Goal: Information Seeking & Learning: Check status

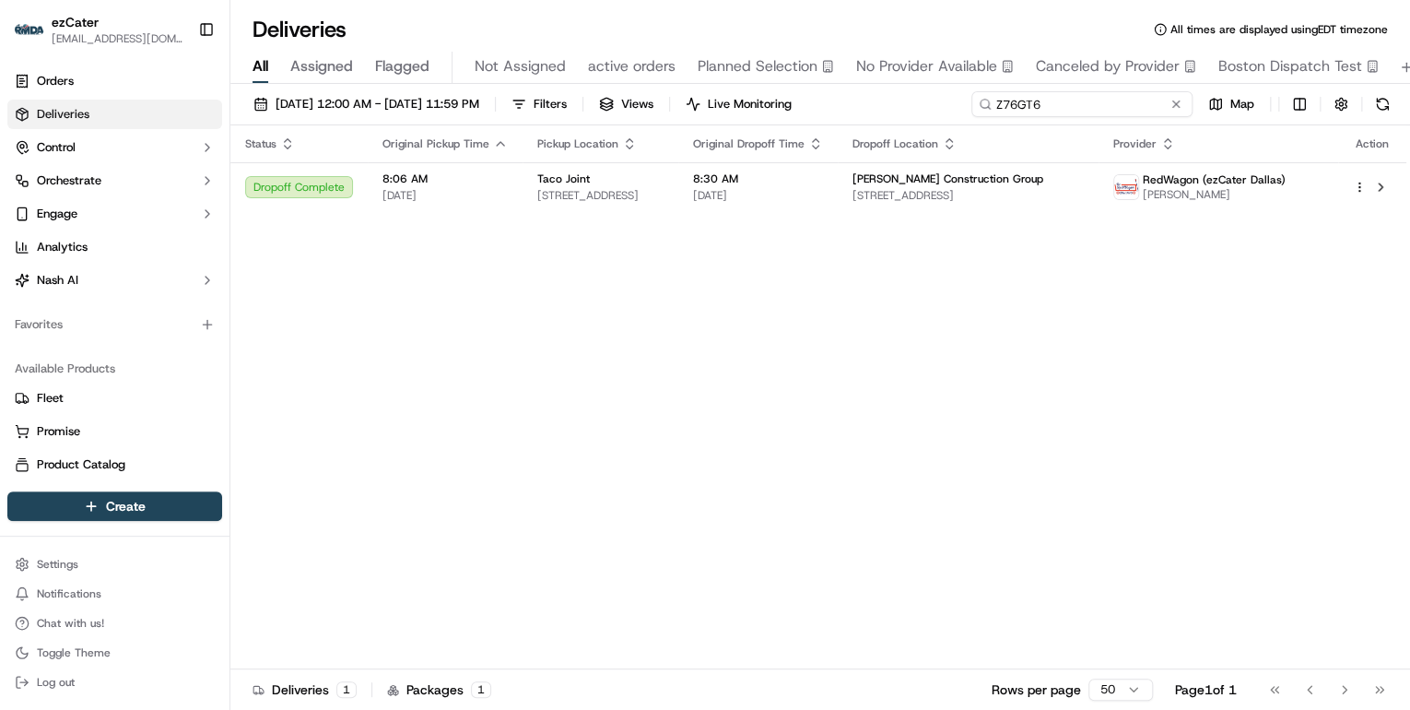
drag, startPoint x: 1113, startPoint y: 108, endPoint x: 562, endPoint y: 95, distance: 550.5
click at [564, 95] on div "09/11/2025 12:00 AM - 09/21/2025 11:59 PM Filters Views Live Monitoring Z76GT6 …" at bounding box center [820, 108] width 1180 height 34
paste input "4233XC"
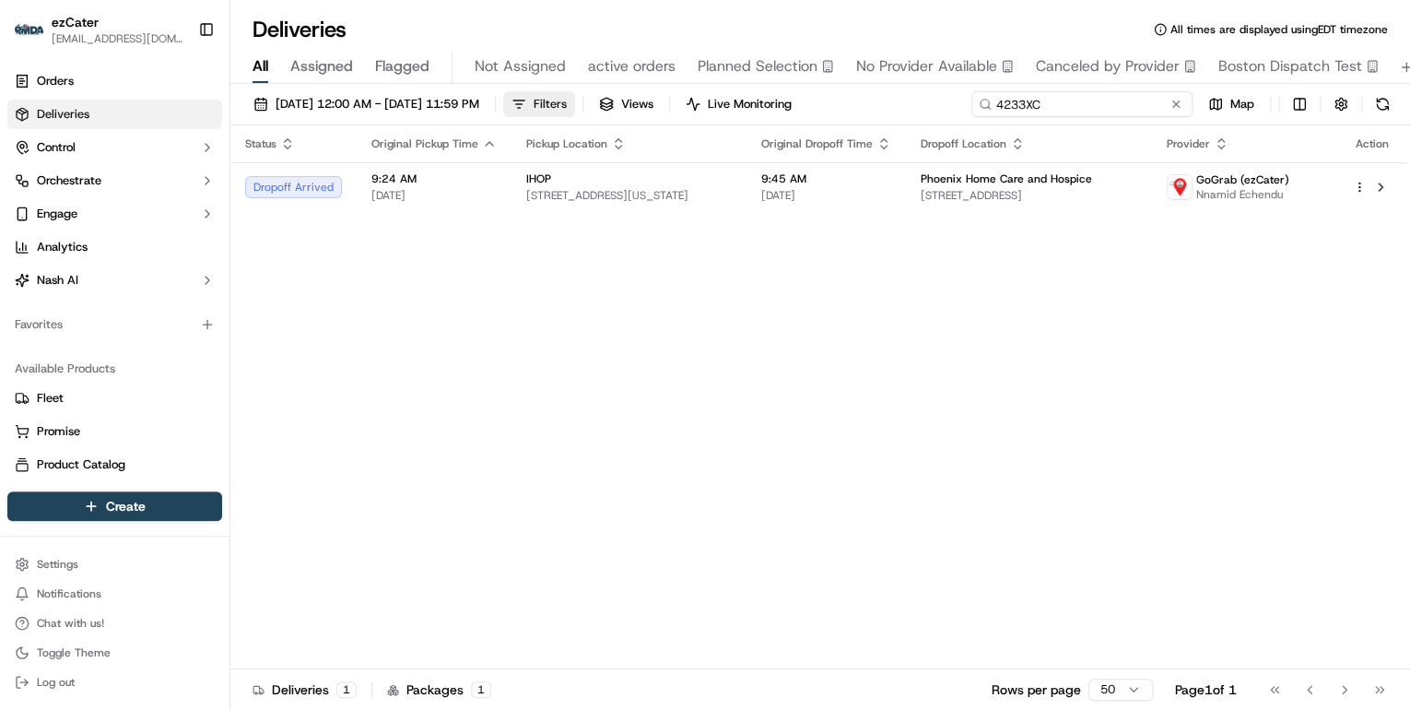
drag, startPoint x: 1065, startPoint y: 104, endPoint x: 575, endPoint y: 106, distance: 489.5
click at [575, 106] on div "09/11/2025 12:00 AM - 09/21/2025 11:59 PM Filters Views Live Monitoring 4233XC …" at bounding box center [820, 108] width 1180 height 34
paste input "QUMAM3"
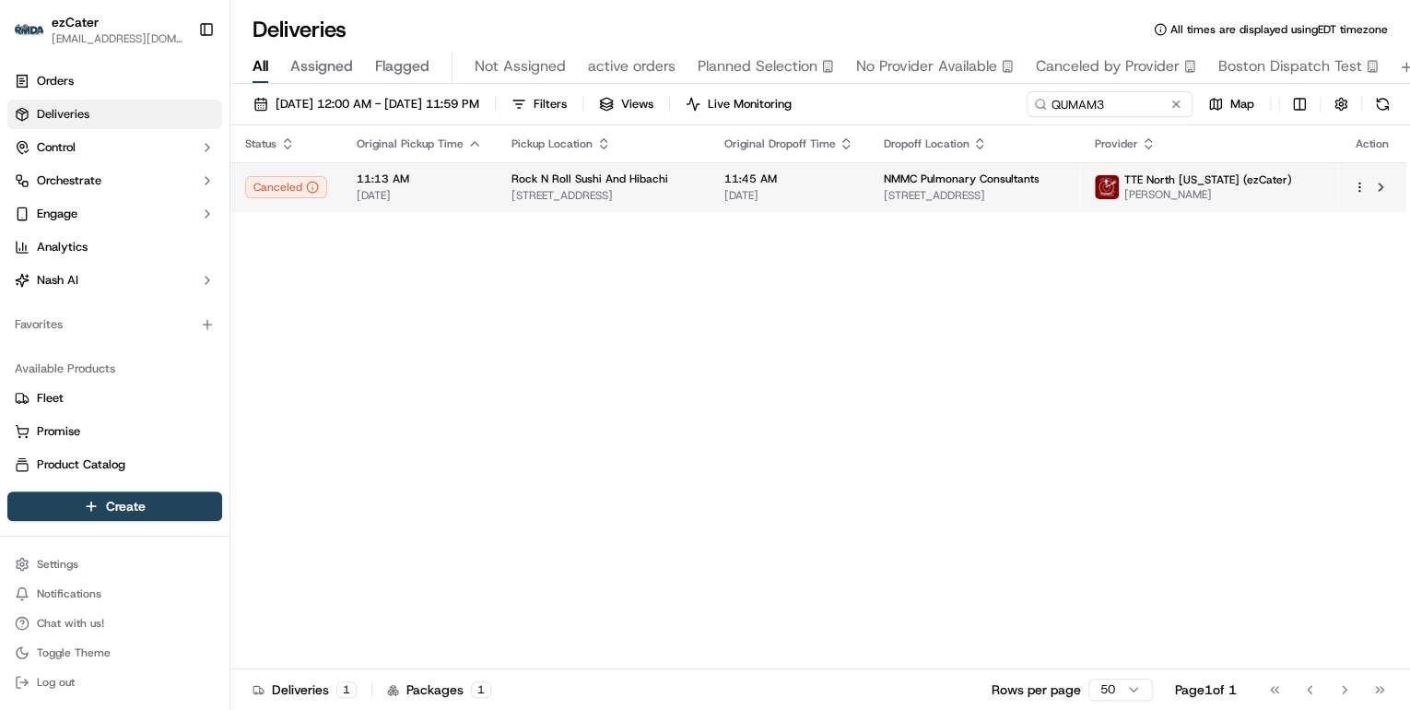
click at [505, 203] on td "Rock N Roll Sushi And Hibachi 3999 N Gloster St, Tupelo, MS 38804, USA" at bounding box center [603, 187] width 212 height 50
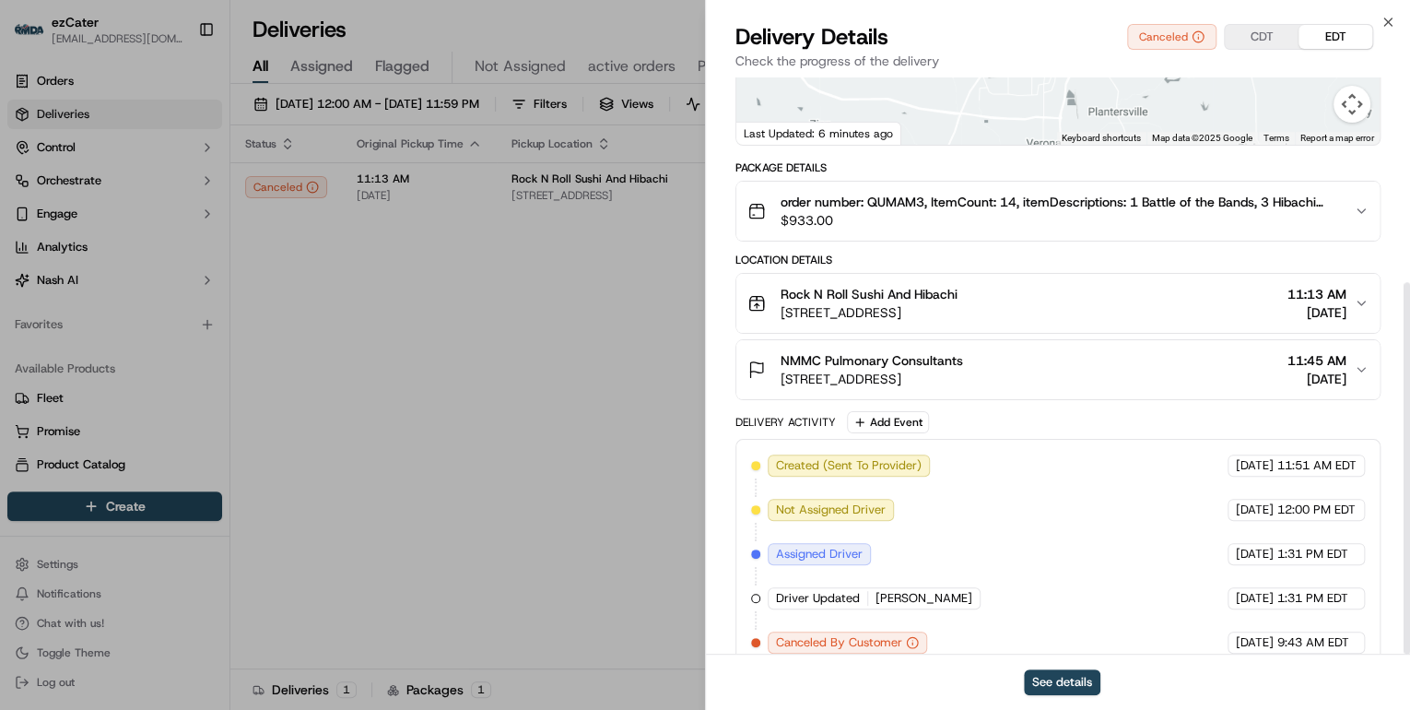
scroll to position [318, 0]
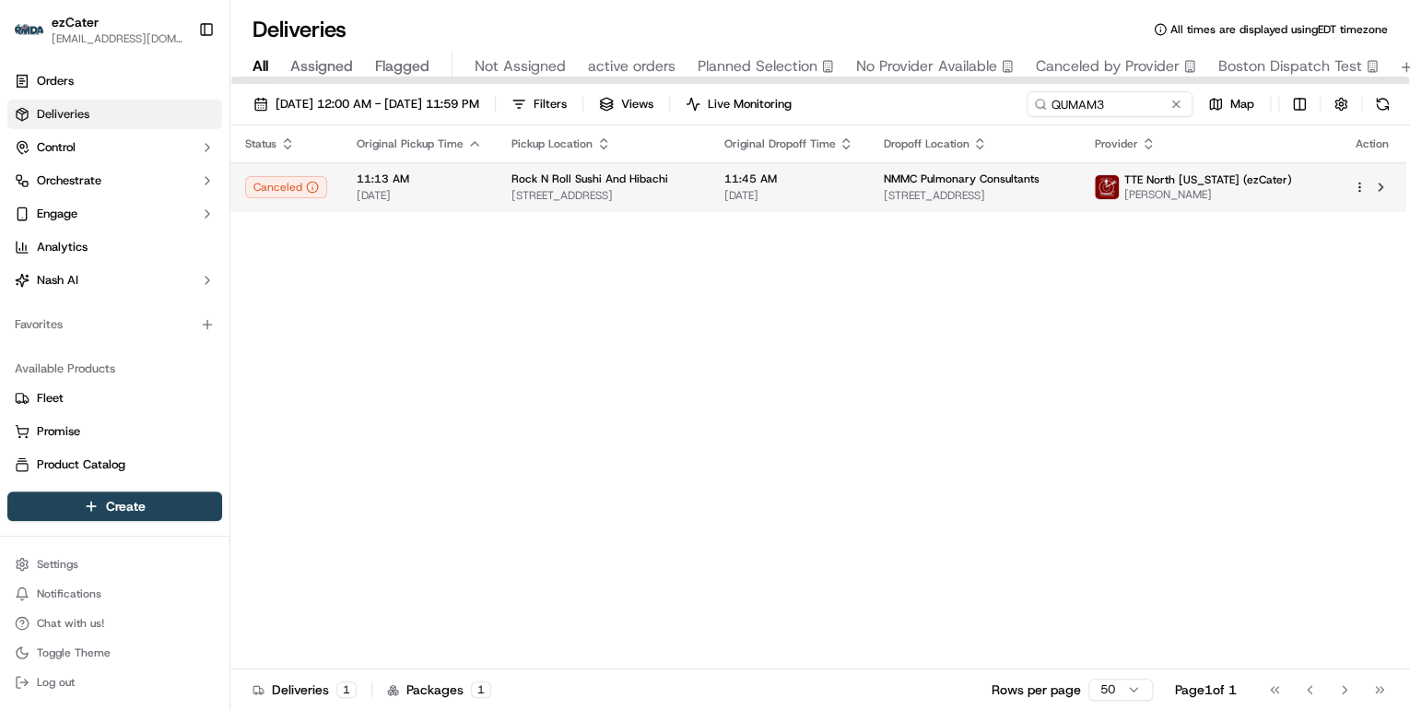
click at [660, 179] on span "Rock N Roll Sushi And Hibachi" at bounding box center [590, 178] width 157 height 15
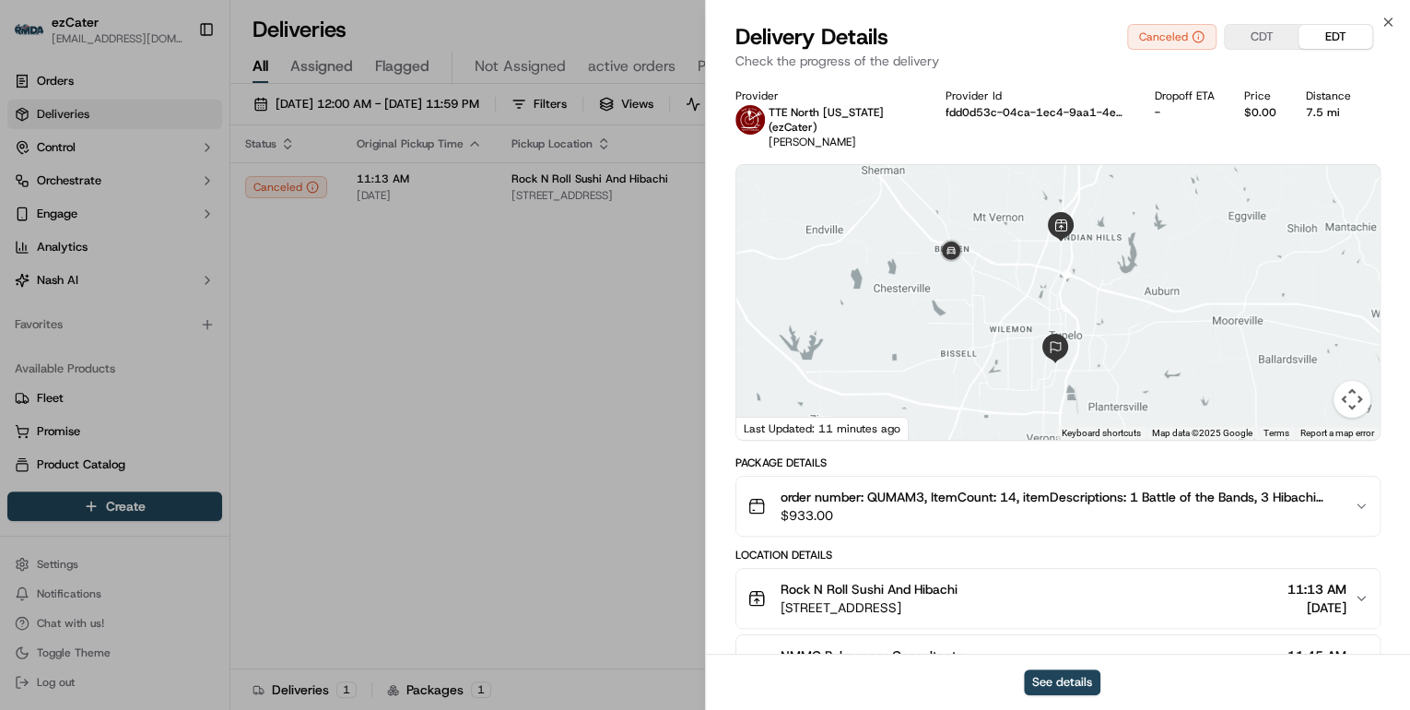
click at [937, 491] on span "order number: QUMAM3, ItemCount: 14, itemDescriptions: 1 Battle of the Bands, 3…" at bounding box center [1060, 497] width 559 height 18
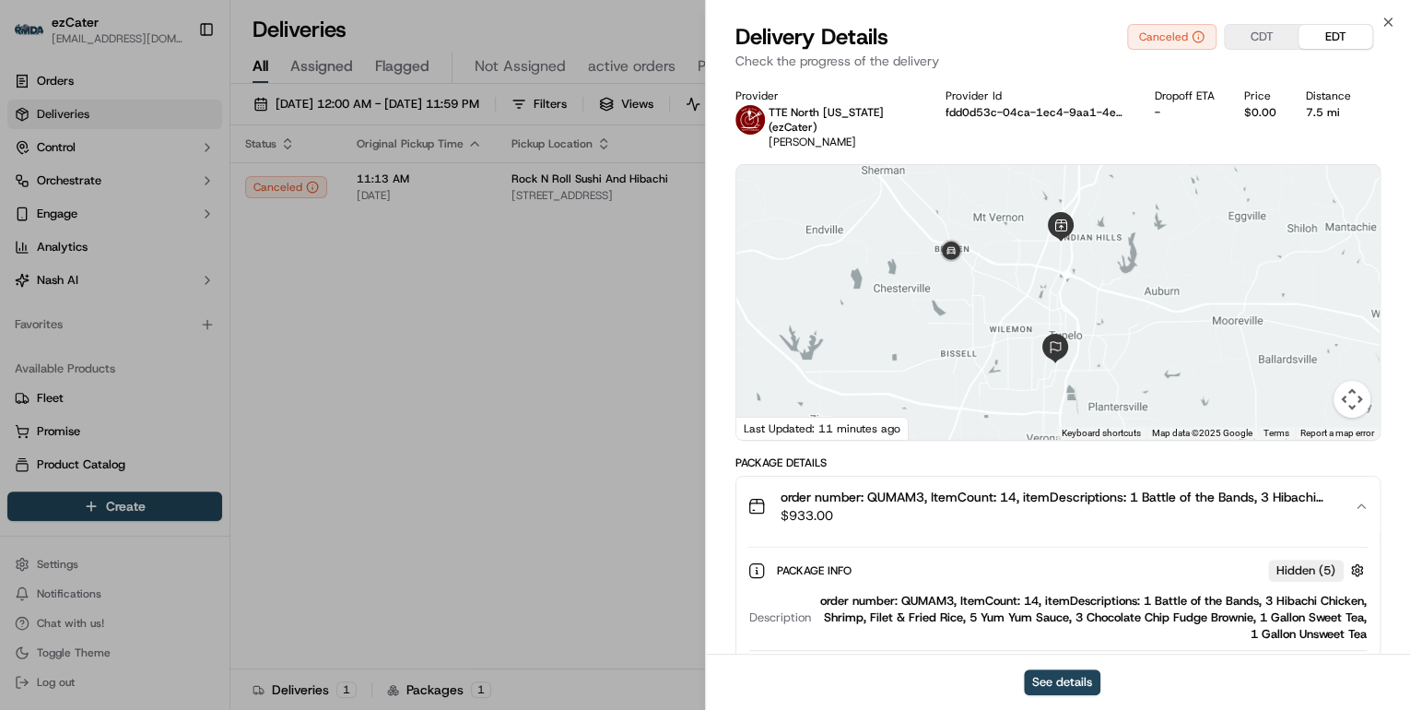
scroll to position [147, 0]
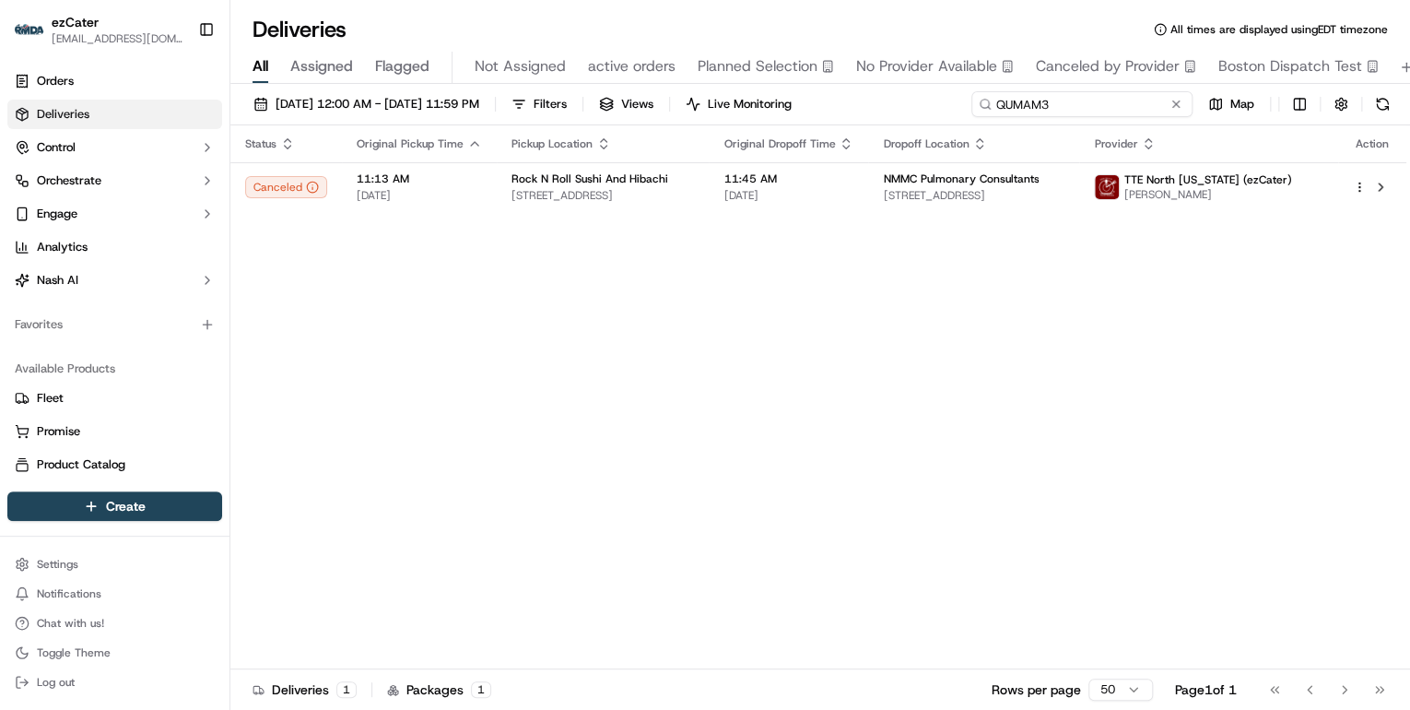
drag, startPoint x: 1112, startPoint y: 98, endPoint x: 644, endPoint y: 91, distance: 467.4
click at [651, 91] on div "09/11/2025 12:00 AM - 09/21/2025 11:59 PM Filters Views Live Monitoring QUMAM3 …" at bounding box center [820, 108] width 1180 height 34
paste input "X0Z5PZ"
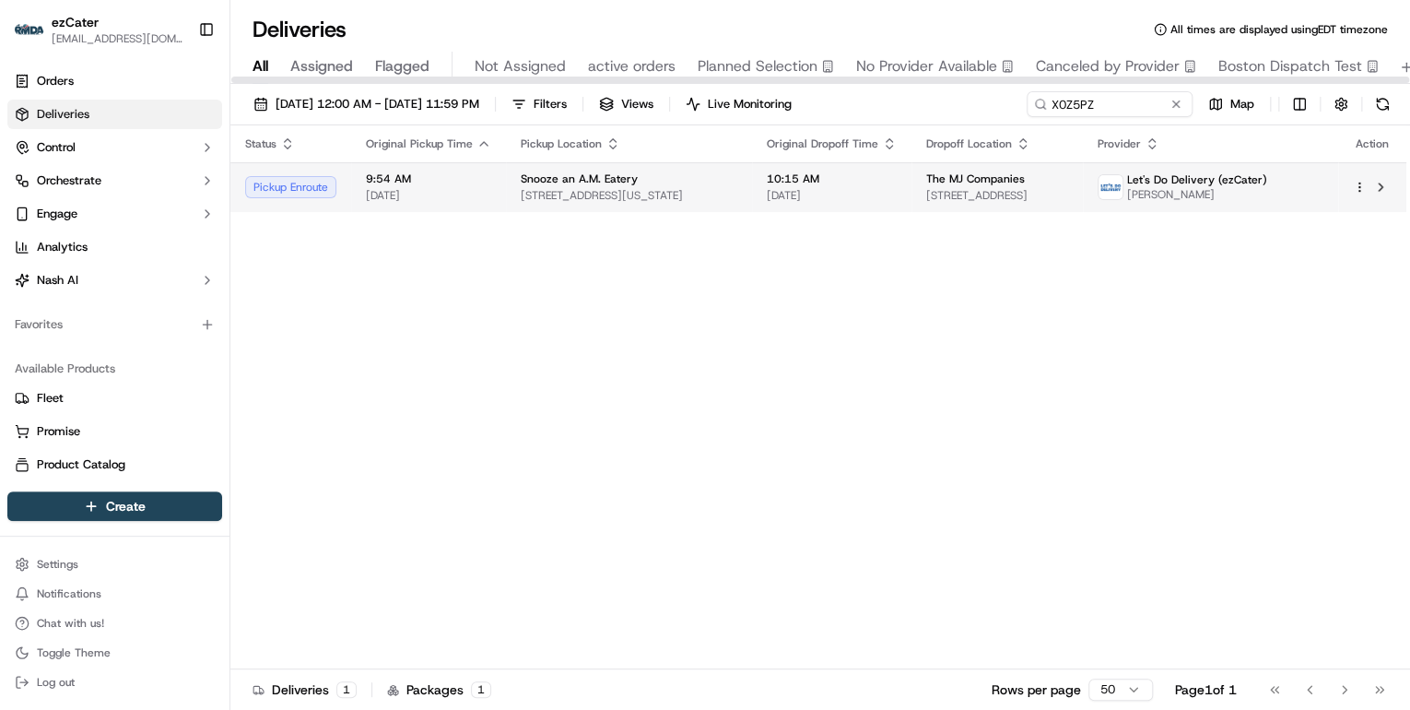
click at [654, 171] on div "Snooze an A.M. Eatery" at bounding box center [629, 178] width 217 height 15
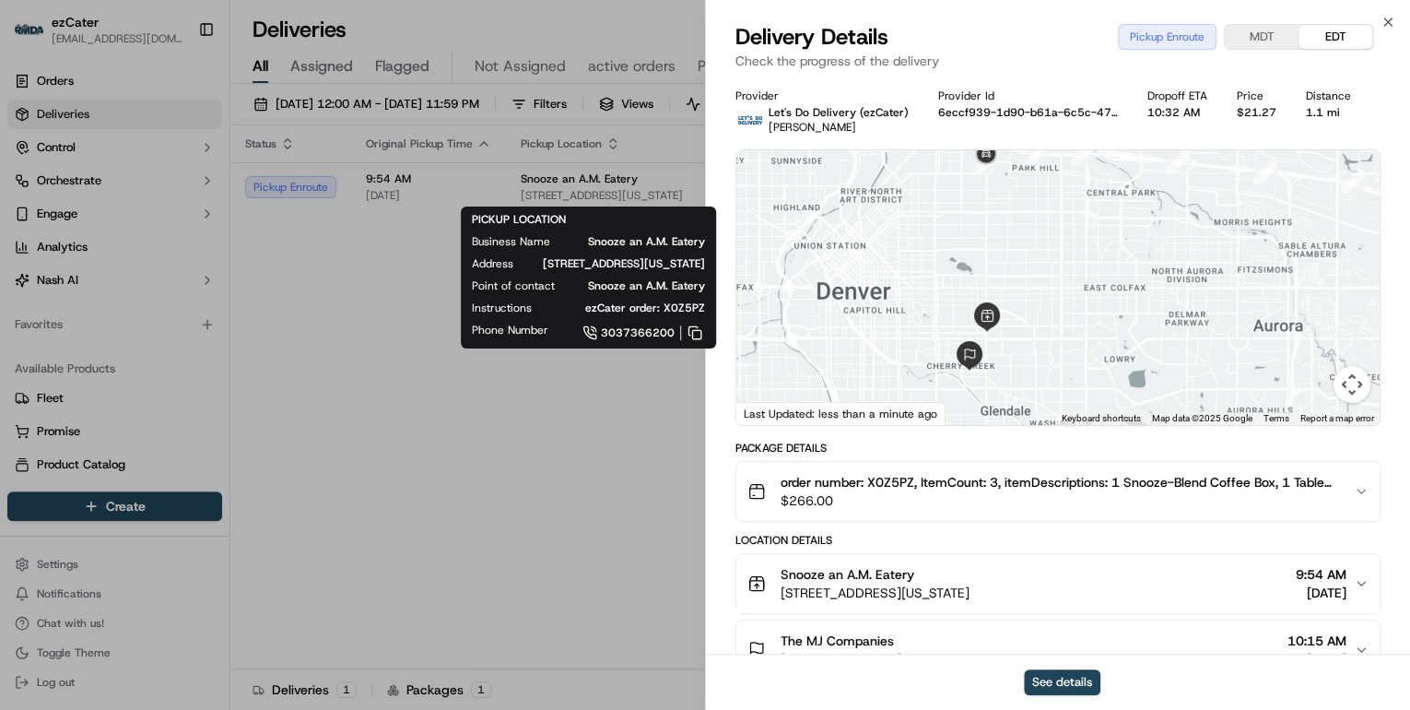
click at [970, 572] on div "Snooze an A.M. Eatery" at bounding box center [875, 574] width 189 height 18
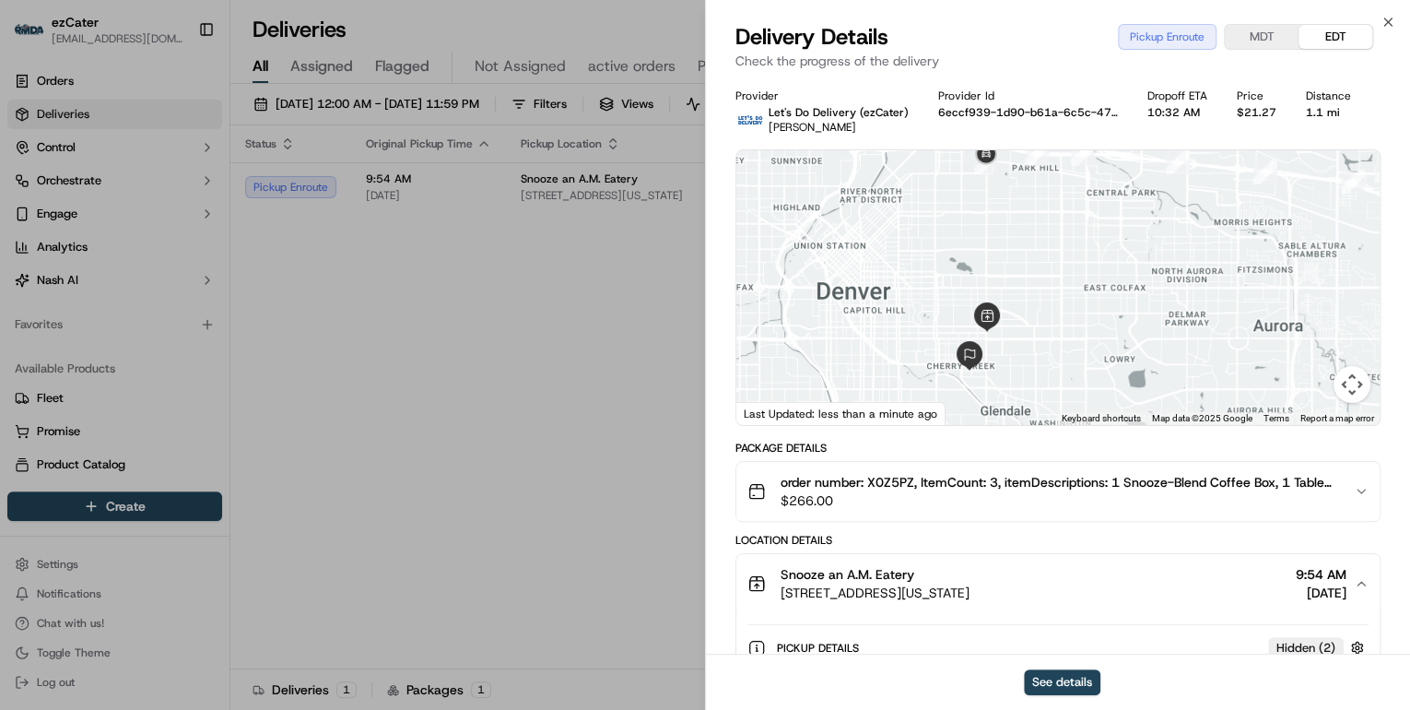
scroll to position [221, 0]
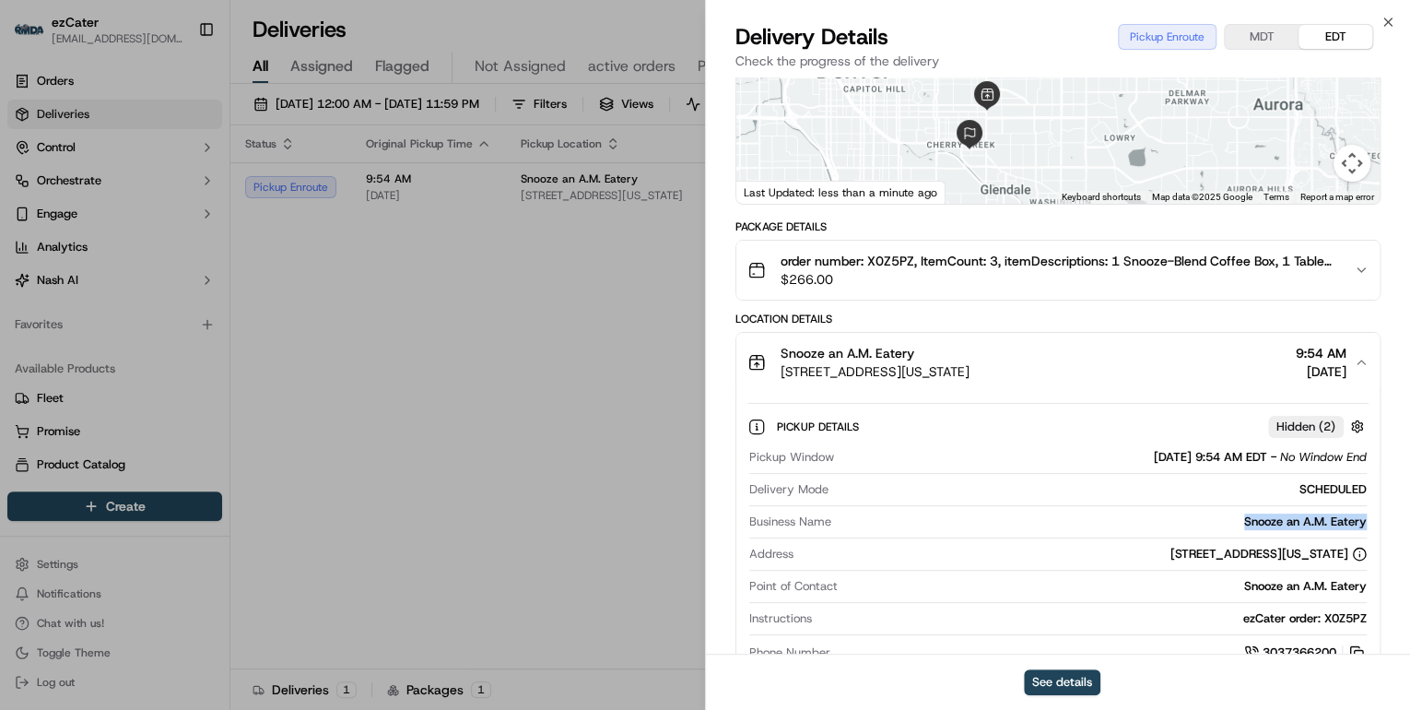
drag, startPoint x: 1382, startPoint y: 520, endPoint x: 1207, endPoint y: 514, distance: 175.2
click at [1207, 514] on div "Provider Let's Do Delivery (ezCater) Jaime Ballesteros Provider Id 6eccf939-1d9…" at bounding box center [1058, 471] width 704 height 1231
copy div "Snooze an A.M. Eatery"
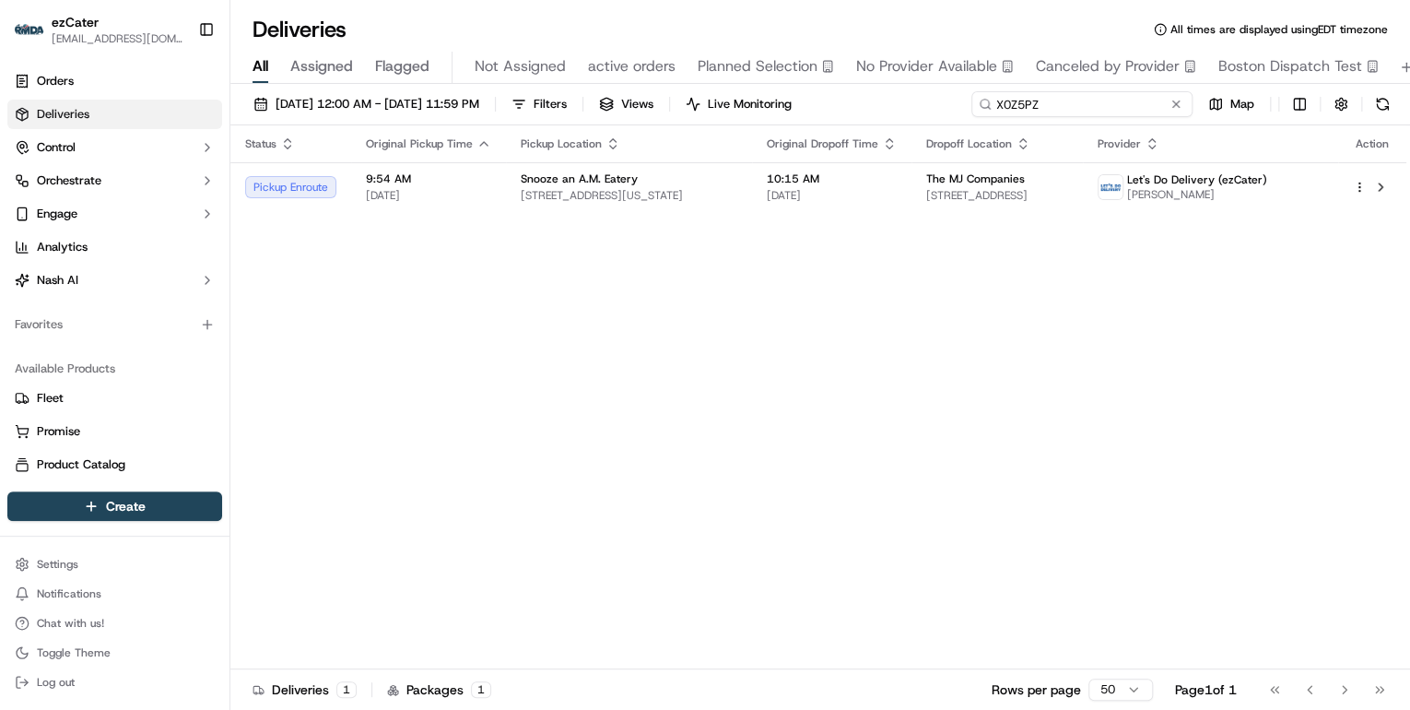
drag, startPoint x: 1124, startPoint y: 107, endPoint x: 540, endPoint y: 125, distance: 583.8
click at [577, 122] on div "09/11/2025 12:00 AM - 09/21/2025 11:59 PM Filters Views Live Monitoring X0Z5PZ …" at bounding box center [820, 108] width 1180 height 34
paste input "7P6KEZ"
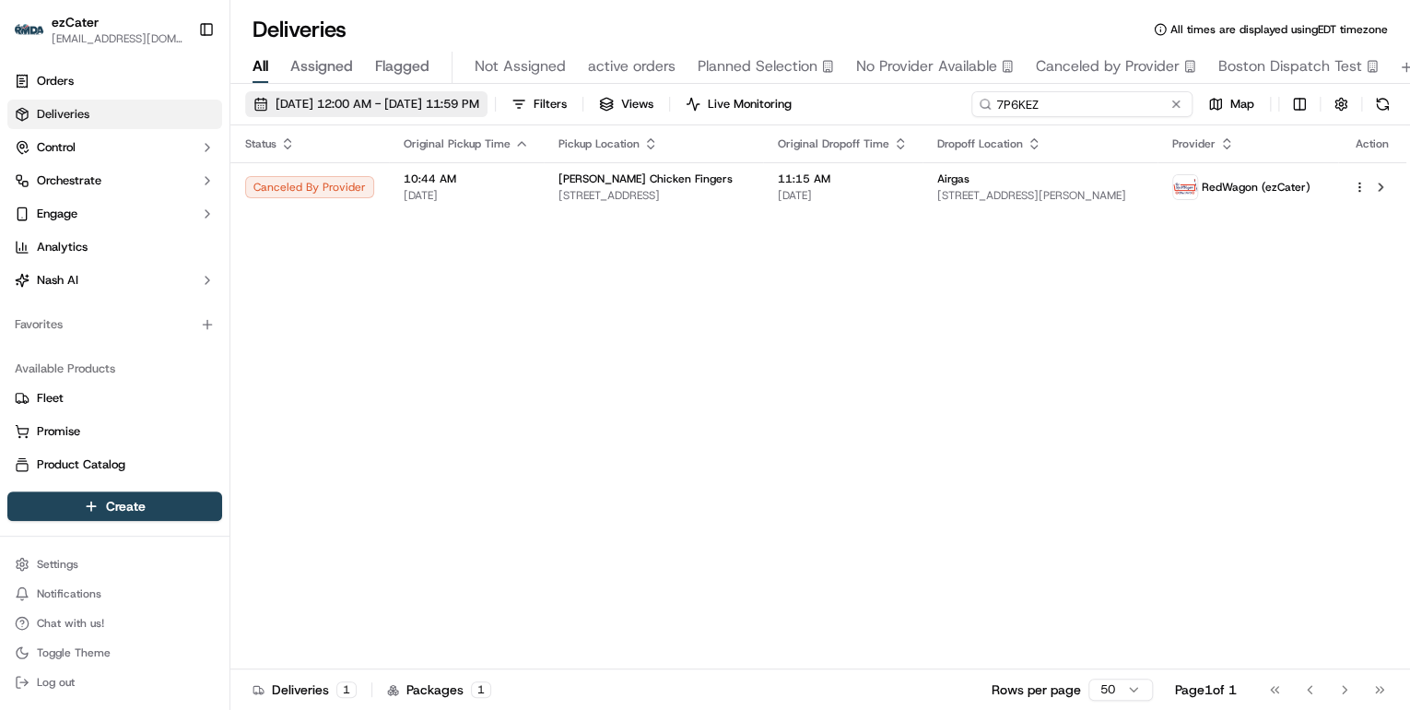
drag, startPoint x: 1056, startPoint y: 108, endPoint x: 500, endPoint y: 107, distance: 556.8
click at [511, 108] on div "09/11/2025 12:00 AM - 09/21/2025 11:59 PM Filters Views Live Monitoring 7P6KEZ …" at bounding box center [820, 108] width 1180 height 34
paste input
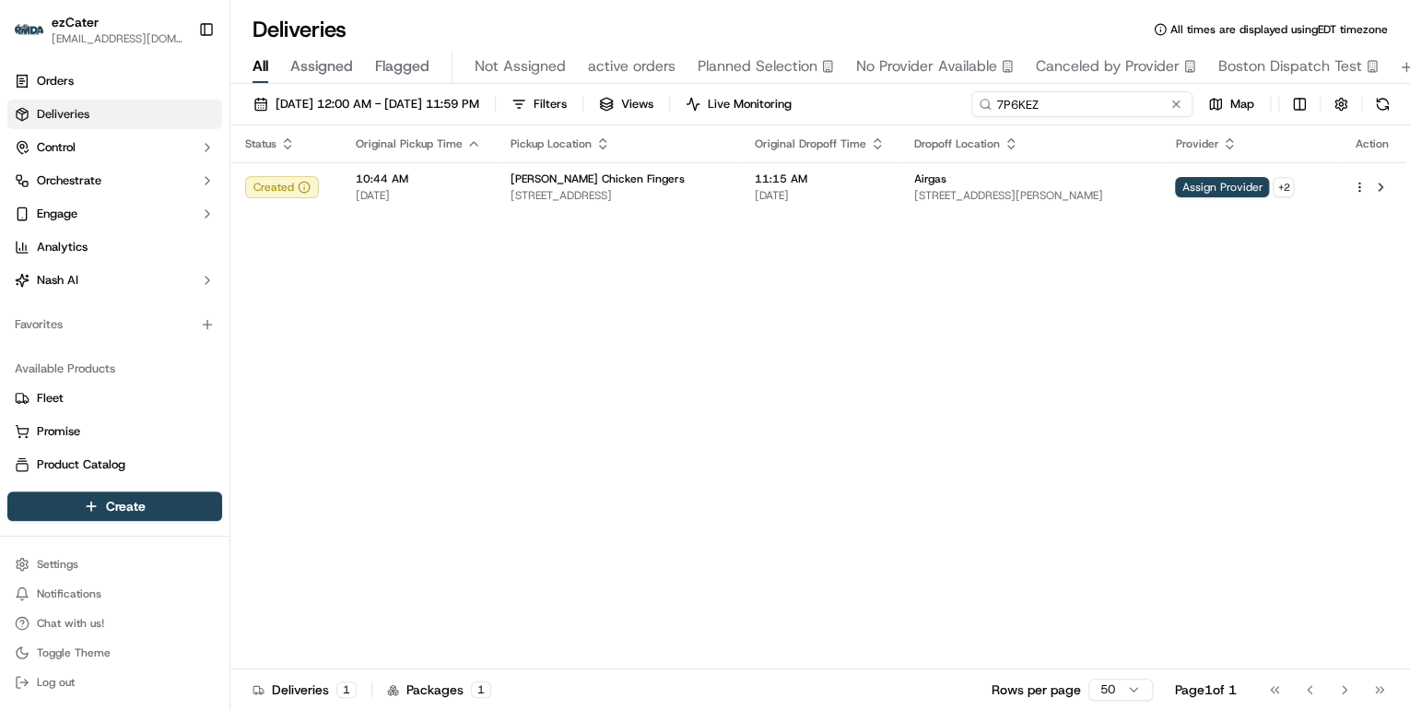
drag, startPoint x: 1098, startPoint y: 100, endPoint x: 944, endPoint y: 232, distance: 202.7
click at [782, 118] on div "09/11/2025 12:00 AM - 09/21/2025 11:59 PM Filters Views Live Monitoring 7P6KEZ …" at bounding box center [820, 108] width 1180 height 34
paste input "MW0F5A"
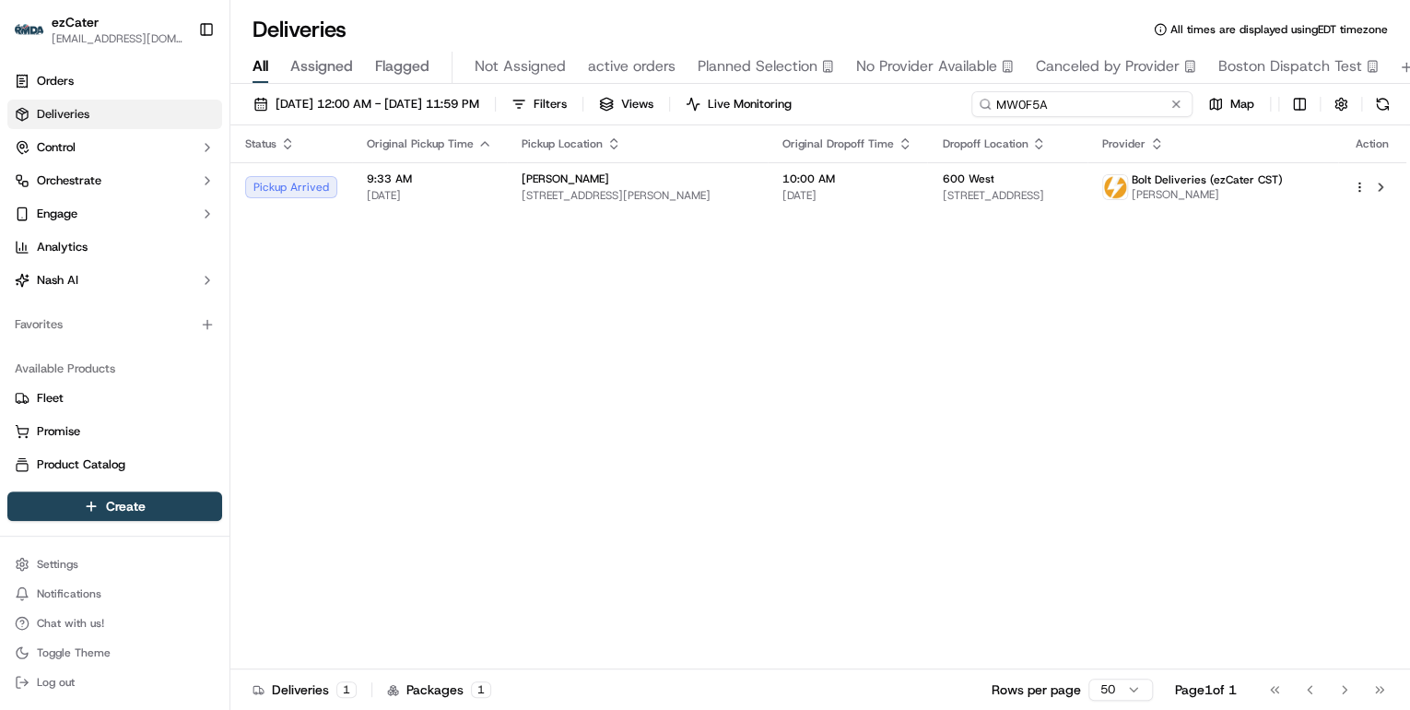
type input "MW0F5A"
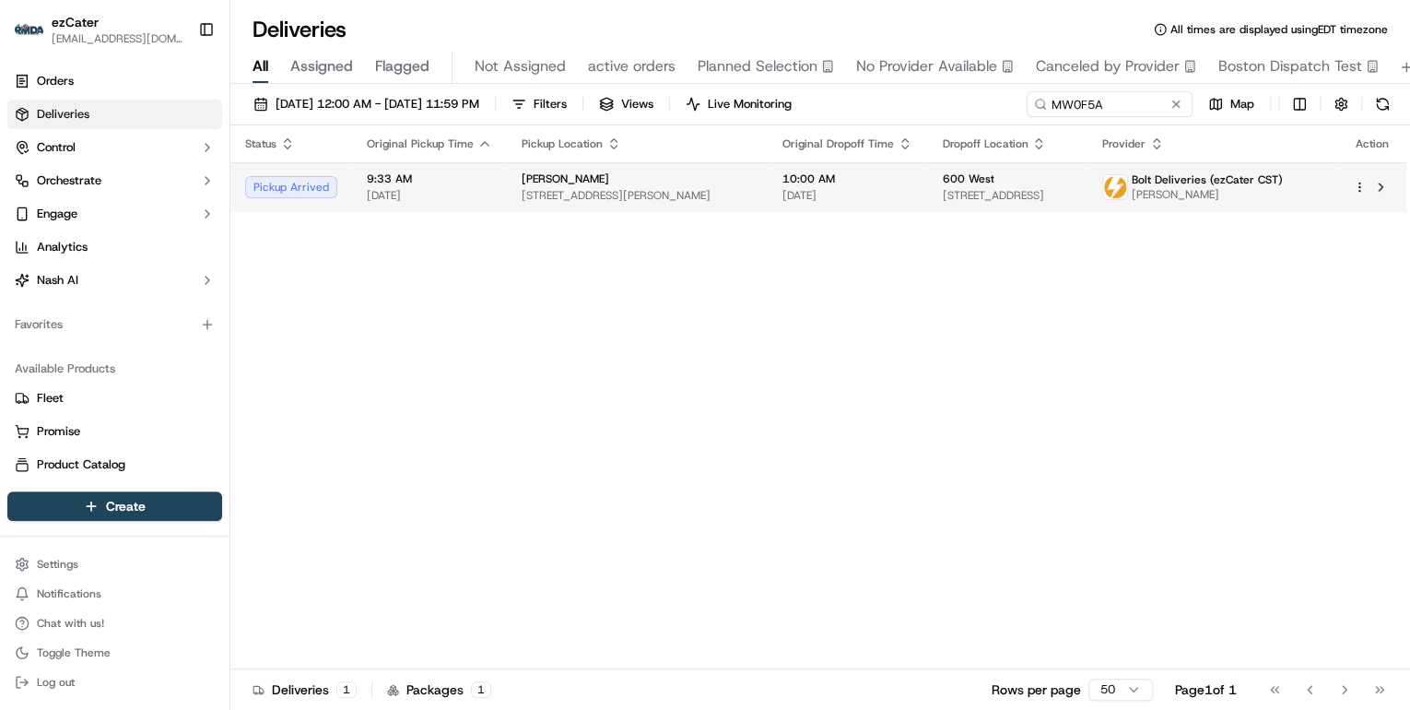
click at [549, 194] on span "840 W Randolph St, Chicago, IL 60607, USA" at bounding box center [637, 195] width 231 height 15
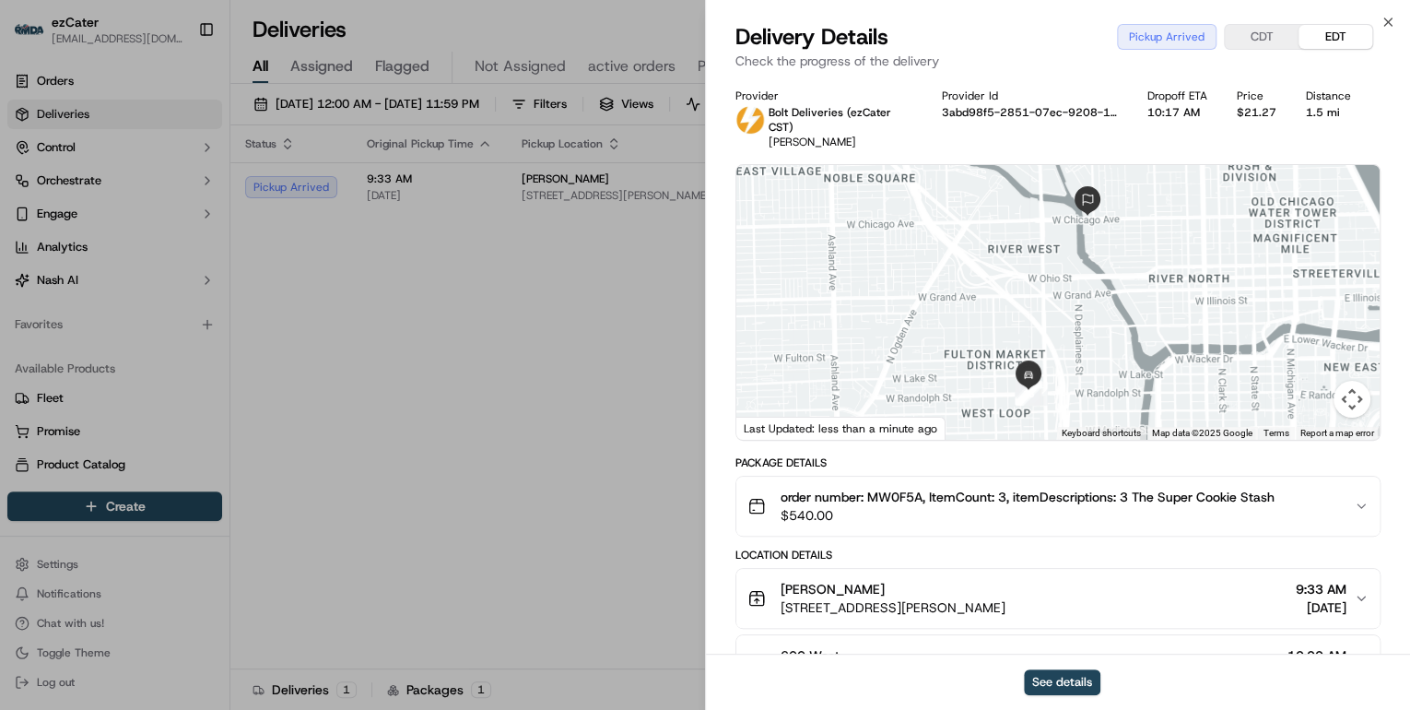
scroll to position [74, 0]
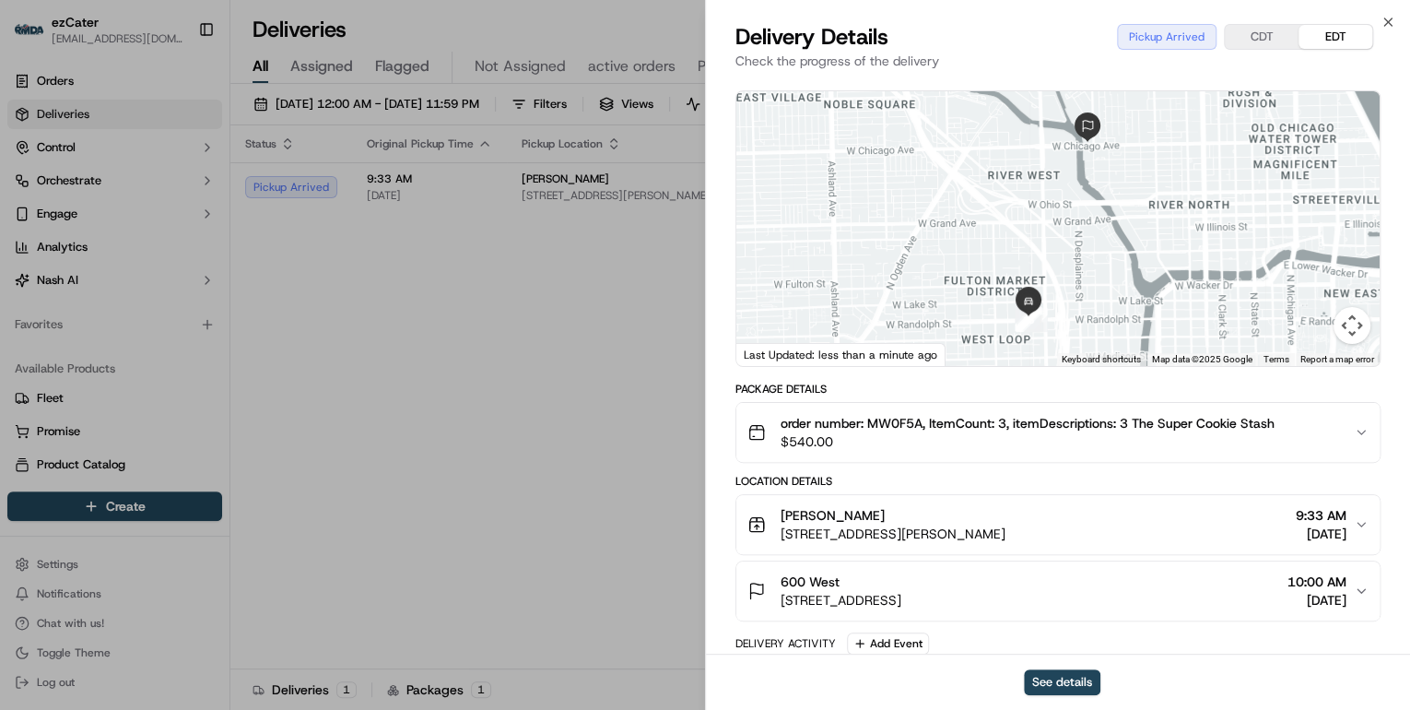
click at [1006, 515] on div "Levain Bakery" at bounding box center [893, 515] width 225 height 18
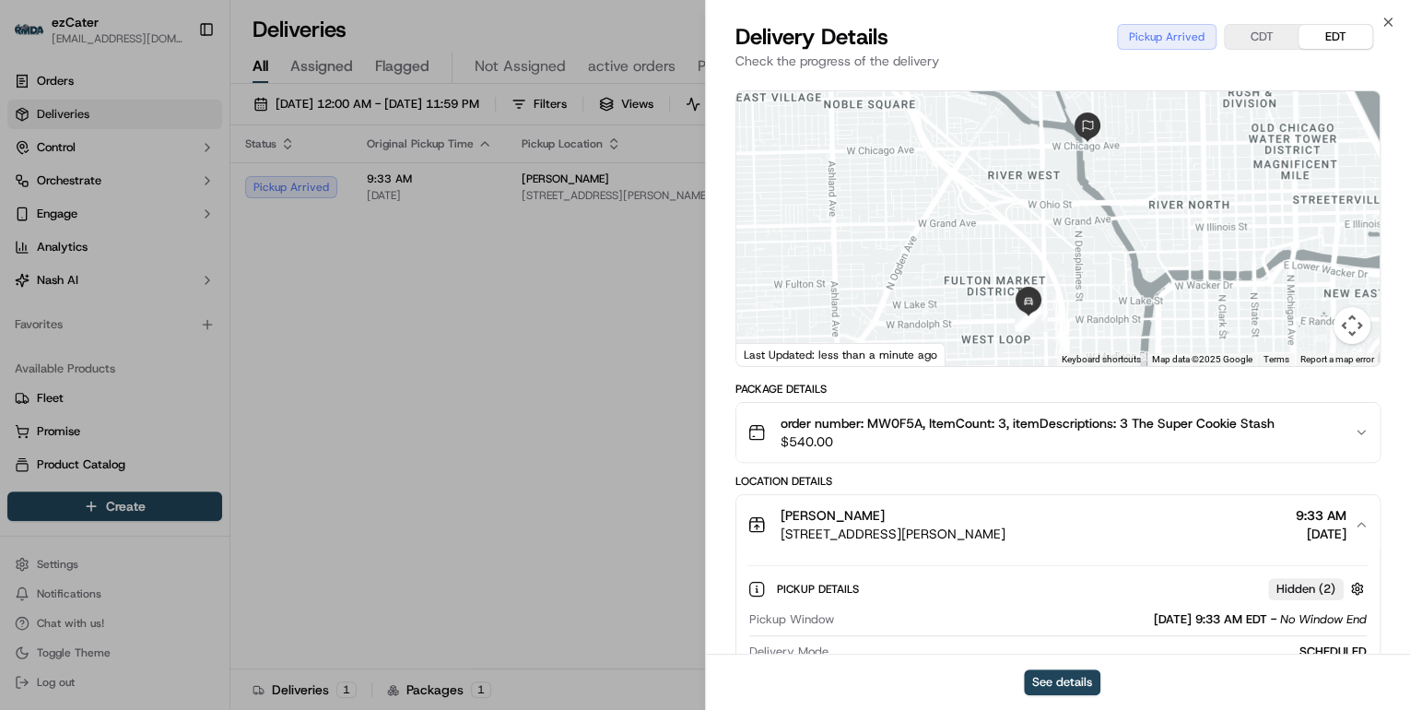
scroll to position [147, 0]
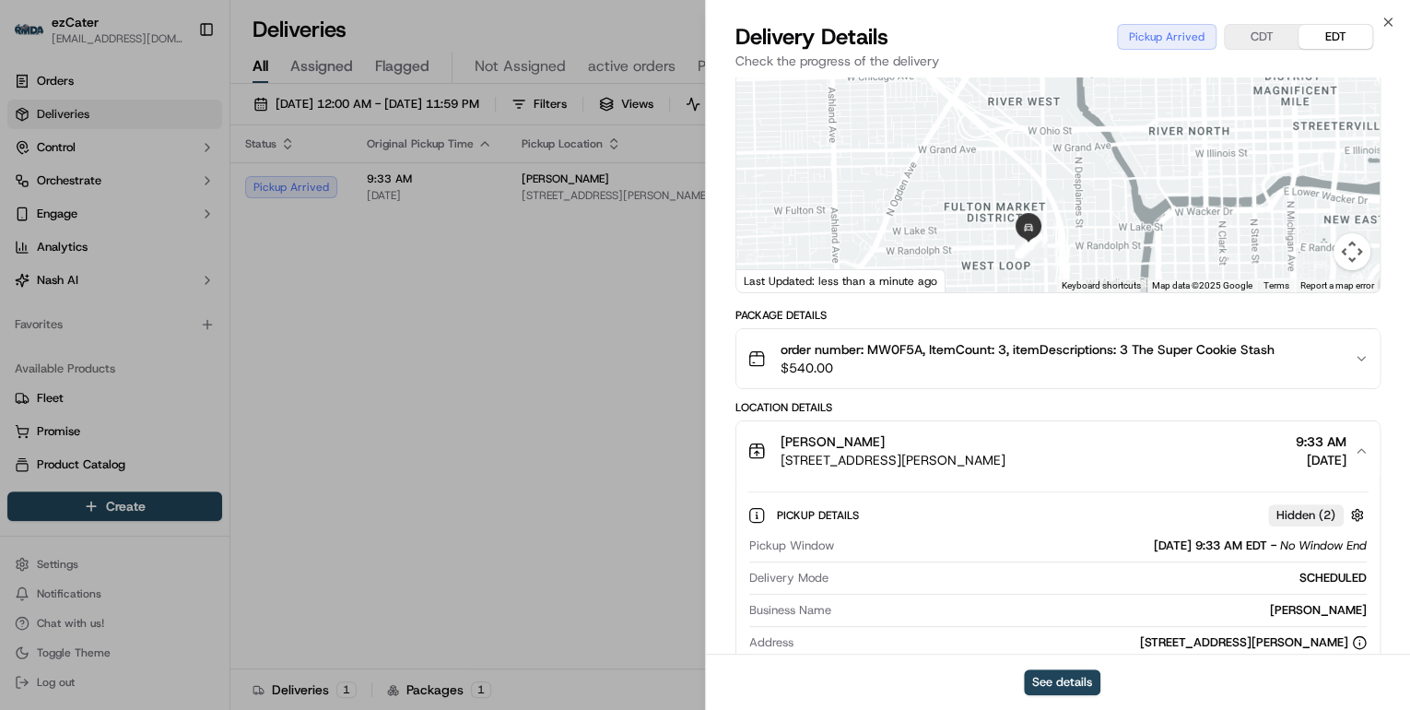
drag, startPoint x: 1370, startPoint y: 608, endPoint x: 1263, endPoint y: 618, distance: 107.3
click at [1263, 618] on div "Pickup Details Hidden ( 2 ) Pickup Window 09/16/2025 9:33 AM EDT - No Window En…" at bounding box center [1057, 633] width 643 height 306
click at [1263, 618] on div "Business Name Levain Bakery" at bounding box center [1058, 614] width 618 height 25
drag, startPoint x: 1382, startPoint y: 609, endPoint x: 1277, endPoint y: 610, distance: 105.1
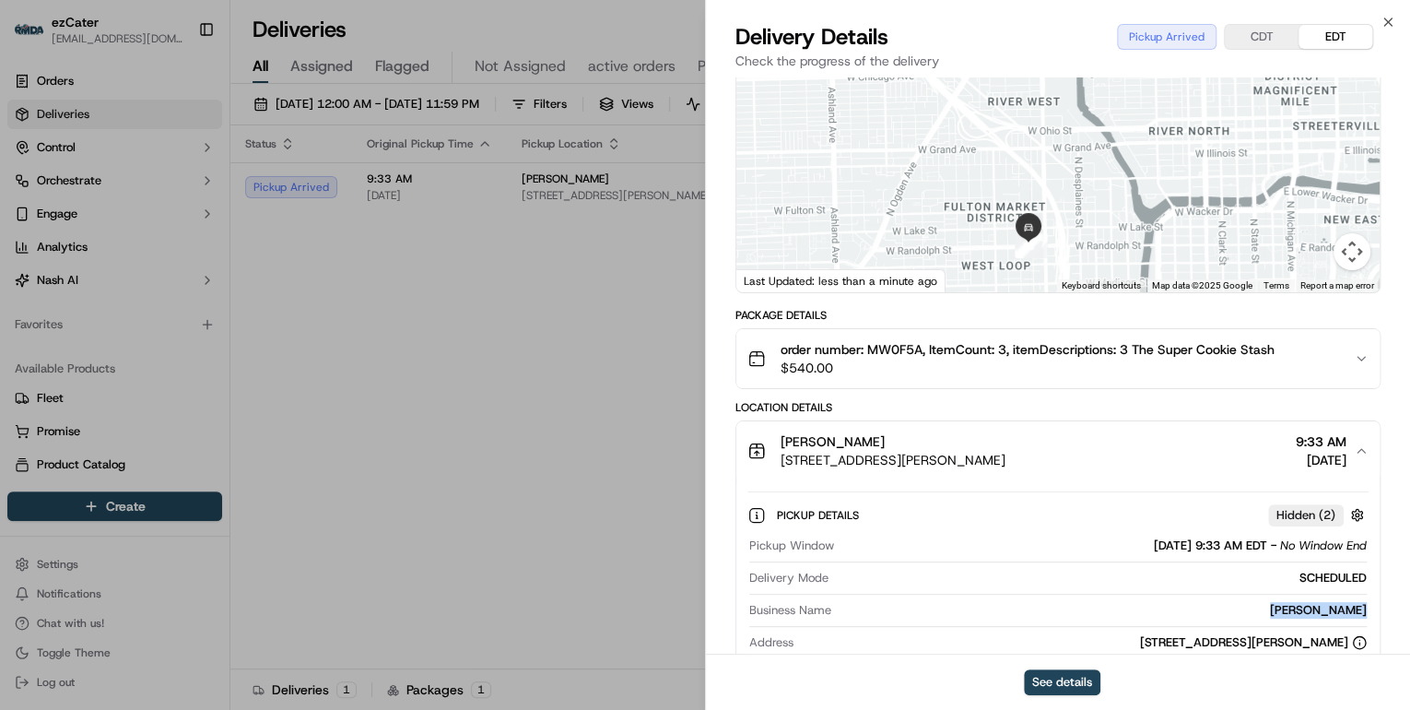
copy div "Levain Bakery"
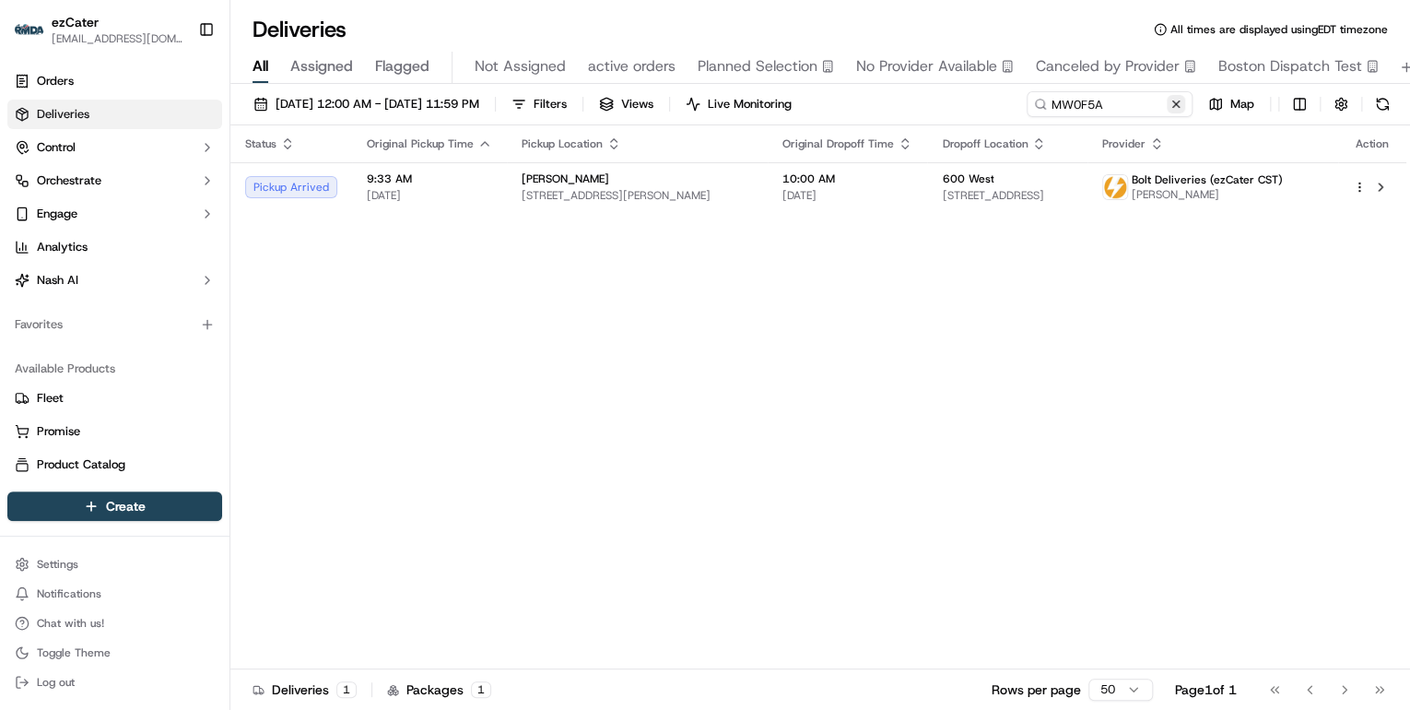
click at [1180, 107] on button at bounding box center [1176, 104] width 18 height 18
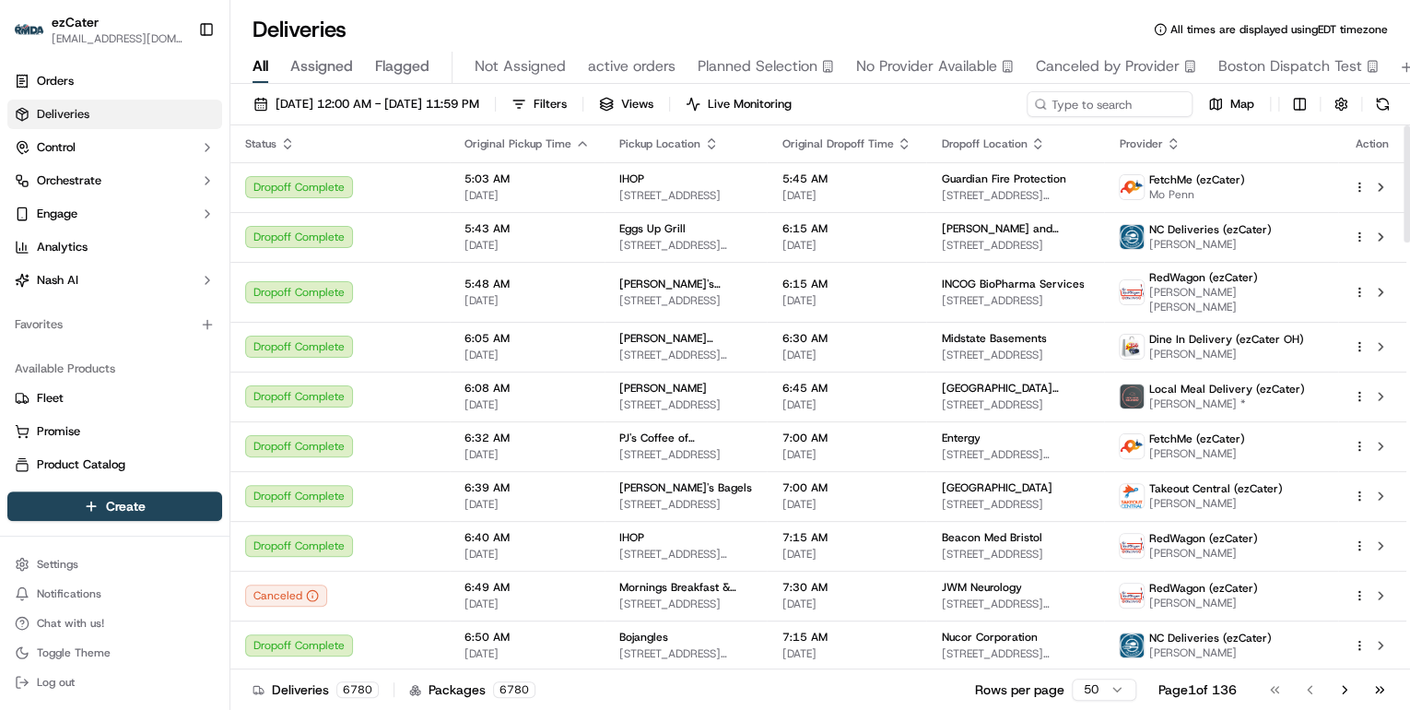
click at [289, 141] on icon "button" at bounding box center [288, 139] width 6 height 3
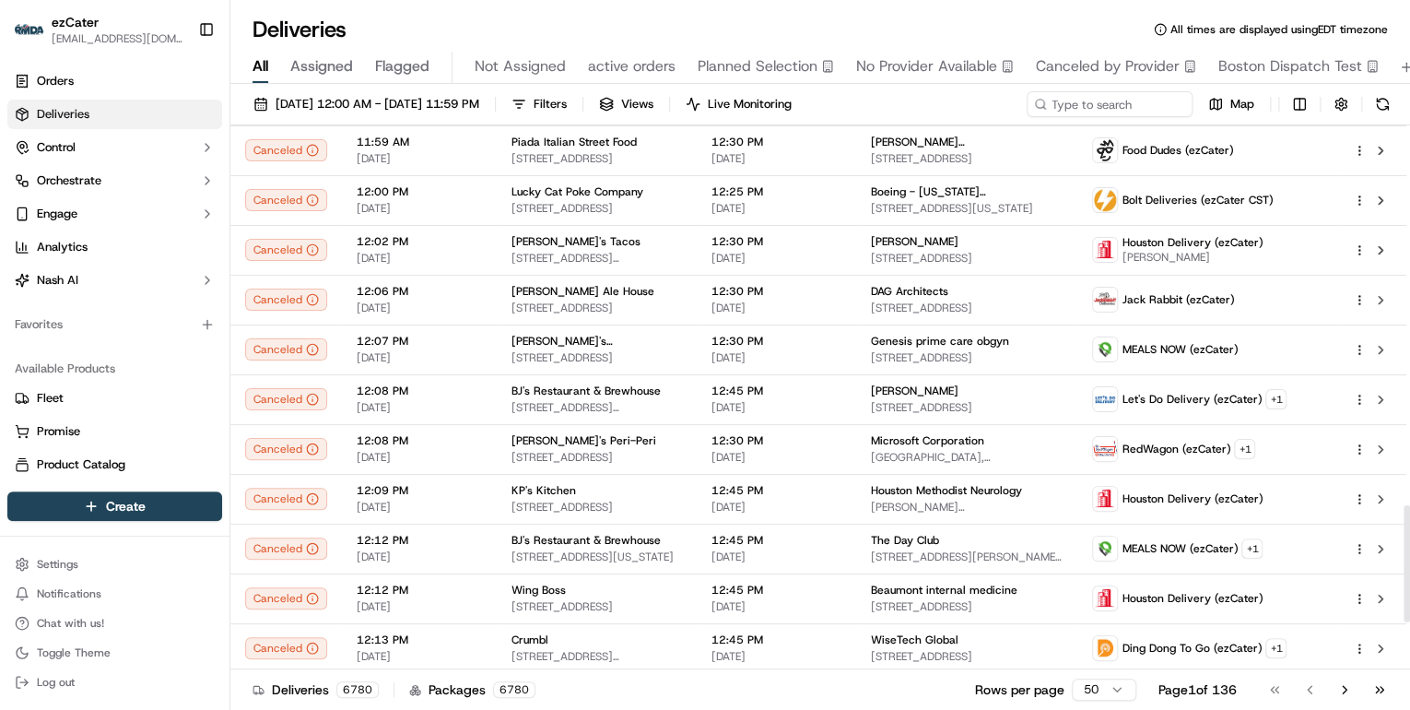
scroll to position [1991, 0]
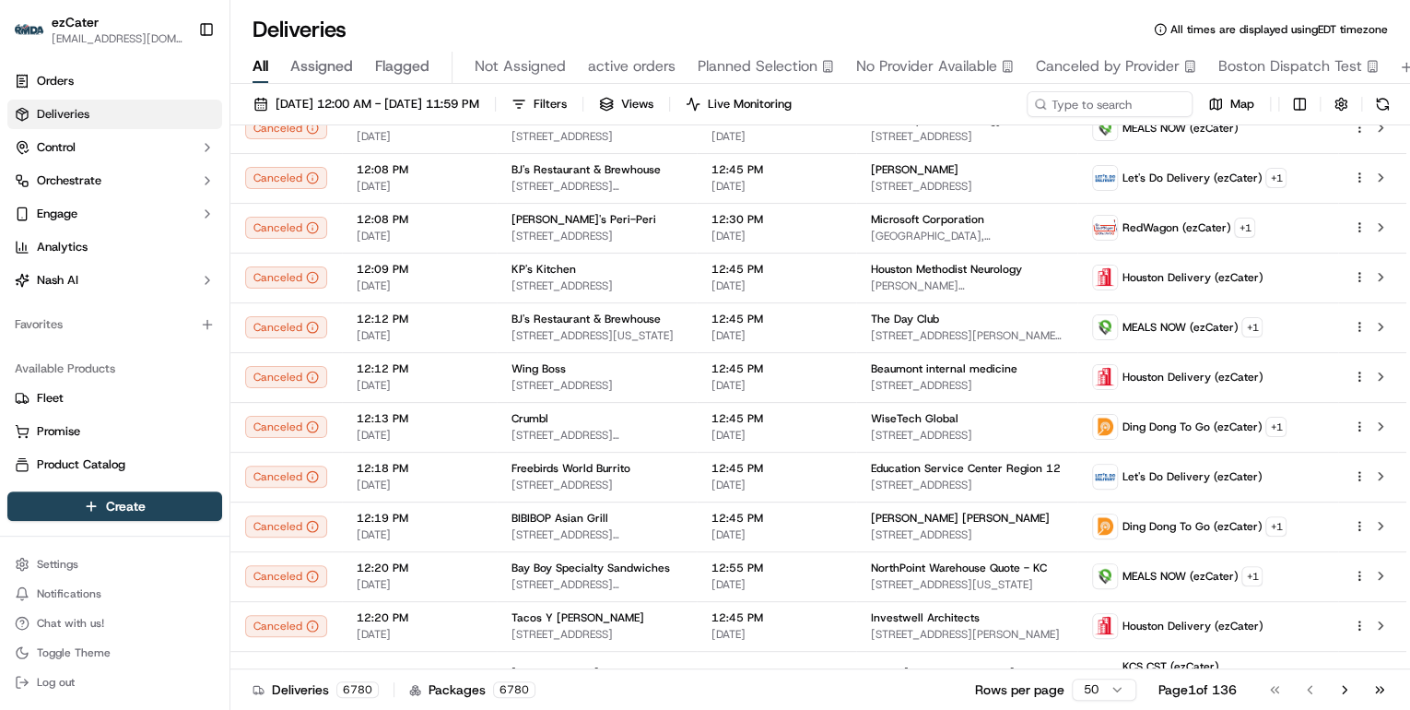
click at [1106, 699] on html "ezCater annamariekinao@gmail.com Toggle Sidebar Orders Deliveries Control Orche…" at bounding box center [705, 355] width 1410 height 710
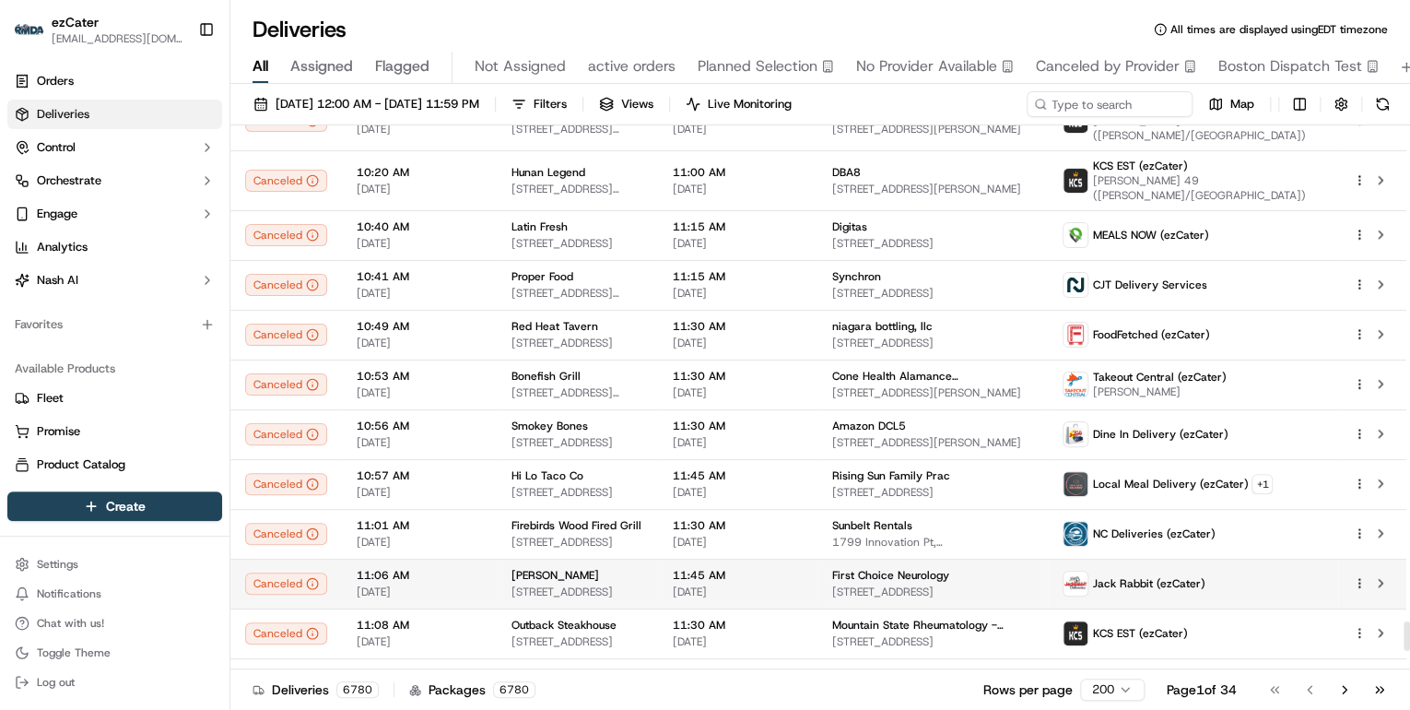
scroll to position [9488, 0]
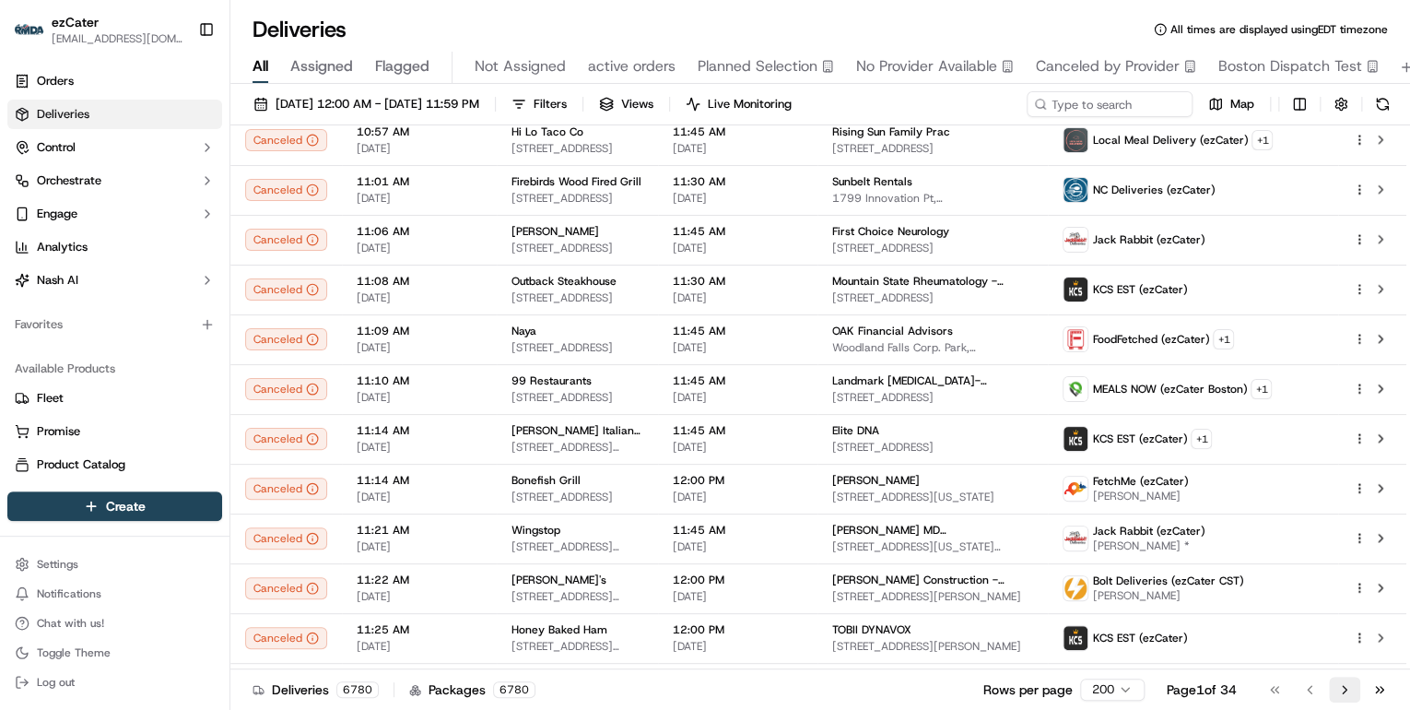
click at [1337, 689] on button "Go to next page" at bounding box center [1344, 690] width 31 height 26
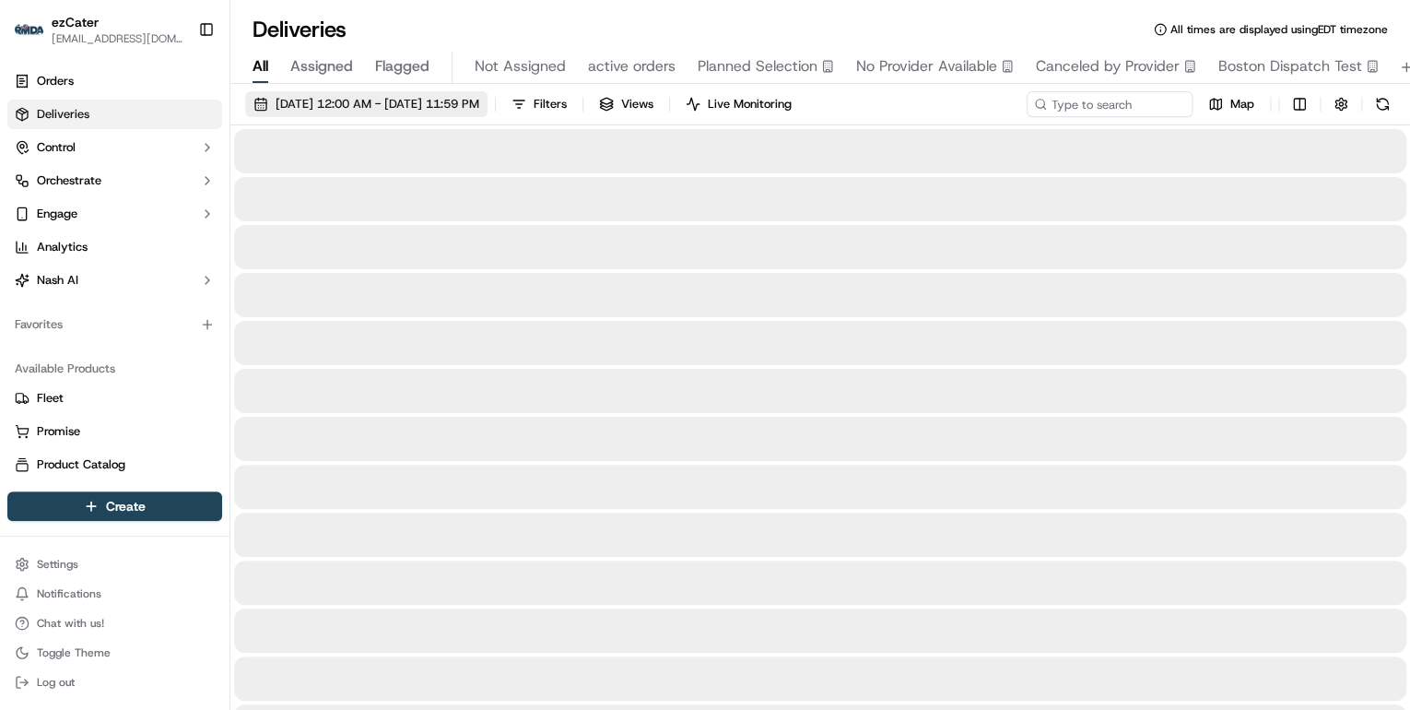
click at [400, 103] on span "09/11/2025 12:00 AM - 09/21/2025 11:59 PM" at bounding box center [378, 104] width 204 height 17
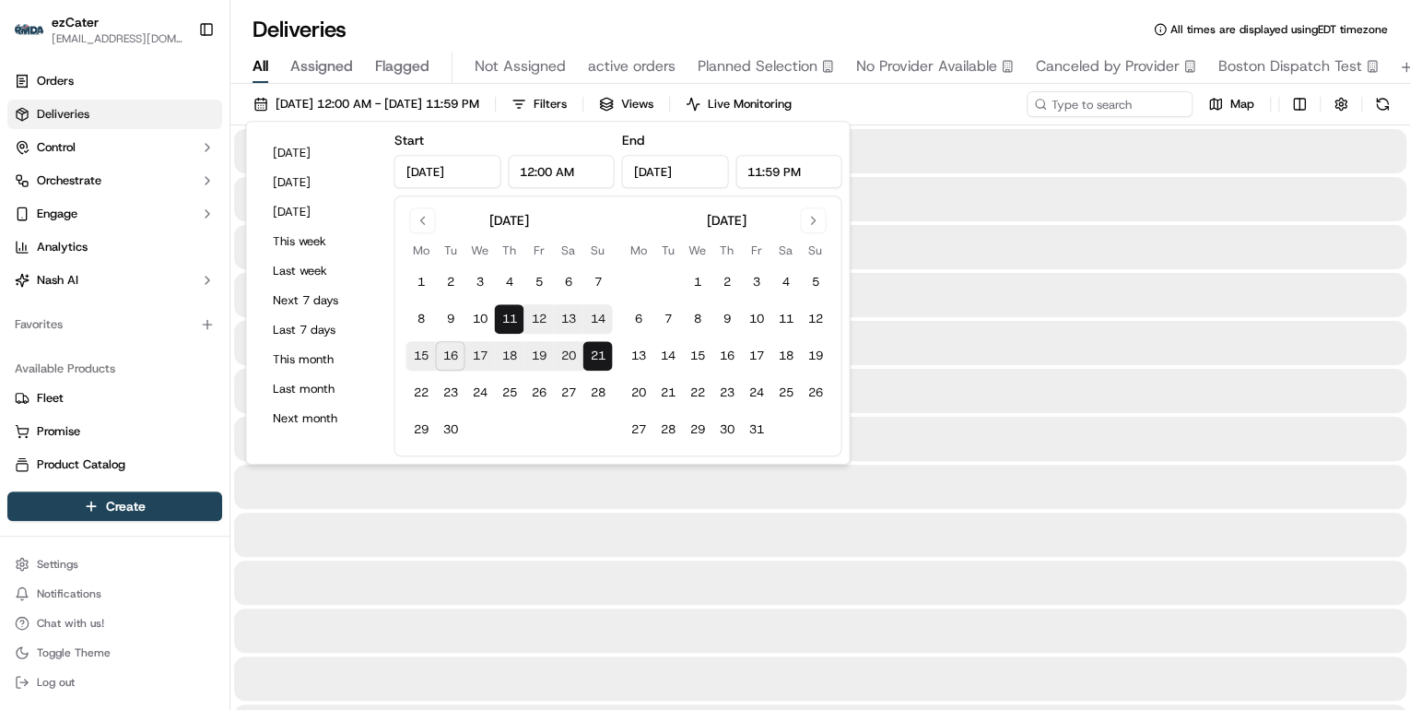
click at [451, 355] on button "16" at bounding box center [449, 355] width 29 height 29
type input "Sep 16, 2025"
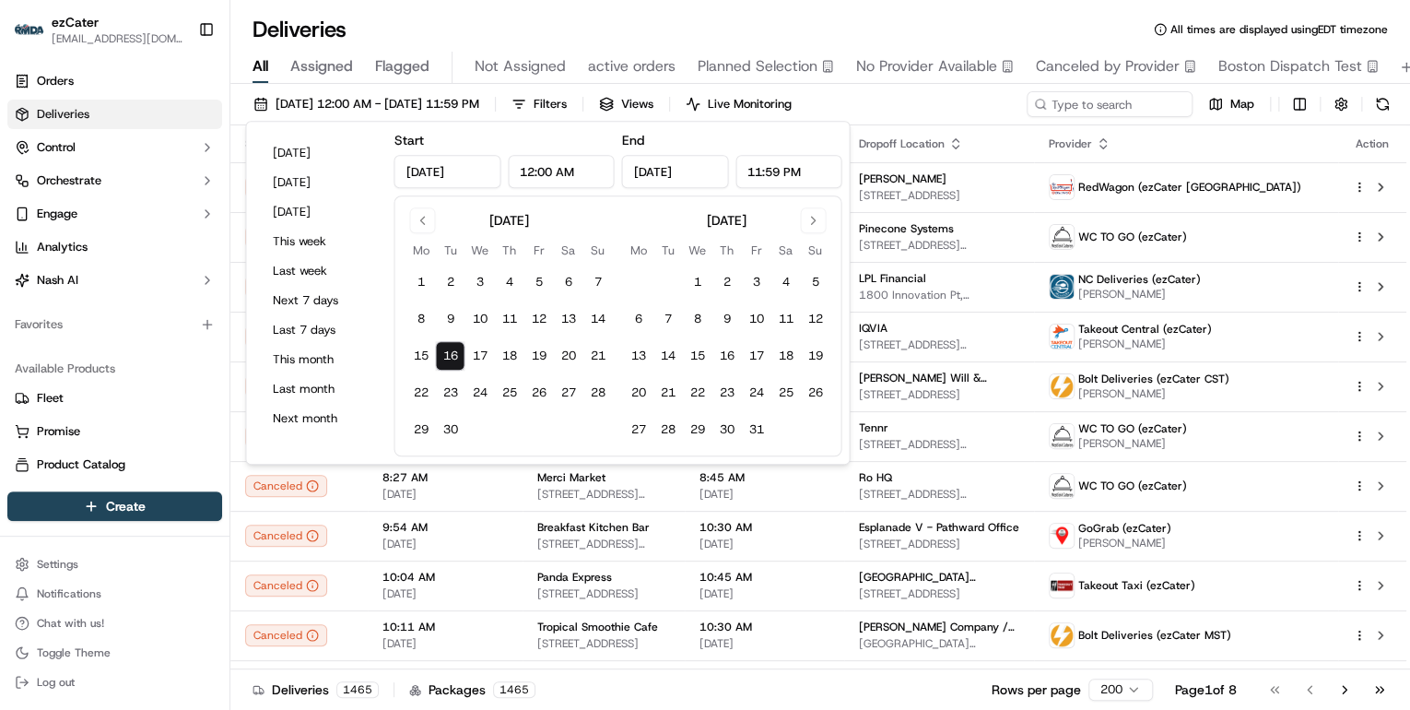
click at [649, 22] on div "Deliveries All times are displayed using EDT timezone" at bounding box center [820, 29] width 1180 height 29
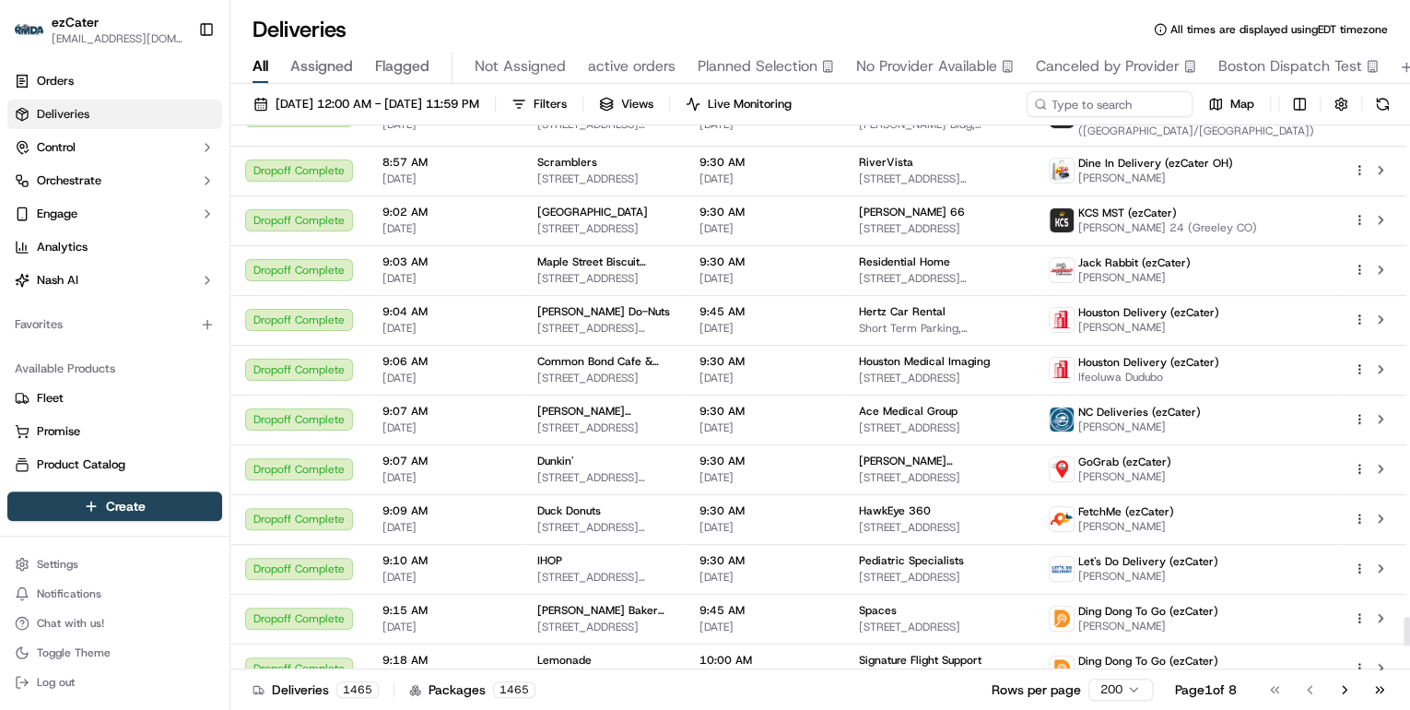
scroll to position [9499, 0]
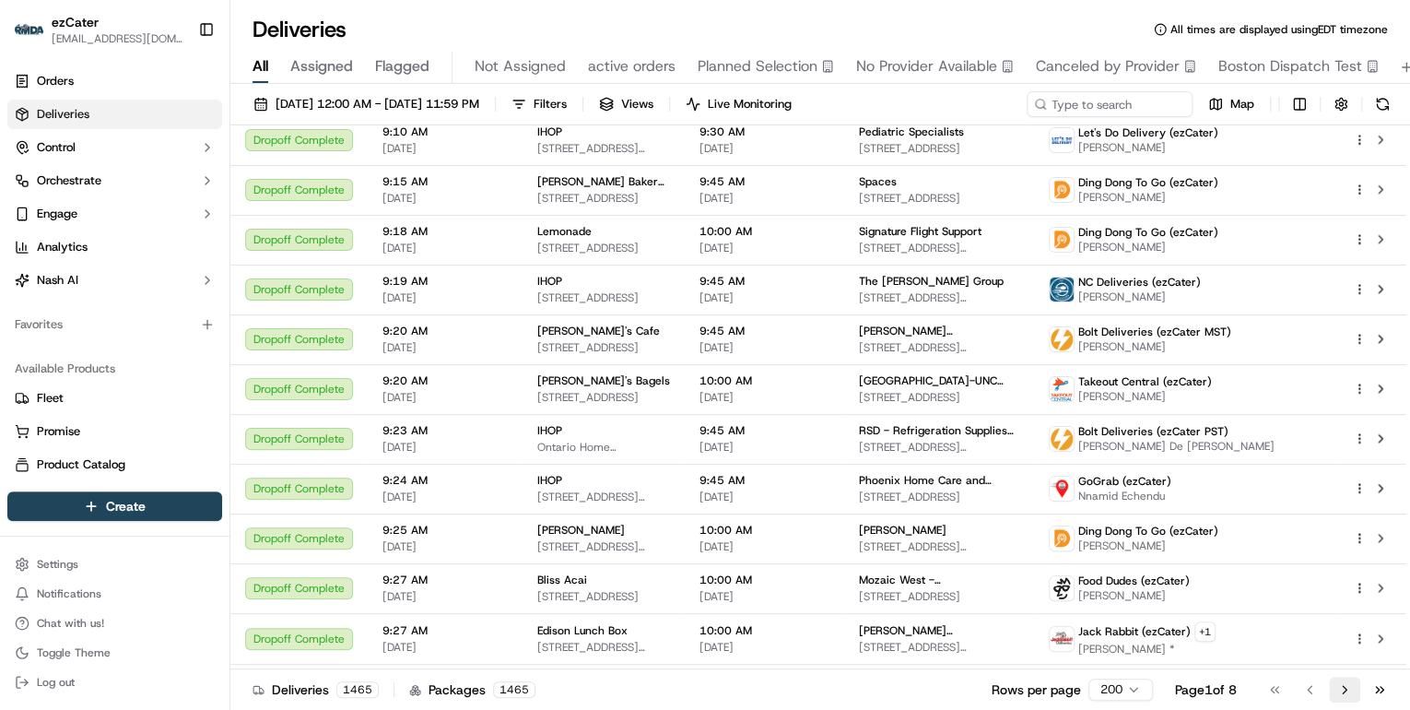
click at [1338, 688] on button "Go to next page" at bounding box center [1344, 690] width 31 height 26
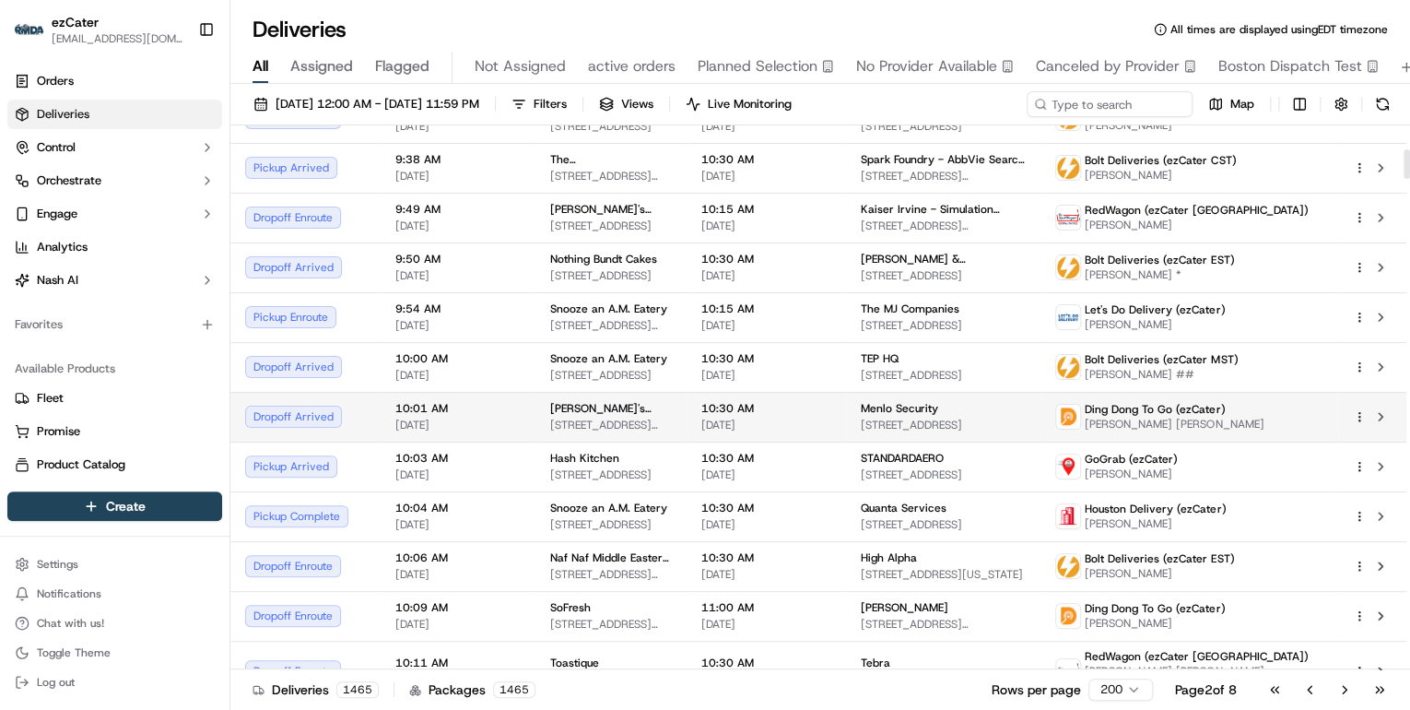
scroll to position [516, 0]
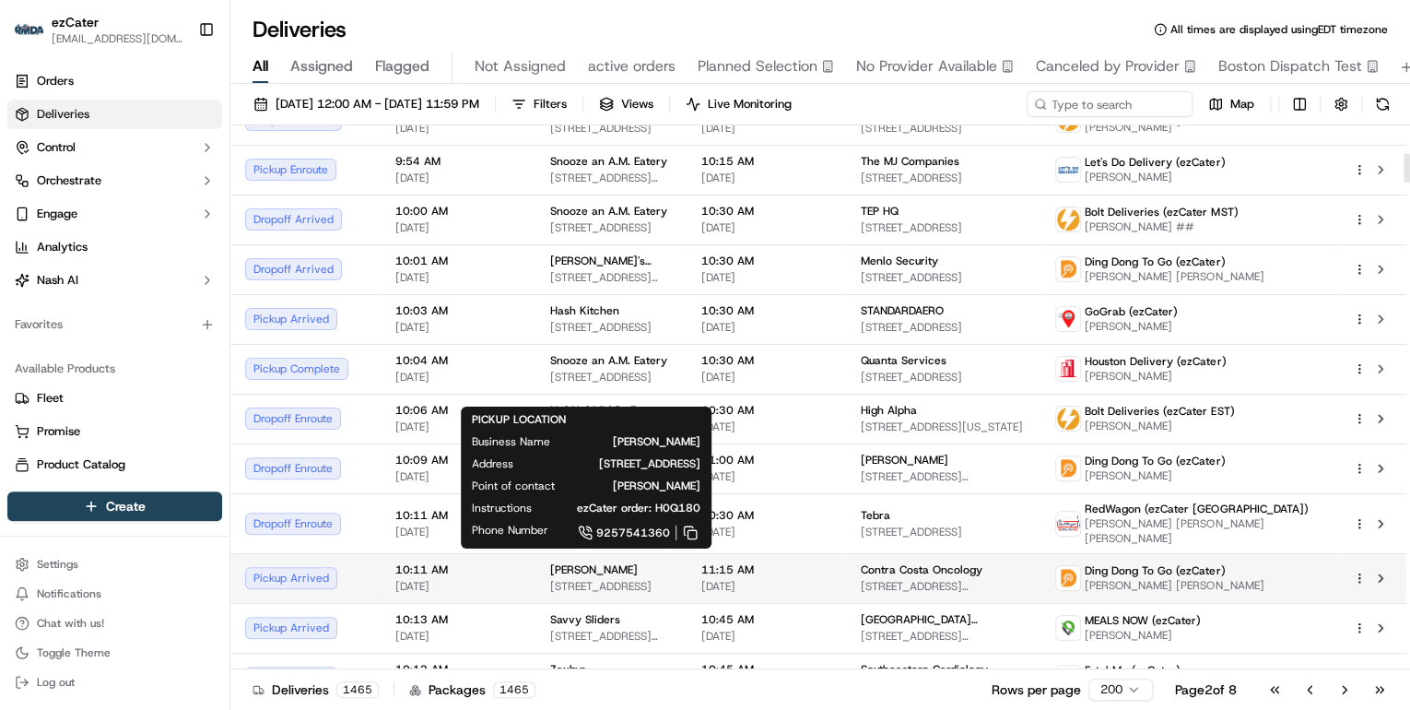
click at [629, 579] on span "2006 Somersville Rd, Antioch, CA 94509, USA" at bounding box center [611, 586] width 122 height 15
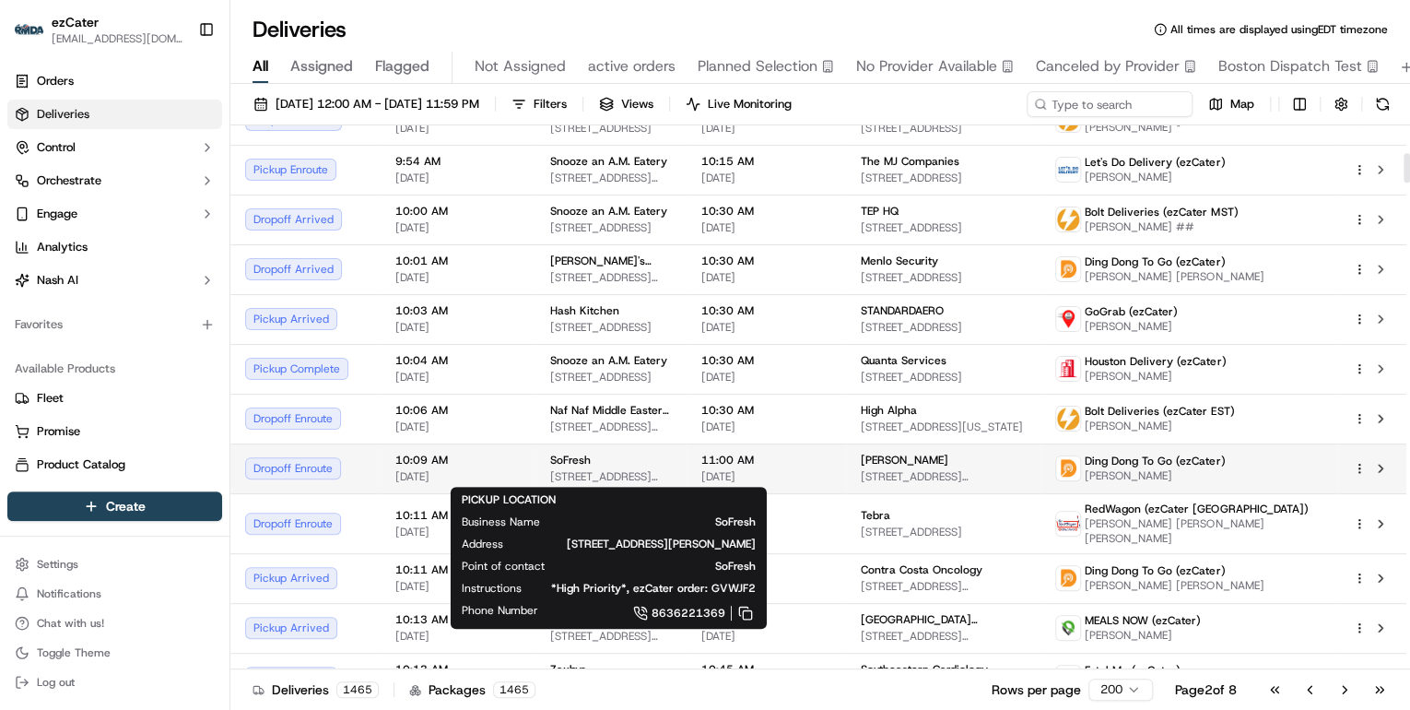
click at [654, 479] on span "8307 Champions Gate Blvd, Davenport, FL 33896, USA" at bounding box center [611, 476] width 122 height 15
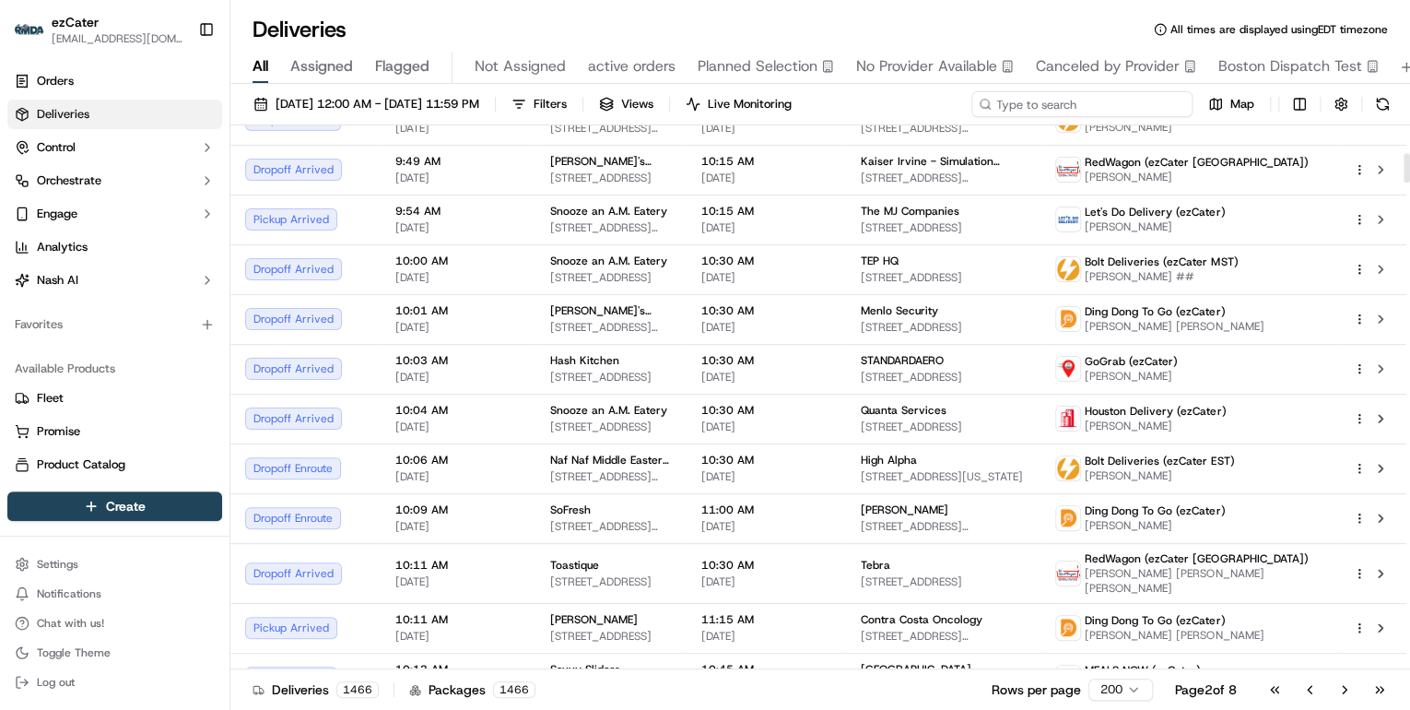
click at [1080, 101] on input at bounding box center [1082, 104] width 221 height 26
paste input "X0Z5PZ"
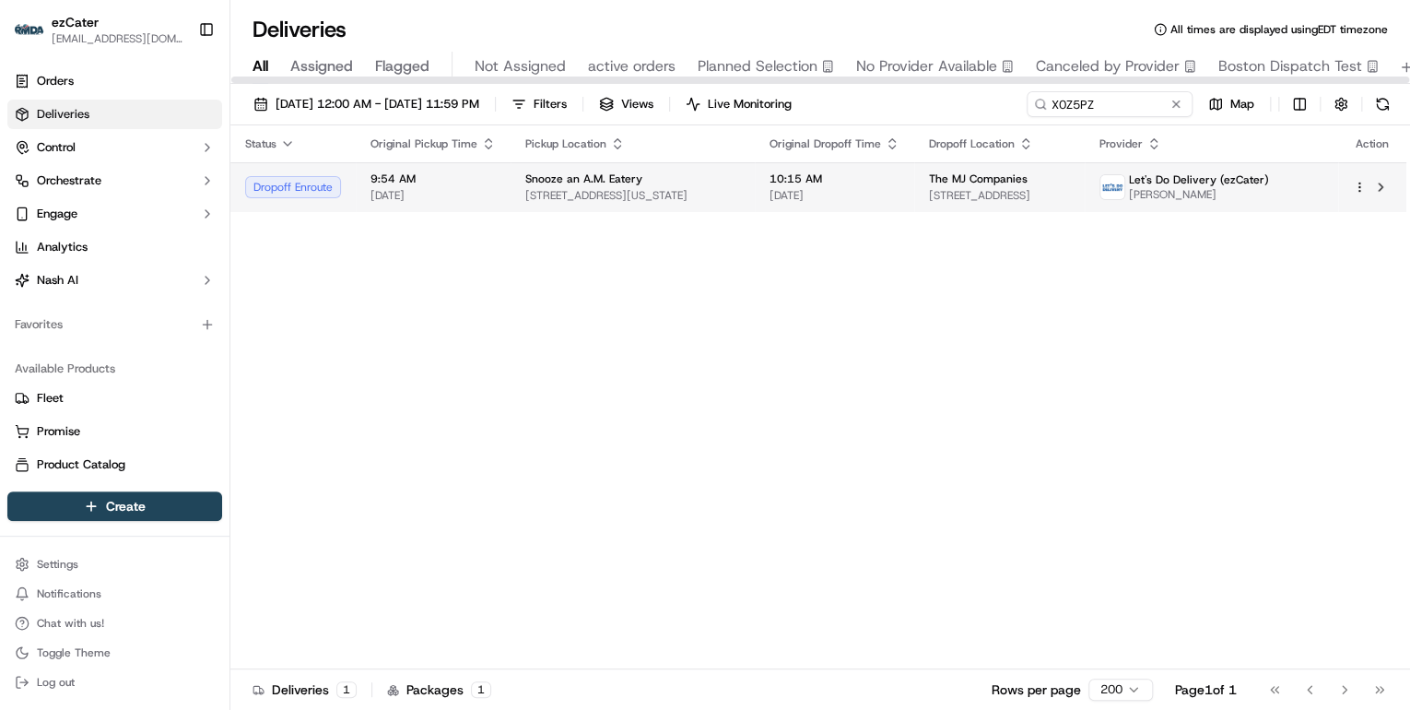
click at [675, 190] on span "700 Colorado Blvd A, Denver, CO 80220, USA" at bounding box center [632, 195] width 215 height 15
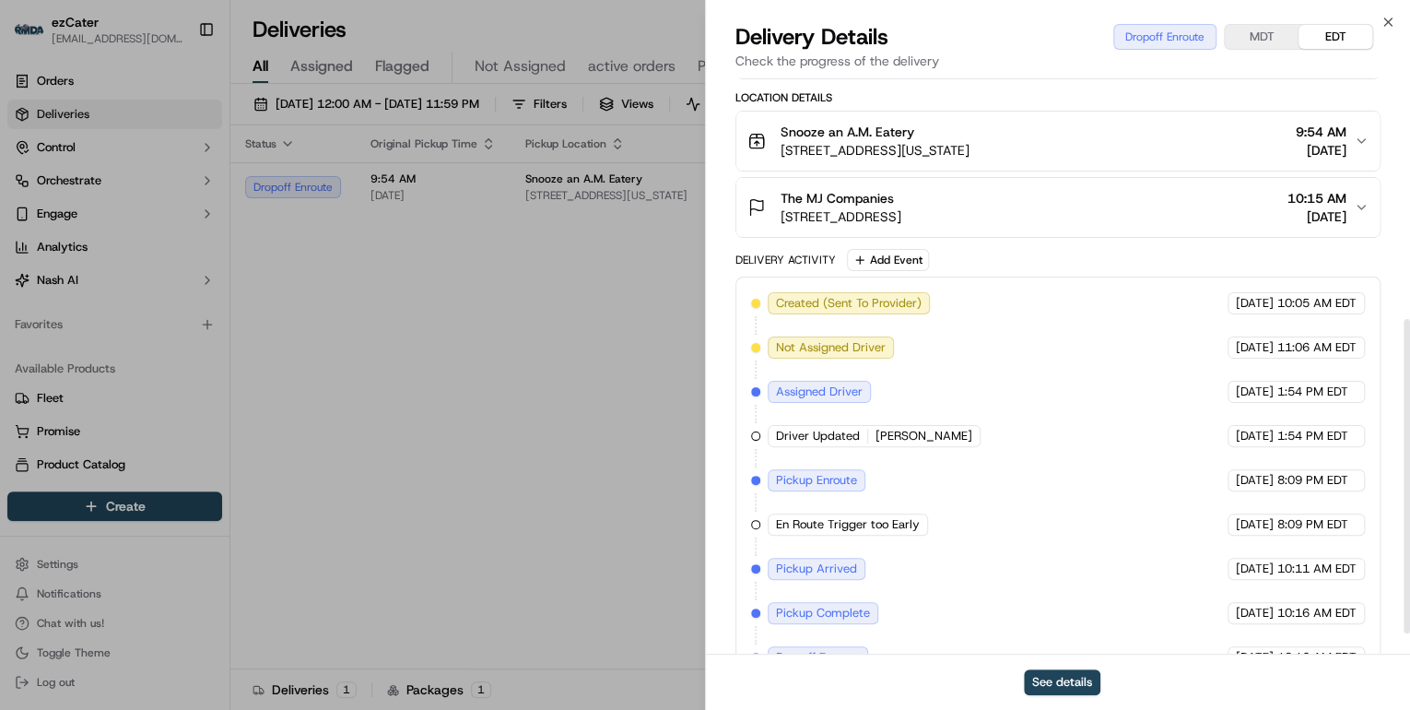
scroll to position [479, 0]
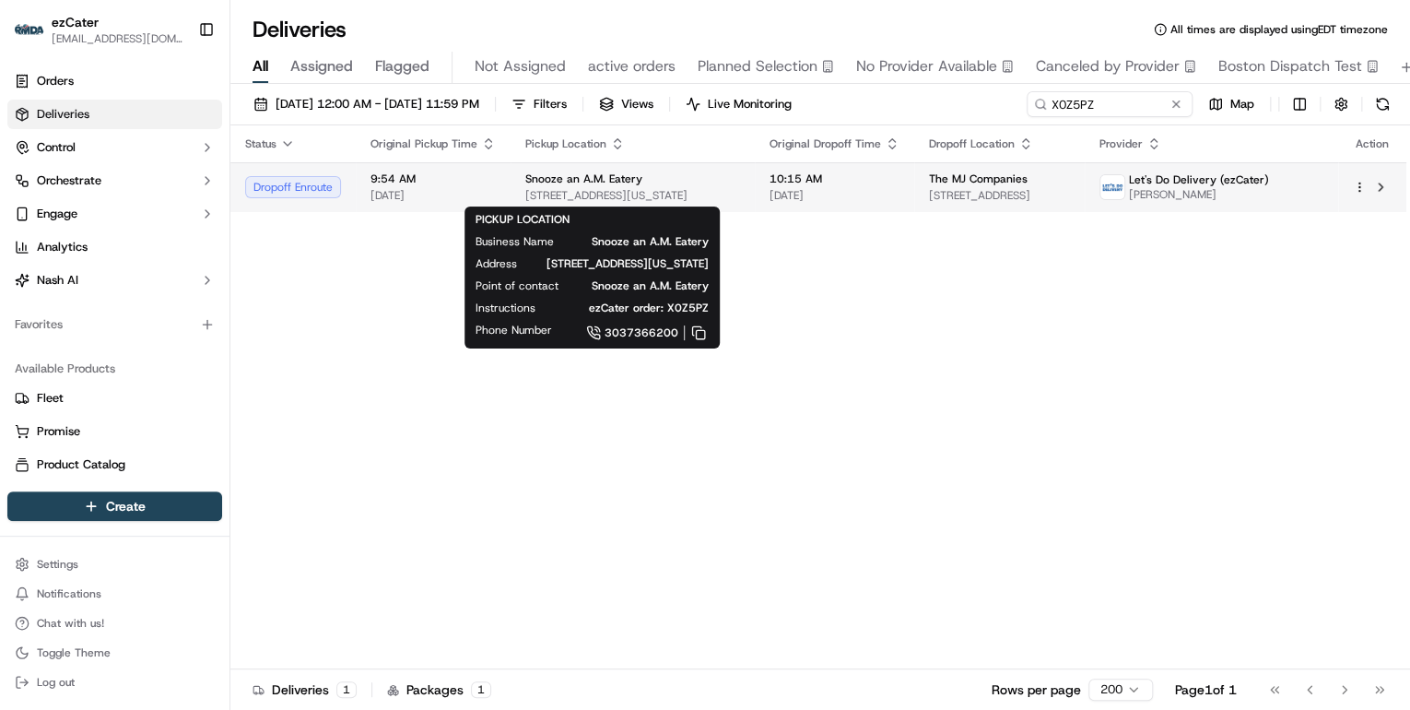
click at [638, 189] on span "700 Colorado Blvd A, Denver, CO 80220, USA" at bounding box center [632, 195] width 215 height 15
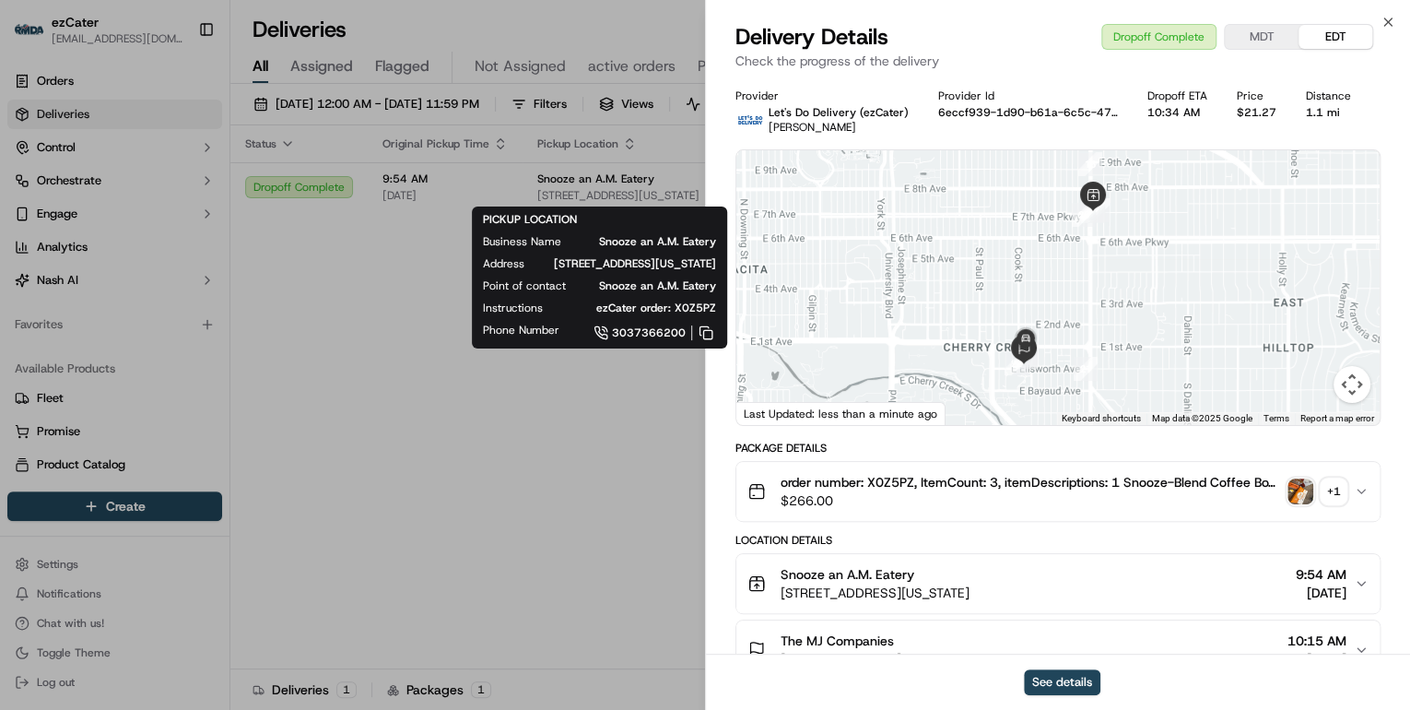
drag, startPoint x: 535, startPoint y: 451, endPoint x: 536, endPoint y: 438, distance: 13.0
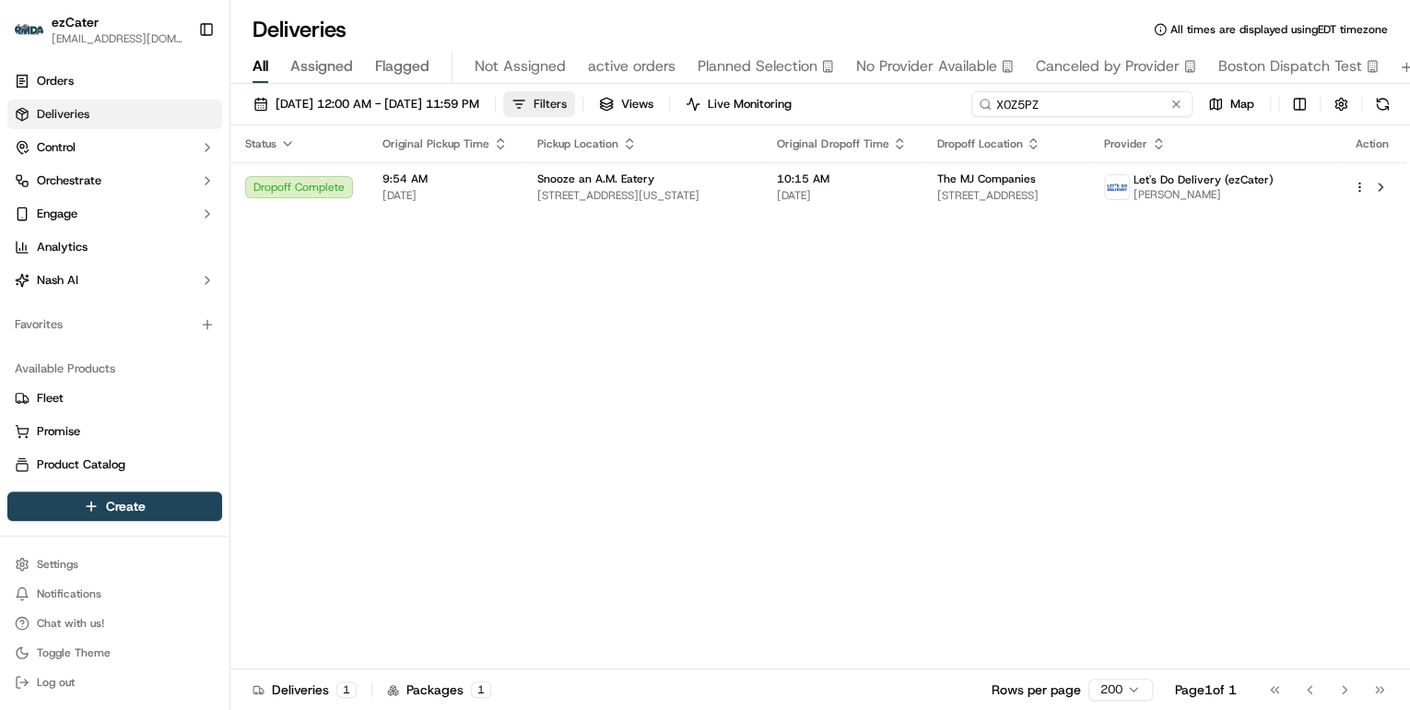
drag, startPoint x: 1114, startPoint y: 102, endPoint x: 622, endPoint y: 110, distance: 491.4
click at [662, 110] on div "09/16/2025 12:00 AM - 09/16/2025 11:59 PM Filters Views Live Monitoring X0Z5PZ …" at bounding box center [820, 108] width 1180 height 34
paste input "U1QR69"
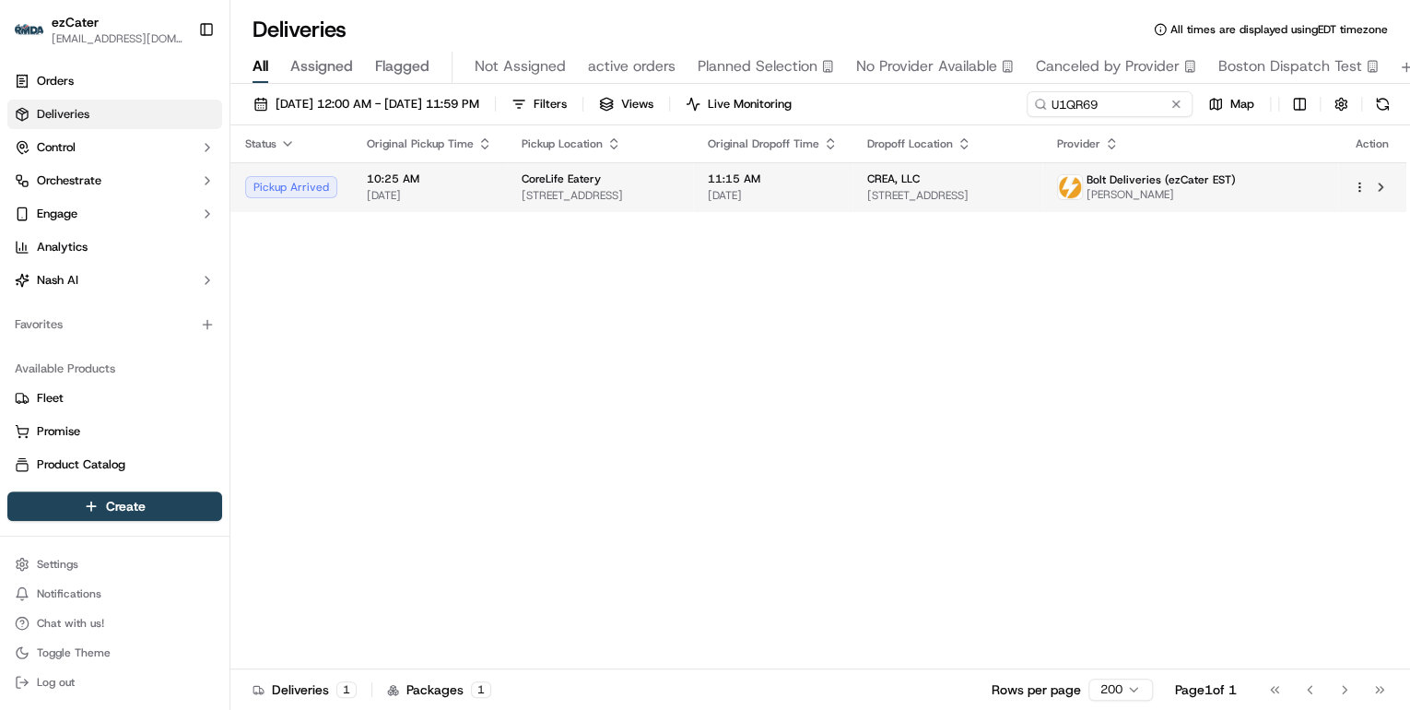
click at [578, 198] on span "4335 E 82nd St, Indianapolis, IN 46250, USA" at bounding box center [600, 195] width 157 height 15
click at [636, 184] on div "CoreLife Eatery" at bounding box center [600, 178] width 157 height 15
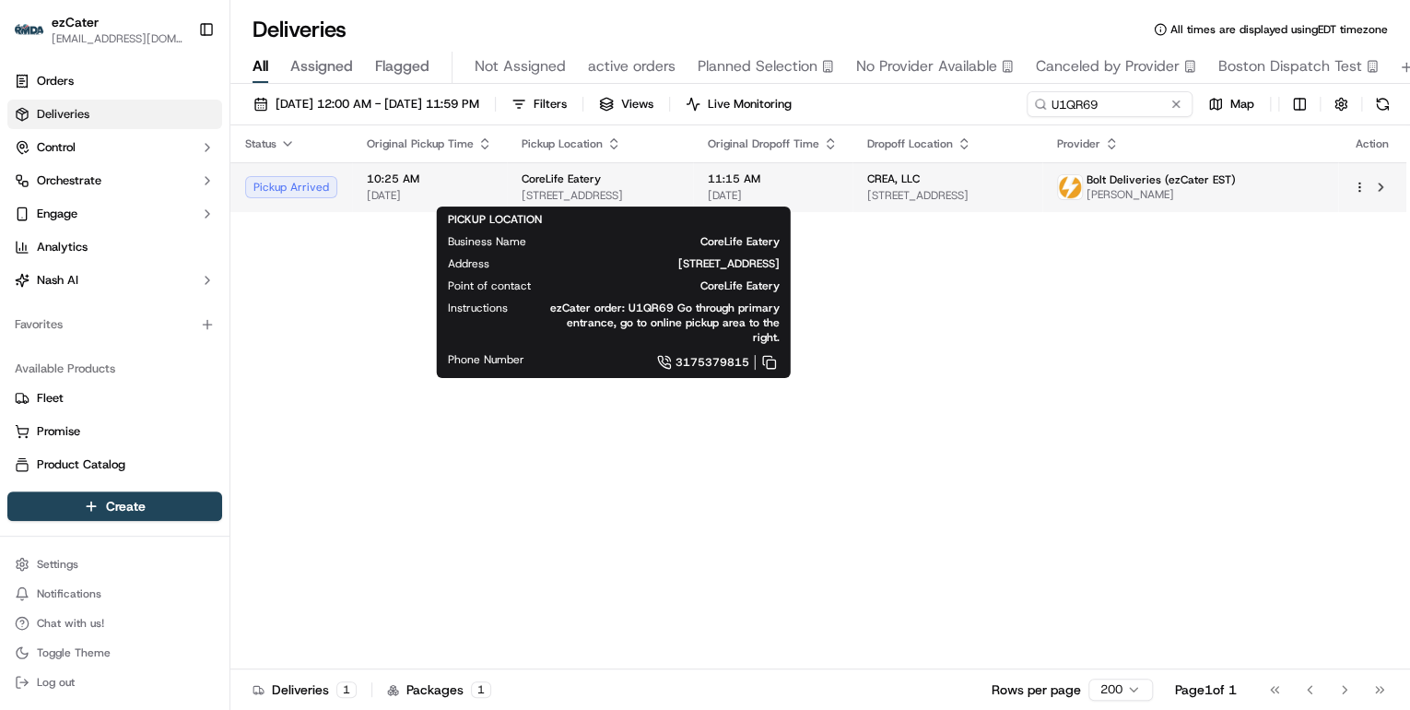
click at [572, 188] on span "4335 E 82nd St, Indianapolis, IN 46250, USA" at bounding box center [600, 195] width 157 height 15
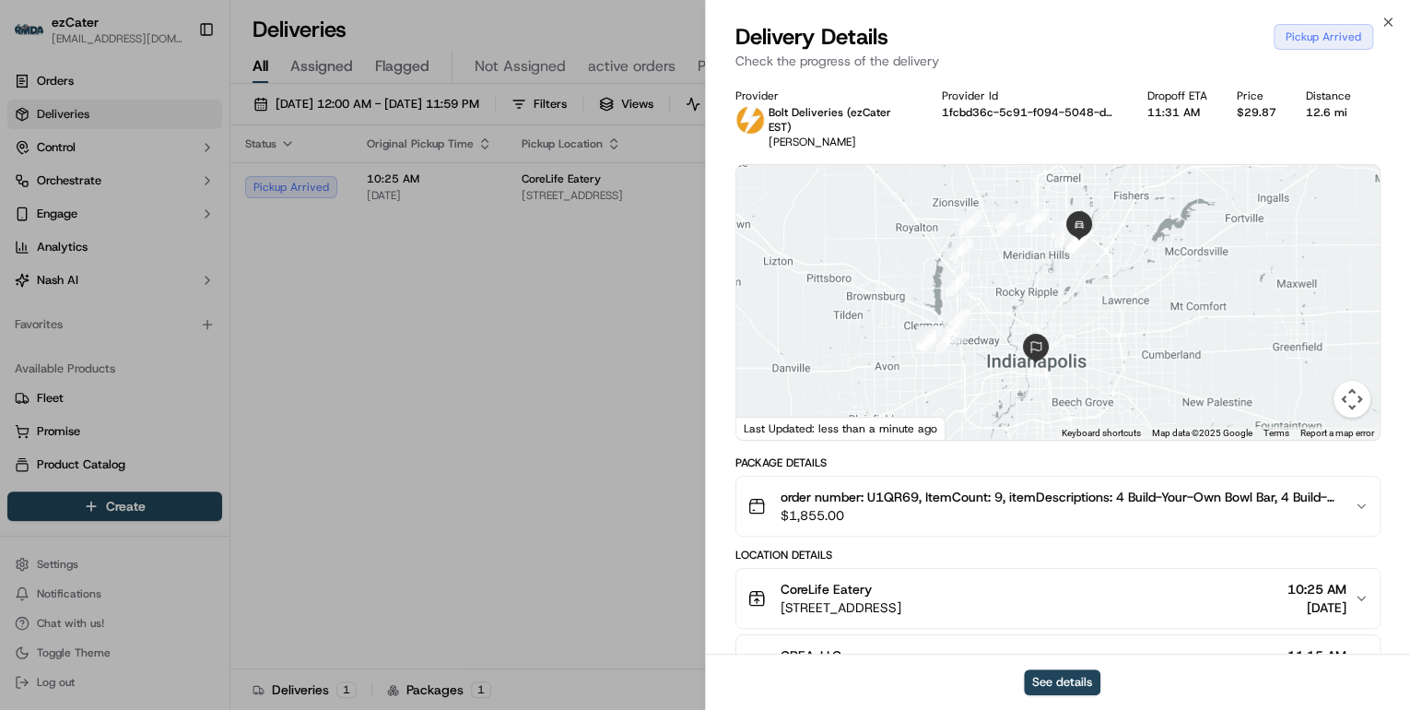
scroll to position [147, 0]
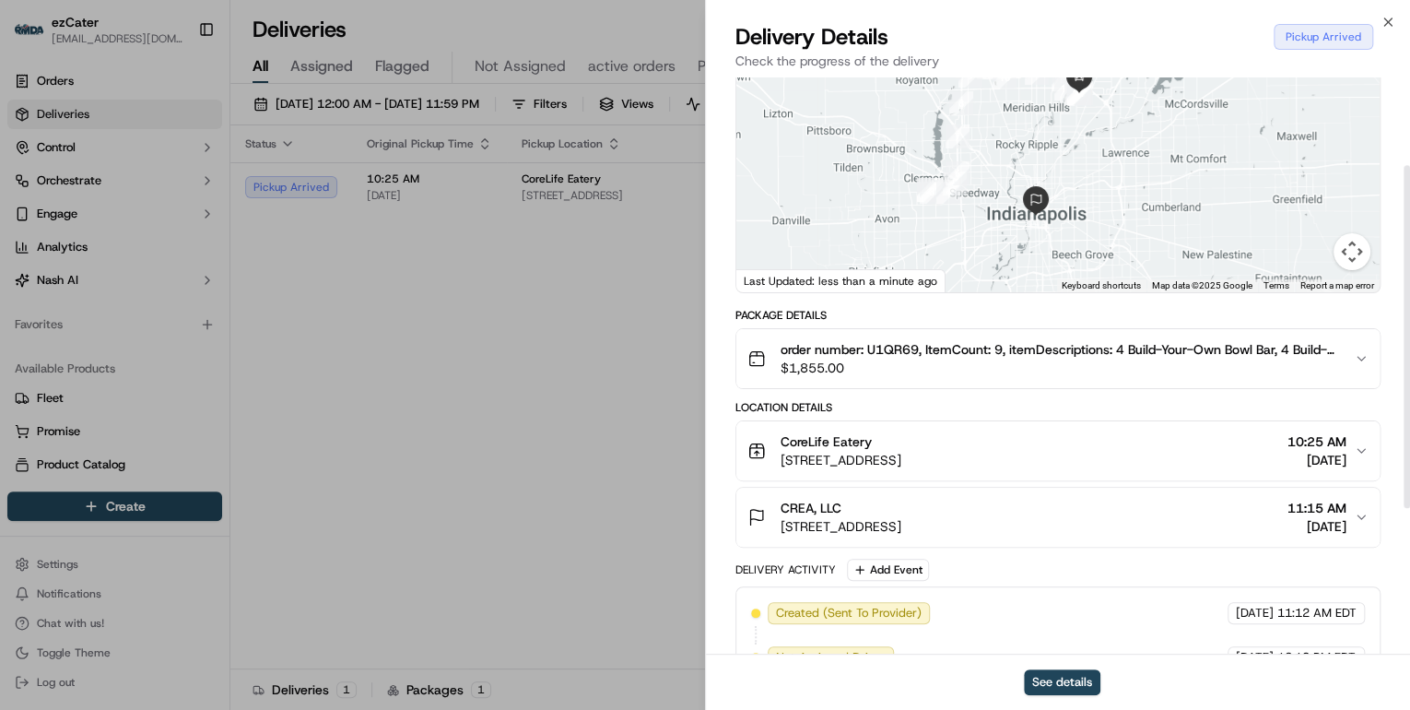
click at [901, 432] on div "CoreLife Eatery" at bounding box center [841, 441] width 121 height 18
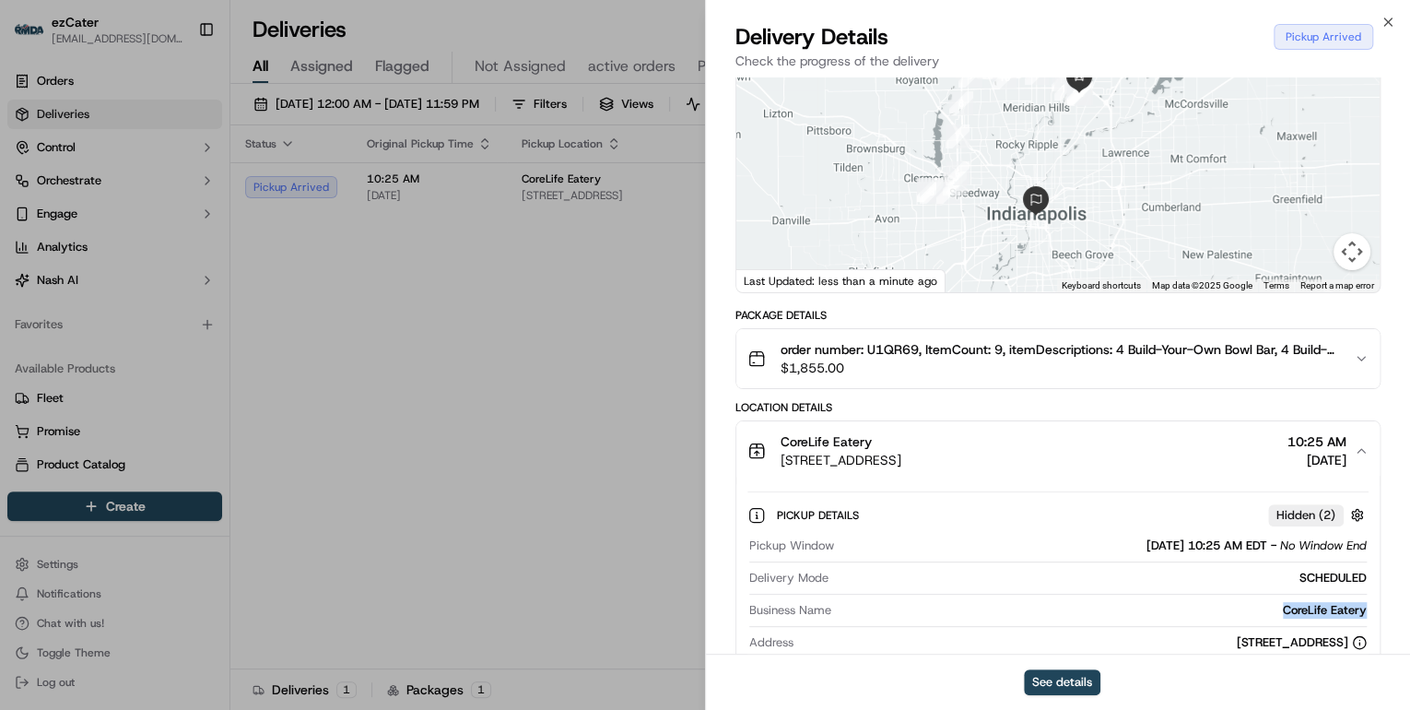
drag, startPoint x: 1368, startPoint y: 597, endPoint x: 1268, endPoint y: 597, distance: 99.6
click at [1268, 597] on div "Pickup Details Hidden ( 2 ) Pickup Window 09/16/2025 10:25 AM EDT - No Window E…" at bounding box center [1057, 624] width 643 height 289
copy div "CoreLife Eatery"
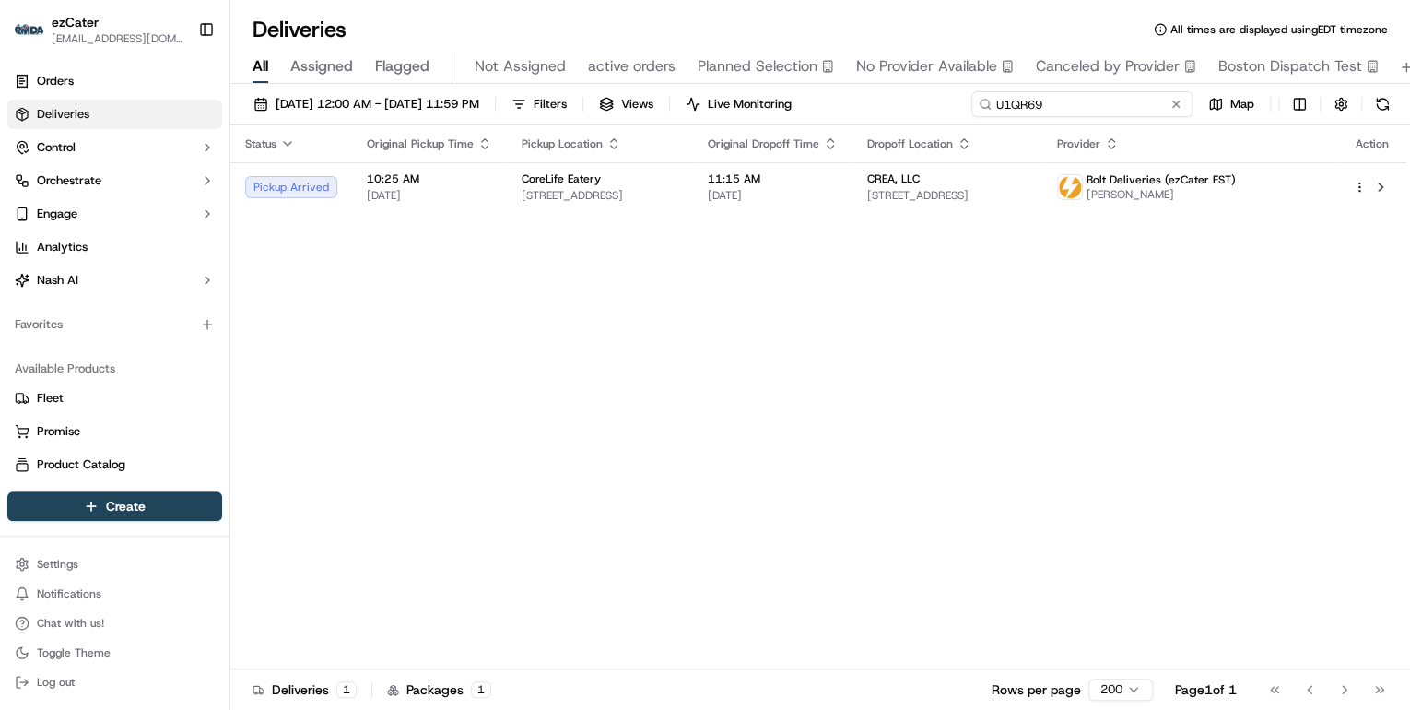
drag, startPoint x: 1134, startPoint y: 100, endPoint x: 657, endPoint y: 139, distance: 478.2
click at [657, 139] on div "09/16/2025 12:00 AM - 09/16/2025 11:59 PM Filters Views Live Monitoring U1QR69 …" at bounding box center [820, 399] width 1180 height 630
paste input "856QRH"
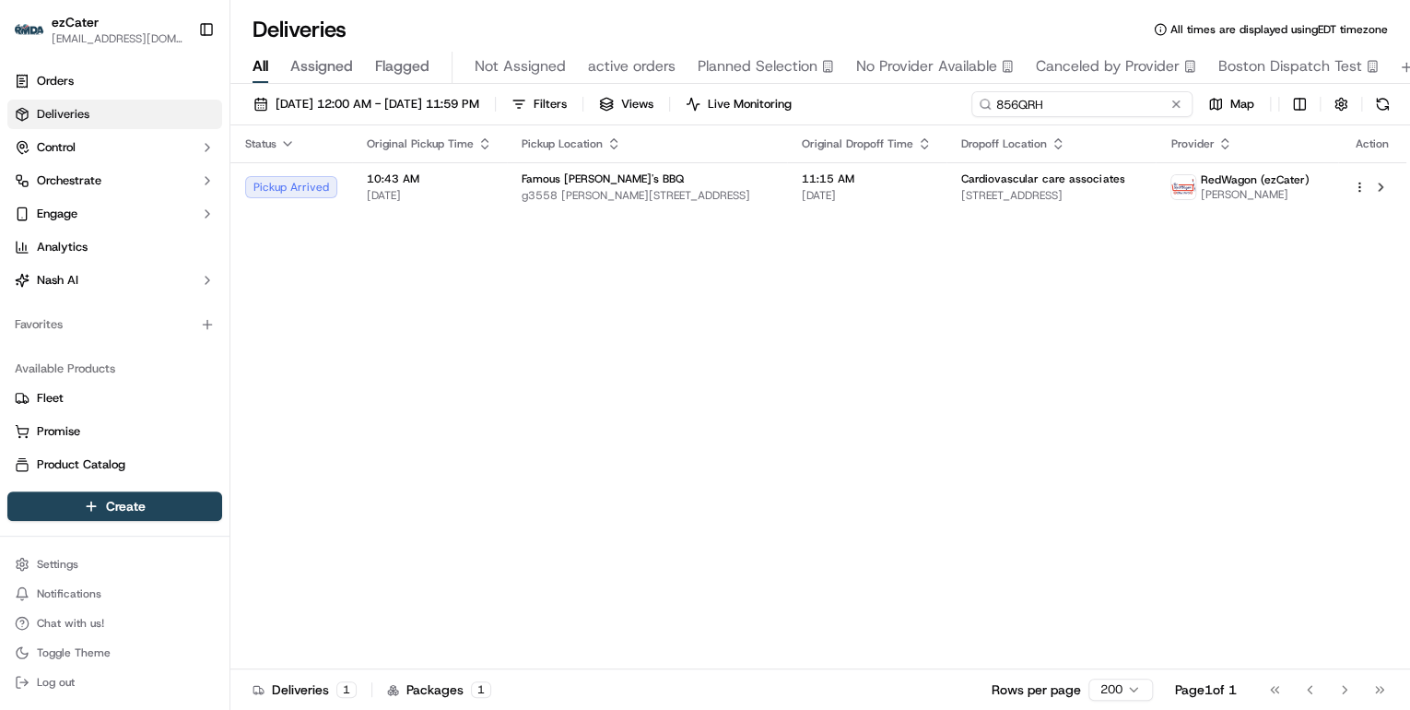
click at [663, 81] on div "Deliveries All times are displayed using EDT timezone All Assigned Flagged Not …" at bounding box center [820, 355] width 1180 height 710
paste input "2PV17G"
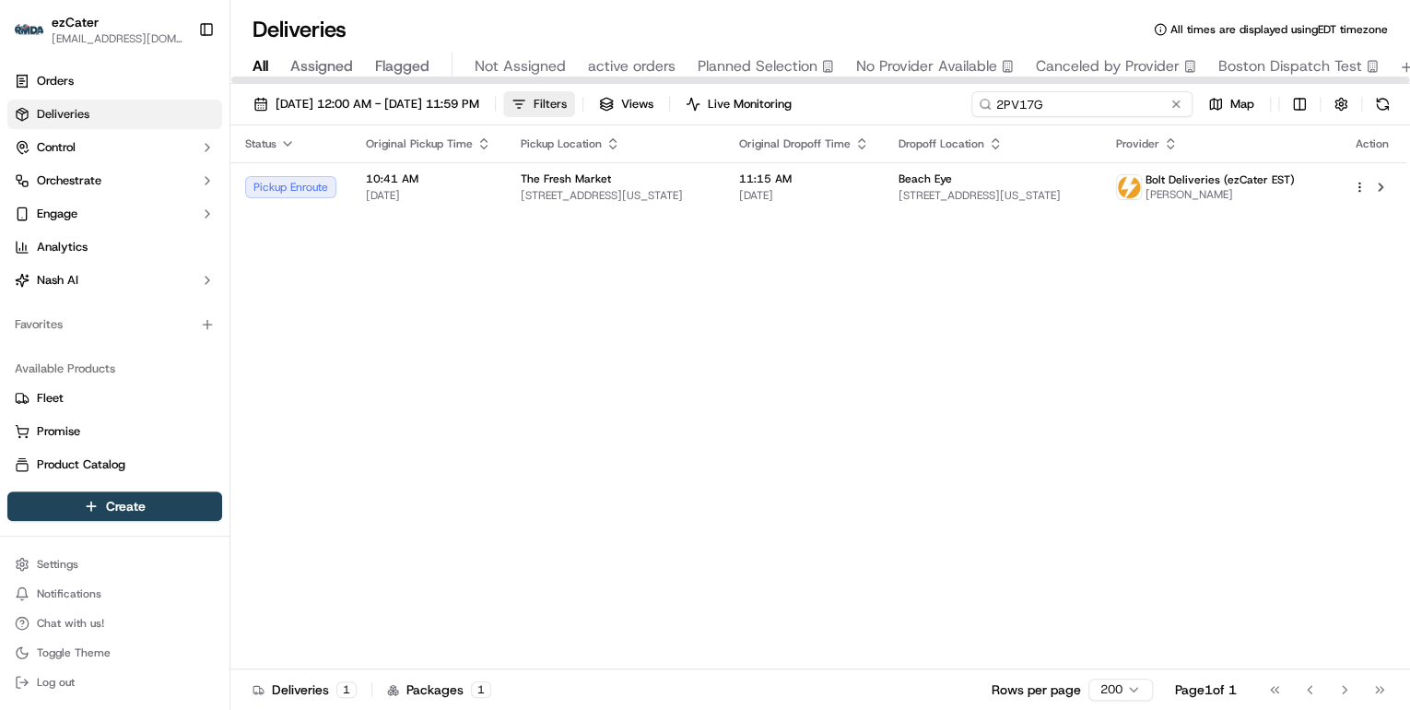
drag, startPoint x: 1056, startPoint y: 105, endPoint x: 626, endPoint y: 112, distance: 430.5
click at [639, 111] on div "09/16/2025 12:00 AM - 09/16/2025 11:59 PM Filters Views Live Monitoring 2PV17G …" at bounding box center [820, 108] width 1180 height 34
paste input "1FHW4K"
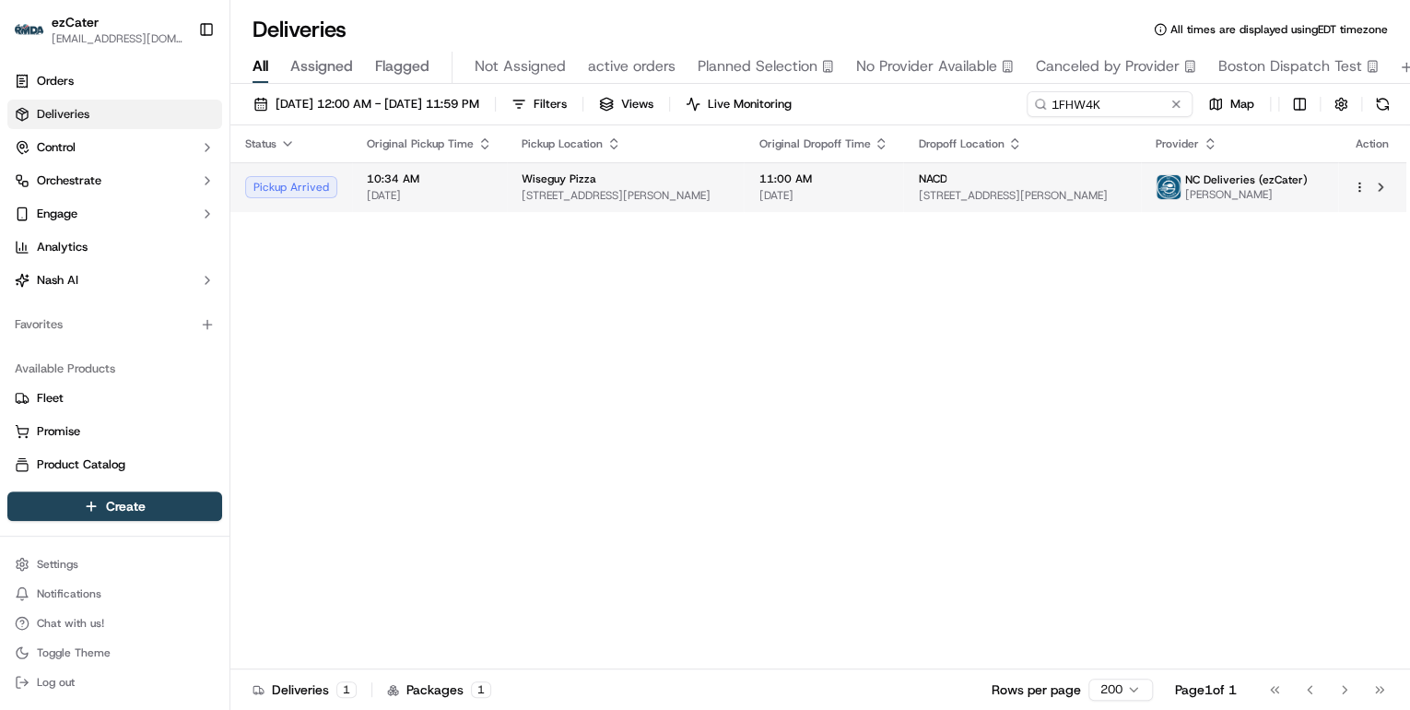
click at [685, 180] on div "Wiseguy Pizza" at bounding box center [625, 178] width 207 height 15
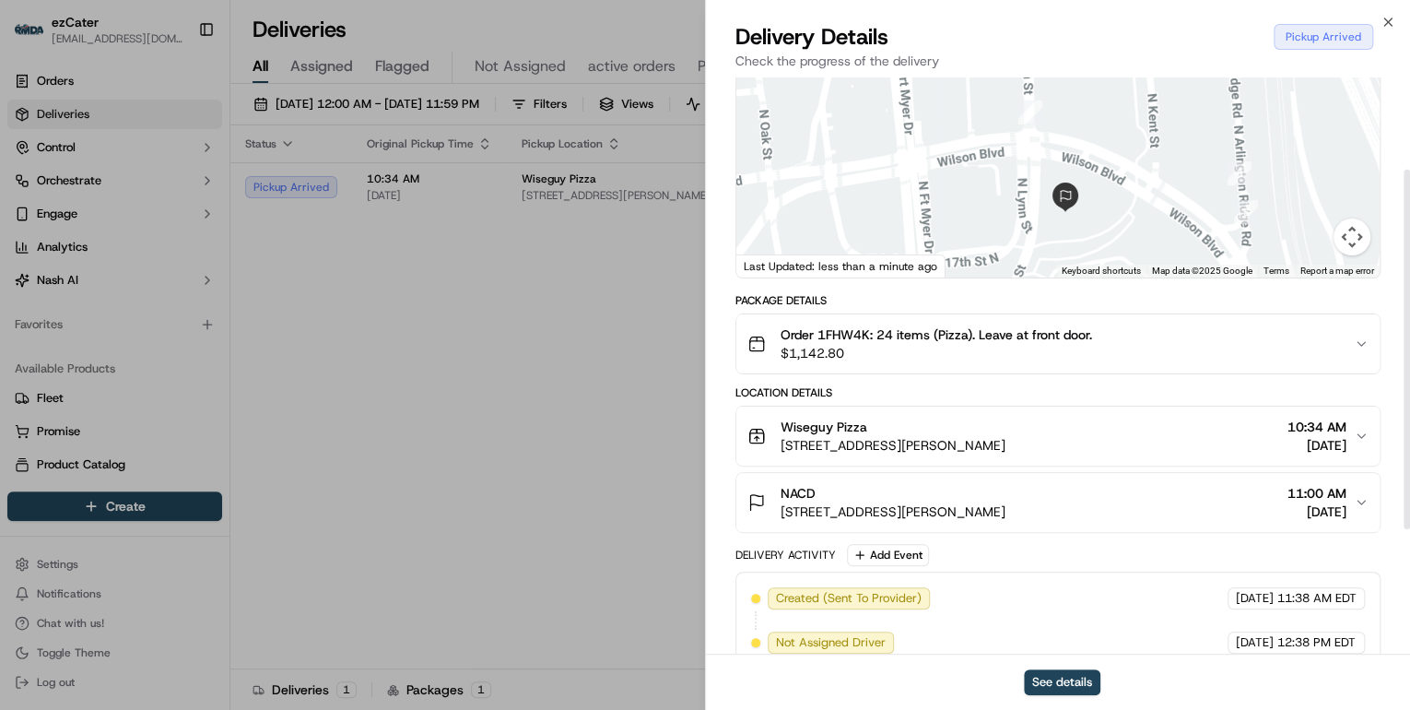
scroll to position [295, 0]
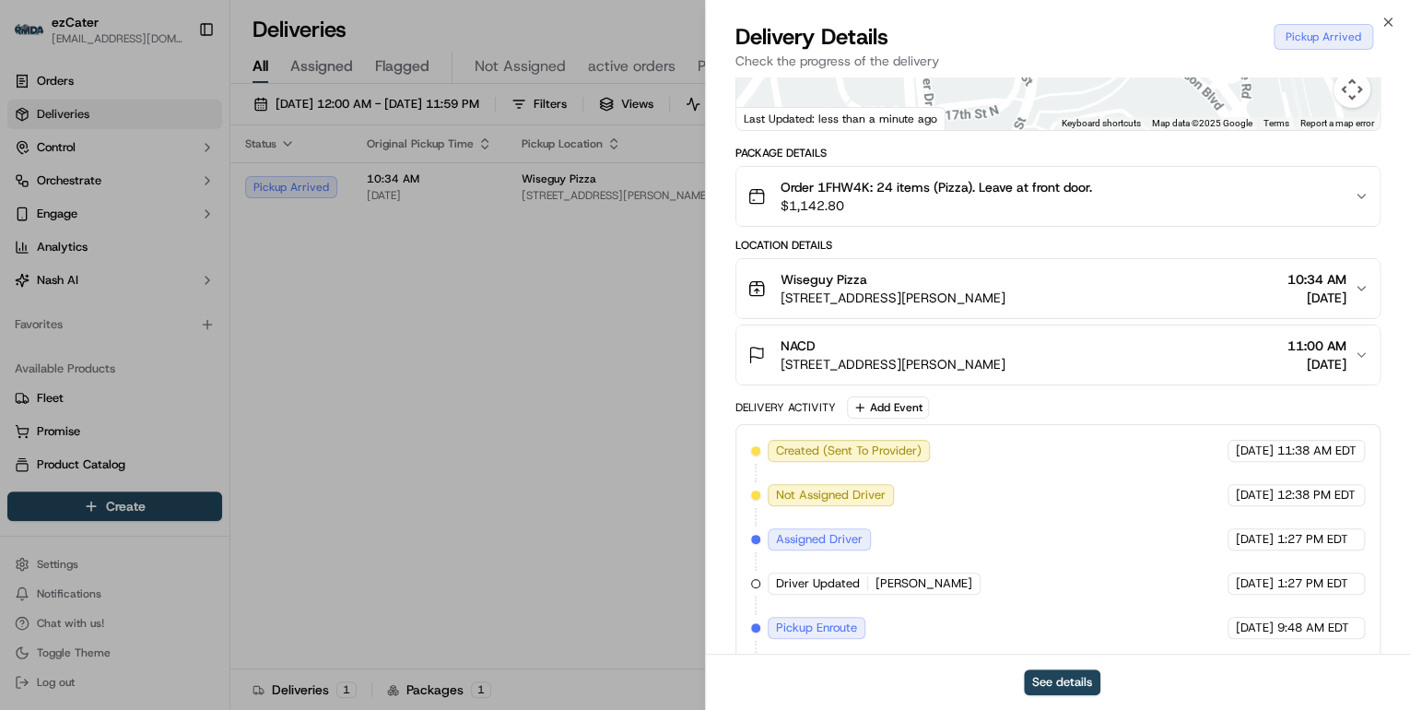
click at [1166, 200] on div "Order 1FHW4K: 24 items (Pizza). Leave at front door. $1,142.80" at bounding box center [1051, 196] width 607 height 37
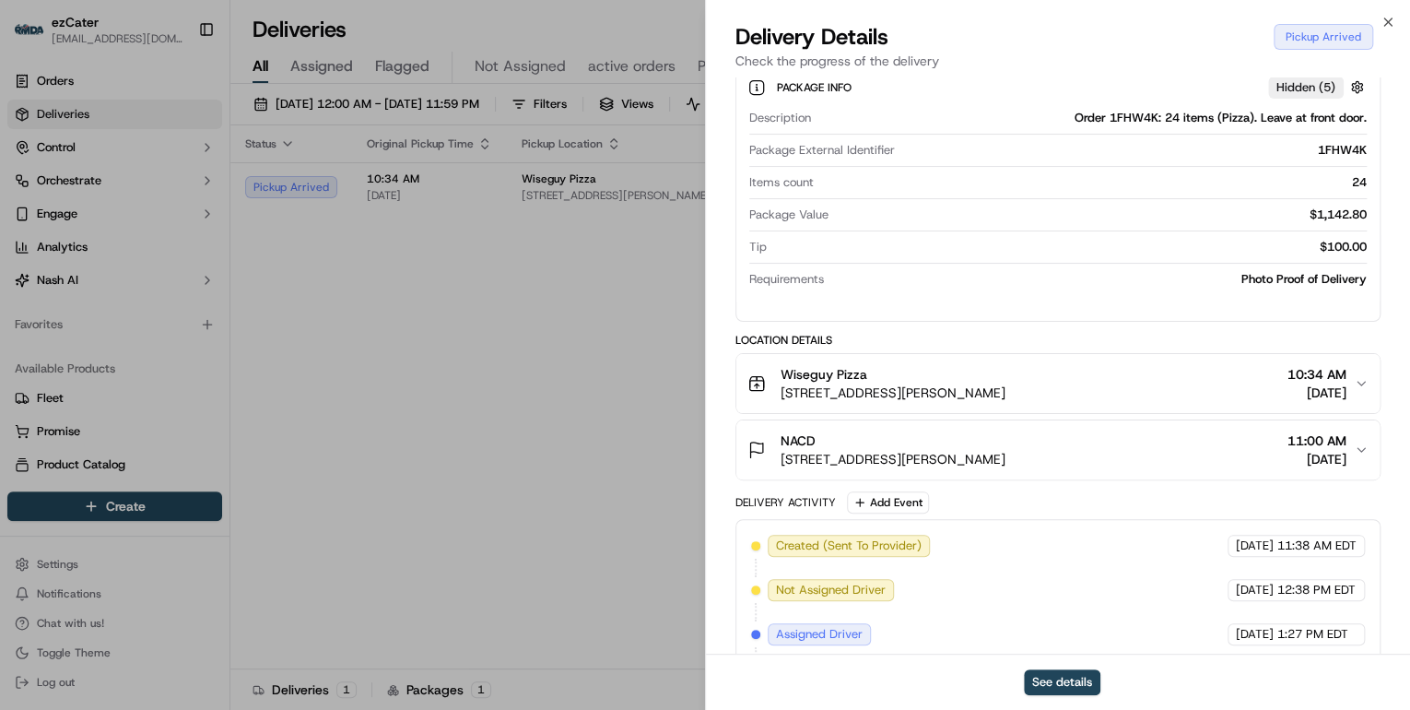
scroll to position [321, 0]
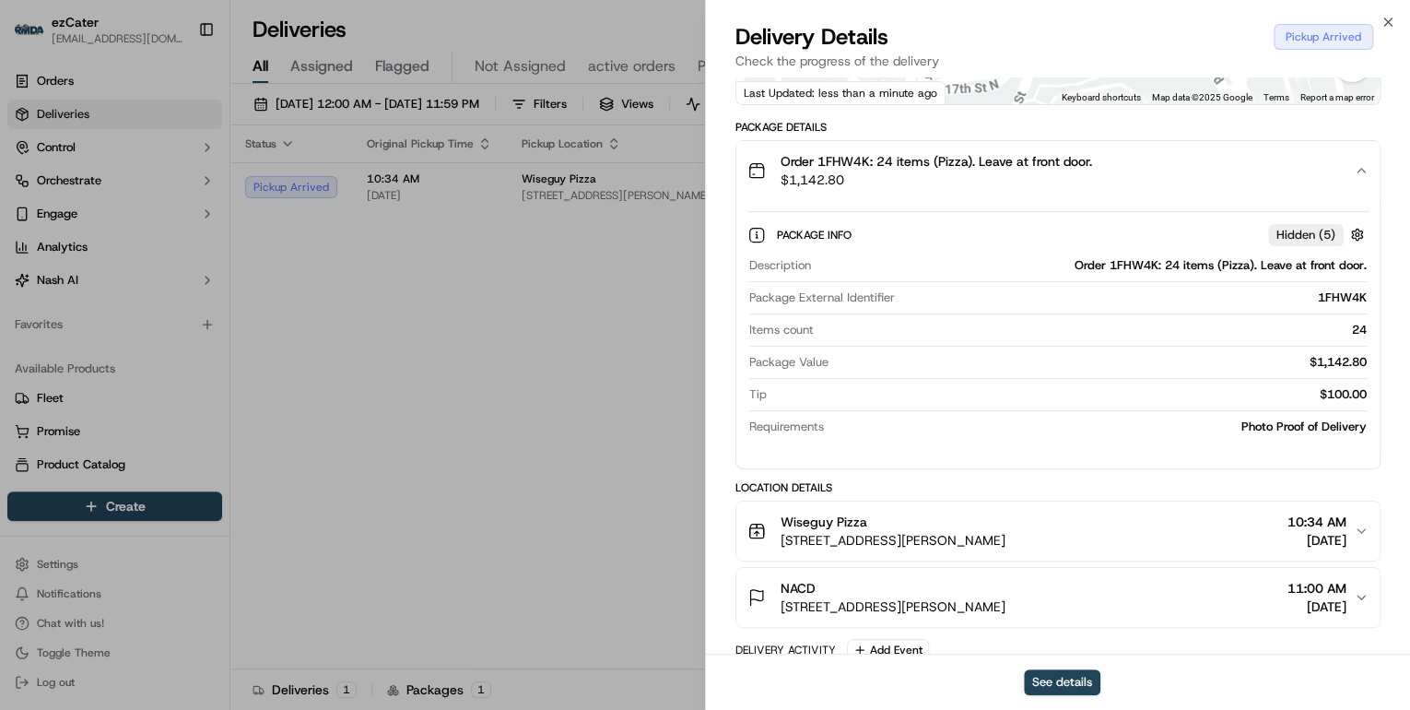
click at [1002, 252] on div "Description Order 1FHW4K: 24 items (Pizza). Leave at front door. Package Extern…" at bounding box center [1058, 346] width 621 height 193
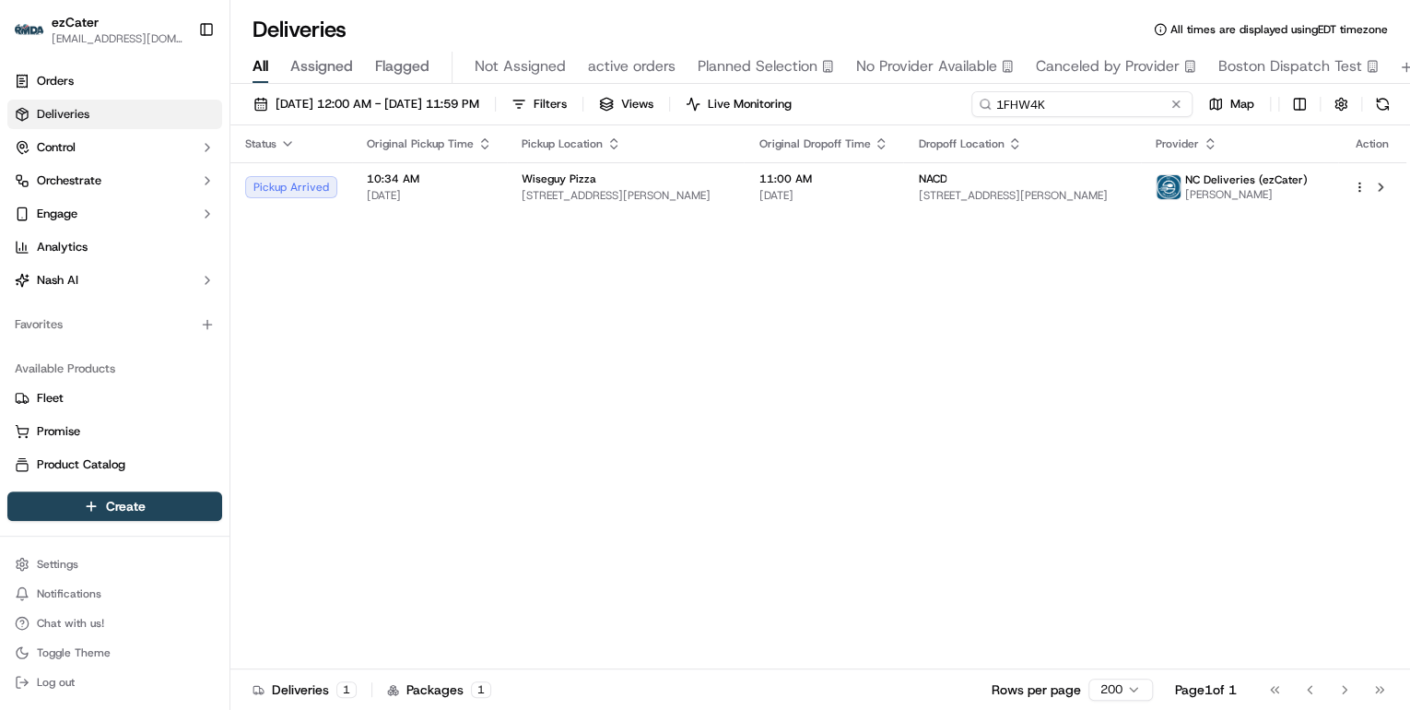
drag, startPoint x: 1103, startPoint y: 104, endPoint x: 580, endPoint y: 123, distance: 523.9
click at [583, 122] on div "09/16/2025 12:00 AM - 09/16/2025 11:59 PM Filters Views Live Monitoring 1FHW4K …" at bounding box center [820, 108] width 1180 height 34
paste input "WY312G"
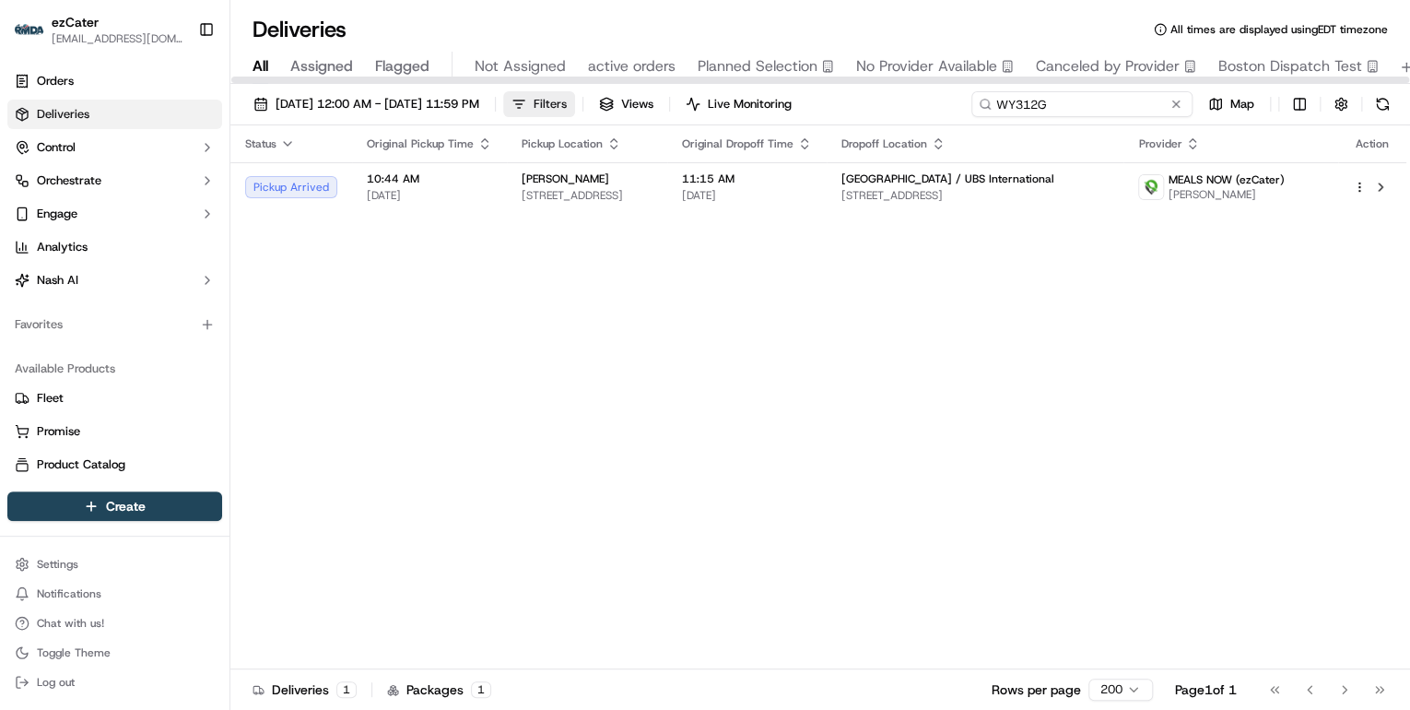
drag, startPoint x: 1058, startPoint y: 101, endPoint x: 614, endPoint y: 107, distance: 444.3
click at [619, 107] on div "09/16/2025 12:00 AM - 09/16/2025 11:59 PM Filters Views Live Monitoring WY312G …" at bounding box center [820, 108] width 1180 height 34
paste input "P6W-1K7- No need to send DD, CUST will PU. :eyes: 1"
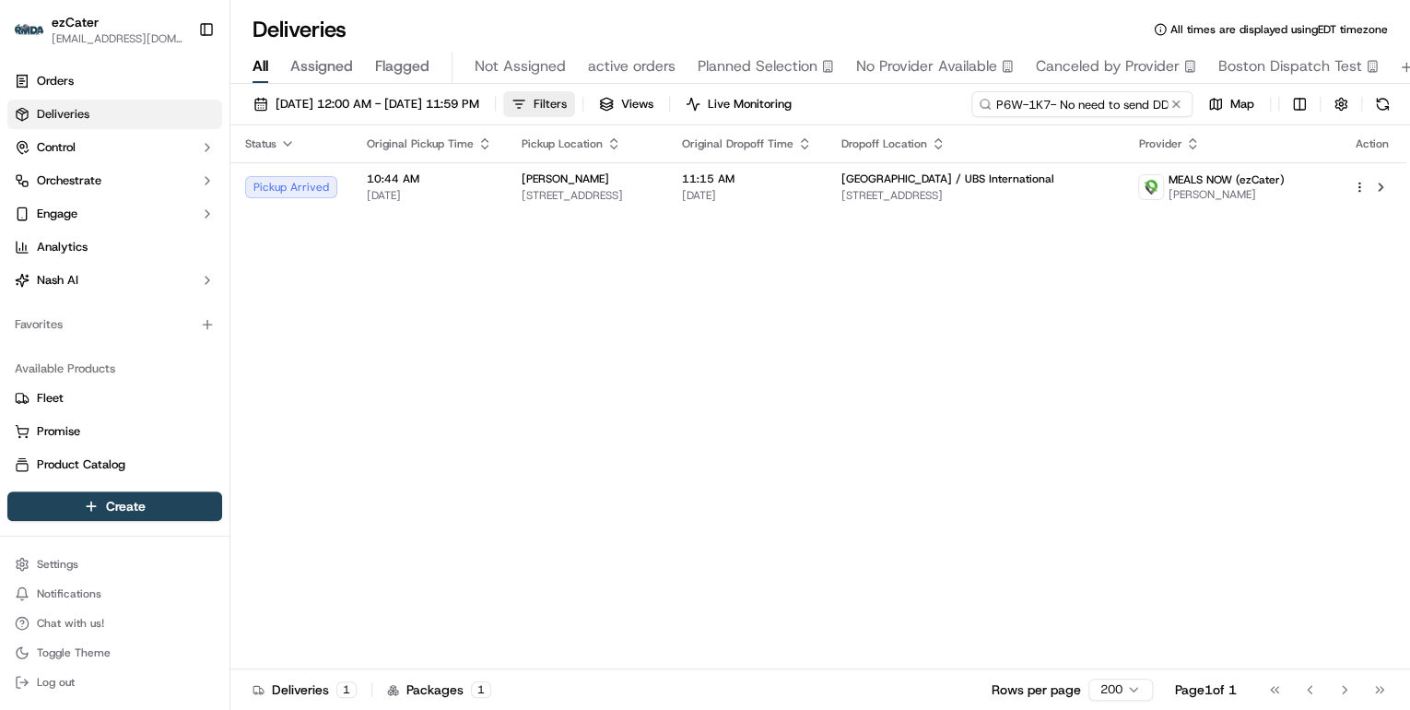
scroll to position [0, 122]
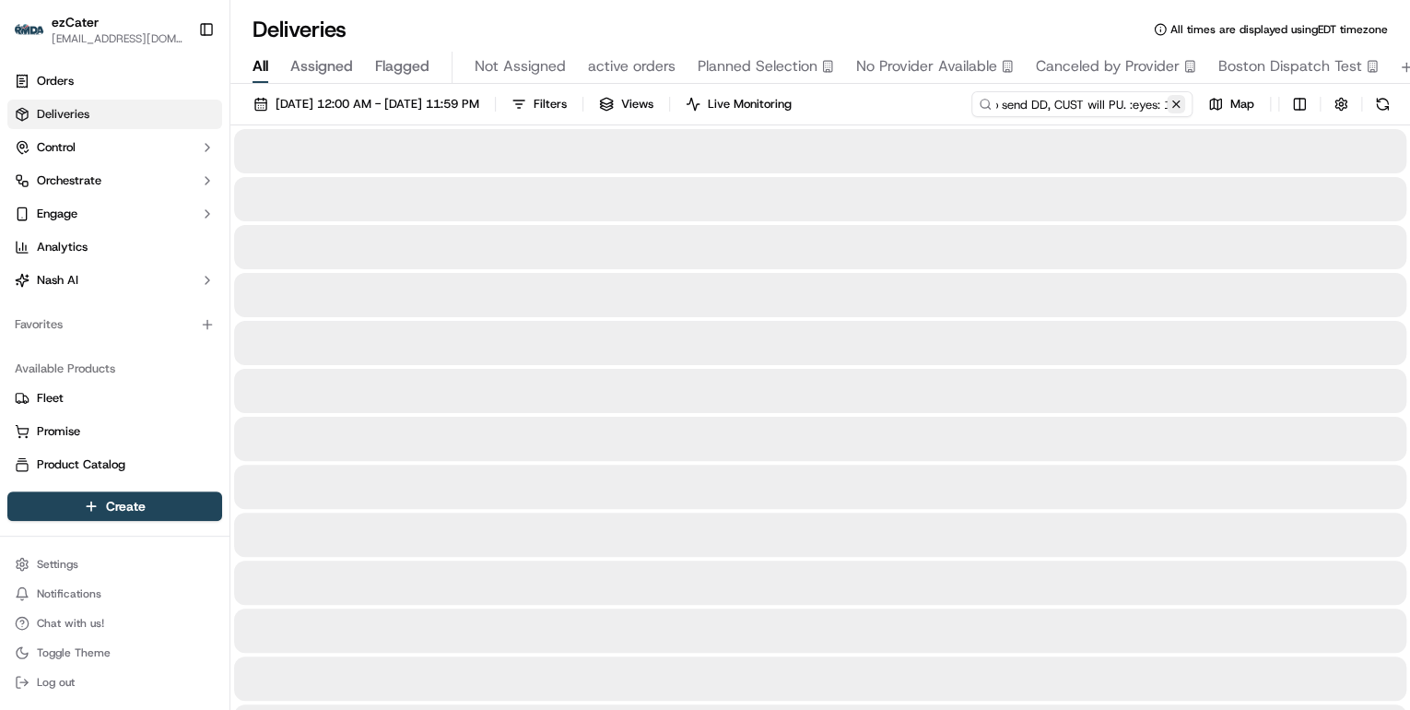
type input "P6W-1K7- No need to send DD, CUST will PU. :eyes: 1"
click at [1182, 104] on button at bounding box center [1176, 104] width 18 height 18
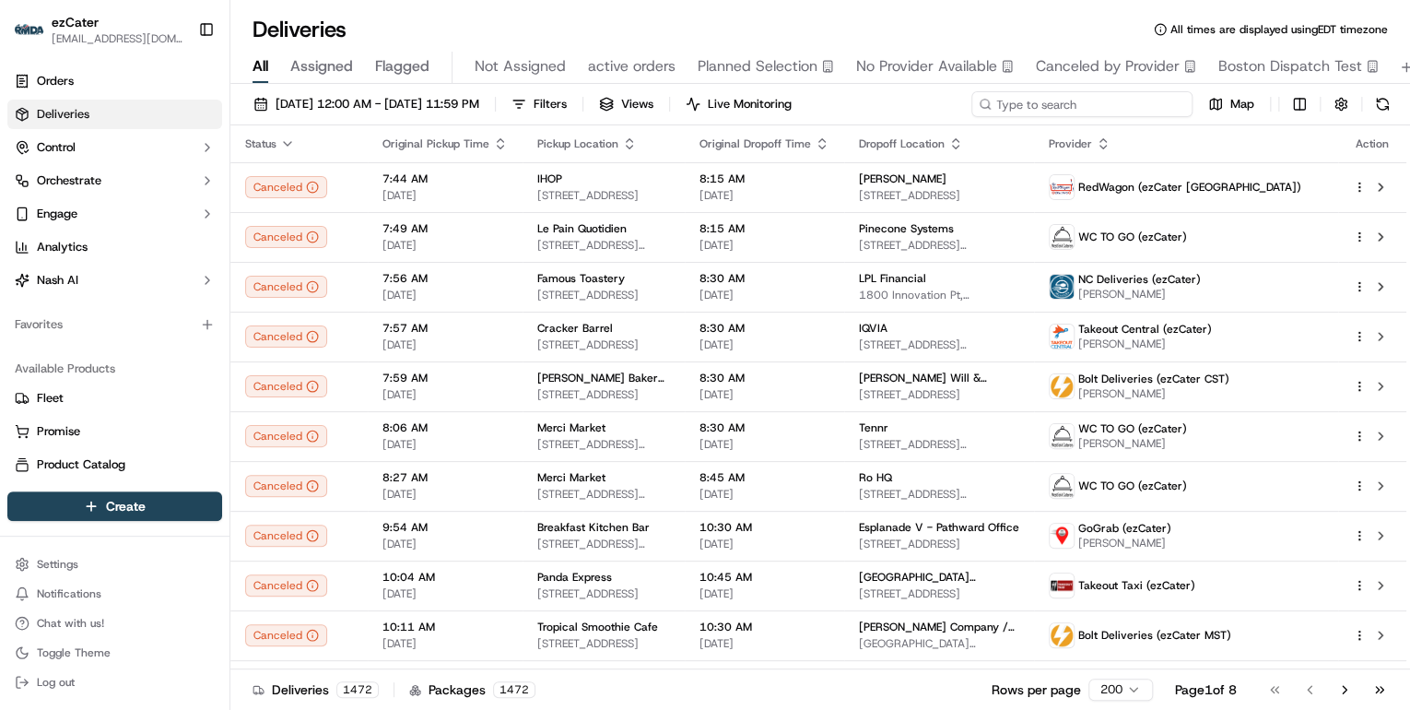
click at [1082, 96] on input at bounding box center [1082, 104] width 221 height 26
paste input "P6W-1K7"
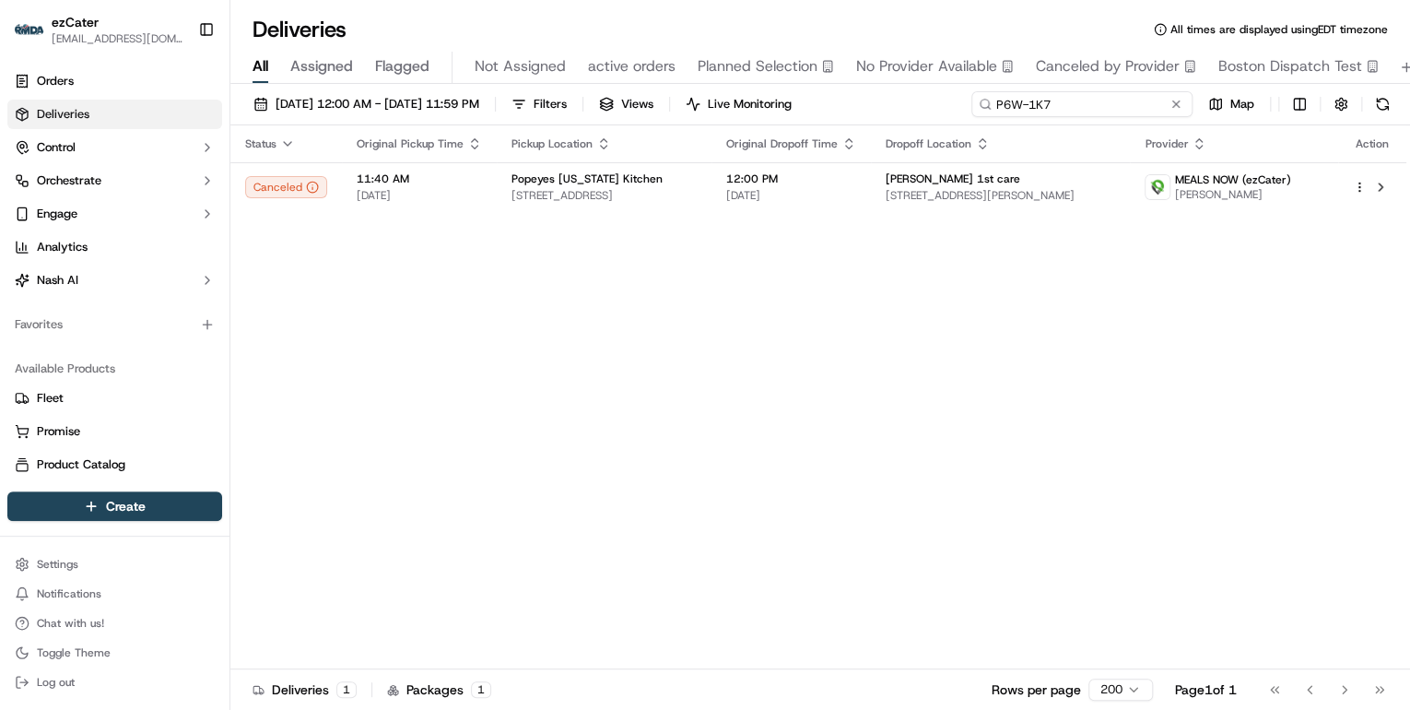
type input "P6W-1K7"
click at [406, 100] on span "09/16/2025 12:00 AM - 09/16/2025 11:59 PM" at bounding box center [378, 104] width 204 height 17
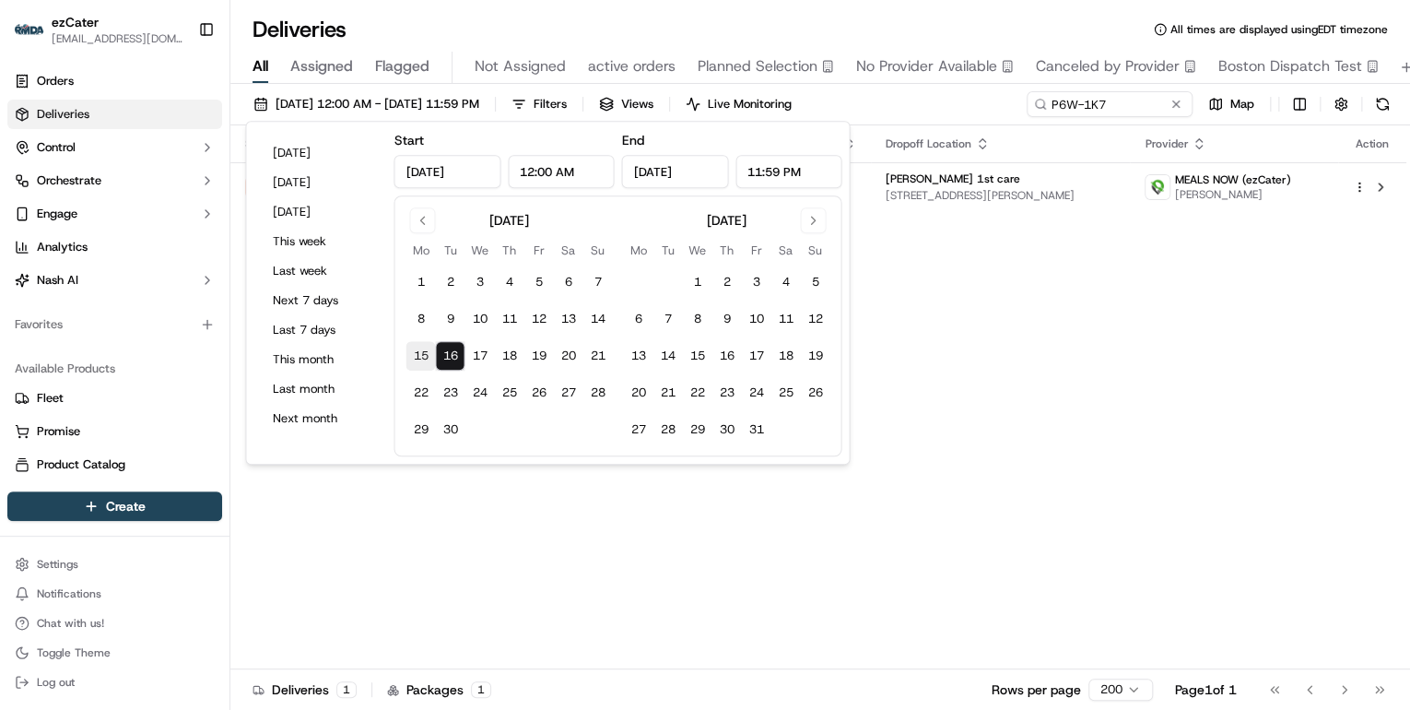
click at [422, 357] on button "15" at bounding box center [420, 355] width 29 height 29
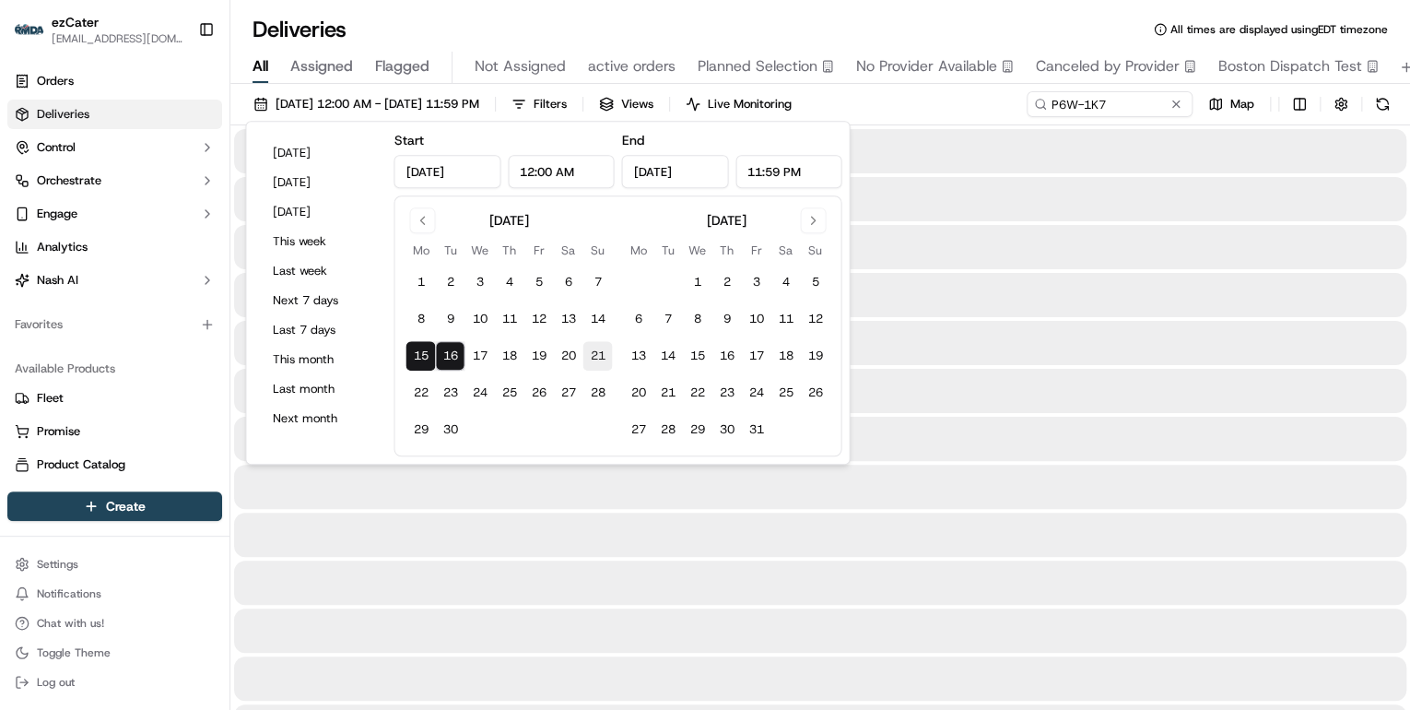
click at [595, 353] on button "21" at bounding box center [597, 355] width 29 height 29
type input "Sep 21, 2025"
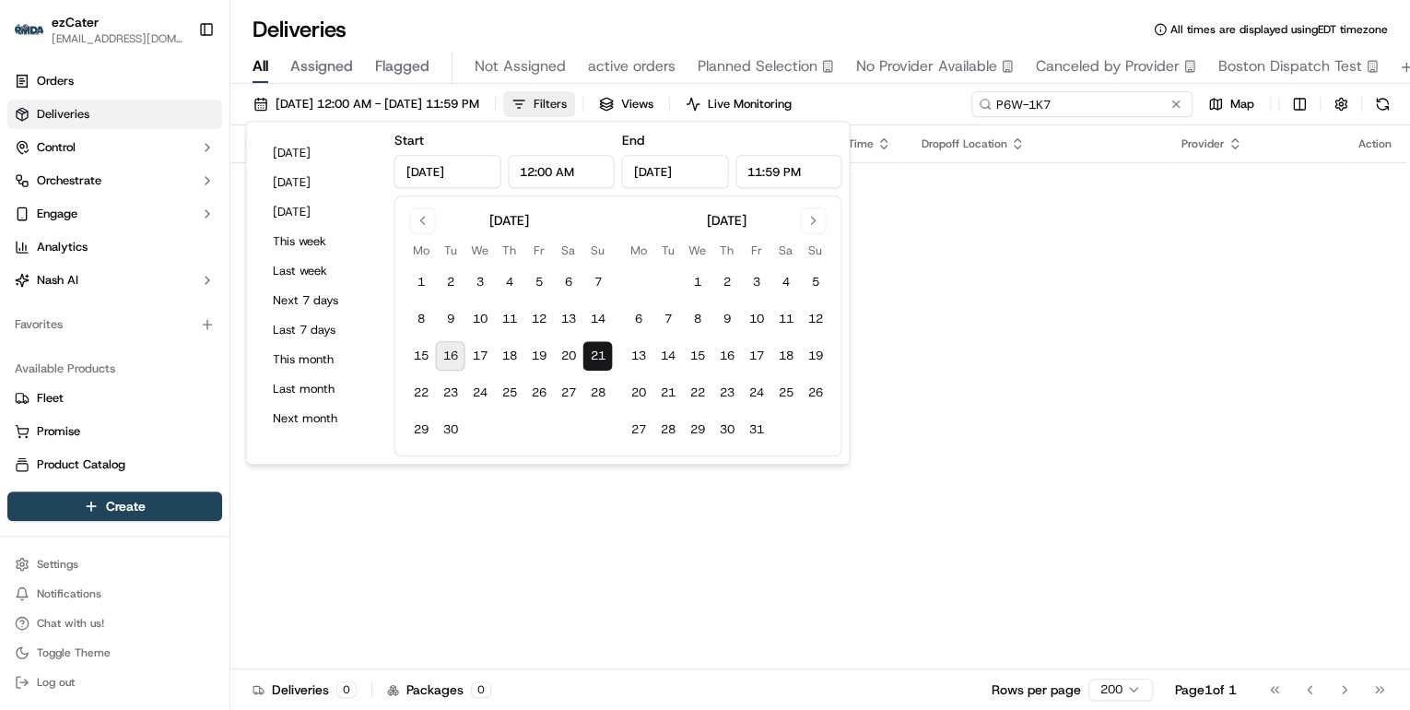
drag, startPoint x: 1110, startPoint y: 100, endPoint x: 586, endPoint y: 105, distance: 523.6
click at [594, 105] on div "09/21/2025 12:00 AM - 09/21/2025 11:59 PM Filters Views Live Monitoring P6W-1K7…" at bounding box center [820, 108] width 1180 height 34
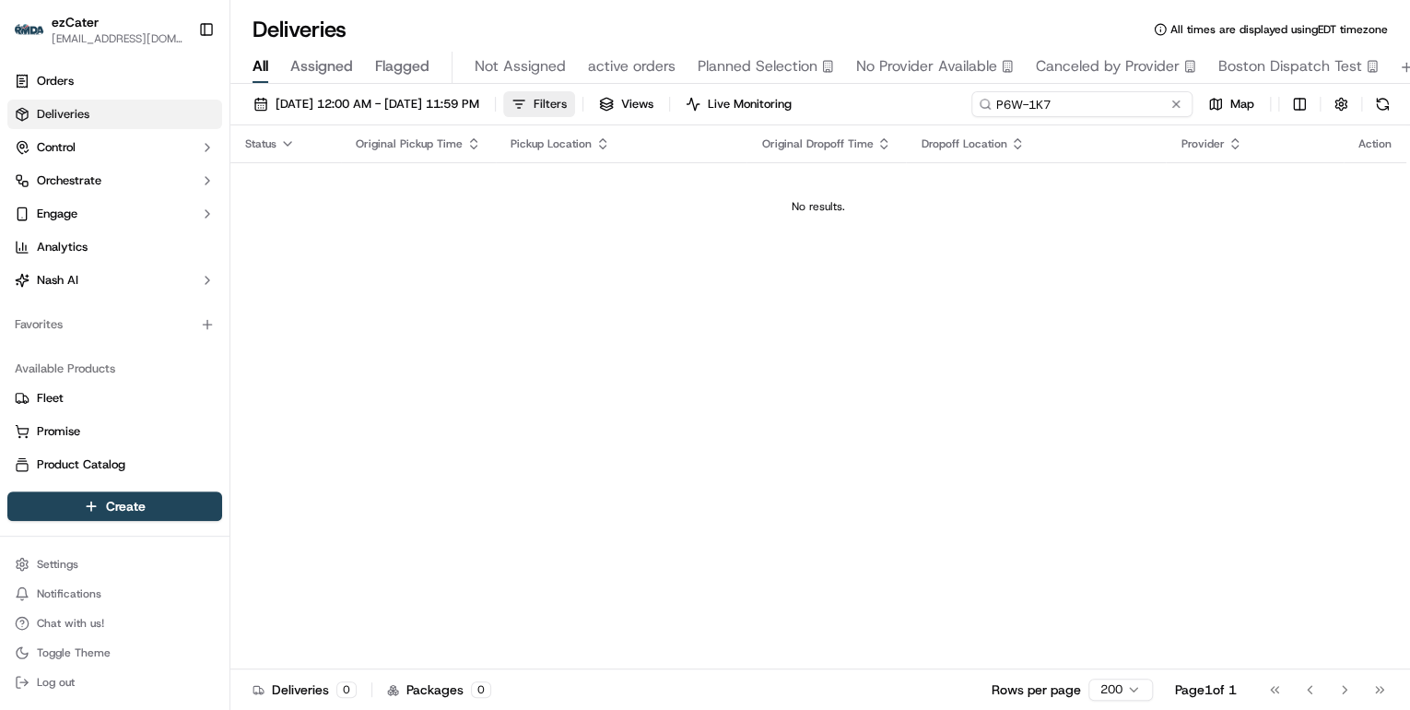
paste input "7P3-JM5"
type input "7P3-JM5"
click at [361, 114] on button "09/21/2025 12:00 AM - 09/21/2025 11:59 PM" at bounding box center [366, 104] width 242 height 26
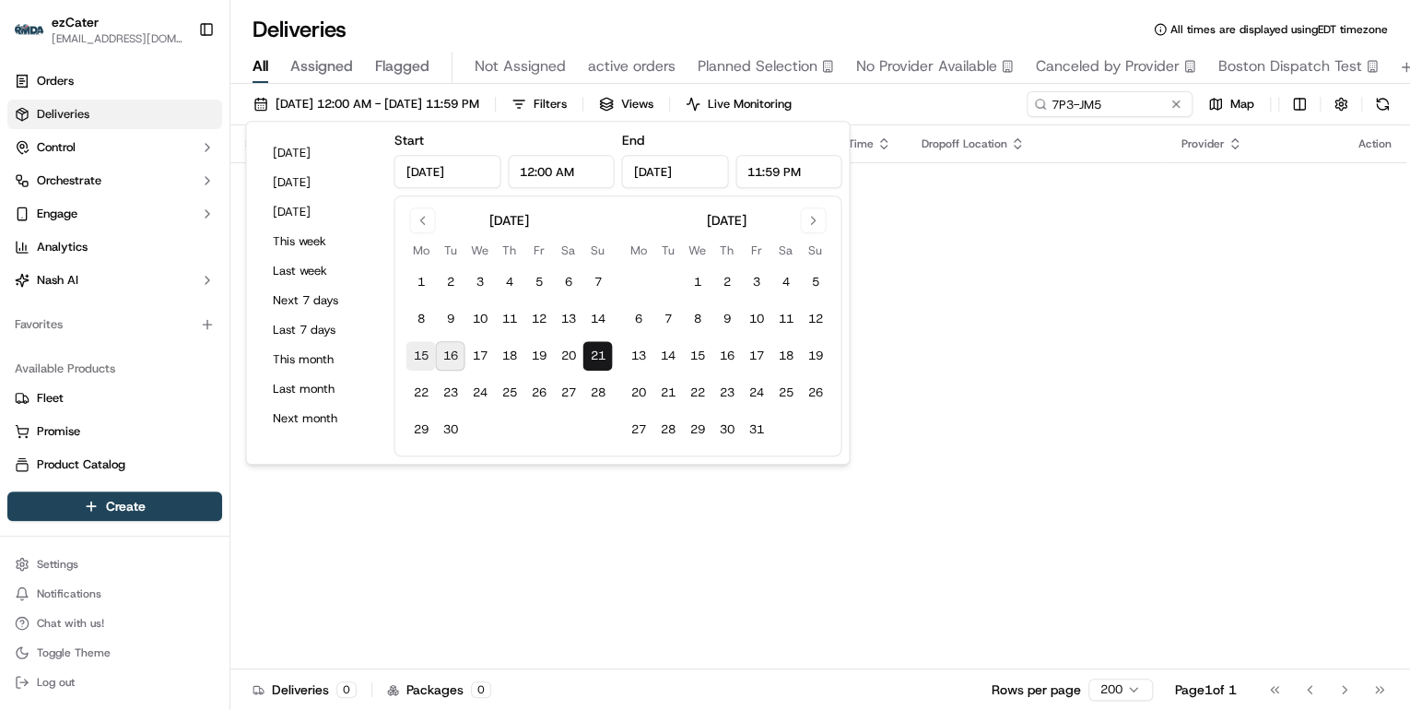
click at [420, 362] on button "15" at bounding box center [420, 355] width 29 height 29
type input "Sep 15, 2025"
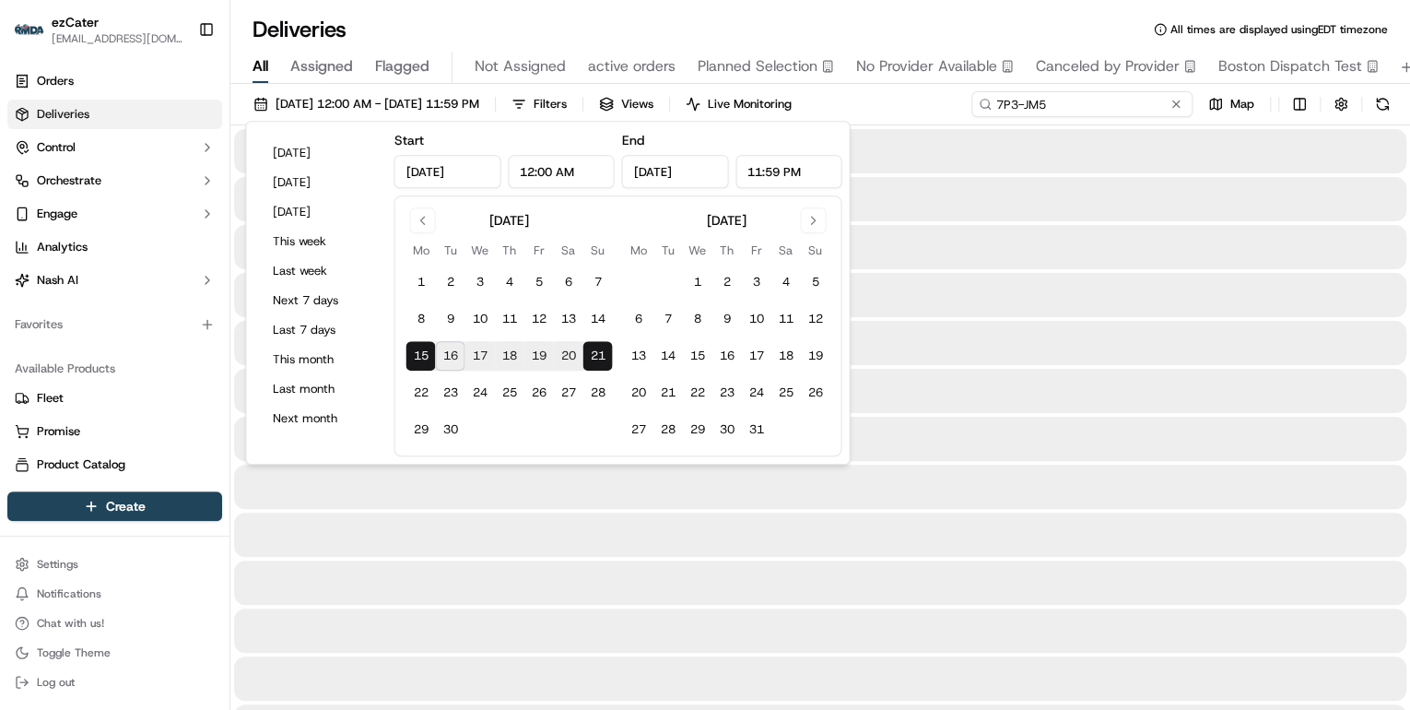
click at [1117, 102] on input "7P3-JM5" at bounding box center [1082, 104] width 221 height 26
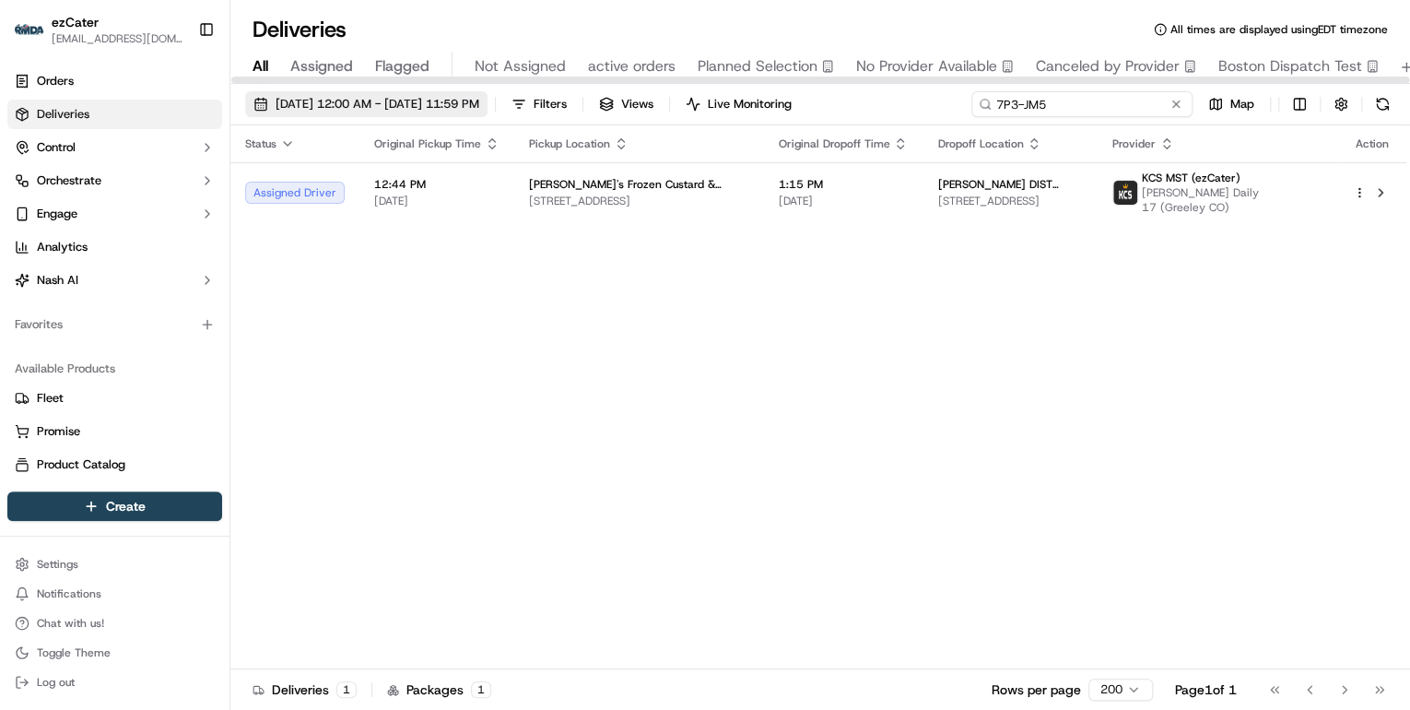
drag, startPoint x: 1061, startPoint y: 107, endPoint x: 520, endPoint y: 104, distance: 541.1
click at [526, 104] on div "09/15/2025 12:00 AM - 09/21/2025 11:59 PM Filters Views Live Monitoring 7P3-JM5…" at bounding box center [820, 108] width 1180 height 34
paste input "836-WGQ"
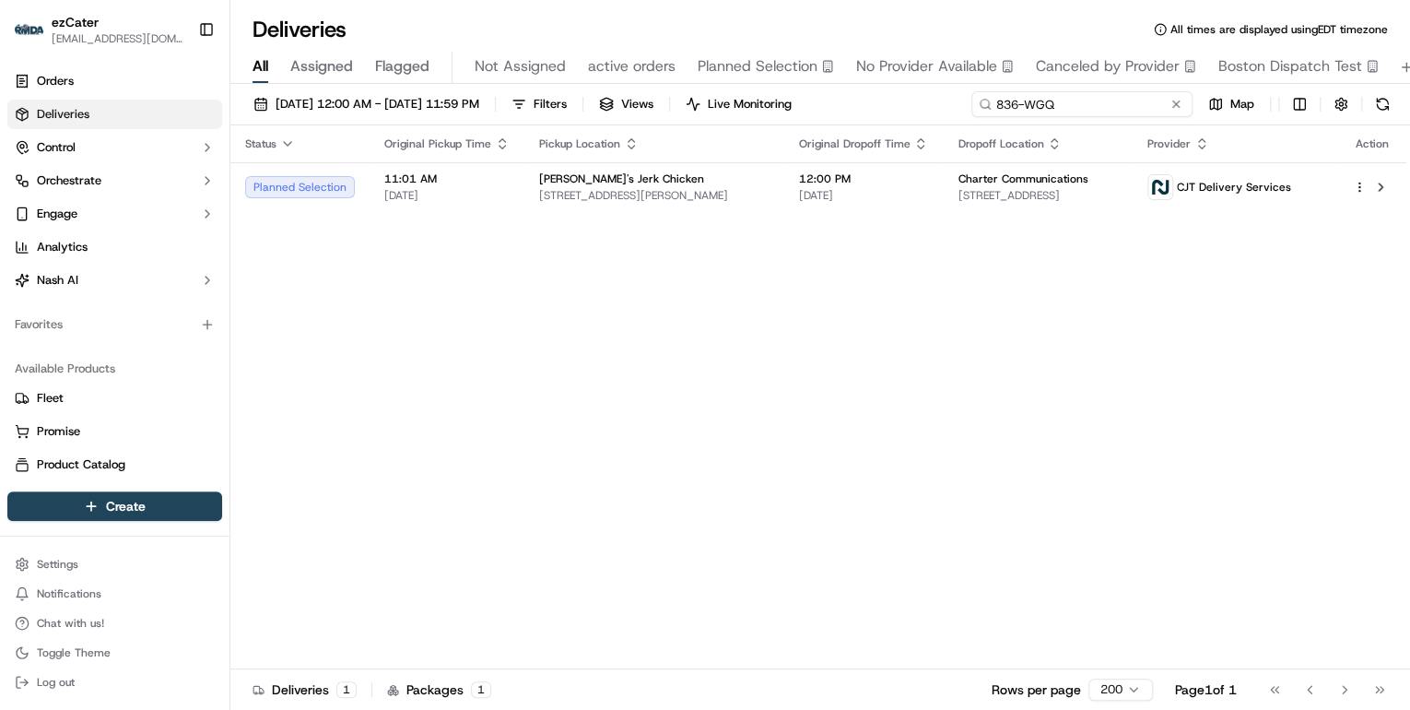
drag, startPoint x: 1071, startPoint y: 103, endPoint x: 524, endPoint y: 137, distance: 547.7
click at [526, 138] on div "09/15/2025 12:00 AM - 09/21/2025 11:59 PM Filters Views Live Monitoring 836-WGQ…" at bounding box center [820, 399] width 1180 height 630
paste input "Y33-XZV"
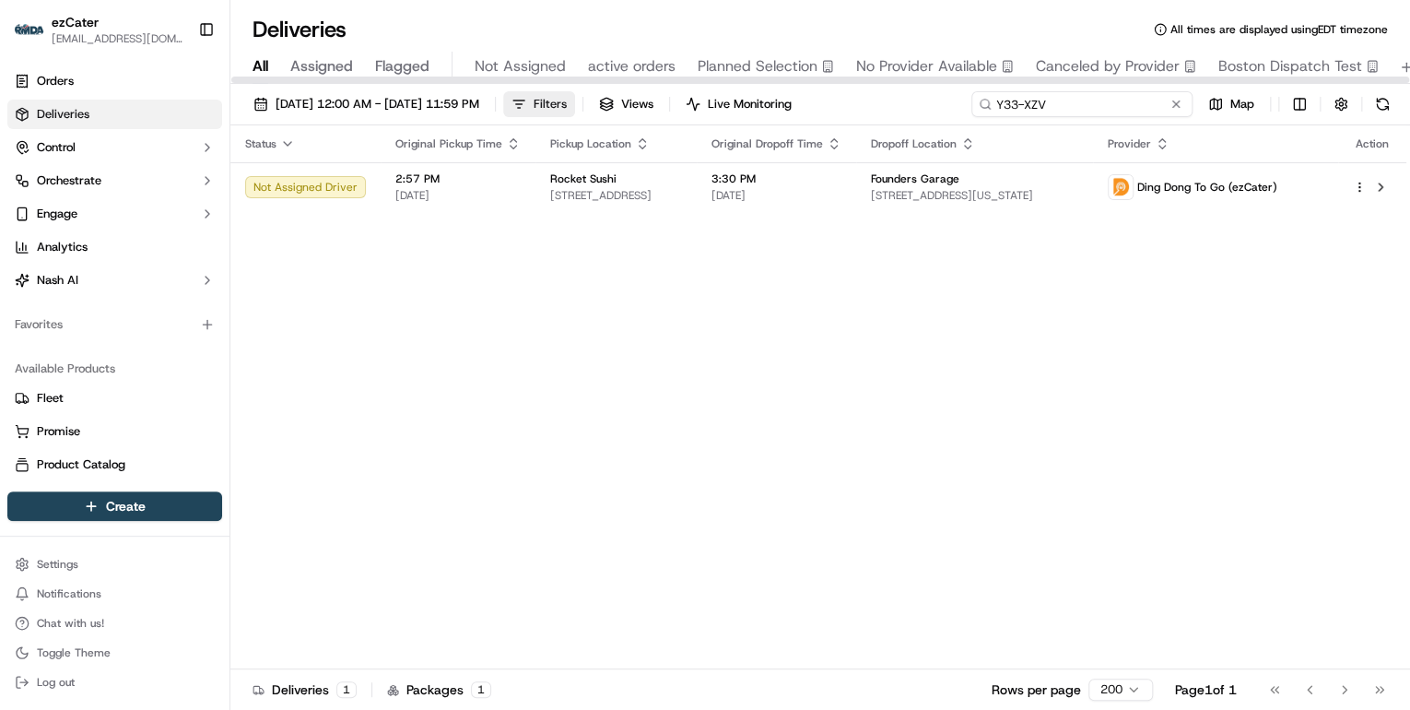
drag, startPoint x: 1084, startPoint y: 100, endPoint x: 620, endPoint y: 108, distance: 463.7
click at [620, 108] on div "09/15/2025 12:00 AM - 09/21/2025 11:59 PM Filters Views Live Monitoring Y33-XZV…" at bounding box center [820, 108] width 1180 height 34
paste input "1FK7KH"
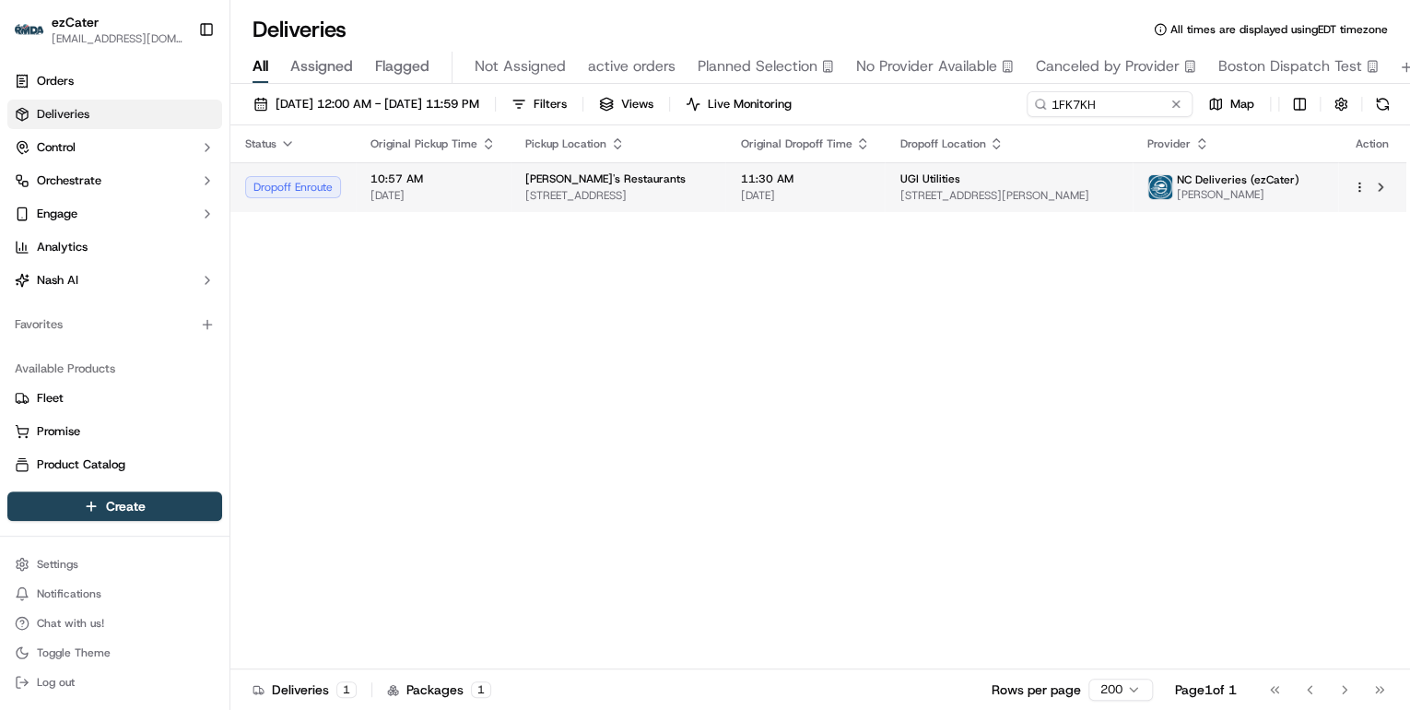
click at [637, 178] on div "Isaac's Restaurants" at bounding box center [617, 178] width 185 height 15
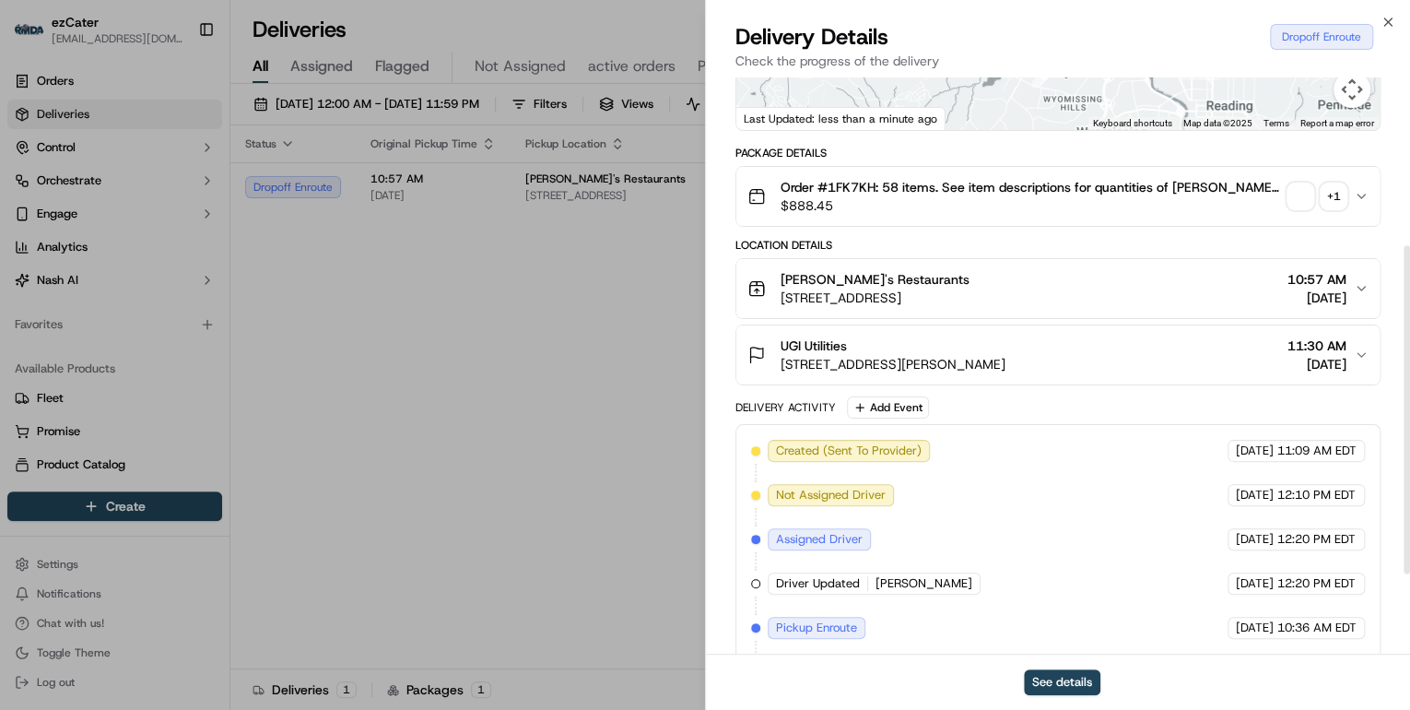
scroll to position [435, 0]
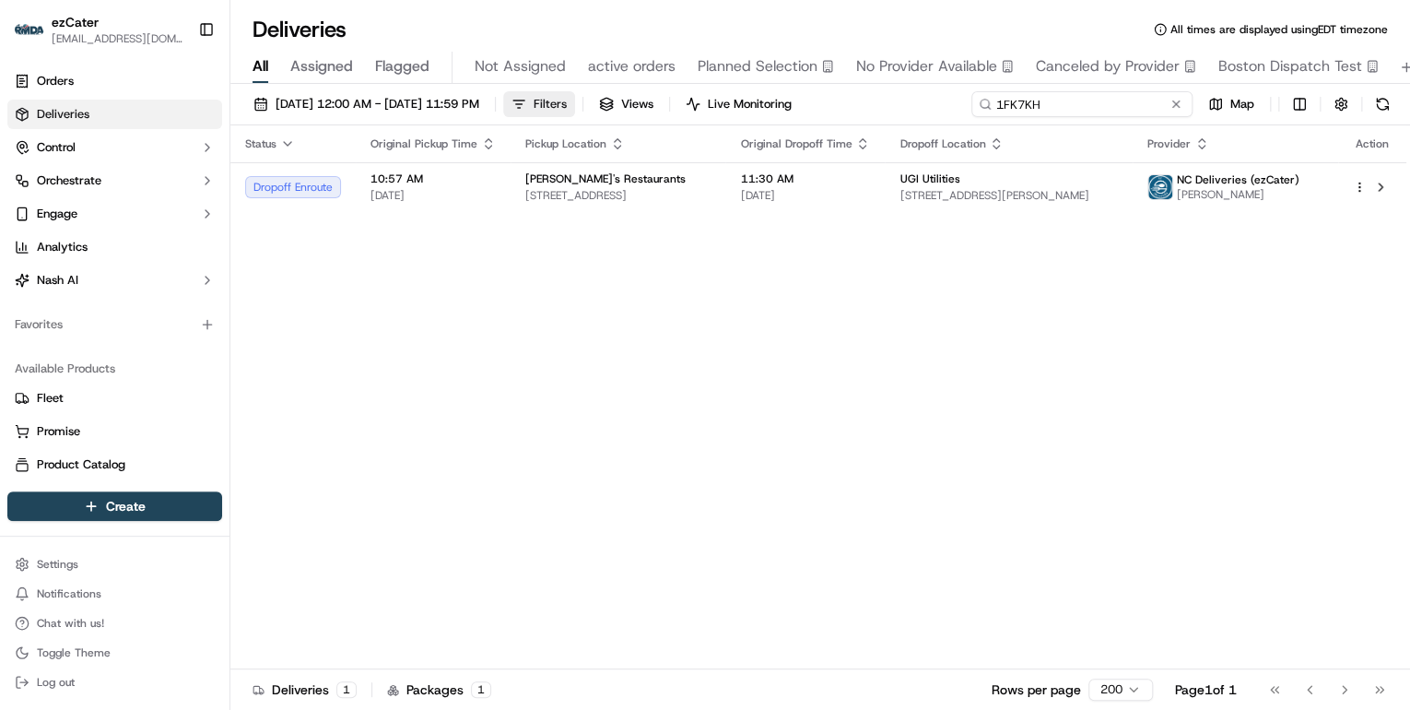
drag, startPoint x: 1114, startPoint y: 103, endPoint x: 577, endPoint y: 114, distance: 536.6
click at [583, 114] on div "09/15/2025 12:00 AM - 09/21/2025 11:59 PM Filters Views Live Monitoring 1FK7KH …" at bounding box center [820, 108] width 1180 height 34
paste input "T85JQA"
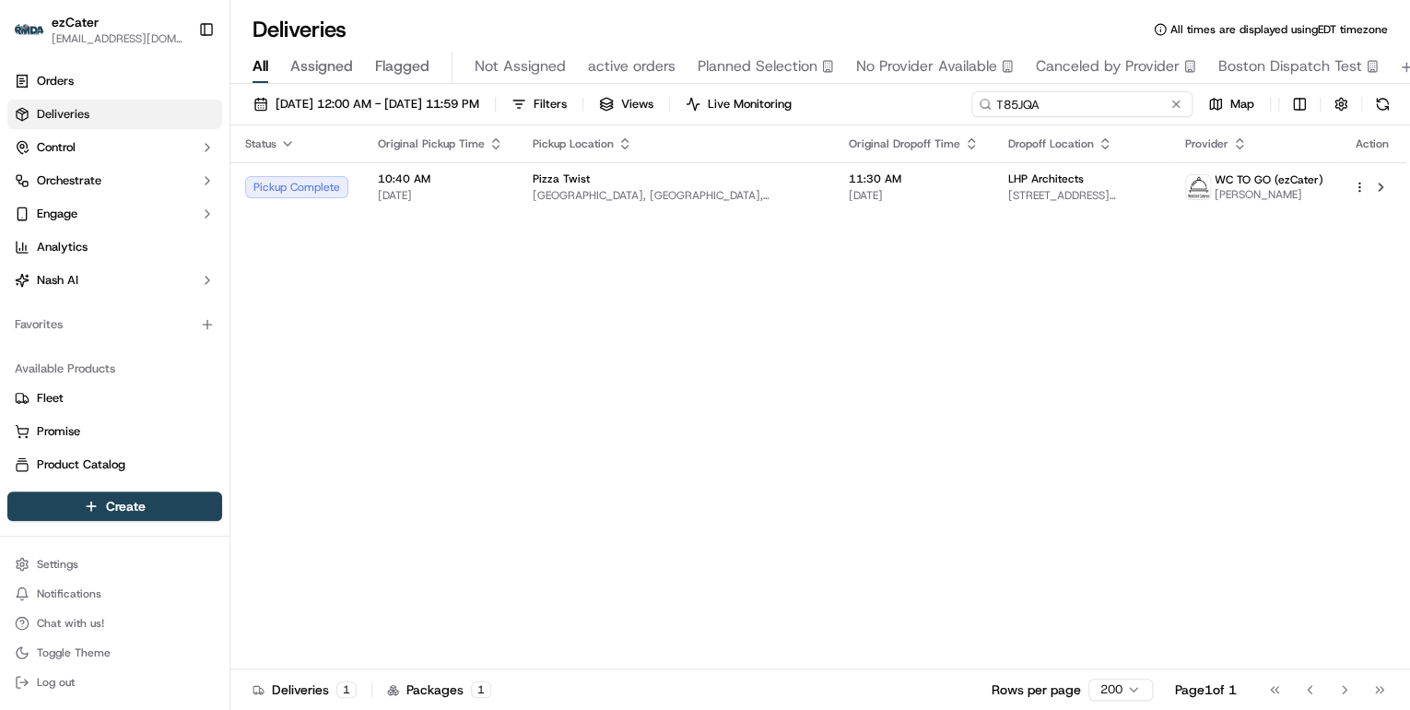
drag, startPoint x: 1047, startPoint y: 102, endPoint x: 675, endPoint y: 125, distance: 373.1
click at [689, 125] on div "09/15/2025 12:00 AM - 09/21/2025 11:59 PM Filters Views Live Monitoring T85JQA …" at bounding box center [820, 399] width 1180 height 630
paste input "WY312G"
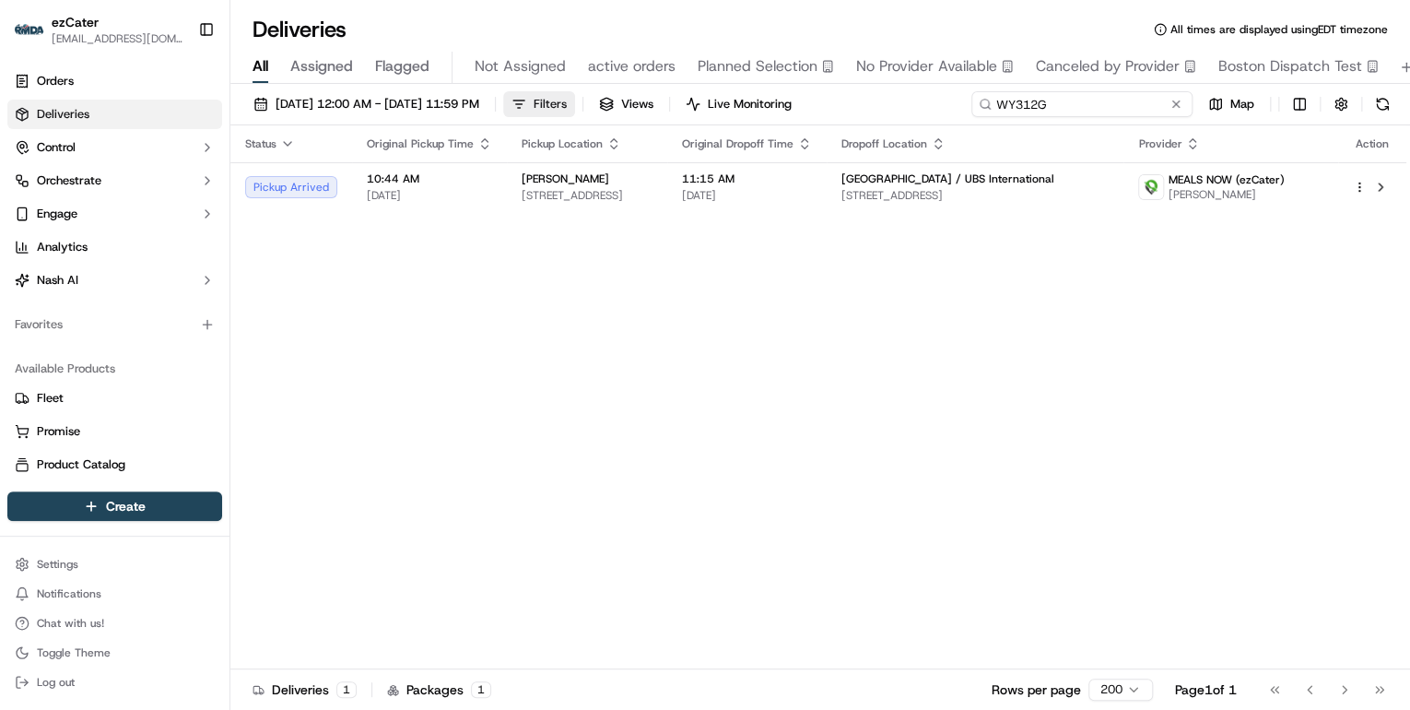
drag, startPoint x: 1084, startPoint y: 107, endPoint x: 573, endPoint y: 109, distance: 510.7
click at [583, 108] on div "09/15/2025 12:00 AM - 09/21/2025 11:59 PM Filters Views Live Monitoring WY312G …" at bounding box center [820, 108] width 1180 height 34
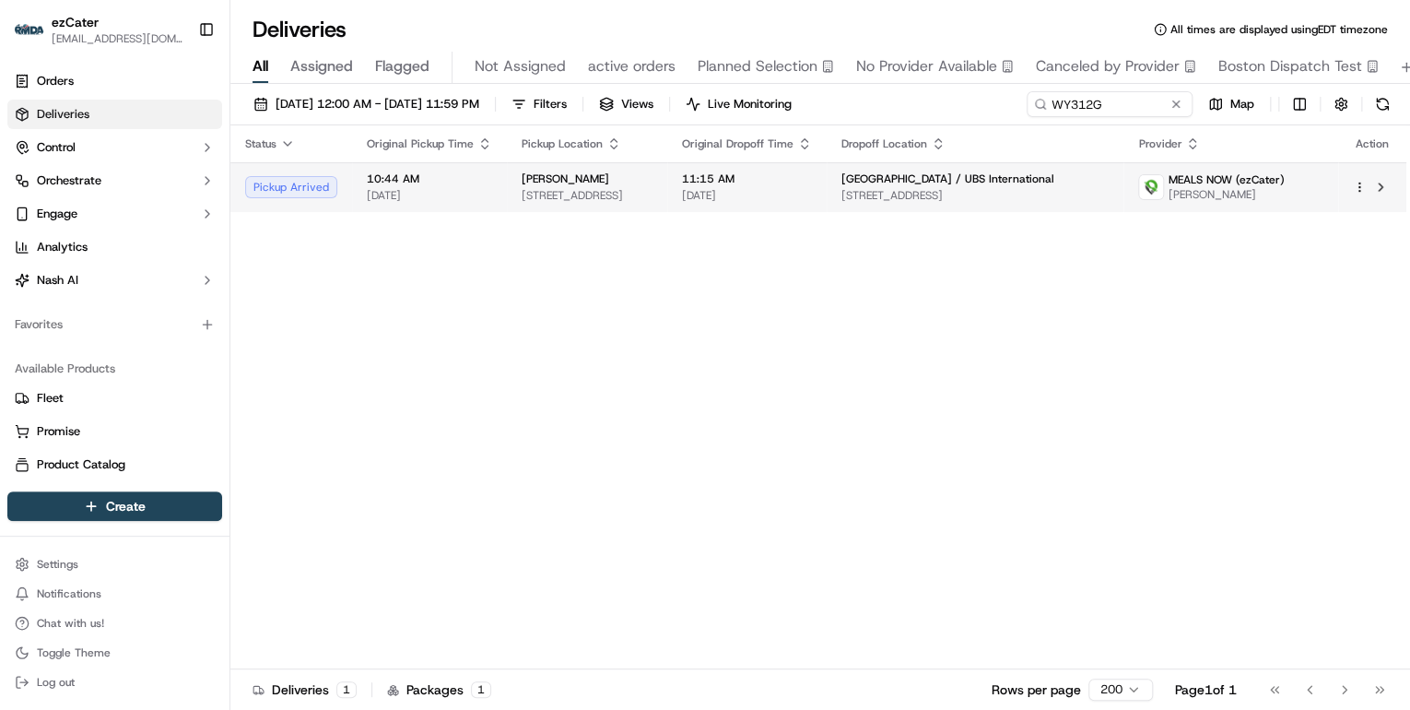
click at [571, 198] on span "2611 N Miami Ave, Miami, FL 33127, USA" at bounding box center [587, 195] width 131 height 15
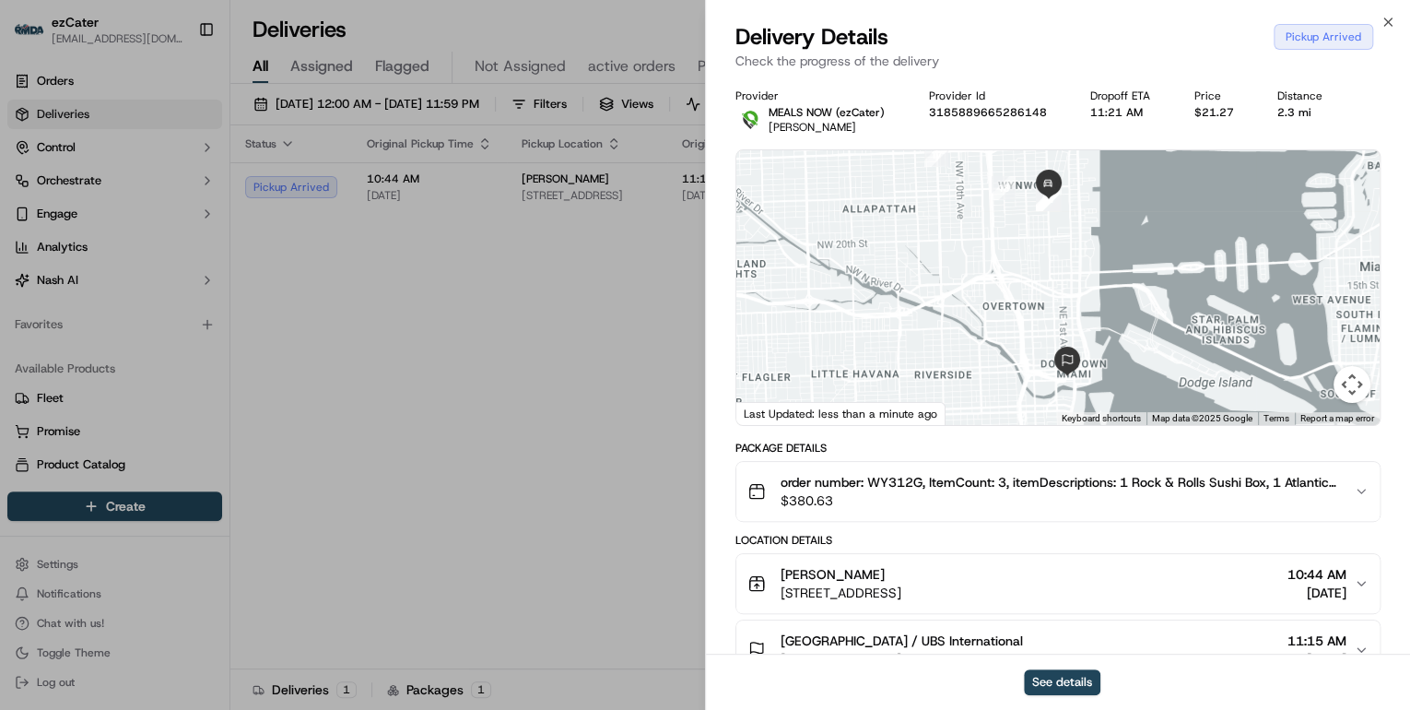
scroll to position [147, 0]
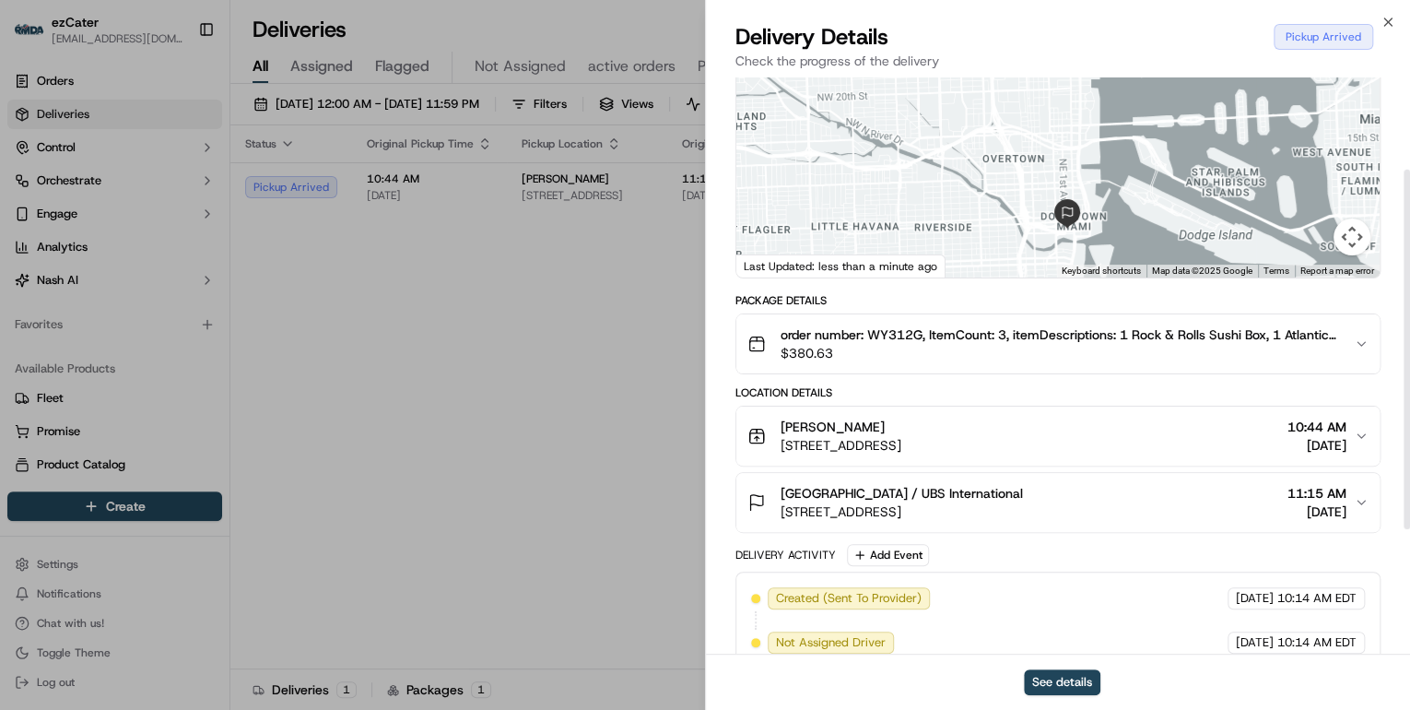
click at [901, 420] on div "Sushi Mas" at bounding box center [841, 427] width 121 height 18
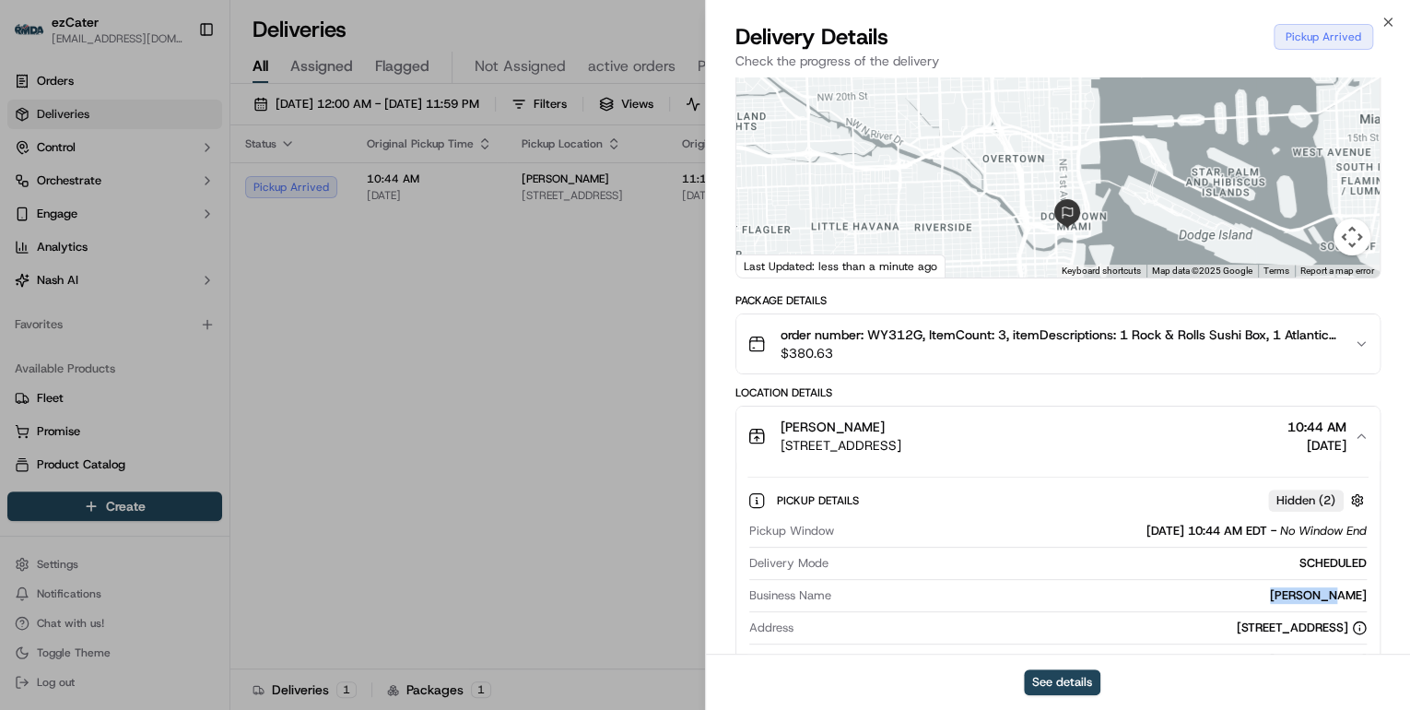
drag, startPoint x: 1375, startPoint y: 595, endPoint x: 1295, endPoint y: 600, distance: 80.3
click at [1295, 600] on div "Pickup Details Hidden ( 2 ) Pickup Window 09/16/2025 10:44 AM EDT - No Window E…" at bounding box center [1057, 609] width 643 height 289
copy div "Sushi Mas"
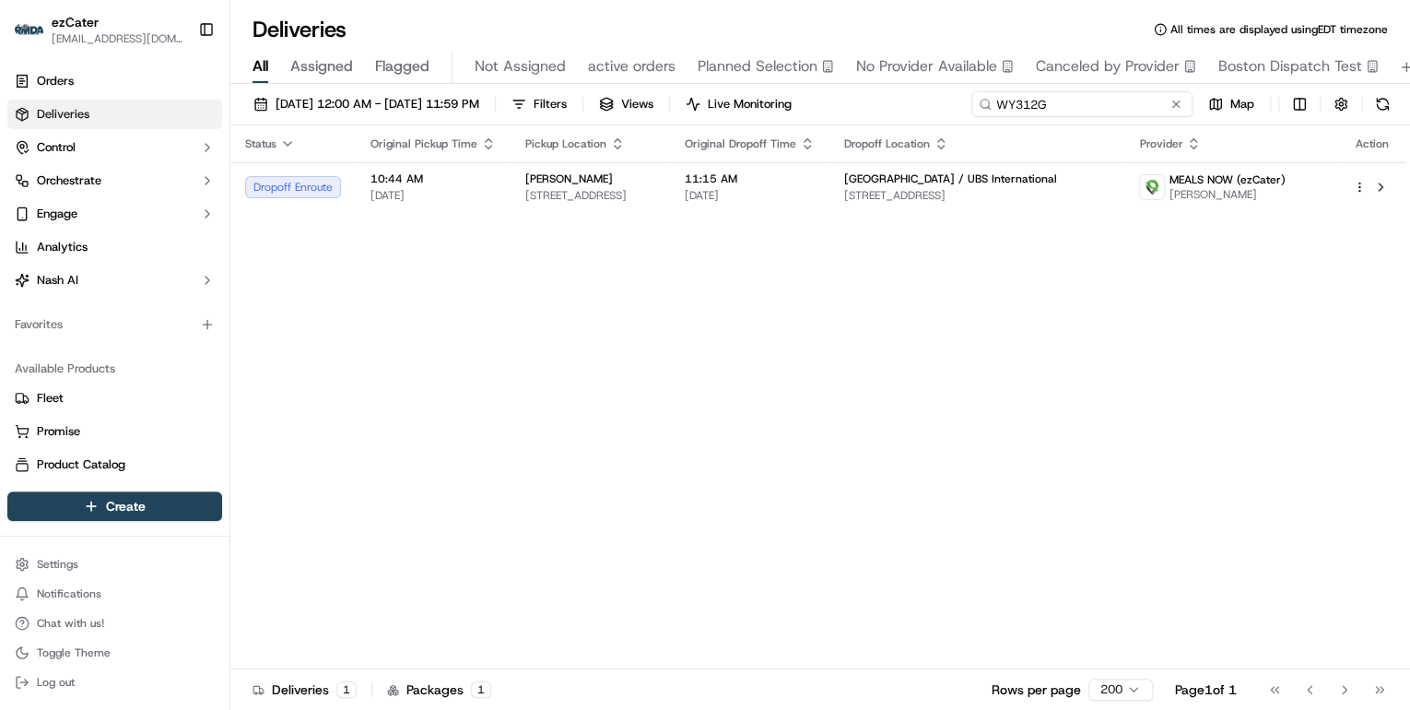
drag, startPoint x: 1104, startPoint y: 102, endPoint x: 555, endPoint y: 106, distance: 549.4
click at [557, 106] on div "09/15/2025 12:00 AM - 09/21/2025 11:59 PM Filters Views Live Monitoring WY312G …" at bounding box center [820, 108] width 1180 height 34
paste input "8MZ88U"
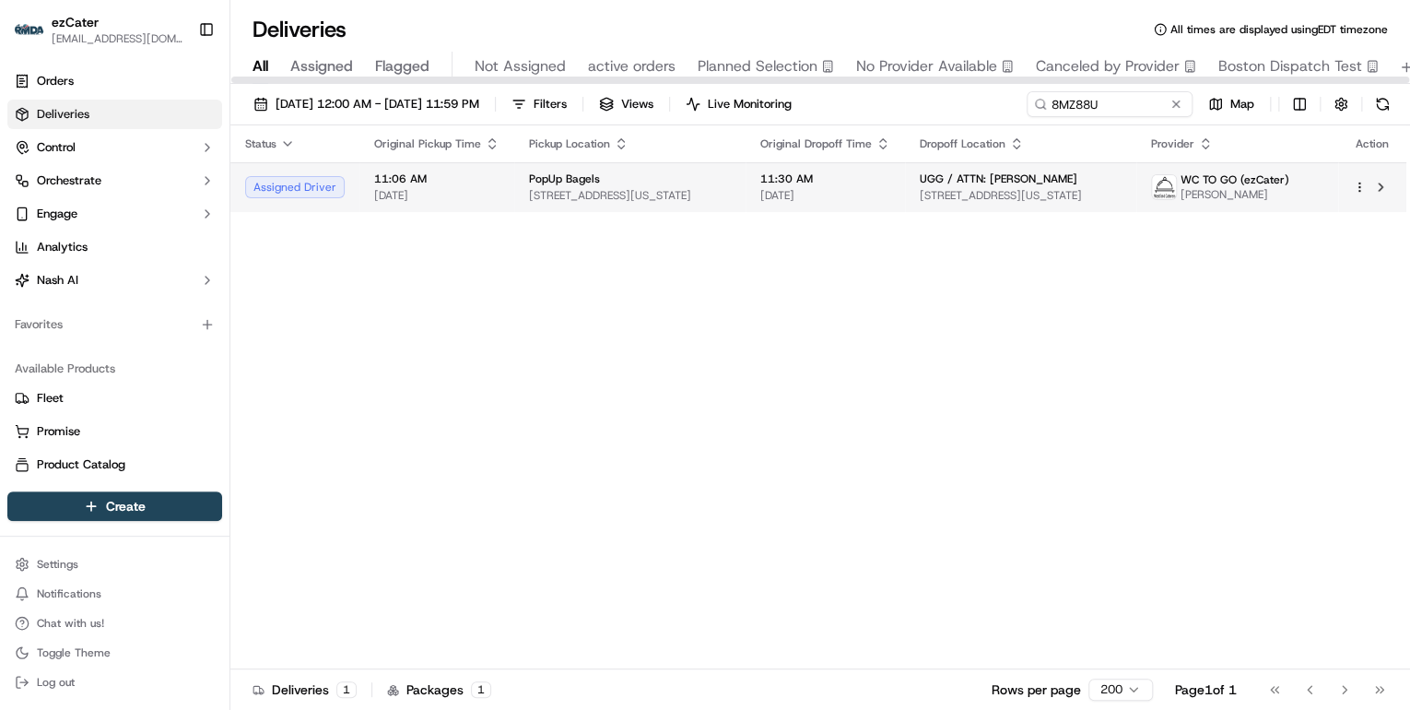
click at [588, 188] on span "139 E 57th St, New York, NY 10155, USA" at bounding box center [630, 195] width 202 height 15
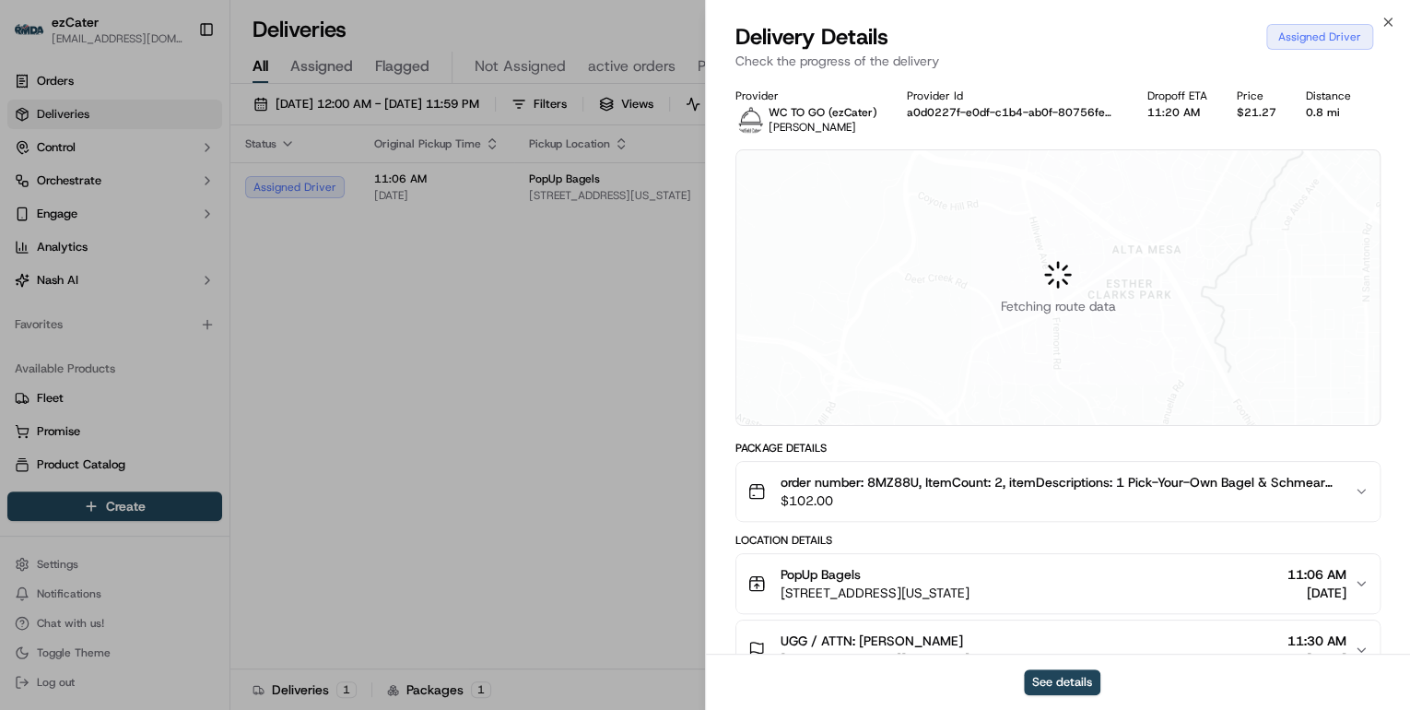
scroll to position [221, 0]
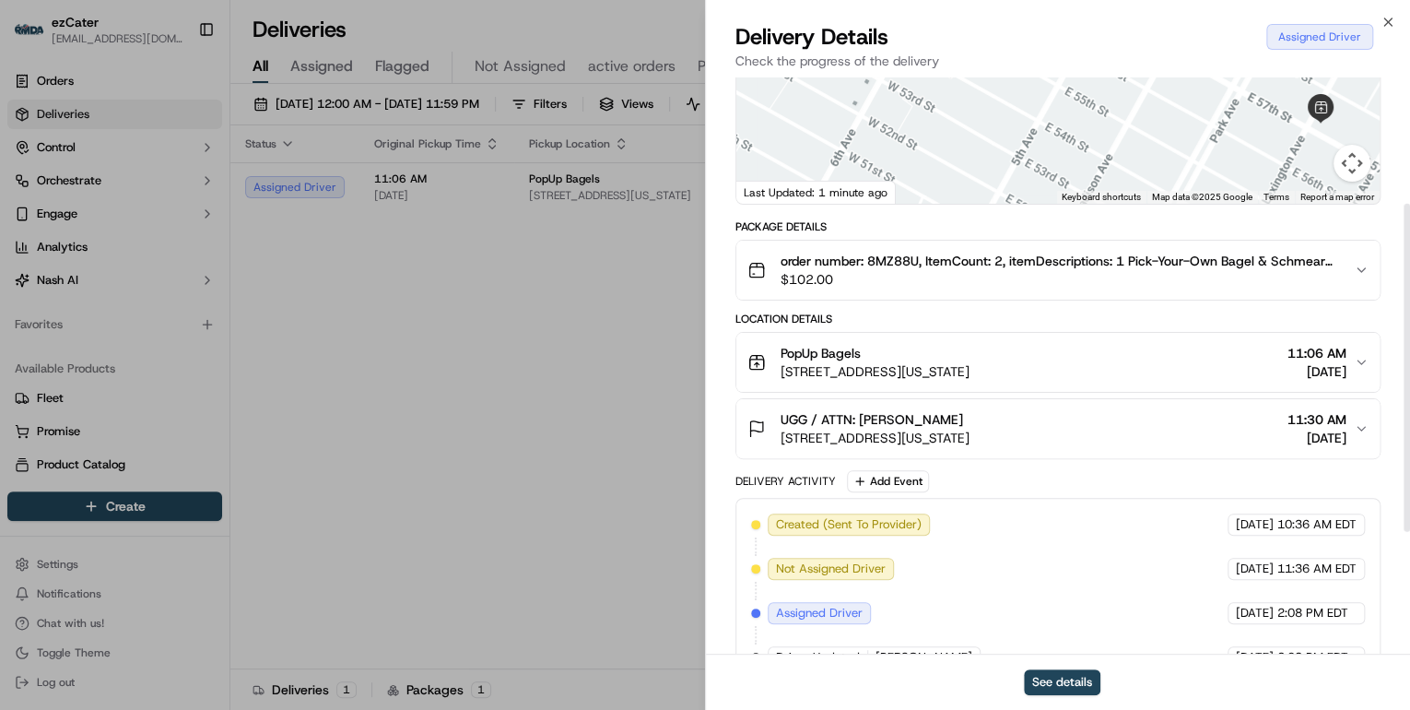
click at [970, 359] on div "PopUp Bagels" at bounding box center [875, 353] width 189 height 18
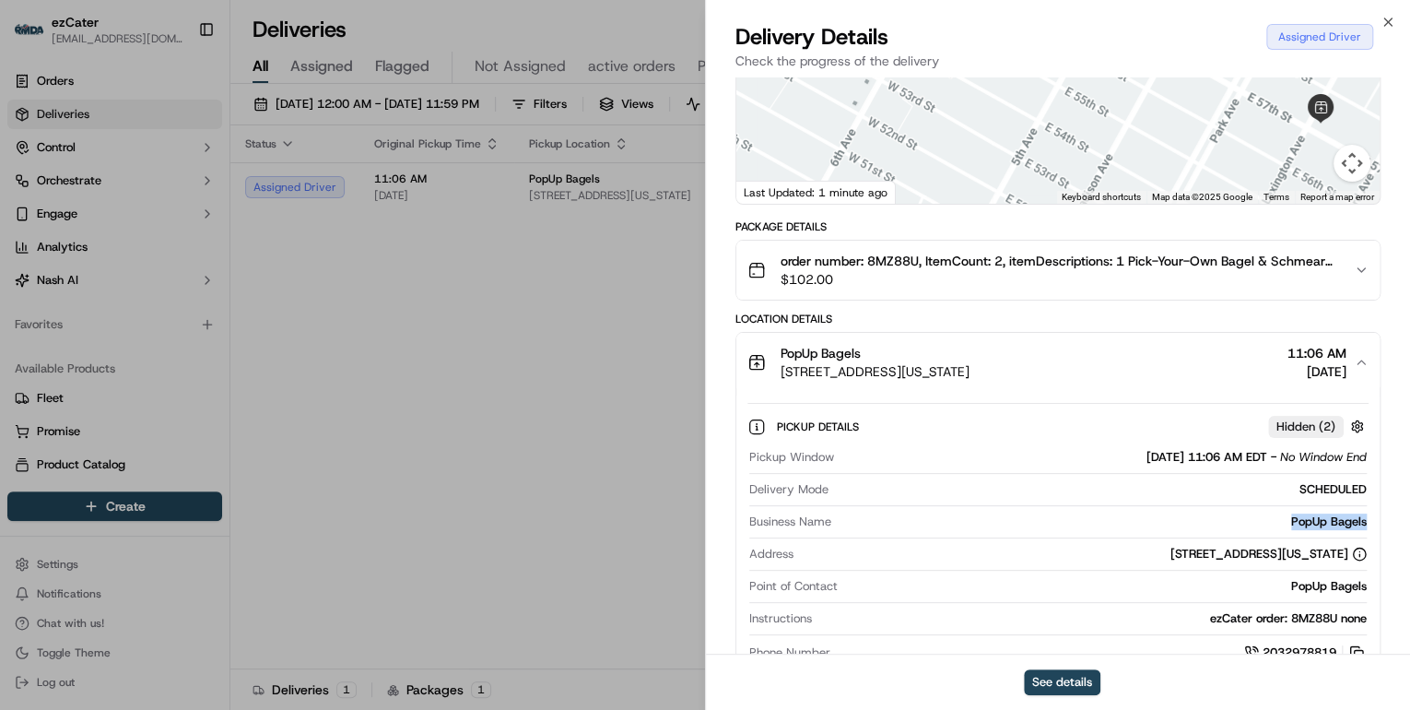
drag, startPoint x: 1376, startPoint y: 524, endPoint x: 1292, endPoint y: 518, distance: 84.1
click at [1292, 518] on div "Pickup Details Hidden ( 2 ) Pickup Window 09/16/2025 11:06 AM EDT - No Window E…" at bounding box center [1057, 536] width 643 height 289
copy div "PopUp Bagels"
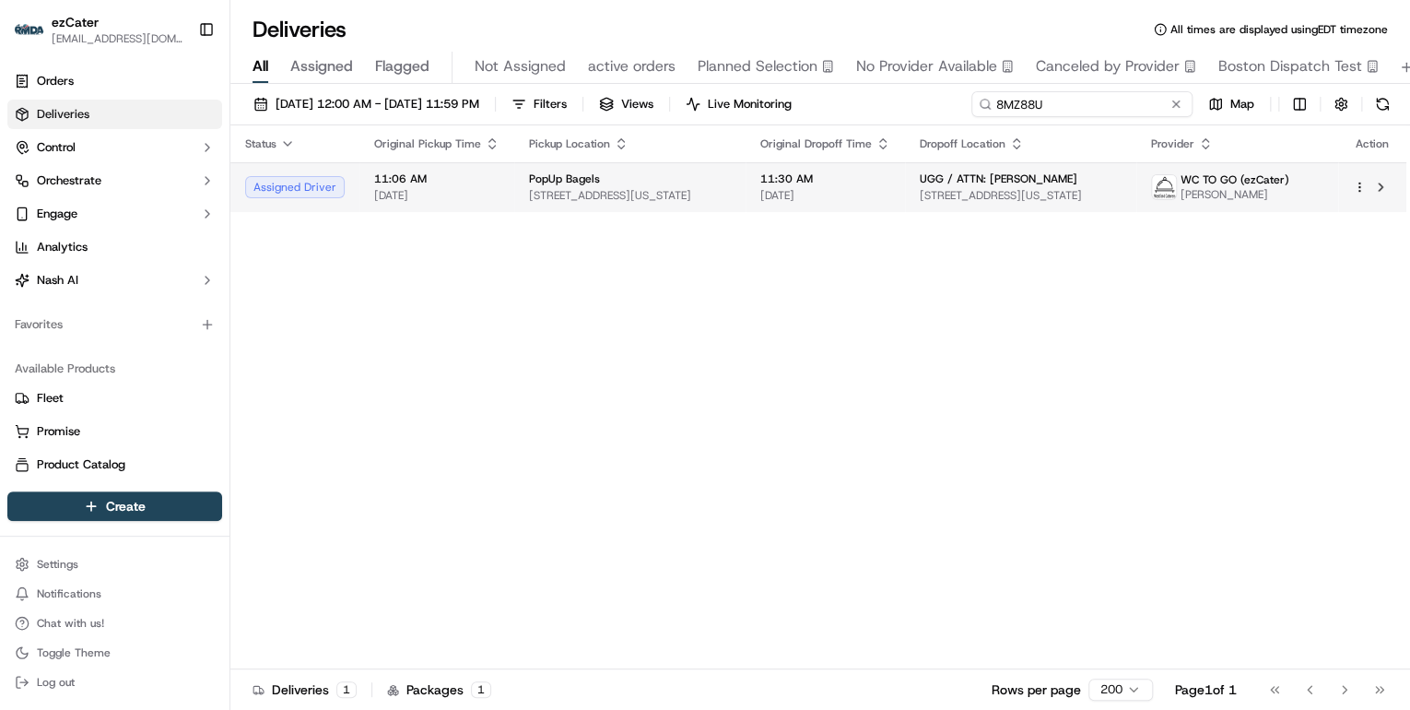
drag, startPoint x: 1120, startPoint y: 105, endPoint x: 385, endPoint y: 171, distance: 737.6
click at [404, 170] on div "09/15/2025 12:00 AM - 09/21/2025 11:59 PM Filters Views Live Monitoring 8MZ88U …" at bounding box center [820, 399] width 1180 height 630
paste input "1FHW4K"
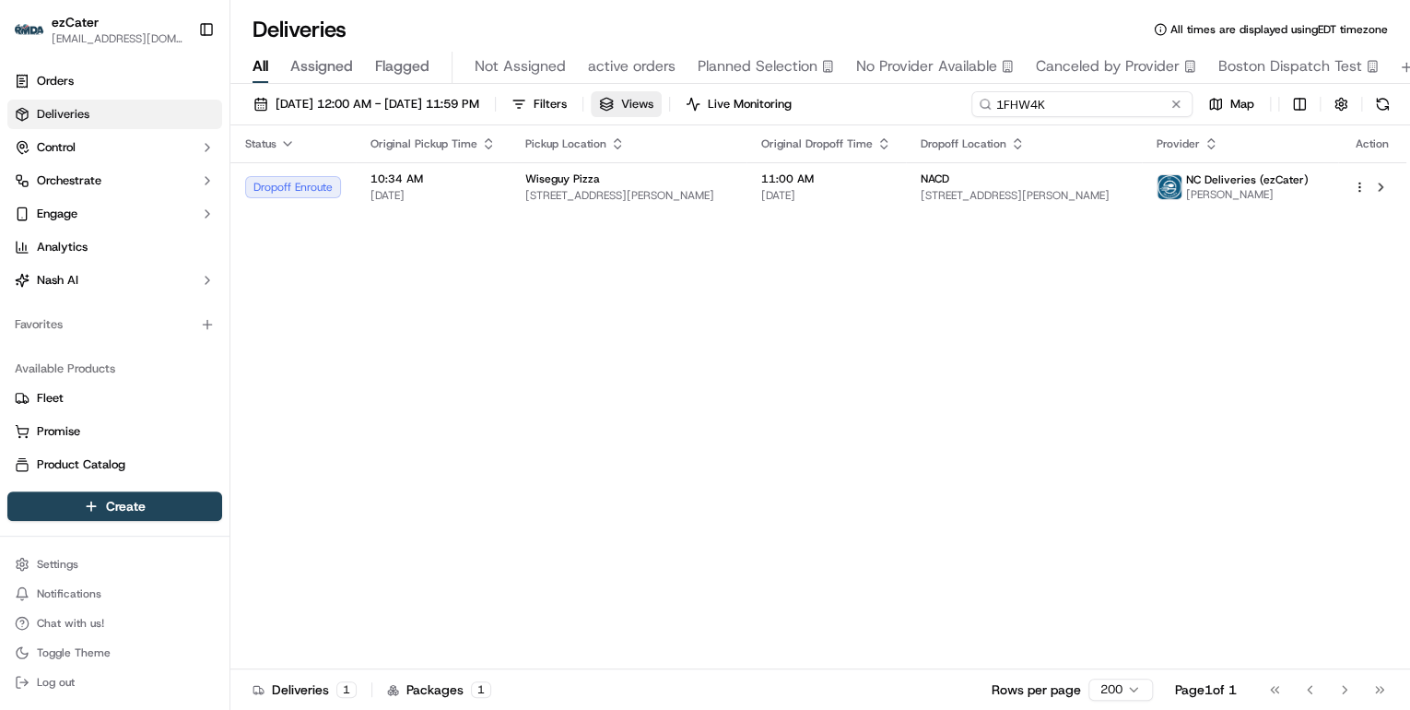
drag, startPoint x: 1055, startPoint y: 108, endPoint x: 696, endPoint y: 105, distance: 359.5
click at [704, 103] on div "09/15/2025 12:00 AM - 09/21/2025 11:59 PM Filters Views Live Monitoring 1FHW4K …" at bounding box center [820, 108] width 1180 height 34
paste input "95Z081"
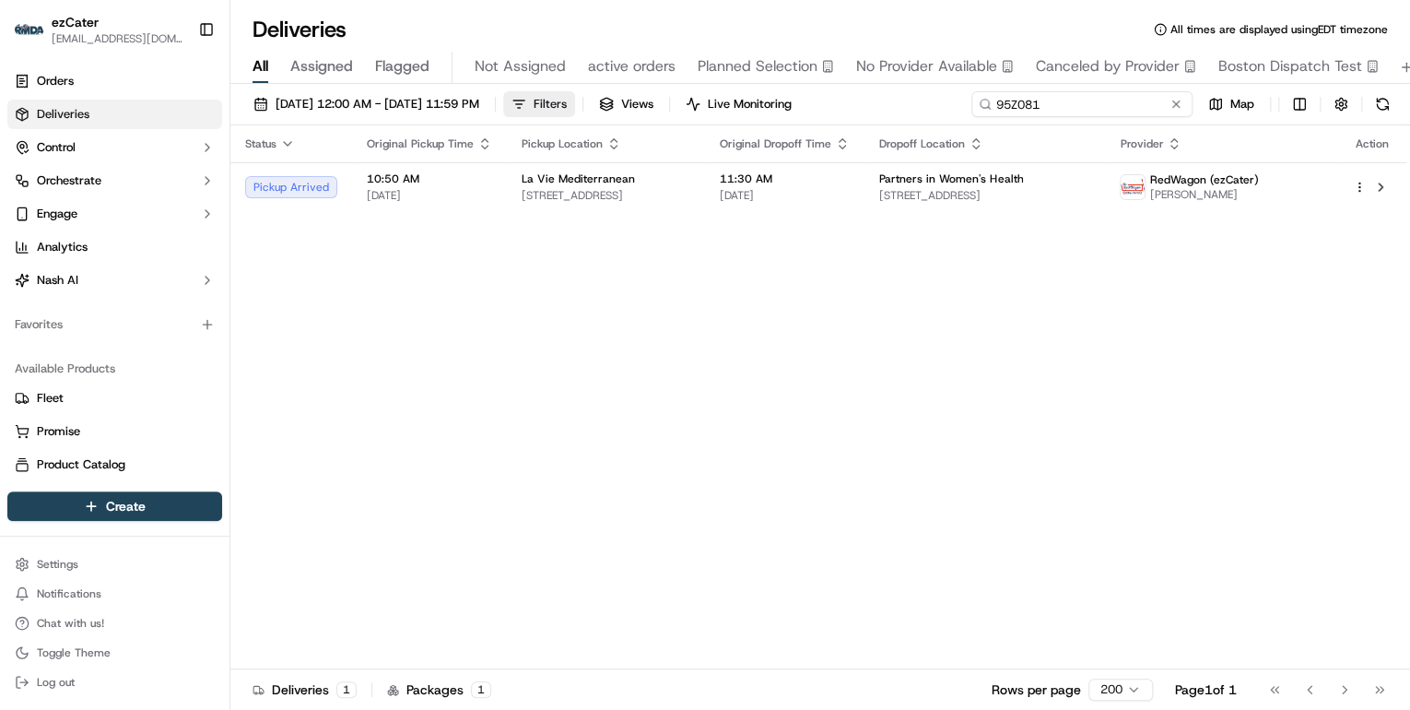
drag, startPoint x: 1053, startPoint y: 100, endPoint x: 619, endPoint y: 111, distance: 433.4
click at [622, 111] on div "09/15/2025 12:00 AM - 09/21/2025 11:59 PM Filters Views Live Monitoring 95Z081 …" at bounding box center [820, 108] width 1180 height 34
paste input "WY312G"
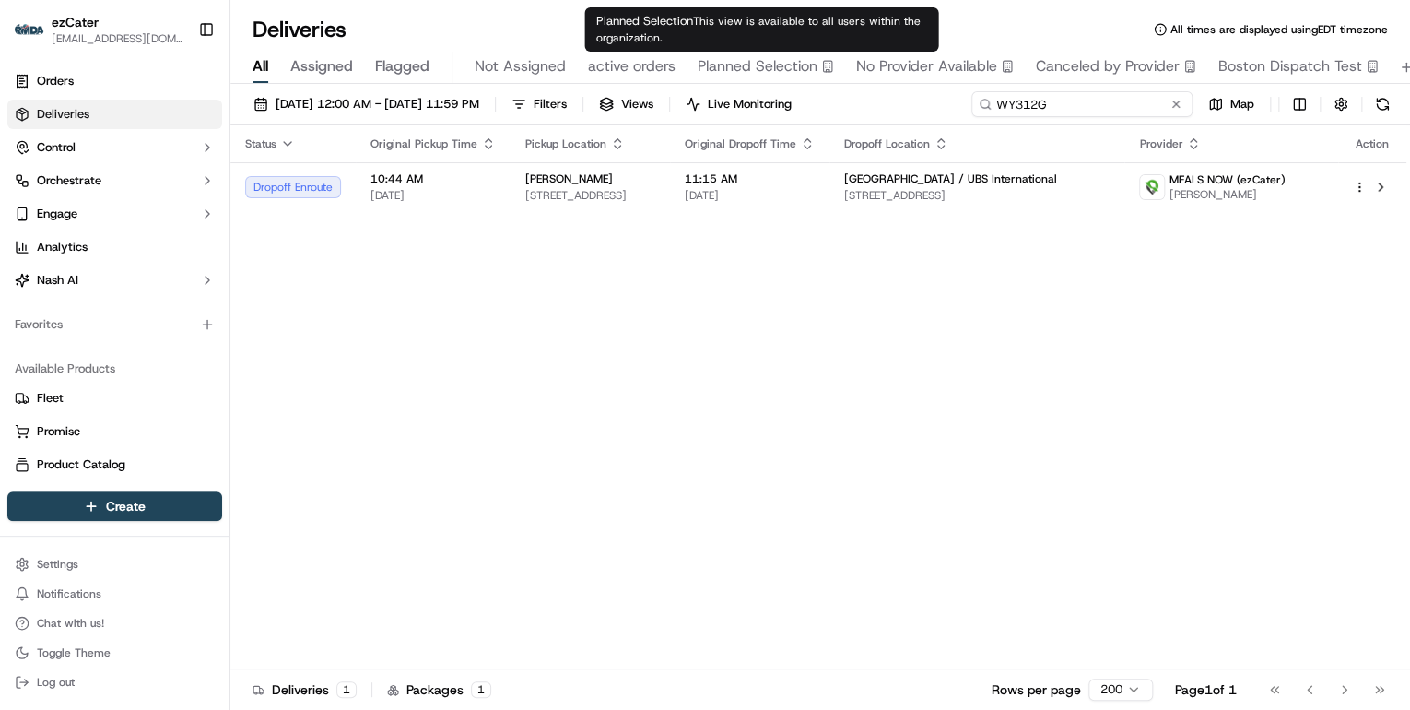
drag, startPoint x: 1055, startPoint y: 105, endPoint x: 675, endPoint y: 128, distance: 381.4
click at [701, 124] on div "09/15/2025 12:00 AM - 09/21/2025 11:59 PM Filters Views Live Monitoring WY312G …" at bounding box center [820, 108] width 1180 height 34
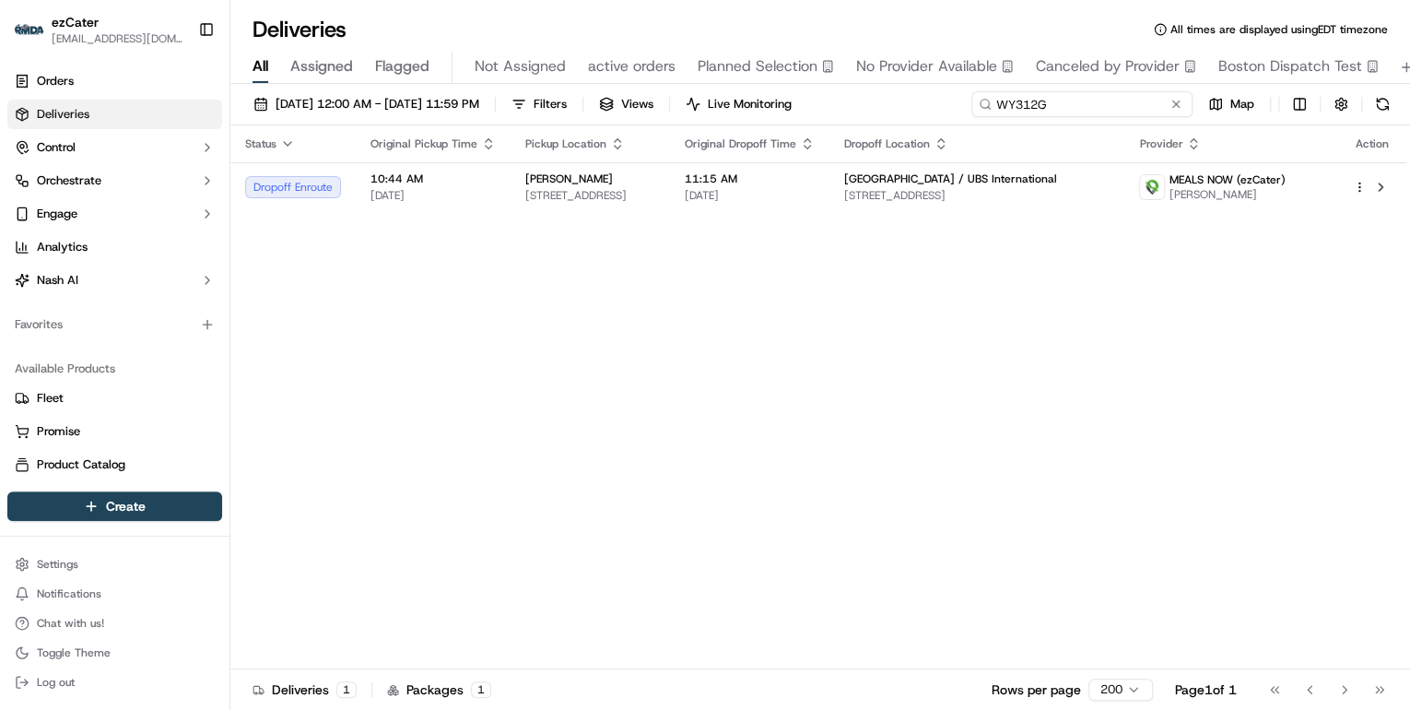
paste input "T263HQ"
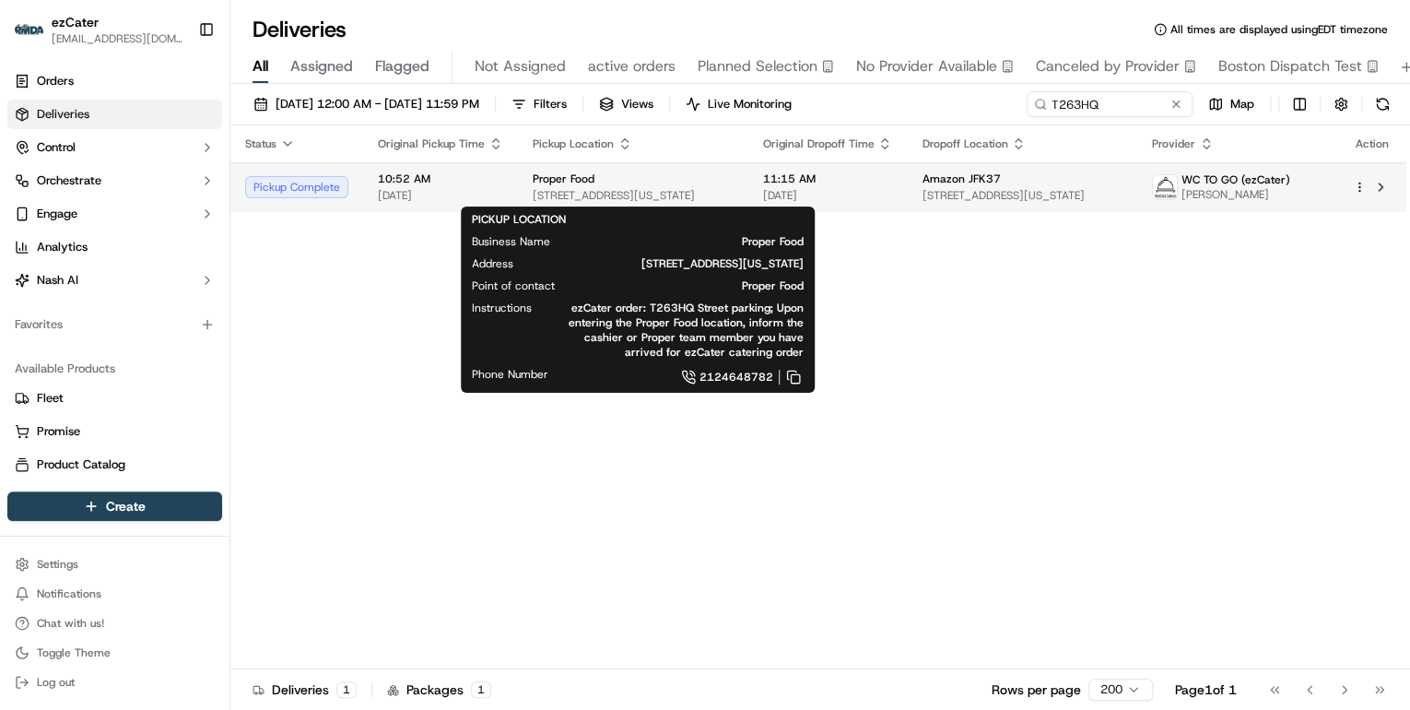
click at [617, 176] on div "Proper Food" at bounding box center [633, 178] width 200 height 15
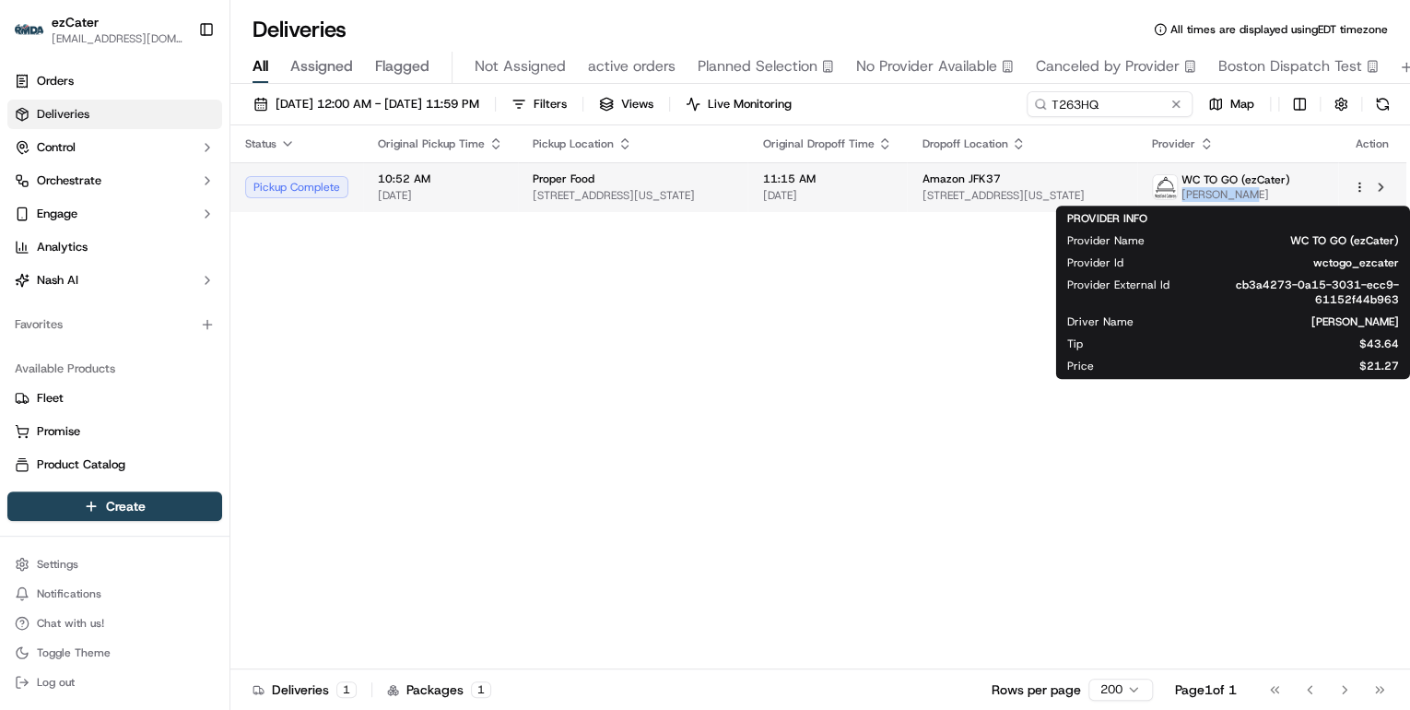
drag, startPoint x: 1279, startPoint y: 192, endPoint x: 1211, endPoint y: 197, distance: 68.4
click at [1211, 197] on span "Andre Boney" at bounding box center [1236, 194] width 109 height 15
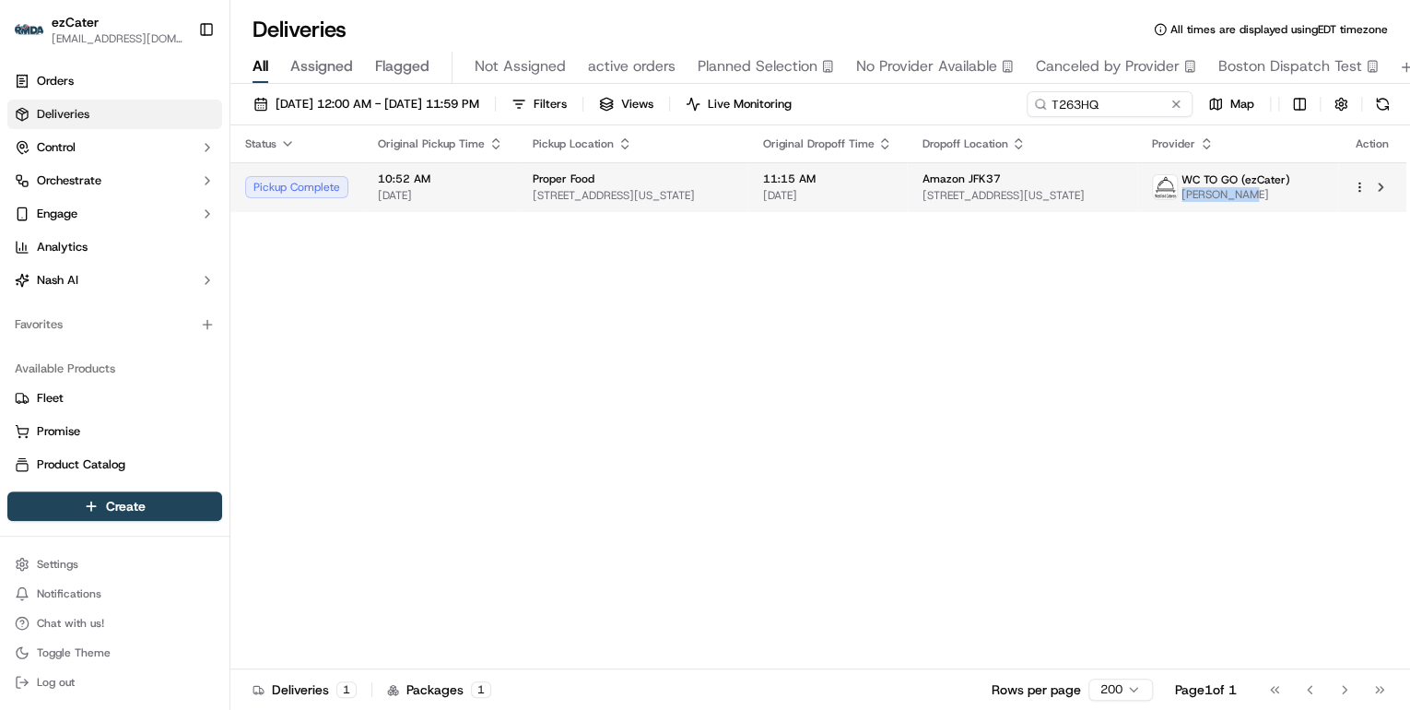
copy span "Andre Boney"
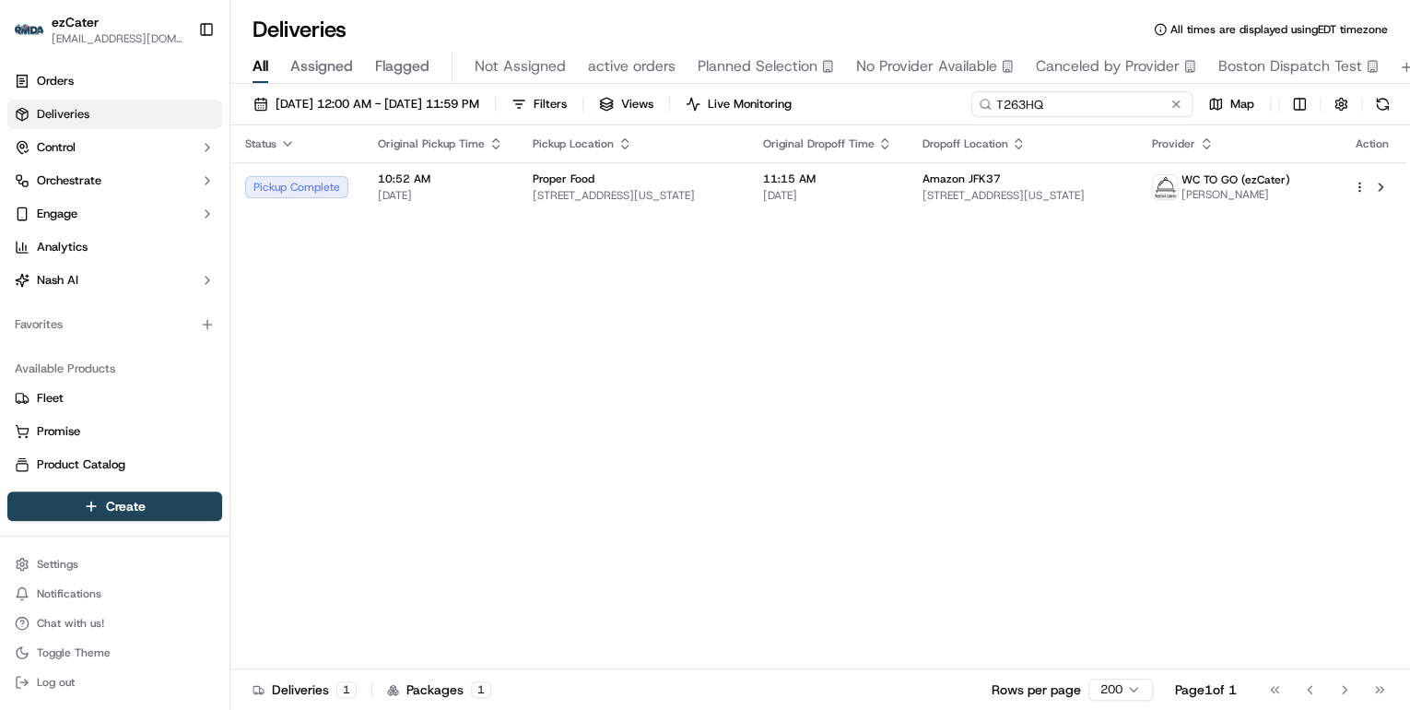
drag, startPoint x: 1129, startPoint y: 105, endPoint x: 555, endPoint y: 117, distance: 574.4
click at [556, 117] on div "09/15/2025 12:00 AM - 09/21/2025 11:59 PM Filters Views Live Monitoring T263HQ …" at bounding box center [820, 108] width 1180 height 34
paste input "Andre Boney"
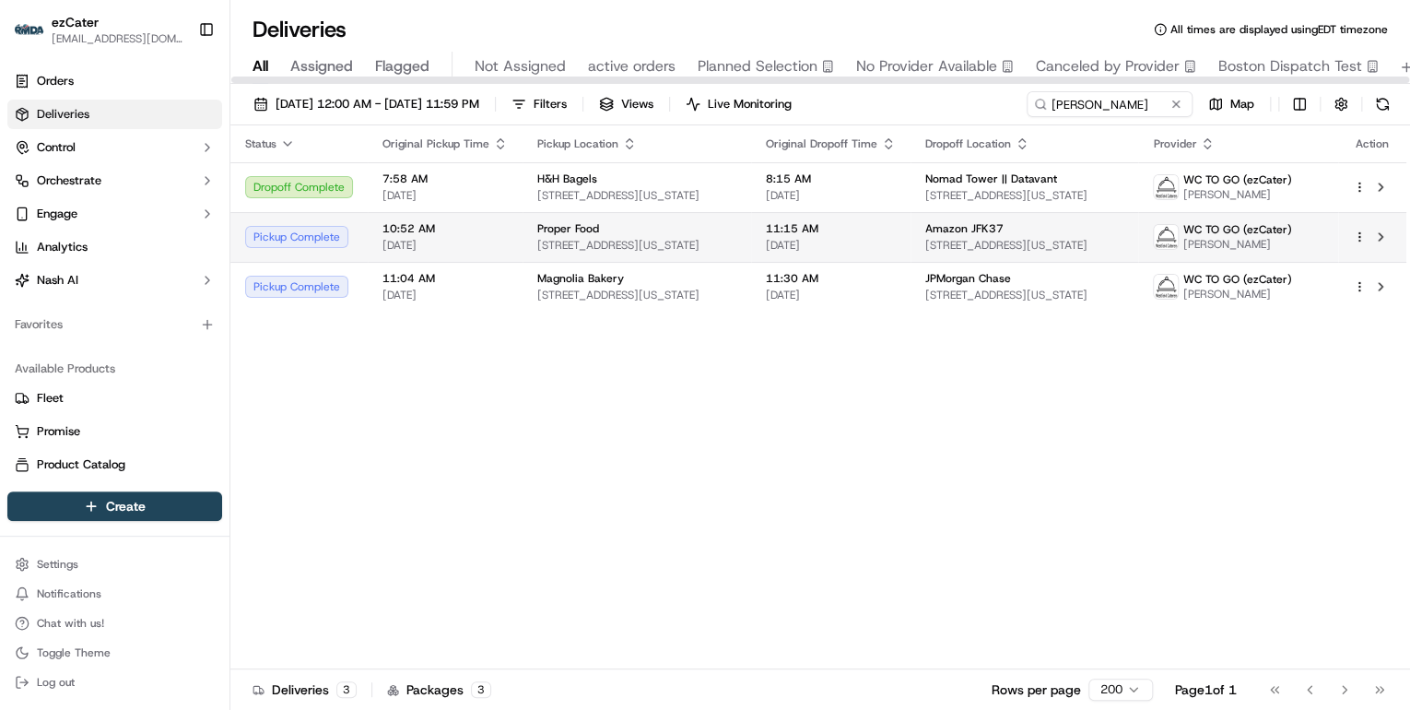
click at [534, 254] on td "Proper Food 60 W 44th St, New York, NY 10036, USA" at bounding box center [637, 237] width 229 height 50
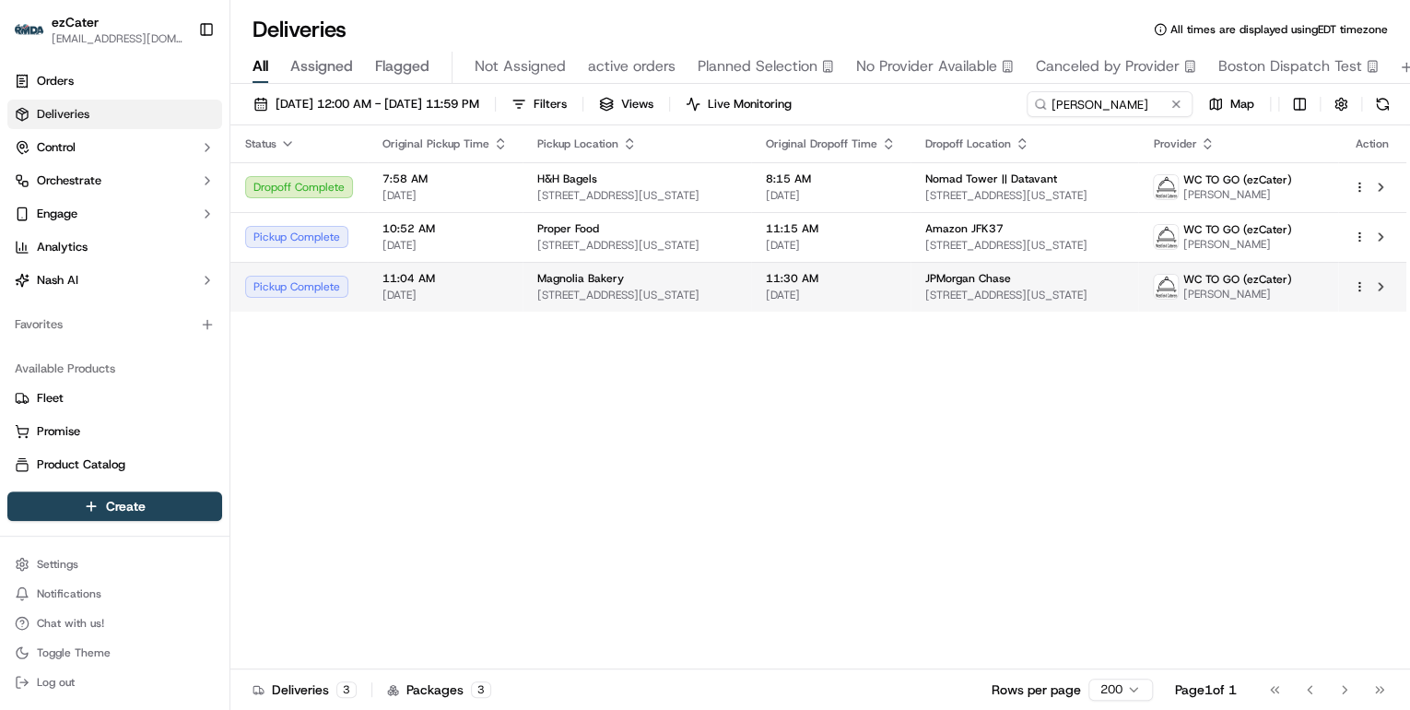
click at [526, 281] on td "Magnolia Bakery 1240 6th Ave, New York, NY 10020, USA" at bounding box center [637, 287] width 229 height 50
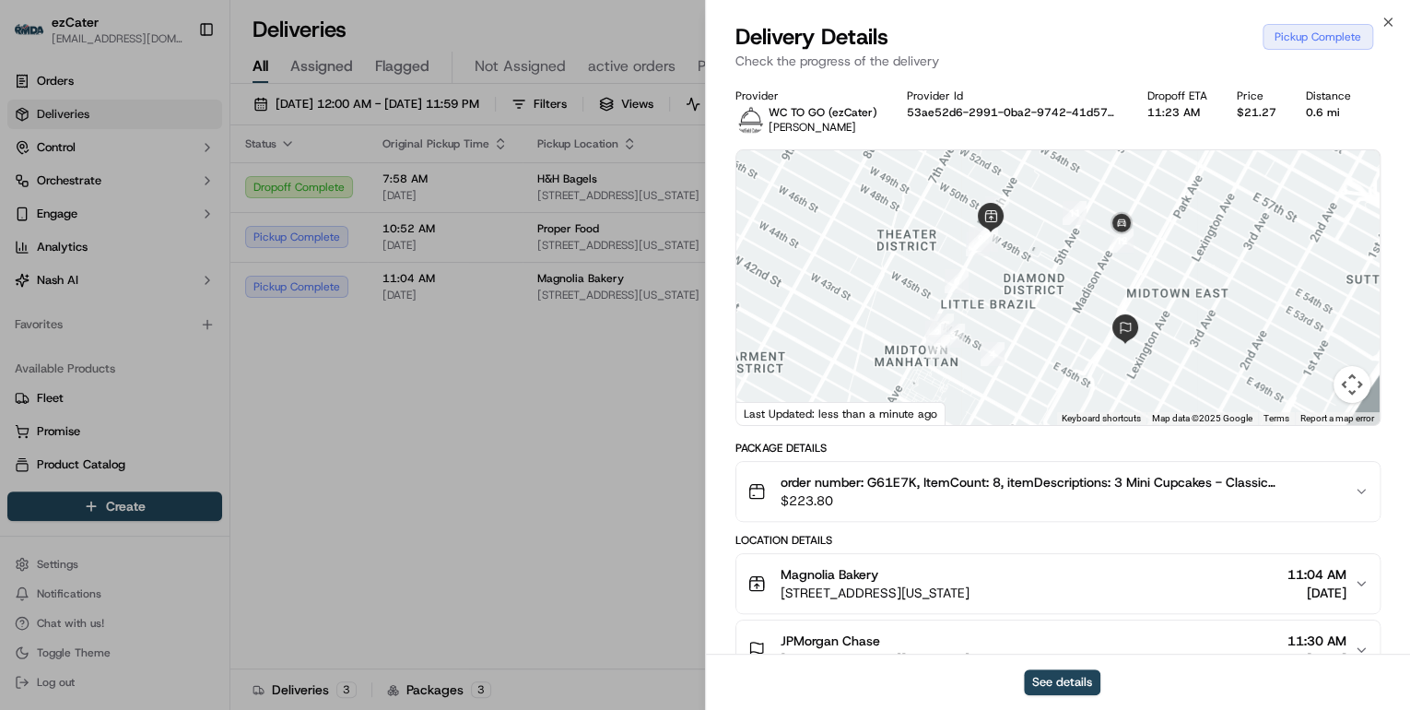
scroll to position [221, 0]
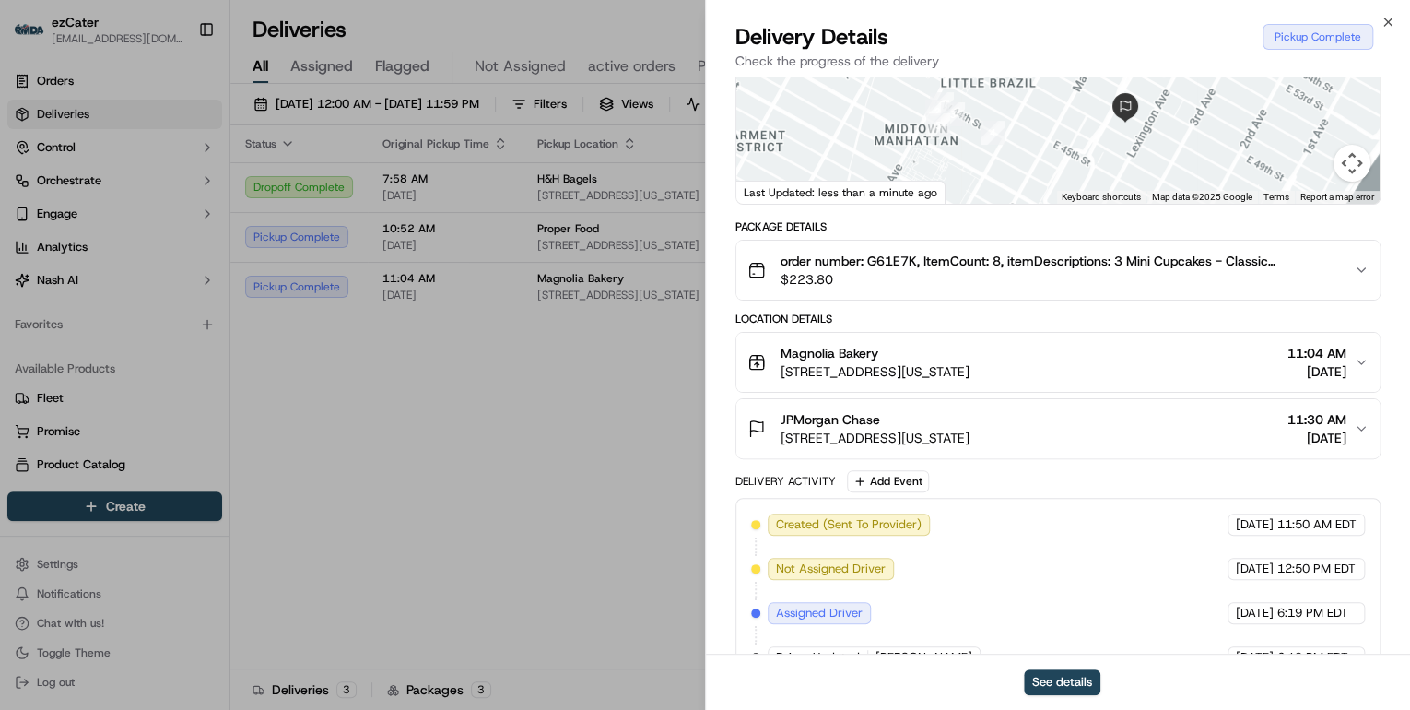
click at [1025, 290] on button "order number: G61E7K, ItemCount: 8, itemDescriptions: 3 Mini Cupcakes - Classic…" at bounding box center [1057, 270] width 643 height 59
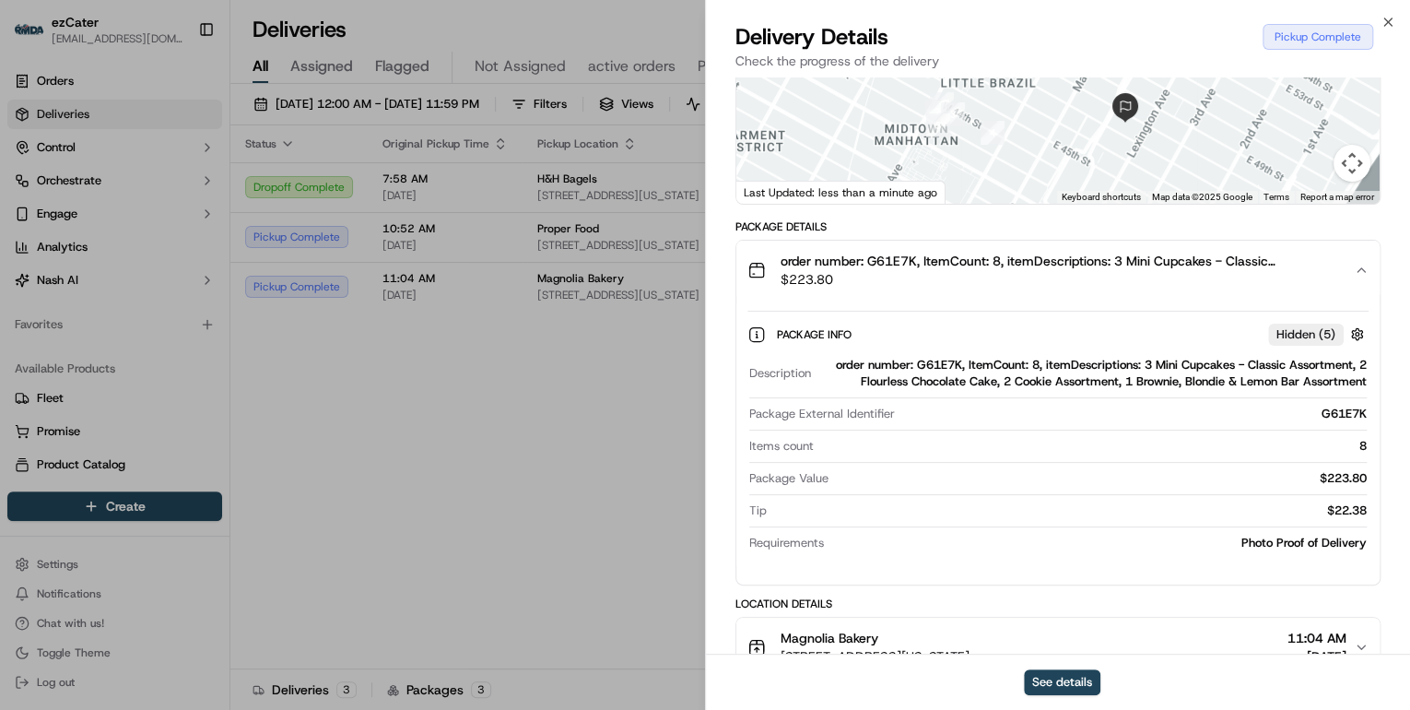
click at [937, 365] on div "order number: G61E7K, ItemCount: 8, itemDescriptions: 3 Mini Cupcakes - Classic…" at bounding box center [1093, 373] width 548 height 33
copy div "G61E7K"
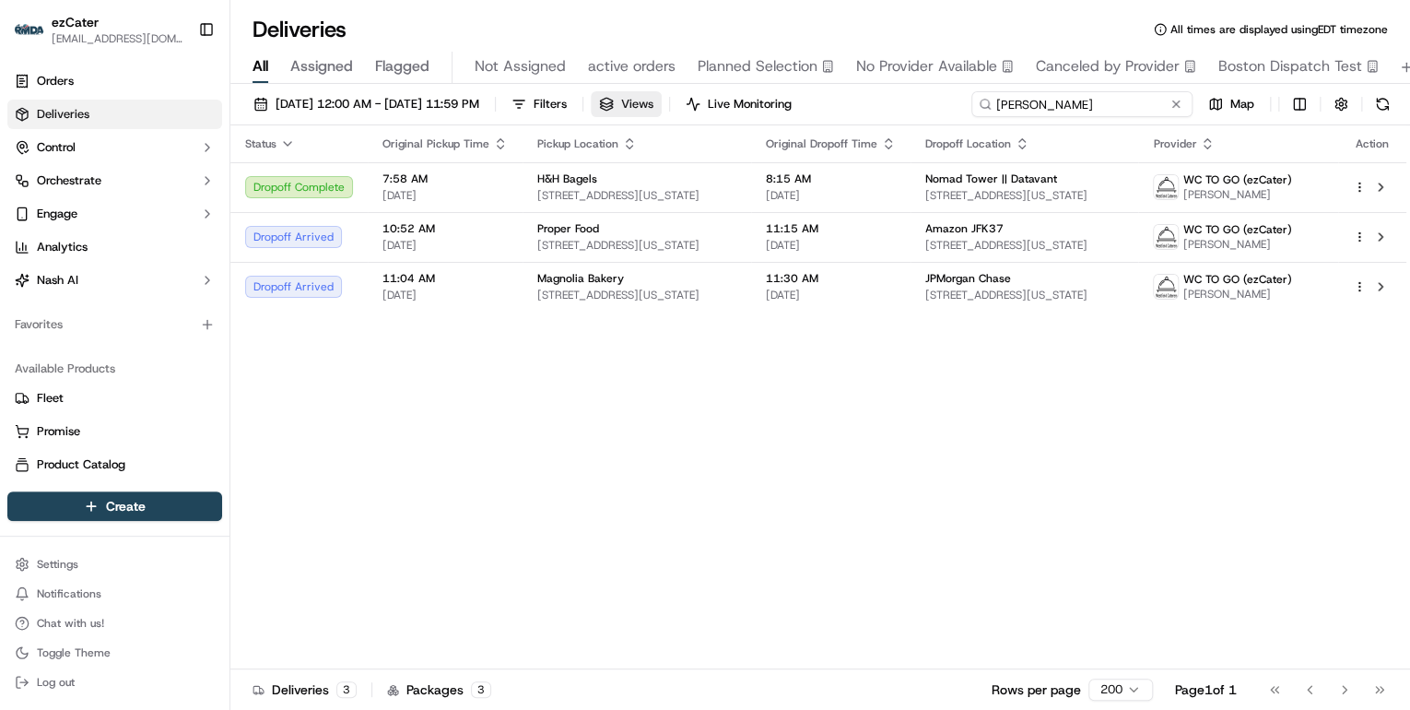
drag, startPoint x: 1121, startPoint y: 105, endPoint x: 647, endPoint y: 97, distance: 473.9
click at [664, 95] on div "09/15/2025 12:00 AM - 09/21/2025 11:59 PM Filters Views Live Monitoring Andre B…" at bounding box center [820, 108] width 1180 height 34
paste input "R489K7"
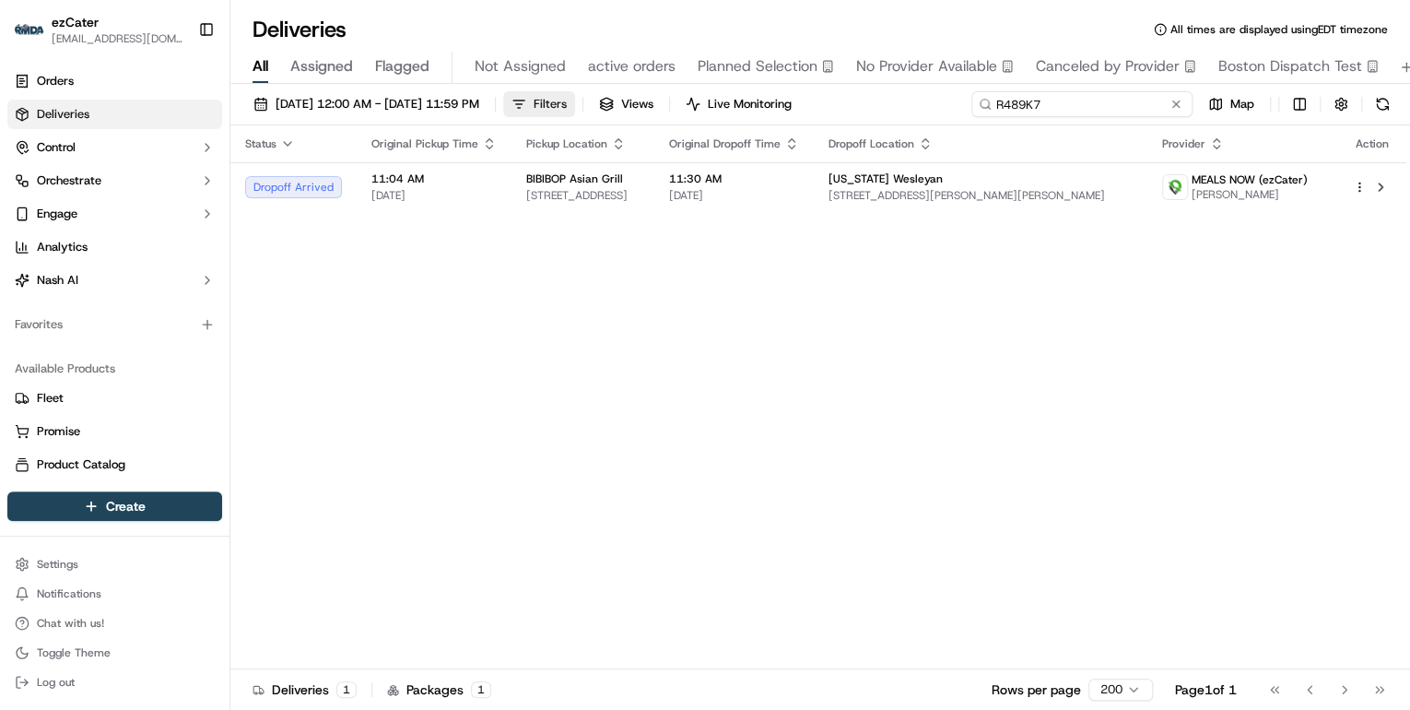
drag, startPoint x: 1058, startPoint y: 104, endPoint x: 590, endPoint y: 114, distance: 468.4
click at [590, 114] on div "09/15/2025 12:00 AM - 09/21/2025 11:59 PM Filters Views Live Monitoring R489K7 …" at bounding box center [820, 108] width 1180 height 34
paste input "W1K-XR8"
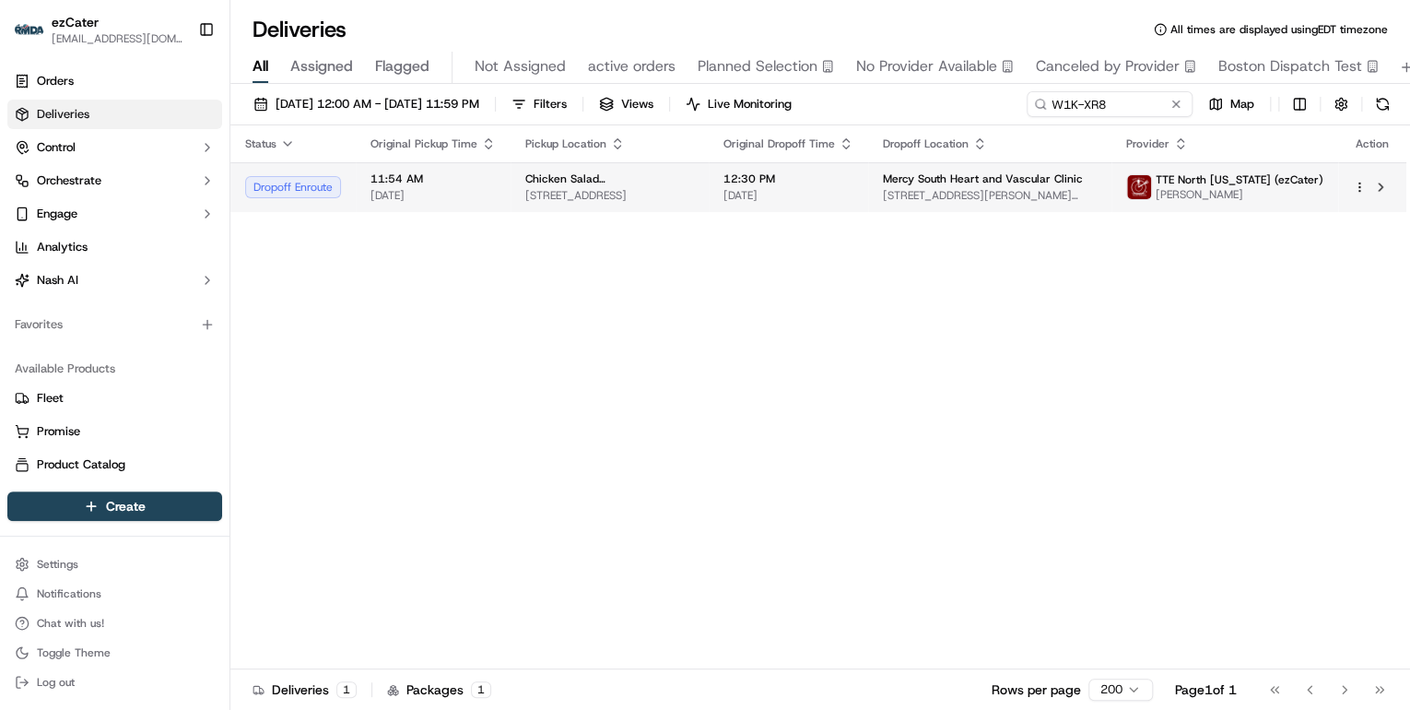
click at [547, 192] on span "12536 Olive Blvd A, Creve Coeur, MO 63141, USA" at bounding box center [609, 195] width 169 height 15
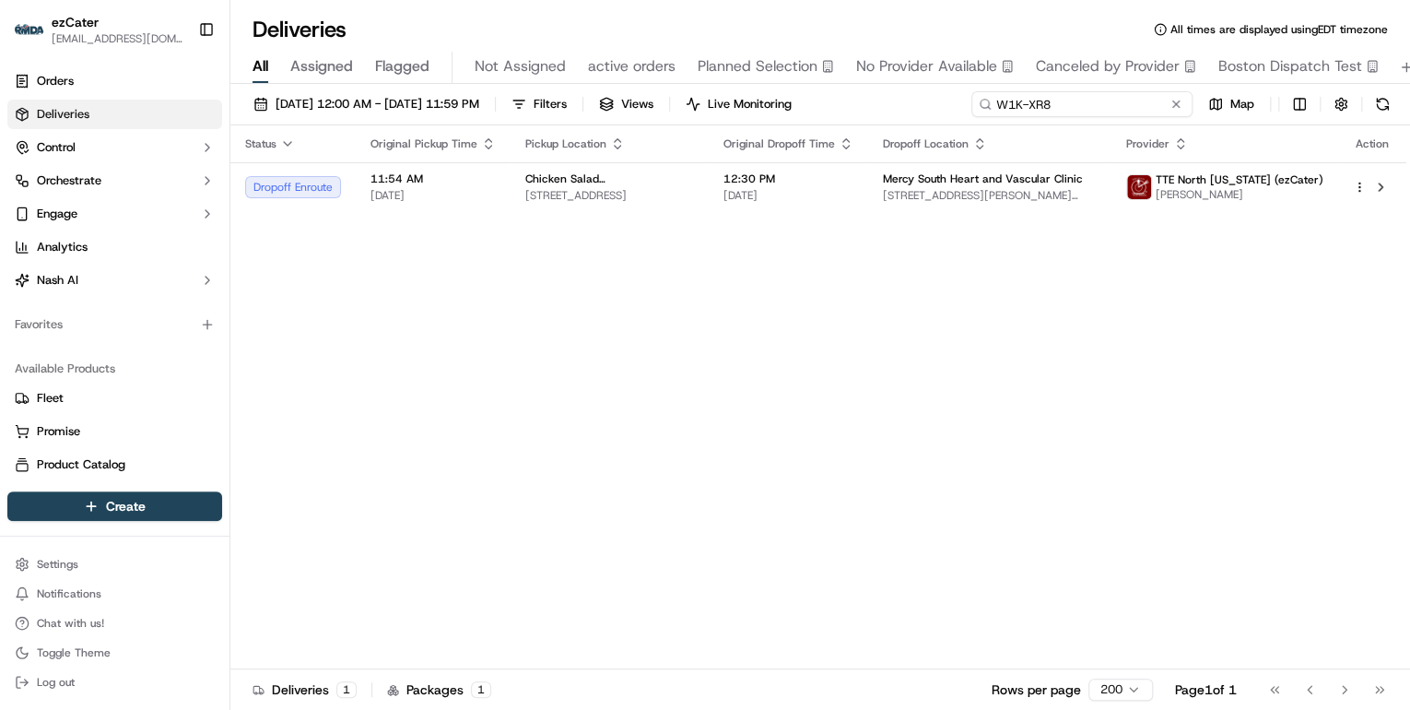
drag, startPoint x: 1100, startPoint y: 101, endPoint x: 691, endPoint y: 134, distance: 409.6
click at [706, 132] on div "09/15/2025 12:00 AM - 09/21/2025 11:59 PM Filters Views Live Monitoring W1K-XR8…" at bounding box center [820, 399] width 1180 height 630
click at [669, 413] on div "Status Original Pickup Time Pickup Location Original Dropoff Time Dropoff Locat…" at bounding box center [818, 397] width 1176 height 544
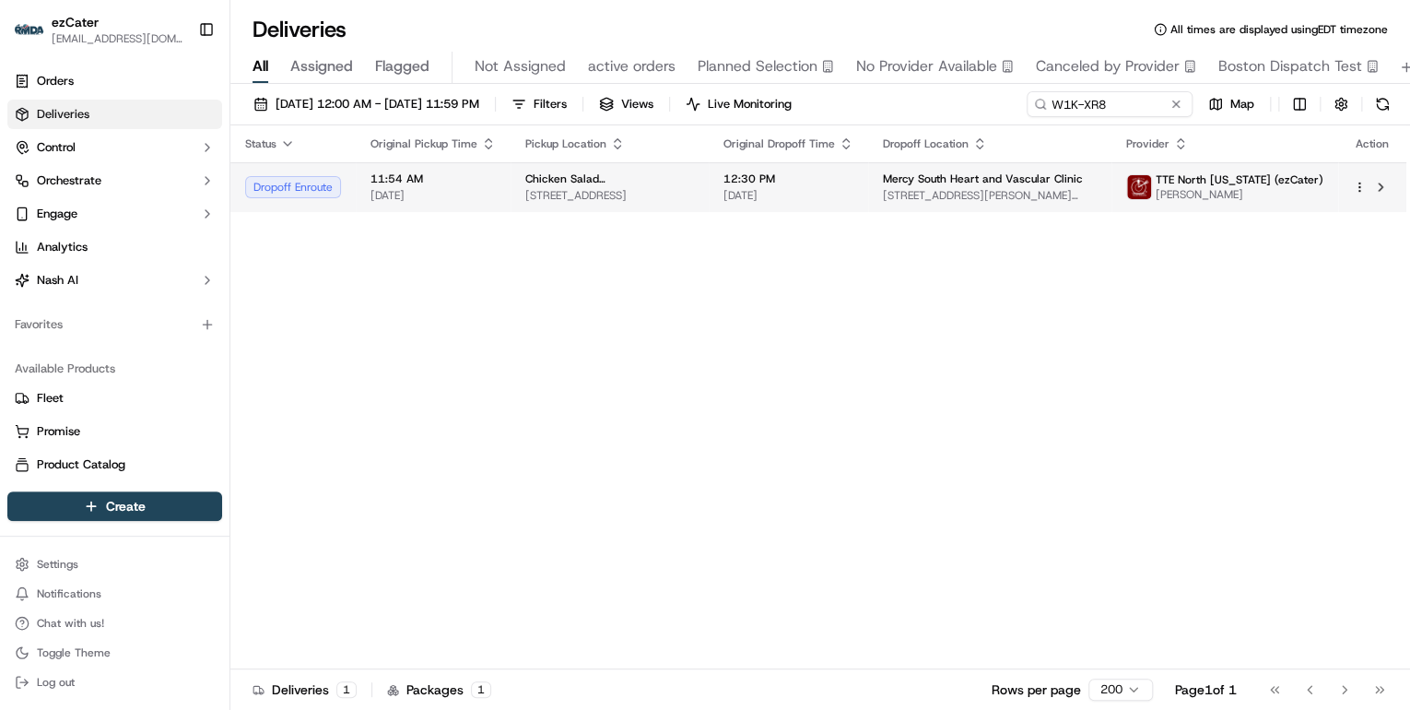
click at [889, 179] on td "Mercy South Heart and Vascular Clinic 10012 Kennerly Rd Suite 300, St. Louis, M…" at bounding box center [989, 187] width 243 height 50
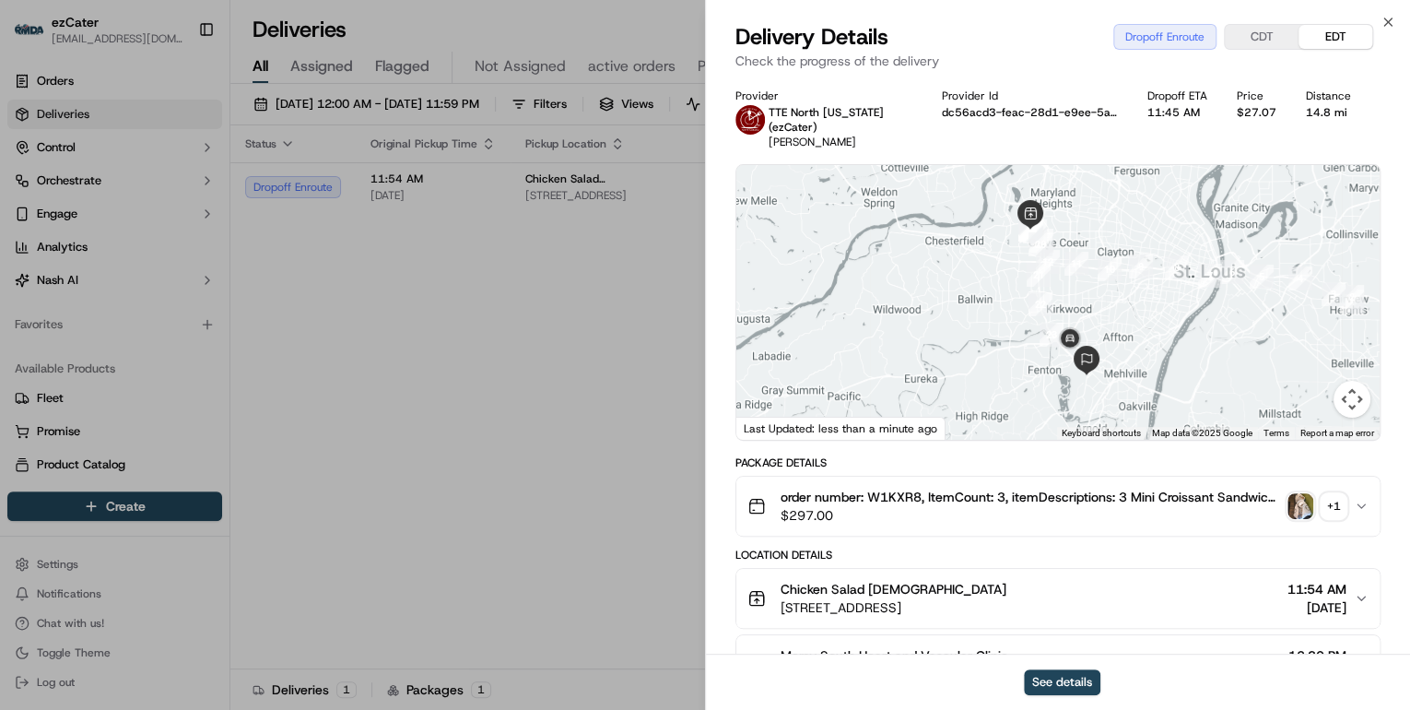
click at [1268, 42] on button "CDT" at bounding box center [1262, 37] width 74 height 24
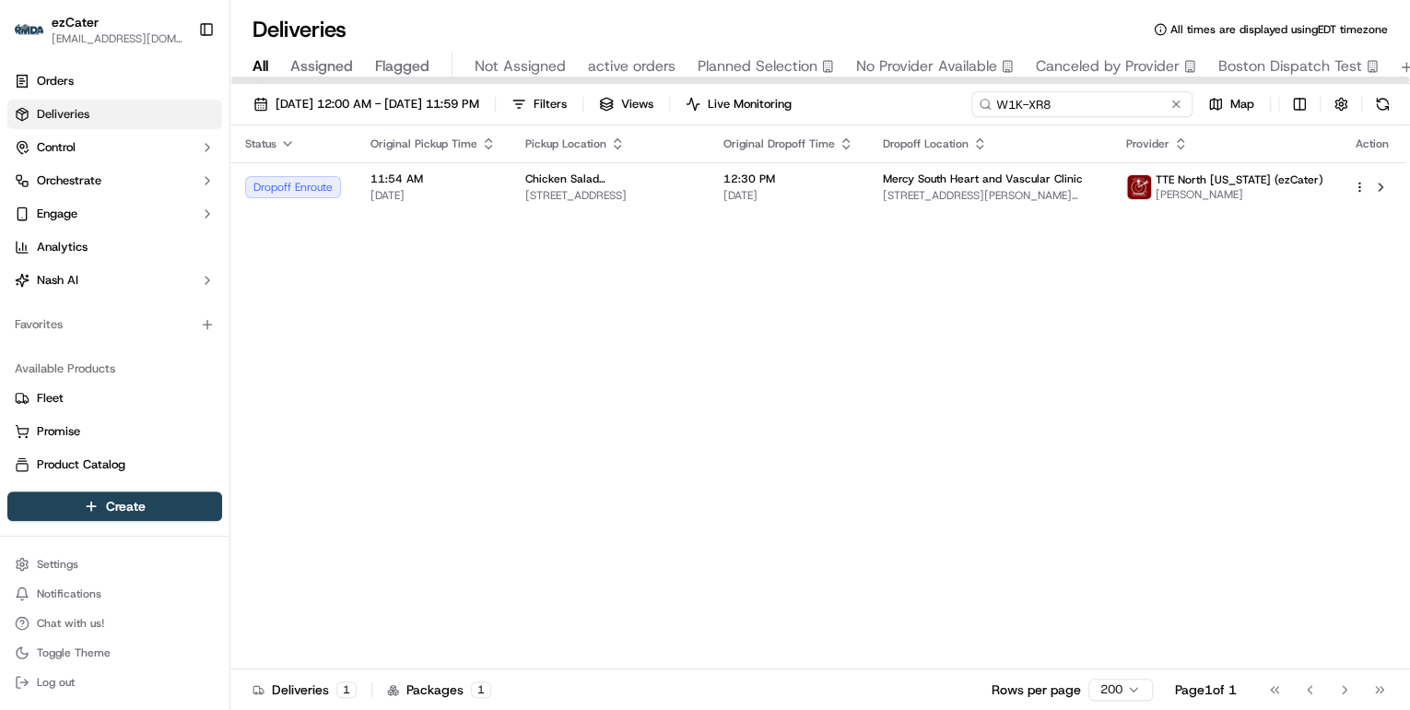
drag, startPoint x: 1110, startPoint y: 100, endPoint x: 557, endPoint y: 101, distance: 553.1
click at [572, 100] on div "09/15/2025 12:00 AM - 09/21/2025 11:59 PM Filters Views Live Monitoring W1K-XR8…" at bounding box center [820, 108] width 1180 height 34
paste input "J8U43P"
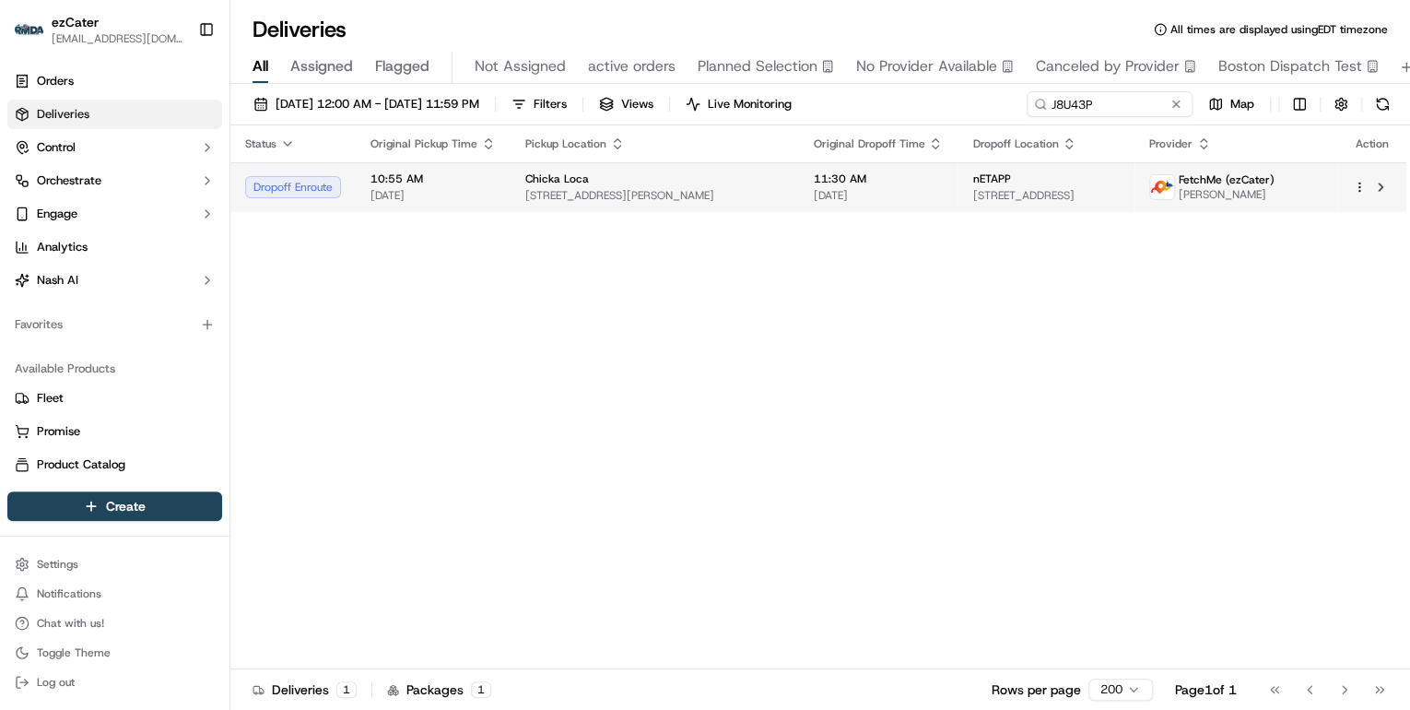
click at [830, 184] on span "11:30 AM" at bounding box center [878, 178] width 130 height 15
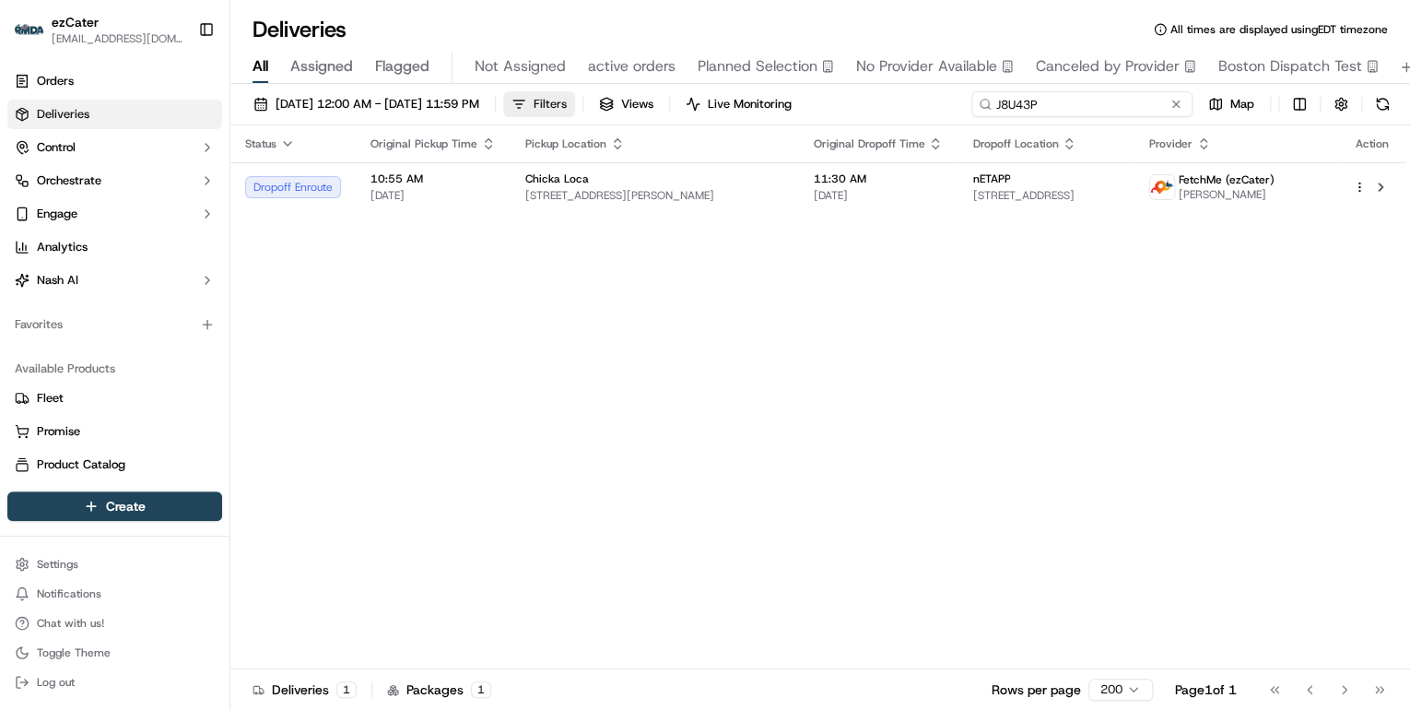
drag, startPoint x: 1112, startPoint y: 99, endPoint x: 627, endPoint y: 99, distance: 484.9
click at [627, 99] on div "09/15/2025 12:00 AM - 09/21/2025 11:59 PM Filters Views Live Monitoring J8U43P …" at bounding box center [820, 108] width 1180 height 34
paste input "18P8C2"
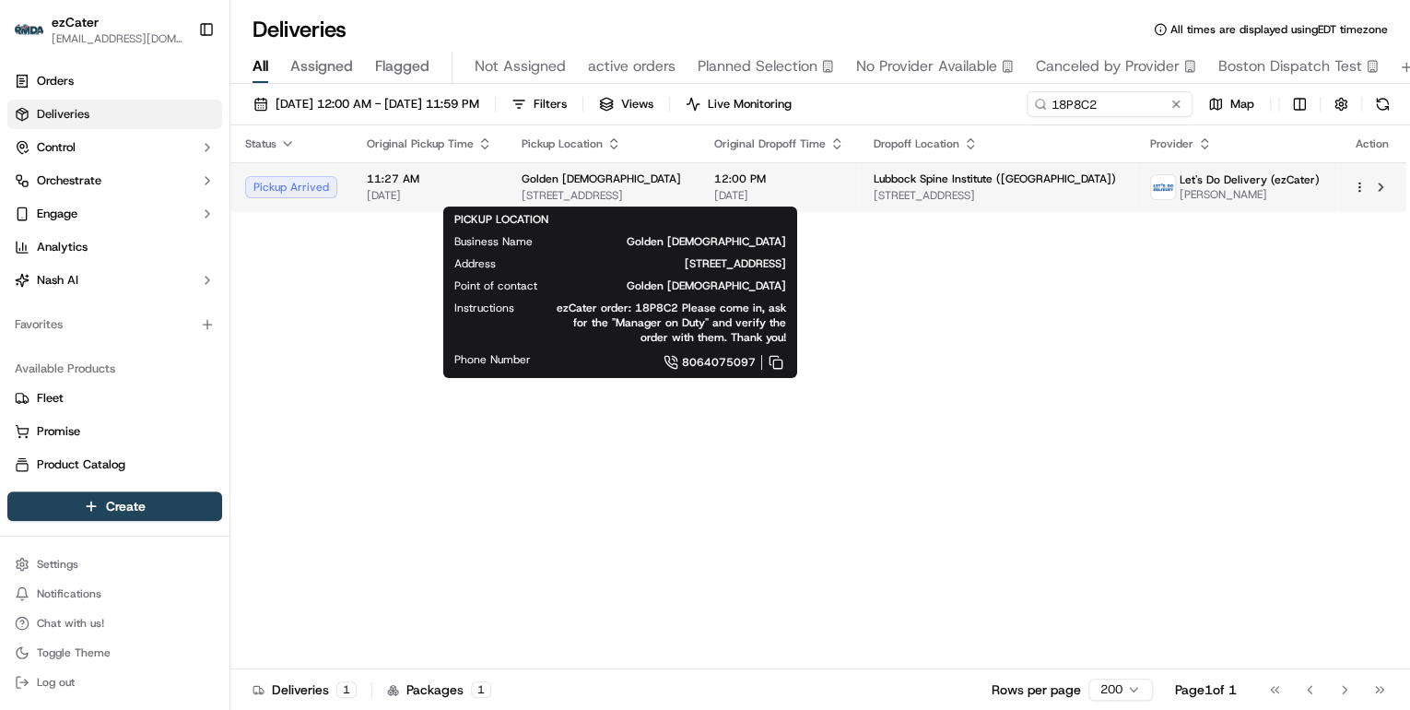
click at [642, 188] on span "6315 82nd St, Lubbock, TX 79424, USA" at bounding box center [603, 195] width 163 height 15
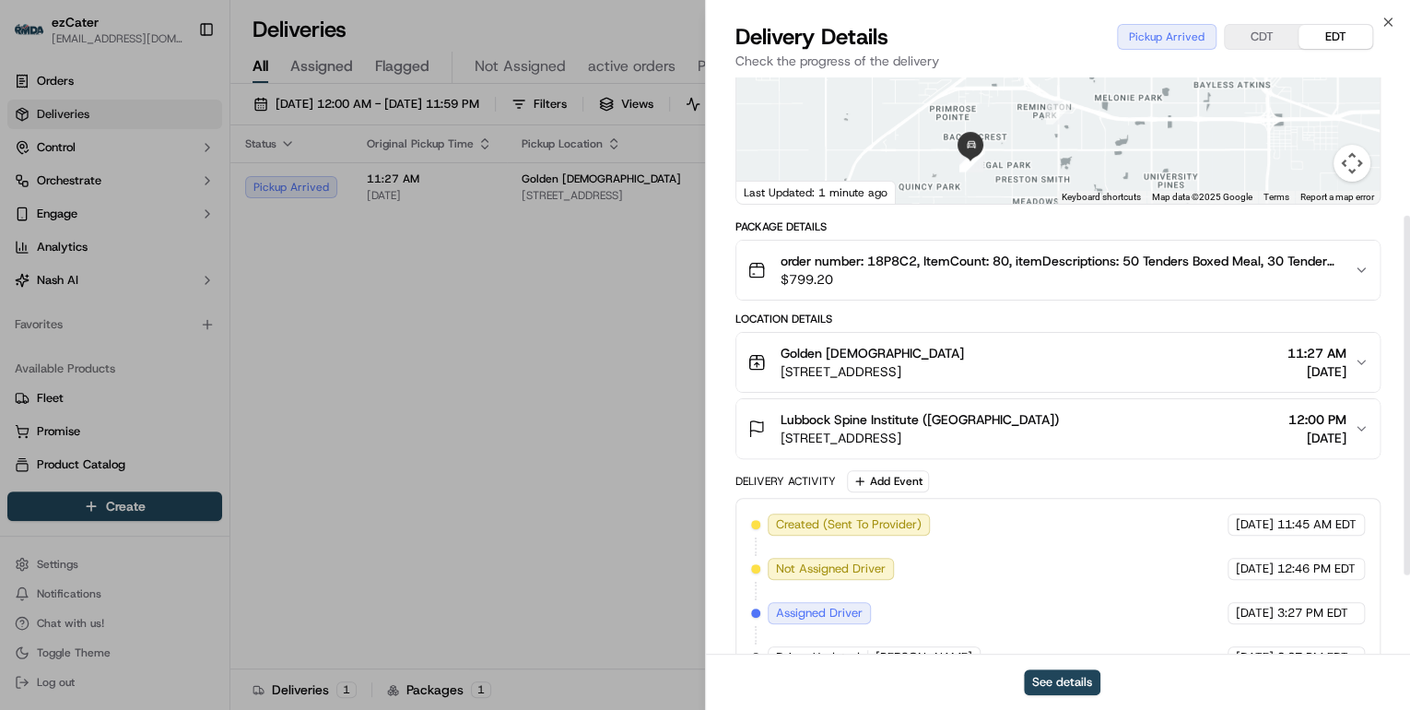
scroll to position [348, 0]
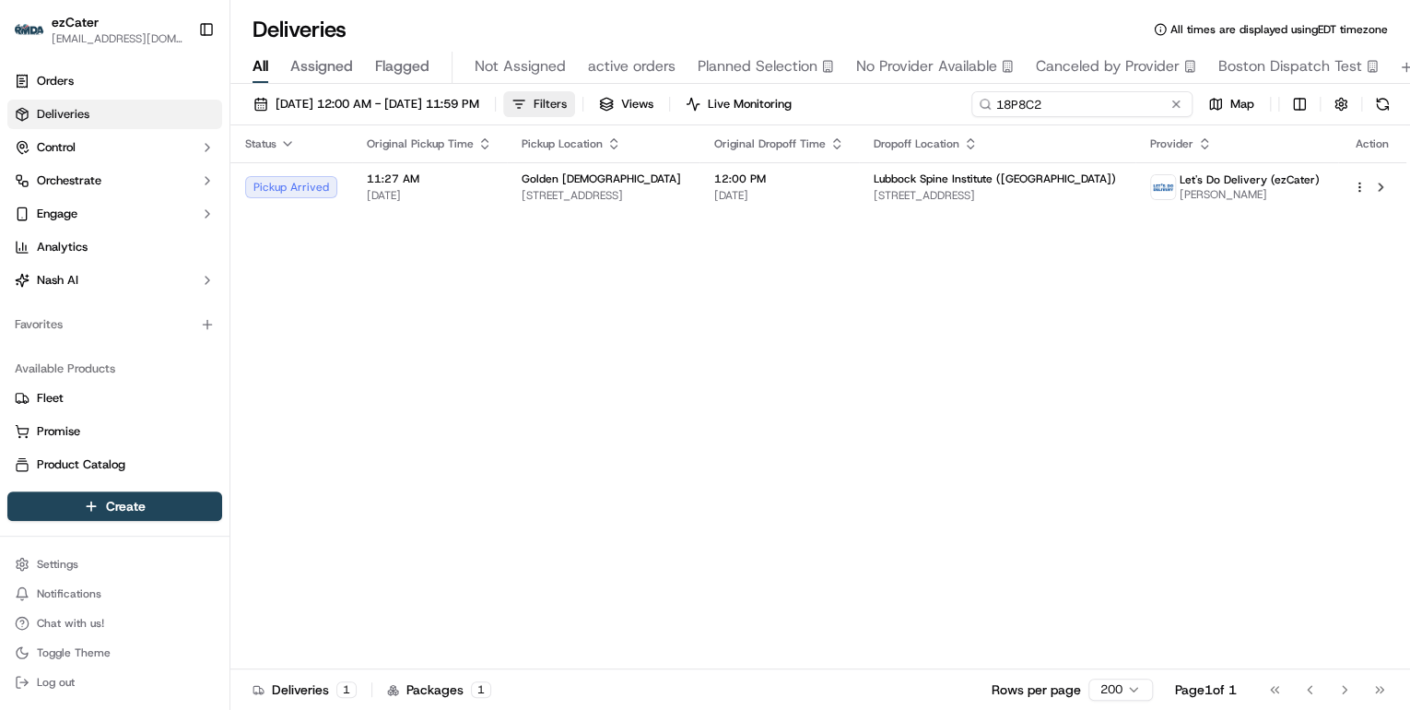
drag, startPoint x: 1087, startPoint y: 107, endPoint x: 637, endPoint y: 111, distance: 449.8
click at [678, 107] on div "09/15/2025 12:00 AM - 09/21/2025 11:59 PM Filters Views Live Monitoring 18P8C2 …" at bounding box center [820, 108] width 1180 height 34
paste input "FWZ00E"
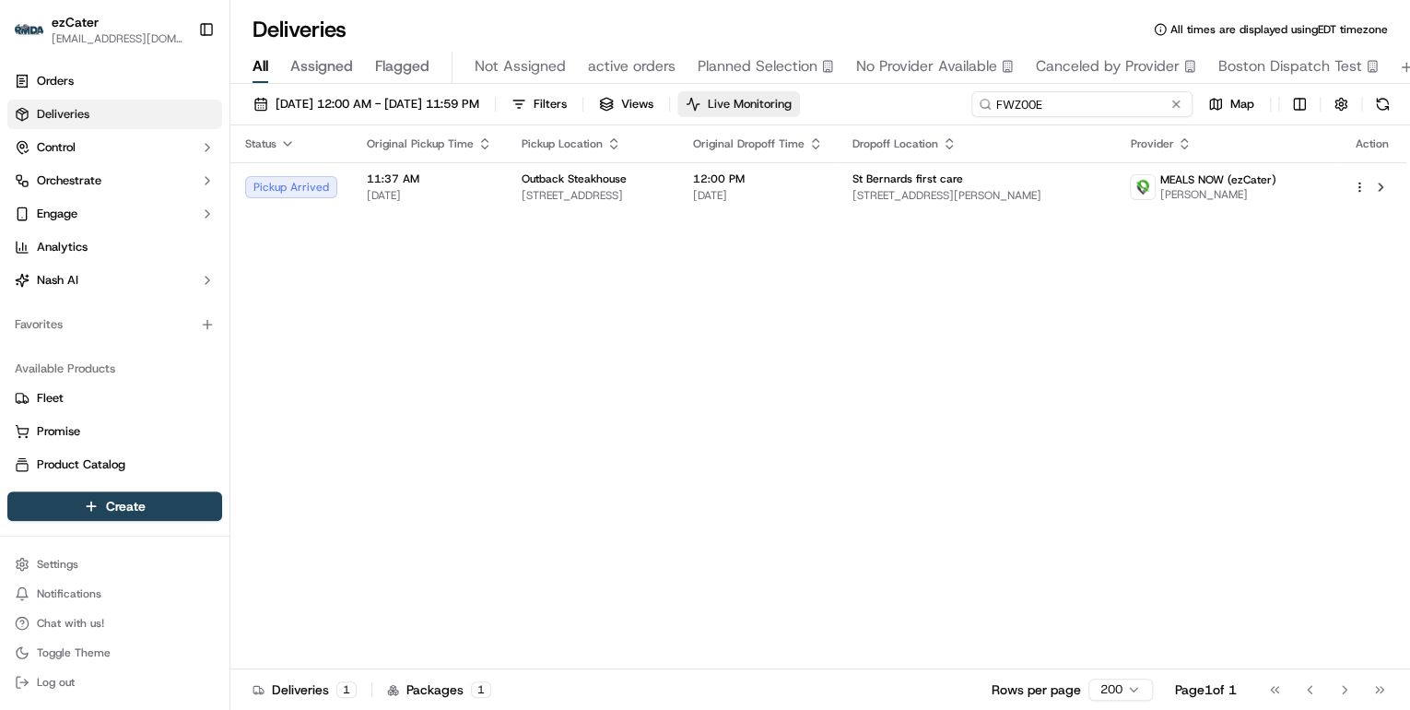
drag, startPoint x: 1072, startPoint y: 110, endPoint x: 787, endPoint y: 109, distance: 284.8
click at [794, 110] on div "09/15/2025 12:00 AM - 09/21/2025 11:59 PM Filters Views Live Monitoring FWZ00E …" at bounding box center [820, 108] width 1180 height 34
paste input "4VZK0T"
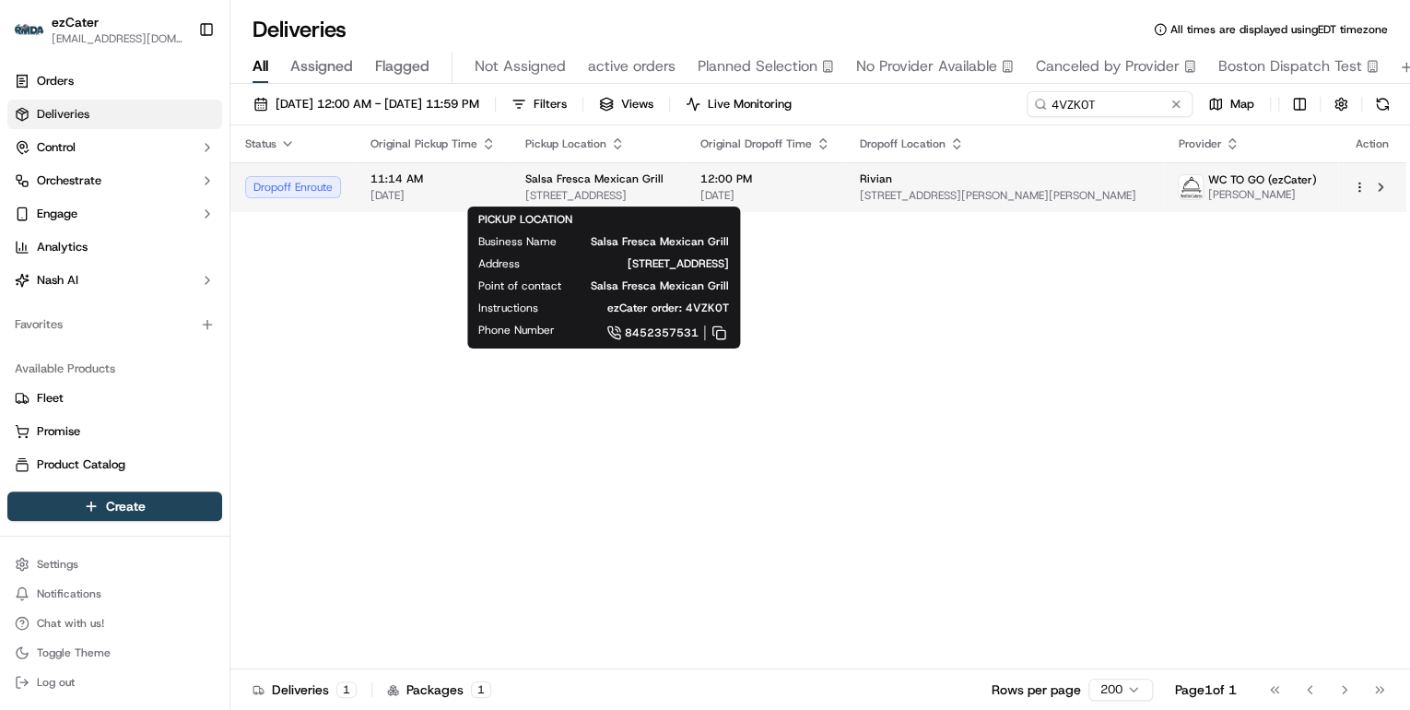
click at [671, 183] on div "Salsa Fresca Mexican Grill" at bounding box center [598, 178] width 146 height 15
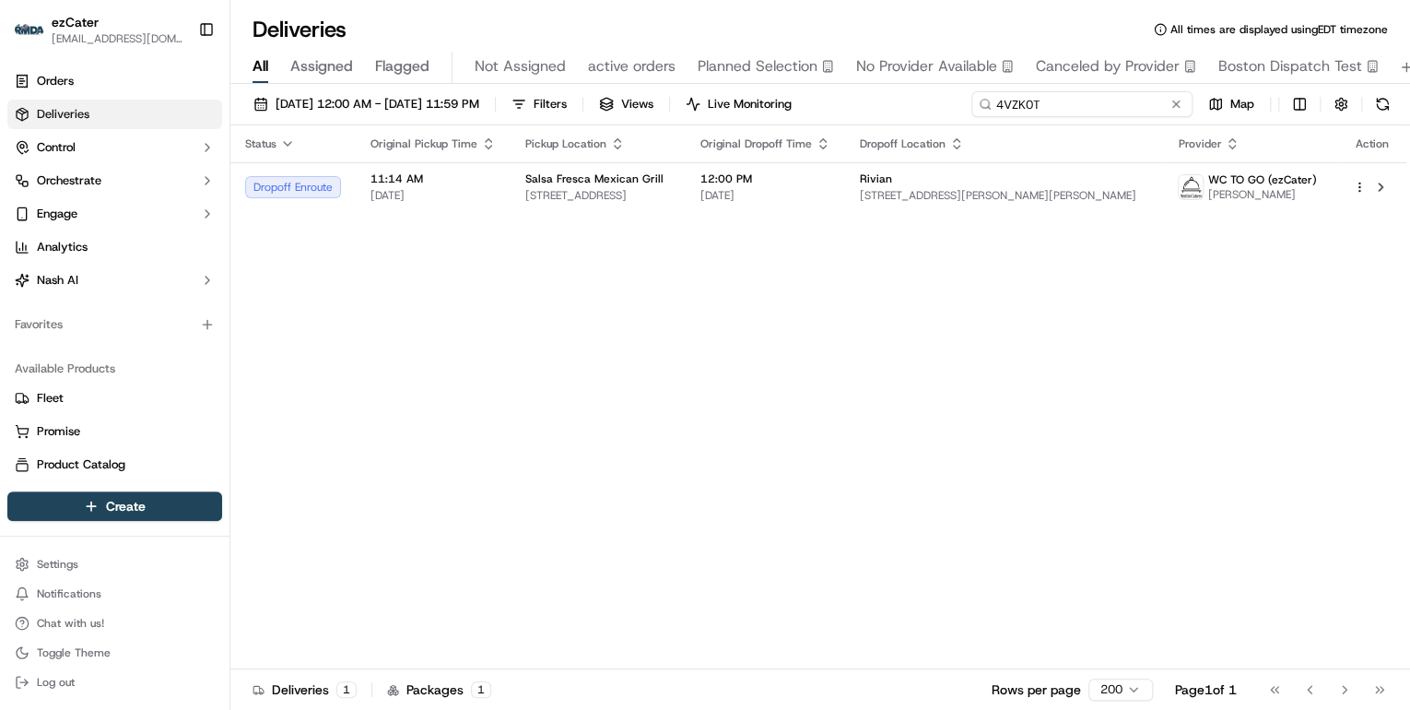
drag, startPoint x: 1125, startPoint y: 103, endPoint x: 760, endPoint y: 130, distance: 365.1
click at [760, 130] on div "09/15/2025 12:00 AM - 09/21/2025 11:59 PM Filters Views Live Monitoring 4VZK0T …" at bounding box center [820, 399] width 1180 height 630
paste input "MQ06C2"
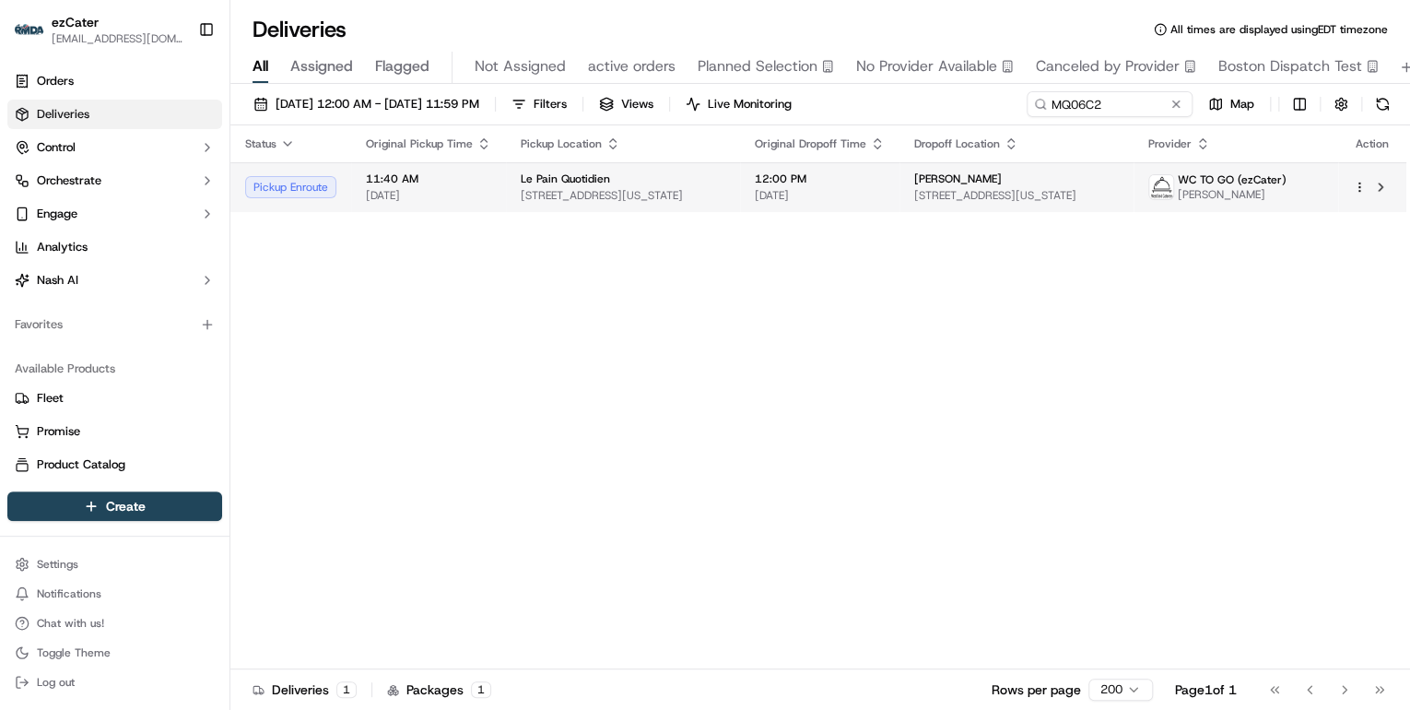
click at [804, 186] on div "12:00 PM 09/16/2025" at bounding box center [820, 186] width 130 height 31
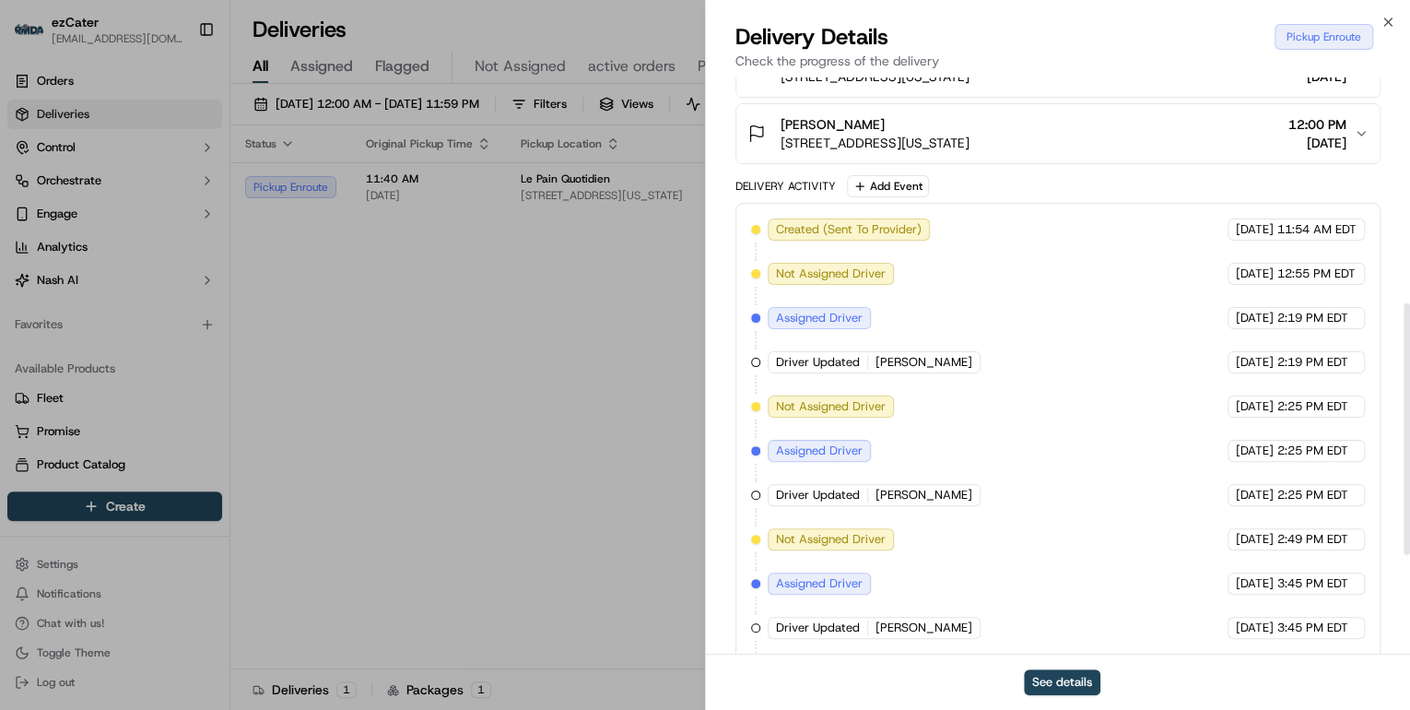
scroll to position [742, 0]
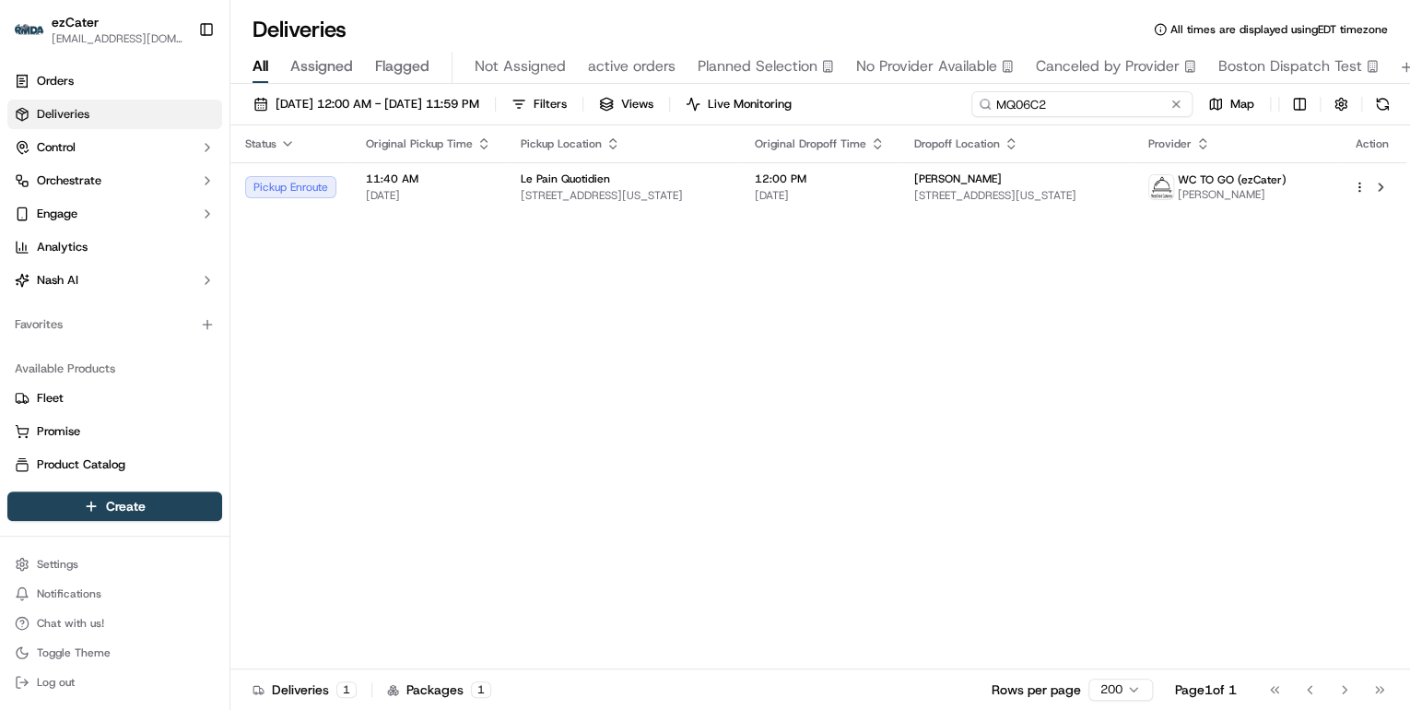
drag, startPoint x: 1110, startPoint y: 107, endPoint x: 633, endPoint y: 90, distance: 476.8
click at [646, 91] on div "09/15/2025 12:00 AM - 09/21/2025 11:59 PM Filters Views Live Monitoring MQ06C2 …" at bounding box center [820, 108] width 1180 height 34
paste input "G61-E7K"
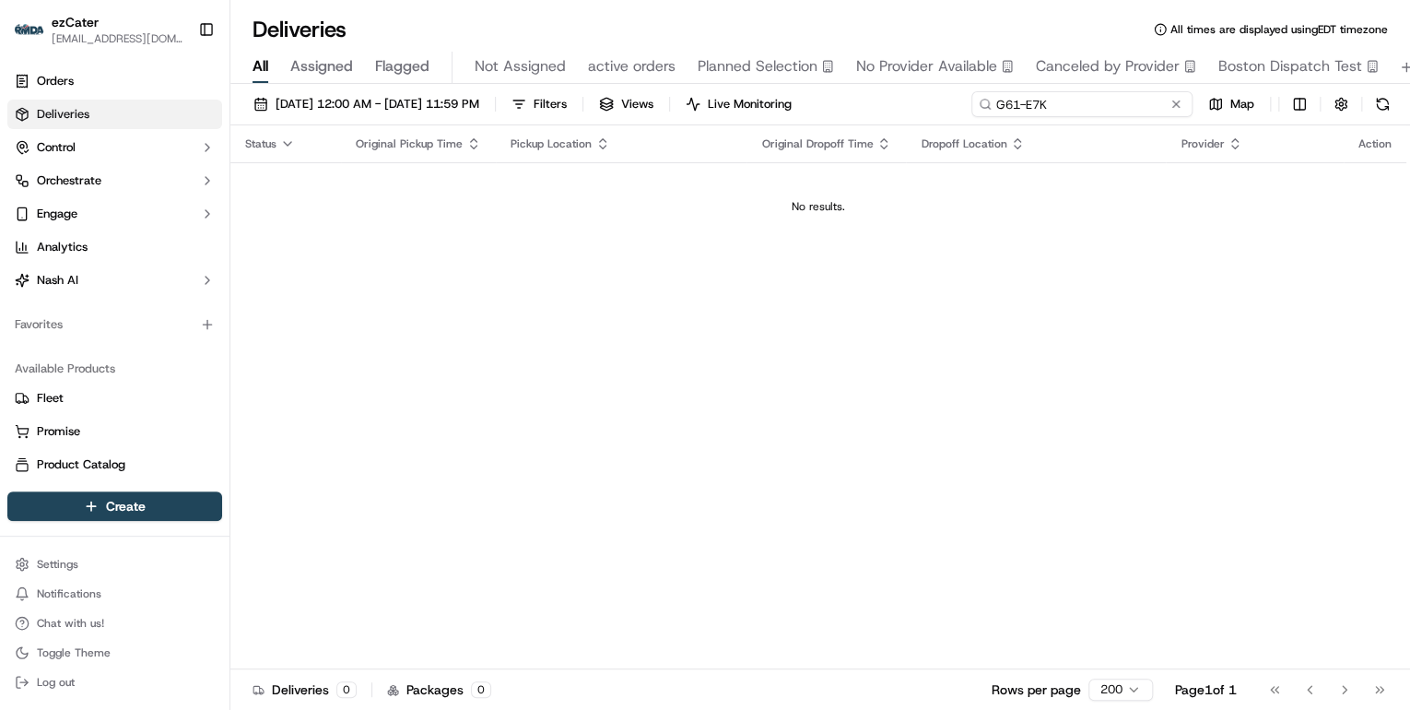
click at [1001, 104] on input "G61-E7K" at bounding box center [1082, 104] width 221 height 26
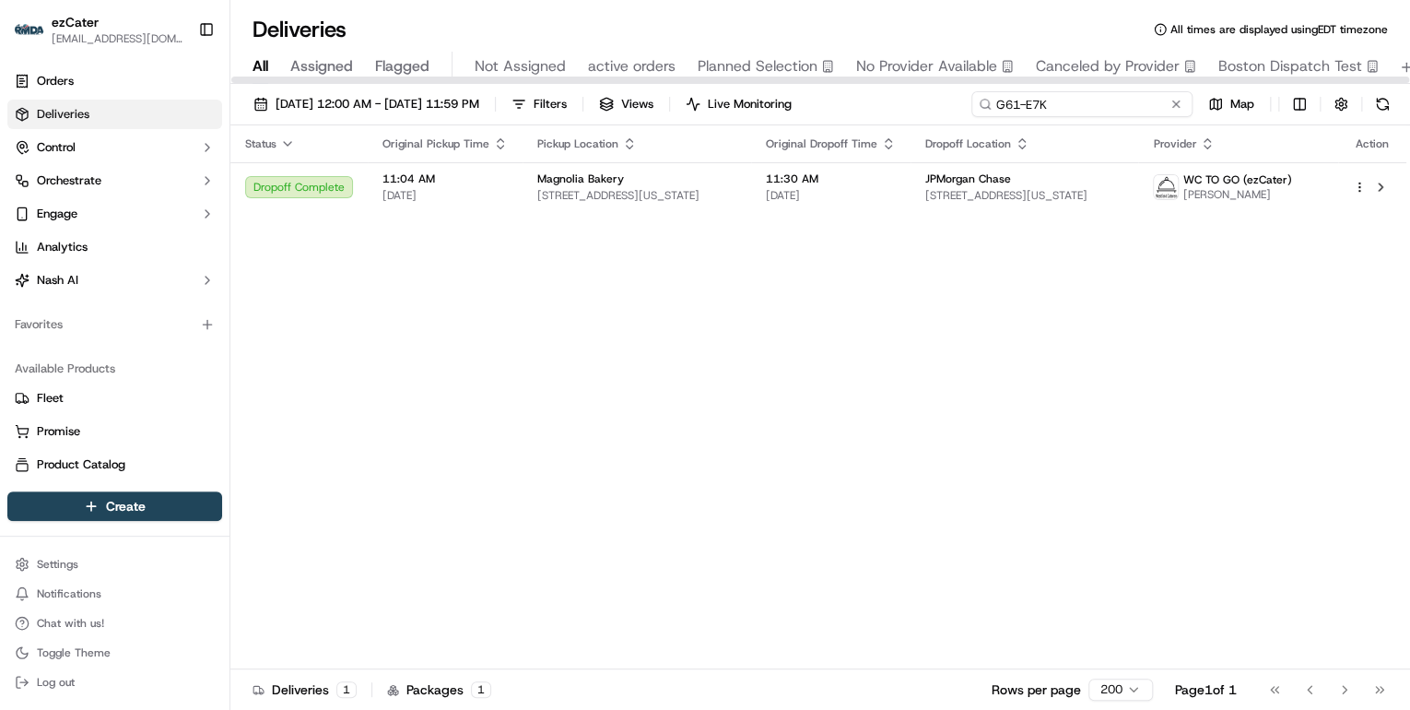
type input "G61-E7K"
click at [1067, 100] on input "G61-E7K" at bounding box center [1082, 104] width 221 height 26
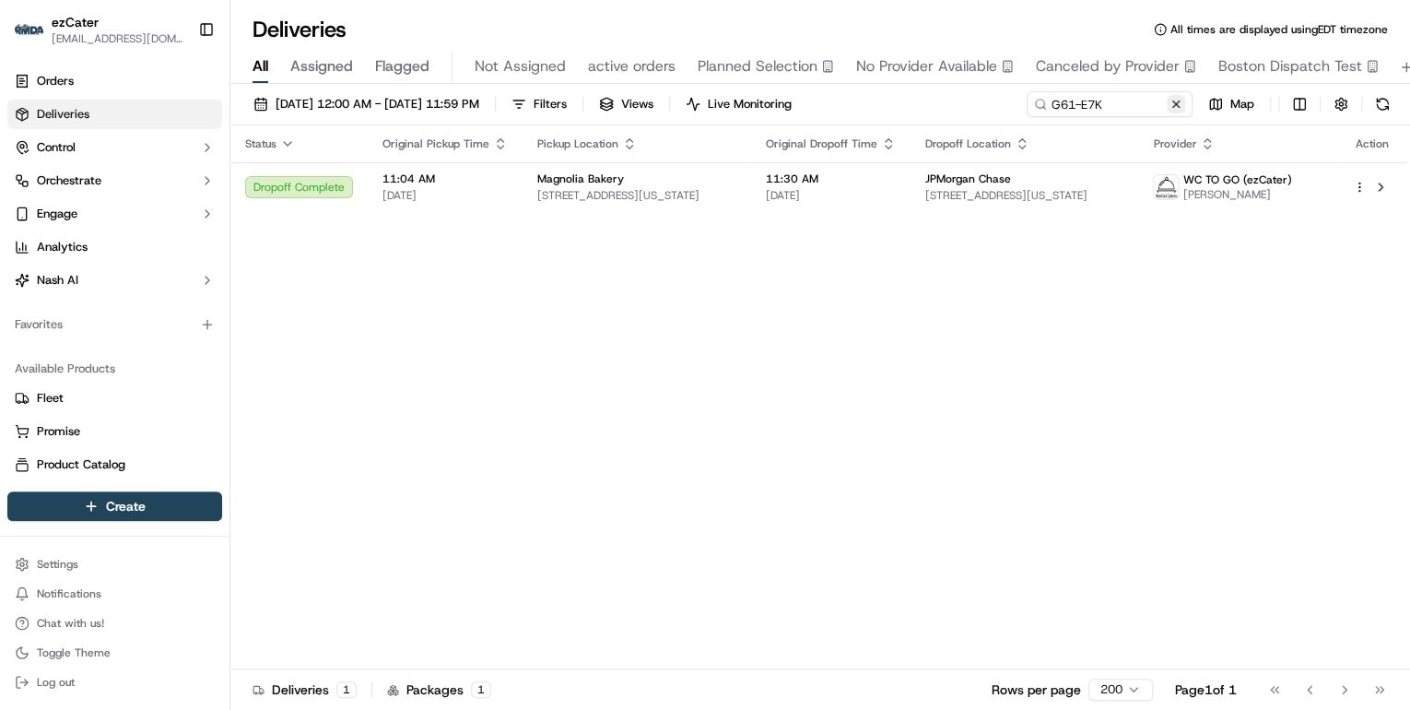
click at [1178, 105] on button at bounding box center [1176, 104] width 18 height 18
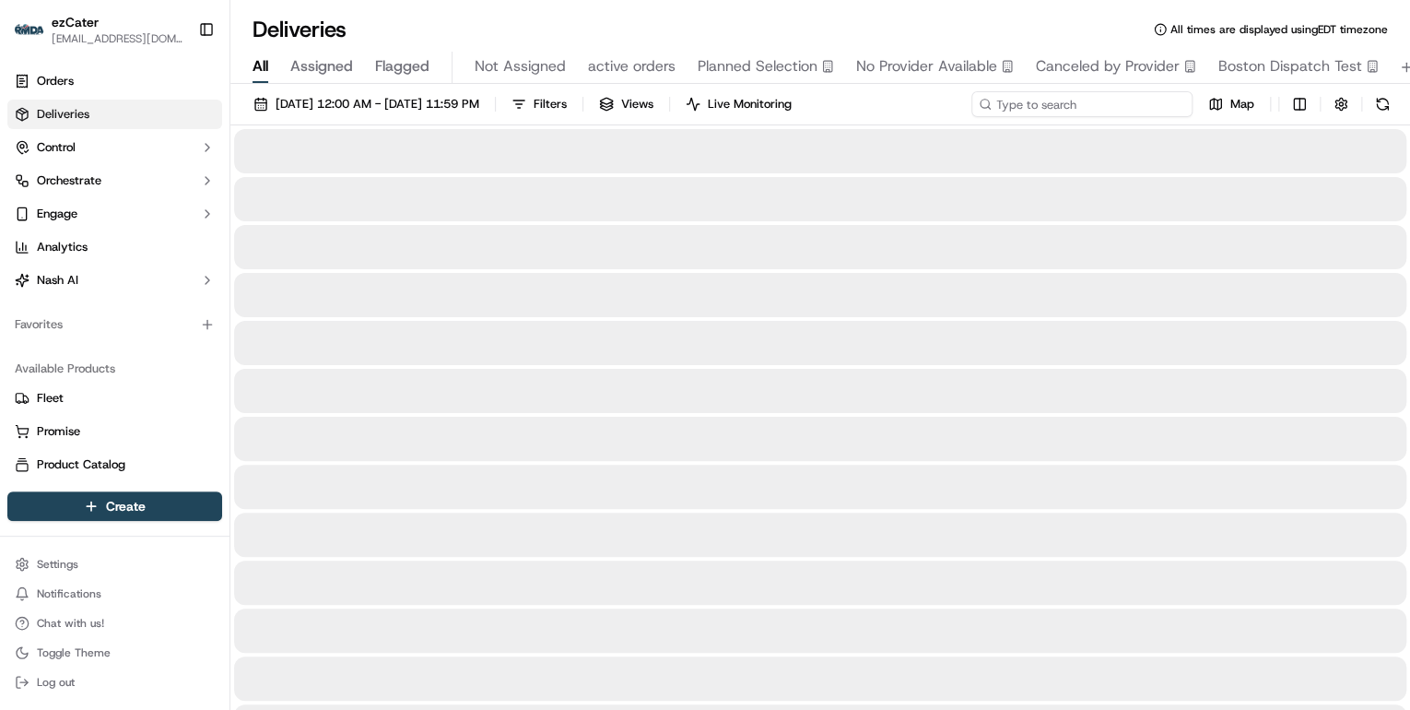
click at [1085, 106] on input at bounding box center [1082, 104] width 221 height 26
paste input "C4UKU5"
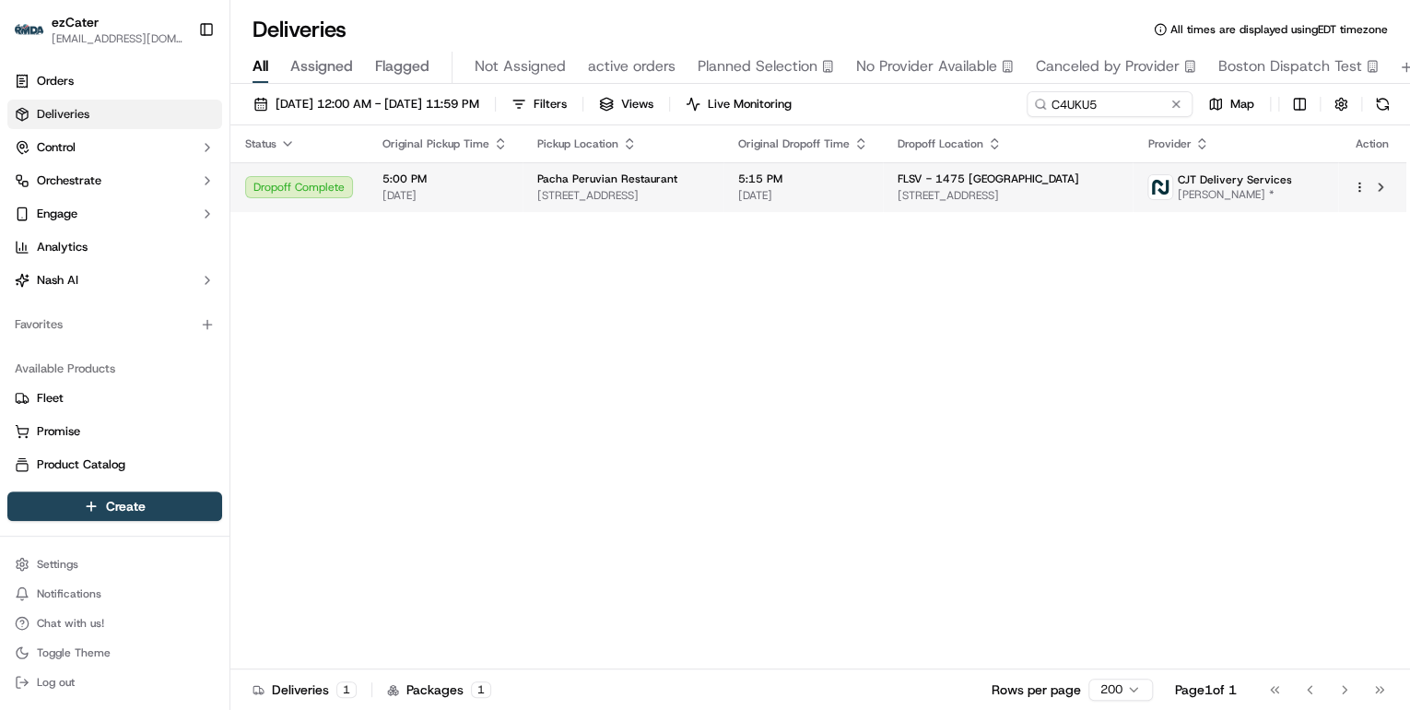
click at [588, 203] on td "Pacha Peruvian Restaurant 178 Jericho Tpke, Mineola, NY 11501, USA" at bounding box center [623, 187] width 201 height 50
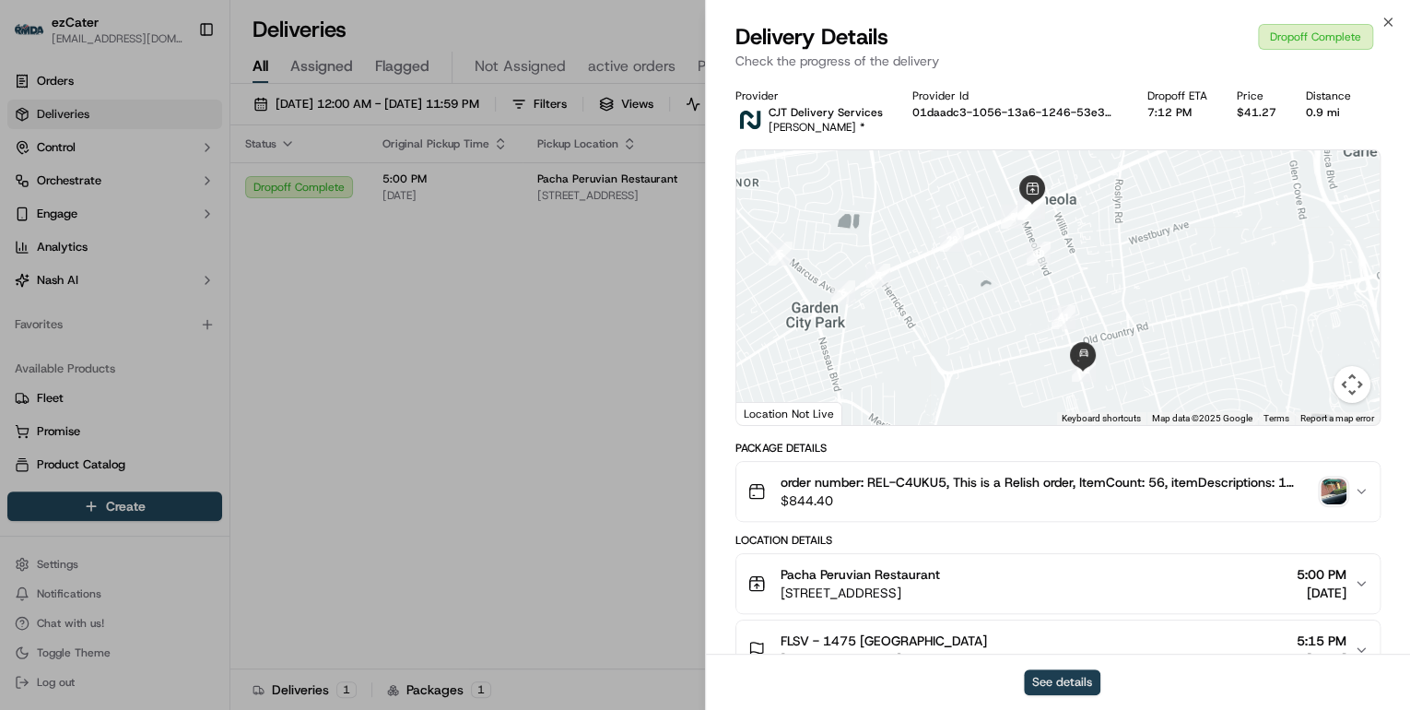
click at [1056, 685] on button "See details" at bounding box center [1062, 682] width 77 height 26
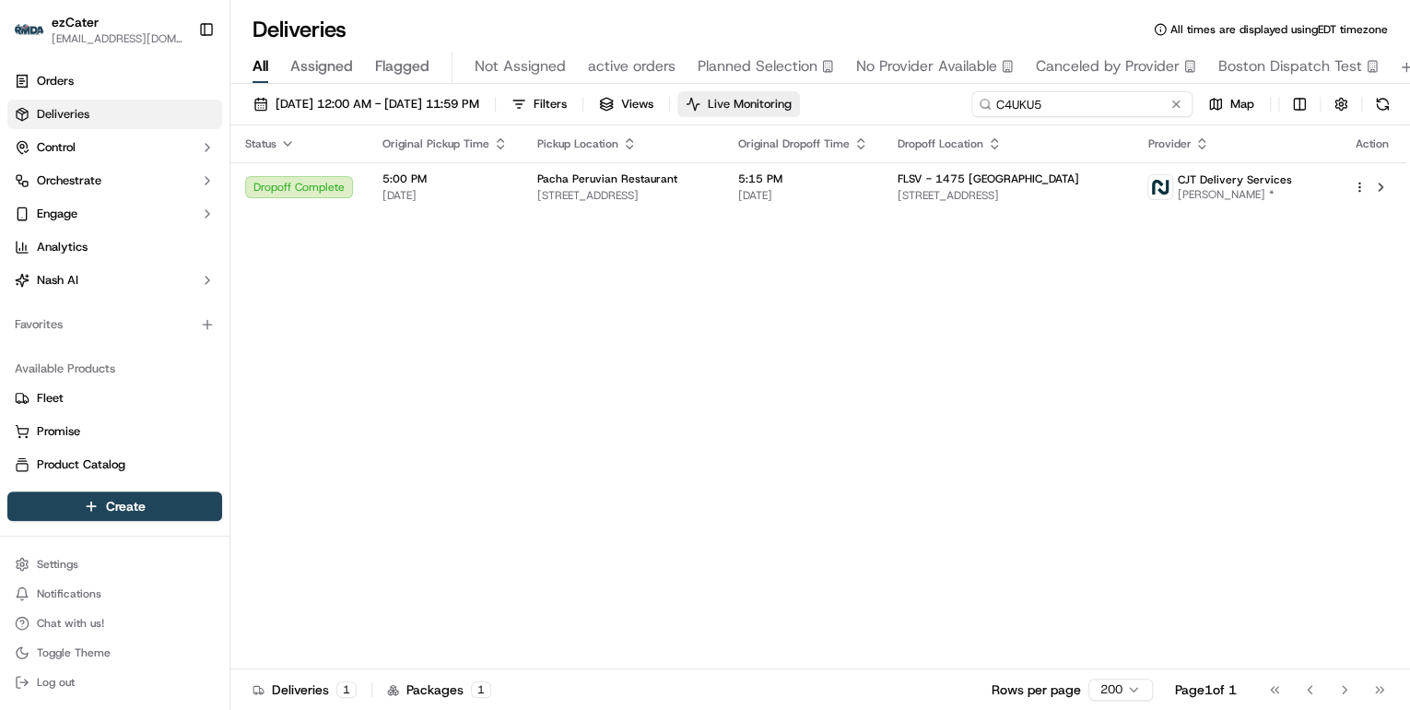
drag, startPoint x: 1106, startPoint y: 108, endPoint x: 697, endPoint y: 109, distance: 409.3
click at [800, 112] on div "09/15/2025 12:00 AM - 09/21/2025 11:59 PM Filters Views Live Monitoring C4UKU5 …" at bounding box center [820, 108] width 1180 height 34
paste input "HP9948"
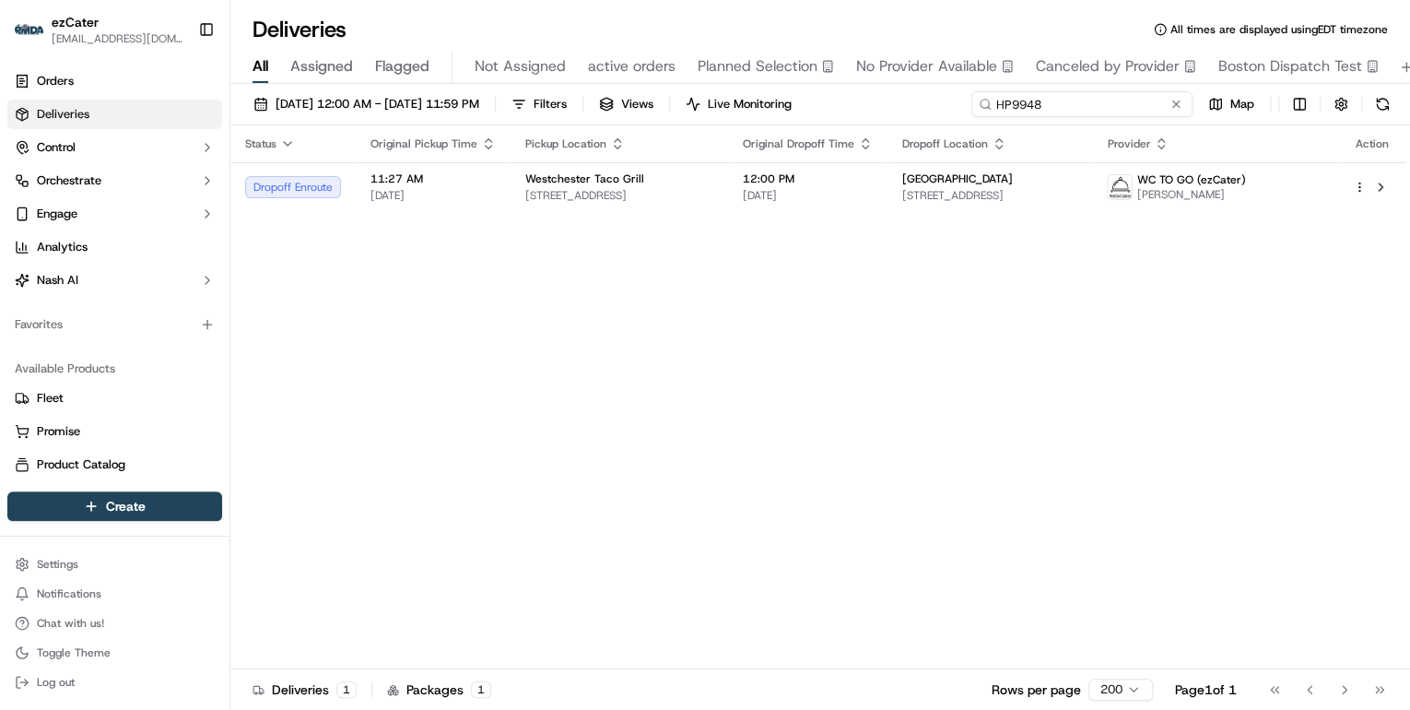
drag, startPoint x: 1048, startPoint y: 107, endPoint x: 738, endPoint y: 118, distance: 309.9
click at [738, 118] on div "09/15/2025 12:00 AM - 09/21/2025 11:59 PM Filters Views Live Monitoring HP9948 …" at bounding box center [820, 108] width 1180 height 34
paste input "31Y-CPP"
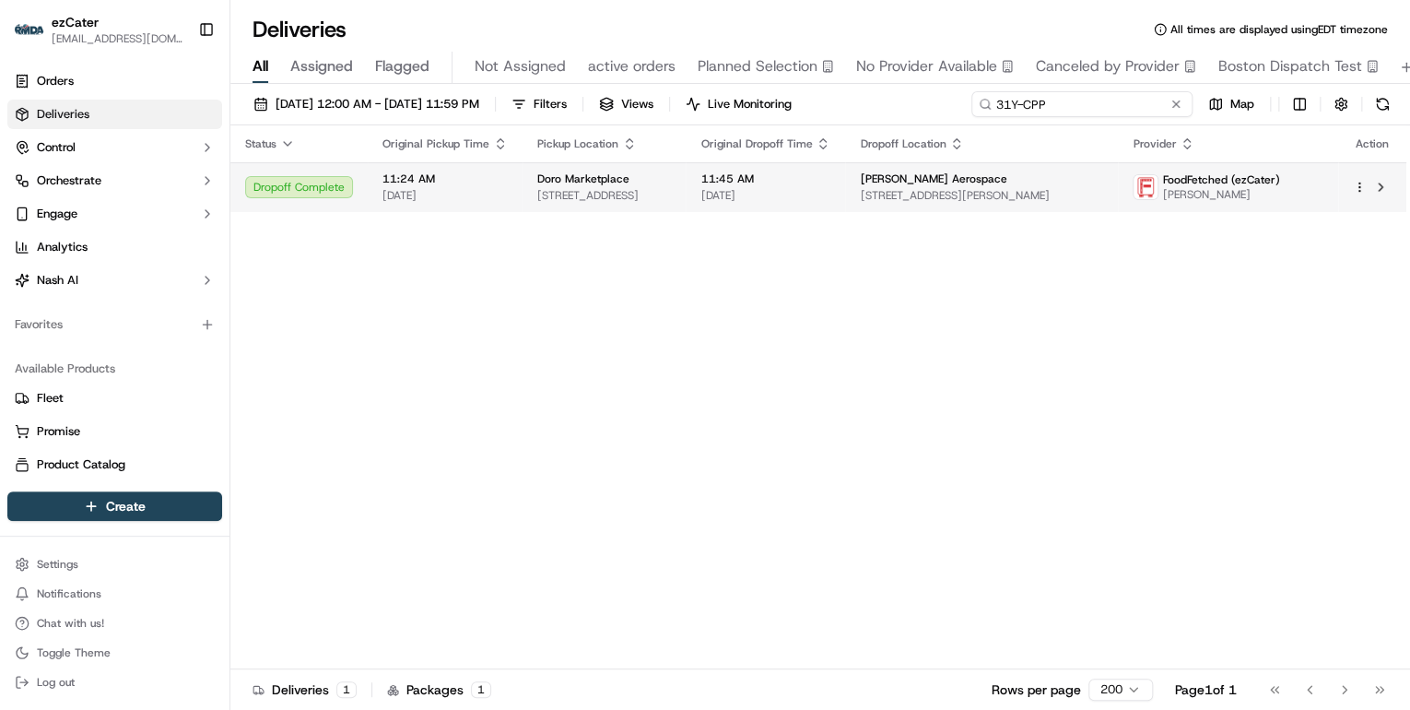
type input "31Y-CPP"
click at [671, 192] on span "2 National Dr, Windsor Locks, CT 06096, USA" at bounding box center [604, 195] width 134 height 15
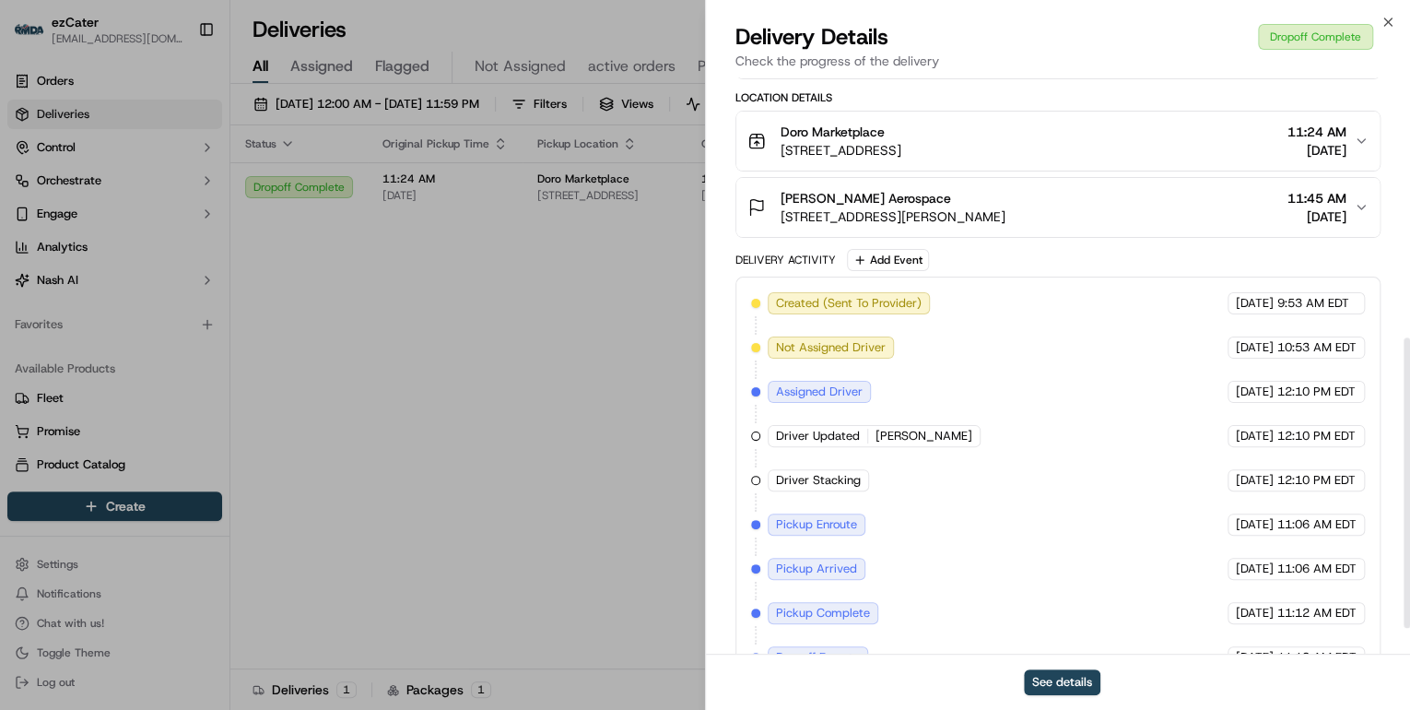
scroll to position [567, 0]
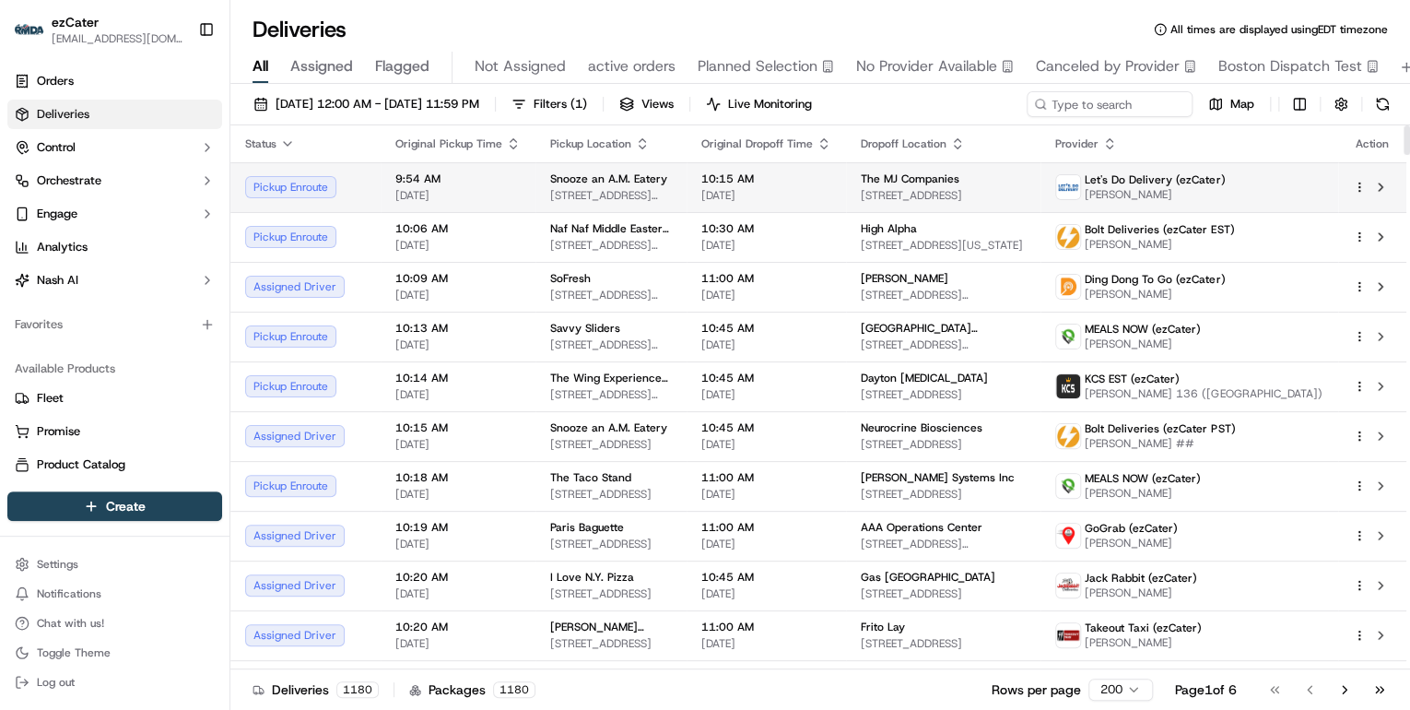
click at [663, 206] on td "Snooze an A.M. Eatery 700 Colorado Blvd A, Denver, CO 80220, USA" at bounding box center [611, 187] width 151 height 50
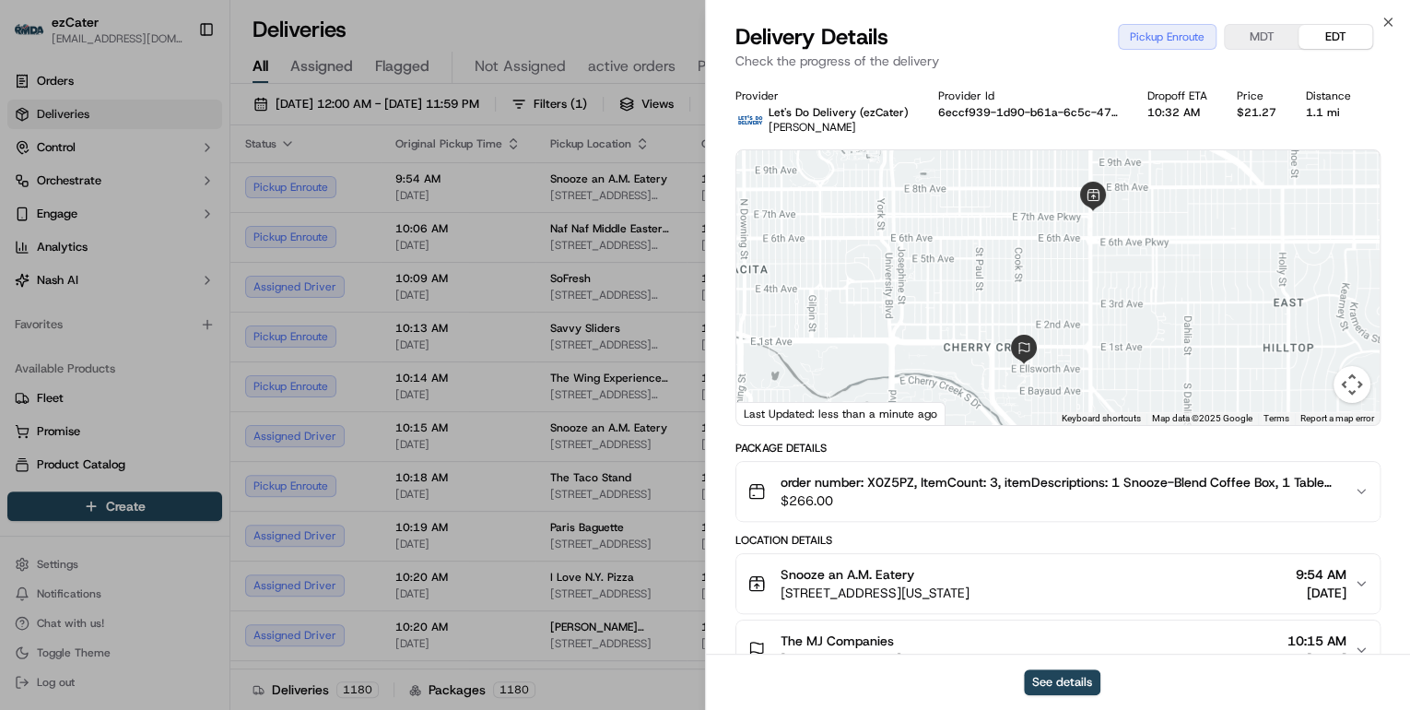
click at [922, 501] on span "$266.00" at bounding box center [1060, 500] width 559 height 18
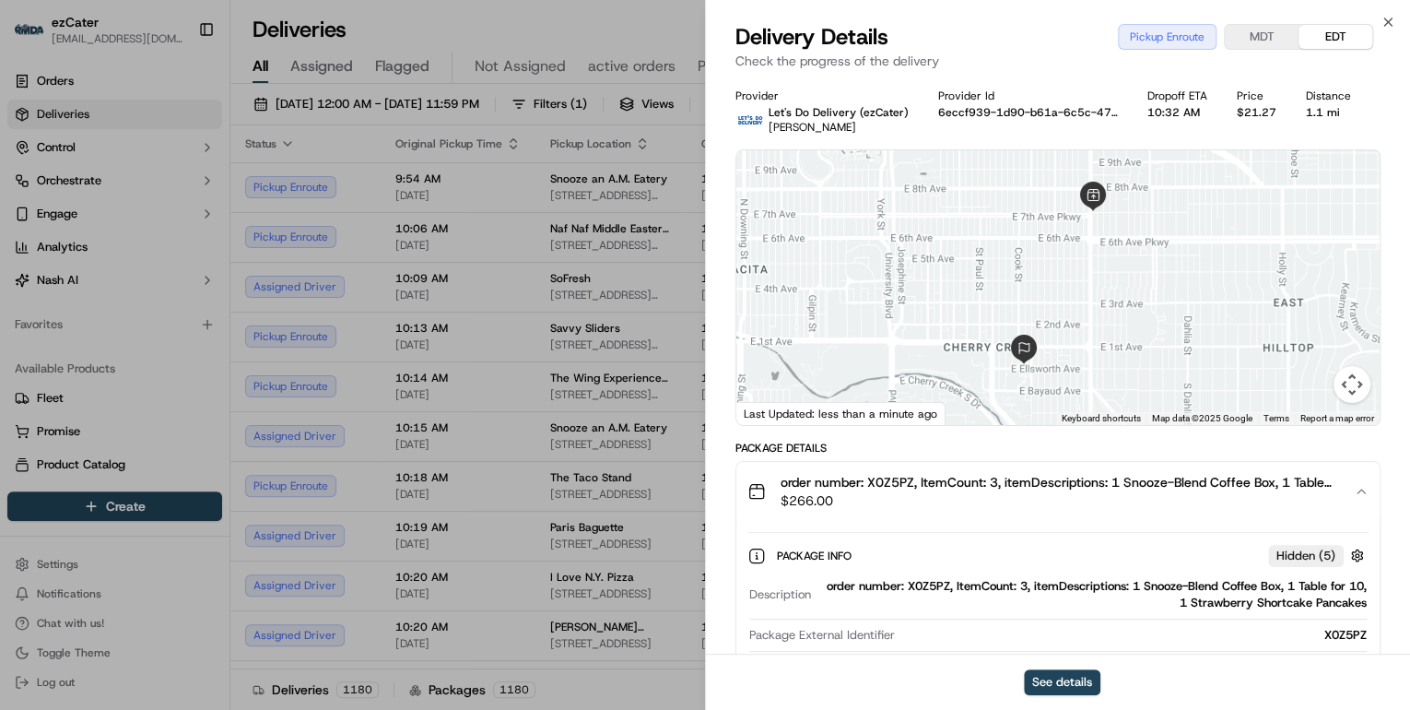
click at [923, 586] on div "order number: X0Z5PZ, ItemCount: 3, itemDescriptions: 1 Snooze-Blend Coffee Box…" at bounding box center [1093, 594] width 548 height 33
copy div "X0Z5PZ"
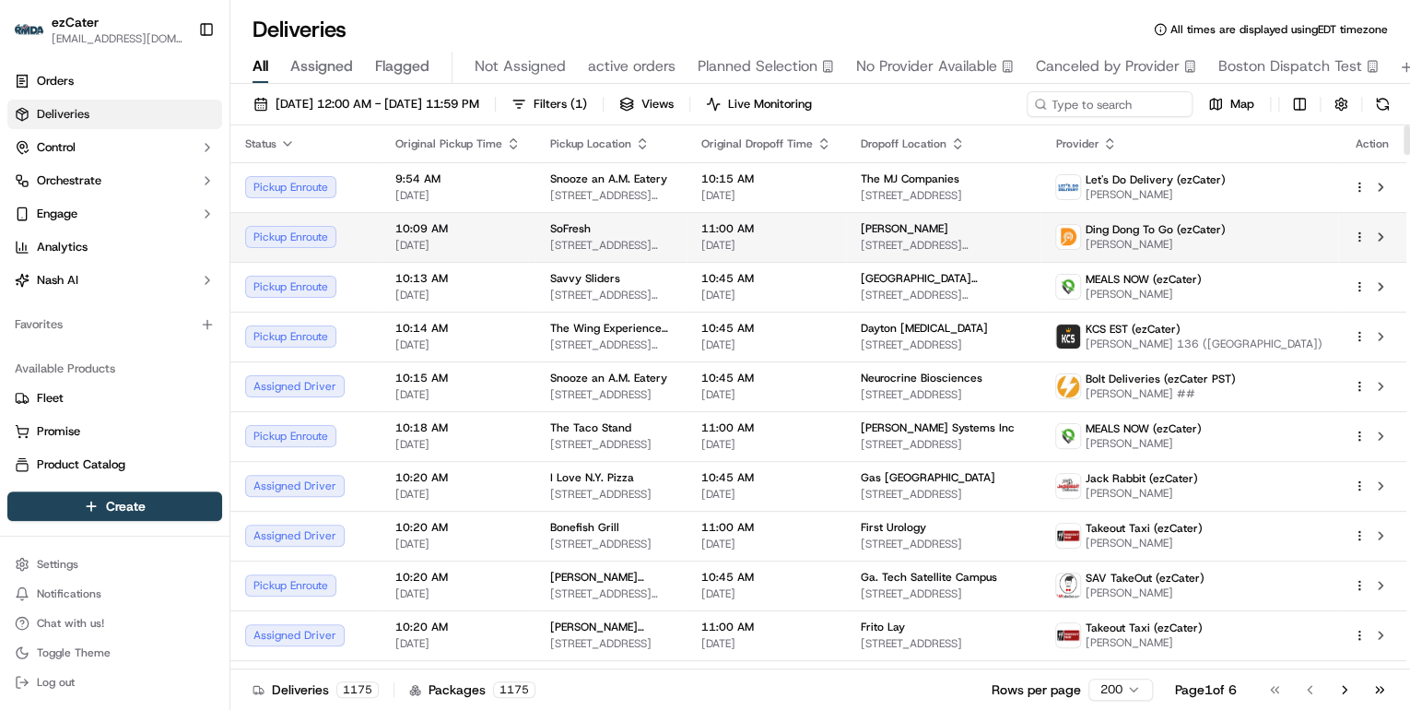
click at [524, 251] on td "10:09 AM 09/16/2025" at bounding box center [458, 237] width 155 height 50
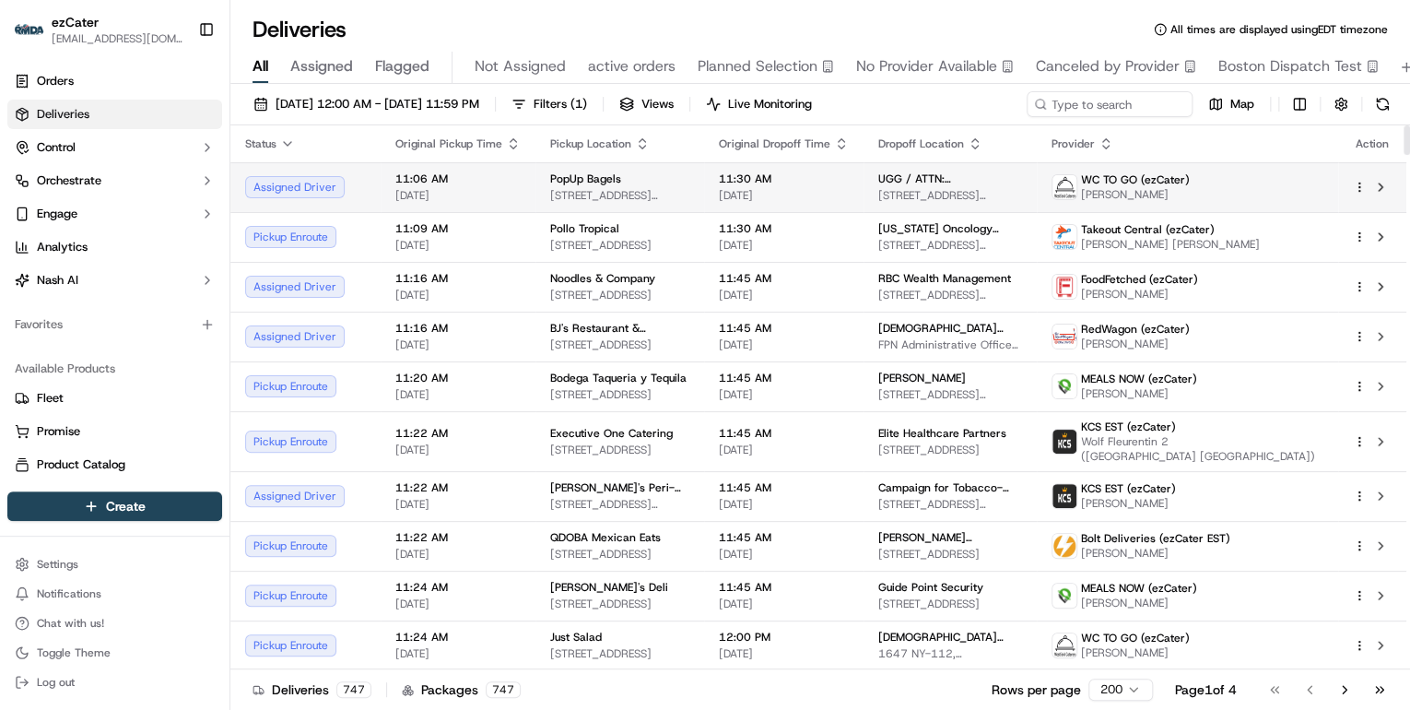
click at [522, 198] on td "11:06 AM [DATE]" at bounding box center [458, 187] width 155 height 50
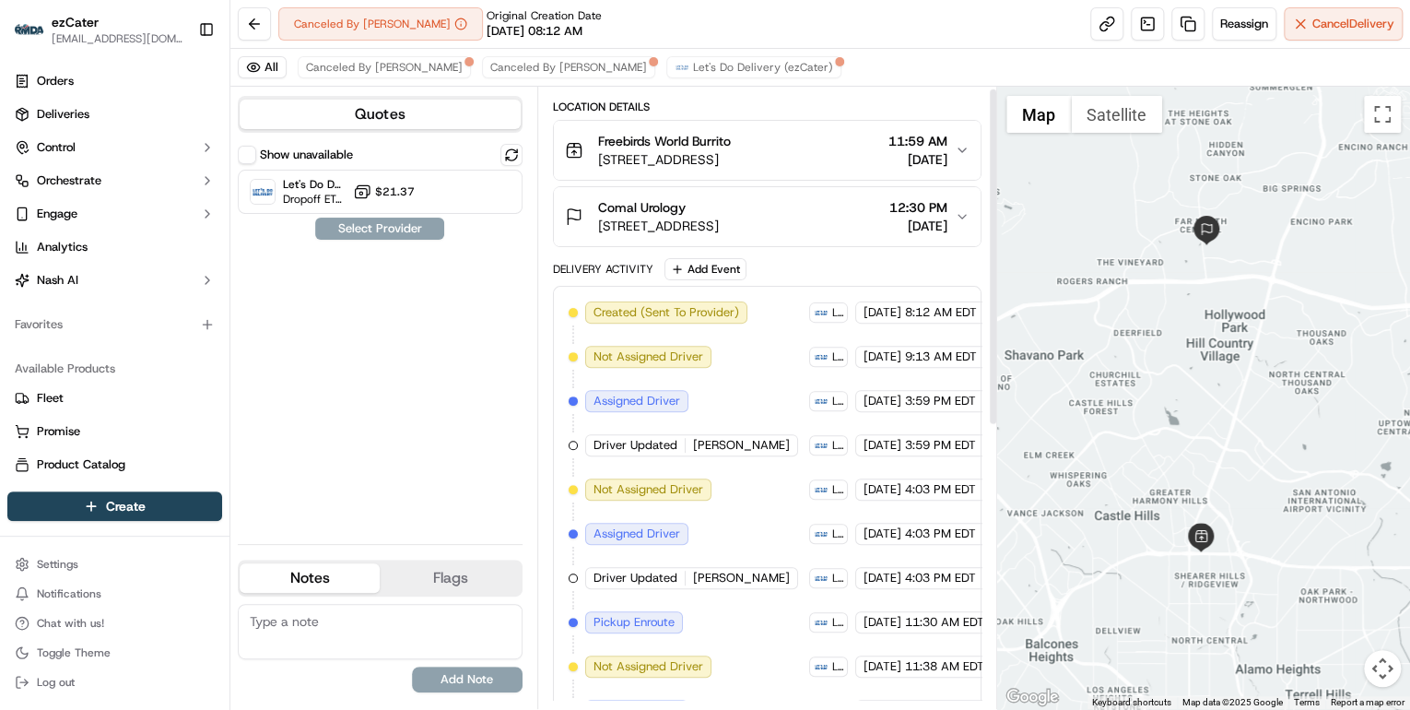
scroll to position [4, 0]
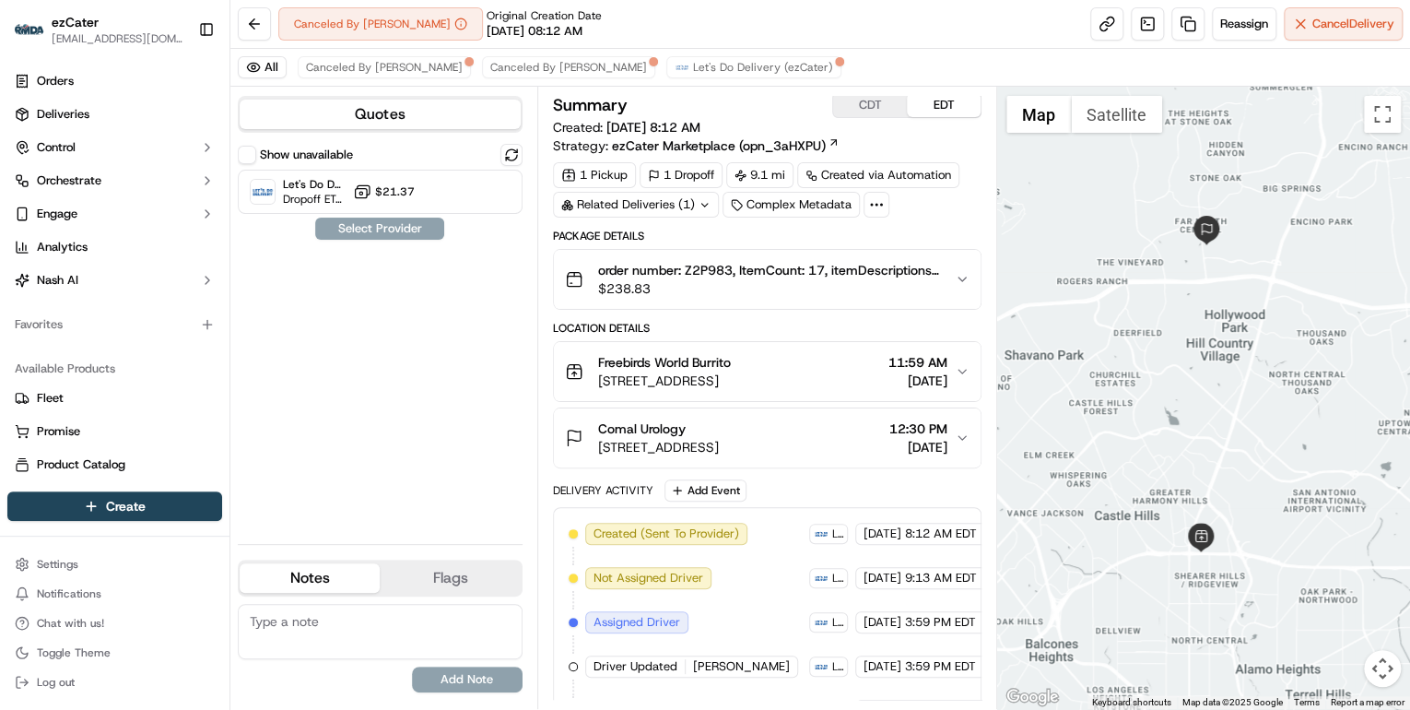
click at [748, 284] on span "$238.83" at bounding box center [769, 288] width 342 height 18
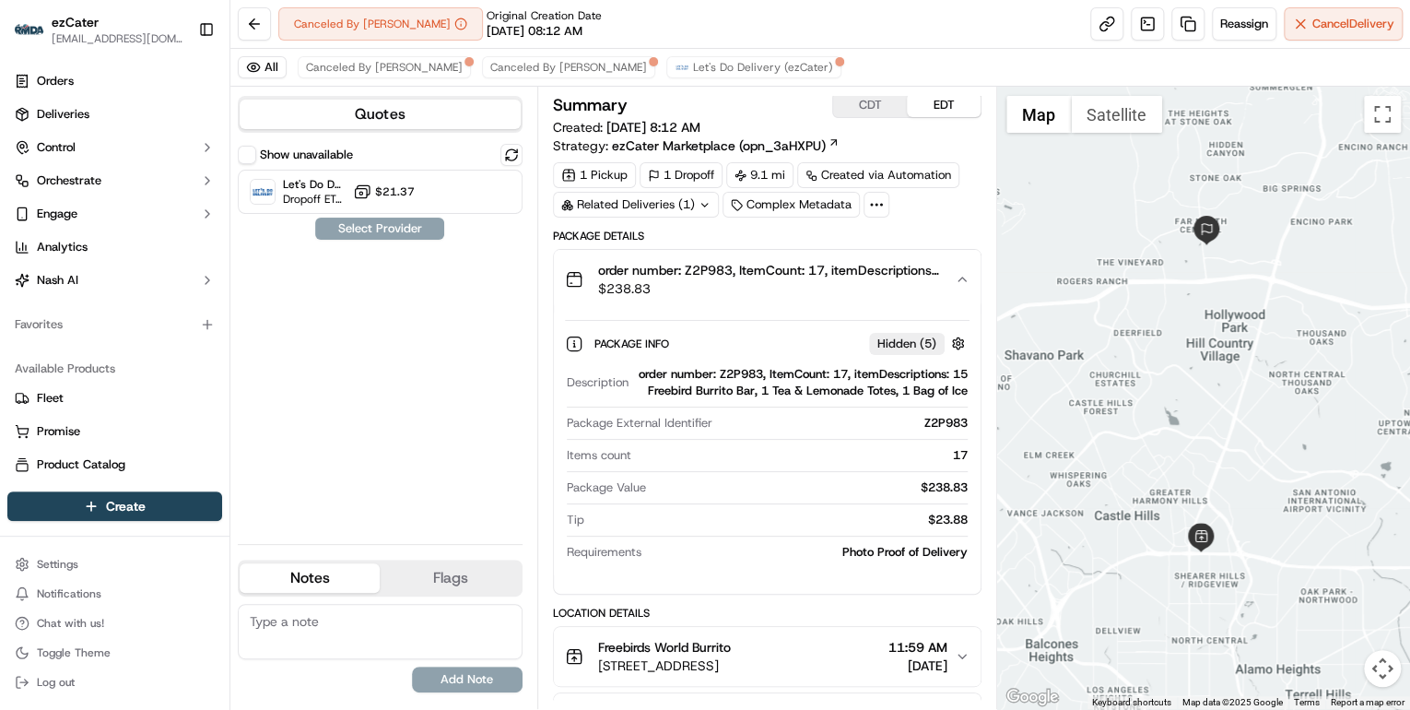
click at [743, 368] on div "order number: Z2P983, ItemCount: 17, itemDescriptions: 15 Freebird Burrito Bar,…" at bounding box center [802, 382] width 332 height 33
copy div "Z2P983"
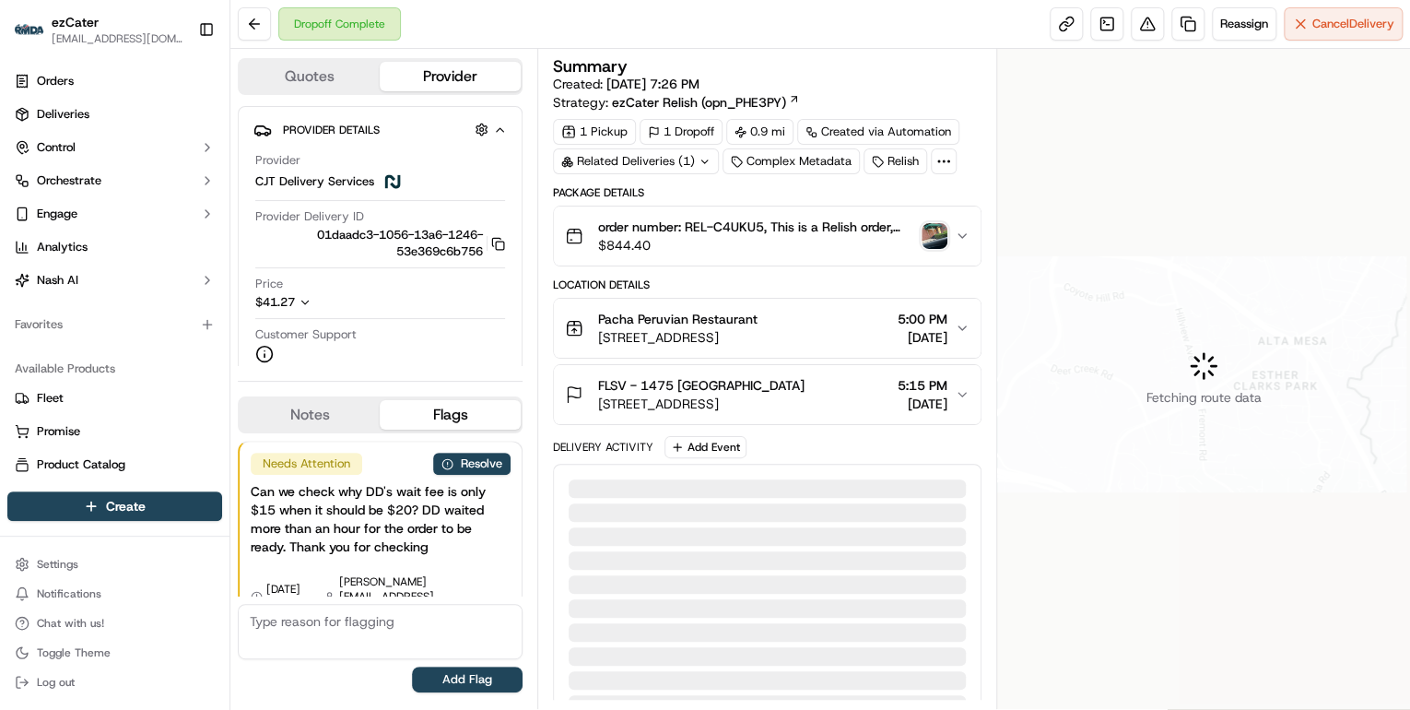
scroll to position [18, 0]
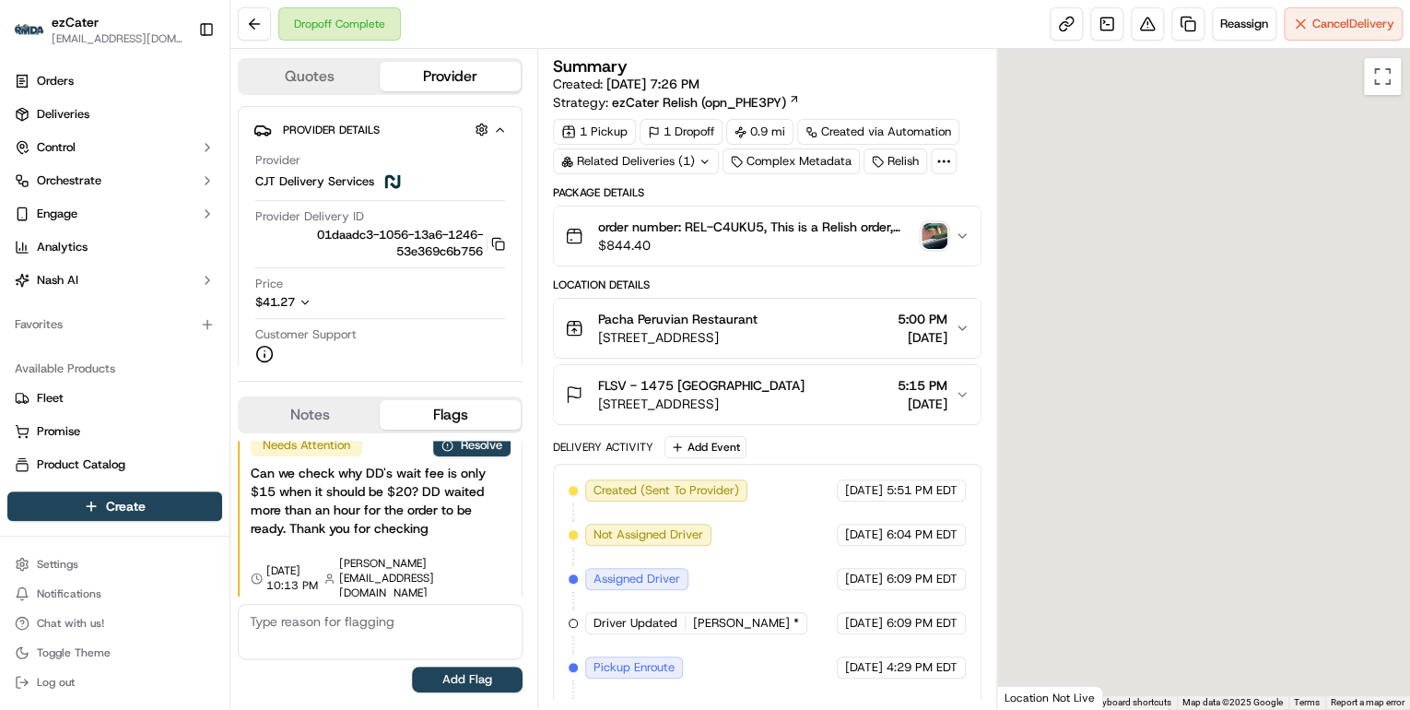
click at [309, 303] on icon "button" at bounding box center [305, 302] width 13 height 13
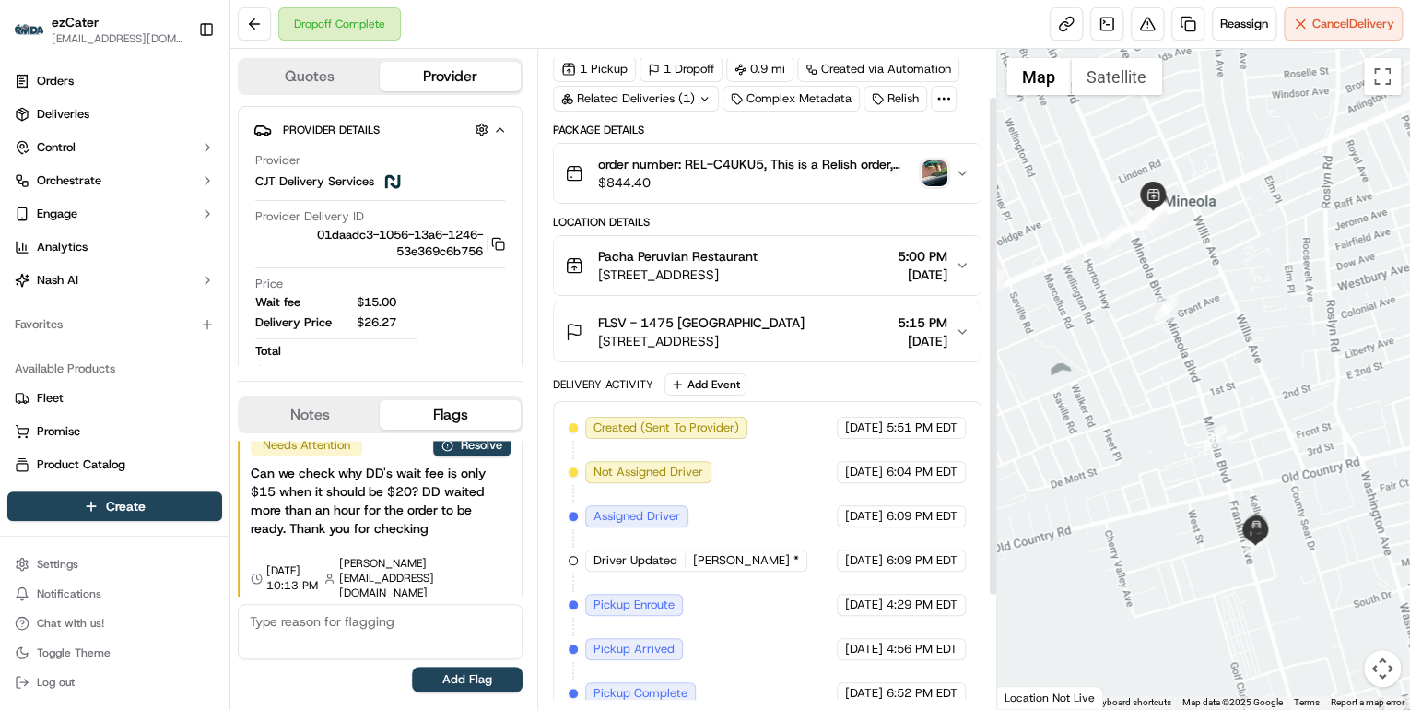
scroll to position [210, 0]
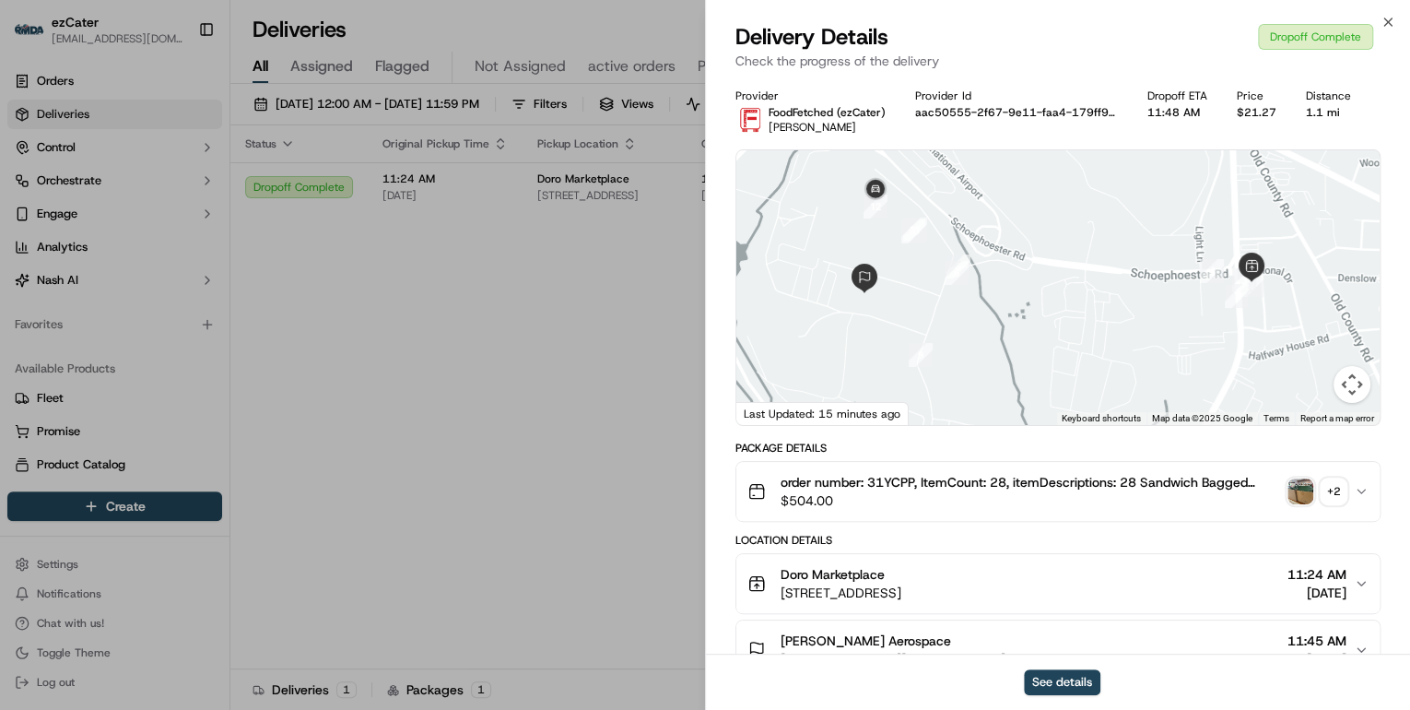
scroll to position [567, 0]
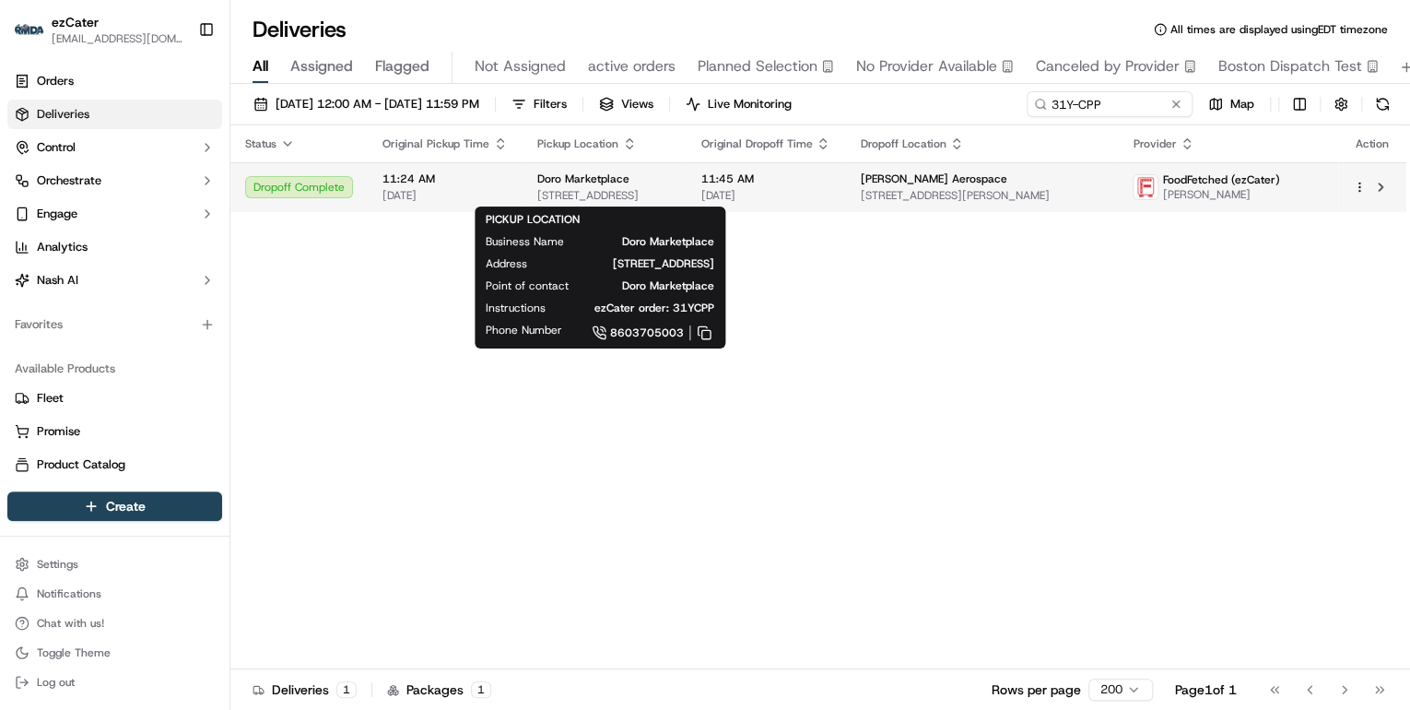
click at [588, 188] on span "[STREET_ADDRESS]" at bounding box center [604, 195] width 134 height 15
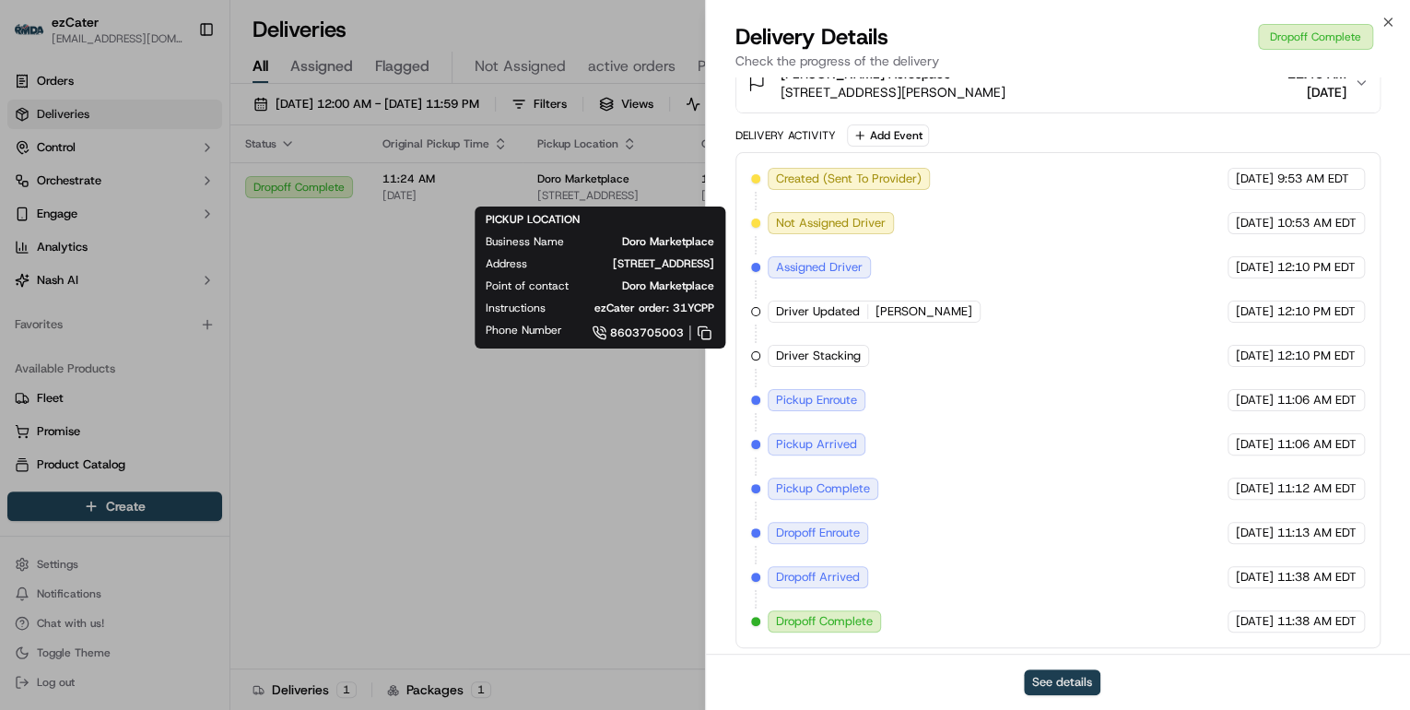
click at [1059, 679] on button "See details" at bounding box center [1062, 682] width 77 height 26
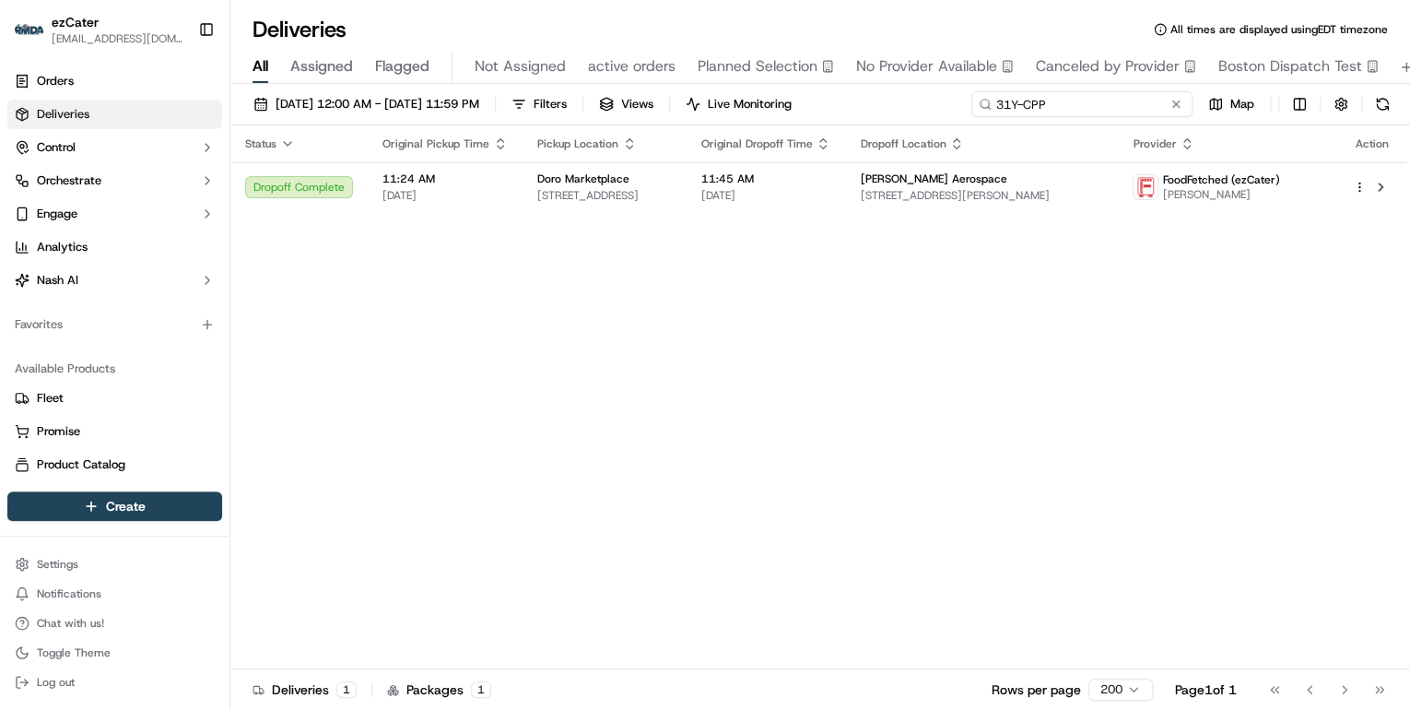
drag, startPoint x: 1115, startPoint y: 107, endPoint x: 603, endPoint y: 122, distance: 512.7
click at [603, 122] on div "09/15/2025 12:00 AM - 09/21/2025 11:59 PM Filters Views Live Monitoring 31Y-CPP…" at bounding box center [820, 108] width 1180 height 34
paste input "T5G1YJ"
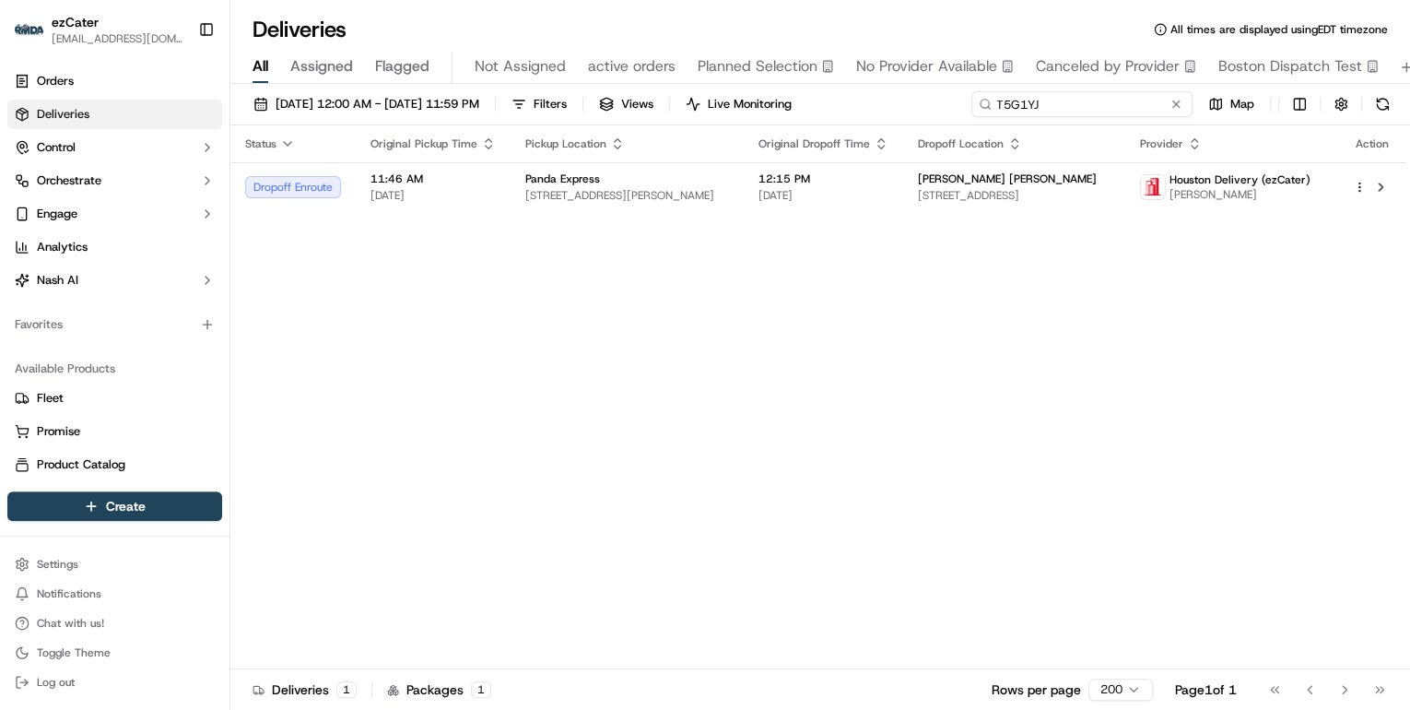
drag, startPoint x: 1055, startPoint y: 100, endPoint x: 730, endPoint y: 128, distance: 325.7
click at [730, 128] on div "09/15/2025 12:00 AM - 09/21/2025 11:59 PM Filters Views Live Monitoring T5G1YJ …" at bounding box center [820, 399] width 1180 height 630
paste input "K4GZ2A"
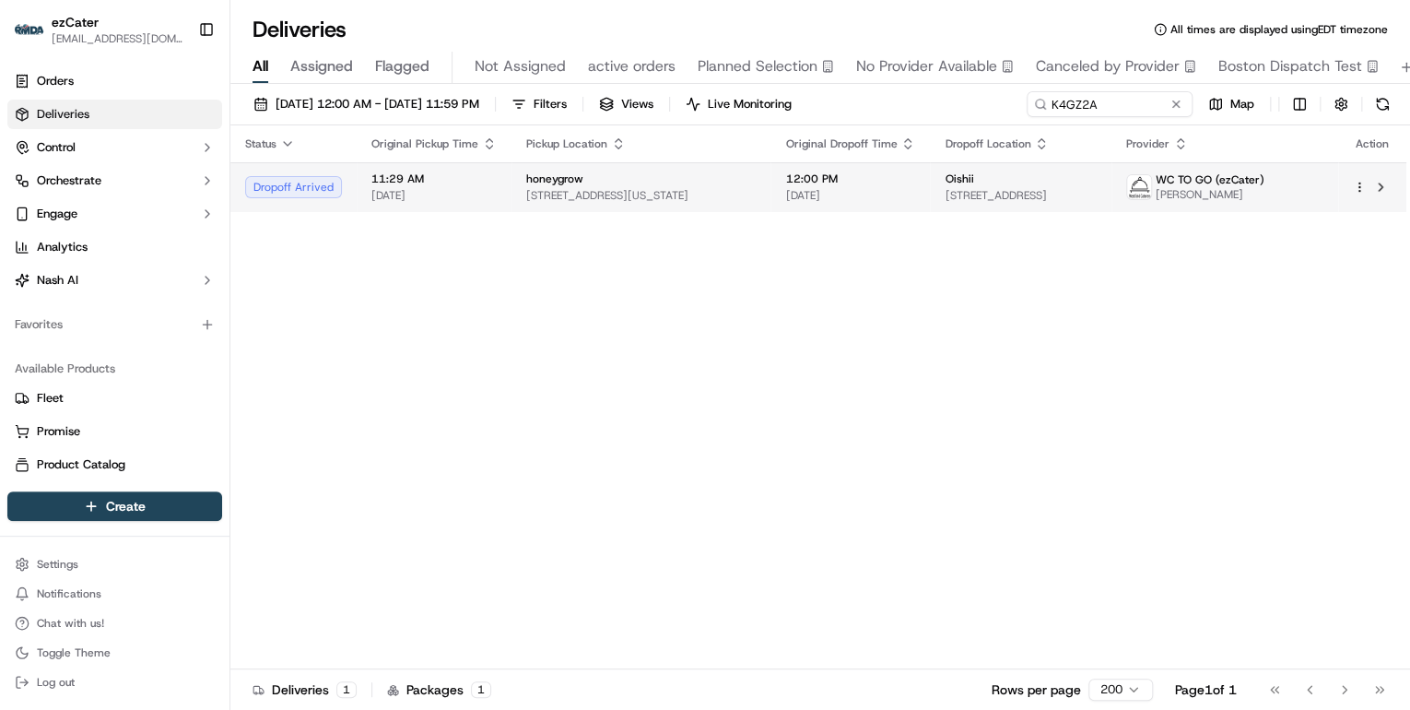
click at [628, 193] on span "120 Washington St, Hoboken, NJ 07030, USA" at bounding box center [641, 195] width 230 height 15
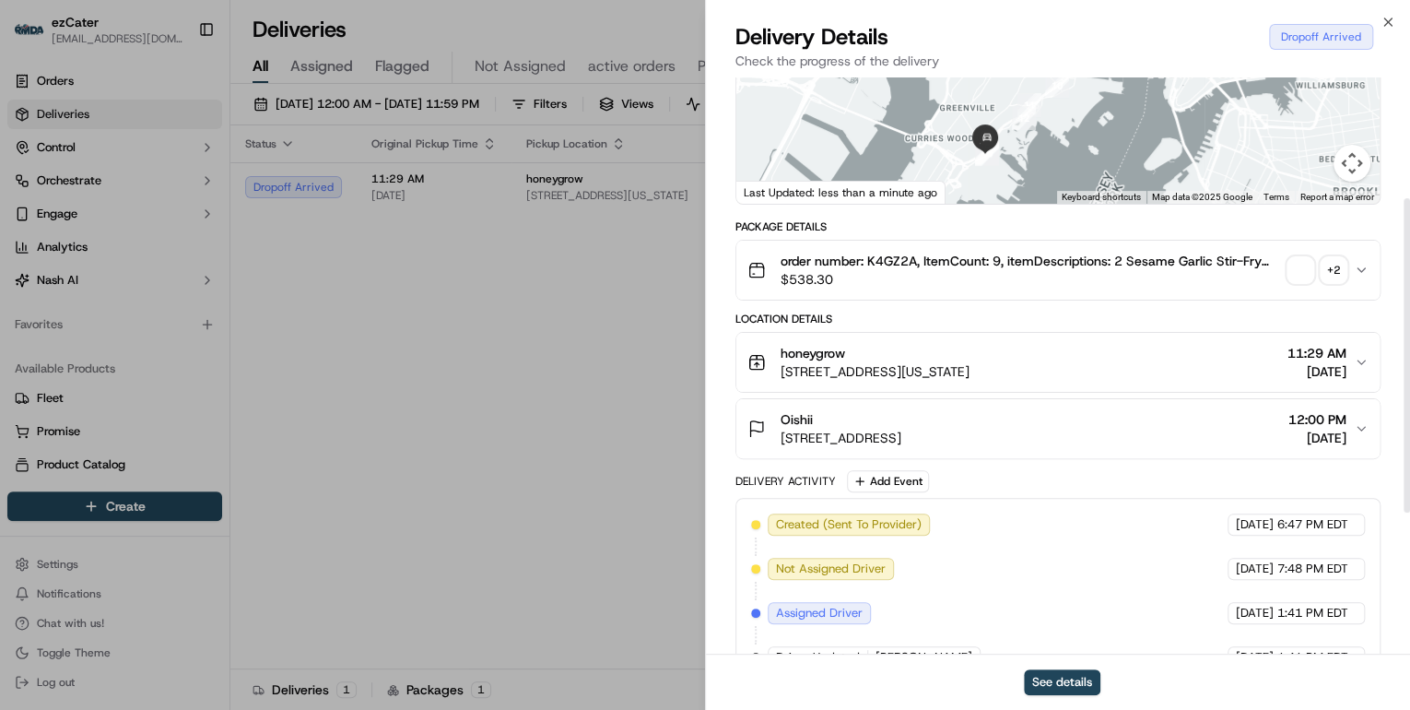
scroll to position [442, 0]
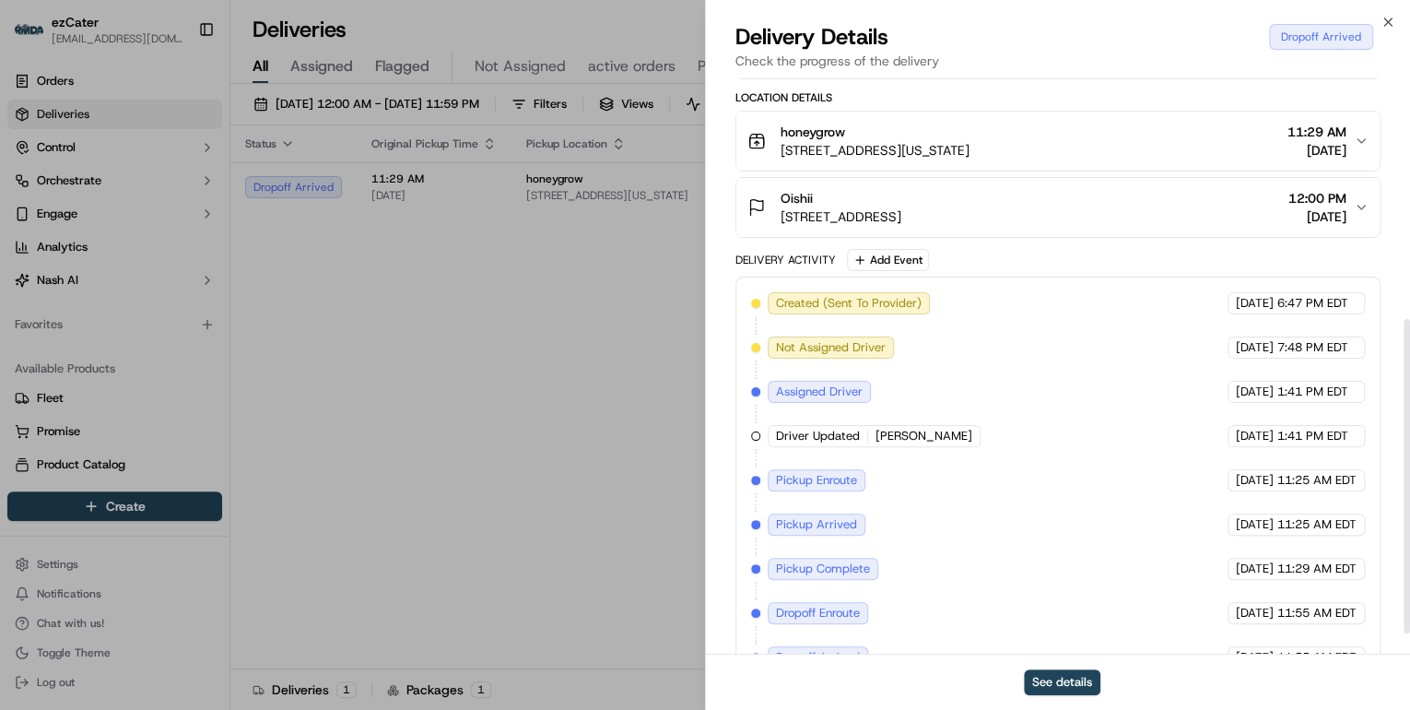
click at [1066, 213] on div "Oishii 101 Linden Ave E, Jersey City, NJ 07305, USA 12:00 PM 09/16/2025" at bounding box center [1051, 207] width 607 height 37
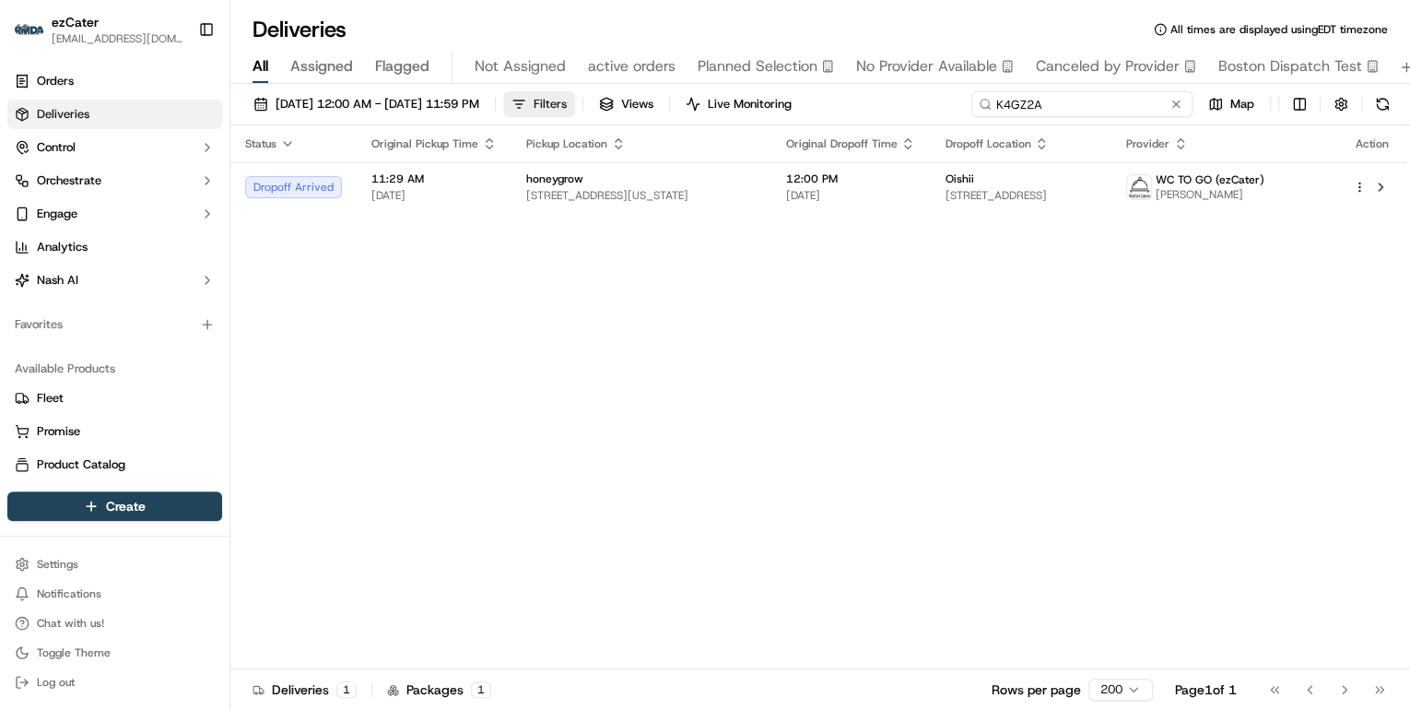
drag, startPoint x: 1132, startPoint y: 105, endPoint x: 579, endPoint y: 91, distance: 553.2
click at [611, 96] on div "09/15/2025 12:00 AM - 09/21/2025 11:59 PM Filters Views Live Monitoring K4GZ2A …" at bounding box center [820, 108] width 1180 height 34
paste input "T5G1YJ"
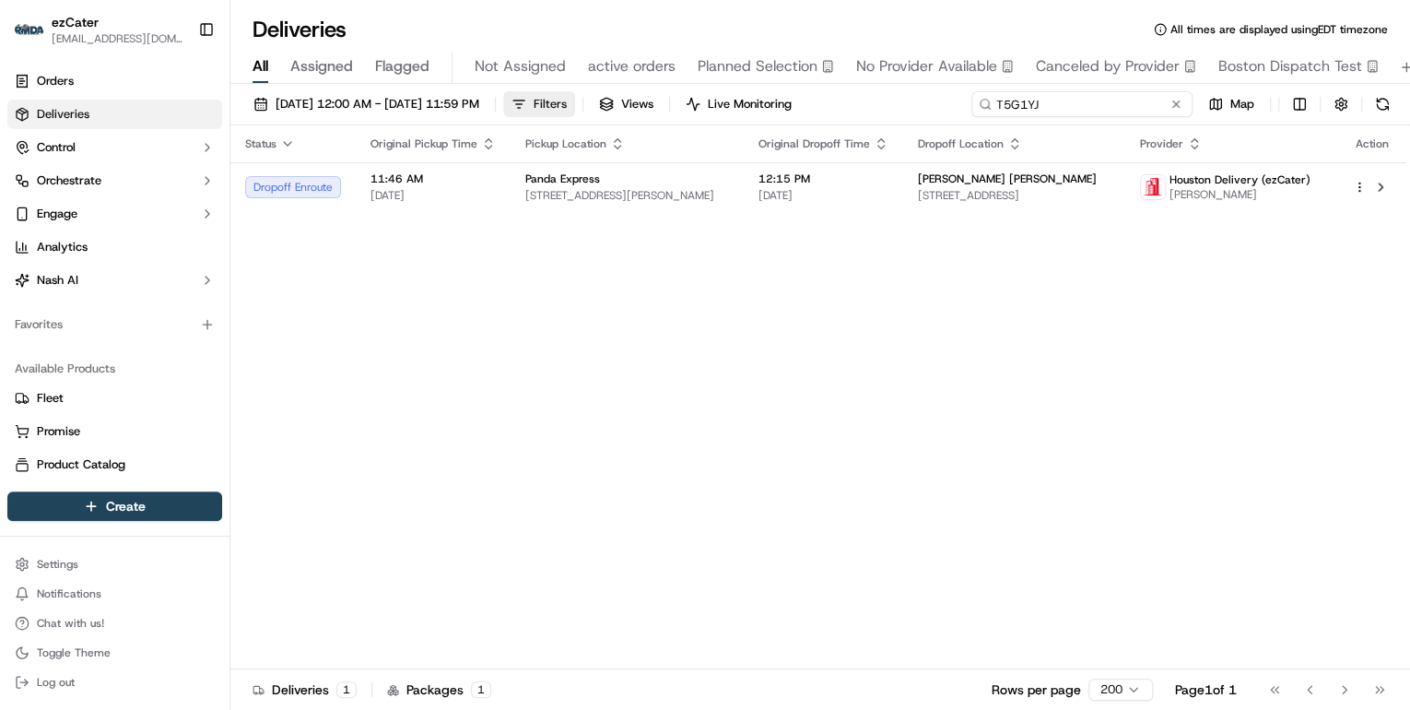
drag, startPoint x: 1069, startPoint y: 106, endPoint x: 595, endPoint y: 116, distance: 473.9
click at [715, 116] on div "09/15/2025 12:00 AM - 09/21/2025 11:59 PM Filters Views Live Monitoring T5G1YJ …" at bounding box center [820, 108] width 1180 height 34
paste input "JEZ31H"
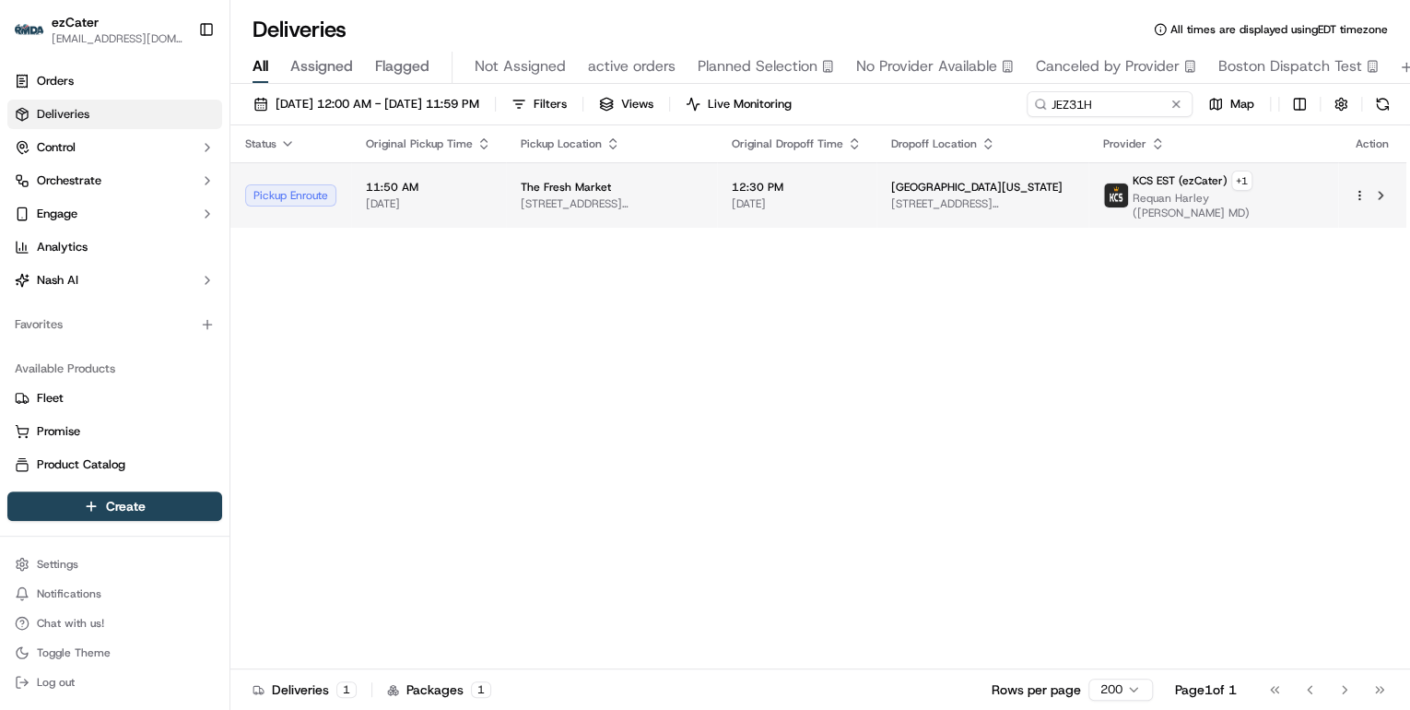
click at [679, 186] on td "The Fresh Market 2510 Quarry Lake Dr, Baltimore, MD 21208, USA" at bounding box center [611, 194] width 211 height 65
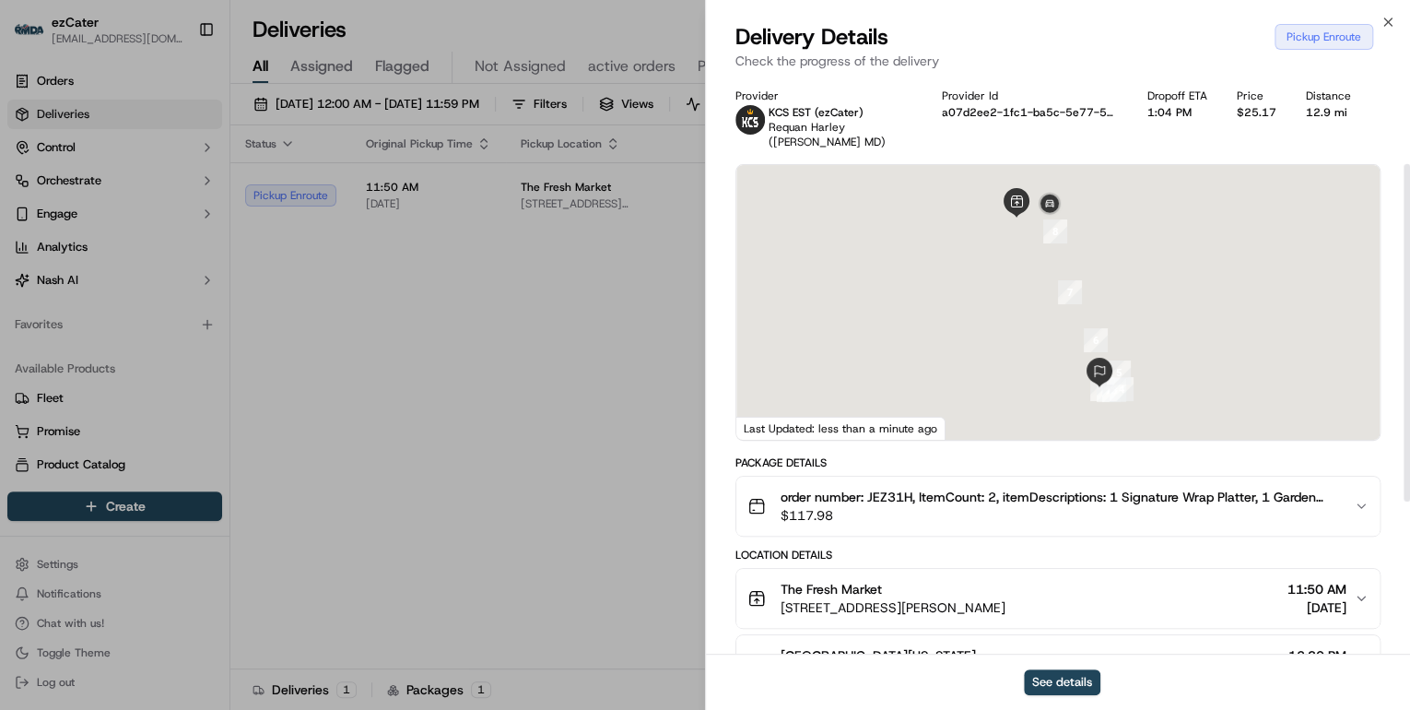
scroll to position [147, 0]
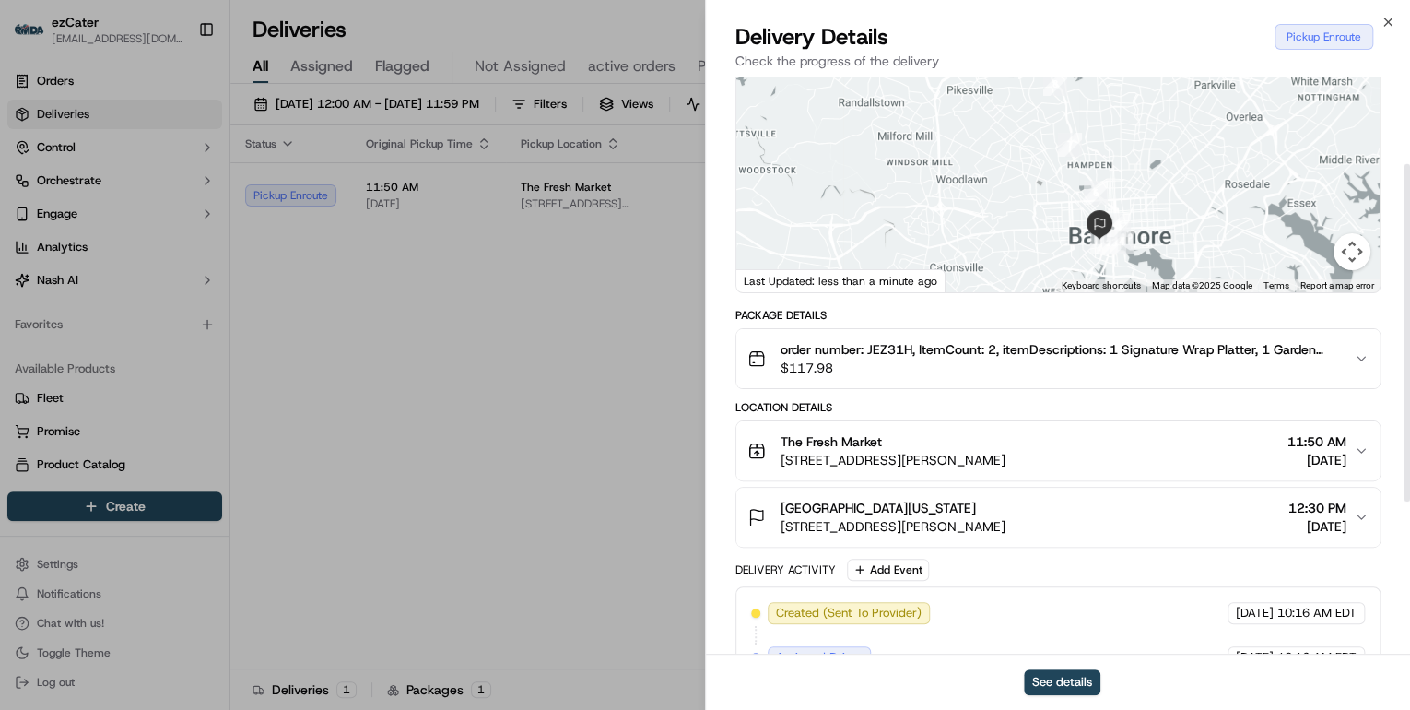
click at [1006, 440] on div "The Fresh Market" at bounding box center [893, 441] width 225 height 18
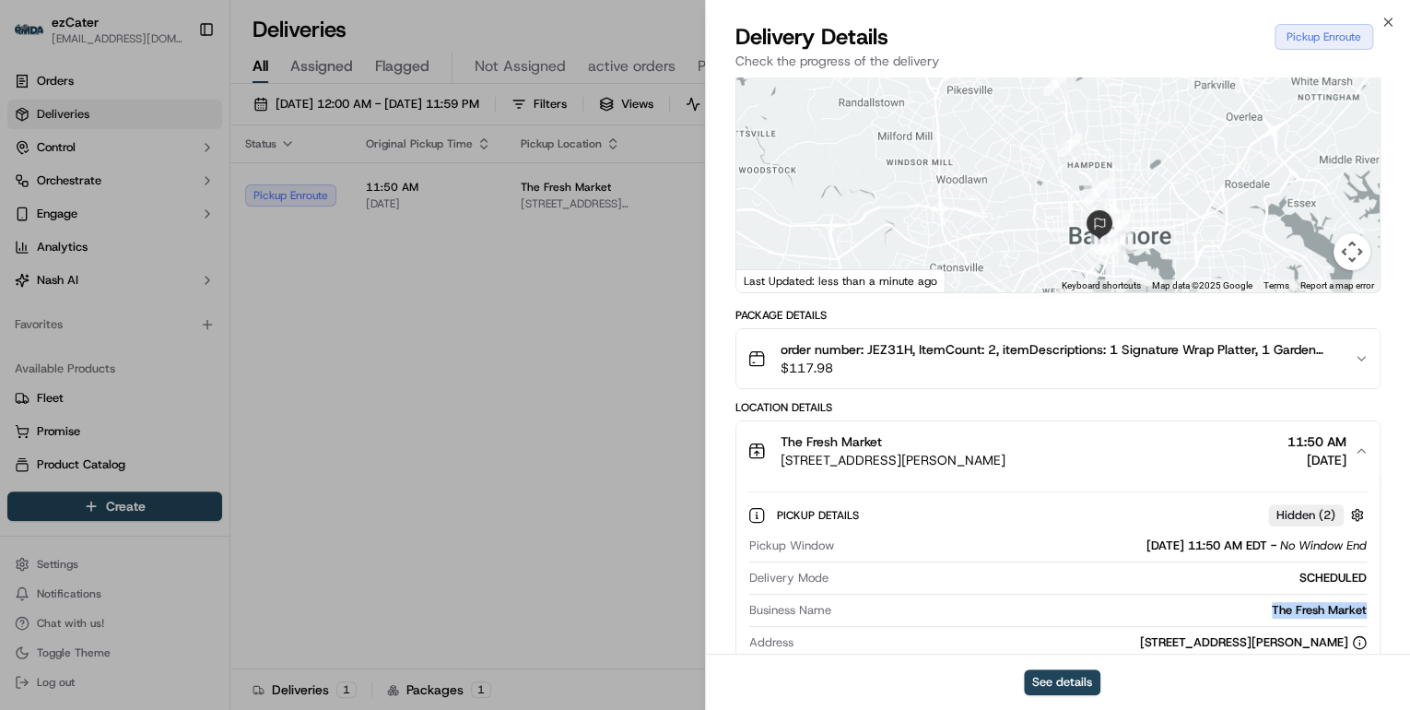
drag, startPoint x: 1374, startPoint y: 610, endPoint x: 1257, endPoint y: 615, distance: 117.2
click at [1257, 615] on div "Pickup Details Hidden ( 2 ) Pickup Window 09/16/2025 11:50 AM EDT - No Window E…" at bounding box center [1057, 633] width 643 height 306
click at [1138, 610] on div "The Fresh Market" at bounding box center [1103, 610] width 528 height 17
drag, startPoint x: 1381, startPoint y: 608, endPoint x: 1243, endPoint y: 606, distance: 138.3
click at [1243, 606] on div "Provider KCS EST (ezCater) Requan Harley (Glen Burnie MD) Provider Id a07d2ee2-…" at bounding box center [1058, 583] width 704 height 1307
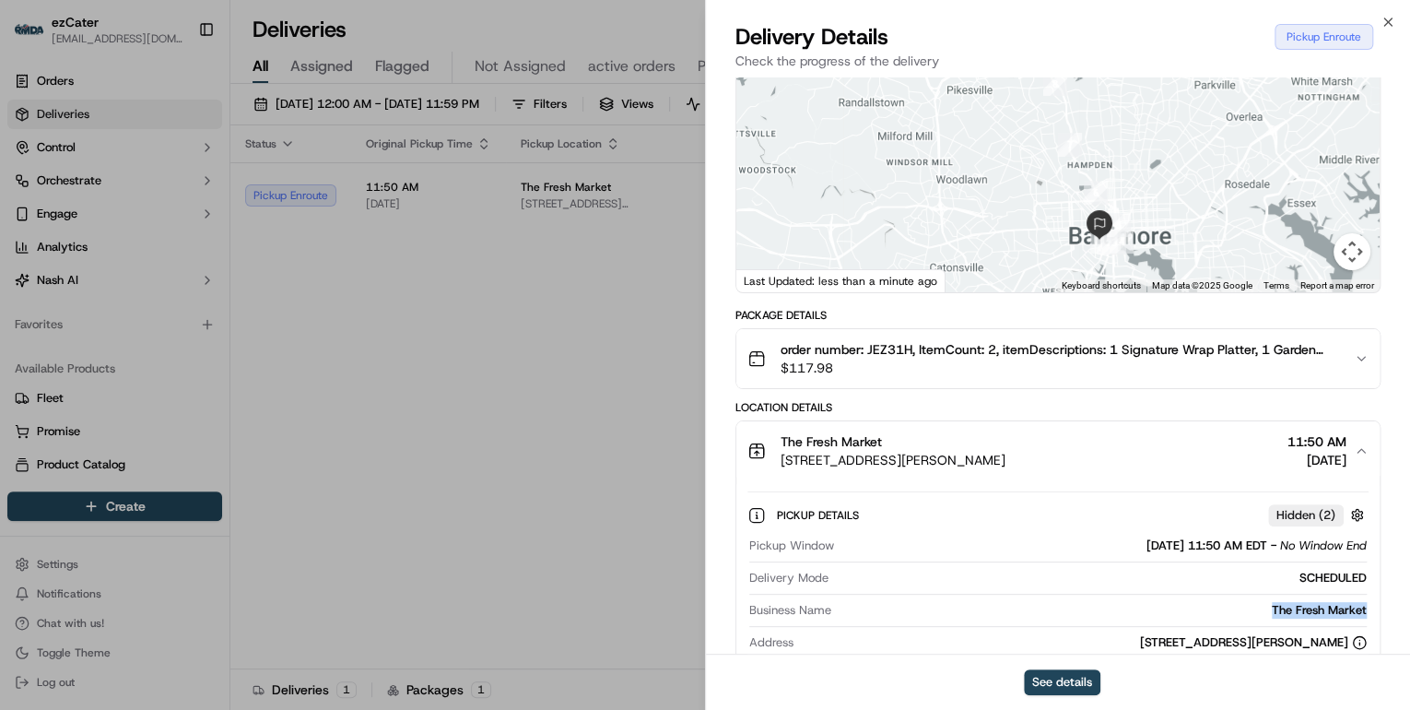
copy div "The Fresh Market"
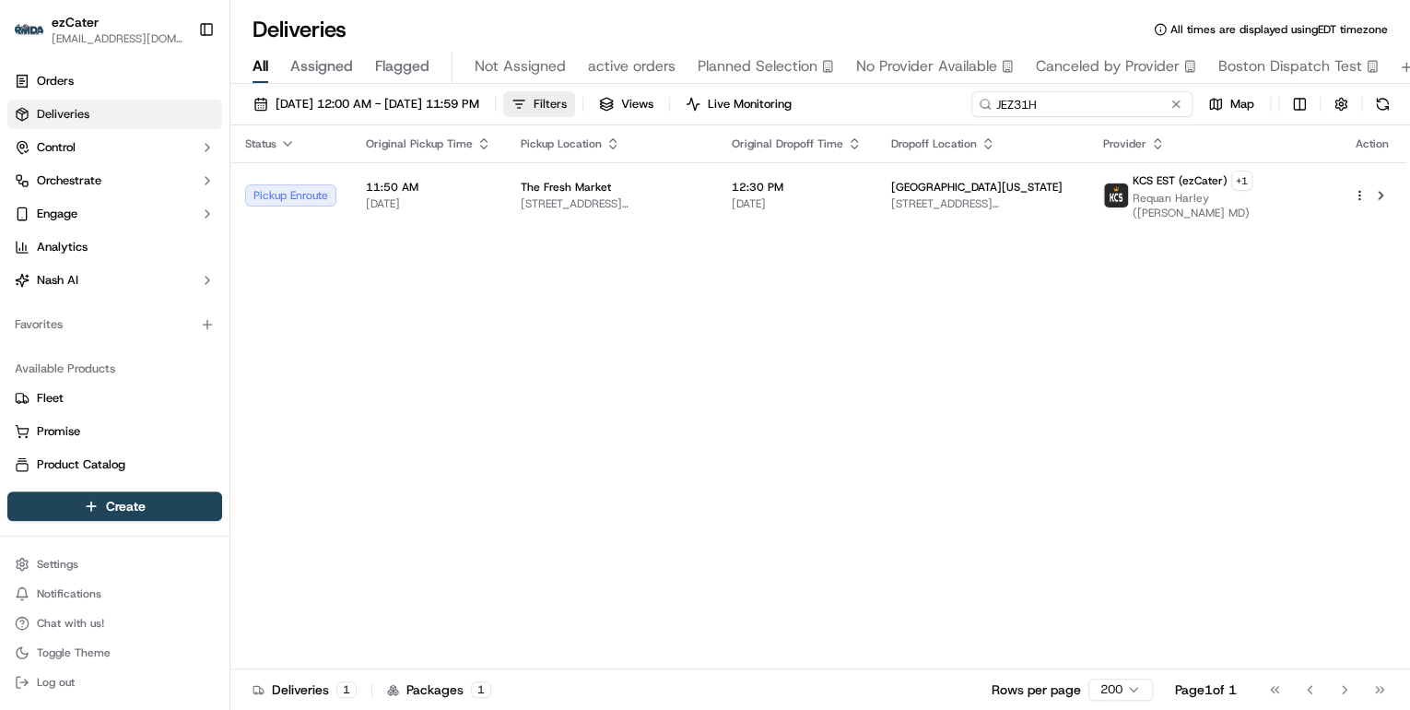
drag, startPoint x: 1114, startPoint y: 103, endPoint x: 597, endPoint y: 111, distance: 517.2
click at [632, 109] on div "09/15/2025 12:00 AM - 09/21/2025 11:59 PM Filters Views Live Monitoring JEZ31H …" at bounding box center [820, 108] width 1180 height 34
paste input "MGK3QM"
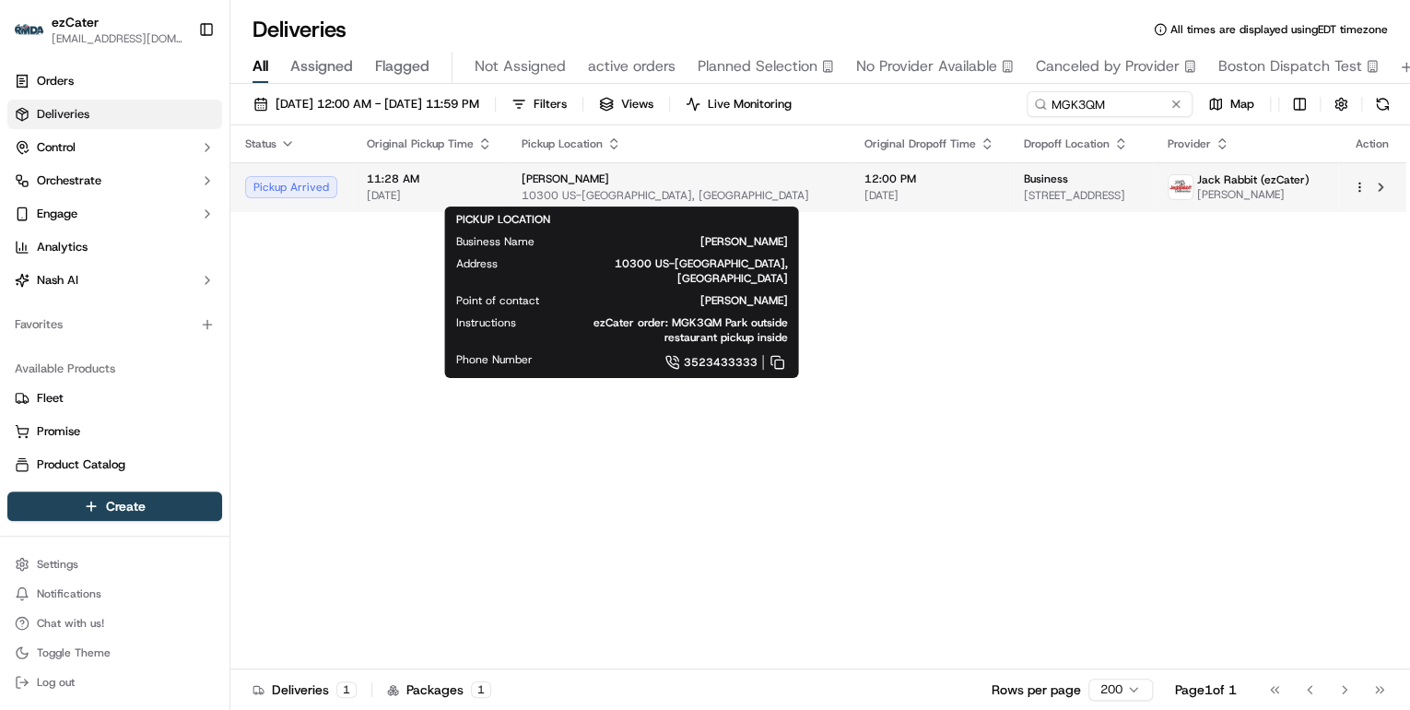
click at [666, 175] on div "Papa Johns" at bounding box center [678, 178] width 313 height 15
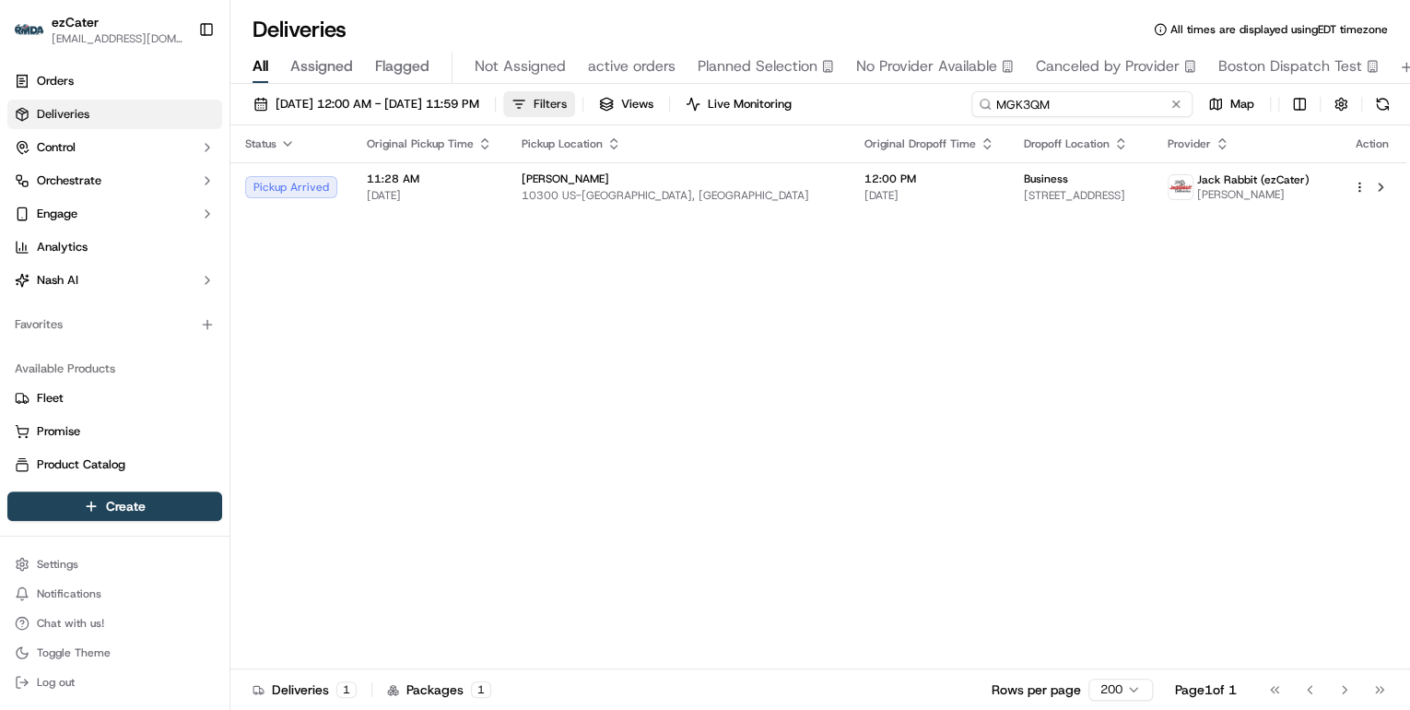
drag, startPoint x: 1119, startPoint y: 101, endPoint x: 587, endPoint y: 100, distance: 531.9
click at [590, 100] on div "09/15/2025 12:00 AM - 09/21/2025 11:59 PM Filters Views Live Monitoring MGK3QM …" at bounding box center [820, 108] width 1180 height 34
paste input "P1Y-RVU"
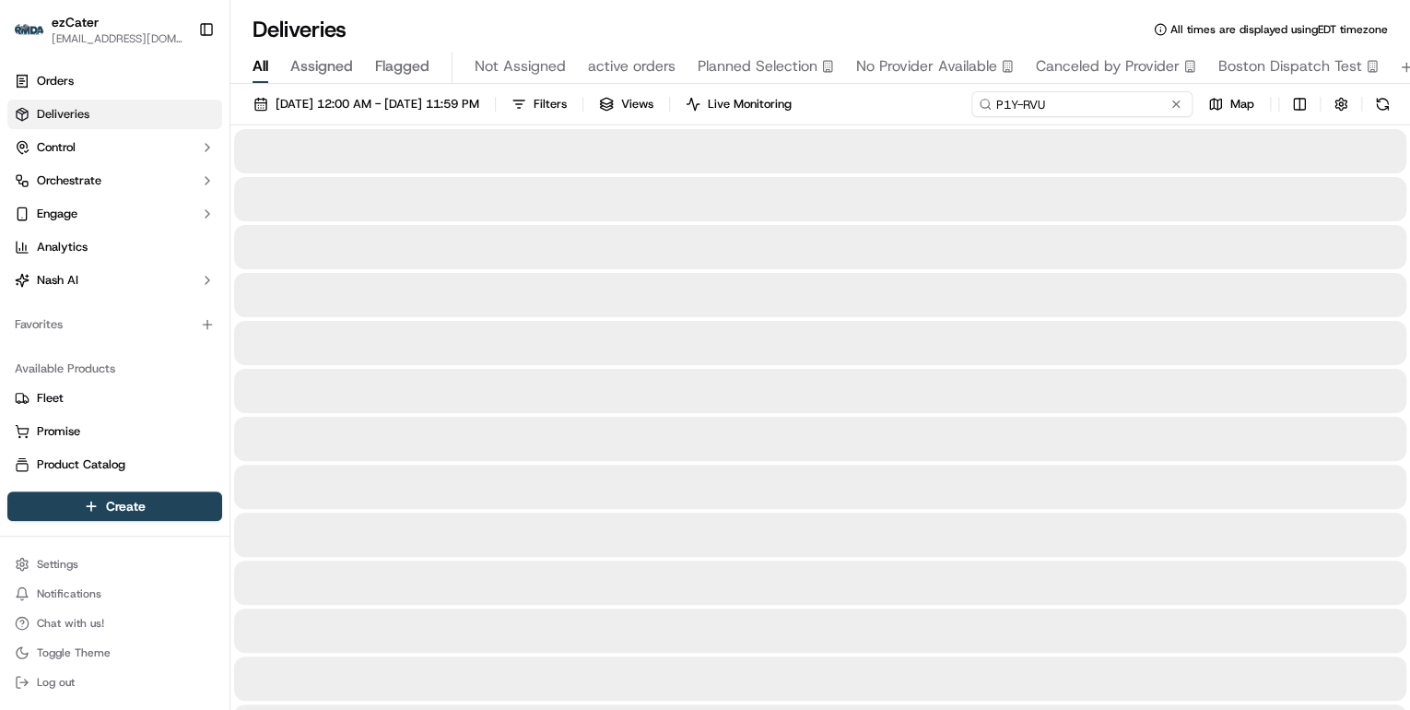
click at [1001, 107] on input "P1Y-RVU" at bounding box center [1082, 104] width 221 height 26
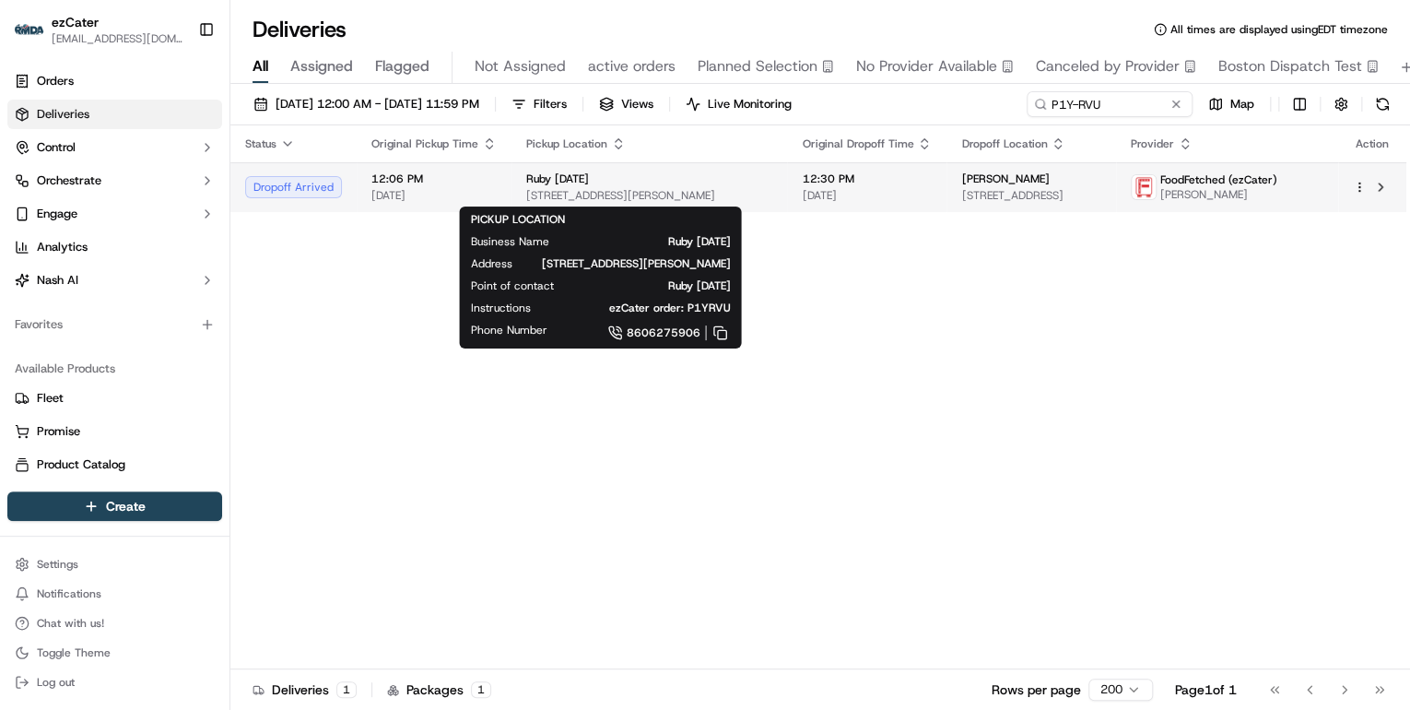
click at [654, 176] on div "Ruby Tuesday" at bounding box center [649, 178] width 246 height 15
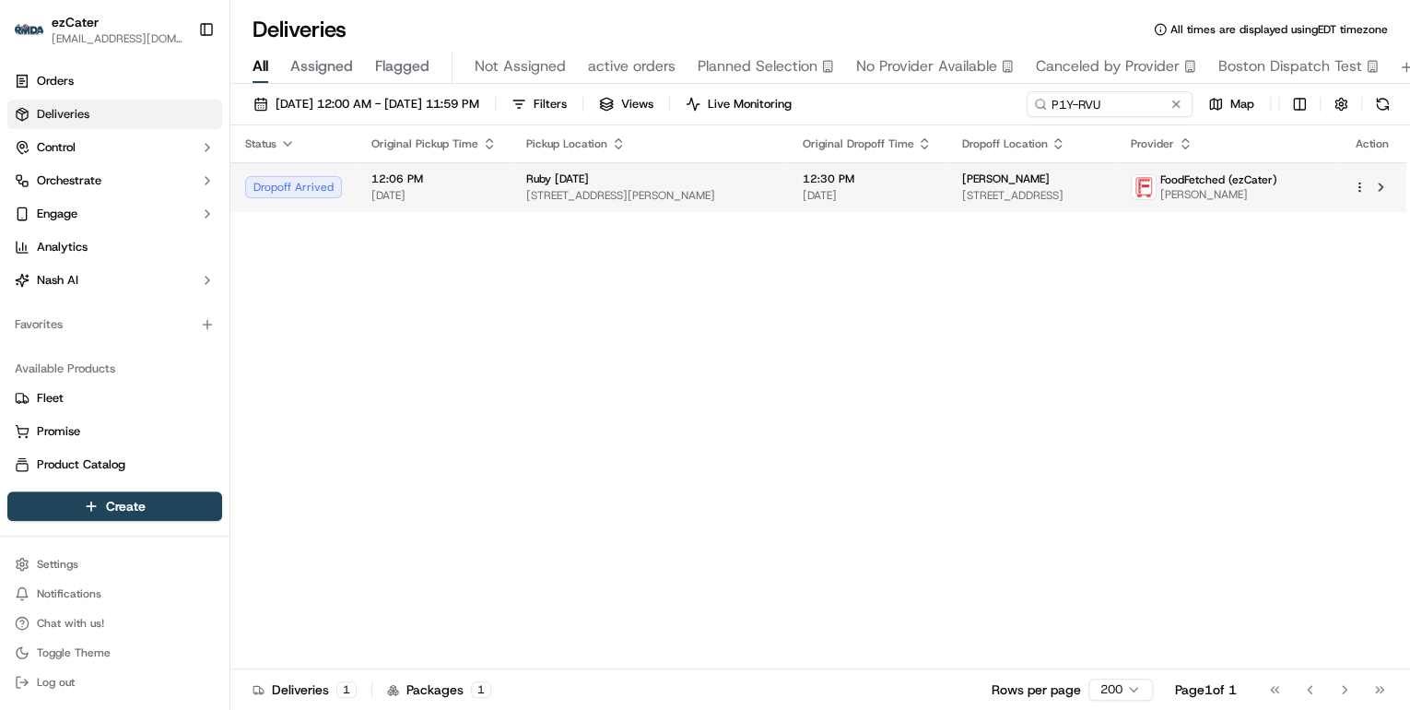
click at [672, 170] on td "Ruby Tuesday 101 Ella Grasso Turnpike, Windsor Locks, CT 06096, USA" at bounding box center [650, 187] width 276 height 50
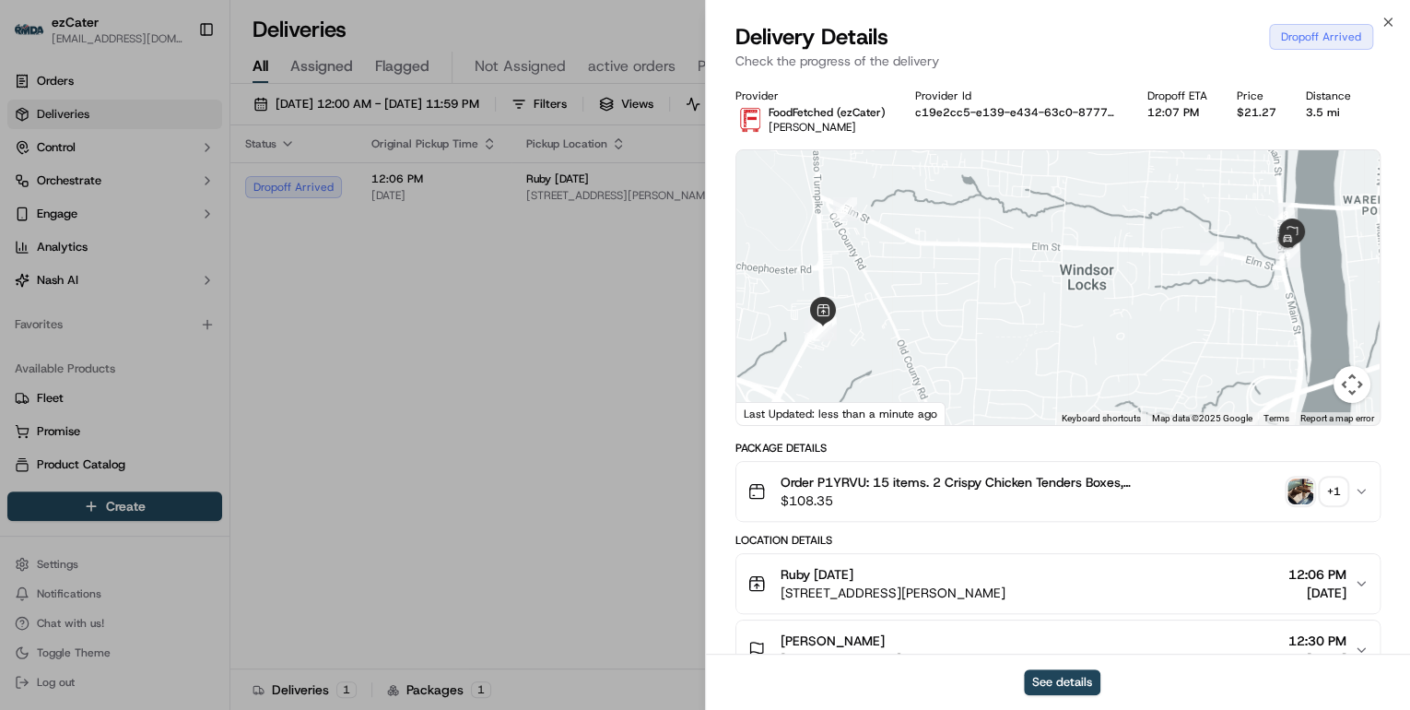
click at [1335, 496] on div "+ 1" at bounding box center [1334, 491] width 26 height 26
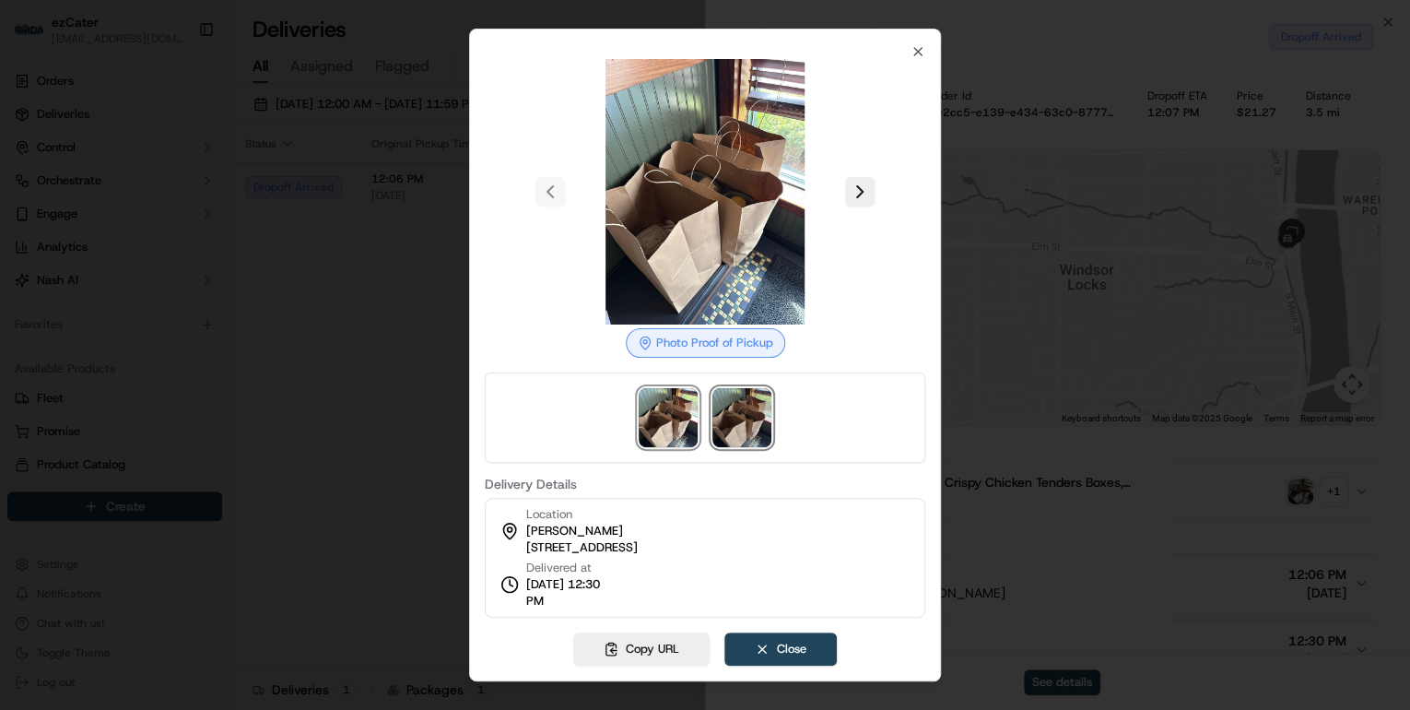
click at [738, 426] on img at bounding box center [742, 417] width 59 height 59
click at [668, 425] on img at bounding box center [668, 417] width 59 height 59
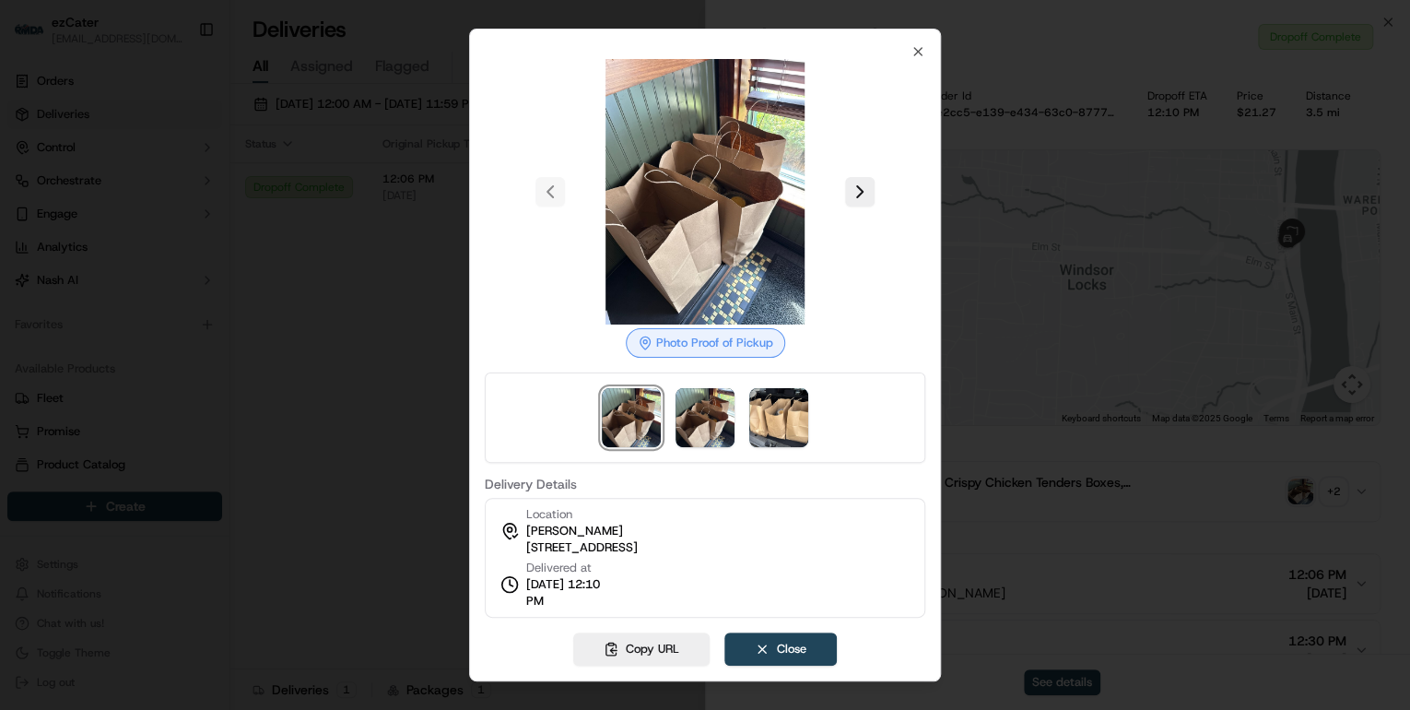
click at [355, 363] on div at bounding box center [705, 355] width 1410 height 710
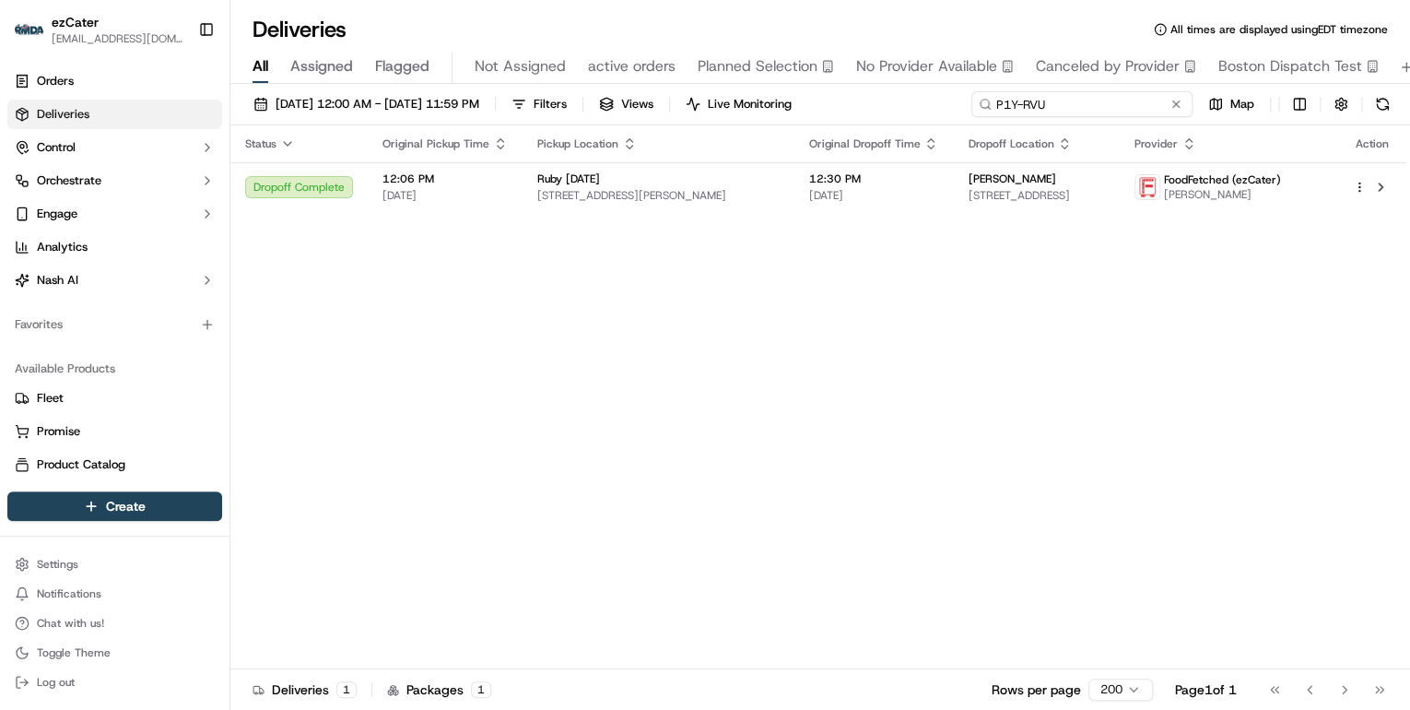
drag, startPoint x: 1106, startPoint y: 100, endPoint x: 605, endPoint y: 84, distance: 501.7
click at [620, 84] on div "09/15/2025 12:00 AM - 09/21/2025 11:59 PM Filters Views Live Monitoring P1Y-RVU…" at bounding box center [820, 399] width 1180 height 630
paste input "27A14F"
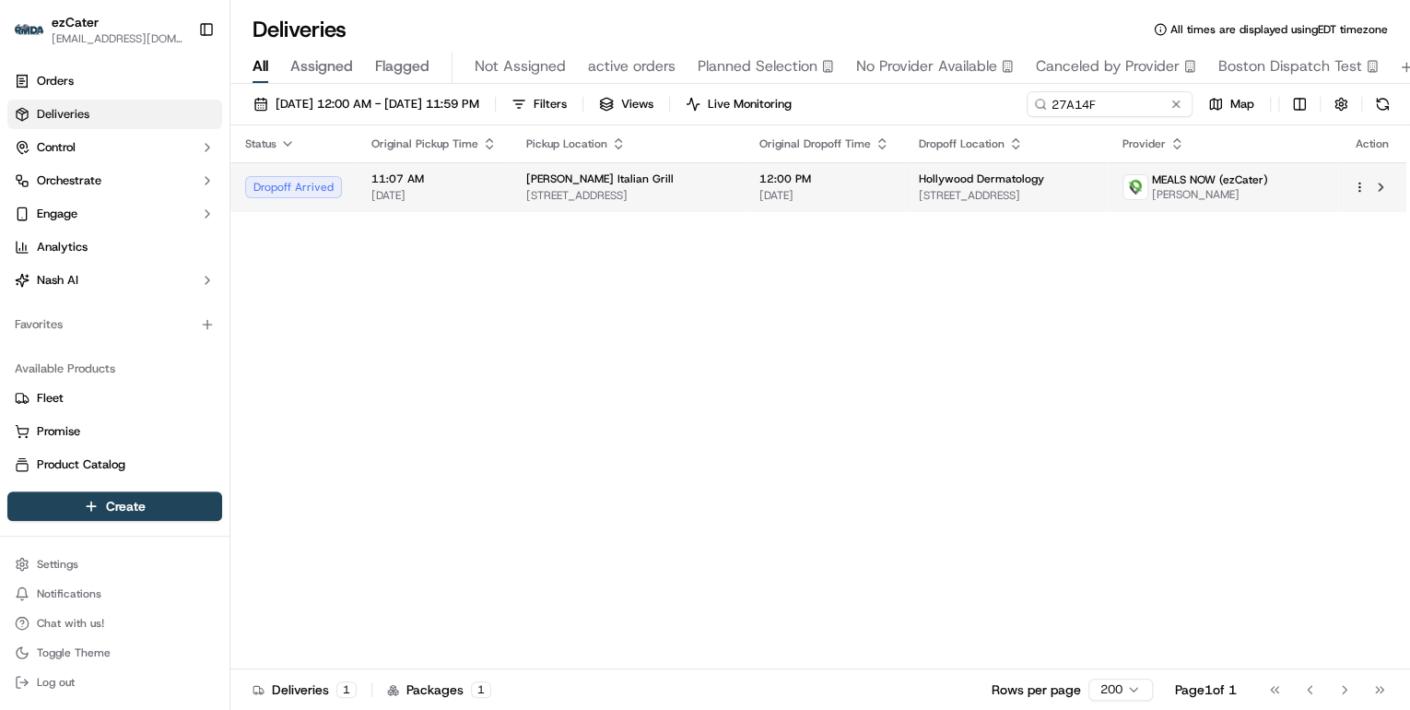
click at [638, 184] on div "Carrabba's Italian Grill" at bounding box center [628, 178] width 204 height 15
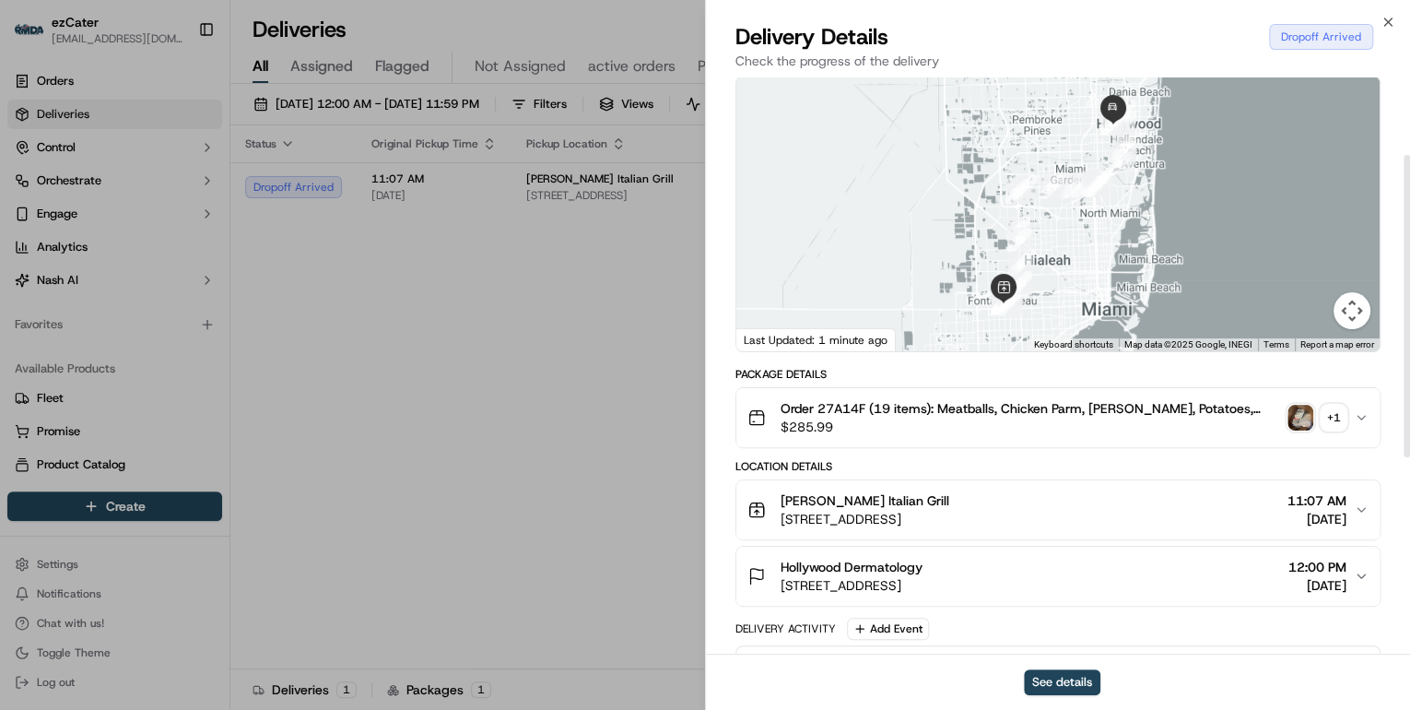
scroll to position [221, 0]
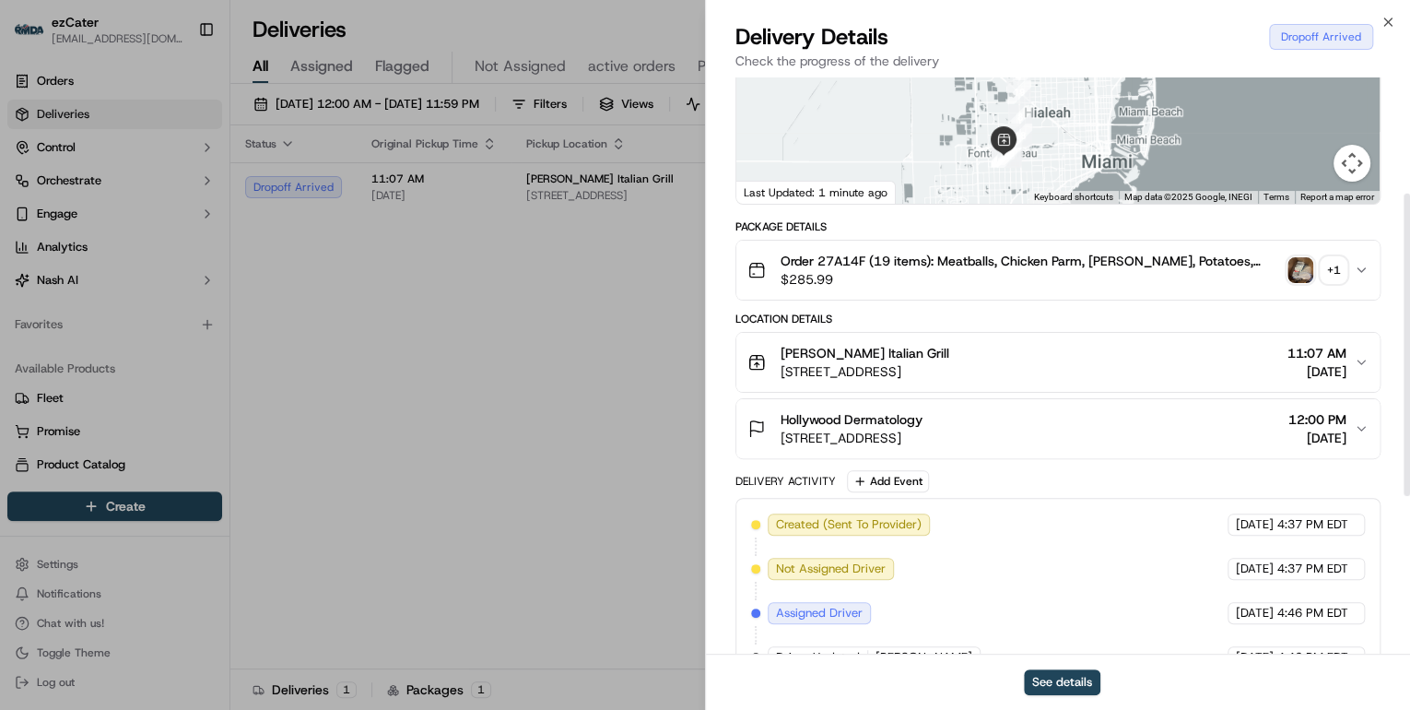
click at [1160, 438] on div "Hollywood Dermatology 3850 Hollywood Blvd Suite 403, Hollywood, FL 33021, USA 1…" at bounding box center [1051, 428] width 607 height 37
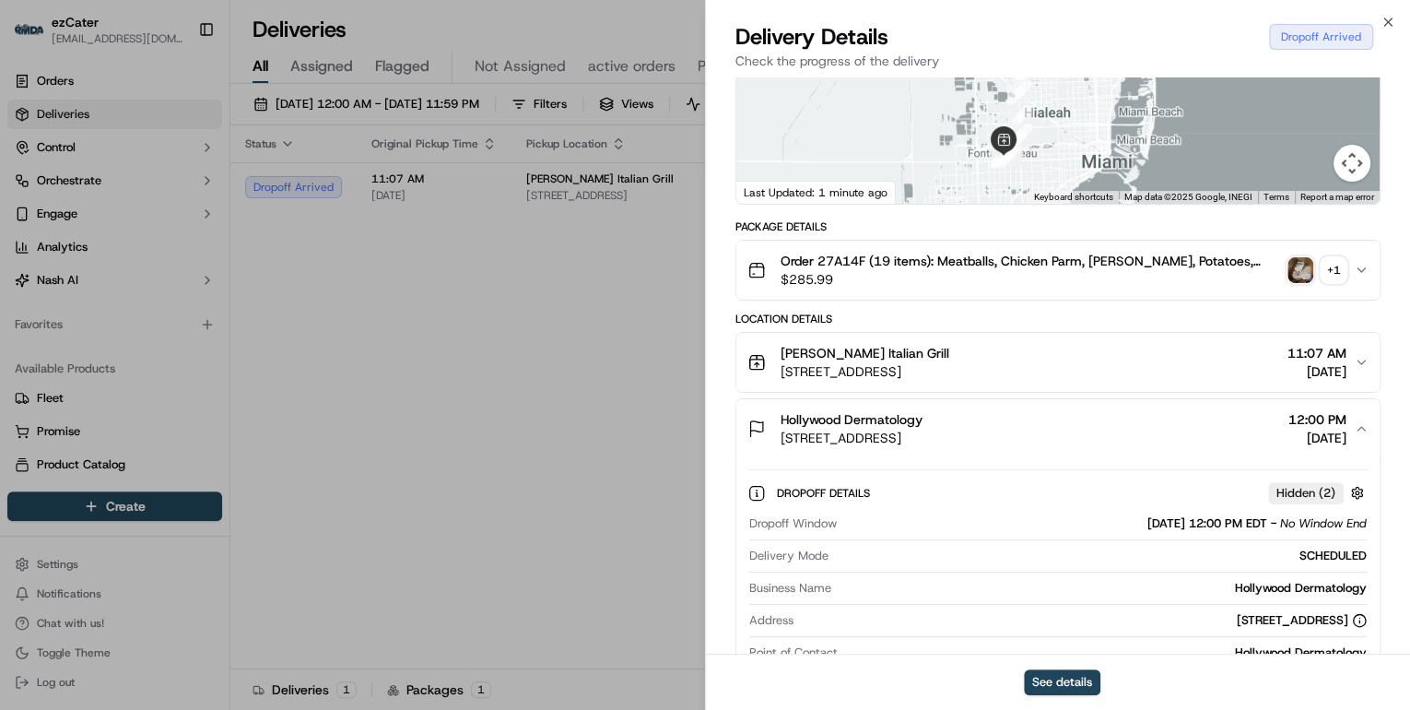
scroll to position [369, 0]
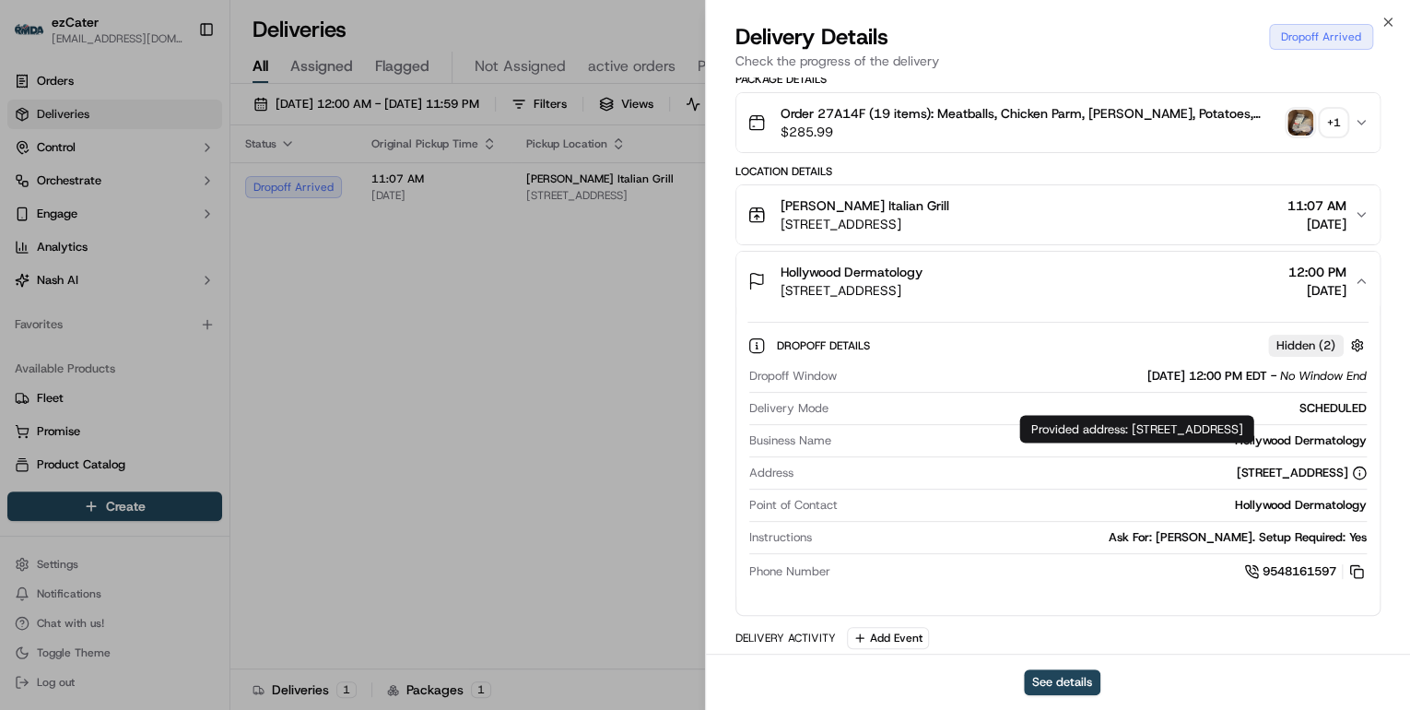
drag, startPoint x: 1133, startPoint y: 427, endPoint x: 1200, endPoint y: 448, distance: 70.6
click at [1200, 442] on div "Provided address: 3850 Hollywood Blvd, 403, Hollywood, FL, 33021 Provided addre…" at bounding box center [1136, 429] width 234 height 28
copy div "3850 Hollywood Blvd, 403, Hollywood, FL, 33021"
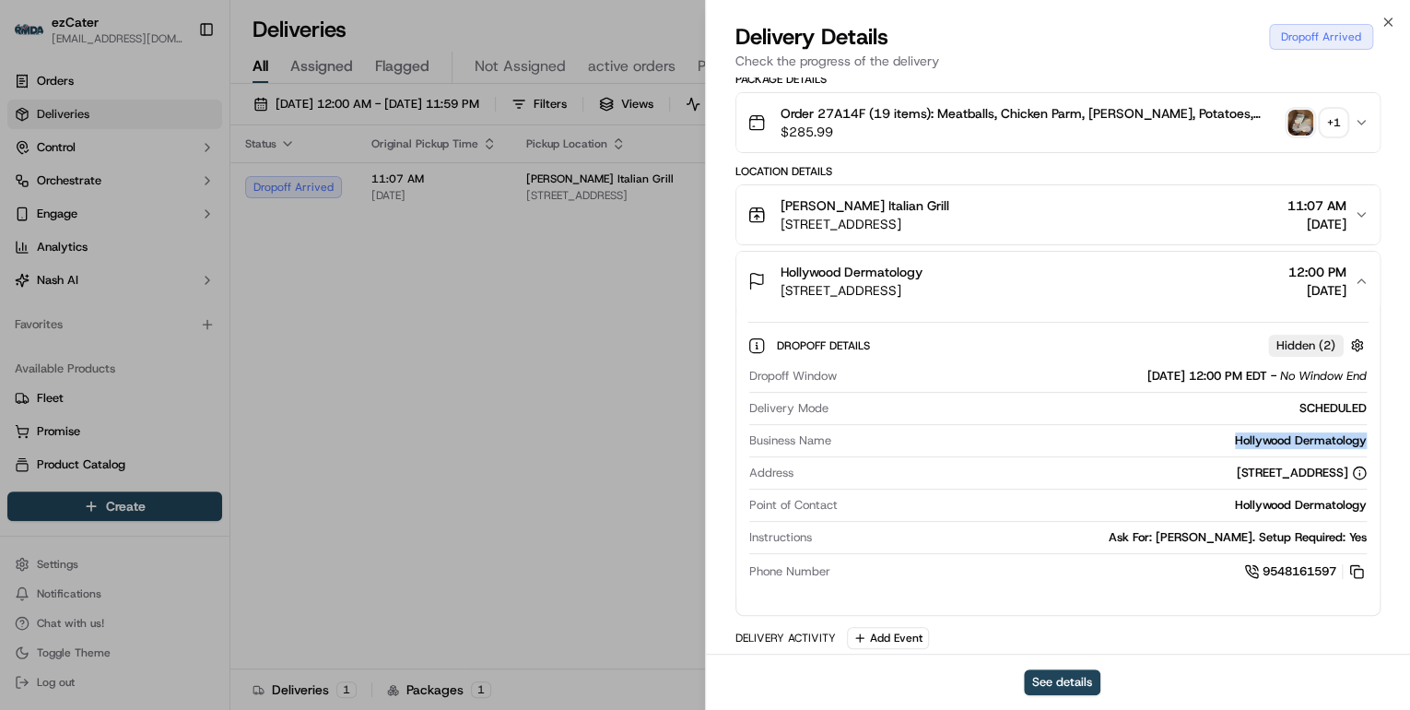
drag, startPoint x: 1368, startPoint y: 433, endPoint x: 1200, endPoint y: 431, distance: 167.8
click at [1200, 431] on div "Dropoff Details Hidden ( 2 ) Dropoff Window 09/16/2025 12:00 PM EDT - No Window…" at bounding box center [1057, 455] width 643 height 289
copy div "Hollywood Dermatology"
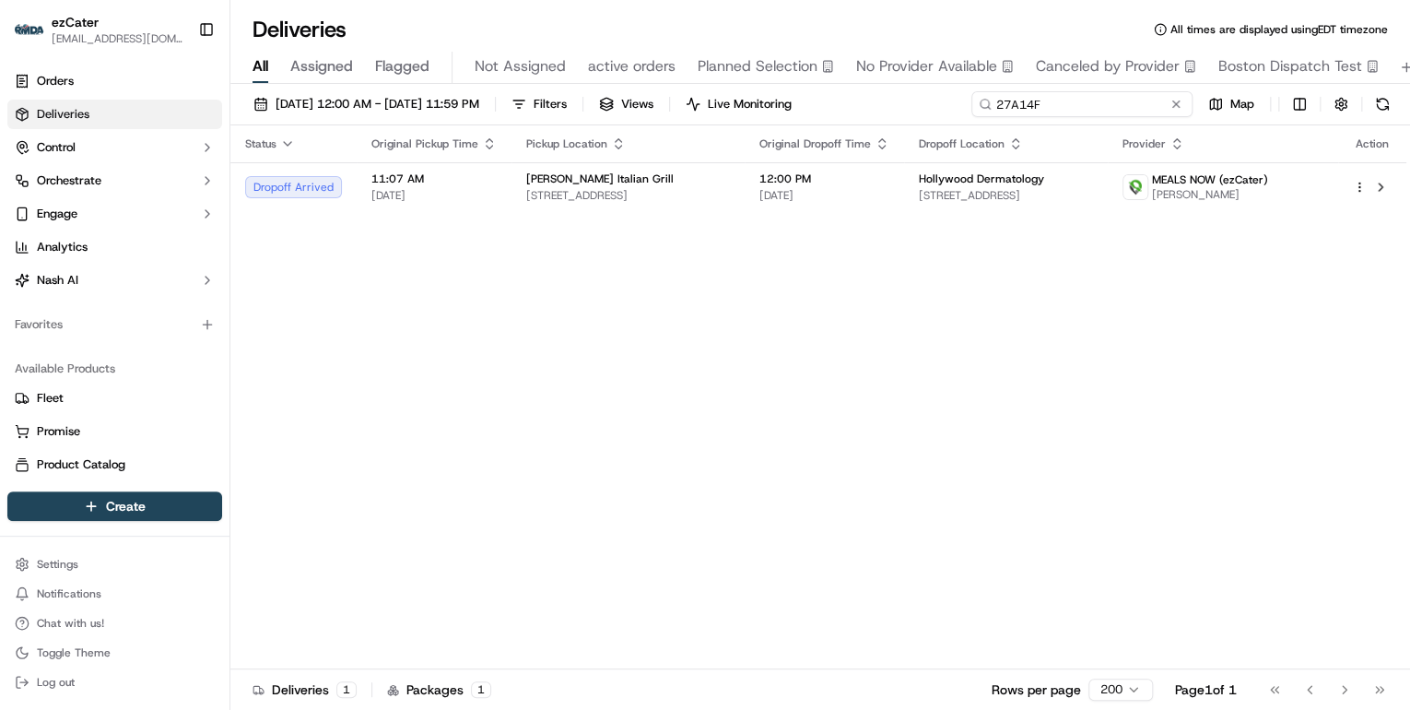
drag, startPoint x: 1109, startPoint y: 98, endPoint x: 488, endPoint y: 212, distance: 631.7
click at [508, 206] on div "09/15/2025 12:00 AM - 09/21/2025 11:59 PM Filters Views Live Monitoring 27A14F …" at bounding box center [820, 399] width 1180 height 630
paste input "VA7-TQE"
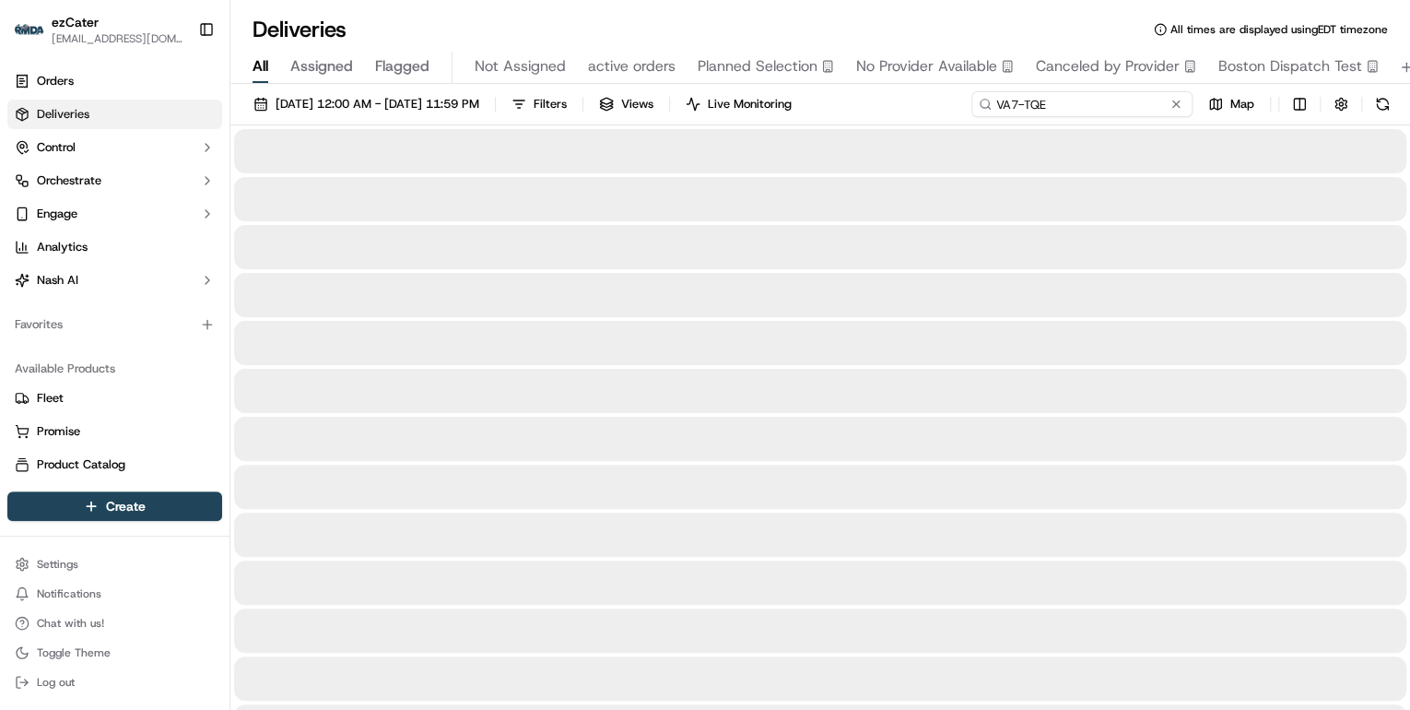
click at [1004, 102] on input "VA7-TQE" at bounding box center [1082, 104] width 221 height 26
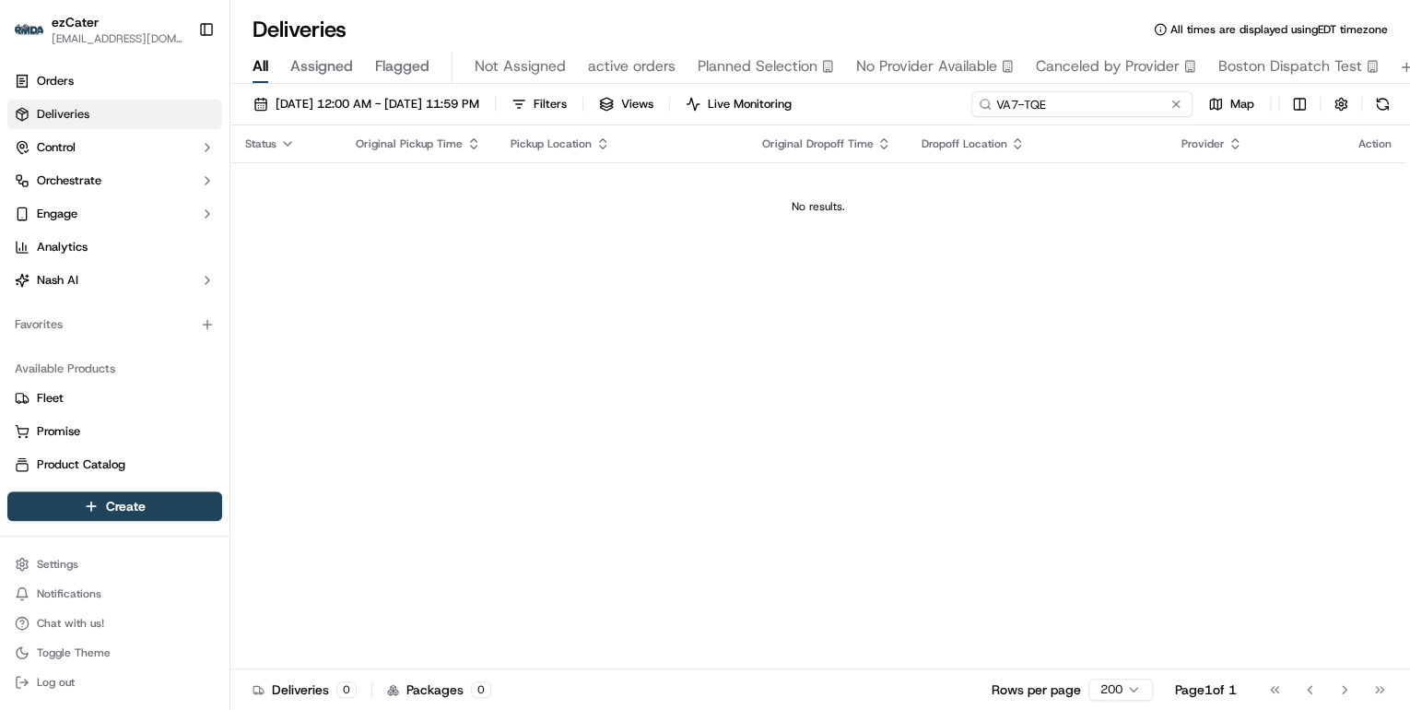
click at [999, 110] on input "VA7-TQE" at bounding box center [1082, 104] width 221 height 26
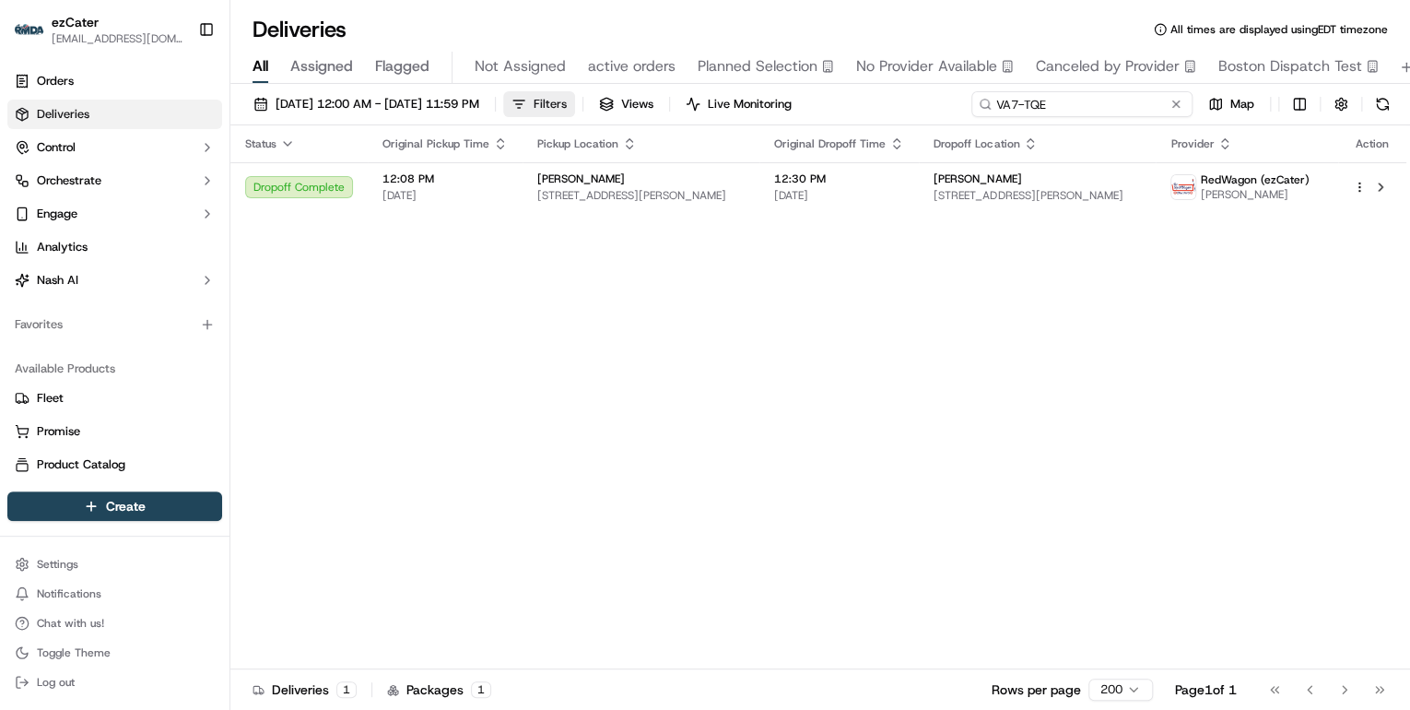
drag, startPoint x: 1053, startPoint y: 105, endPoint x: 619, endPoint y: 100, distance: 434.2
click at [635, 101] on div "09/15/2025 12:00 AM - 09/21/2025 11:59 PM Filters Views Live Monitoring VA7-TQE…" at bounding box center [820, 108] width 1180 height 34
paste input "79-23T"
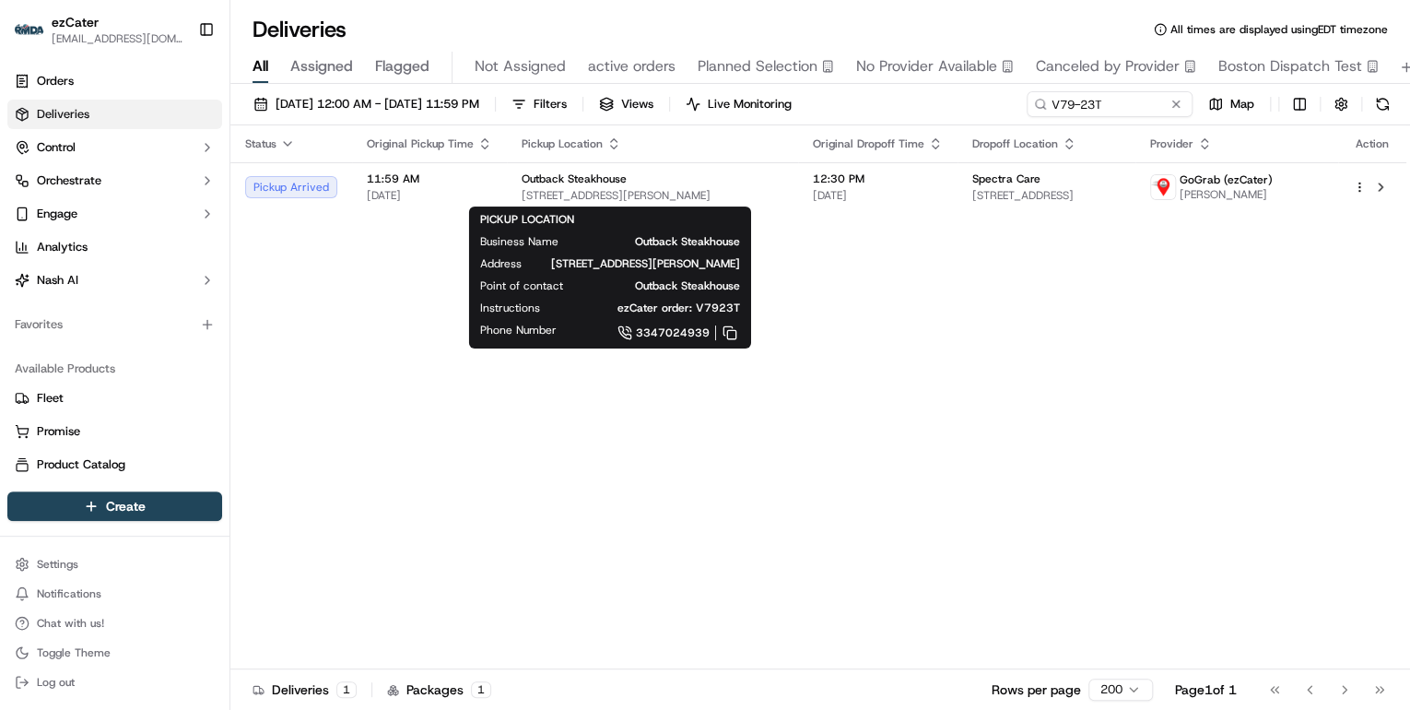
click at [531, 188] on span "2925 Ross Clark Cir, Dothan, AL 36301, USA" at bounding box center [653, 195] width 262 height 15
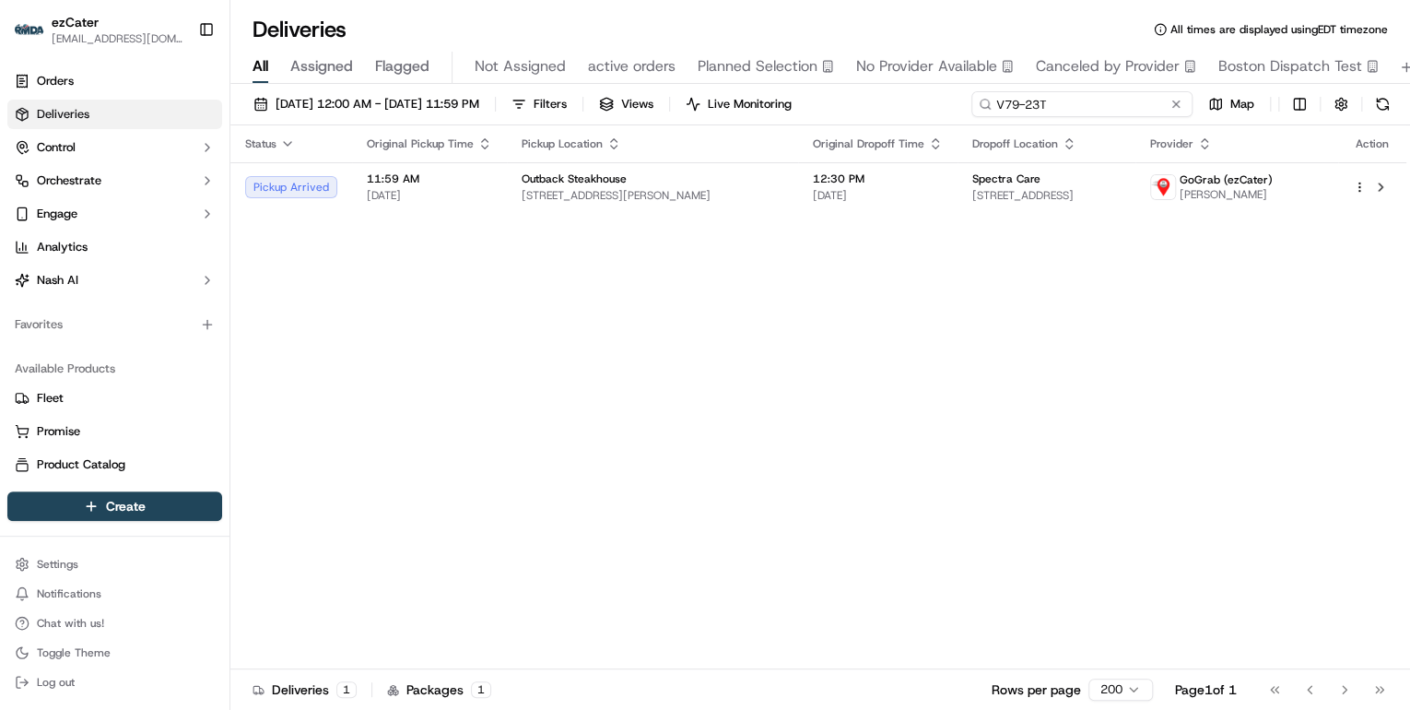
drag, startPoint x: 1101, startPoint y: 99, endPoint x: 658, endPoint y: 135, distance: 443.9
click at [665, 135] on div "09/15/2025 12:00 AM - 09/21/2025 11:59 PM Filters Views Live Monitoring V79-23T…" at bounding box center [820, 399] width 1180 height 630
paste input "25Y7R3"
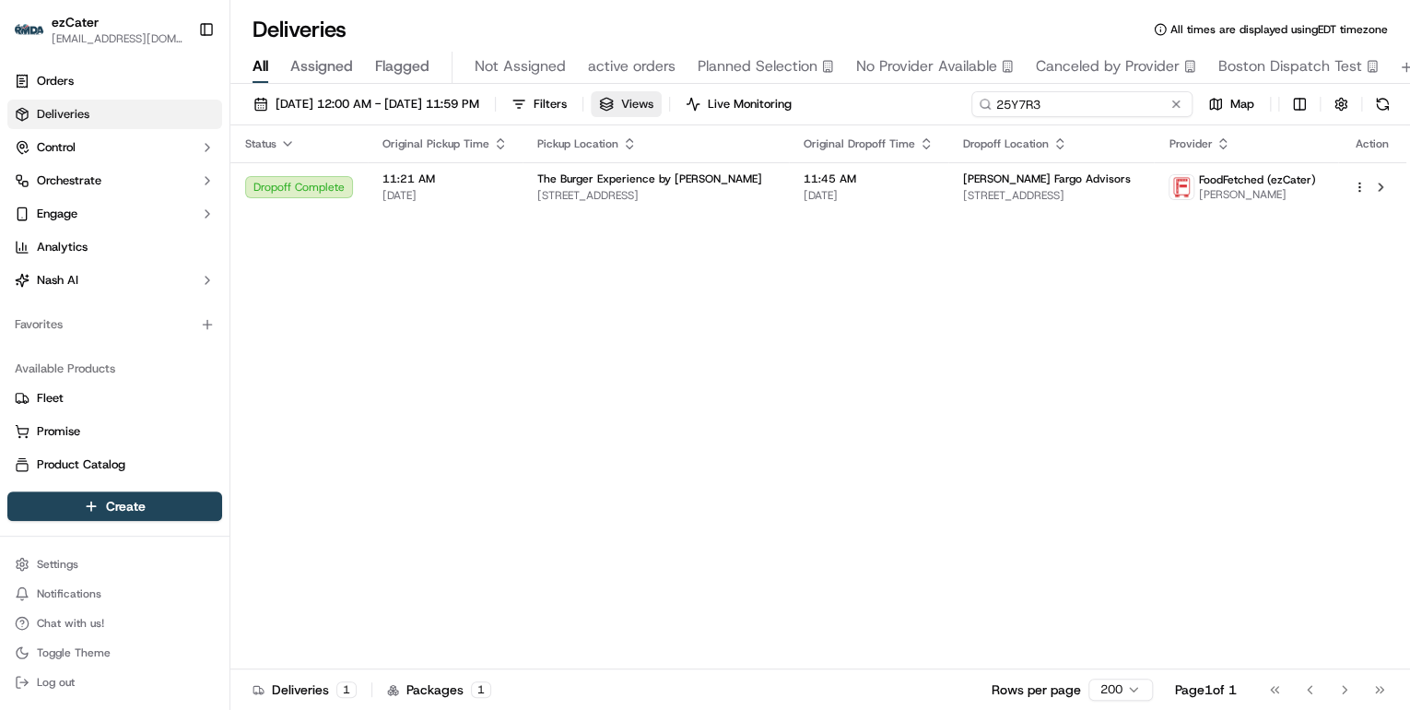
drag, startPoint x: 1084, startPoint y: 104, endPoint x: 675, endPoint y: 100, distance: 409.3
click at [680, 100] on div "09/15/2025 12:00 AM - 09/21/2025 11:59 PM Filters Views Live Monitoring 25Y7R3 …" at bounding box center [820, 108] width 1180 height 34
paste input "V79-23T"
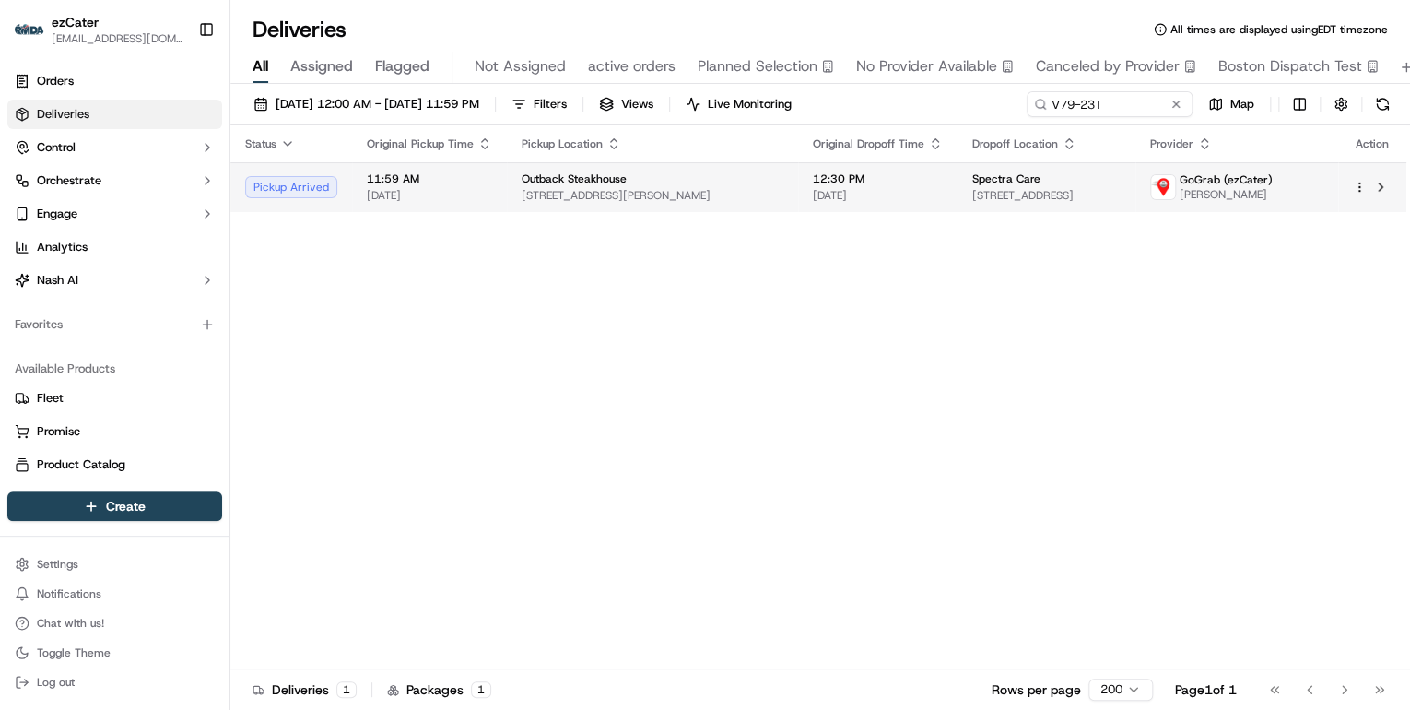
click at [610, 188] on span "2925 Ross Clark Cir, Dothan, AL 36301, USA" at bounding box center [653, 195] width 262 height 15
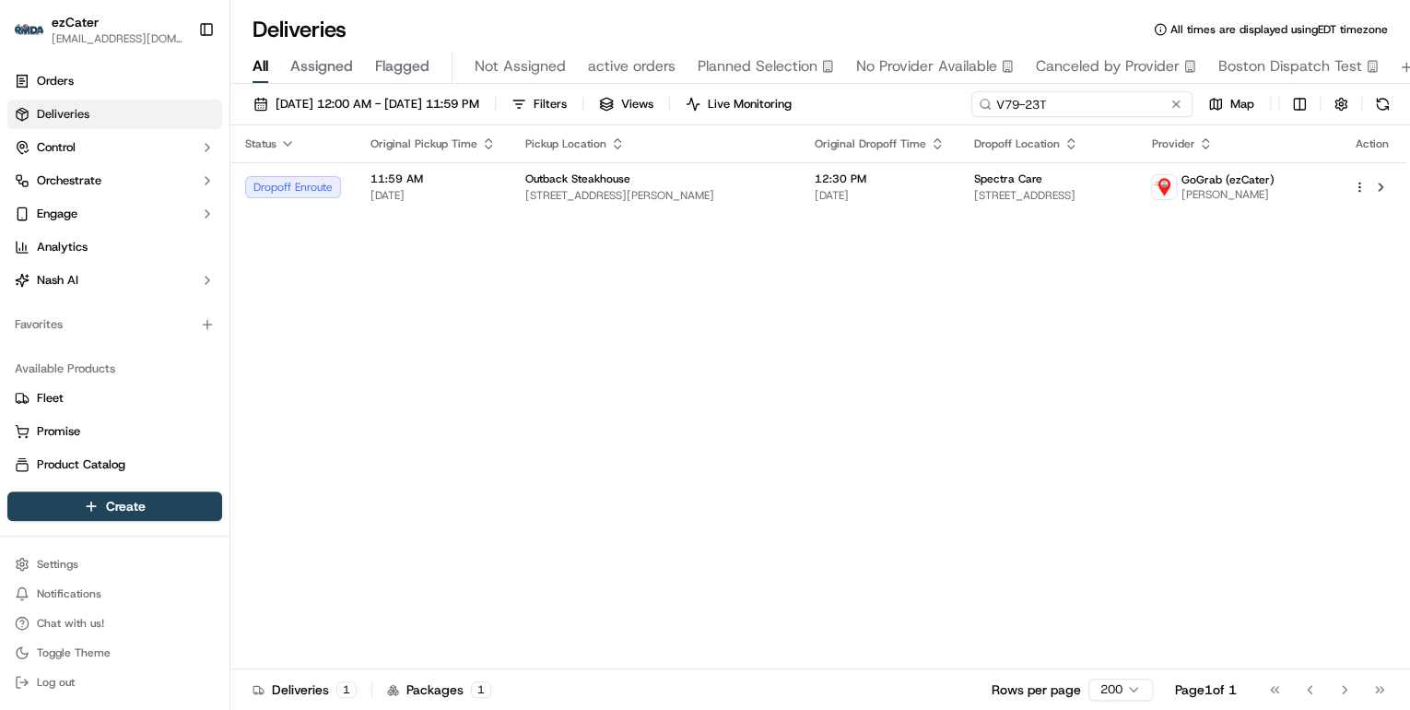
drag, startPoint x: 1106, startPoint y: 105, endPoint x: 603, endPoint y: 121, distance: 503.5
click at [603, 121] on div "09/15/2025 12:00 AM - 09/21/2025 11:59 PM Filters Views Live Monitoring V79-23T…" at bounding box center [820, 108] width 1180 height 34
paste input "5MV-EHZ"
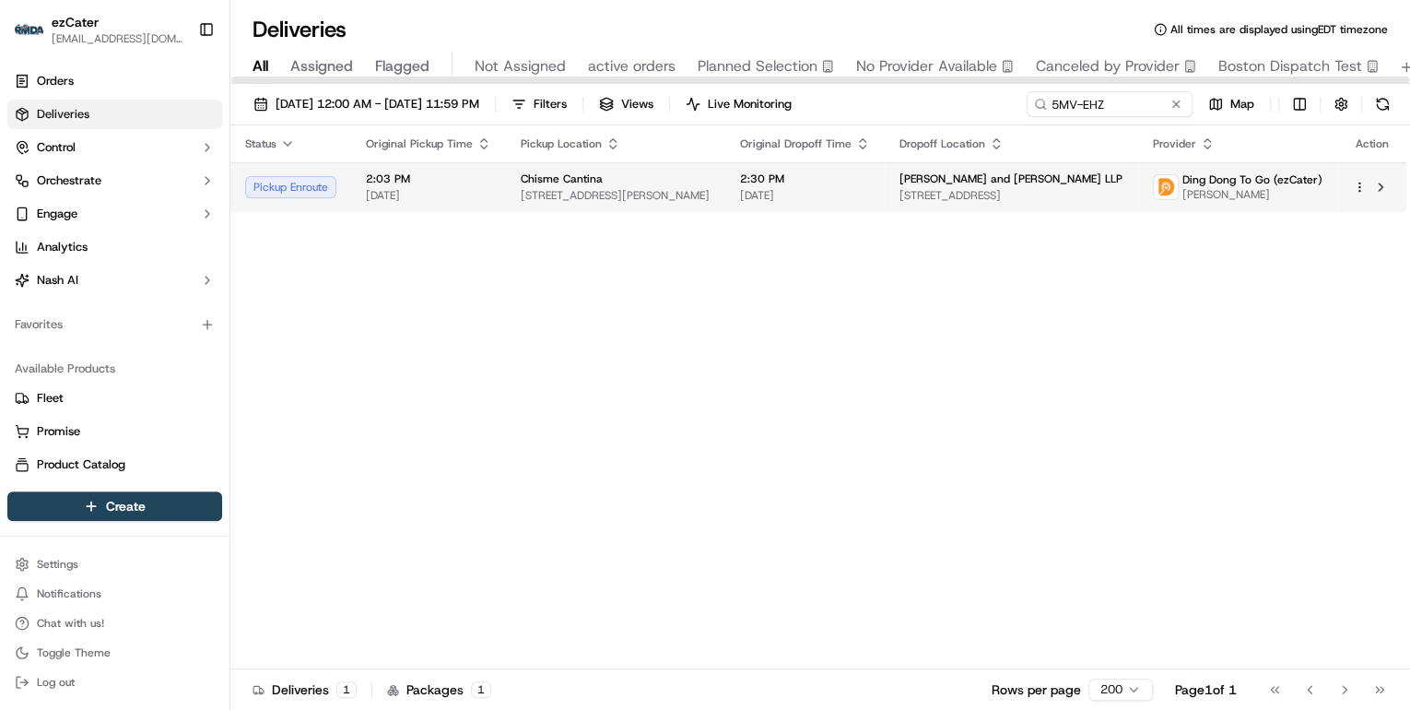
click at [610, 188] on span "882 Sutter St, San Francisco, CA 94109, USA" at bounding box center [616, 195] width 190 height 15
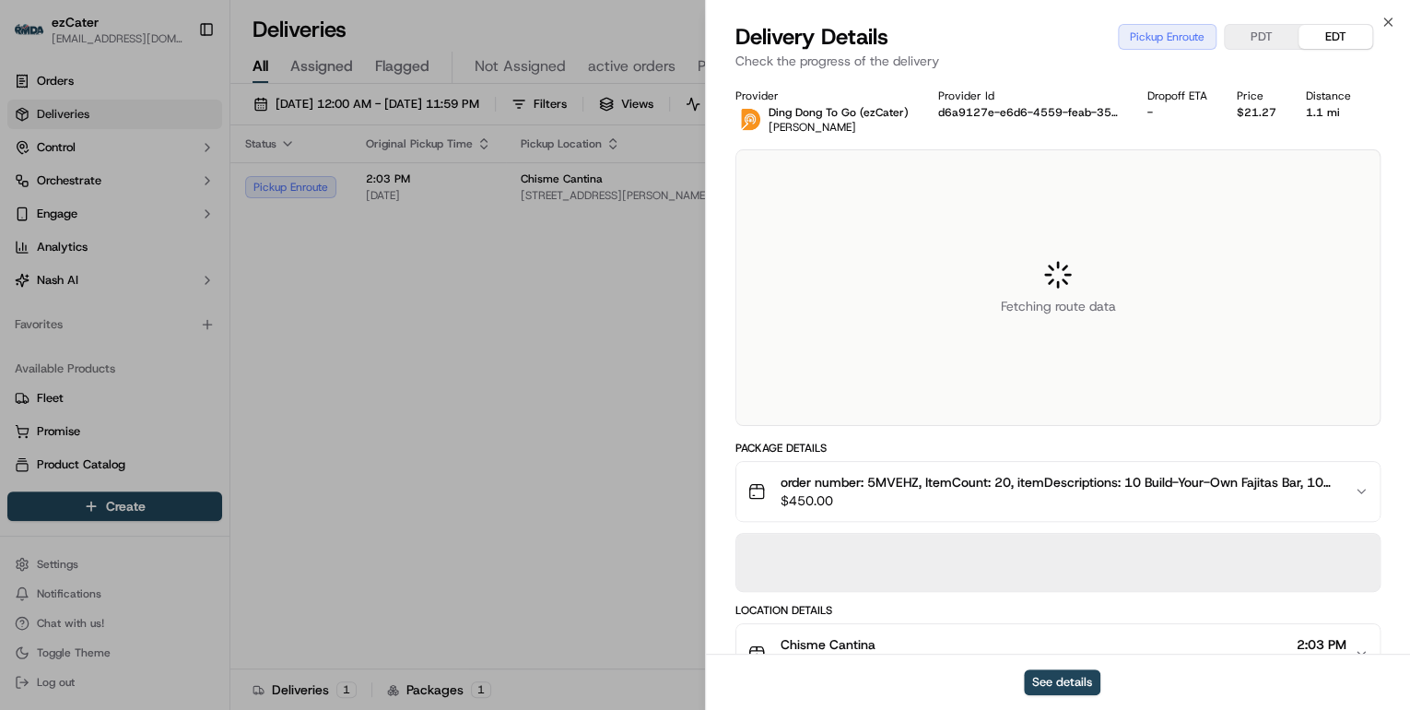
scroll to position [147, 0]
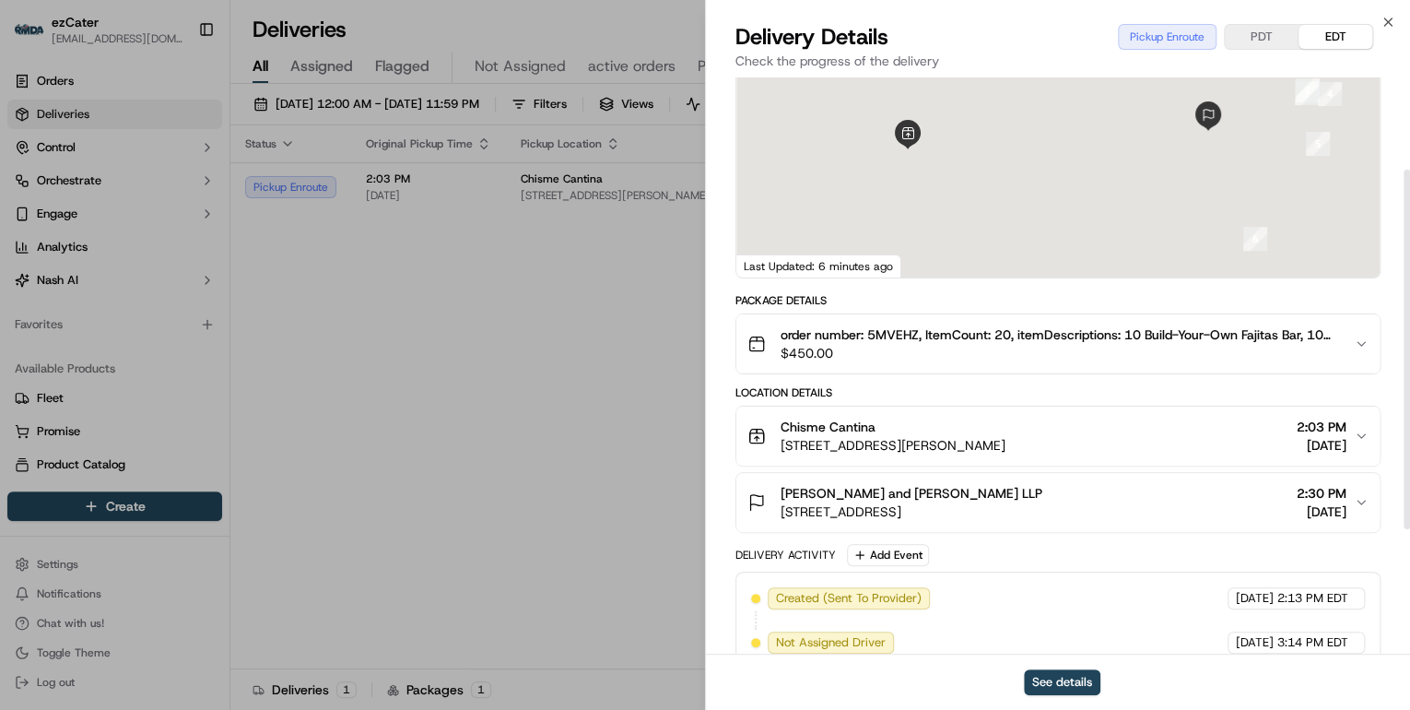
click at [999, 439] on span "882 Sutter St, San Francisco, CA 94109, USA" at bounding box center [893, 445] width 225 height 18
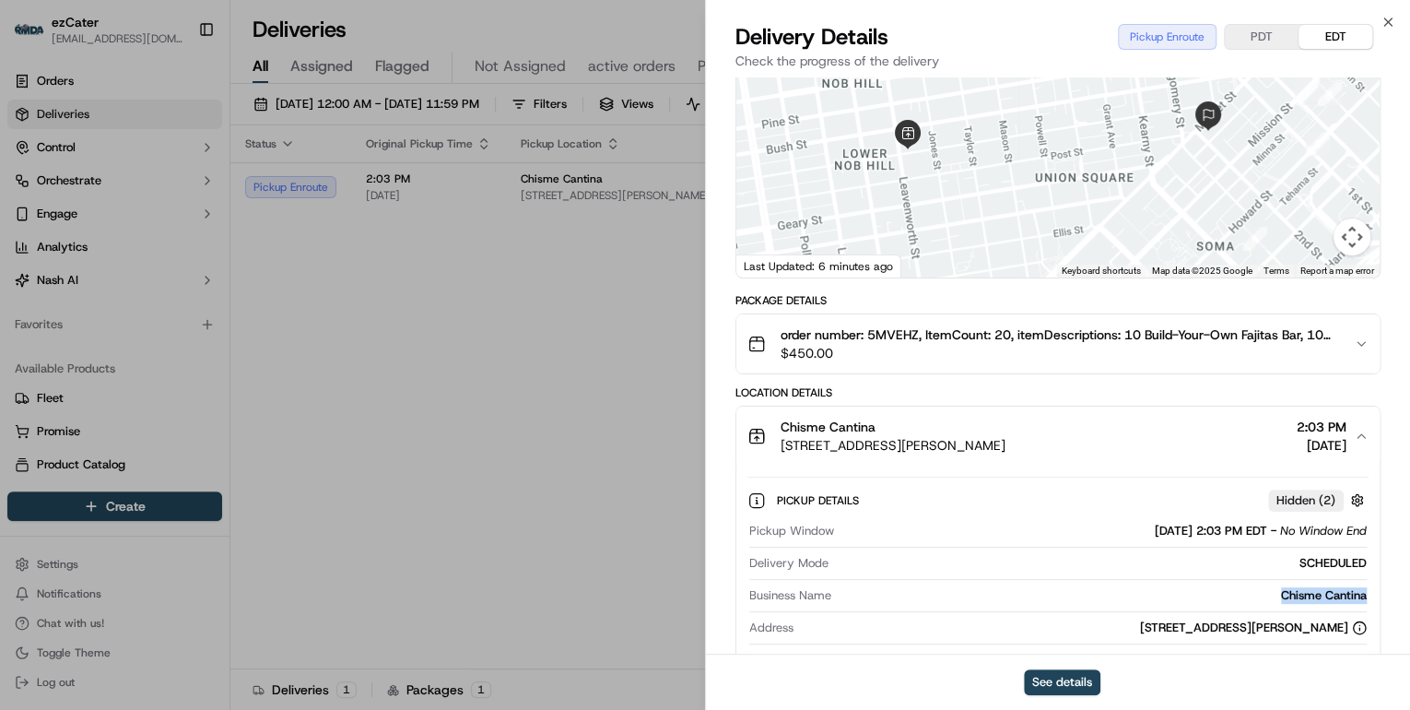
drag, startPoint x: 1385, startPoint y: 595, endPoint x: 1263, endPoint y: 591, distance: 121.7
click at [1263, 591] on div "Provider Ding Dong To Go (ezCater) Wanessa Cardoso Provider Id d6a9127e-e6d6-45…" at bounding box center [1058, 545] width 704 height 1231
copy div "Chisme Cantina"
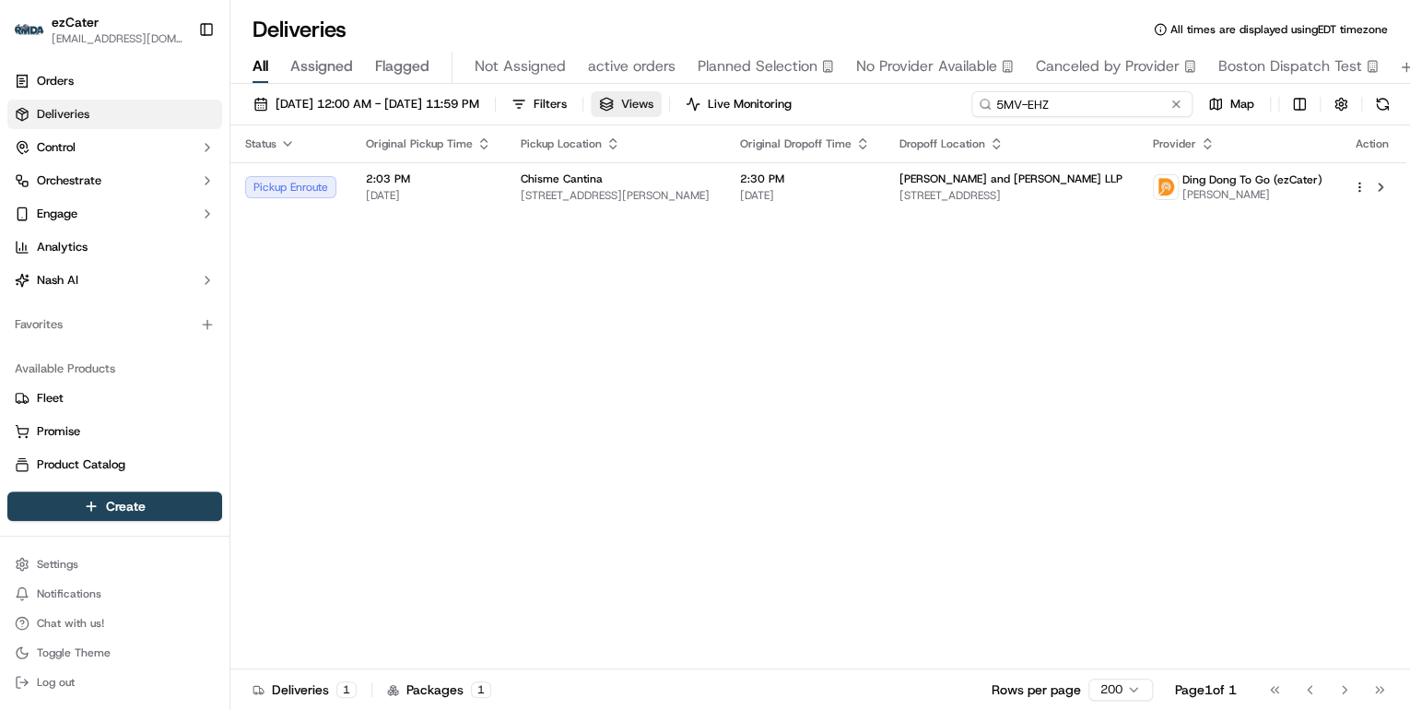
drag, startPoint x: 1133, startPoint y: 107, endPoint x: 685, endPoint y: 109, distance: 448.0
click at [685, 109] on div "09/15/2025 12:00 AM - 09/21/2025 11:59 PM Filters Views Live Monitoring 5MV-EHZ…" at bounding box center [820, 108] width 1180 height 34
paste input "1XU-GJY"
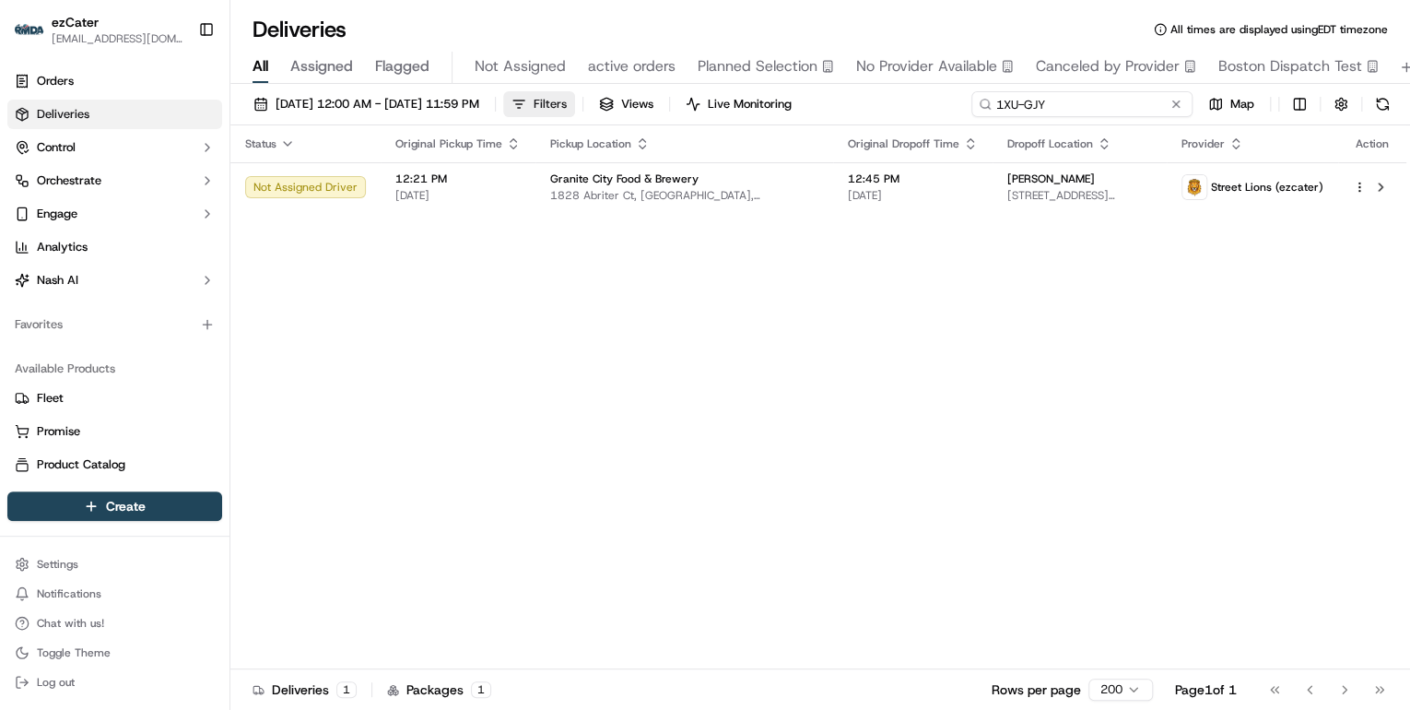
drag, startPoint x: 1062, startPoint y: 102, endPoint x: 633, endPoint y: 103, distance: 428.6
click at [650, 102] on div "09/15/2025 12:00 AM - 09/21/2025 11:59 PM Filters Views Live Monitoring 1XU-GJY…" at bounding box center [820, 108] width 1180 height 34
paste input "EXX-UQF"
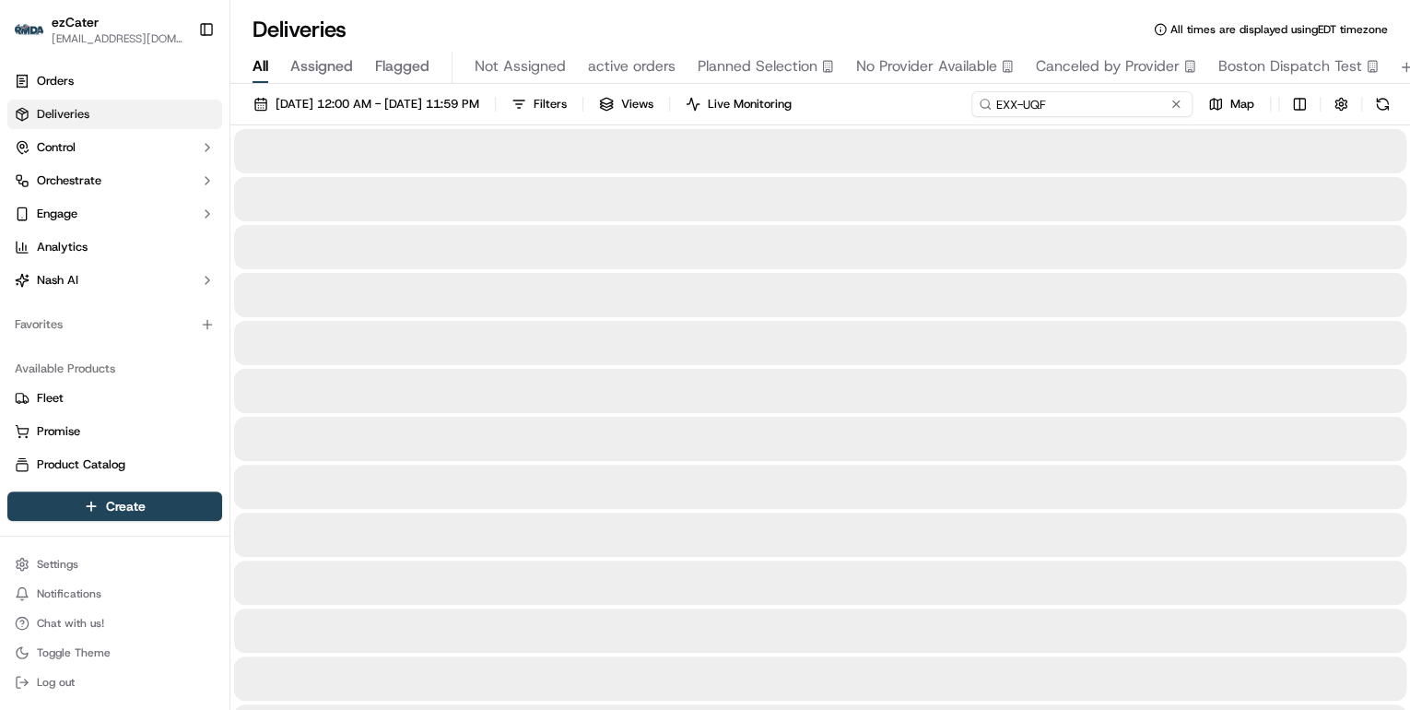
click at [1001, 105] on input "EXX-UQF" at bounding box center [1082, 104] width 221 height 26
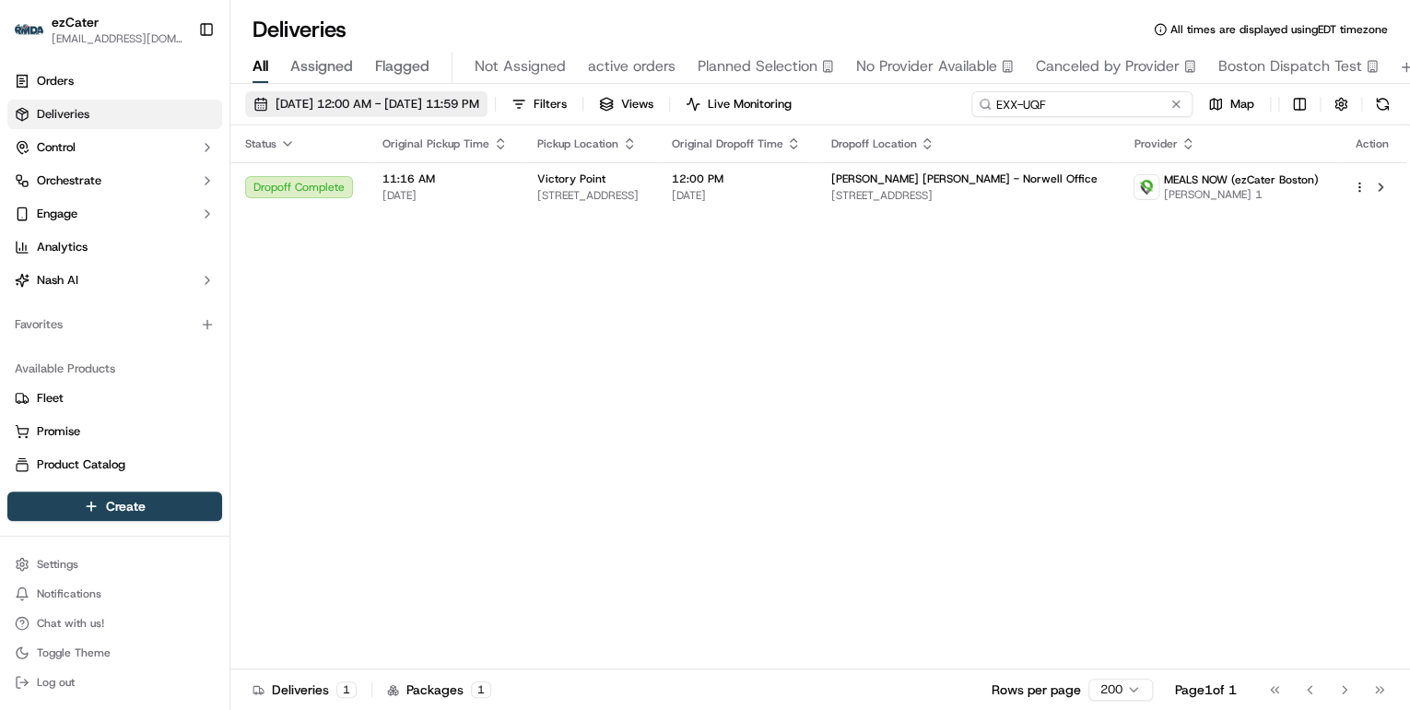
drag, startPoint x: 1081, startPoint y: 100, endPoint x: 531, endPoint y: 100, distance: 550.3
click at [550, 100] on div "09/15/2025 12:00 AM - 09/21/2025 11:59 PM Filters Views Live Monitoring EXX-UQF…" at bounding box center [820, 108] width 1180 height 34
paste input "Y71228"
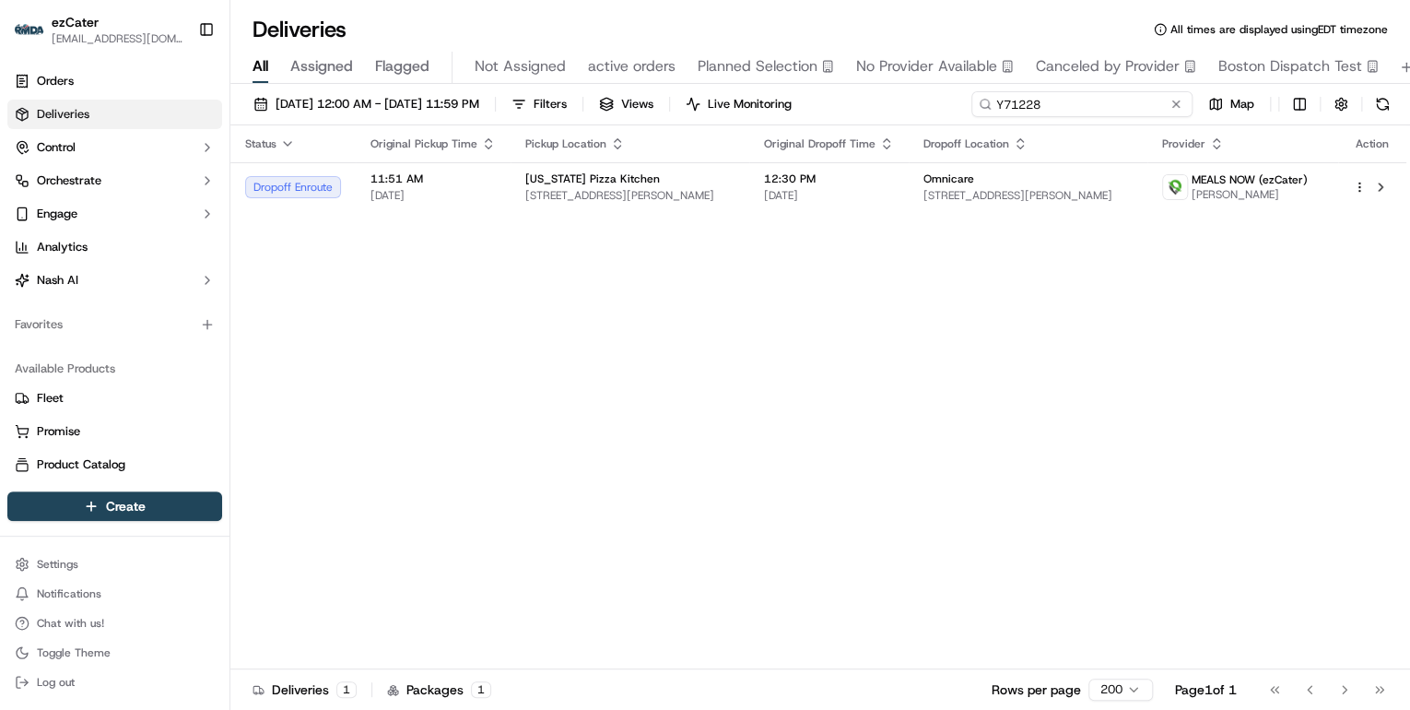
drag, startPoint x: 1059, startPoint y: 107, endPoint x: 561, endPoint y: 122, distance: 498.0
click at [585, 121] on div "09/15/2025 12:00 AM - 09/21/2025 11:59 PM Filters Views Live Monitoring Y71228 …" at bounding box center [820, 108] width 1180 height 34
paste input "V0667W"
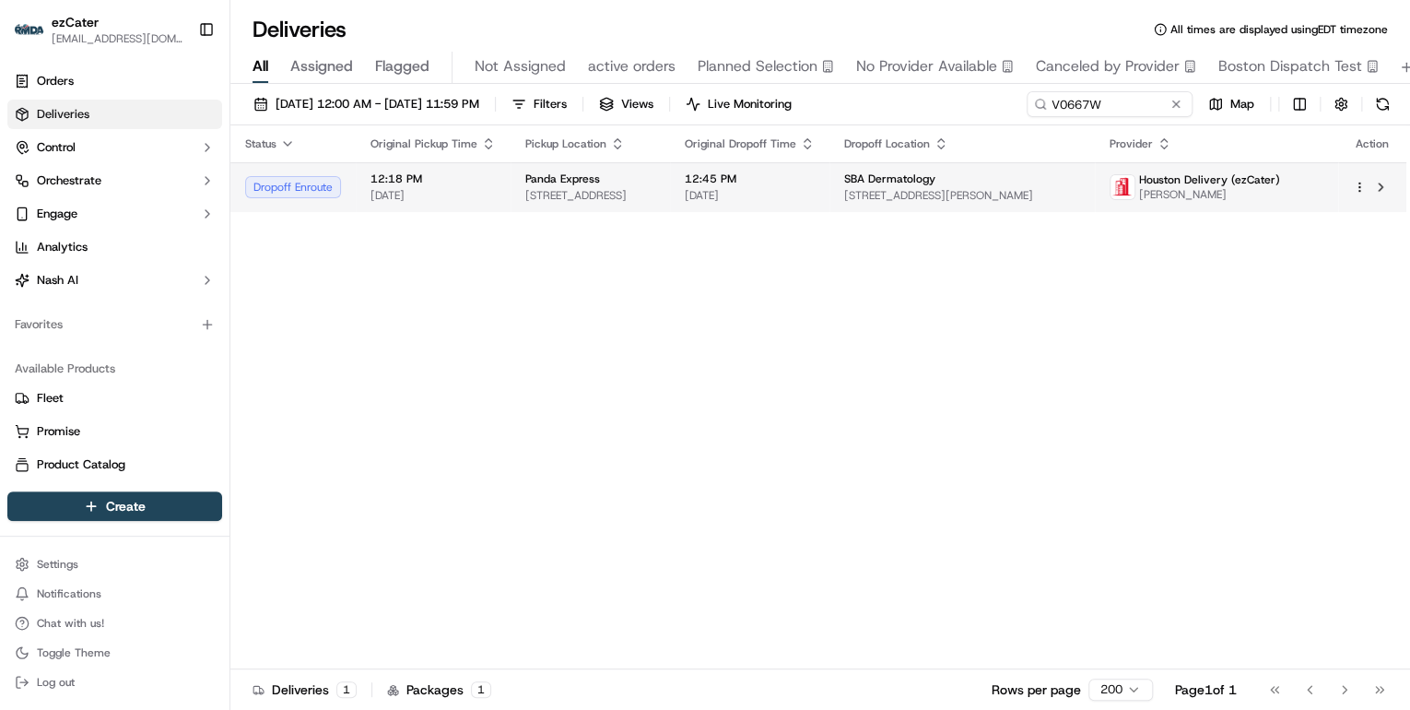
click at [554, 169] on td "Panda Express 8366 Westheimer Rd, Houston, TX 77063, USA" at bounding box center [590, 187] width 159 height 50
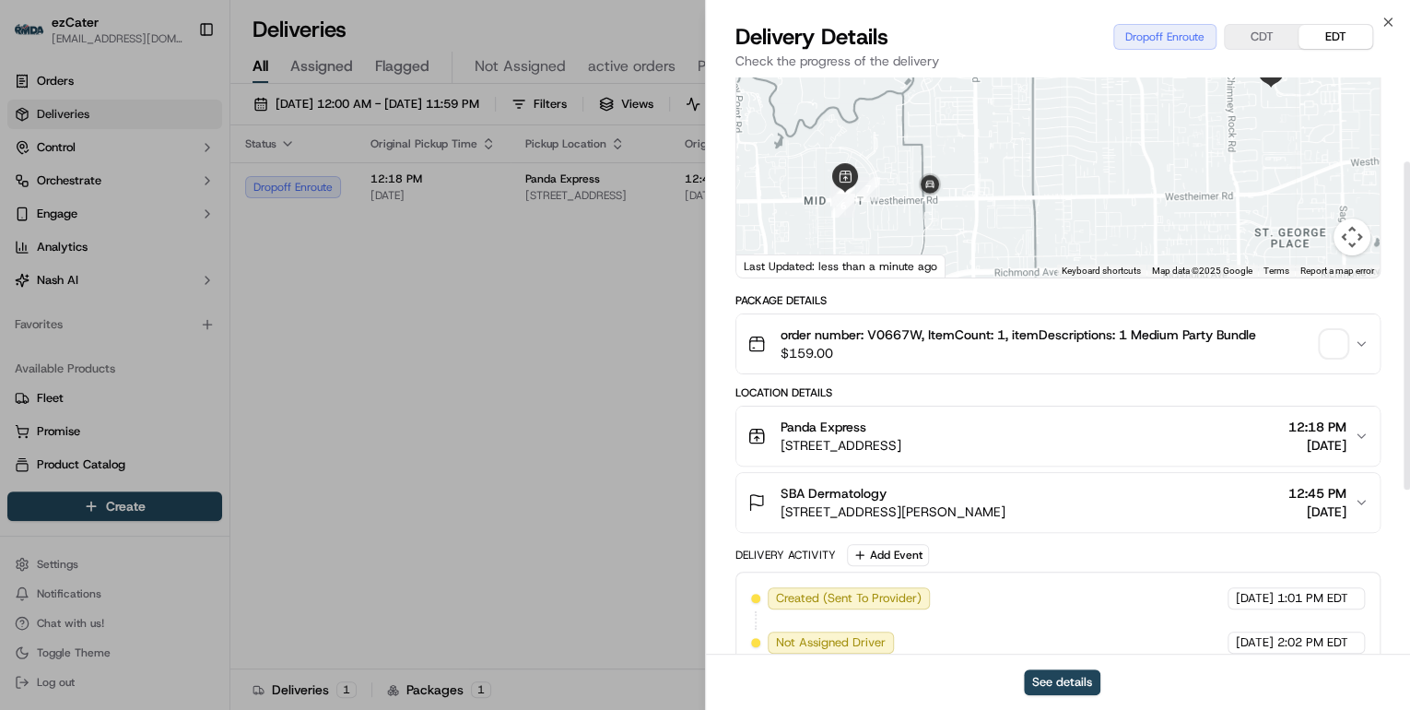
scroll to position [295, 0]
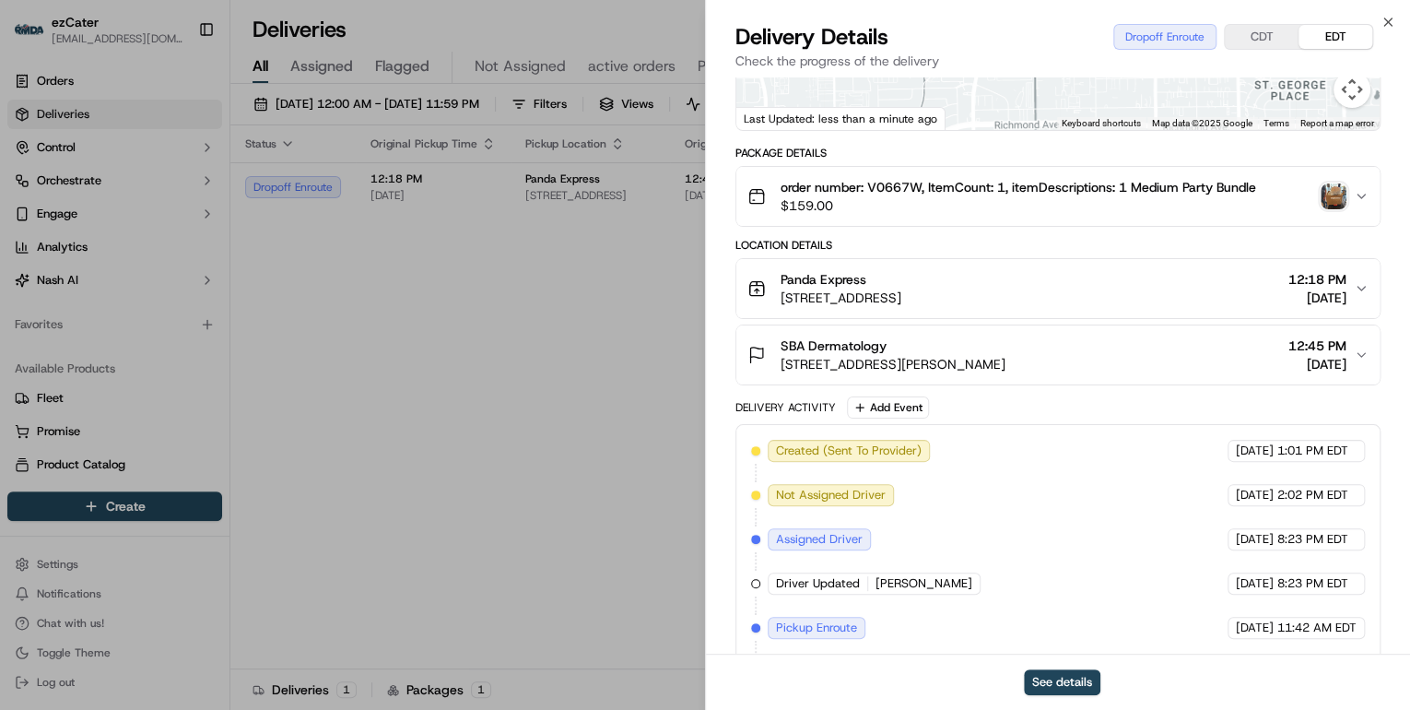
click at [1116, 298] on div "Panda Express 8366 Westheimer Rd, Houston, TX 77063, USA 12:18 PM 09/16/2025" at bounding box center [1051, 288] width 607 height 37
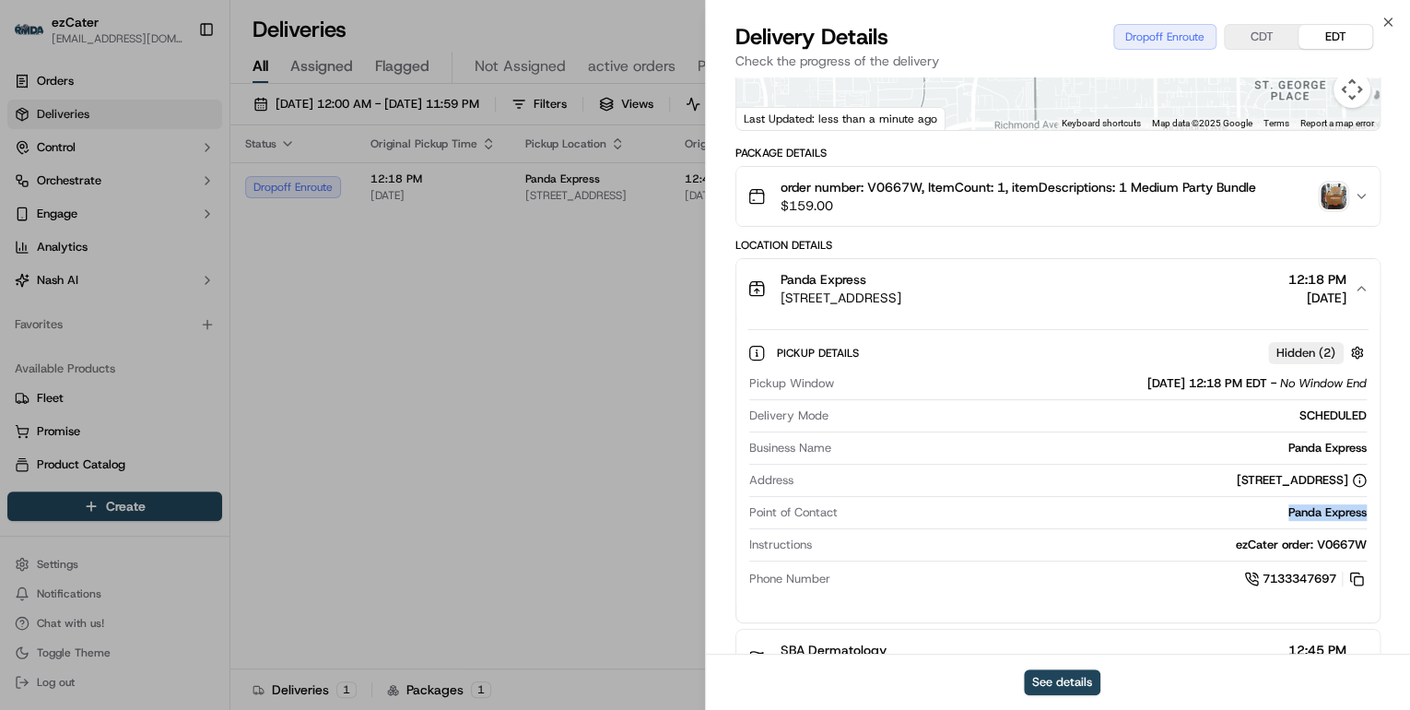
drag, startPoint x: 1369, startPoint y: 509, endPoint x: 1265, endPoint y: 509, distance: 104.2
click at [1265, 509] on div "Pickup Details Hidden ( 2 ) Pickup Window 09/16/2025 12:18 PM EDT - No Window E…" at bounding box center [1057, 462] width 643 height 289
click at [1192, 508] on div "Panda Express" at bounding box center [1106, 512] width 522 height 17
drag, startPoint x: 1381, startPoint y: 513, endPoint x: 1280, endPoint y: 513, distance: 100.5
click at [1280, 513] on div "Provider Houston Delivery (ezCater) Alberto Martinez Provider Id a662c820-0bac-…" at bounding box center [1058, 442] width 704 height 1320
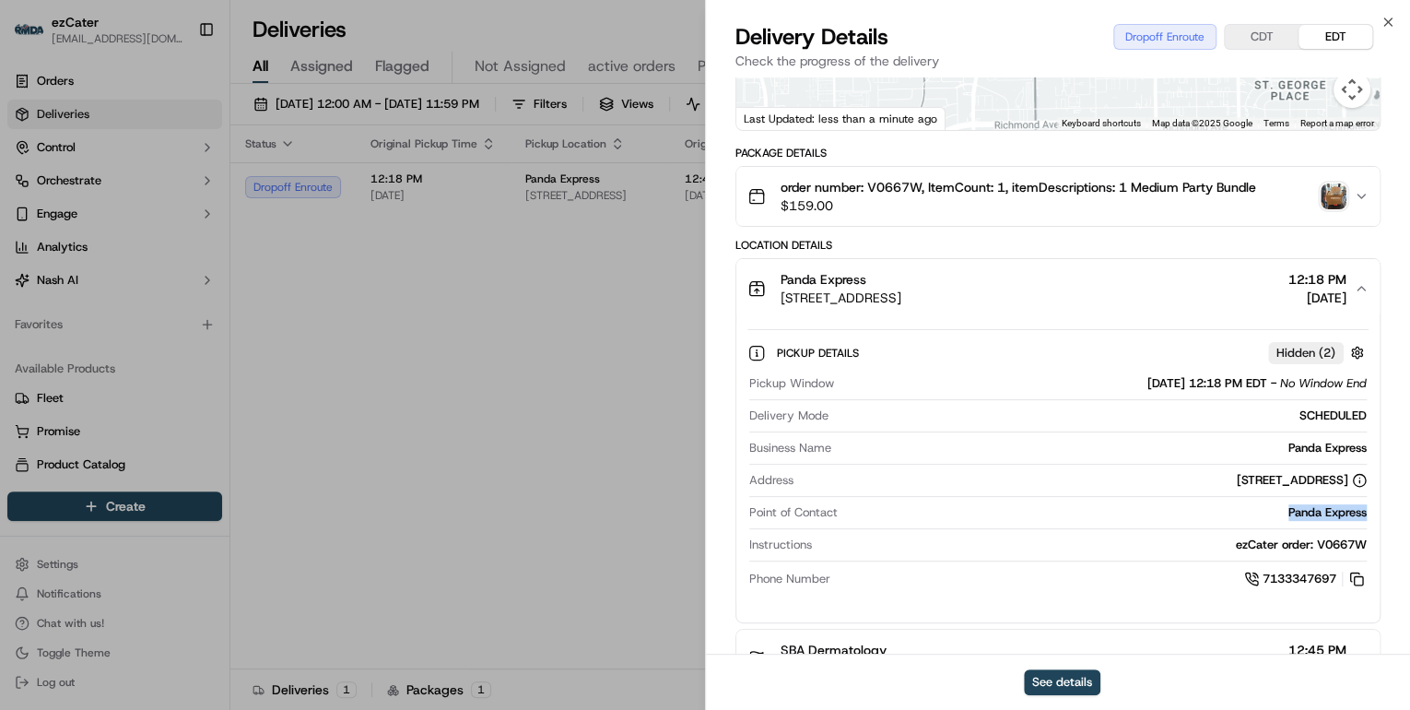
copy div "Panda Express"
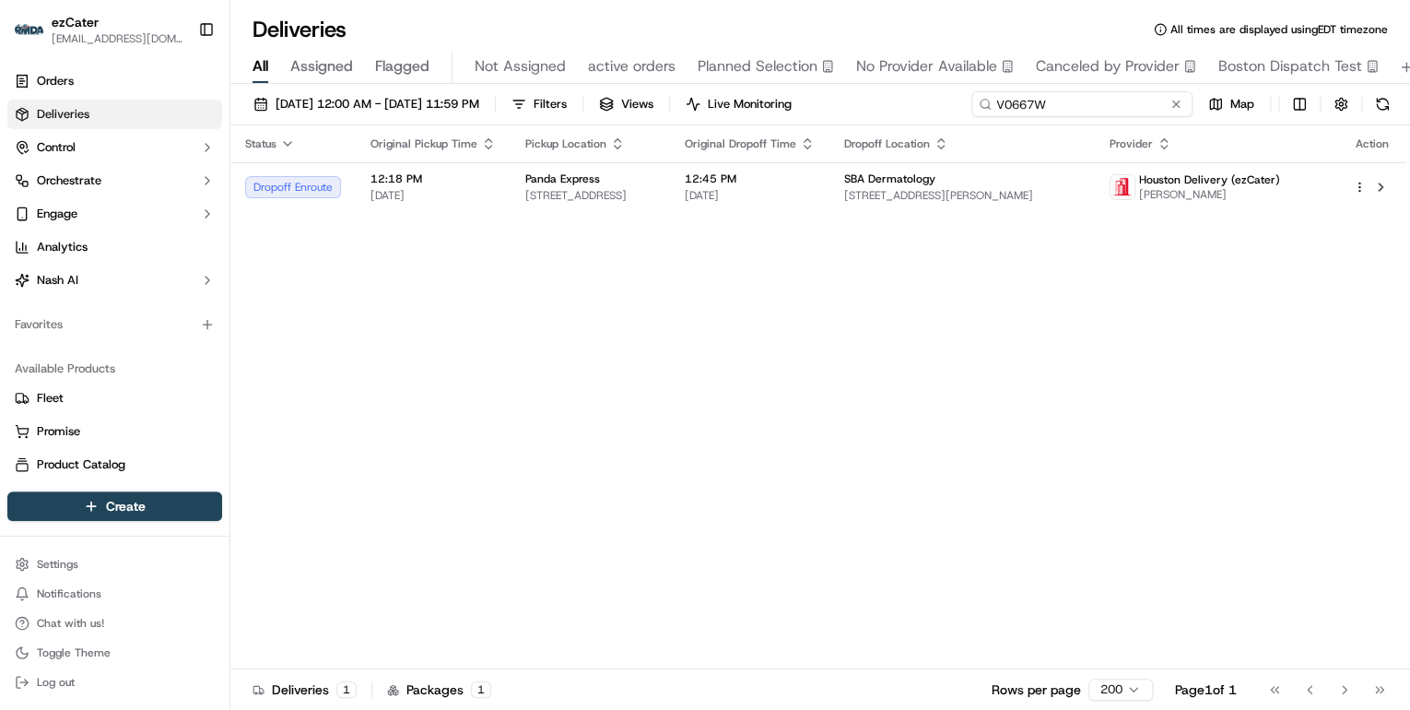
drag, startPoint x: 1113, startPoint y: 103, endPoint x: 642, endPoint y: 103, distance: 470.1
click at [672, 103] on div "09/15/2025 12:00 AM - 09/21/2025 11:59 PM Filters Views Live Monitoring V0667W …" at bounding box center [820, 108] width 1180 height 34
paste input "EXXUQF"
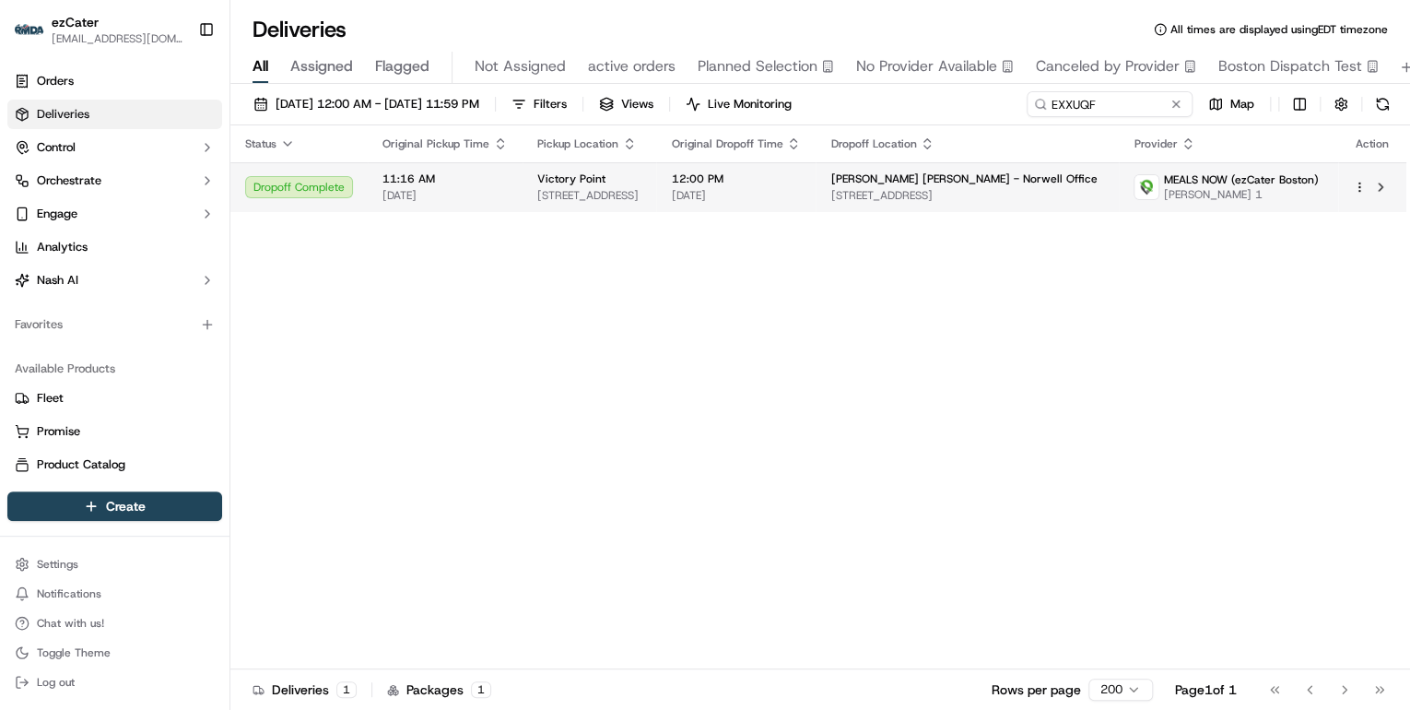
click at [562, 195] on span "332 Victory Rd, Quincy, MA 02171, USA" at bounding box center [589, 195] width 104 height 15
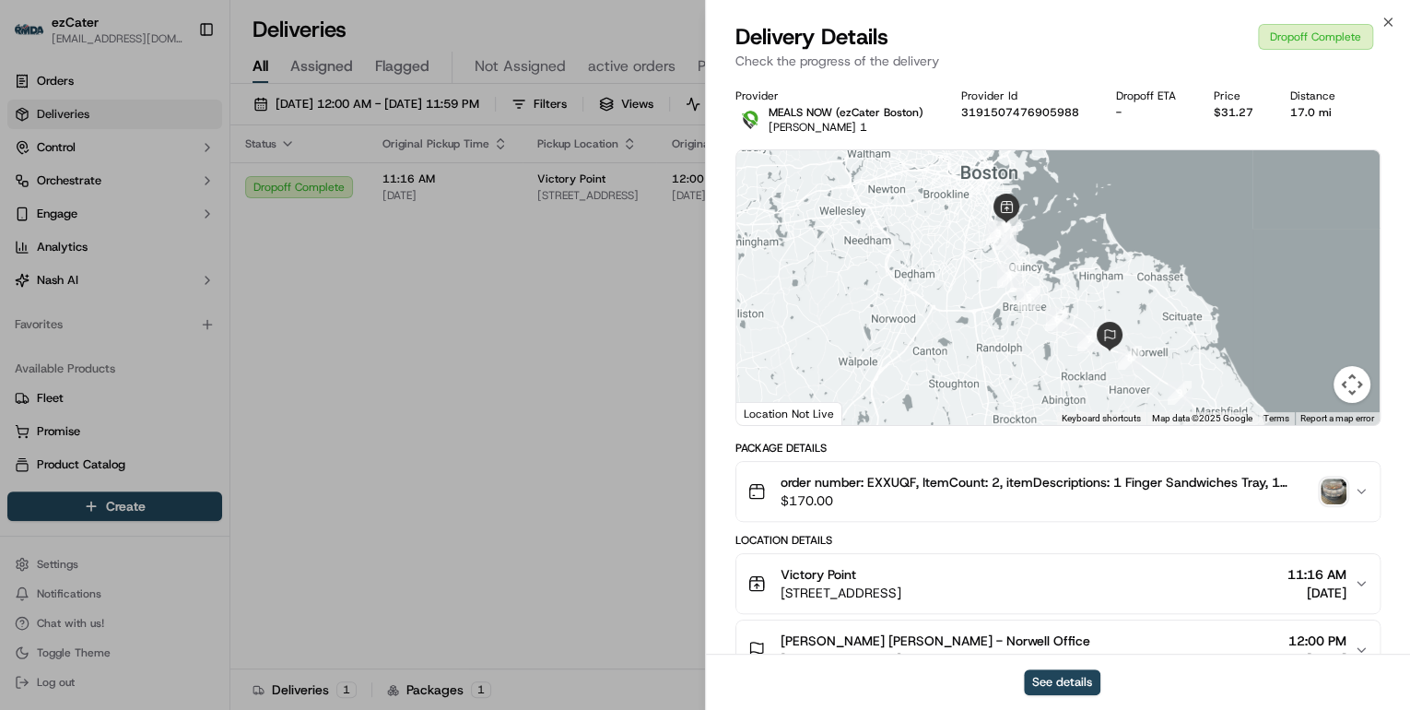
click at [1331, 492] on img "button" at bounding box center [1334, 491] width 26 height 26
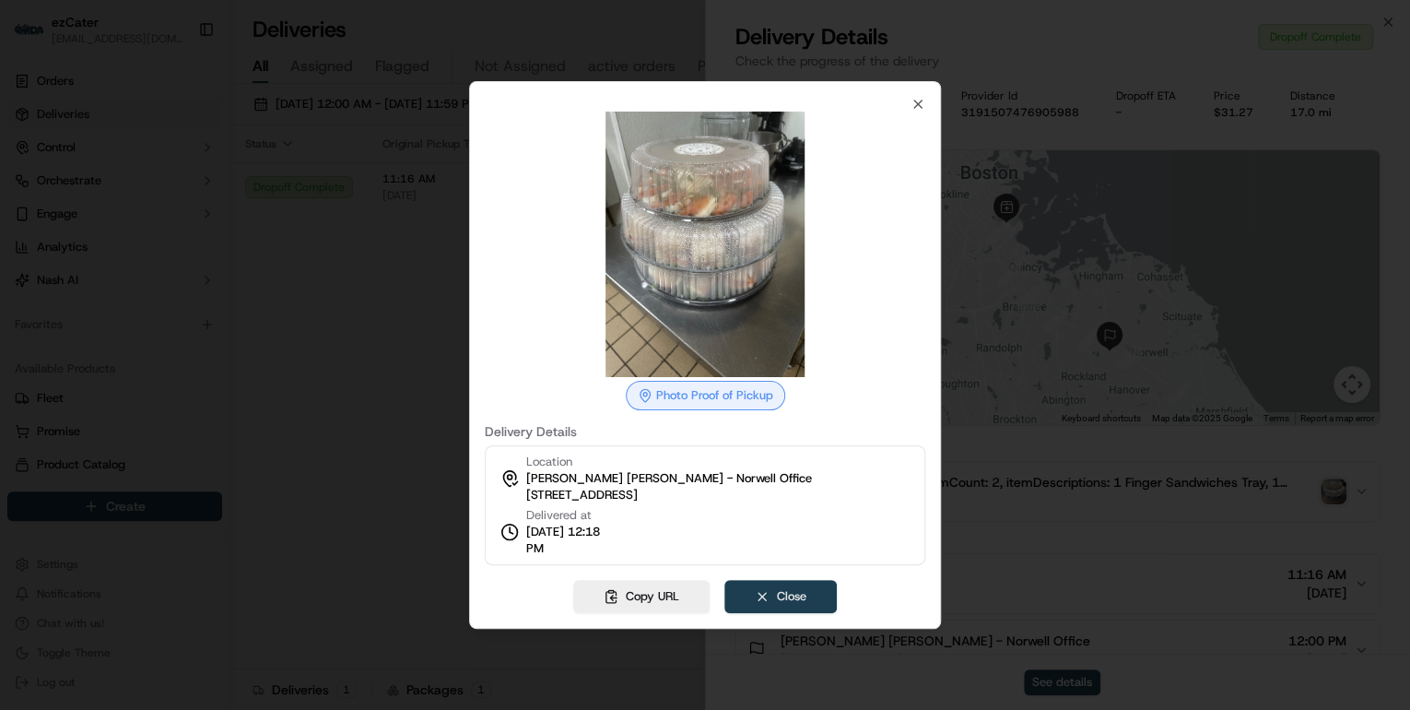
click at [770, 592] on button "Close" at bounding box center [781, 596] width 112 height 33
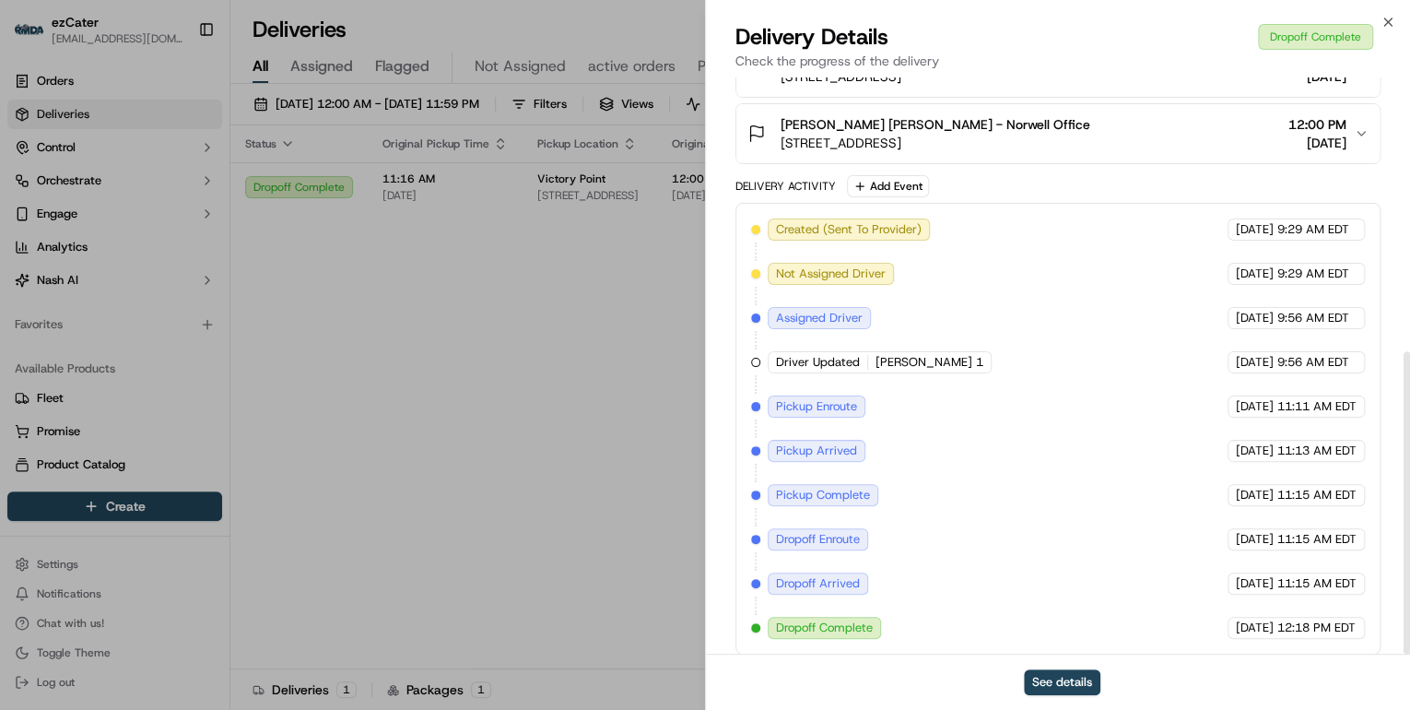
scroll to position [524, 0]
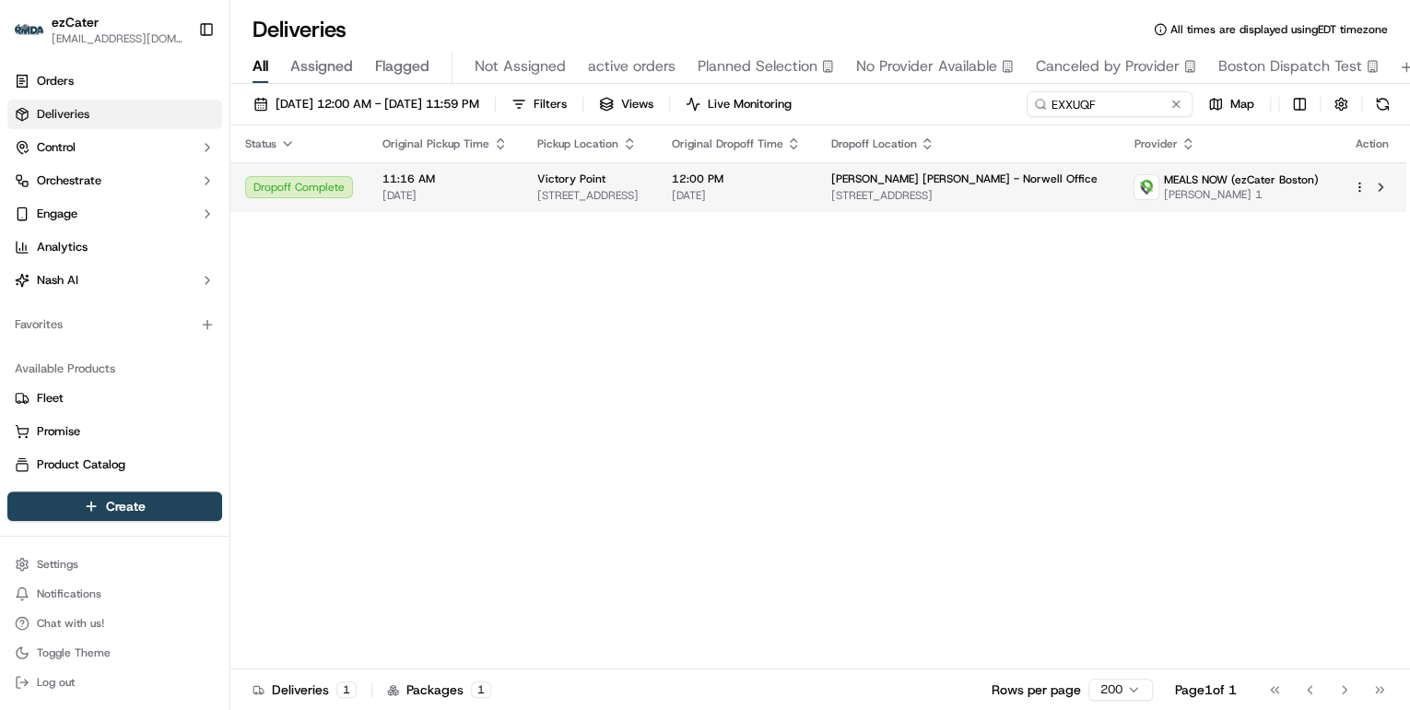
click at [638, 198] on span "332 Victory Rd, Quincy, MA 02171, USA" at bounding box center [589, 195] width 104 height 15
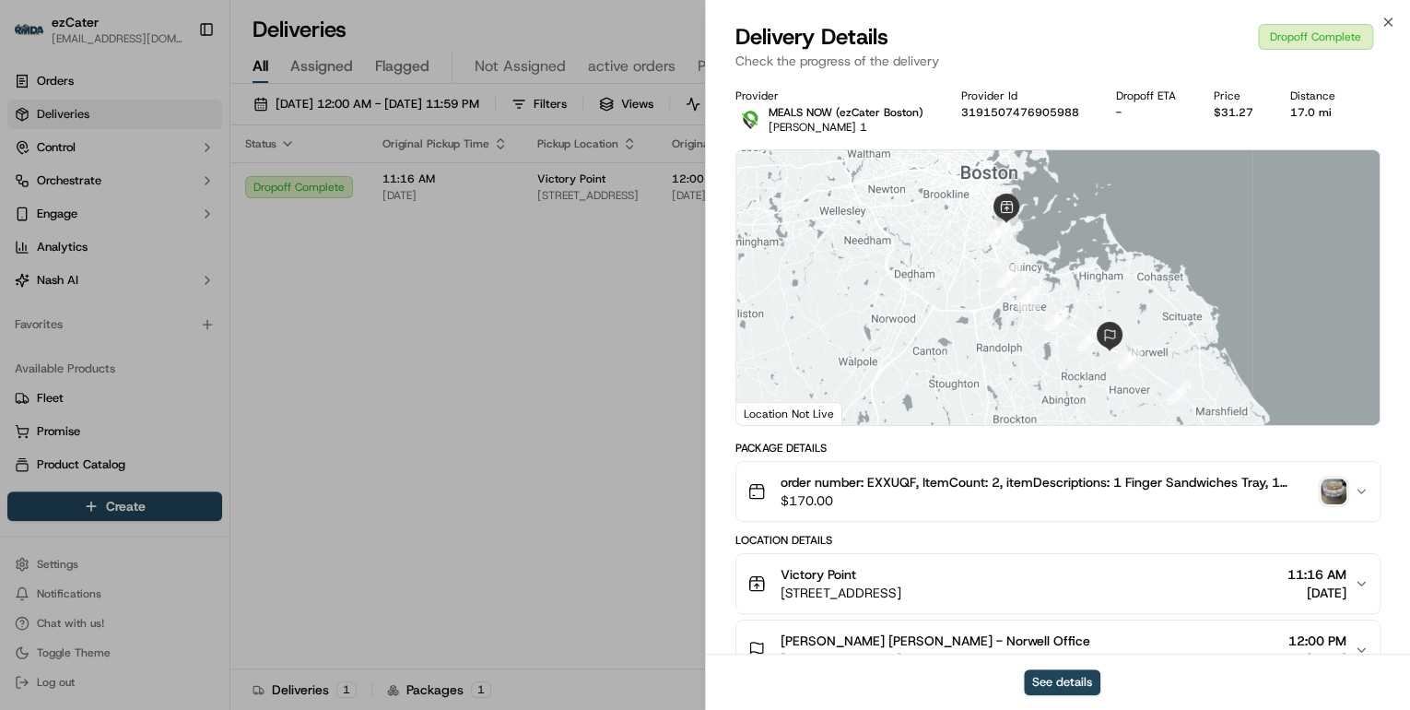
scroll to position [147, 0]
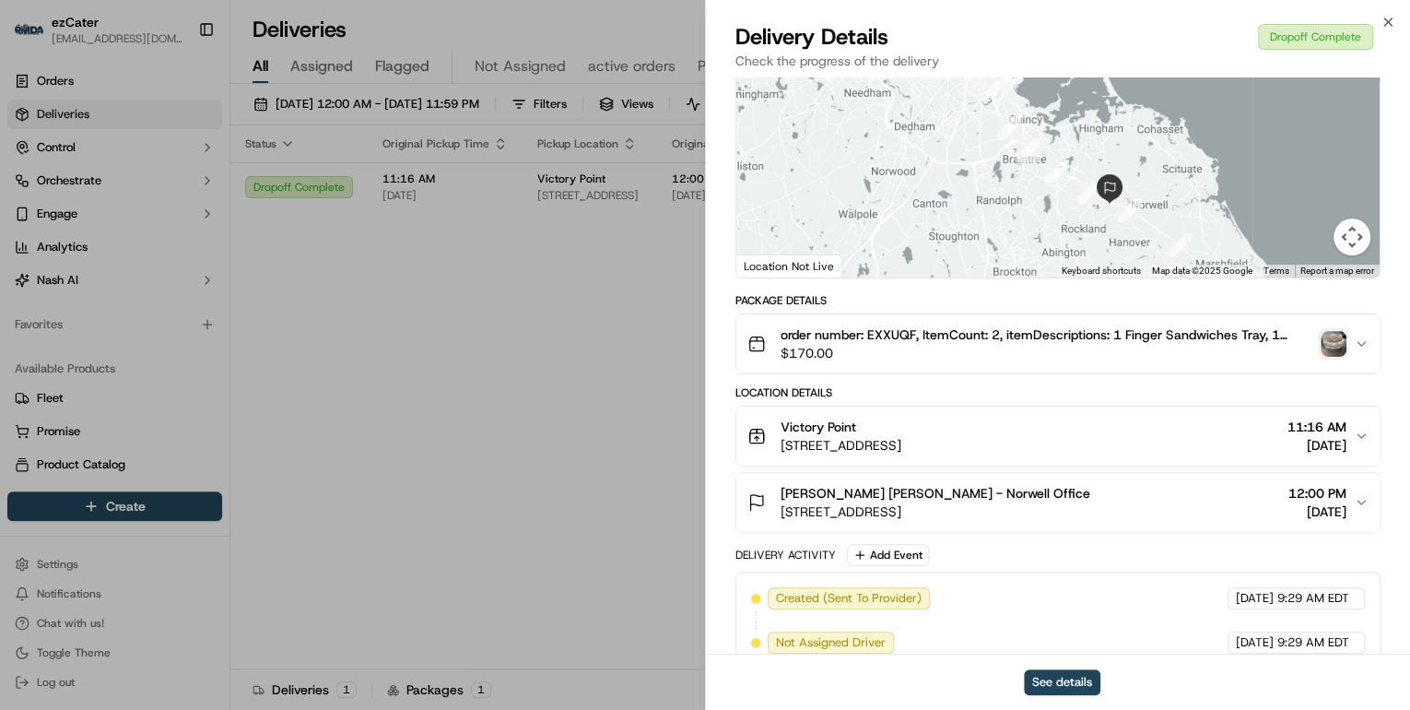
click at [1075, 508] on span "141 Longwater Dr #102, Norwell, MA 02061, USA" at bounding box center [936, 511] width 310 height 18
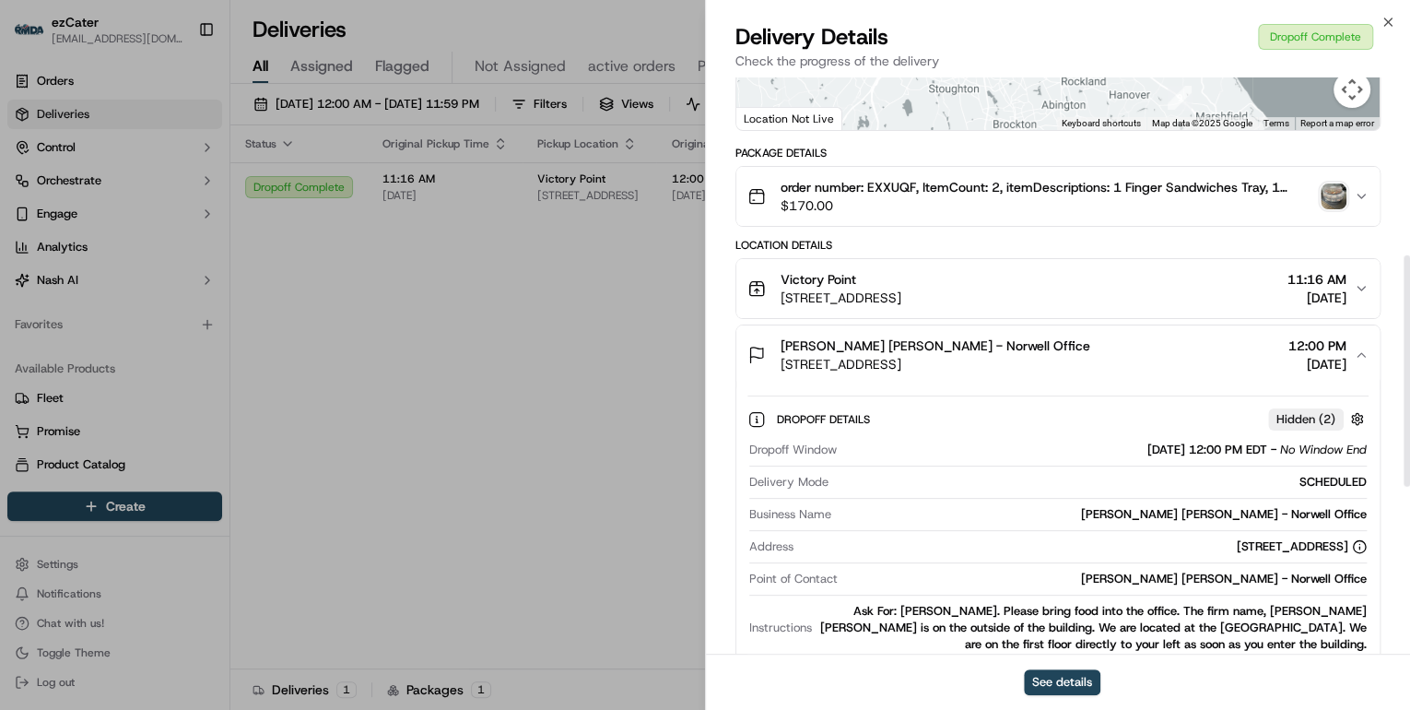
scroll to position [442, 0]
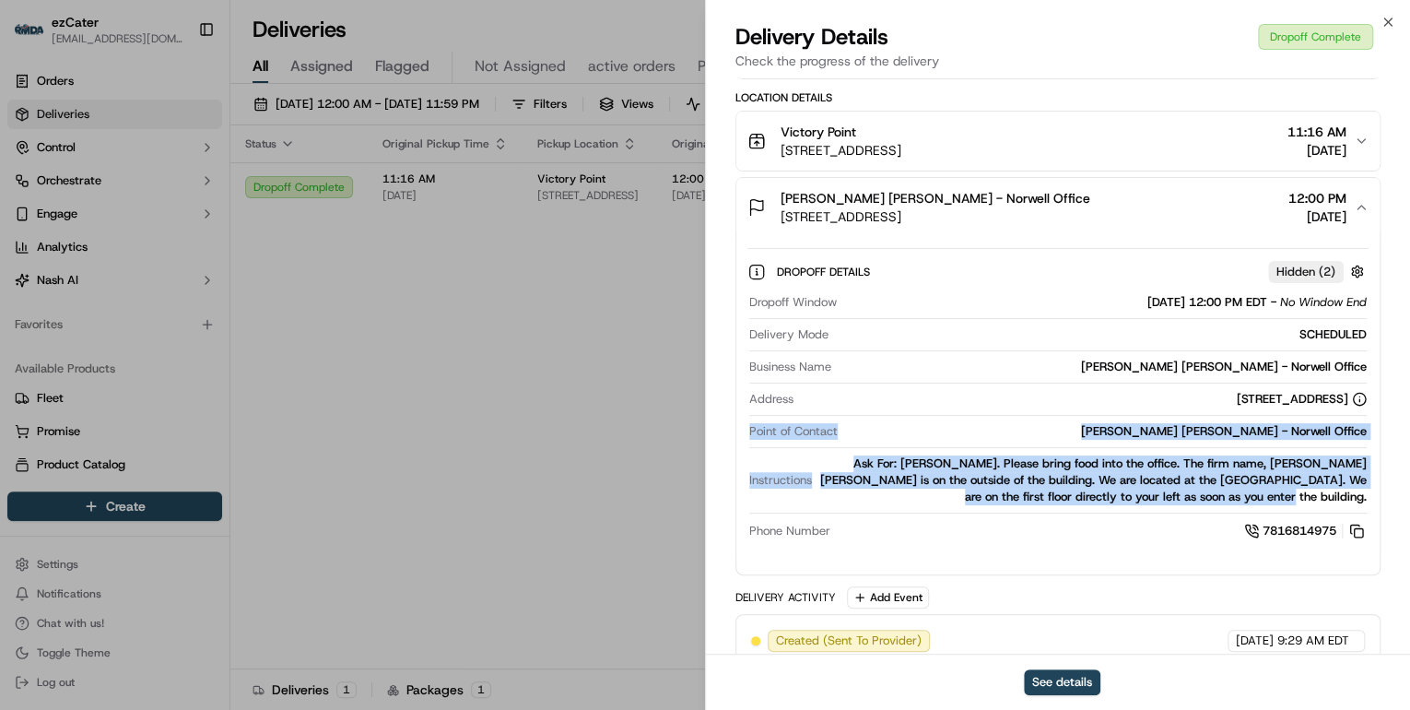
drag, startPoint x: 738, startPoint y: 426, endPoint x: 1370, endPoint y: 498, distance: 635.5
click at [1370, 498] on div "Dropoff Details Hidden ( 2 ) Dropoff Window 09/16/2025 12:00 PM EDT - No Window…" at bounding box center [1057, 398] width 643 height 323
copy div "Point of Contact Morgan Stanley - Norwell Office Instructions Ask For: Felicia …"
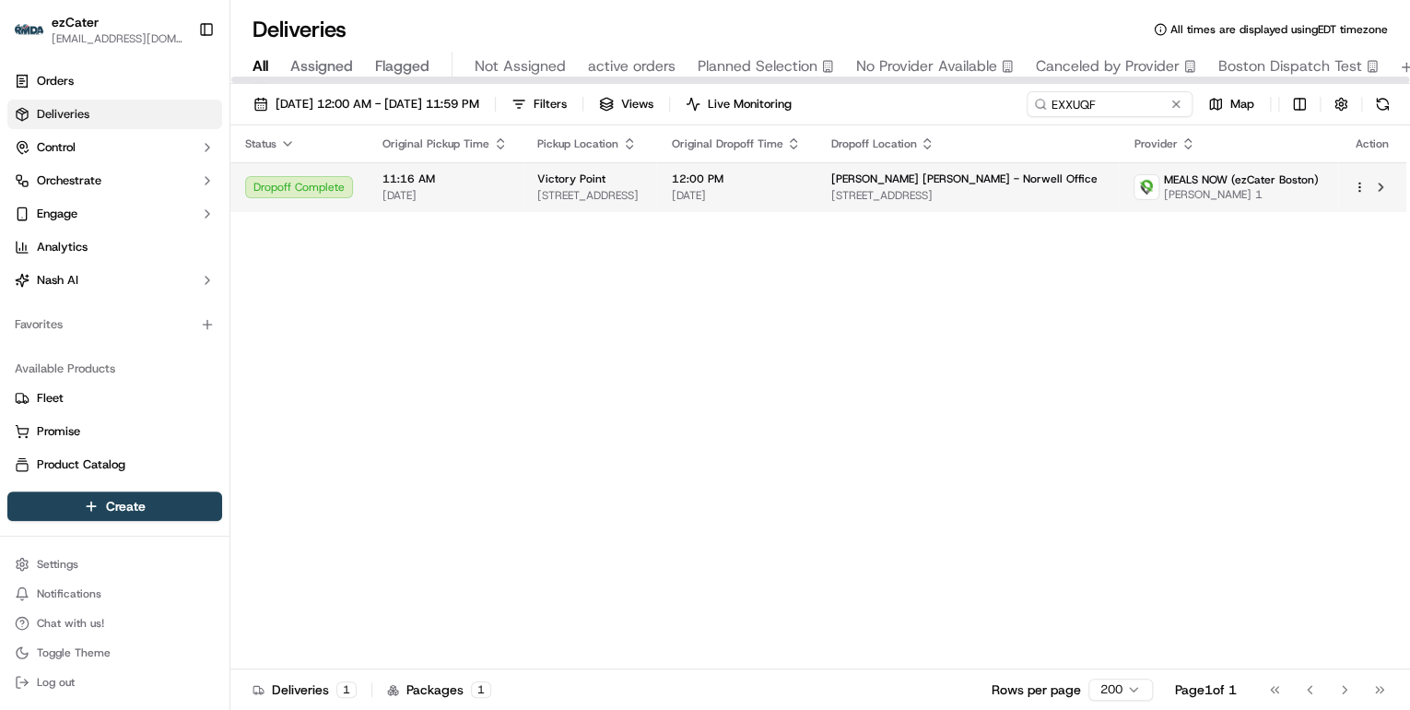
click at [585, 182] on span "Victory Point" at bounding box center [571, 178] width 68 height 15
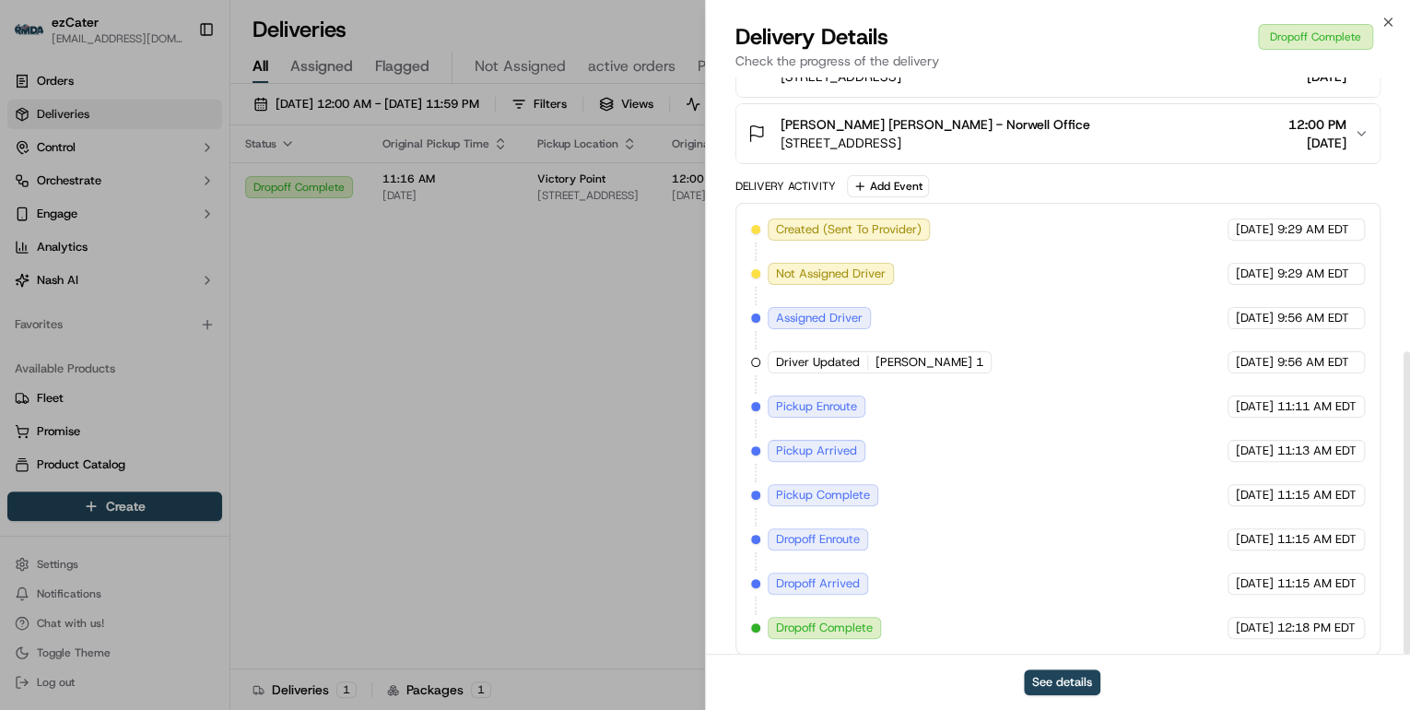
scroll to position [524, 0]
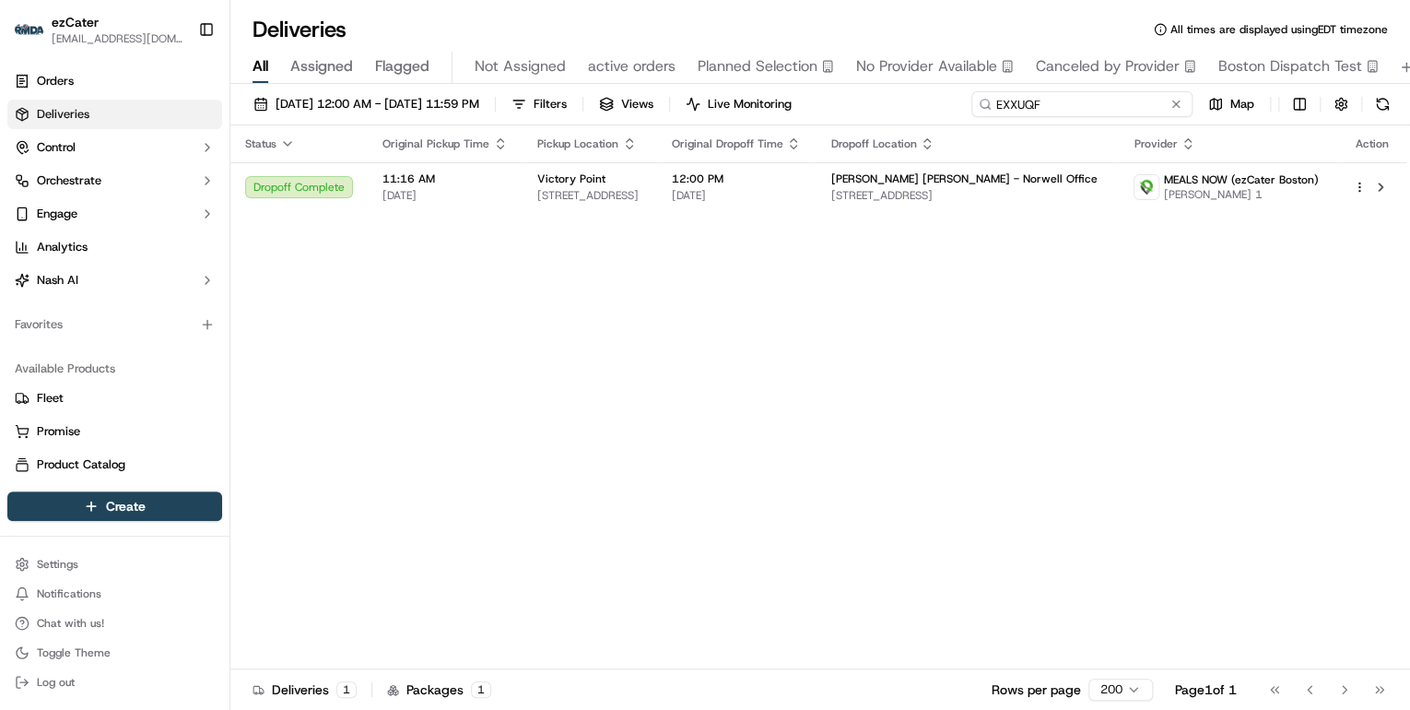
drag, startPoint x: 1109, startPoint y: 107, endPoint x: 568, endPoint y: 123, distance: 541.3
click at [588, 121] on div "09/15/2025 12:00 AM - 09/21/2025 11:59 PM Filters Views Live Monitoring EXXUQF …" at bounding box center [820, 108] width 1180 height 34
paste input "Z9A-WVC"
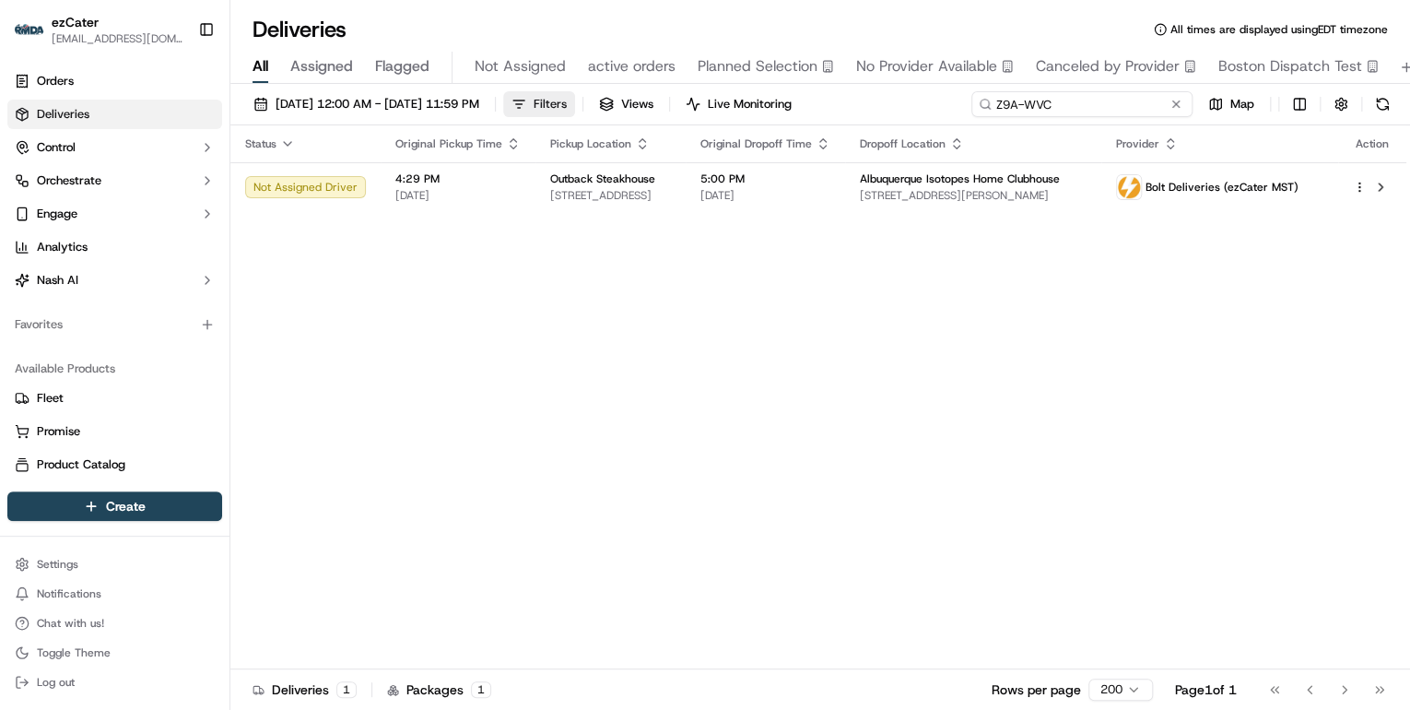
drag, startPoint x: 1074, startPoint y: 103, endPoint x: 592, endPoint y: 92, distance: 482.2
click at [592, 92] on div "09/15/2025 12:00 AM - 09/21/2025 11:59 PM Filters Views Live Monitoring Z9A-WVC…" at bounding box center [820, 108] width 1180 height 34
paste input "KYCJ1J"
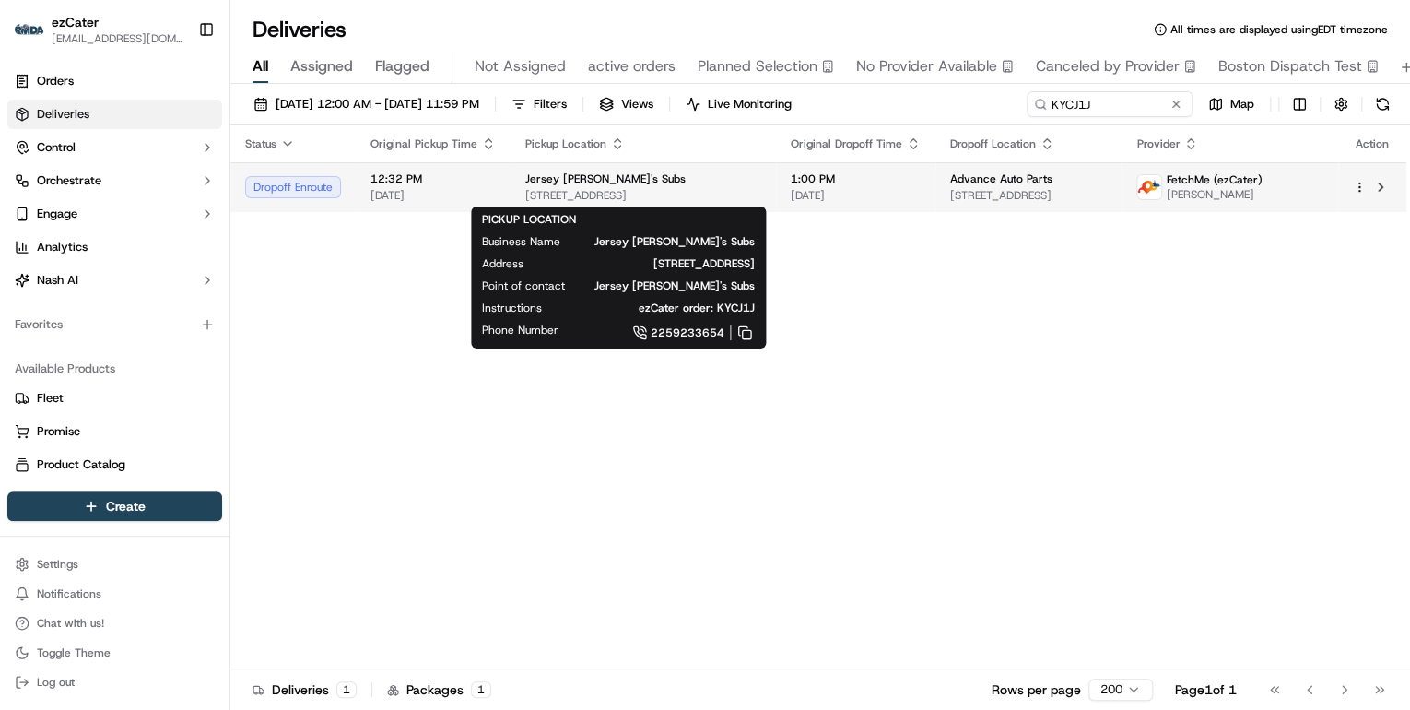
click at [613, 197] on span "7415 Corporate Blvd Suite 910, Baton Rouge, LA 70809, USA" at bounding box center [643, 195] width 236 height 15
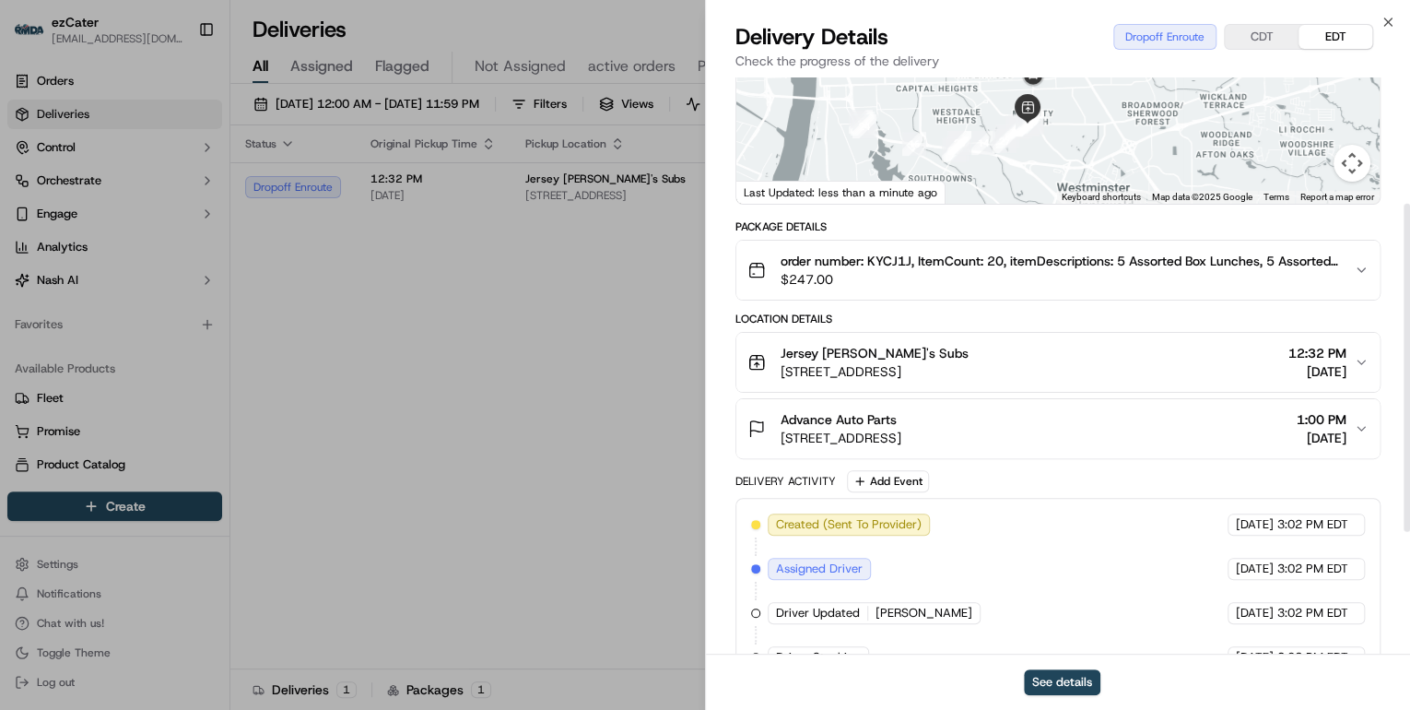
scroll to position [435, 0]
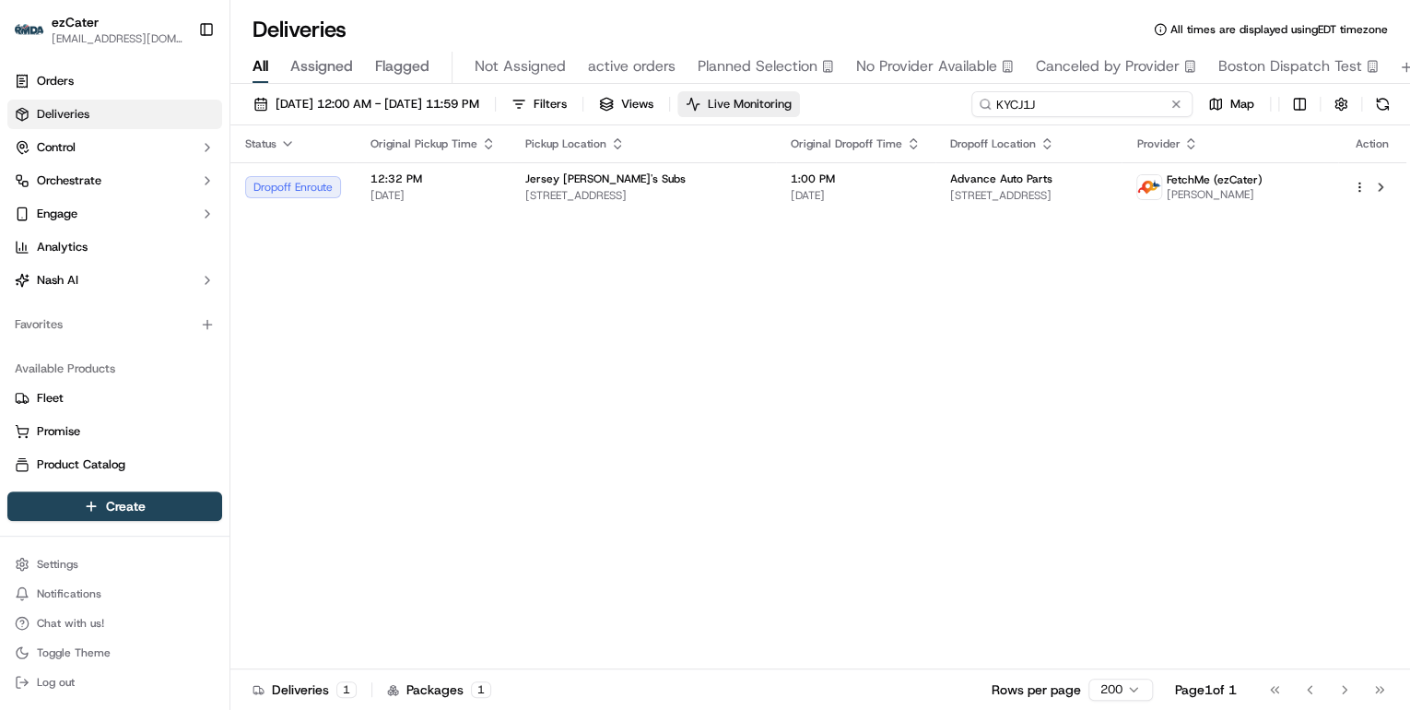
drag, startPoint x: 1114, startPoint y: 105, endPoint x: 742, endPoint y: 107, distance: 371.5
click at [747, 107] on div "09/15/2025 12:00 AM - 09/21/2025 11:59 PM Filters Views Live Monitoring KYCJ1J …" at bounding box center [820, 108] width 1180 height 34
paste input
drag, startPoint x: 1052, startPoint y: 105, endPoint x: 605, endPoint y: 88, distance: 447.4
click at [605, 88] on div "09/15/2025 12:00 AM - 09/21/2025 11:59 PM Filters Views Live Monitoring KYCJ1J …" at bounding box center [820, 399] width 1180 height 630
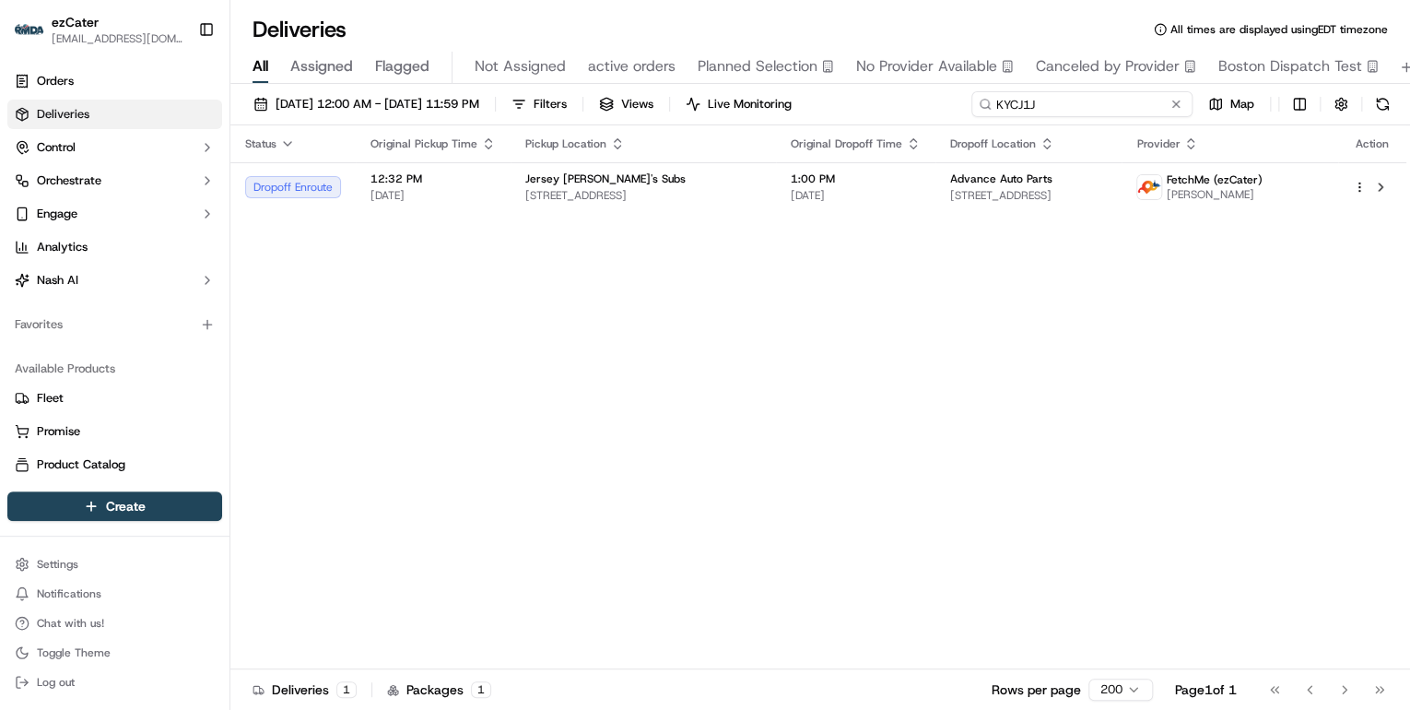
paste input "W8R532"
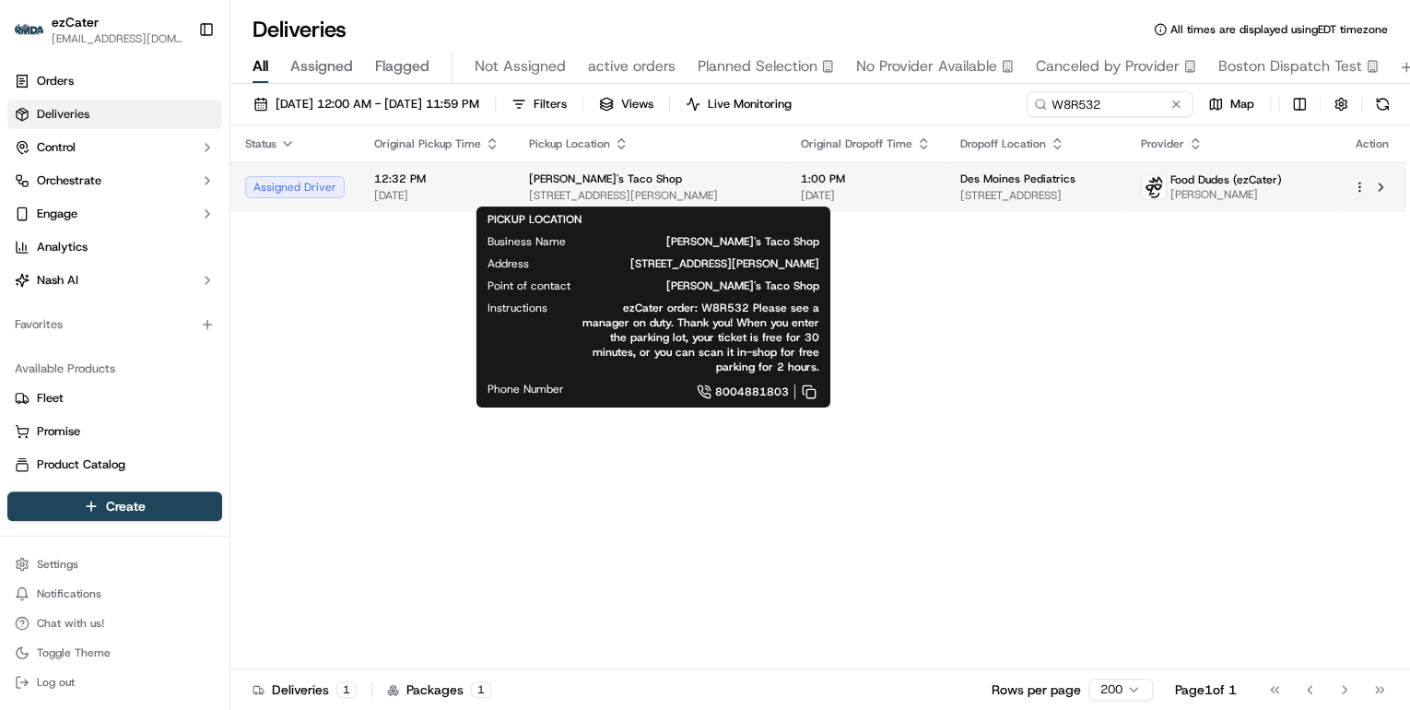
click at [564, 193] on span "300 W Martin Luther King Jr Pkwy Suite 120, Des Moines, IA 50309, USA" at bounding box center [650, 195] width 242 height 15
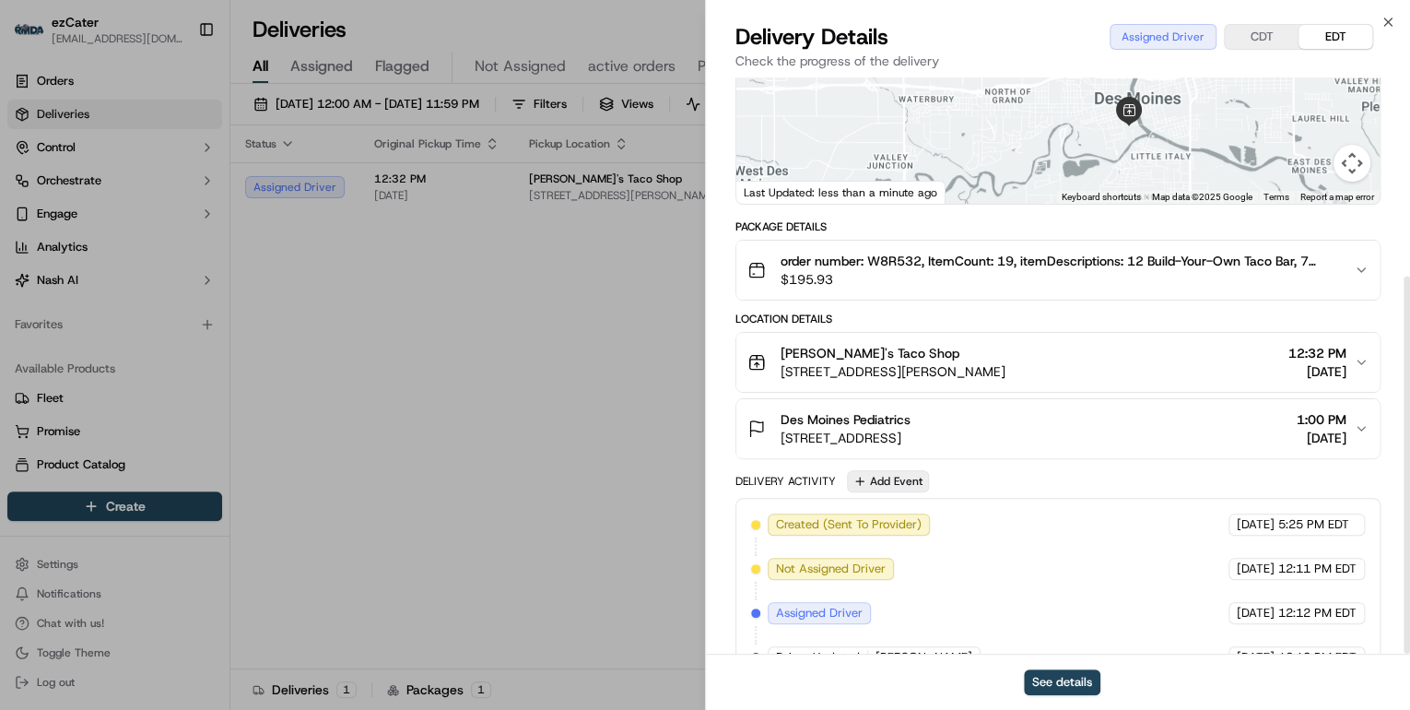
scroll to position [303, 0]
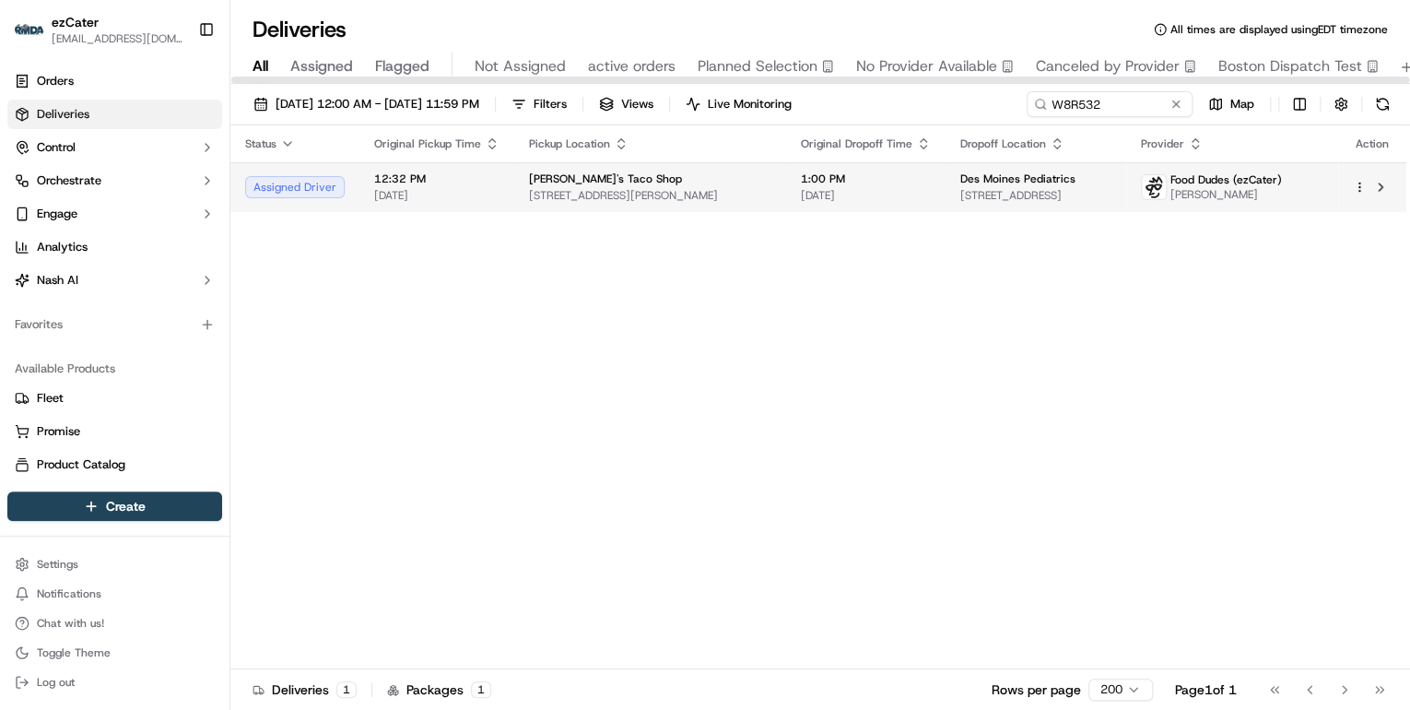
click at [609, 172] on span "Fuzzy's Taco Shop" at bounding box center [605, 178] width 153 height 15
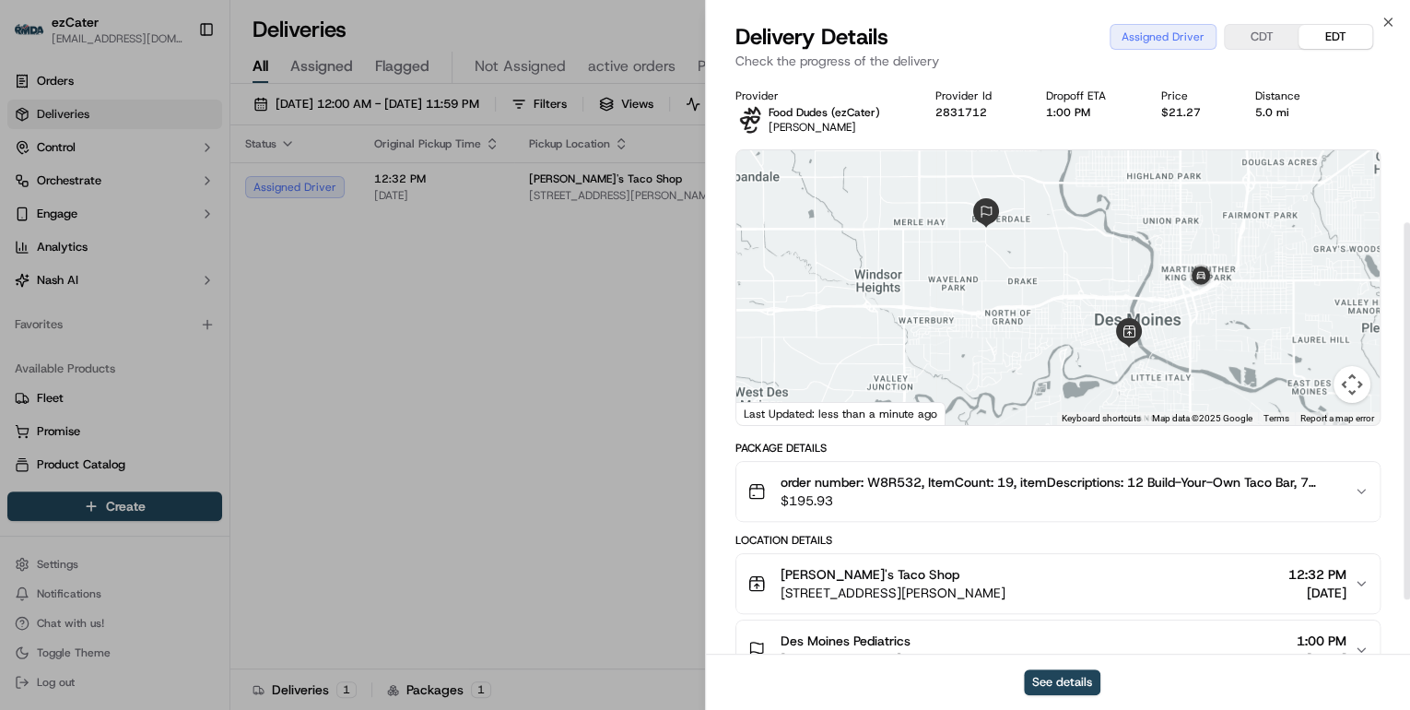
scroll to position [221, 0]
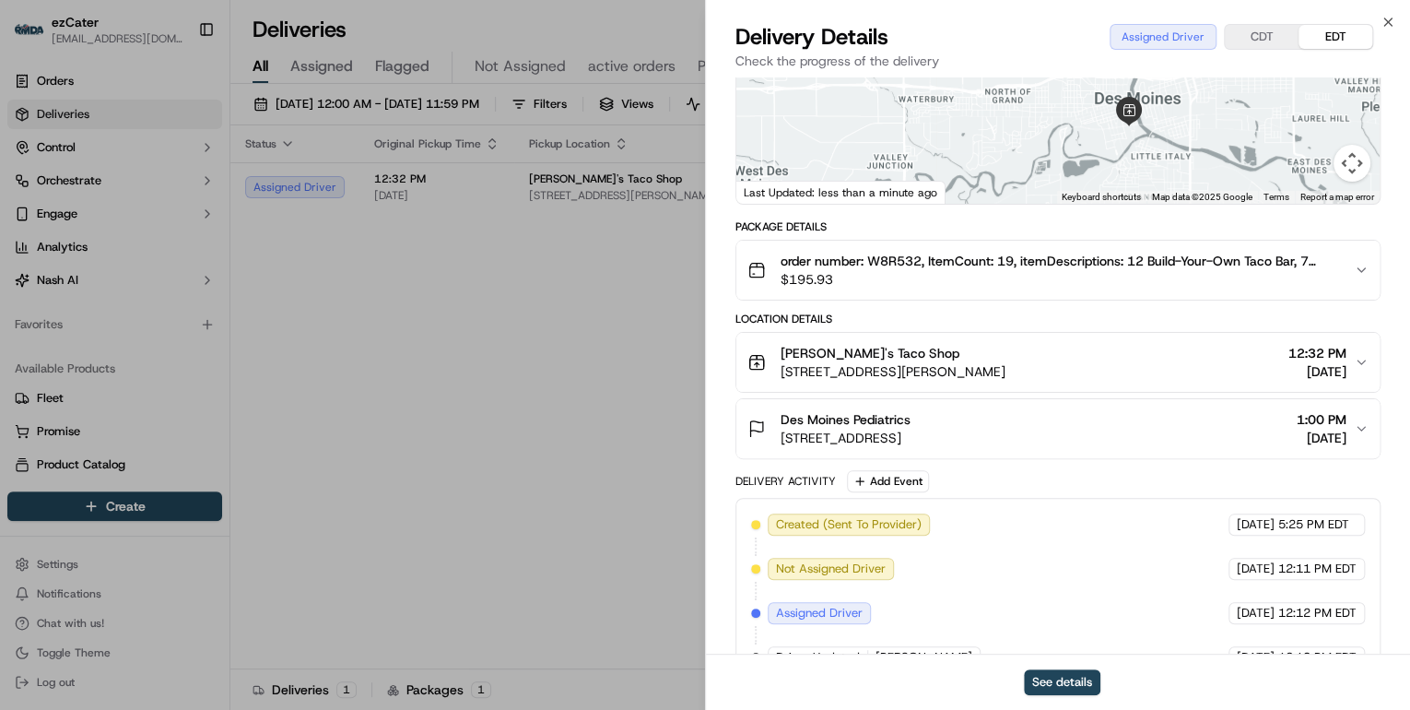
click at [1006, 359] on div "Fuzzy's Taco Shop" at bounding box center [893, 353] width 225 height 18
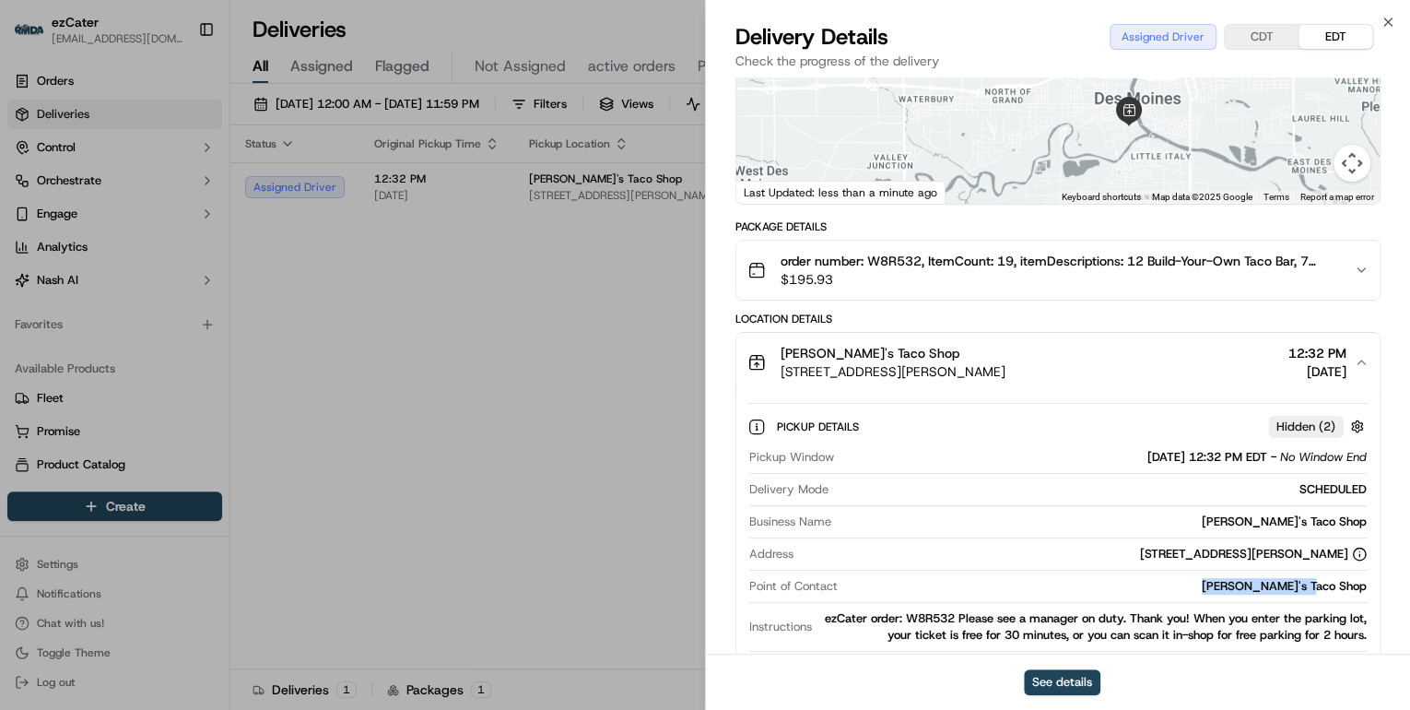
drag, startPoint x: 1375, startPoint y: 585, endPoint x: 1176, endPoint y: 584, distance: 199.1
click at [1176, 584] on div "Pickup Details Hidden ( 2 ) Pickup Window 09/16/2025 12:32 PM EDT - No Window E…" at bounding box center [1057, 545] width 643 height 306
copy div "Fuzzy's Taco Shop"
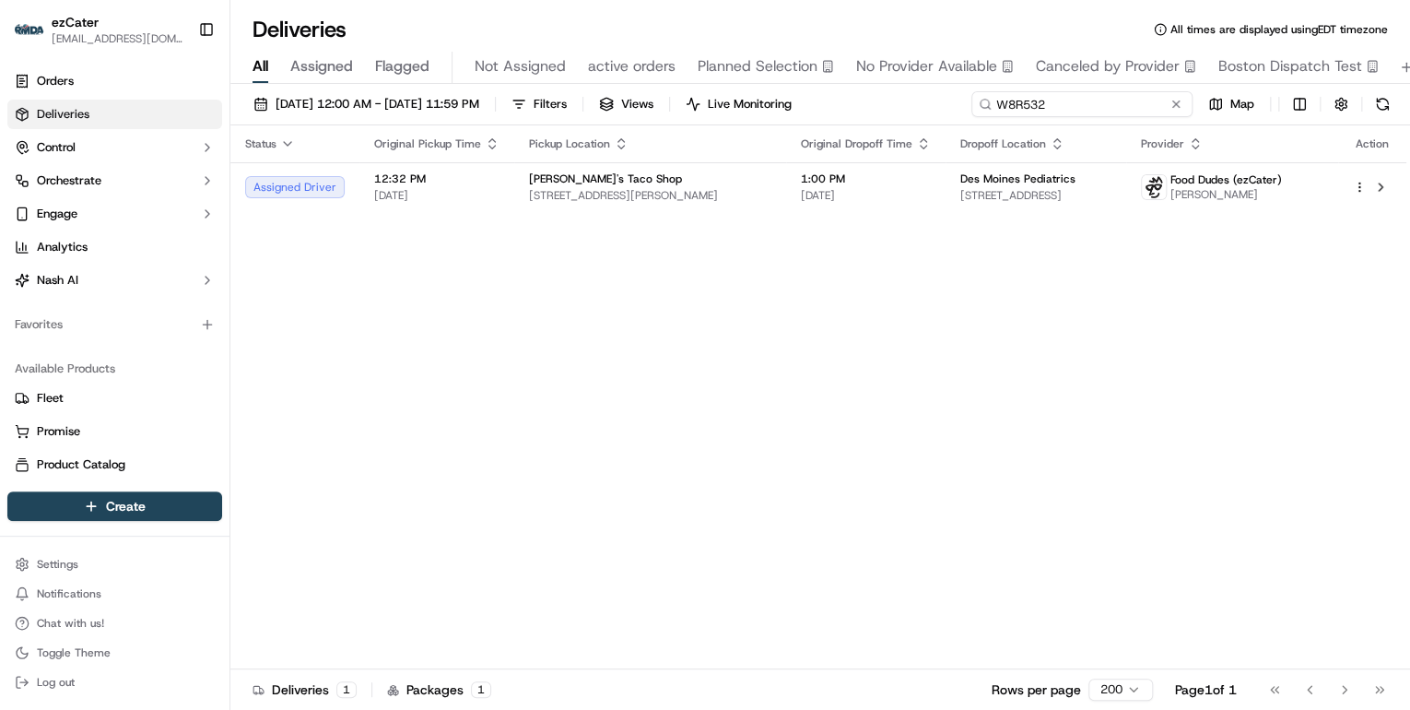
drag, startPoint x: 1131, startPoint y: 94, endPoint x: 643, endPoint y: 116, distance: 488.1
click at [713, 116] on div "09/15/2025 12:00 AM - 09/21/2025 11:59 PM Filters Views Live Monitoring W8R532 …" at bounding box center [820, 108] width 1180 height 34
paste input "Y71228"
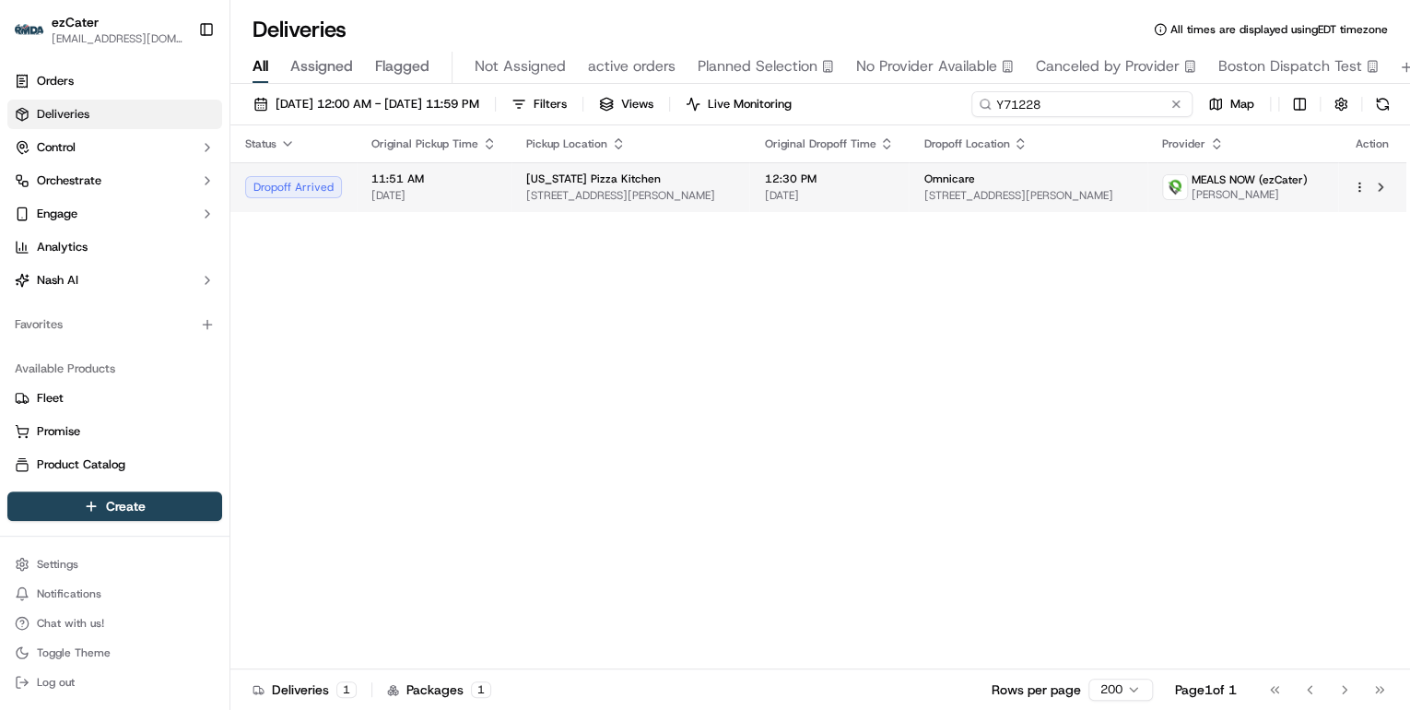
type input "Y71228"
click at [600, 194] on span "109 W County Center Space 2055, Des Peres, MO 63131, USA" at bounding box center [630, 195] width 208 height 15
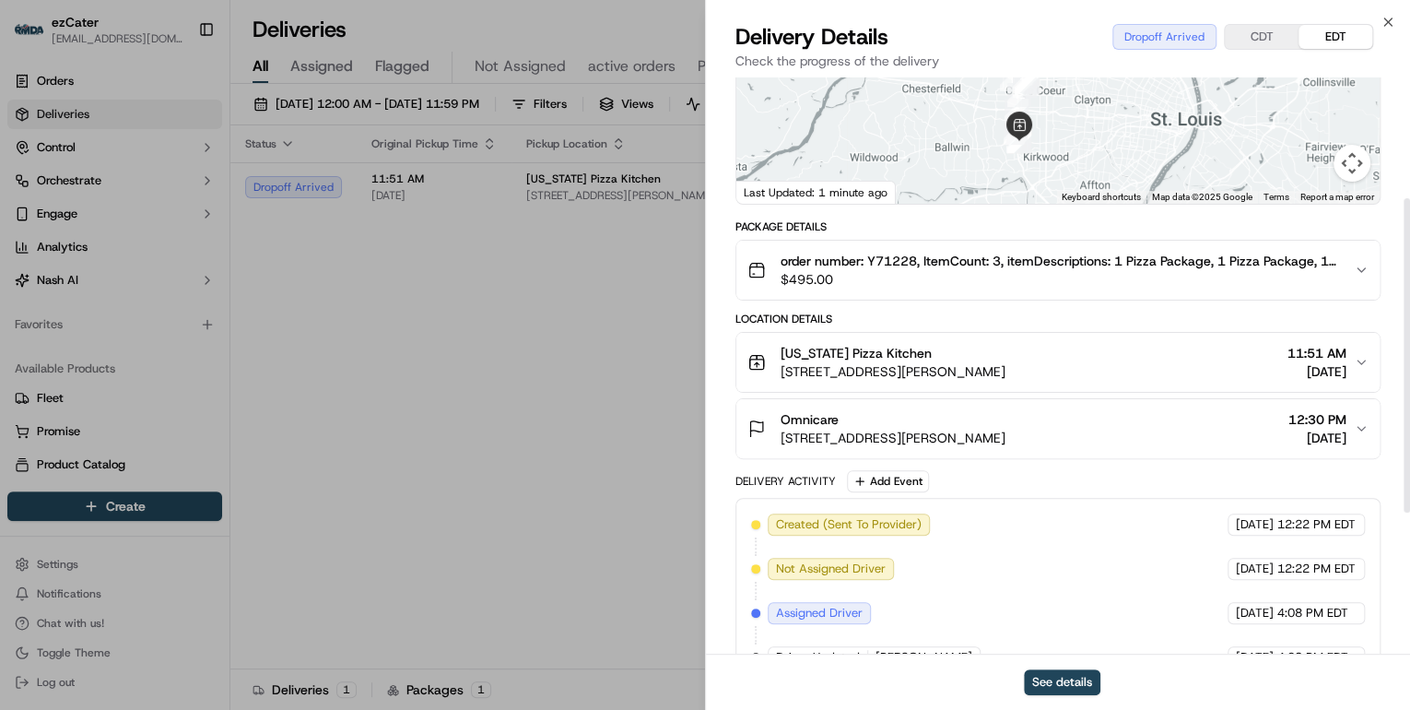
scroll to position [442, 0]
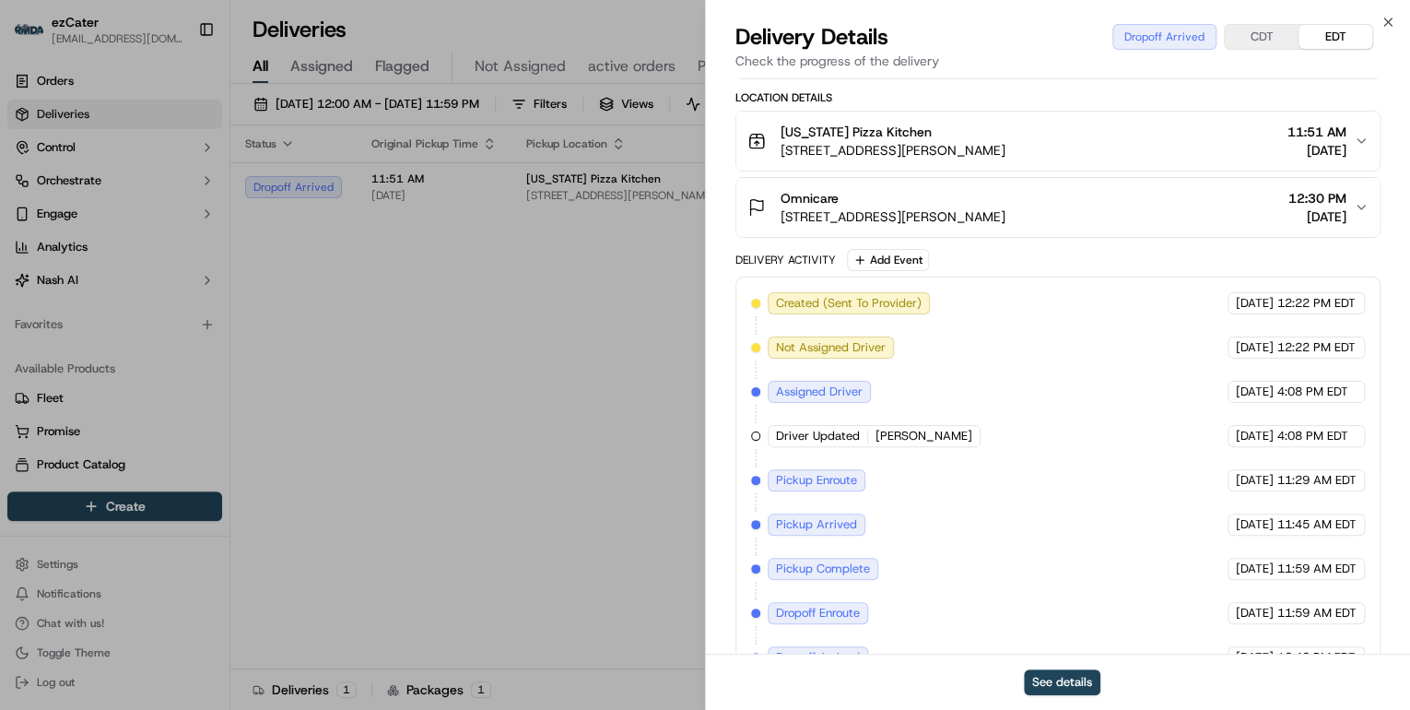
click at [1043, 204] on div "Omnicare 345 Dunn Rd, Florissant, MO 63031, USA 12:30 PM 09/16/2025" at bounding box center [1051, 207] width 607 height 37
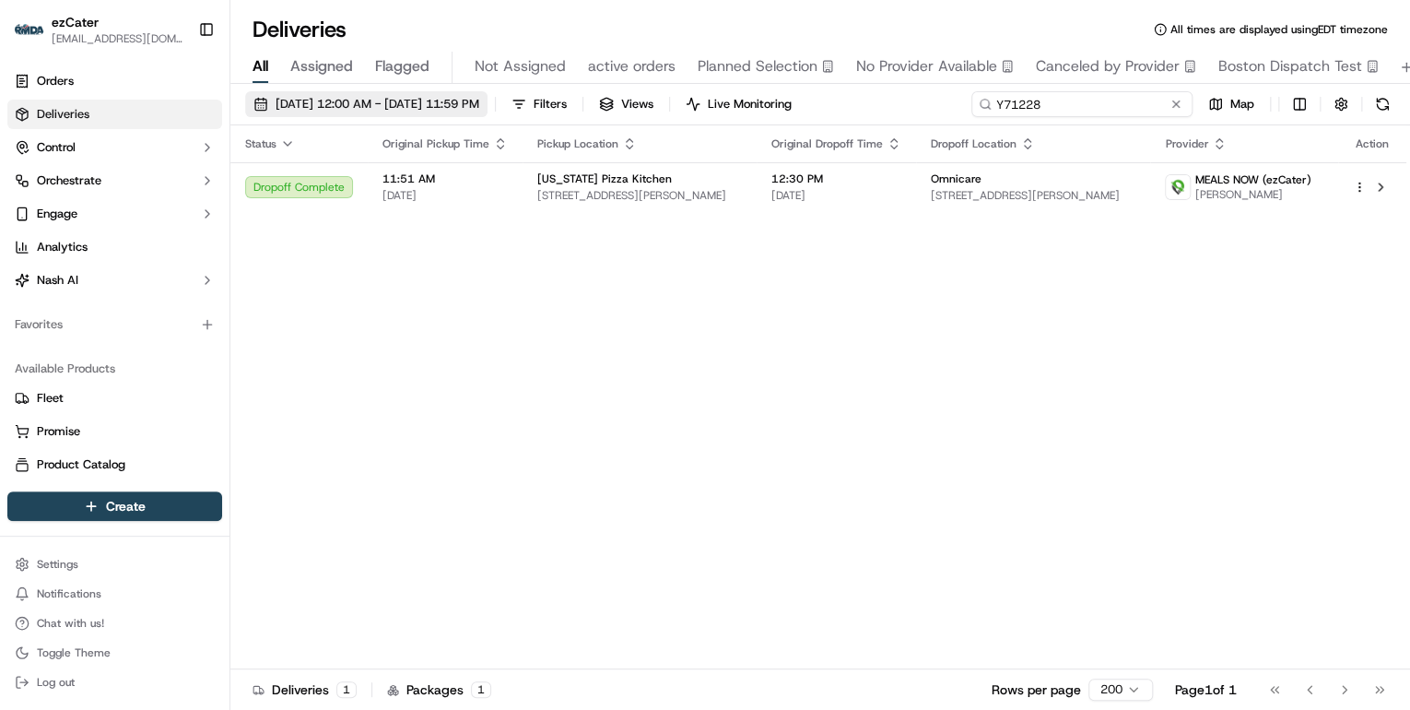
drag, startPoint x: 1116, startPoint y: 107, endPoint x: 418, endPoint y: 106, distance: 697.8
click at [454, 106] on div "09/15/2025 12:00 AM - 09/21/2025 11:59 PM Filters Views Live Monitoring Y71228 …" at bounding box center [820, 108] width 1180 height 34
paste input "X3051R"
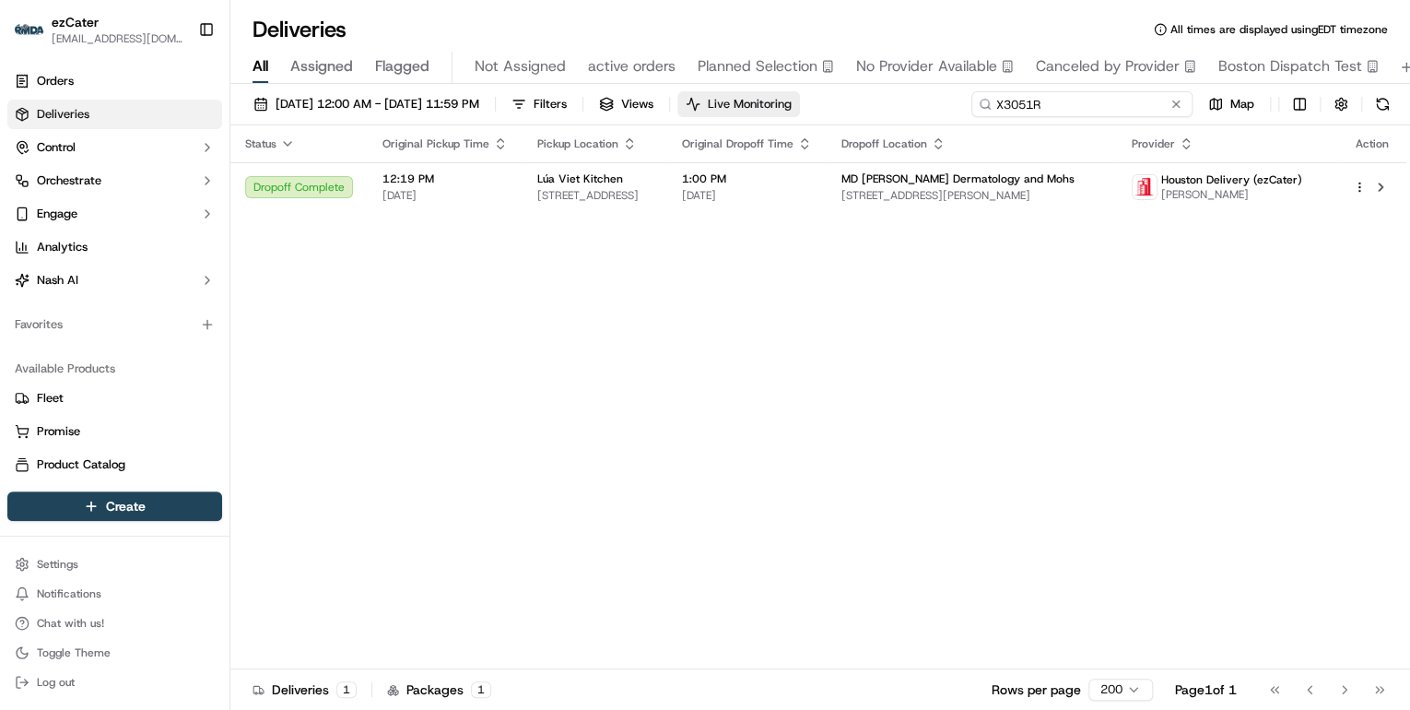
drag, startPoint x: 1048, startPoint y: 107, endPoint x: 659, endPoint y: 103, distance: 389.0
click at [713, 100] on div "09/15/2025 12:00 AM - 09/21/2025 11:59 PM Filters Views Live Monitoring X3051R …" at bounding box center [820, 108] width 1180 height 34
paste input "6T5022"
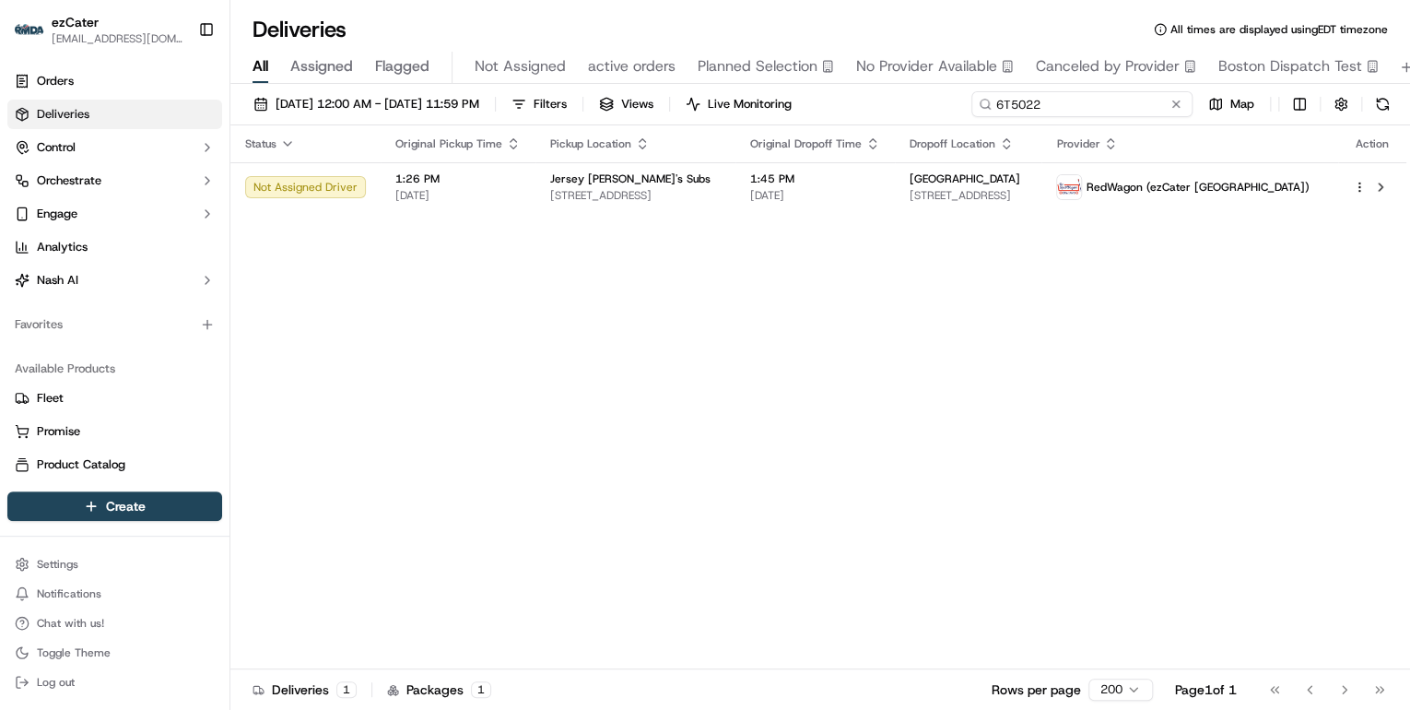
drag, startPoint x: 1046, startPoint y: 100, endPoint x: 653, endPoint y: 102, distance: 393.6
click at [654, 102] on div "09/15/2025 12:00 AM - 09/21/2025 11:59 PM Filters Views Live Monitoring 6T5022 …" at bounding box center [820, 108] width 1180 height 34
paste input "20E08Z"
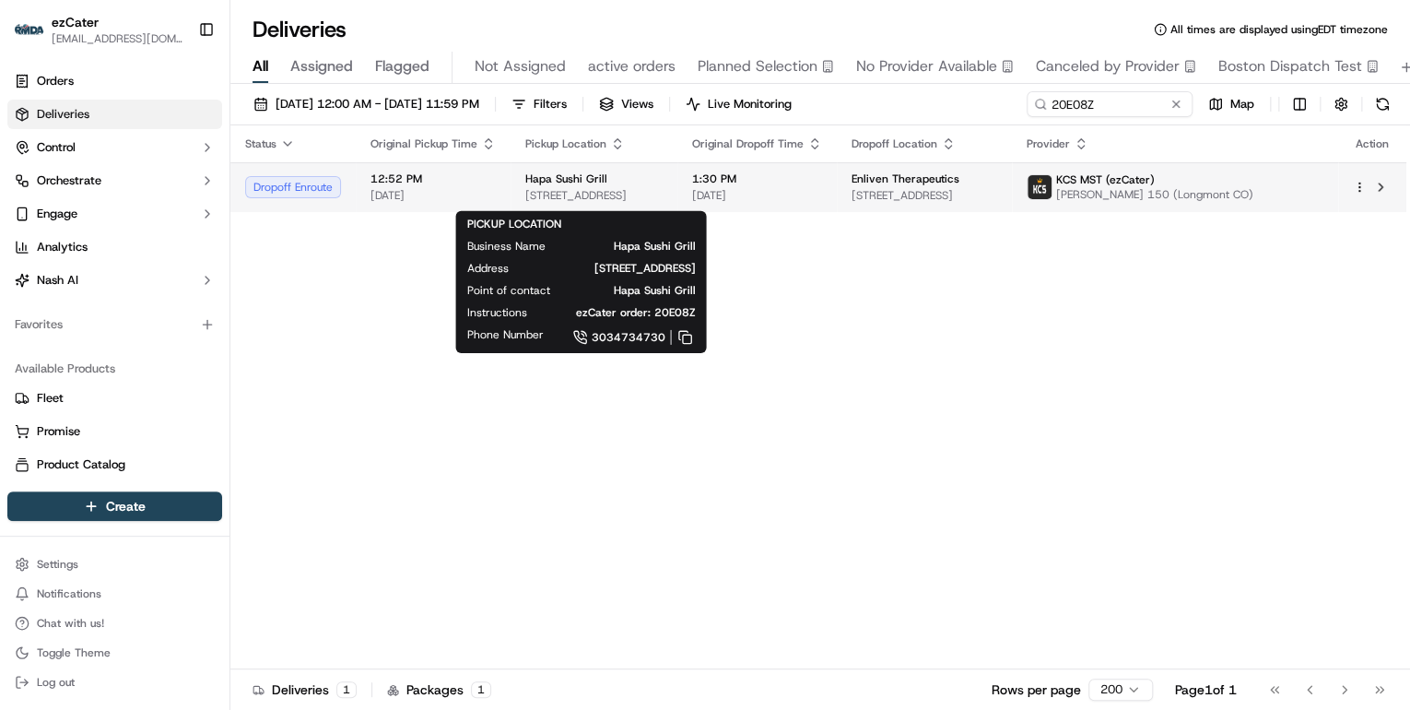
click at [663, 199] on span "1048 Pearl St, Boulder, CO 80302, USA" at bounding box center [593, 195] width 137 height 15
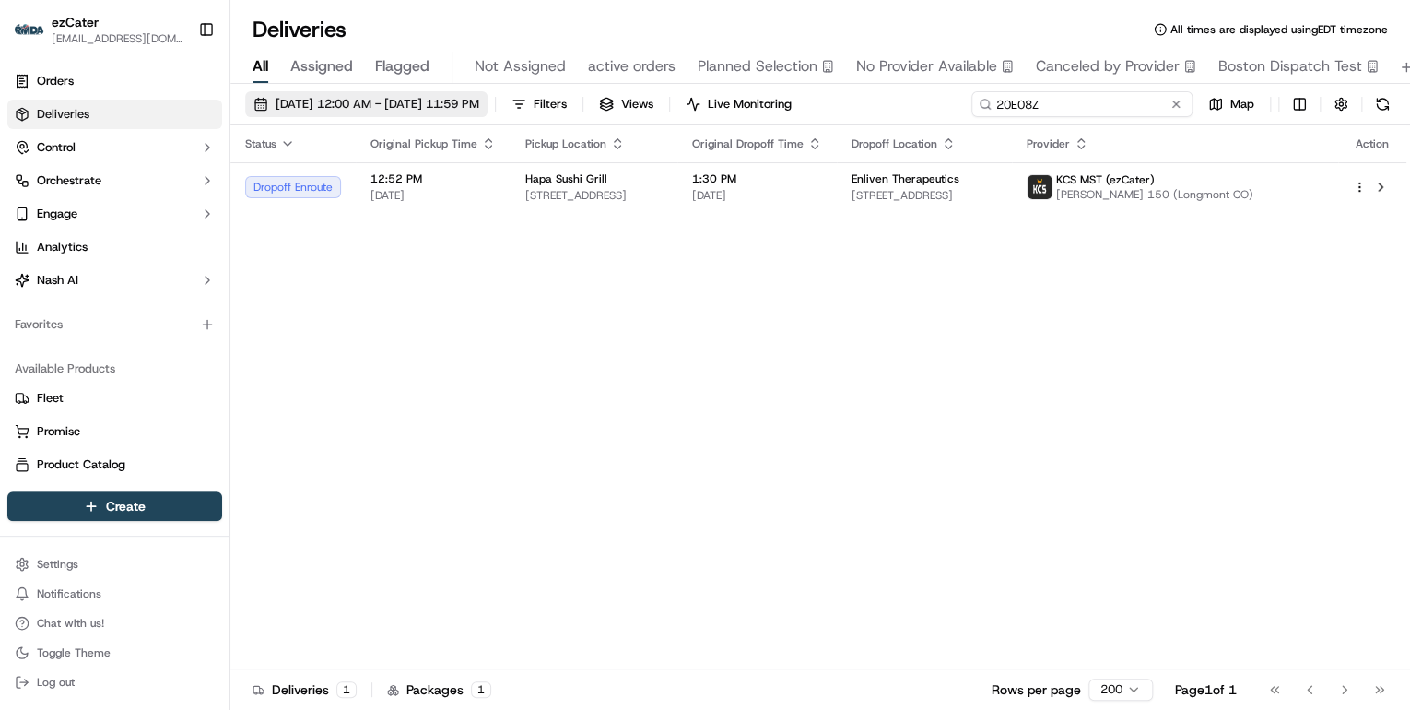
drag, startPoint x: 1102, startPoint y: 108, endPoint x: 427, endPoint y: 107, distance: 675.7
click at [428, 107] on div "09/15/2025 12:00 AM - 09/21/2025 11:59 PM Filters Views Live Monitoring 20E08Z …" at bounding box center [820, 108] width 1180 height 34
paste input "6T5022"
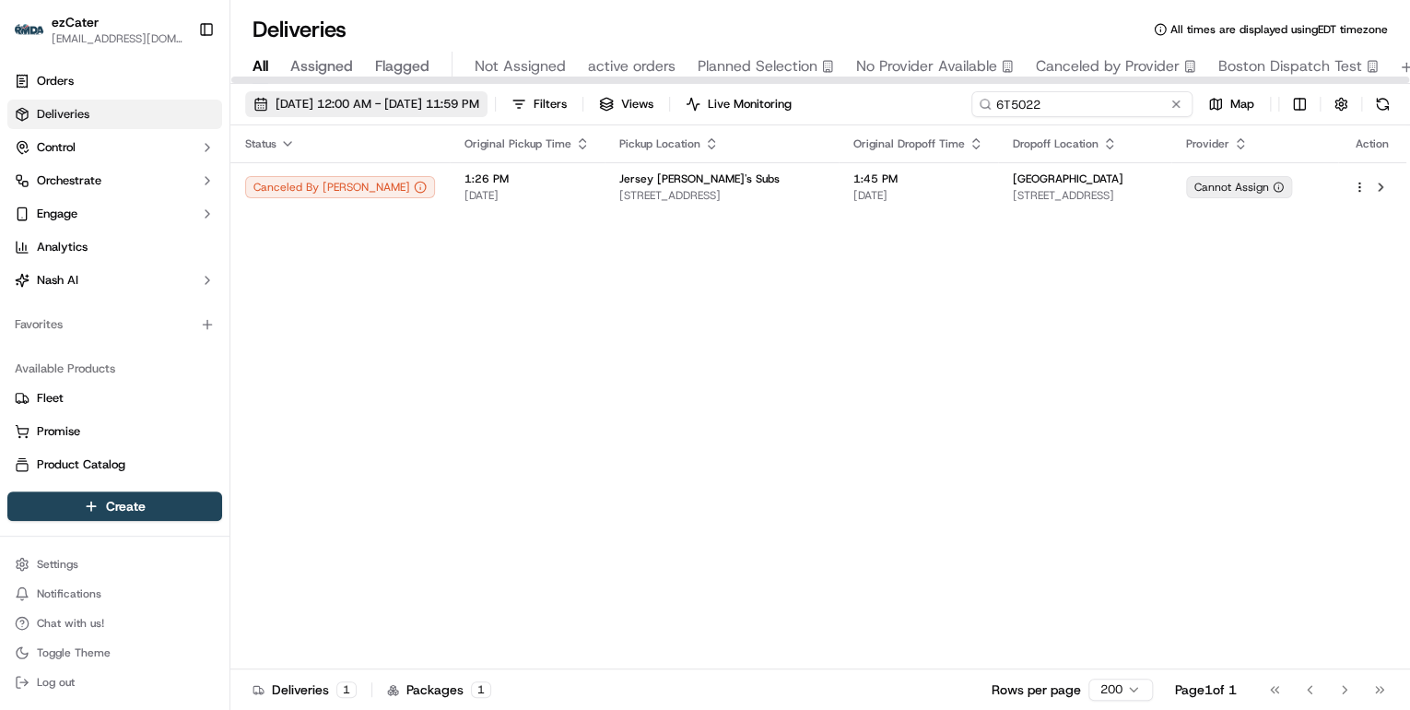
drag, startPoint x: 1093, startPoint y: 104, endPoint x: 538, endPoint y: 111, distance: 554.9
click at [539, 111] on div "09/15/2025 12:00 AM - 09/21/2025 11:59 PM Filters Views Live Monitoring 6T5022 …" at bounding box center [820, 108] width 1180 height 34
paste input "93E717"
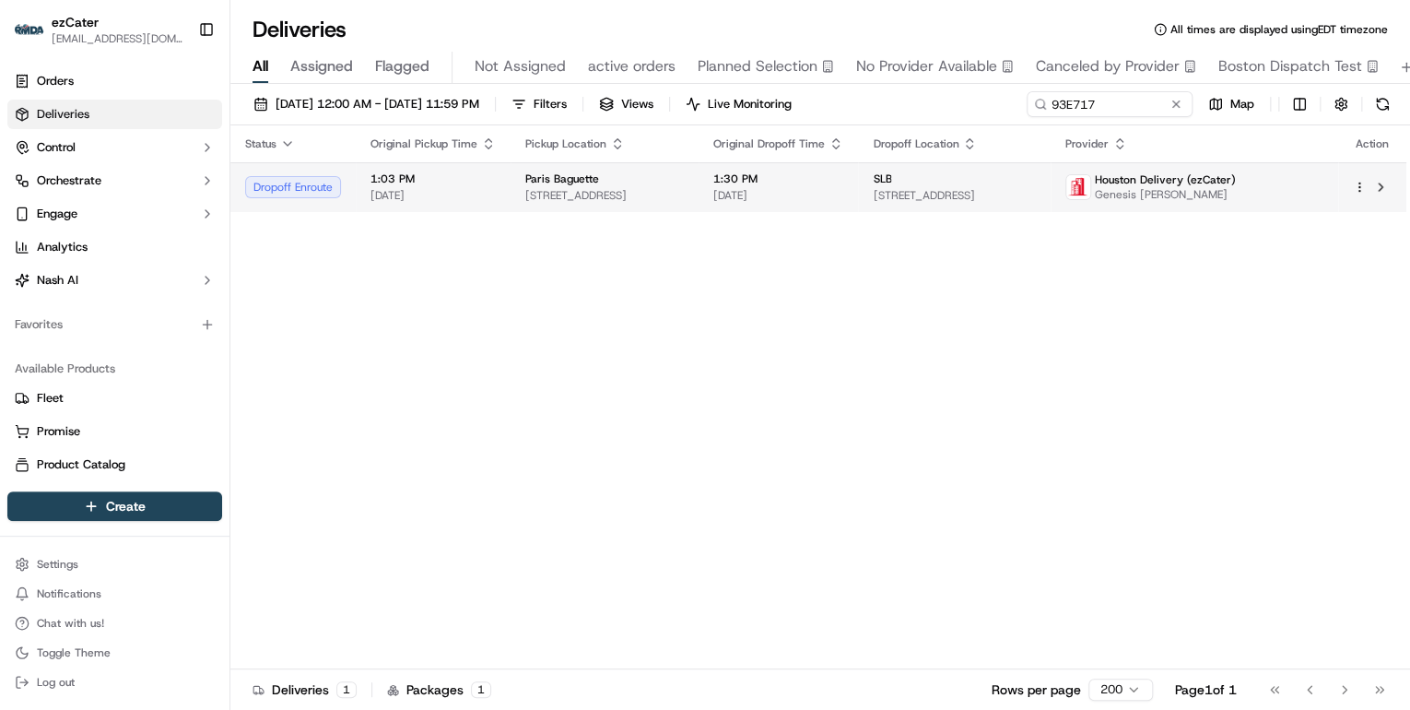
click at [495, 189] on td "1:03 PM 09/16/2025" at bounding box center [433, 187] width 155 height 50
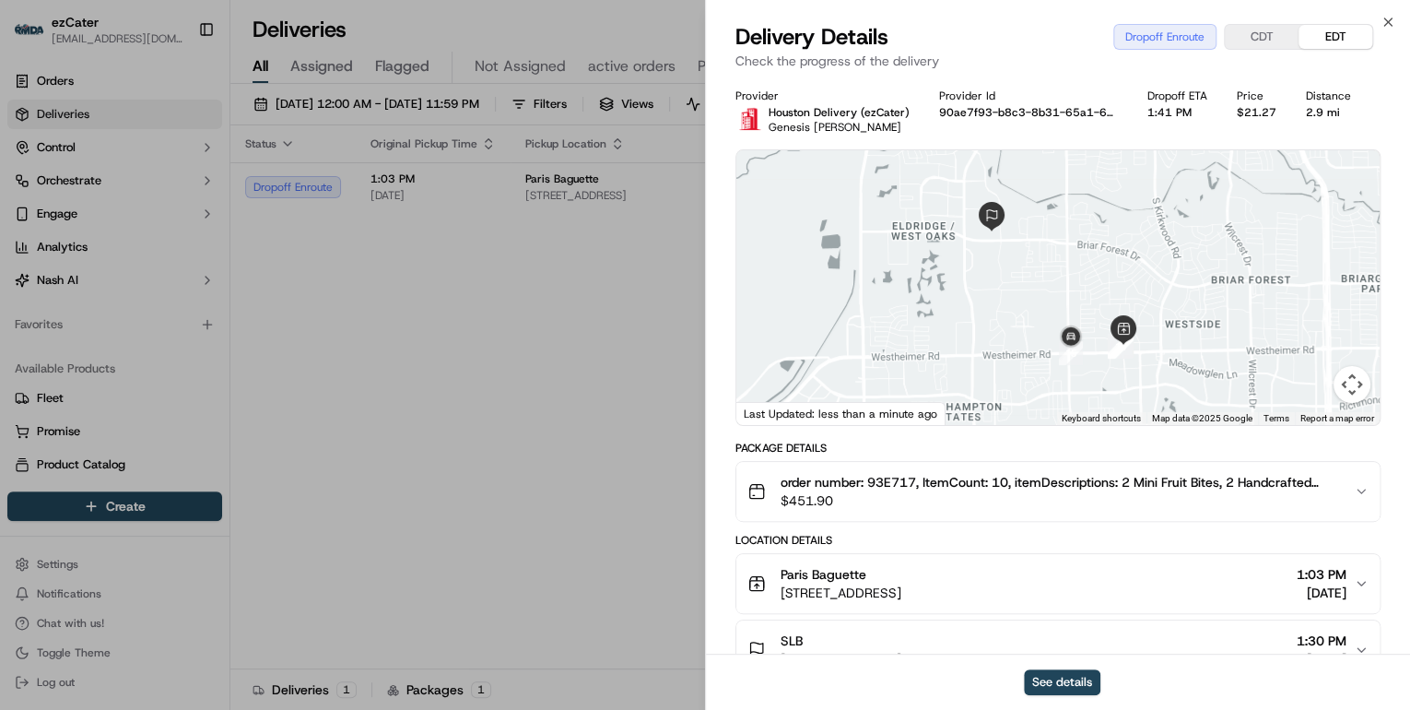
scroll to position [147, 0]
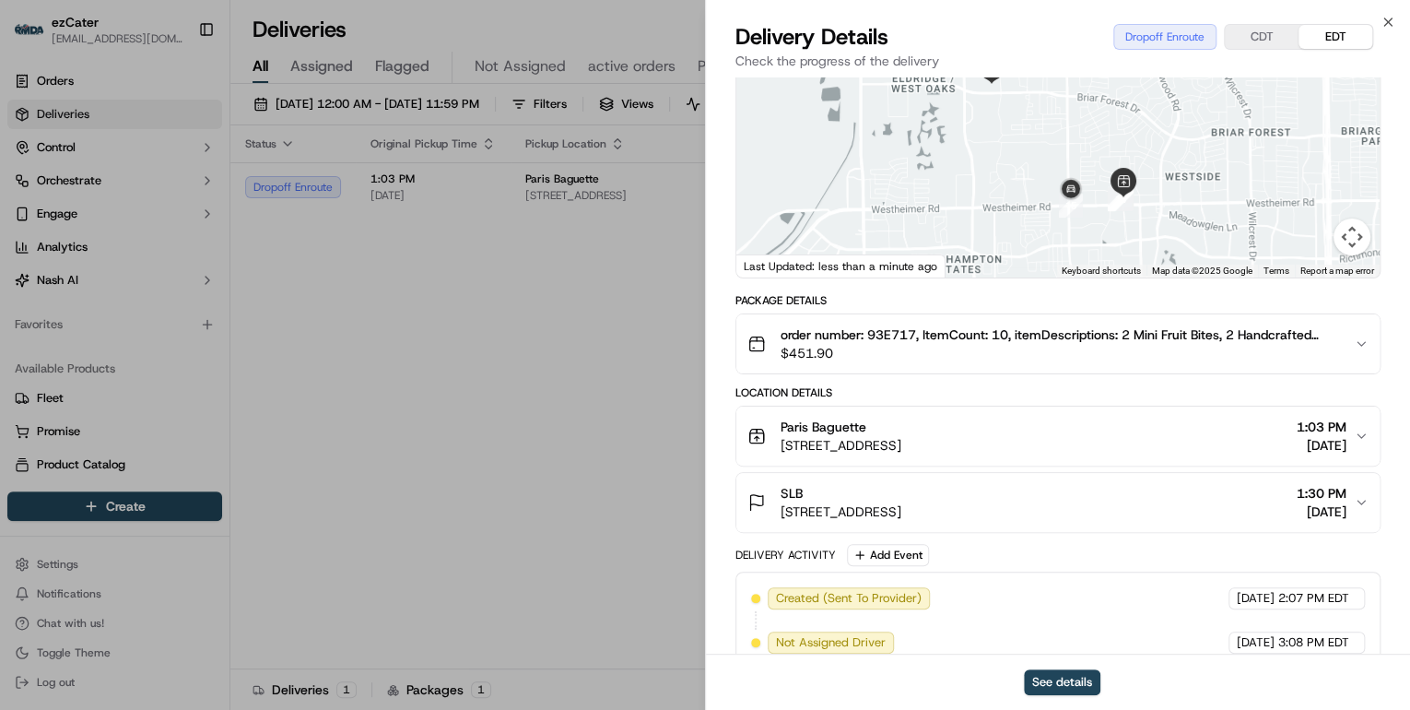
click at [901, 429] on div "Paris Baguette" at bounding box center [841, 427] width 121 height 18
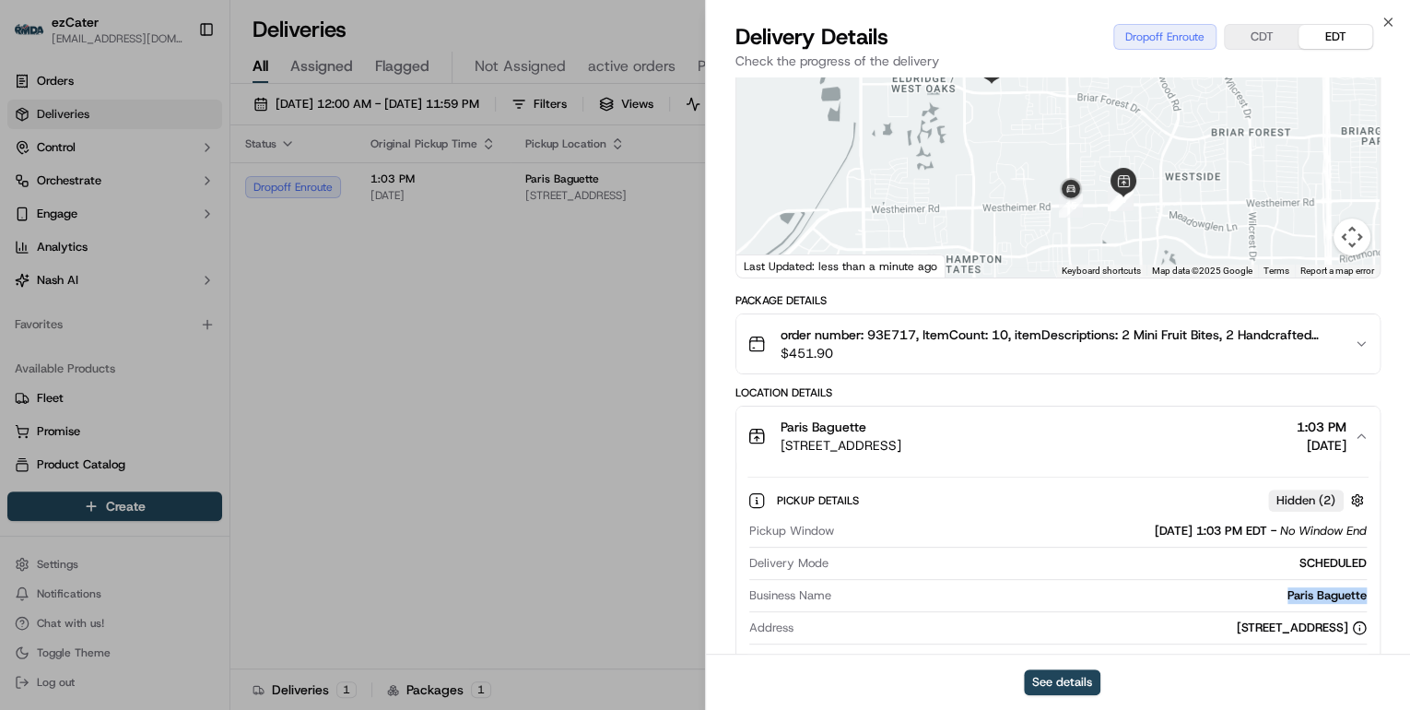
drag, startPoint x: 1369, startPoint y: 591, endPoint x: 1224, endPoint y: 593, distance: 144.7
click at [1224, 593] on div "Pickup Details Hidden ( 2 ) Pickup Window 09/16/2025 1:03 PM EDT - No Window En…" at bounding box center [1057, 609] width 643 height 289
click at [1233, 611] on div at bounding box center [1058, 611] width 618 height 1
drag, startPoint x: 1372, startPoint y: 597, endPoint x: 1282, endPoint y: 597, distance: 89.4
click at [1282, 597] on div "Pickup Details Hidden ( 2 ) Pickup Window 09/16/2025 1:03 PM EDT - No Window En…" at bounding box center [1057, 609] width 643 height 289
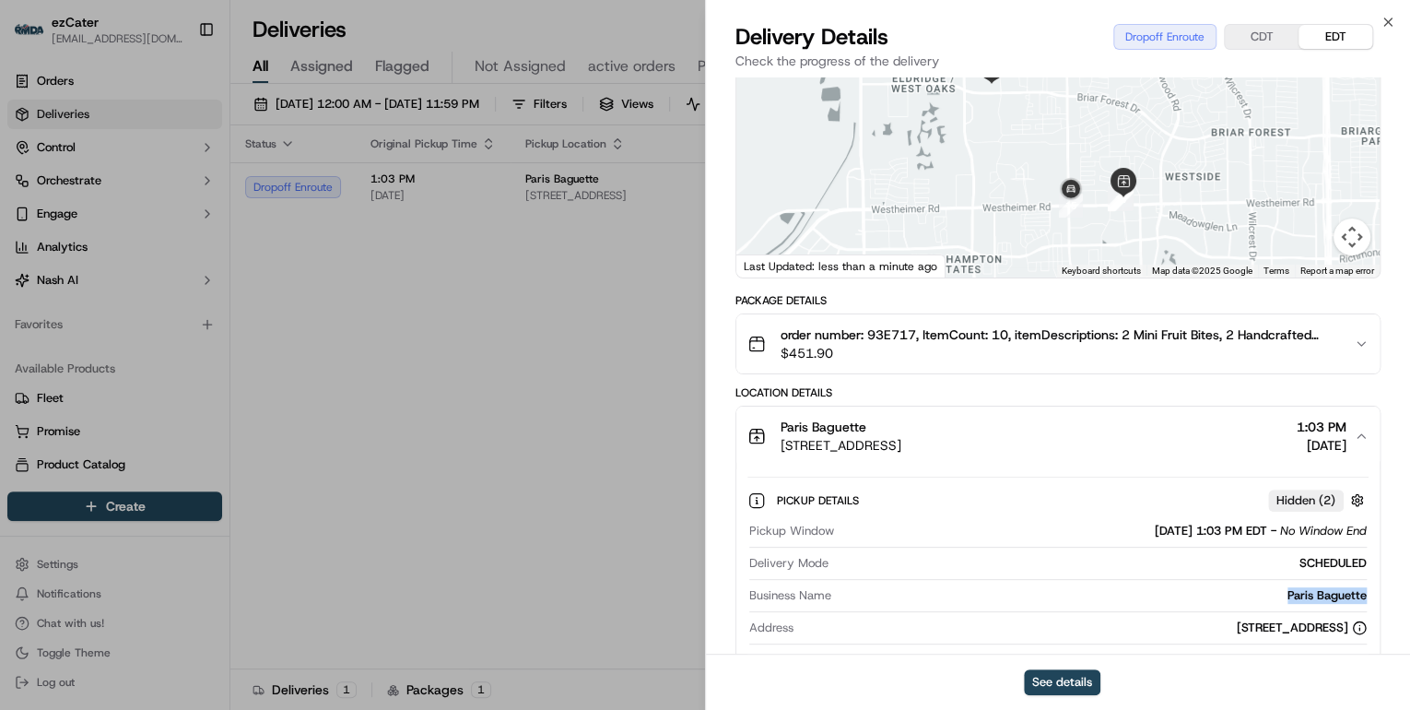
copy div "Paris Baguette"
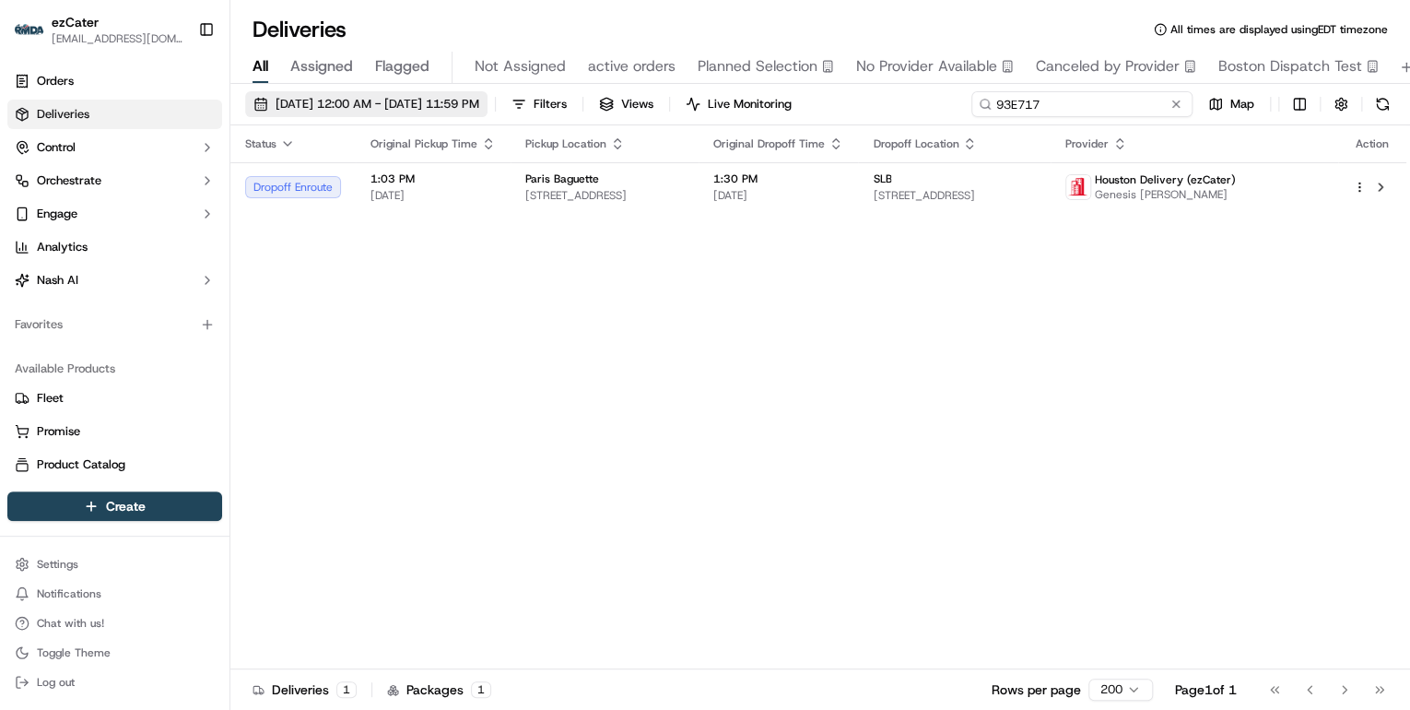
drag, startPoint x: 1112, startPoint y: 98, endPoint x: 505, endPoint y: 100, distance: 606.5
click at [505, 100] on div "09/15/2025 12:00 AM - 09/21/2025 11:59 PM Filters Views Live Monitoring 93E717 …" at bounding box center [820, 108] width 1180 height 34
paste input "UTTPMM"
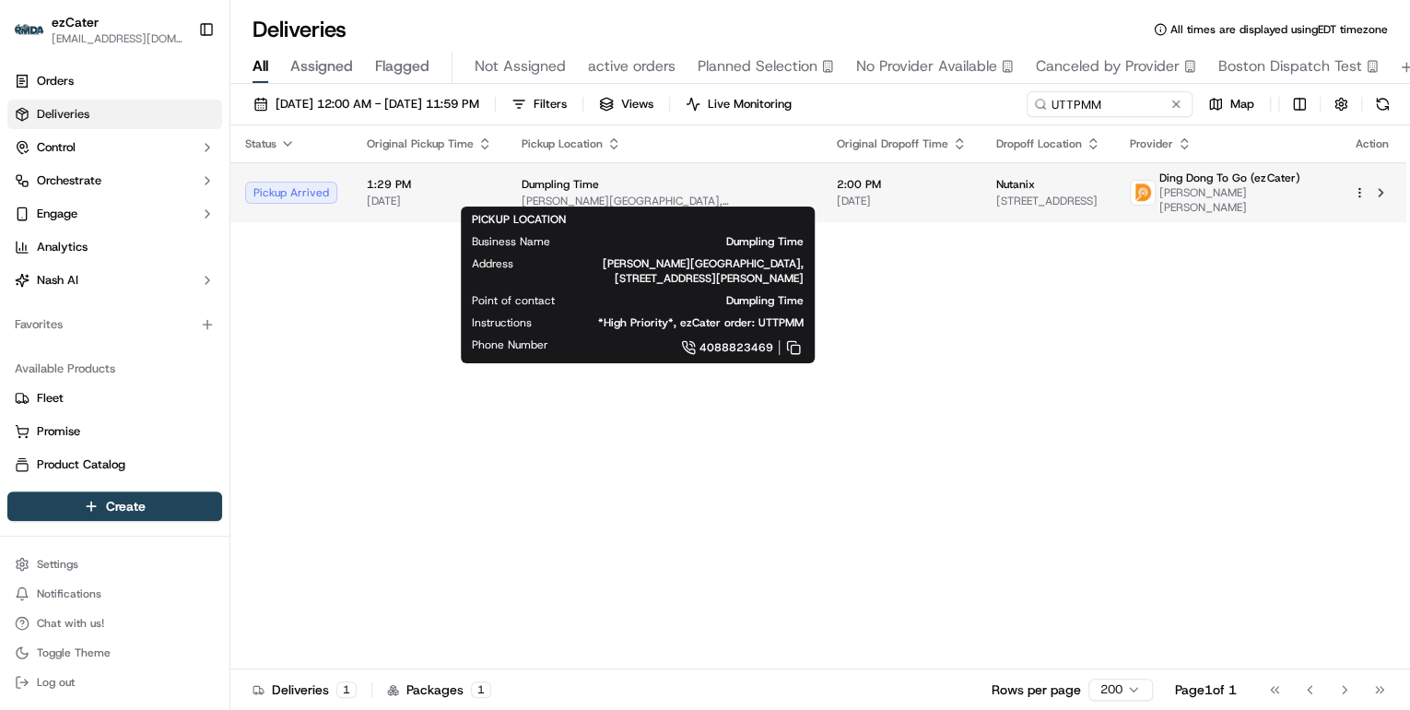
click at [570, 194] on span "SERRANO Building, 378 Santana Row #1035, San Jose, CA 95128, USA" at bounding box center [665, 201] width 286 height 15
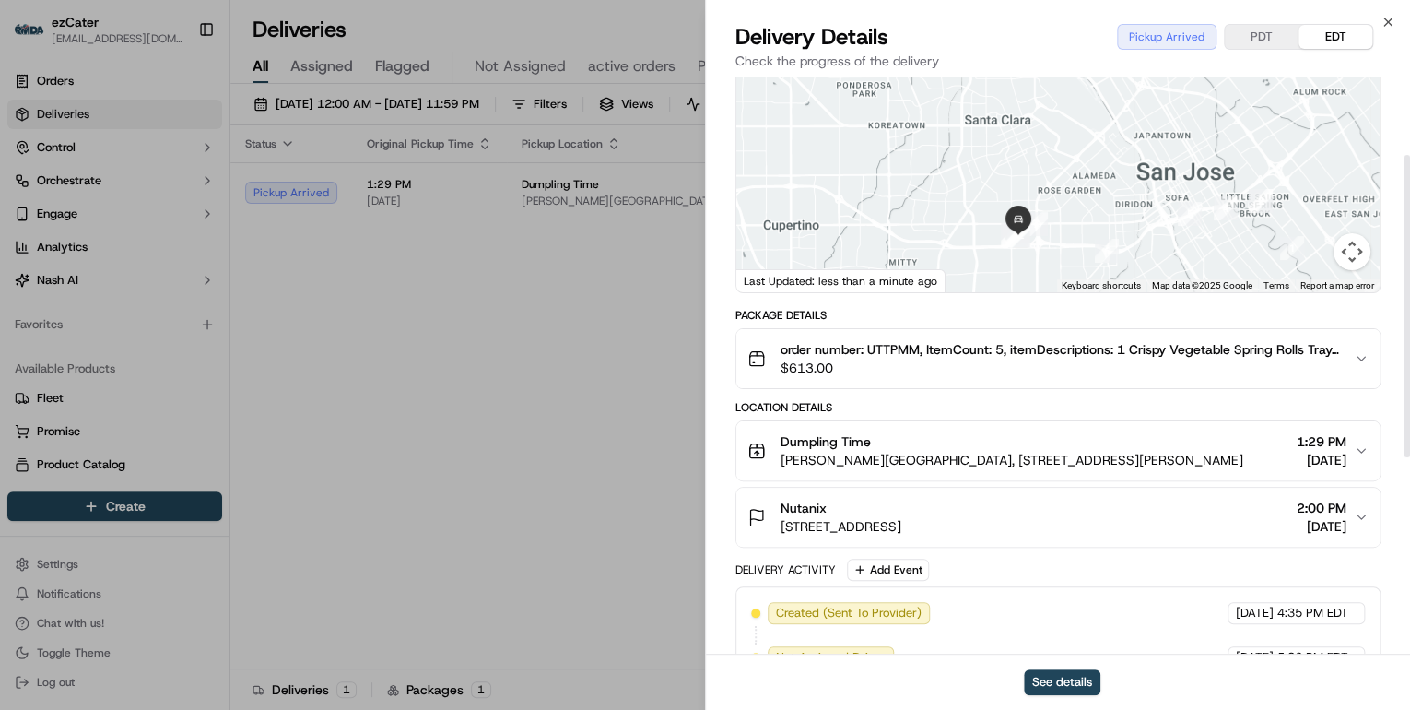
scroll to position [295, 0]
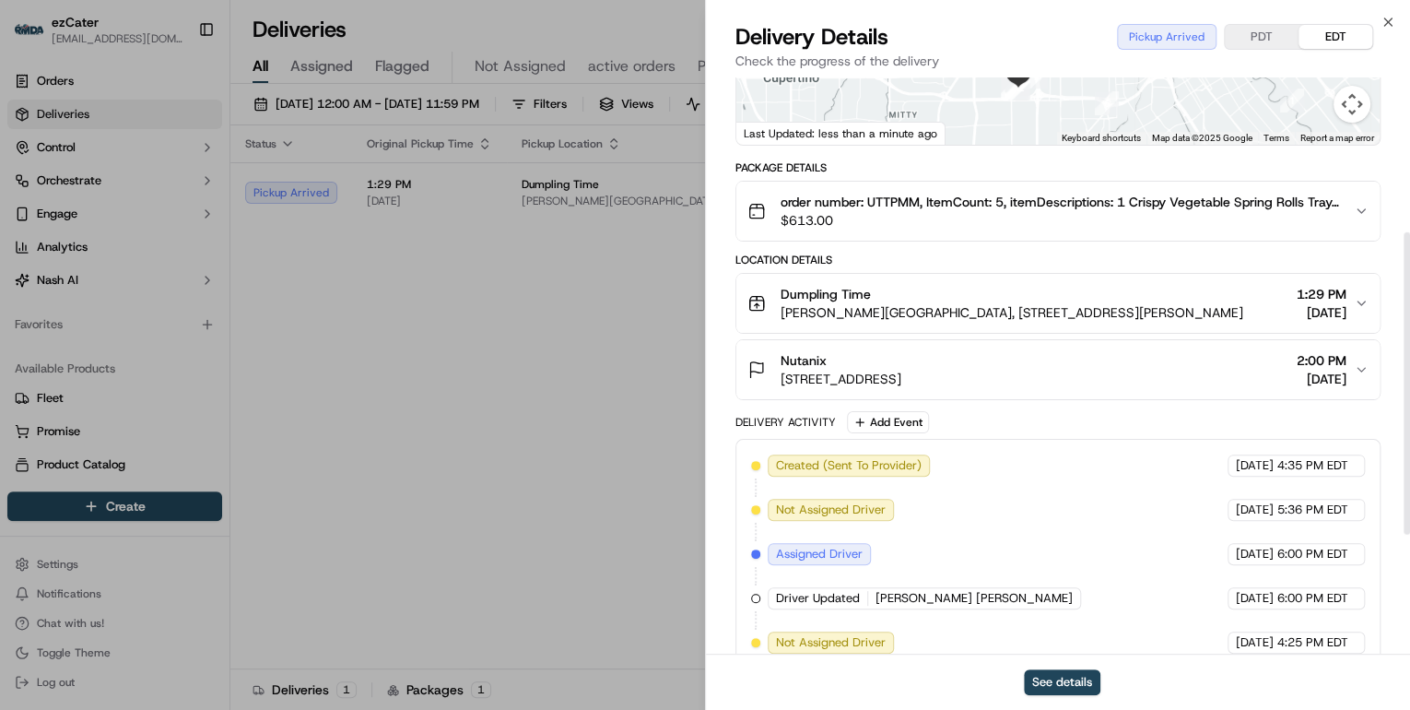
click at [1007, 303] on span "SERRANO Building, 378 Santana Row #1035, San Jose, CA 95128, USA" at bounding box center [1012, 312] width 463 height 18
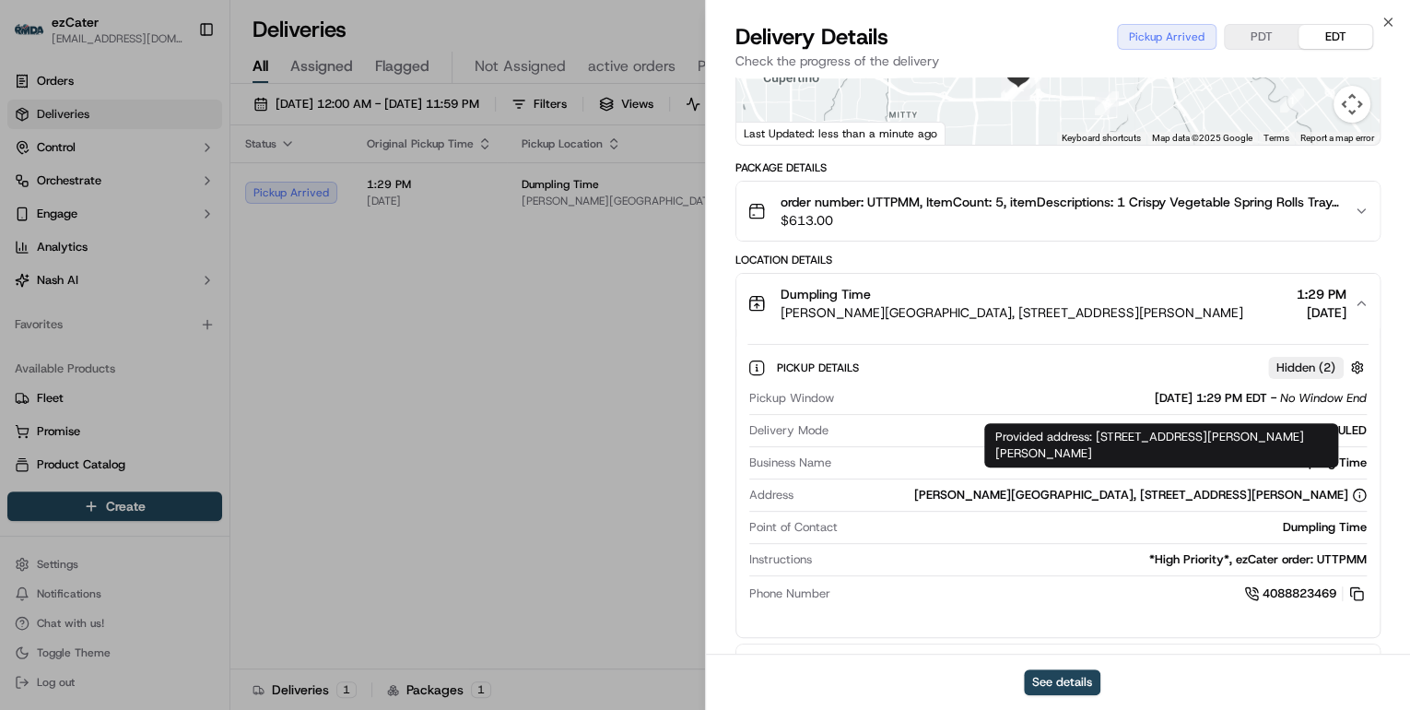
drag, startPoint x: 1093, startPoint y: 435, endPoint x: 1198, endPoint y: 458, distance: 107.6
click at [1198, 458] on div "Provided address: 378 Santana Row, SERRANO Building Suite 1035, San Jose, CA, 9…" at bounding box center [1161, 445] width 354 height 44
copy div "378 Santana Row, SERRANO Building Suite 1035, San Jose, CA, 95128"
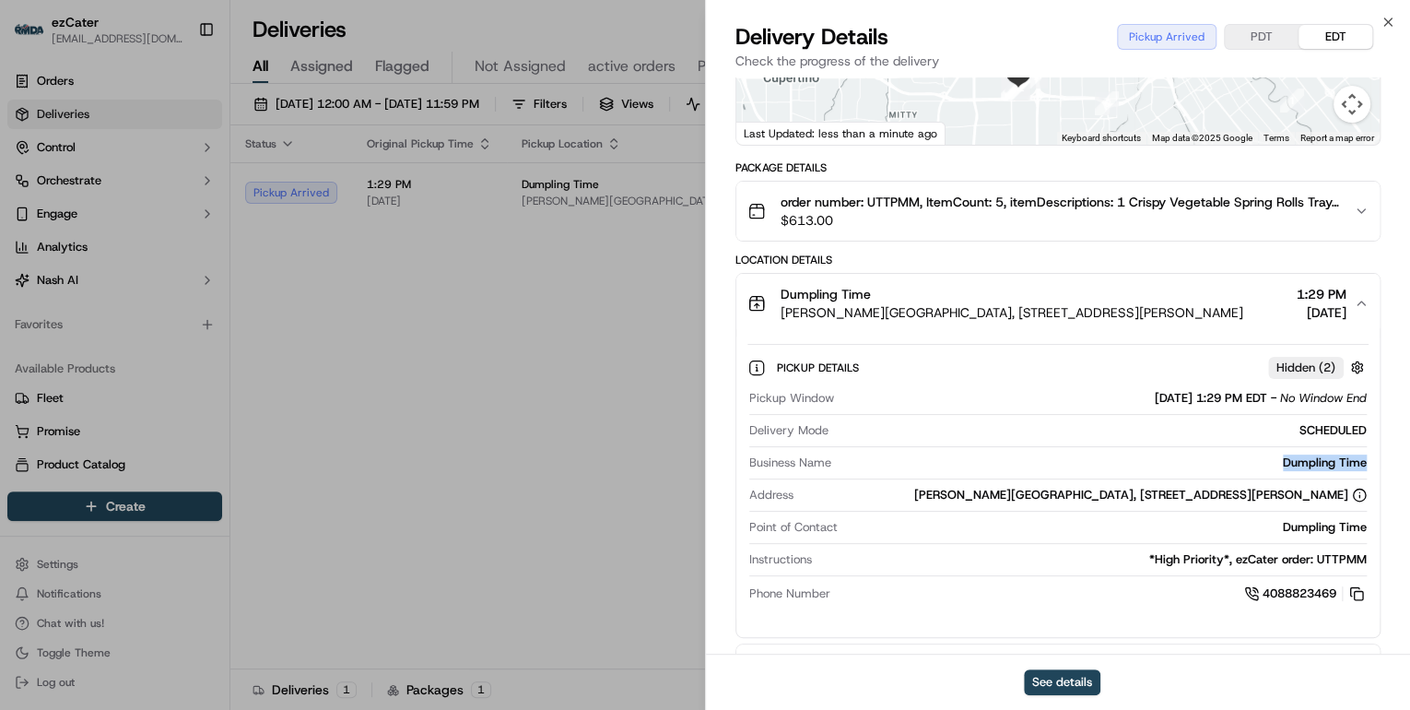
drag, startPoint x: 1368, startPoint y: 449, endPoint x: 1236, endPoint y: 442, distance: 132.0
click at [1236, 442] on div "Pickup Details Hidden ( 2 ) Pickup Window 09/16/2025 1:29 PM EDT - No Window En…" at bounding box center [1057, 477] width 643 height 289
copy div "Dumpling Time"
click at [1209, 454] on div "Dumpling Time" at bounding box center [1103, 462] width 528 height 17
drag, startPoint x: 1377, startPoint y: 448, endPoint x: 1272, endPoint y: 448, distance: 105.1
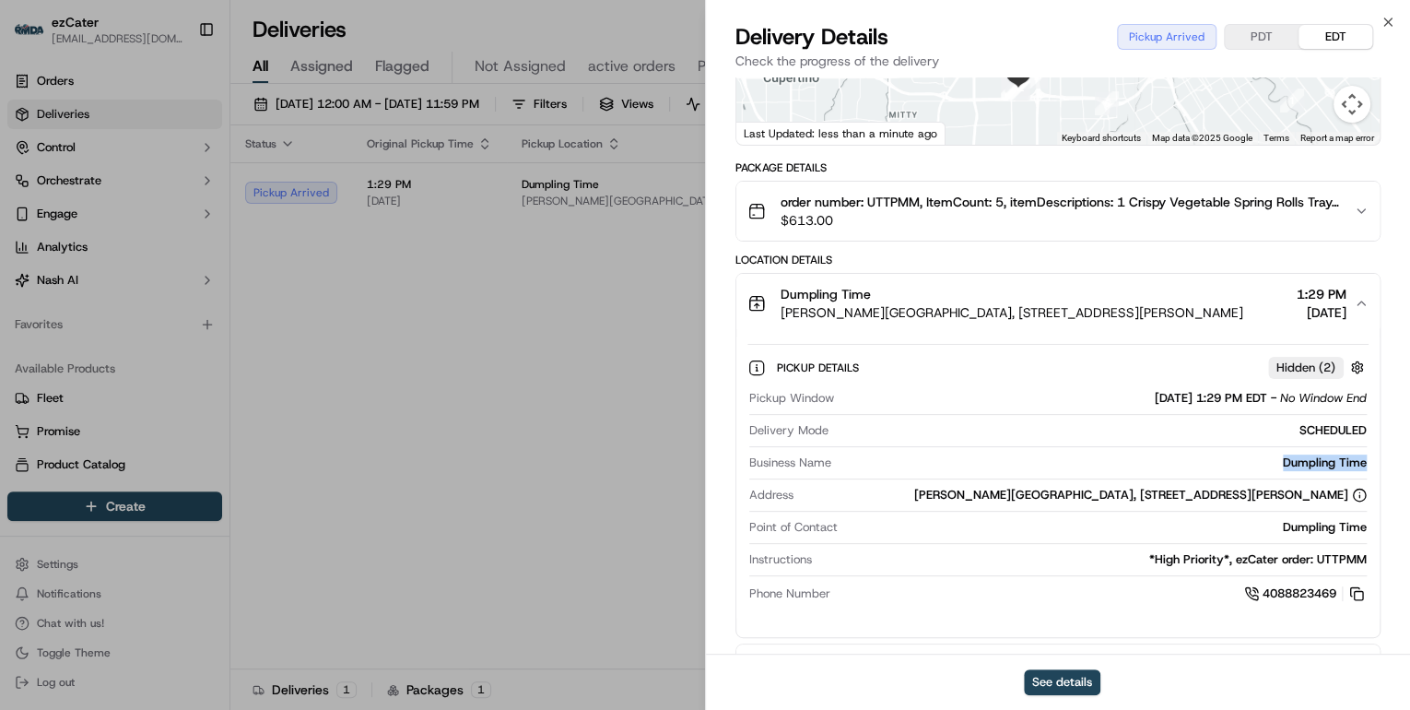
click at [1272, 448] on div "Pickup Details Hidden ( 2 ) Pickup Window 09/16/2025 1:29 PM EDT - No Window En…" at bounding box center [1057, 477] width 643 height 289
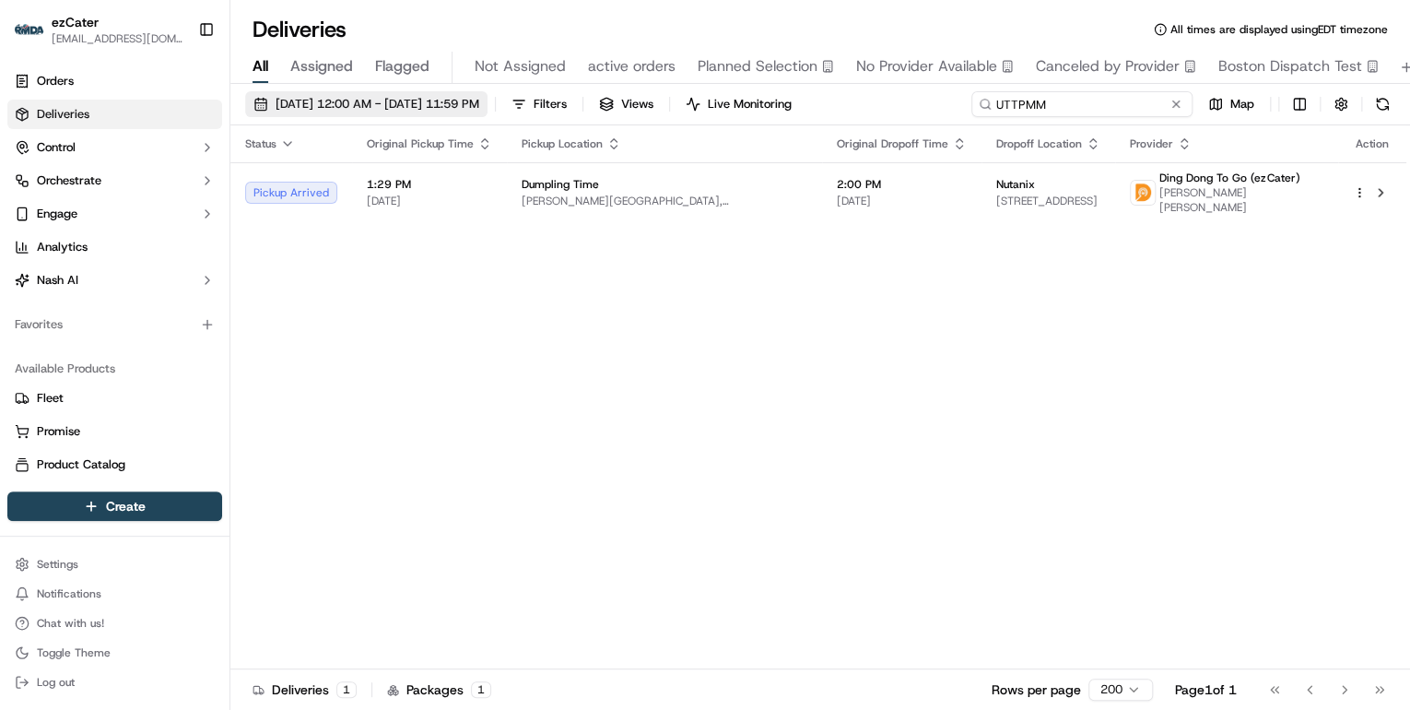
drag, startPoint x: 1108, startPoint y: 107, endPoint x: 505, endPoint y: 98, distance: 602.9
click at [505, 98] on div "09/15/2025 12:00 AM - 09/21/2025 11:59 PM Filters Views Live Monitoring UTTPMM …" at bounding box center [820, 108] width 1180 height 34
paste input "W0043R"
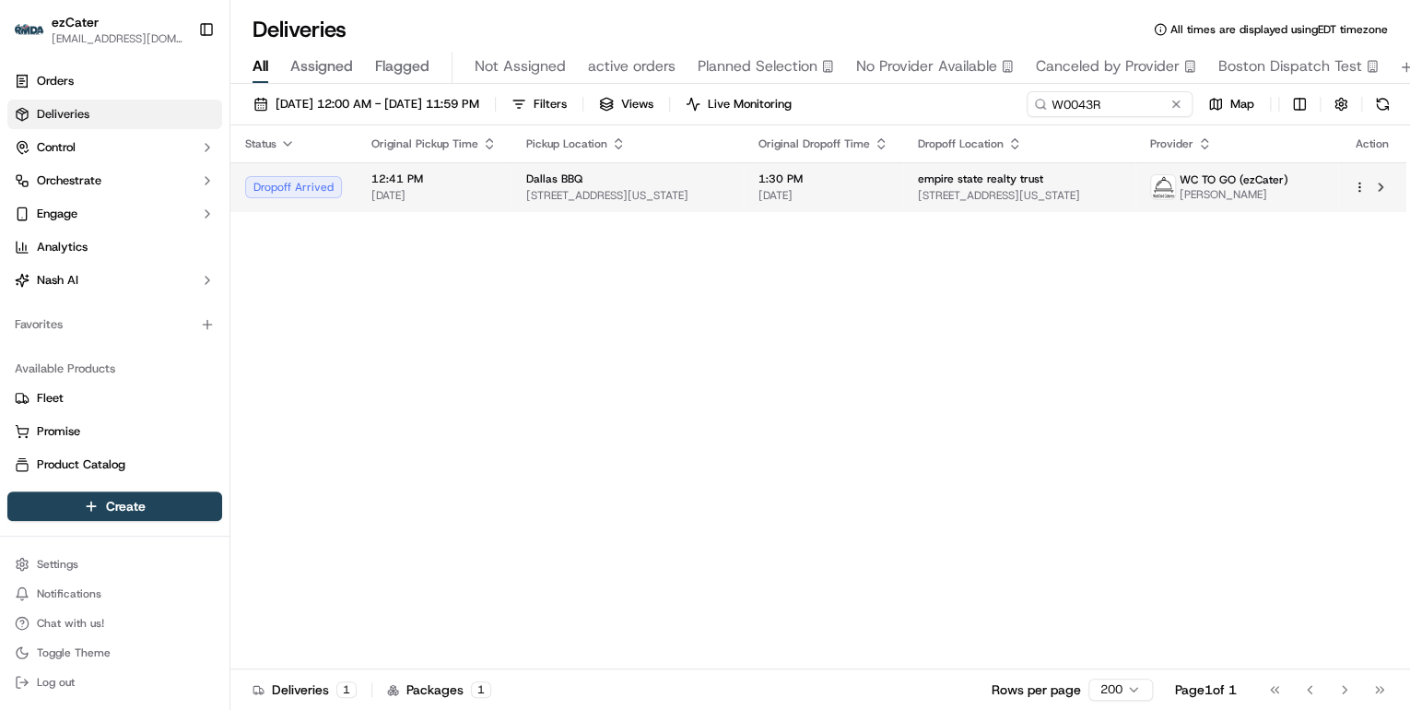
click at [546, 192] on span "3965 Broadway, New York, NY 10032, USA" at bounding box center [627, 195] width 203 height 15
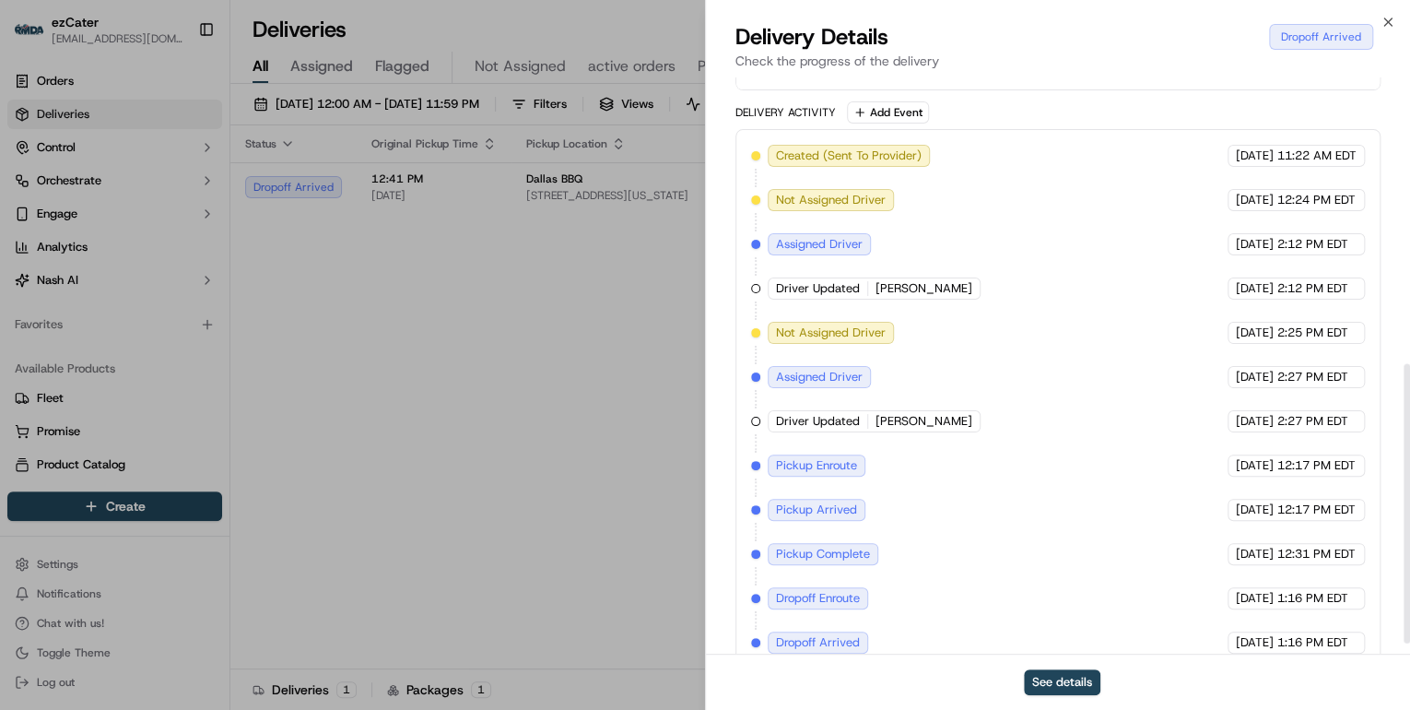
scroll to position [611, 0]
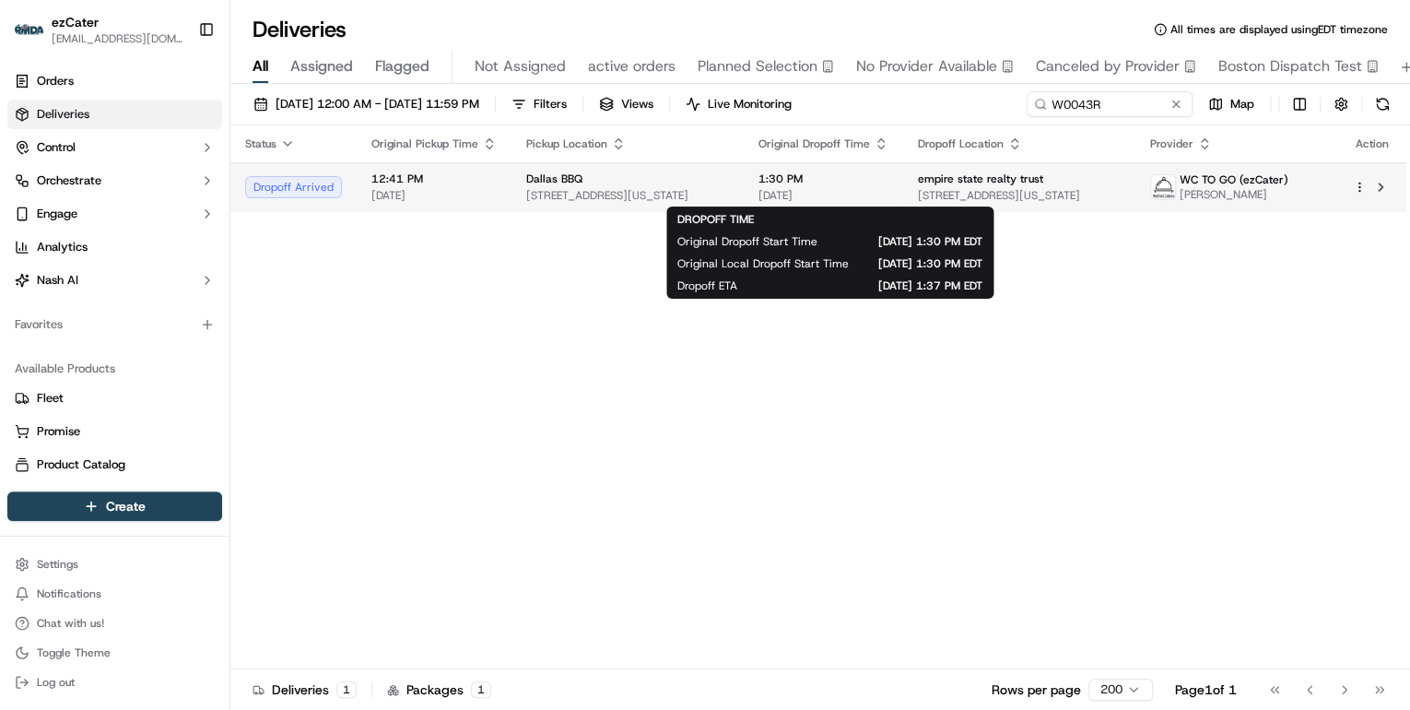
click at [790, 194] on span "[DATE]" at bounding box center [824, 195] width 130 height 15
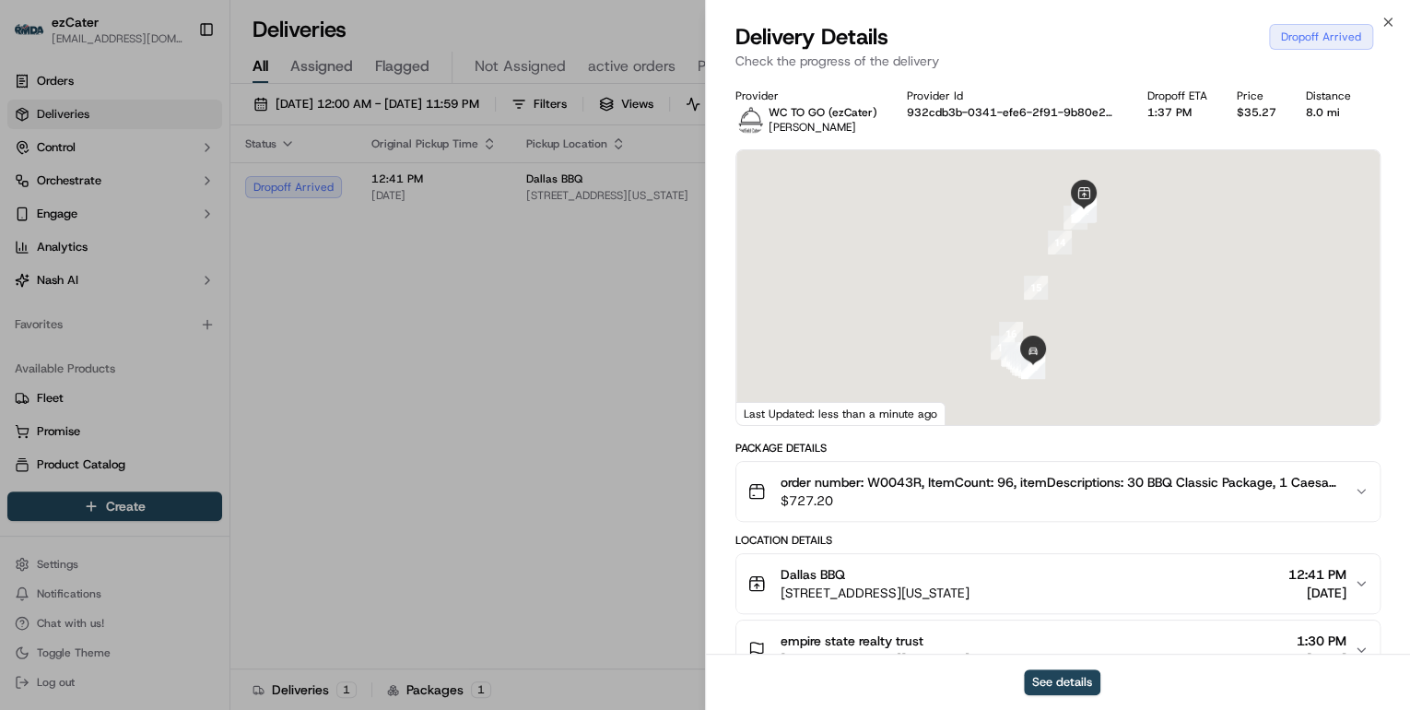
scroll to position [221, 0]
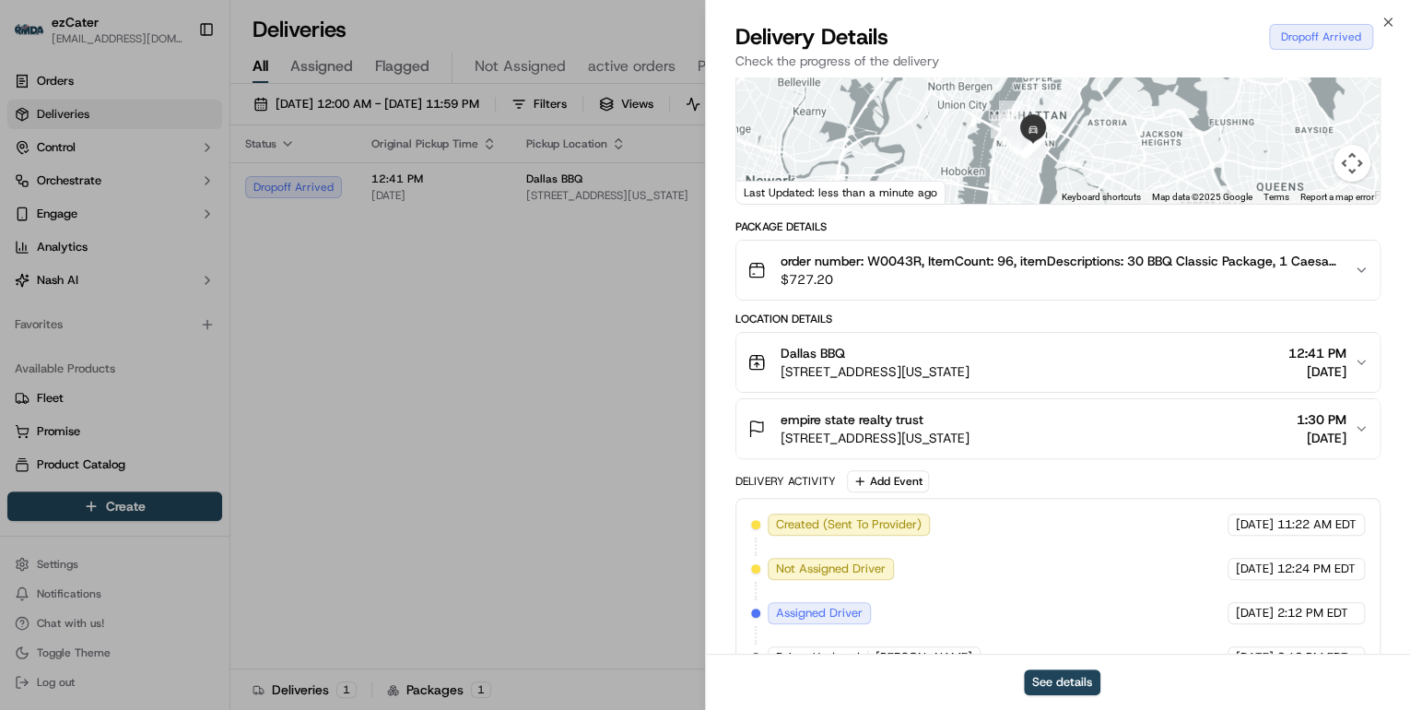
click at [1037, 416] on div "empire state realty trust 60 E 42nd St, New York, NY 10165, USA 1:30 PM 09/16/2…" at bounding box center [1051, 428] width 607 height 37
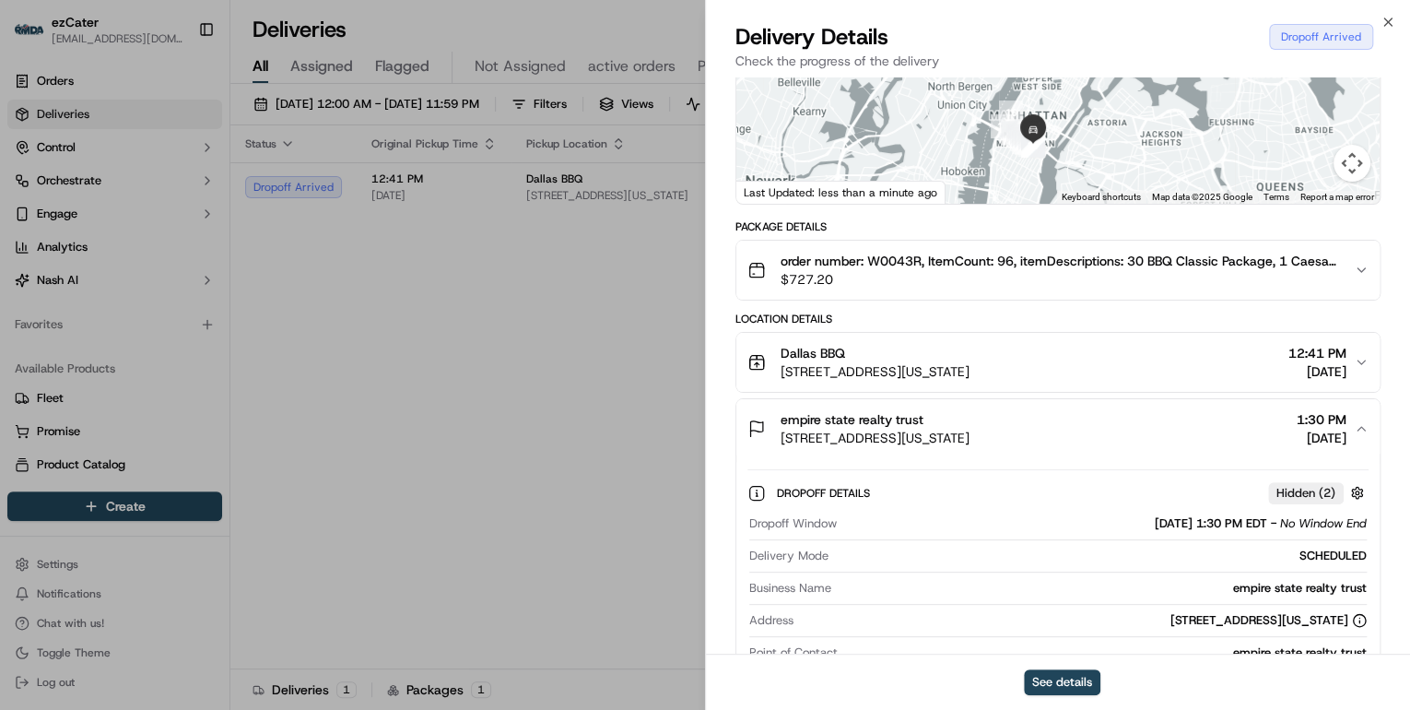
scroll to position [442, 0]
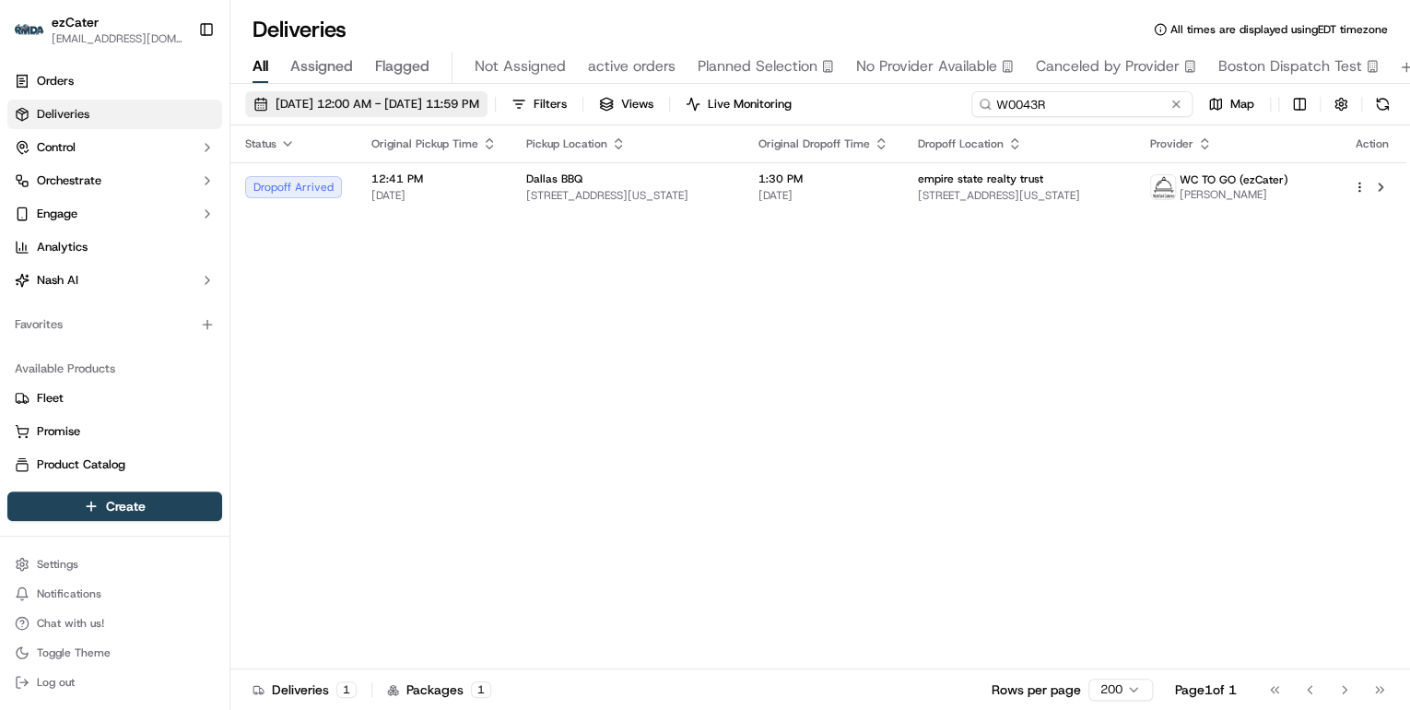
drag, startPoint x: 1121, startPoint y: 104, endPoint x: 545, endPoint y: 99, distance: 576.1
click at [546, 99] on div "09/15/2025 12:00 AM - 09/21/2025 11:59 PM Filters Views Live Monitoring W0043R …" at bounding box center [820, 108] width 1180 height 34
paste input "110PT8"
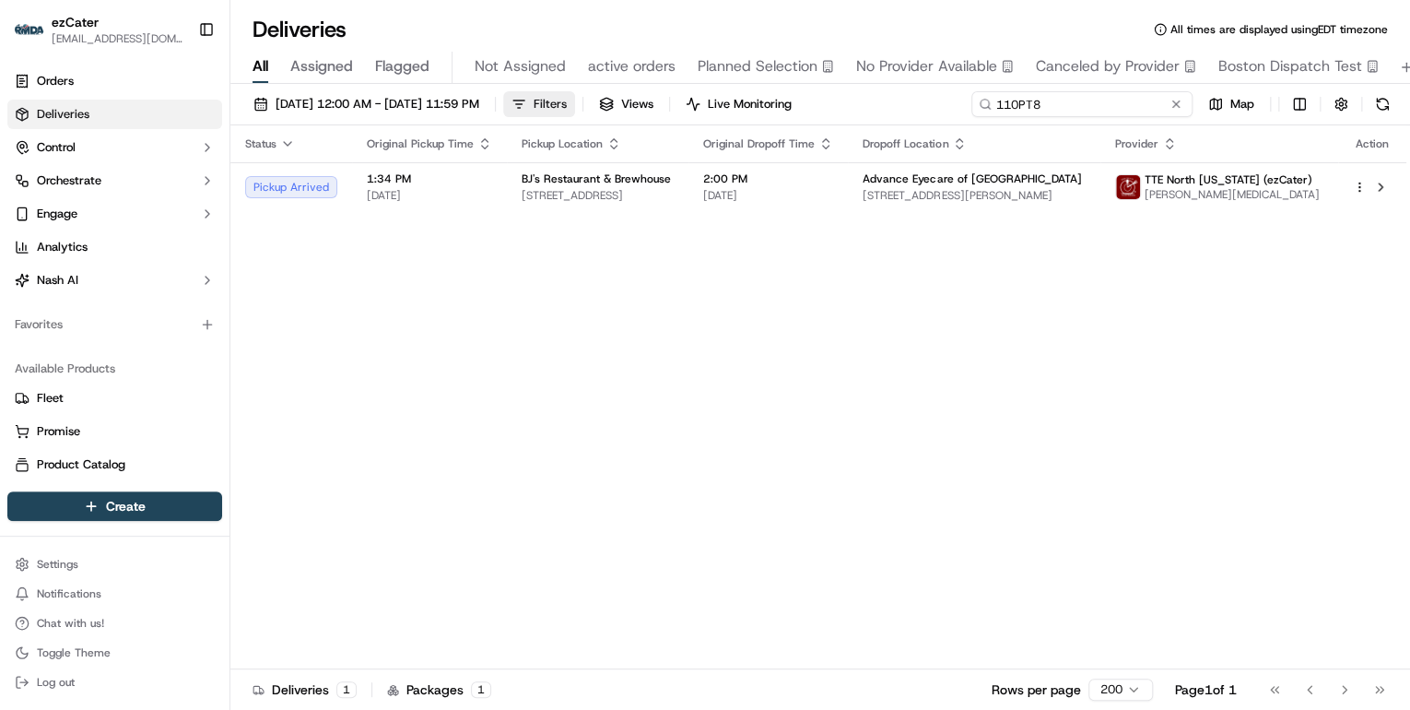
drag, startPoint x: 1064, startPoint y: 111, endPoint x: 632, endPoint y: 100, distance: 431.5
click at [632, 100] on div "09/15/2025 12:00 AM - 09/21/2025 11:59 PM Filters Views Live Monitoring 110PT8 …" at bounding box center [820, 108] width 1180 height 34
paste input "X6E267"
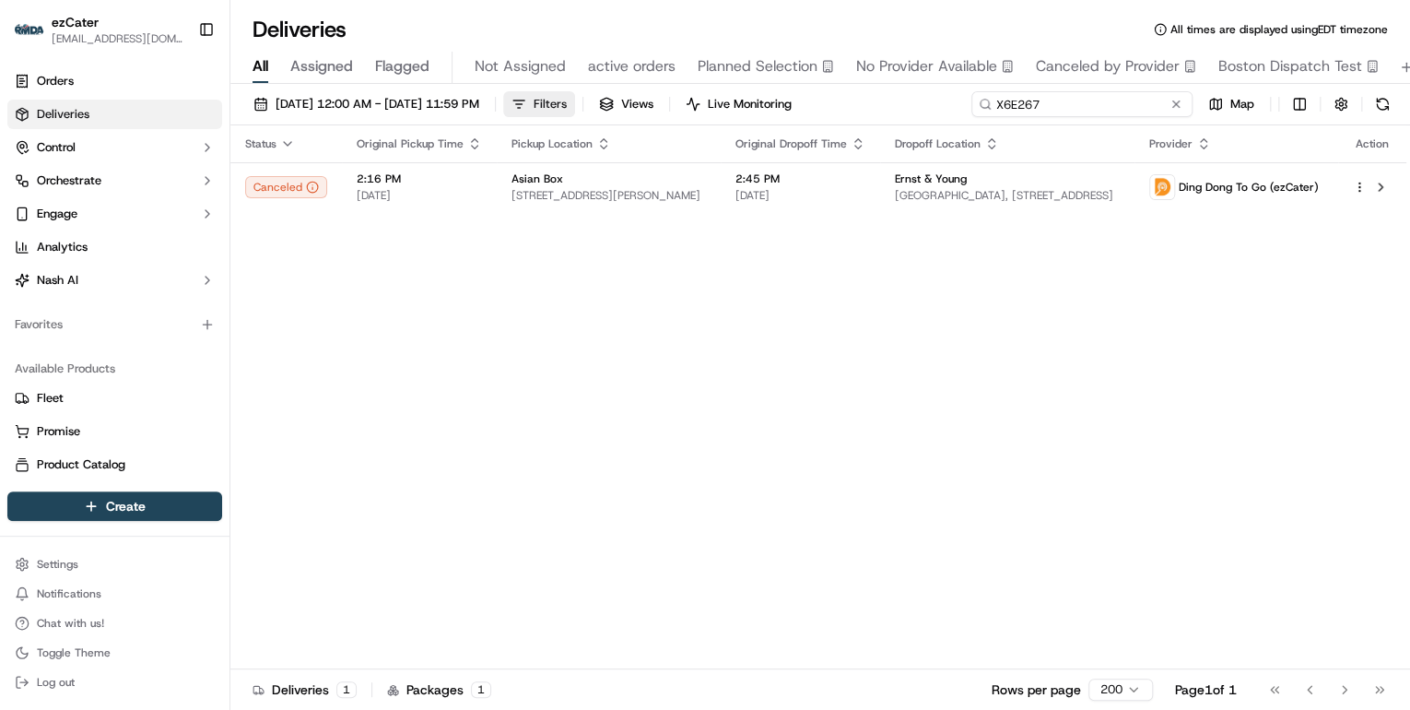
drag, startPoint x: 1058, startPoint y: 107, endPoint x: 623, endPoint y: 105, distance: 435.1
click at [623, 105] on div "09/15/2025 12:00 AM - 09/21/2025 11:59 PM Filters Views Live Monitoring X6E267 …" at bounding box center [820, 108] width 1180 height 34
paste input "836-WGQ"
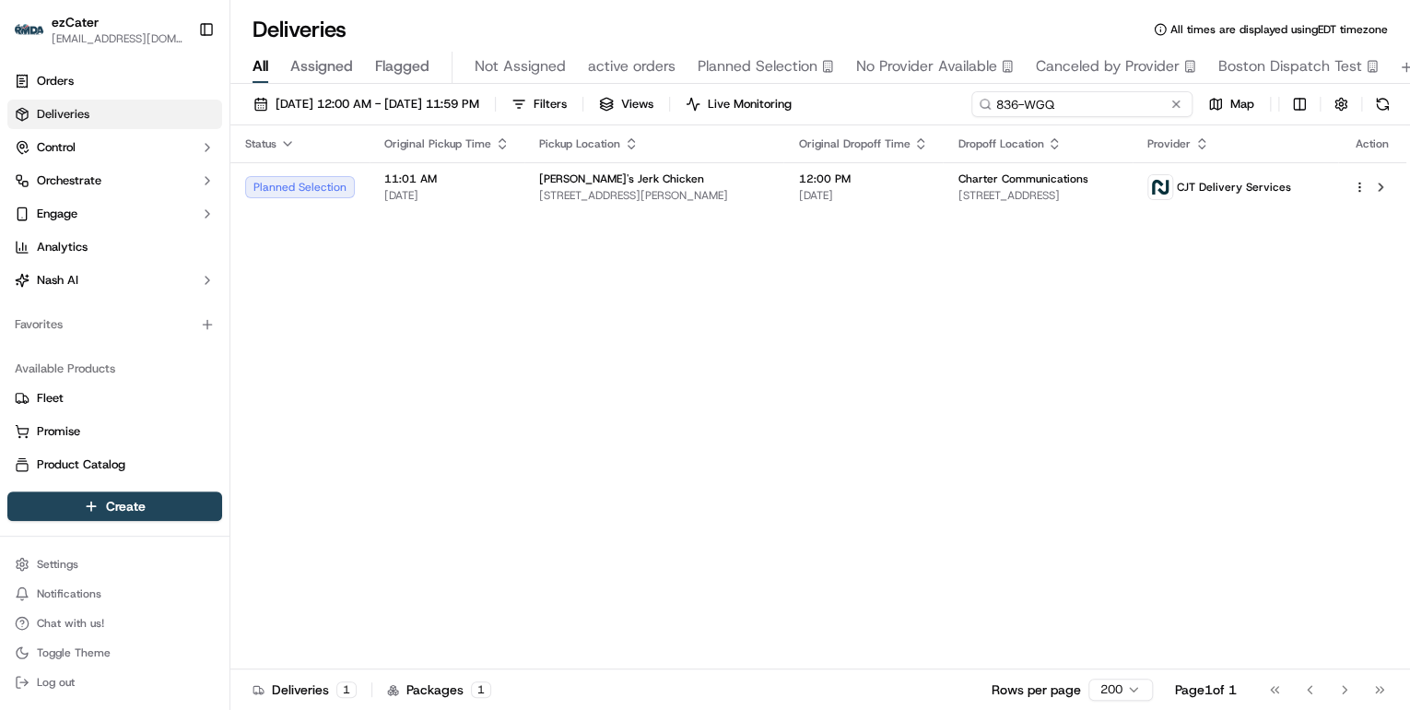
drag, startPoint x: 1069, startPoint y: 106, endPoint x: 565, endPoint y: 88, distance: 504.5
click at [574, 88] on div "09/15/2025 12:00 AM - 09/21/2025 11:59 PM Filters Views Live Monitoring 836-WGQ…" at bounding box center [820, 399] width 1180 height 630
paste input "VZ38KC"
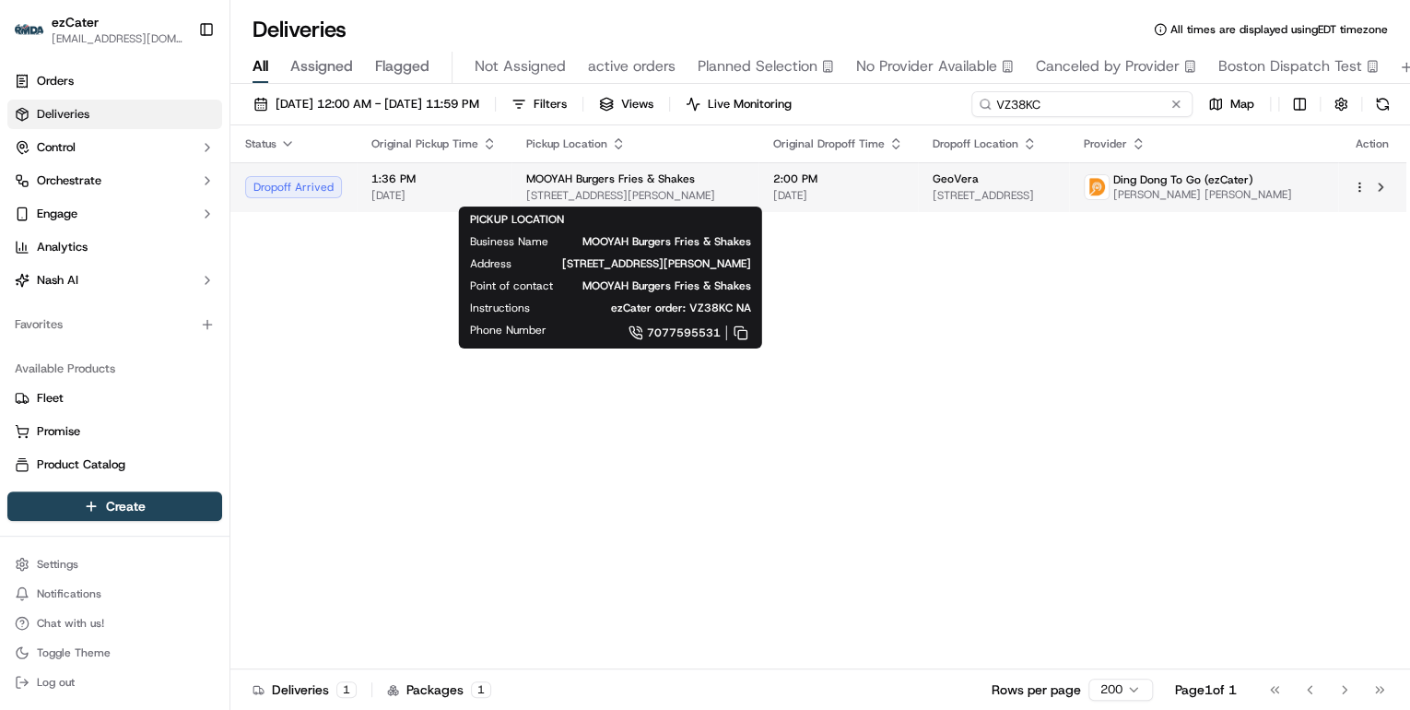
type input "VZ38KC"
click at [584, 197] on span "251 Pittman Rd B, Fairfield, CA 94534, USA" at bounding box center [635, 195] width 218 height 15
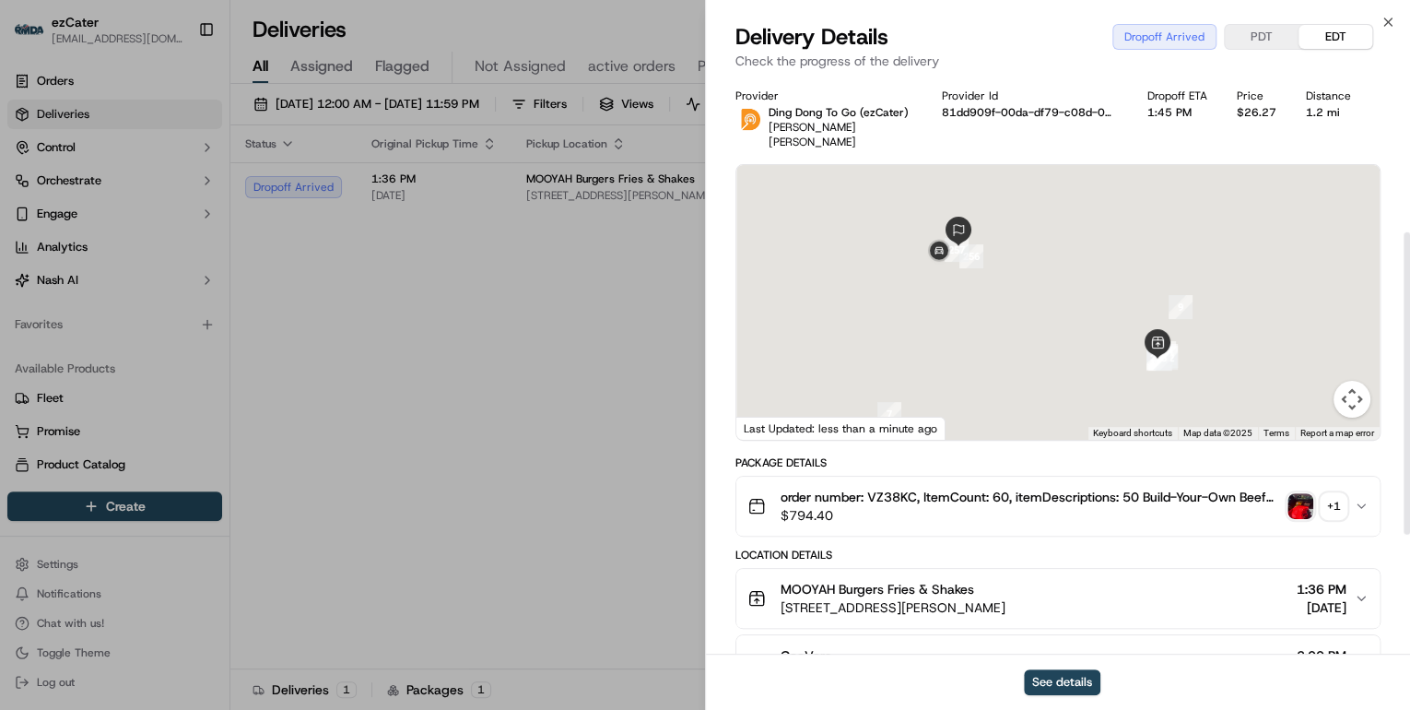
scroll to position [295, 0]
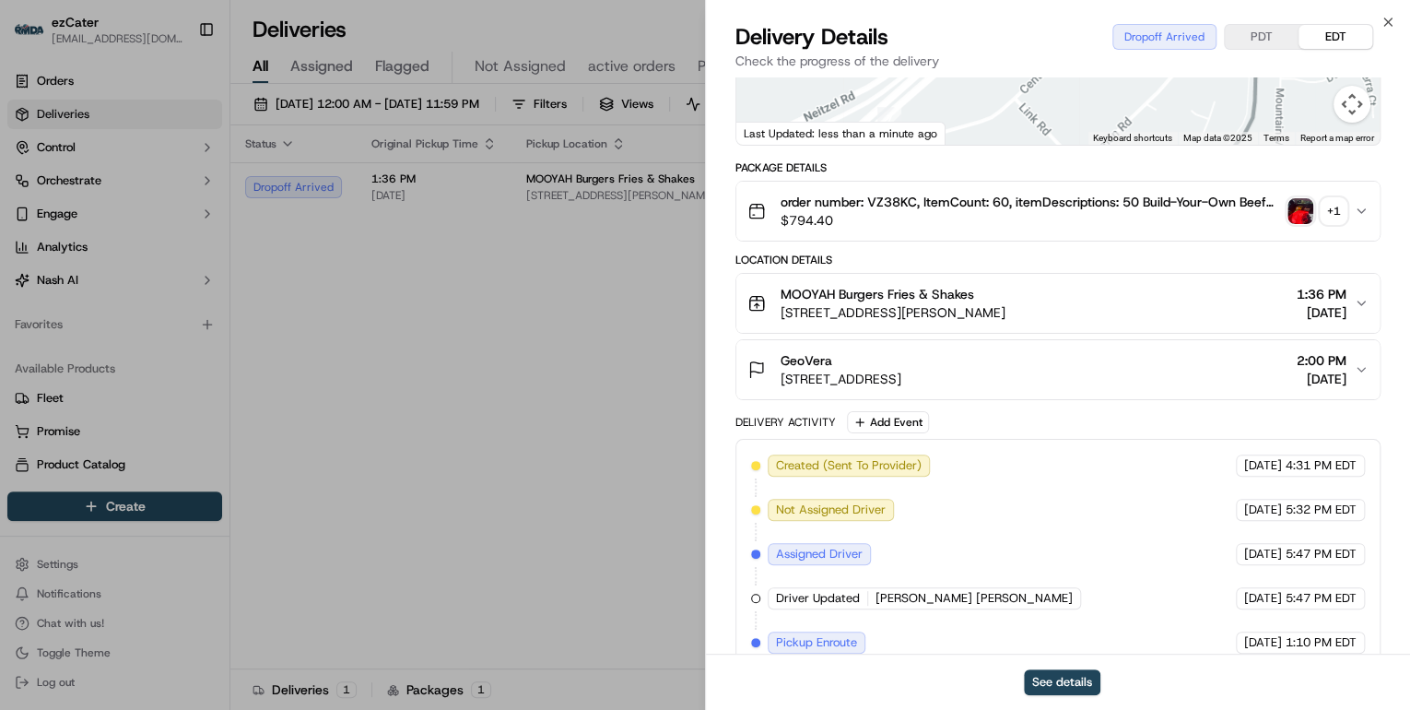
click at [901, 351] on div "GeoVera" at bounding box center [841, 360] width 121 height 18
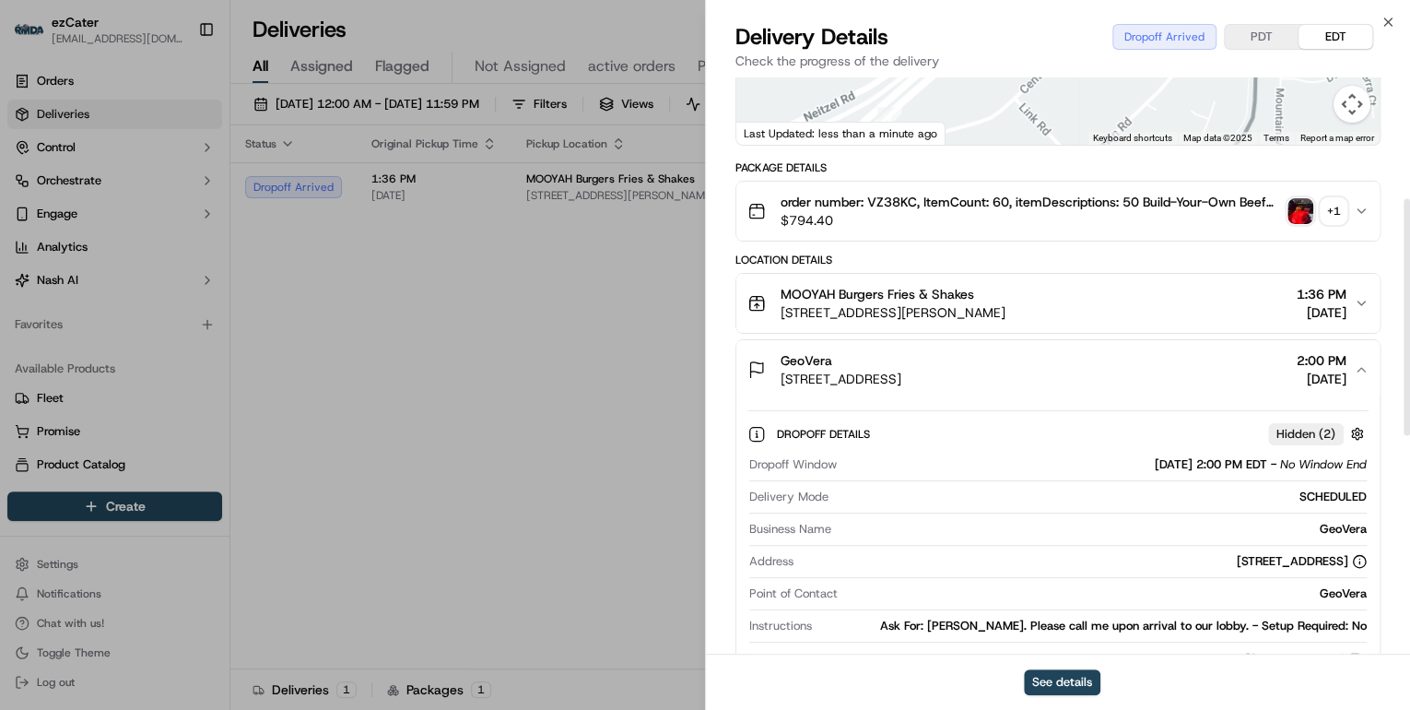
scroll to position [516, 0]
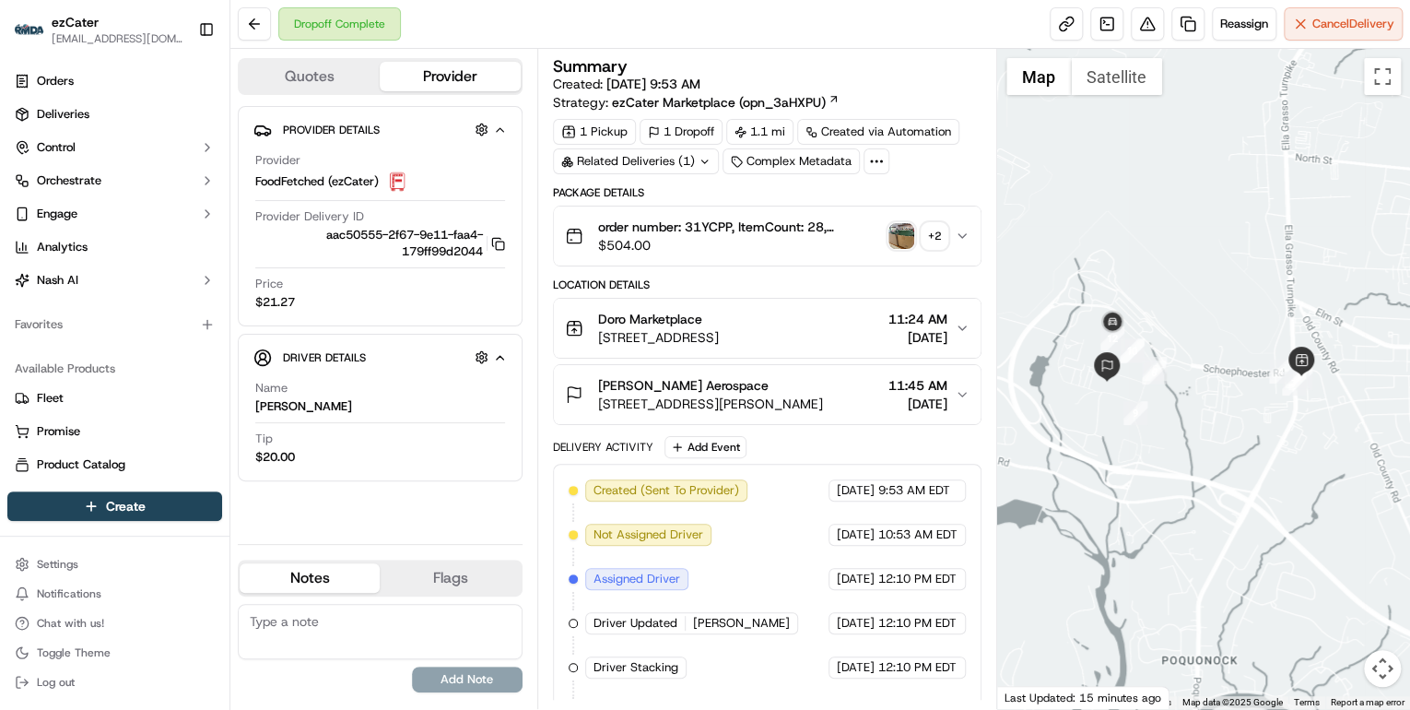
click at [499, 352] on icon "button" at bounding box center [500, 357] width 14 height 15
click at [937, 238] on div "+ 2" at bounding box center [935, 236] width 26 height 26
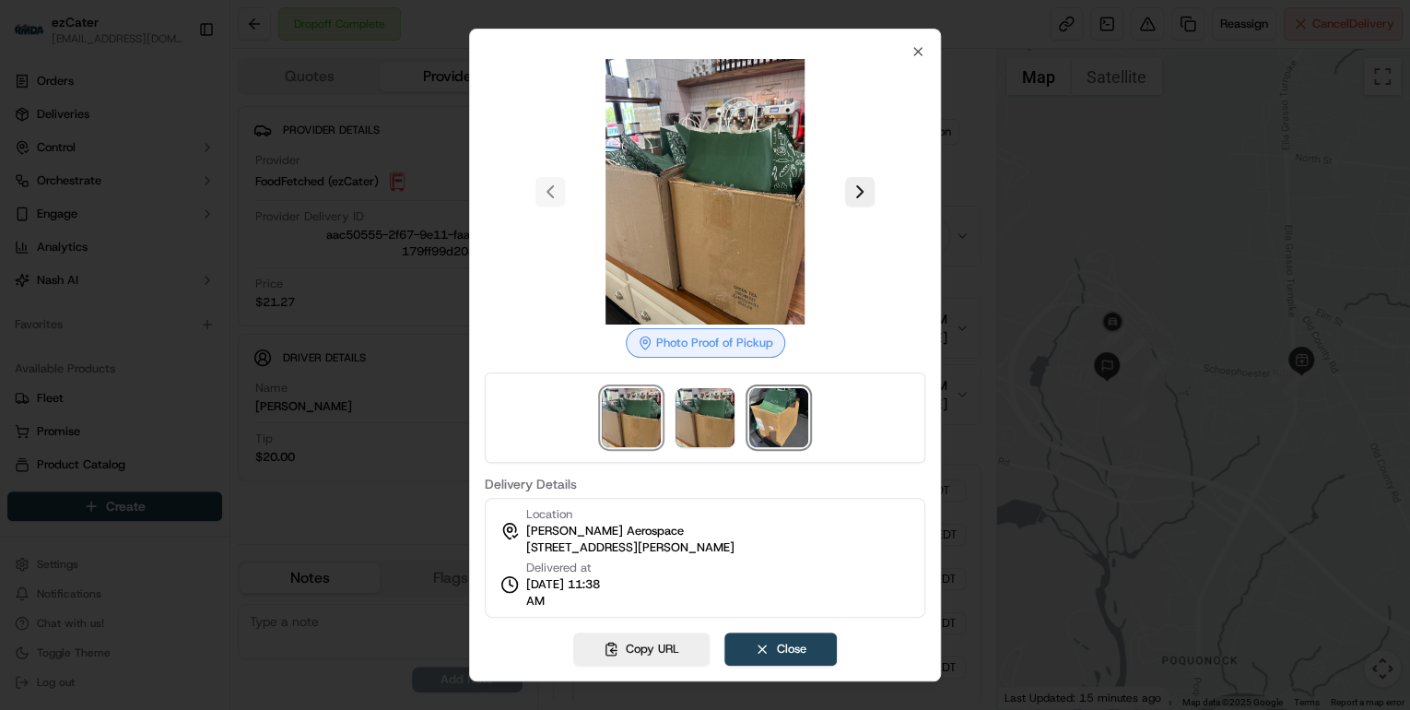
click at [786, 431] on img at bounding box center [778, 417] width 59 height 59
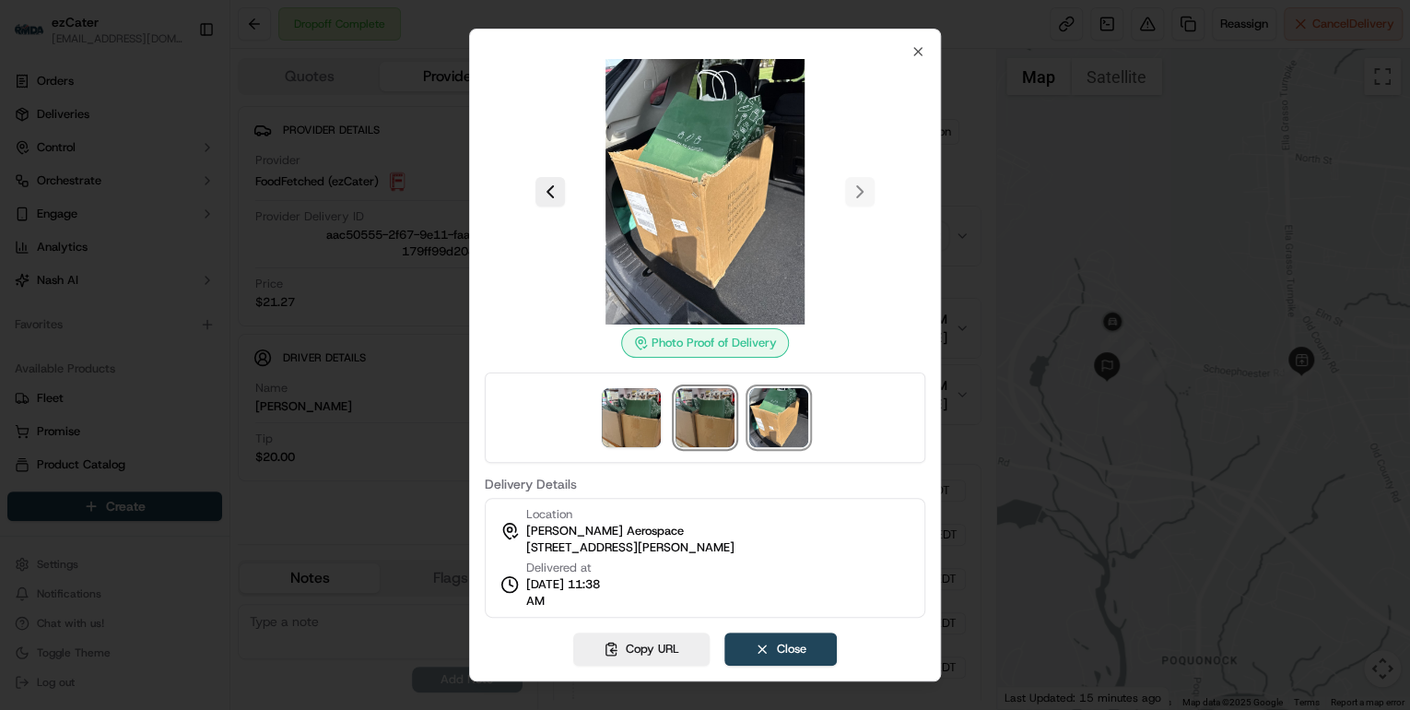
click at [719, 432] on img at bounding box center [705, 417] width 59 height 59
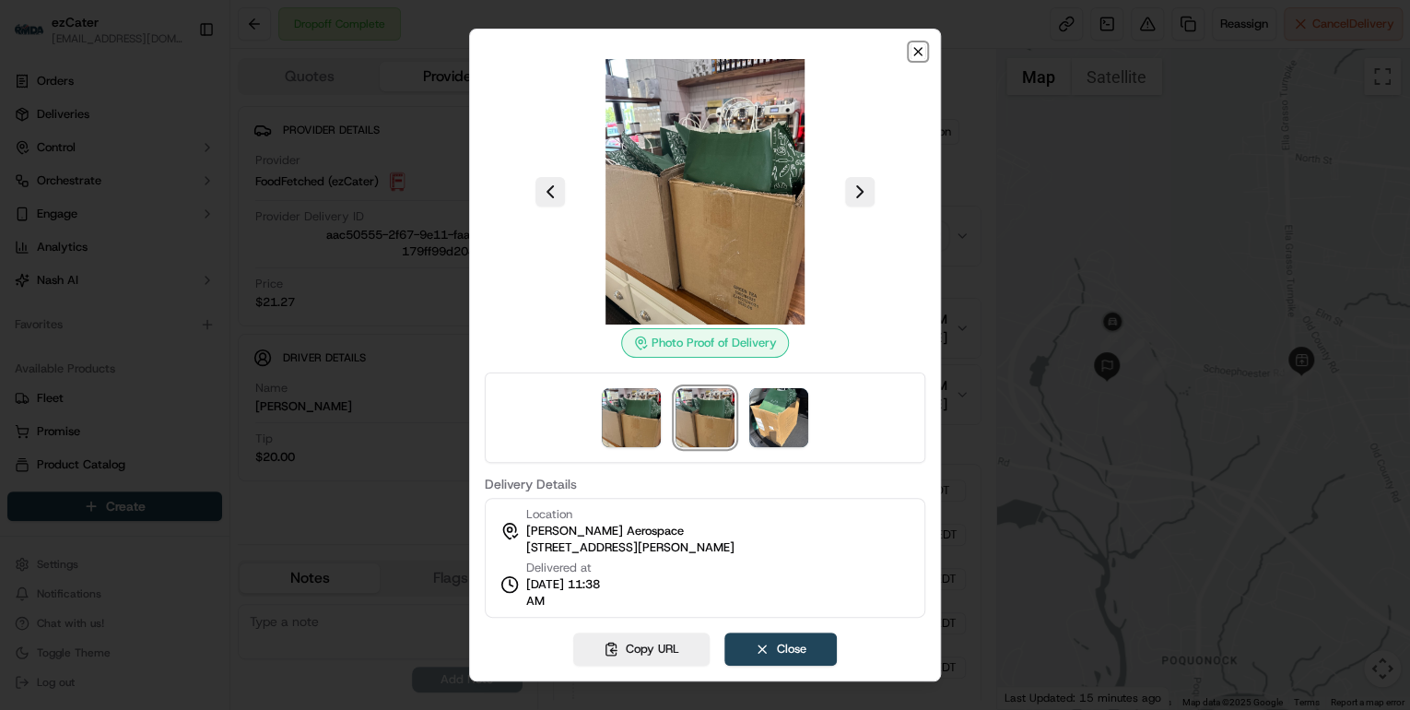
click at [918, 53] on icon "button" at bounding box center [918, 51] width 15 height 15
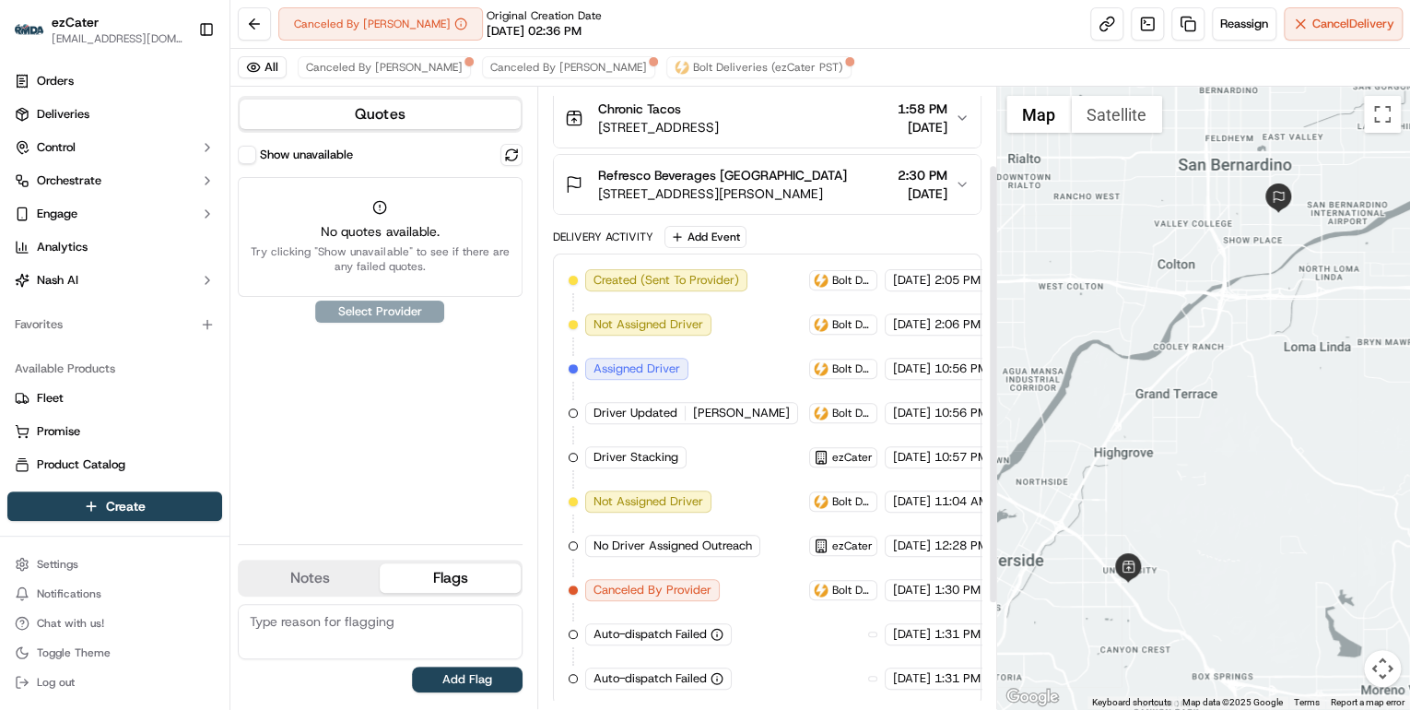
scroll to position [36, 0]
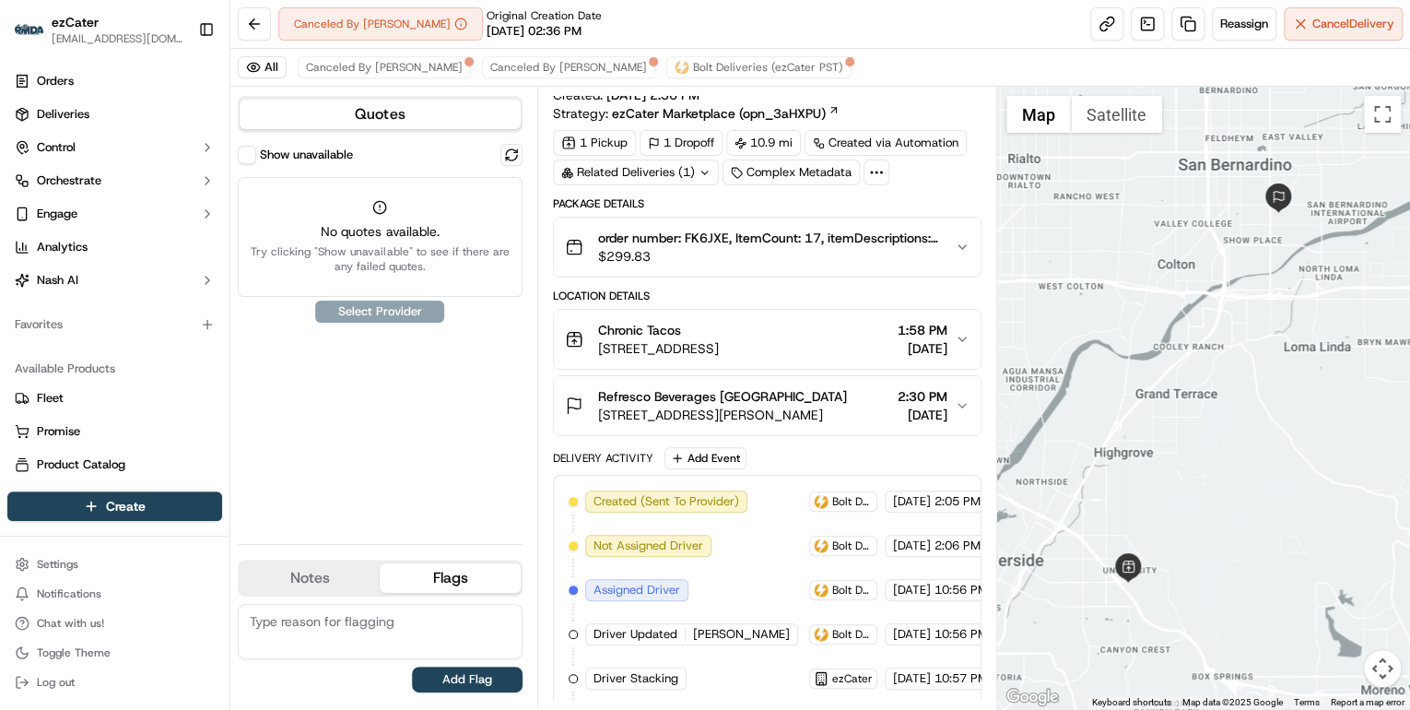
click at [741, 265] on button "order number: FK6JXE, ItemCount: 17, itemDescriptions: 14 Taco Bar Deluxe, 1 Ho…" at bounding box center [767, 247] width 427 height 59
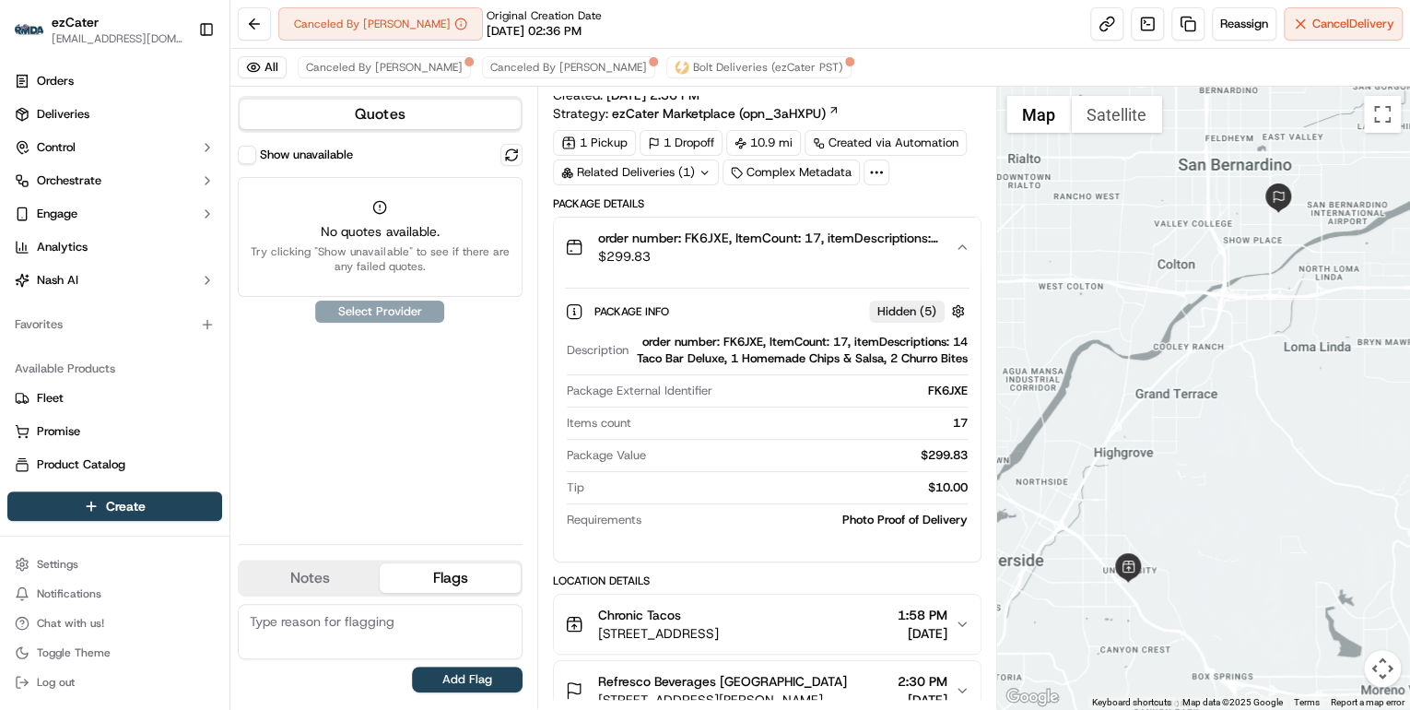
click at [742, 339] on div "order number: FK6JXE, ItemCount: 17, itemDescriptions: 14 Taco Bar Deluxe, 1 Ho…" at bounding box center [802, 350] width 332 height 33
copy div "FK6JXE"
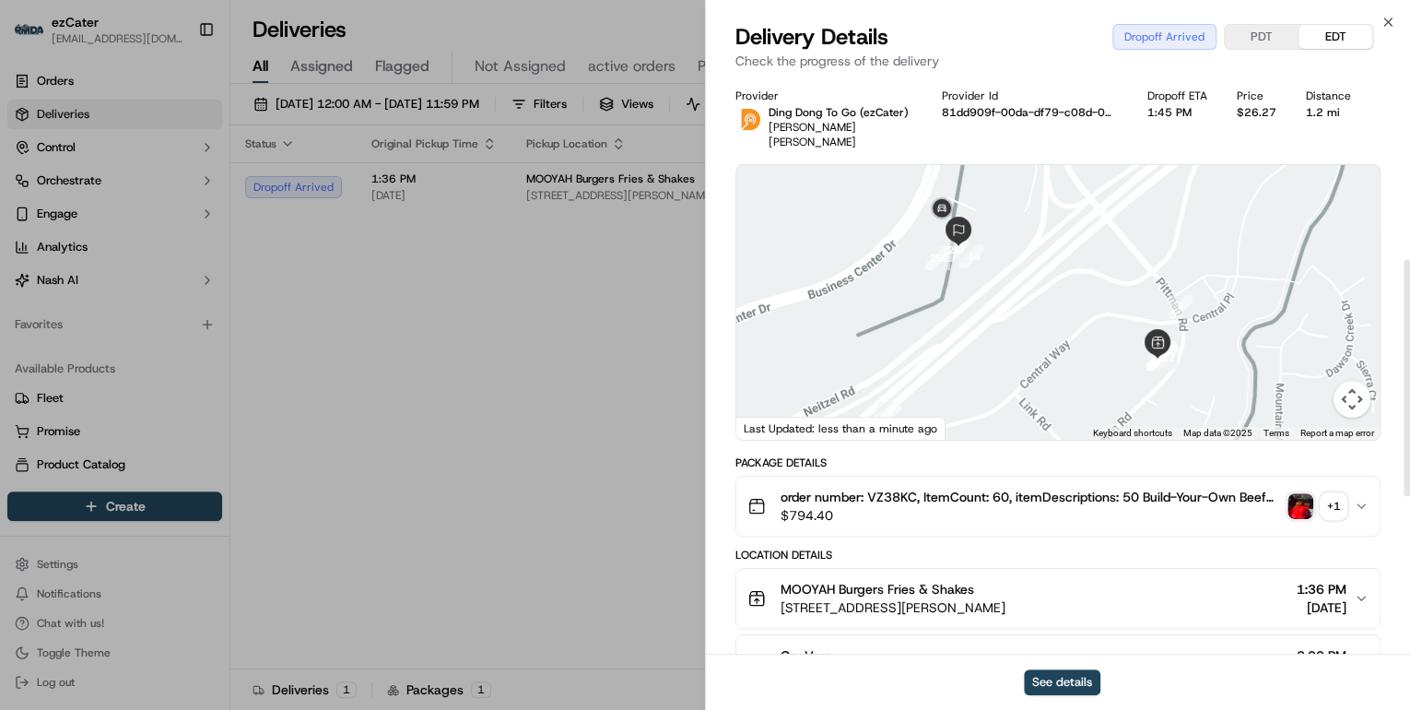
scroll to position [442, 0]
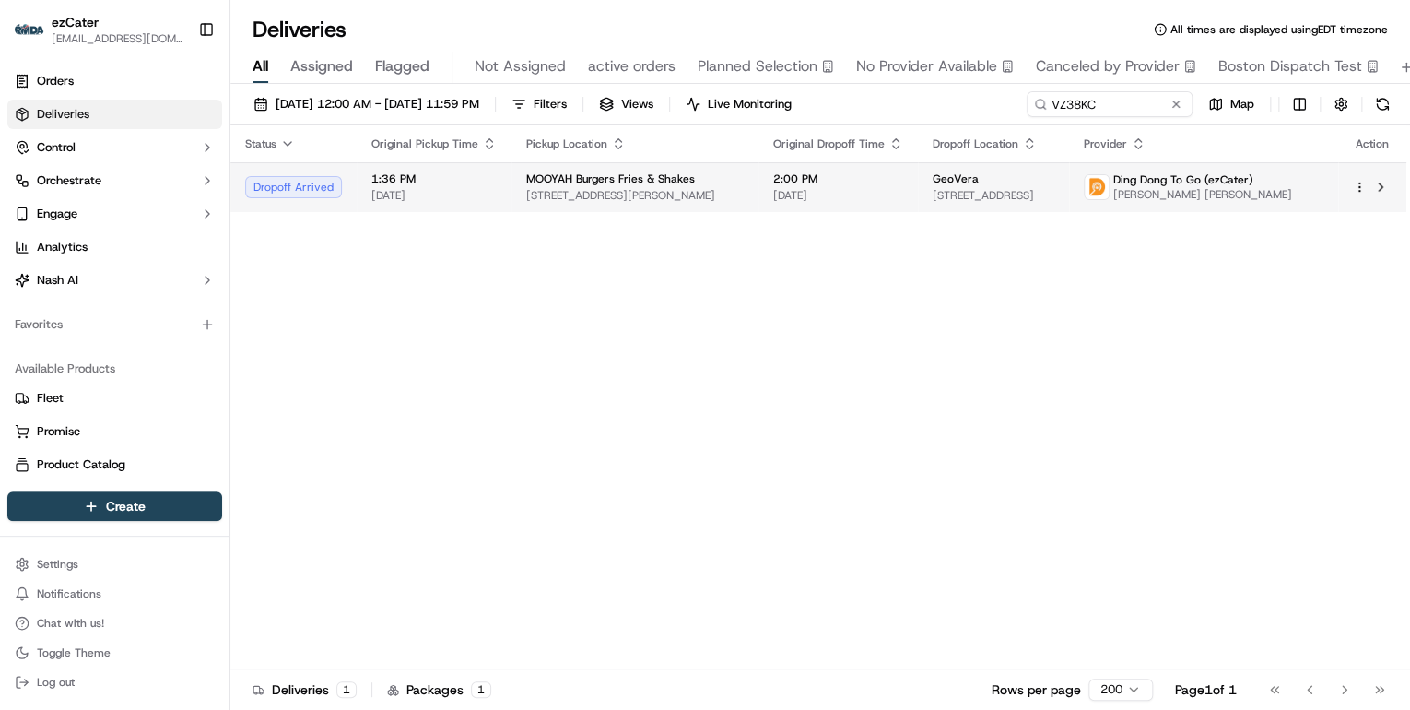
click at [773, 174] on span "2:00 PM" at bounding box center [838, 178] width 130 height 15
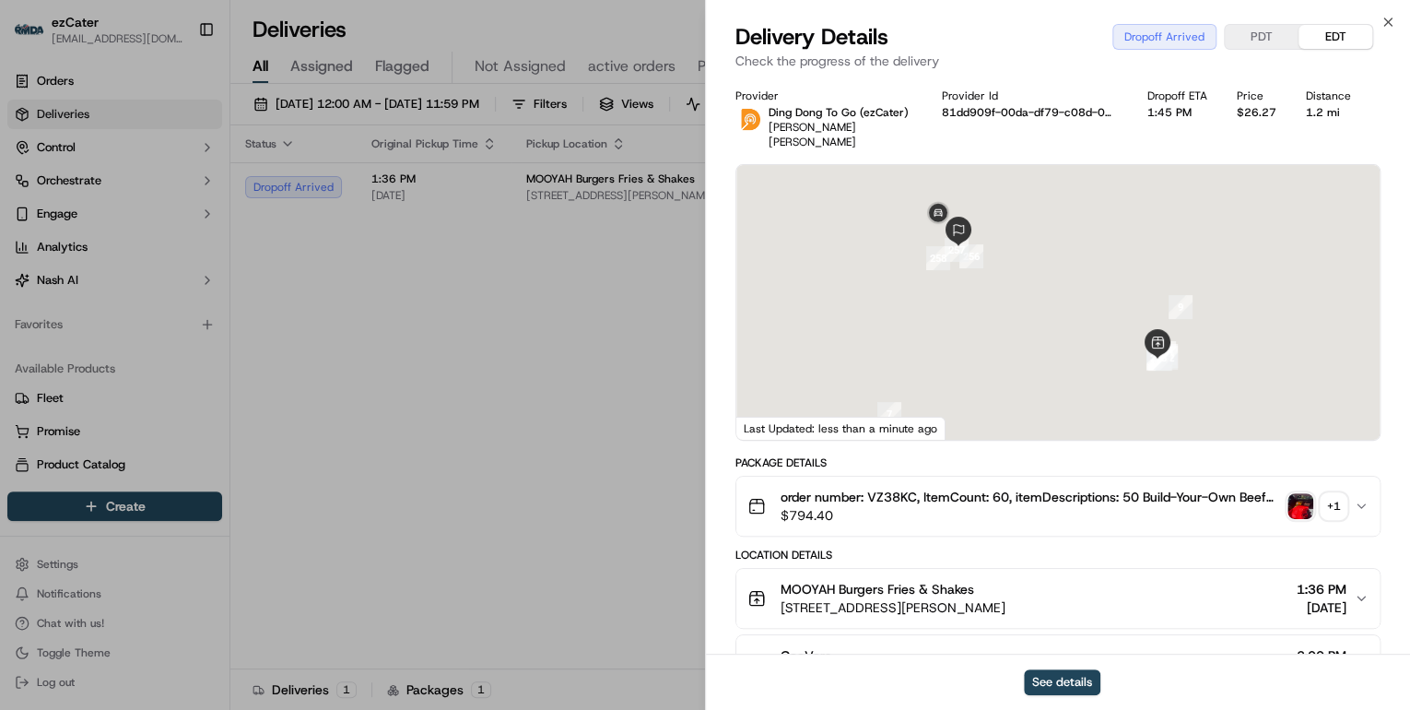
click at [1259, 51] on div "Delivery Details Dropoff Arrived PDT EDT" at bounding box center [1058, 36] width 645 height 29
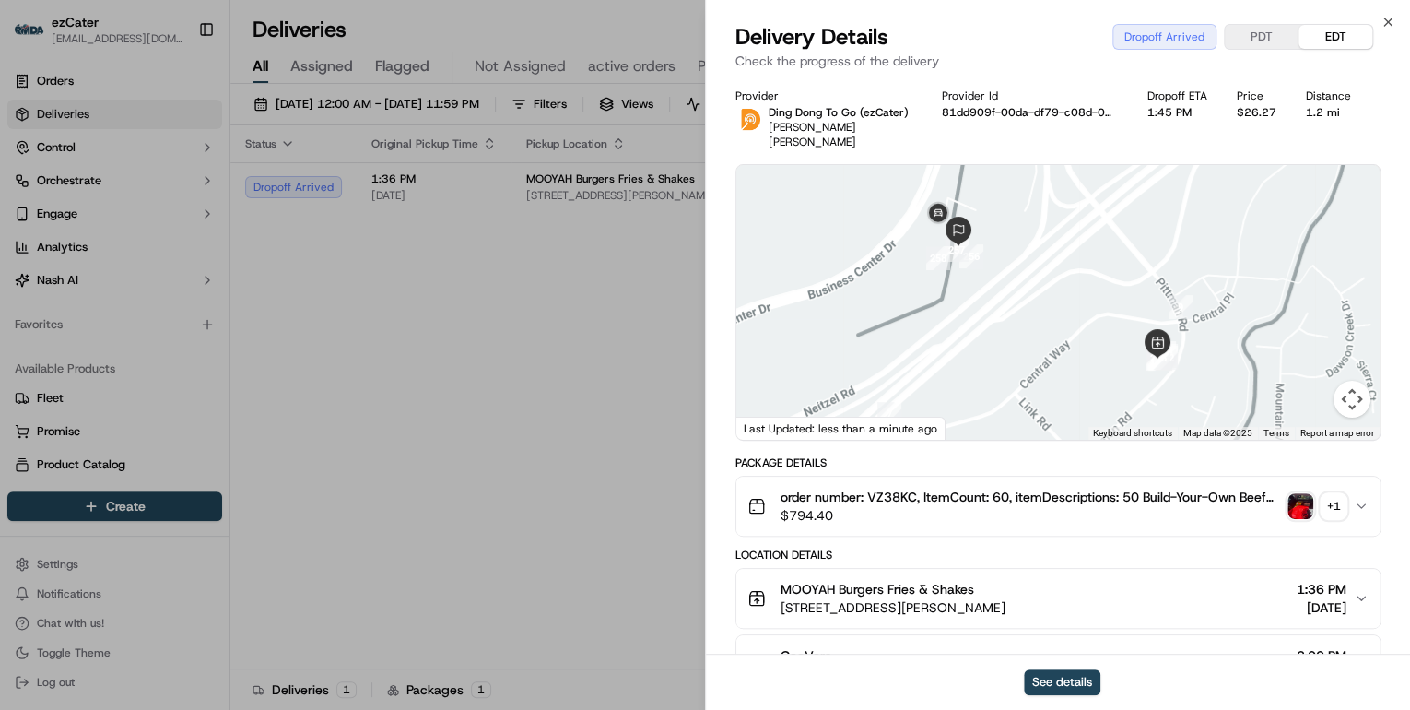
click at [1265, 37] on button "PDT" at bounding box center [1262, 37] width 74 height 24
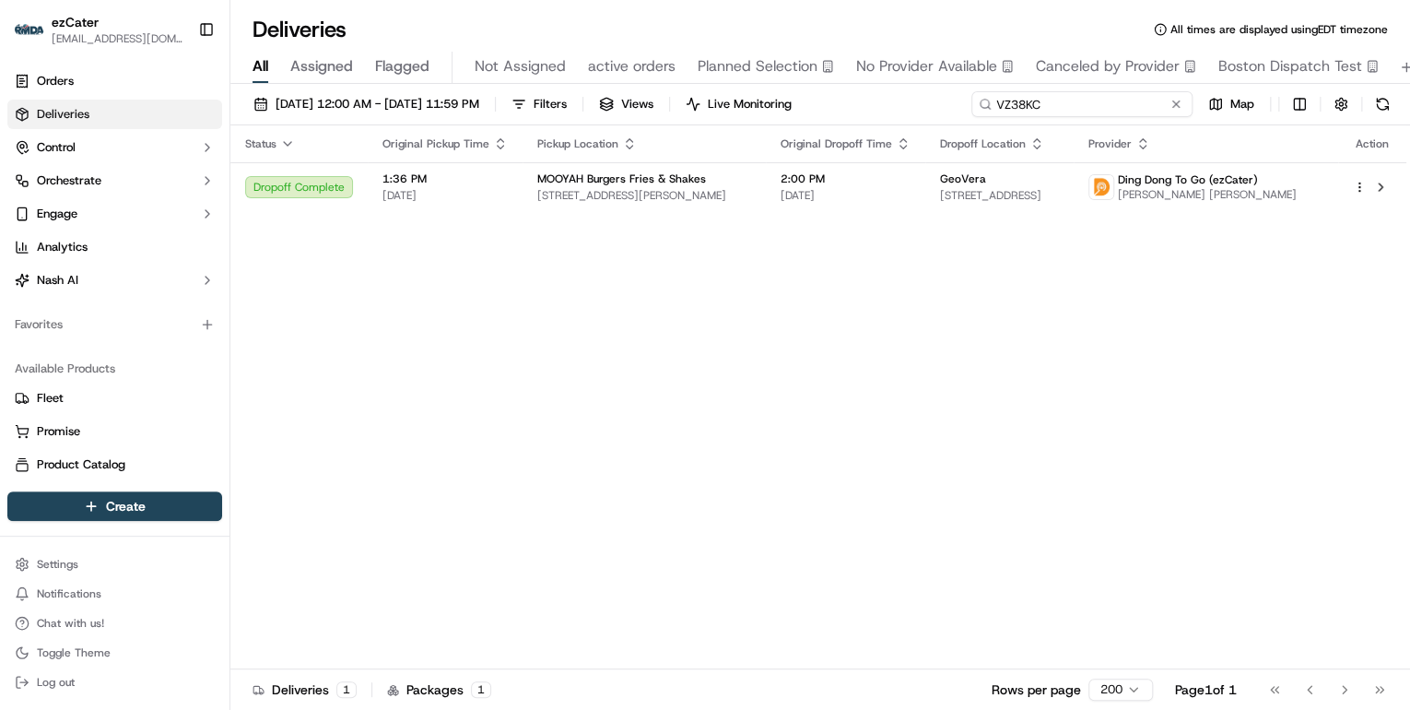
drag, startPoint x: 1116, startPoint y: 102, endPoint x: 386, endPoint y: 77, distance: 730.5
click at [387, 77] on div "Deliveries All times are displayed using EDT timezone All Assigned Flagged Not …" at bounding box center [820, 355] width 1180 height 710
paste input "061EUT"
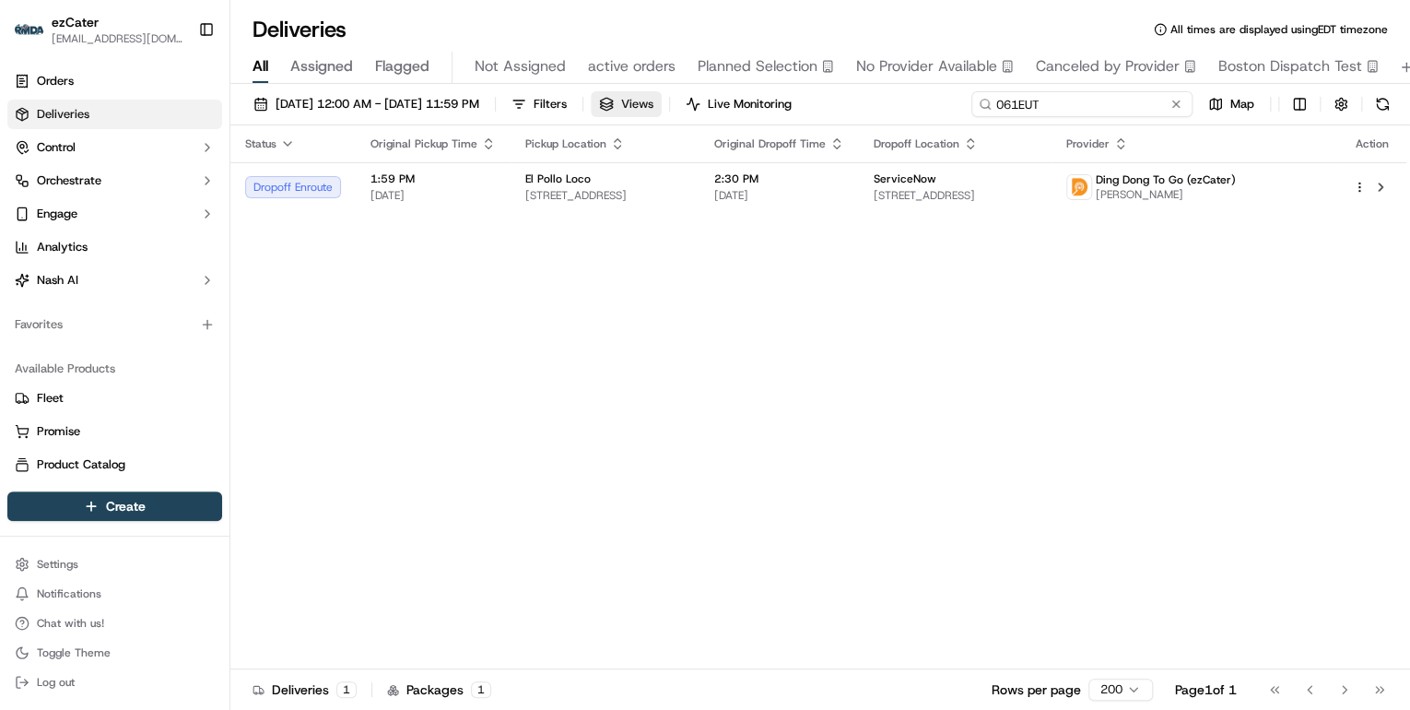
drag, startPoint x: 1054, startPoint y: 104, endPoint x: 656, endPoint y: 102, distance: 397.3
click at [659, 103] on div "[DATE] 12:00 AM - [DATE] 11:59 PM Filters Views Live Monitoring 061EUT Map" at bounding box center [820, 108] width 1180 height 34
paste input "8UZP4E"
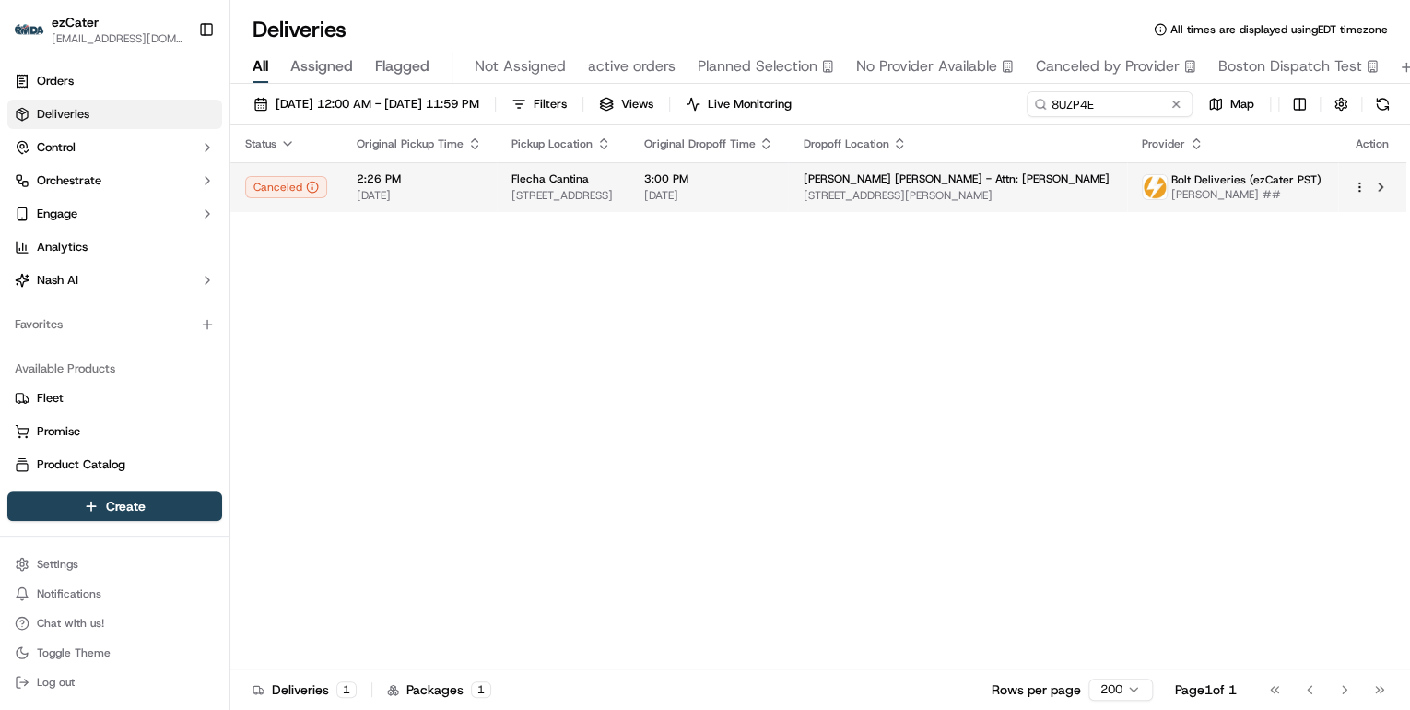
click at [525, 199] on span "[STREET_ADDRESS]" at bounding box center [563, 195] width 102 height 15
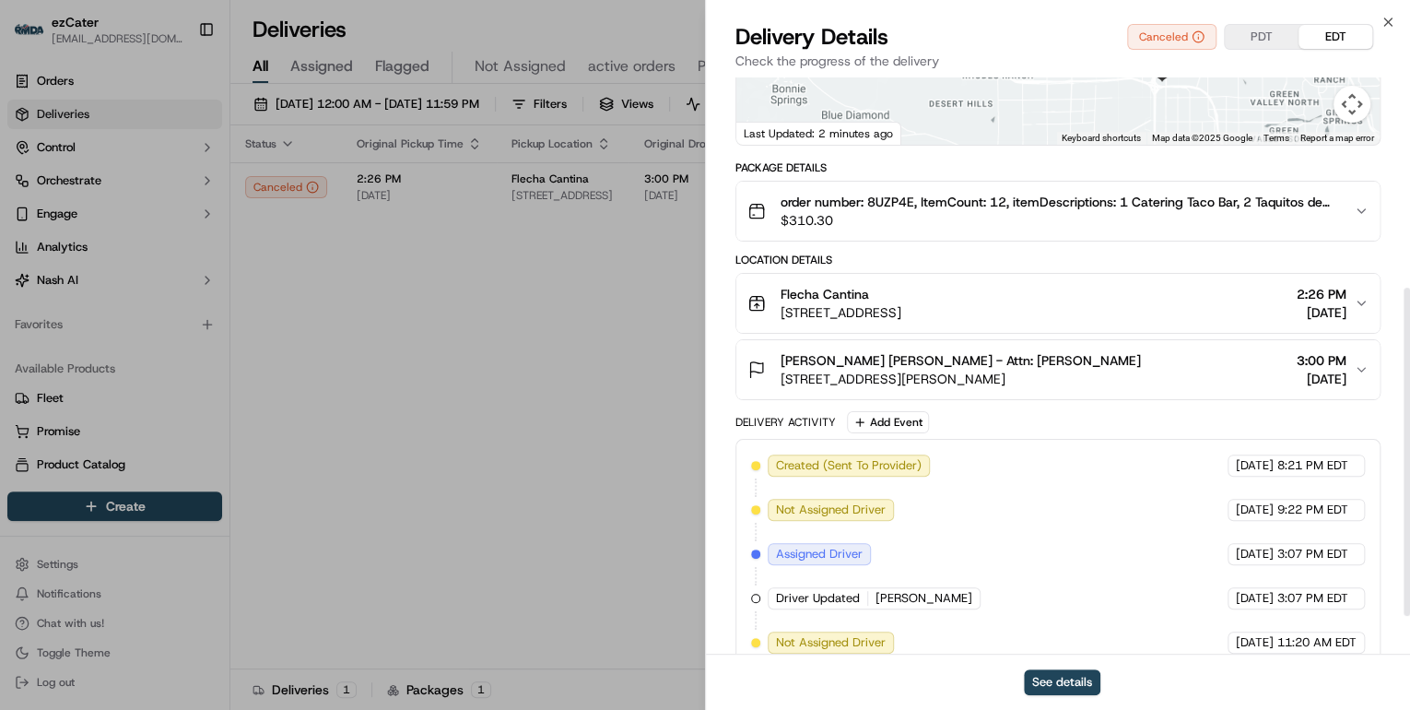
scroll to position [435, 0]
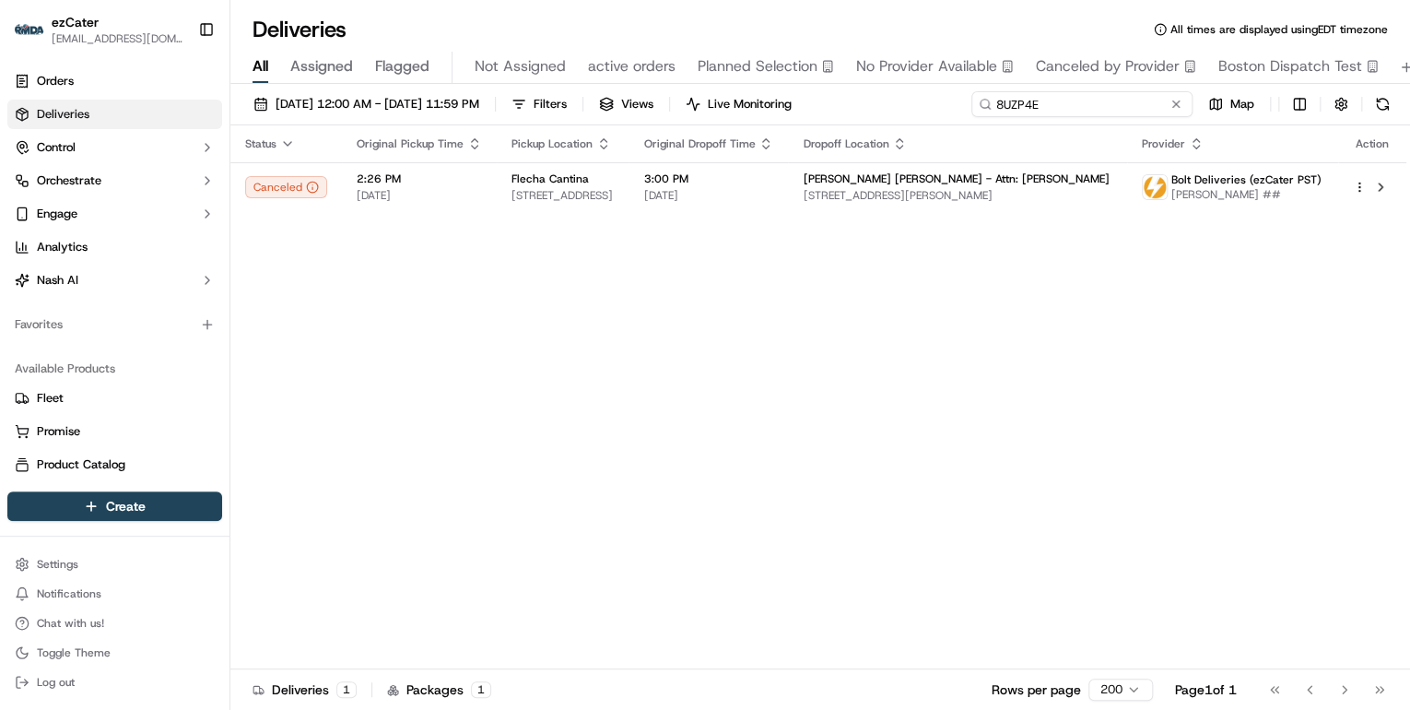
drag, startPoint x: 1113, startPoint y: 106, endPoint x: 407, endPoint y: 78, distance: 705.7
click at [507, 91] on div "[DATE] 12:00 AM - [DATE] 11:59 PM Filters Views Live Monitoring 8UZP4E Map" at bounding box center [820, 108] width 1180 height 34
paste input "JK64Q7"
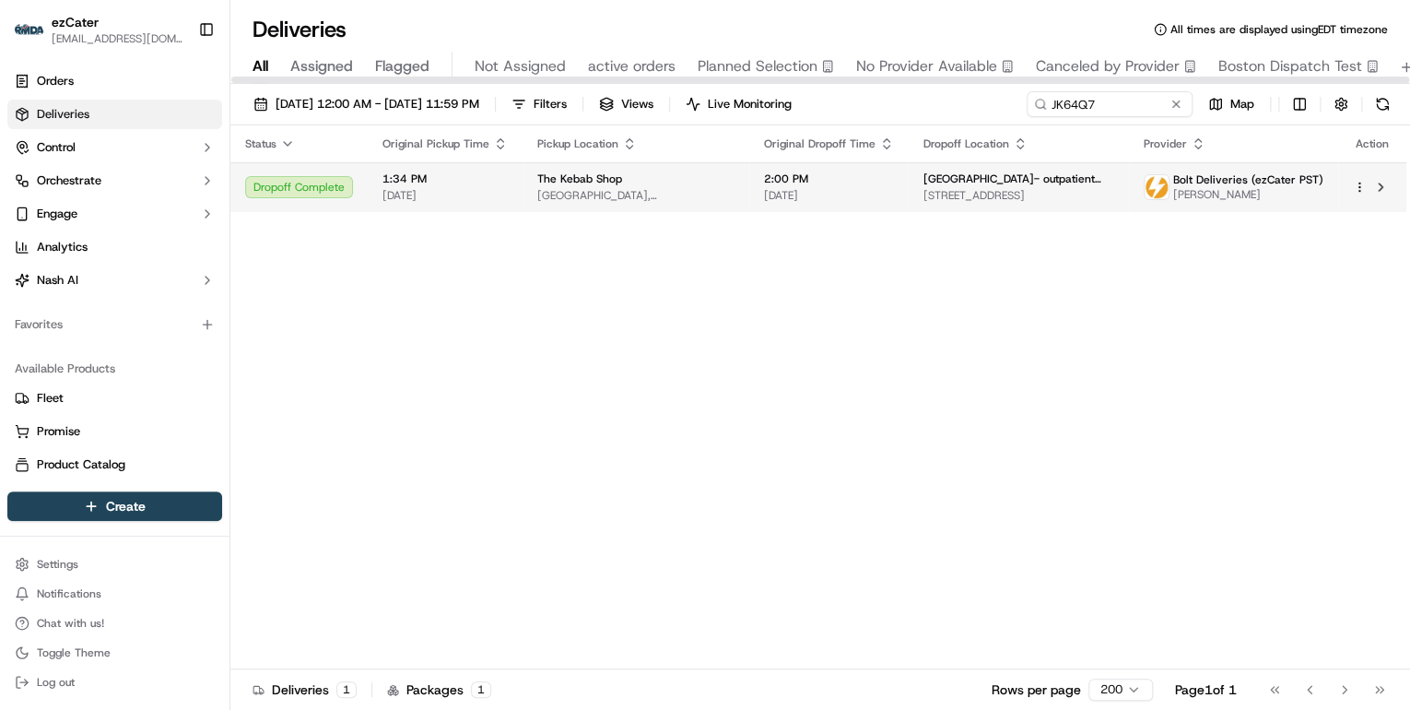
click at [505, 204] on td "1:34 PM [DATE]" at bounding box center [445, 187] width 155 height 50
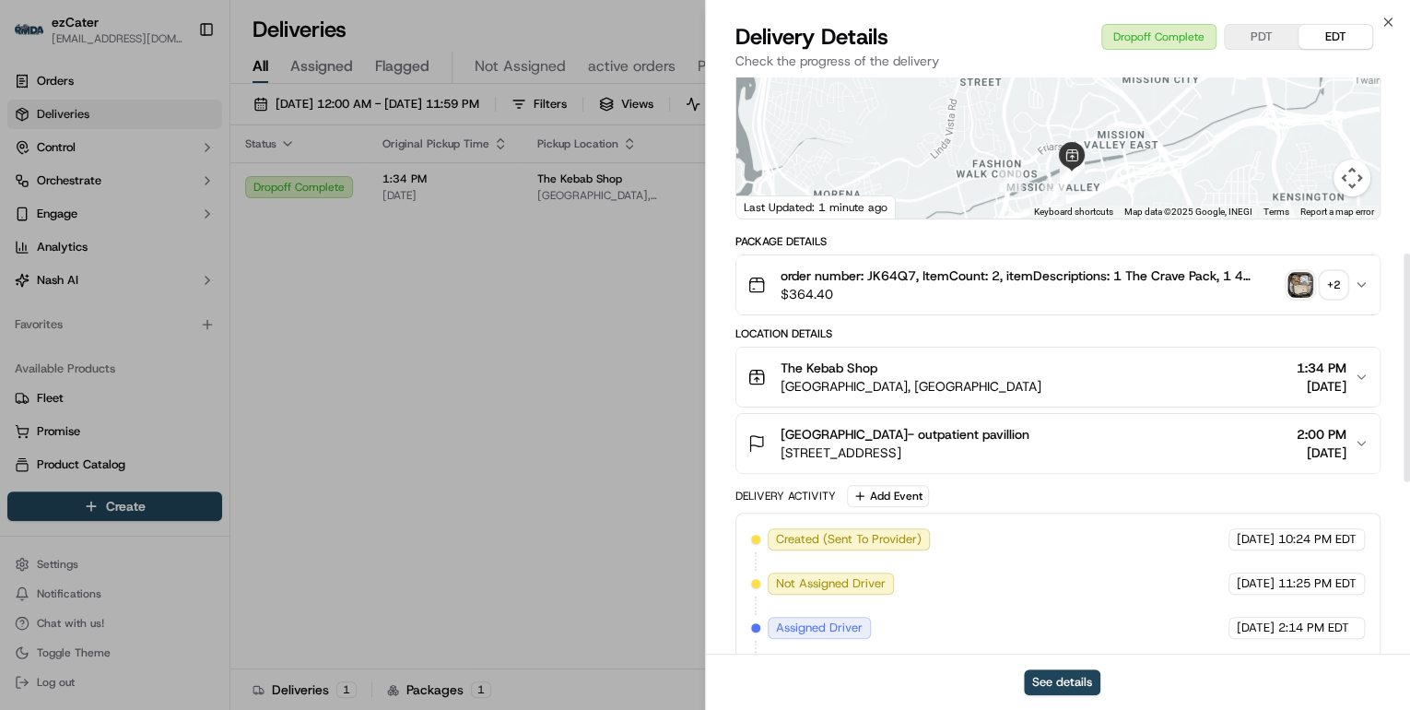
scroll to position [442, 0]
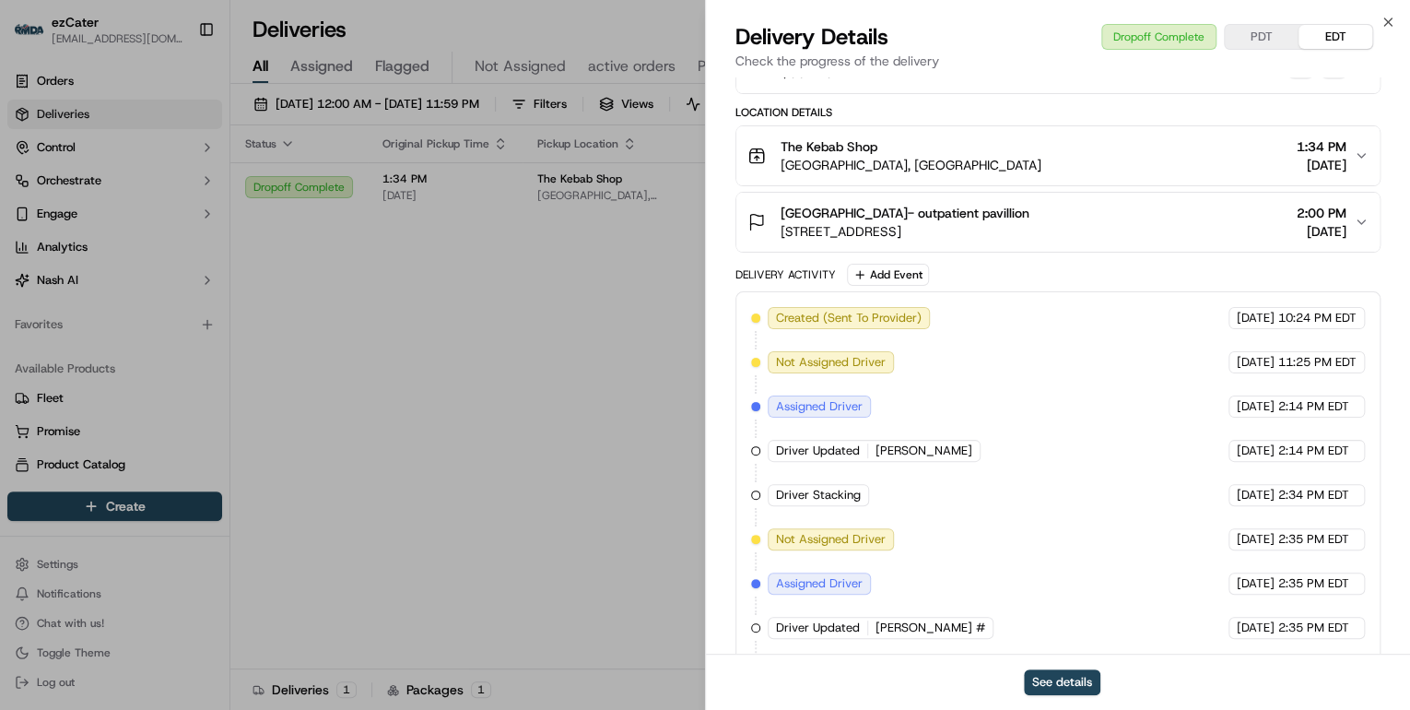
click at [1013, 204] on span "[GEOGRAPHIC_DATA]- outpatient pavillion" at bounding box center [905, 213] width 249 height 18
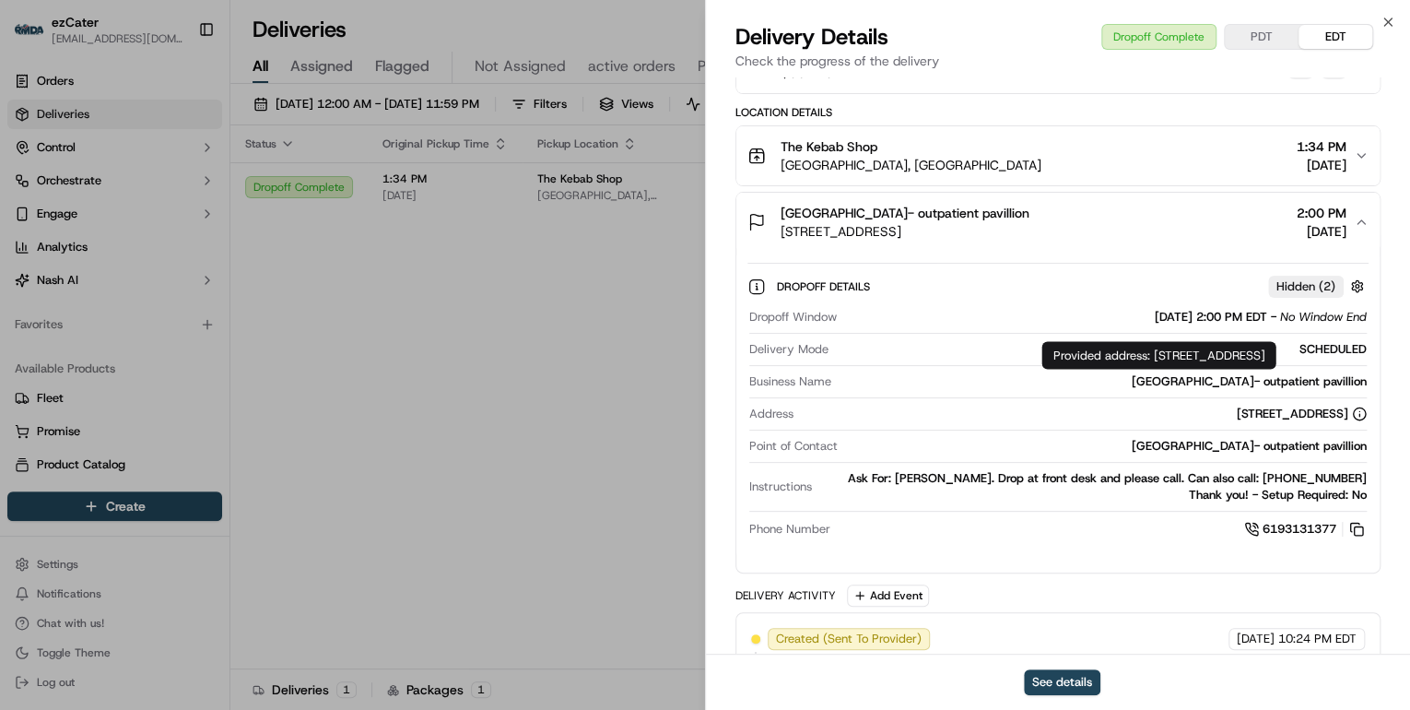
drag, startPoint x: 1152, startPoint y: 353, endPoint x: 1211, endPoint y: 371, distance: 61.5
click at [1211, 369] on div "Provided address: [STREET_ADDRESS] Provided address: [STREET_ADDRESS]" at bounding box center [1159, 355] width 234 height 28
copy div "[STREET_ADDRESS]"
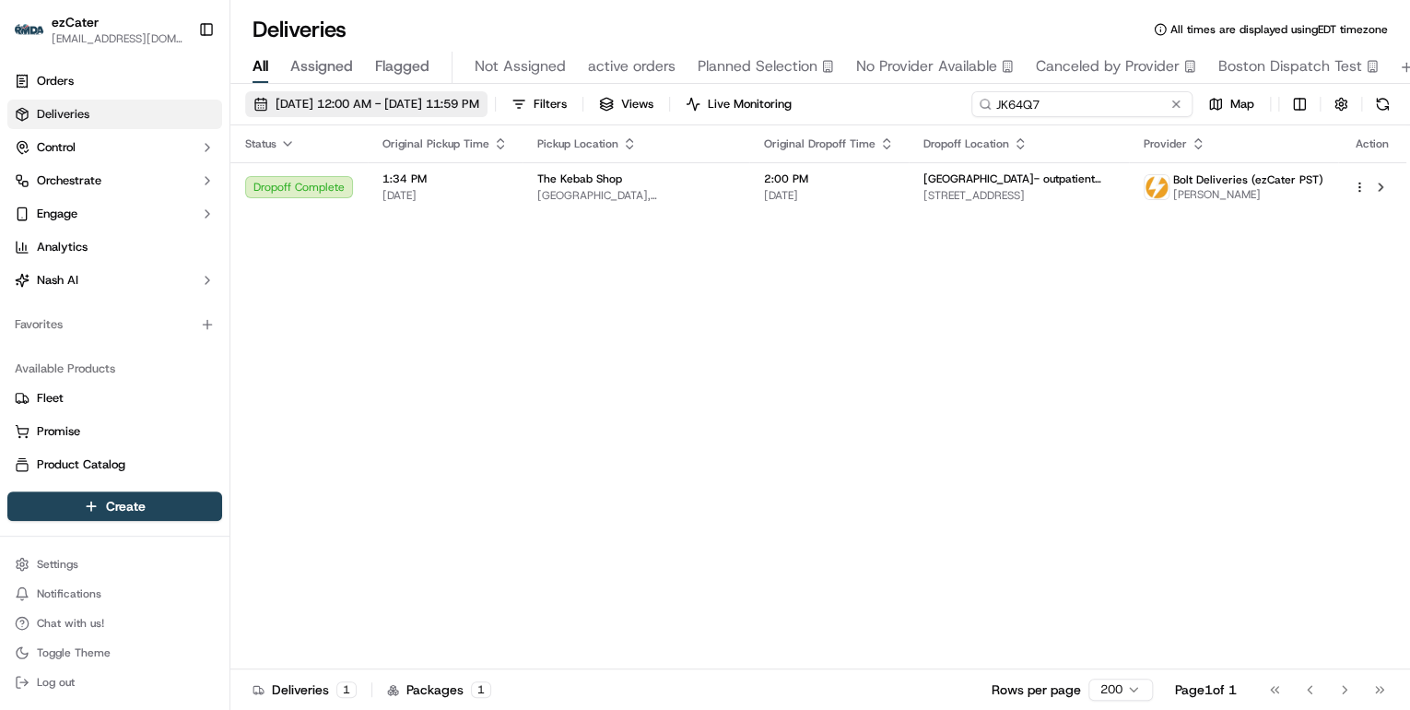
drag, startPoint x: 1126, startPoint y: 105, endPoint x: 482, endPoint y: 112, distance: 644.4
click at [496, 112] on div "[DATE] 12:00 AM - [DATE] 11:59 PM Filters Views Live Monitoring JK64Q7 Map" at bounding box center [820, 108] width 1180 height 34
paste input "8UZP4E"
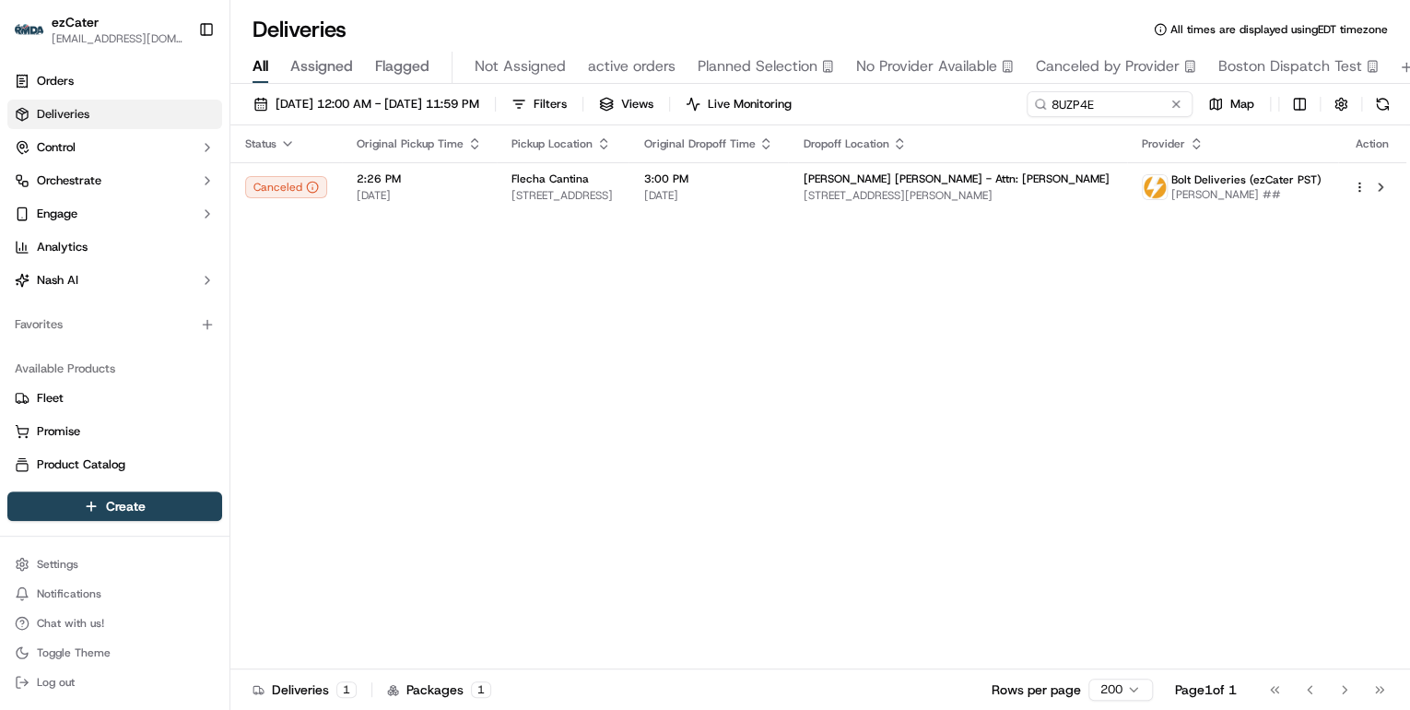
click at [614, 186] on div "Flecha Cantina [STREET_ADDRESS]" at bounding box center [563, 186] width 102 height 31
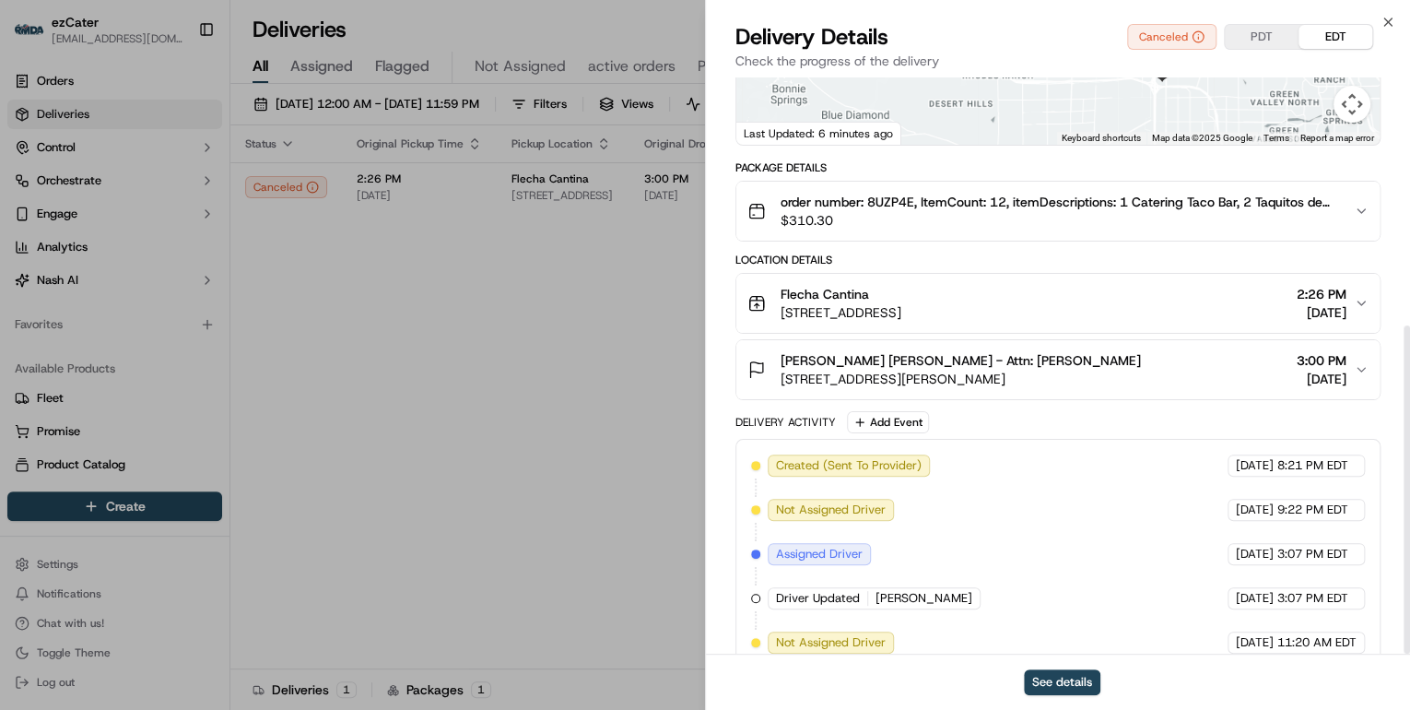
scroll to position [435, 0]
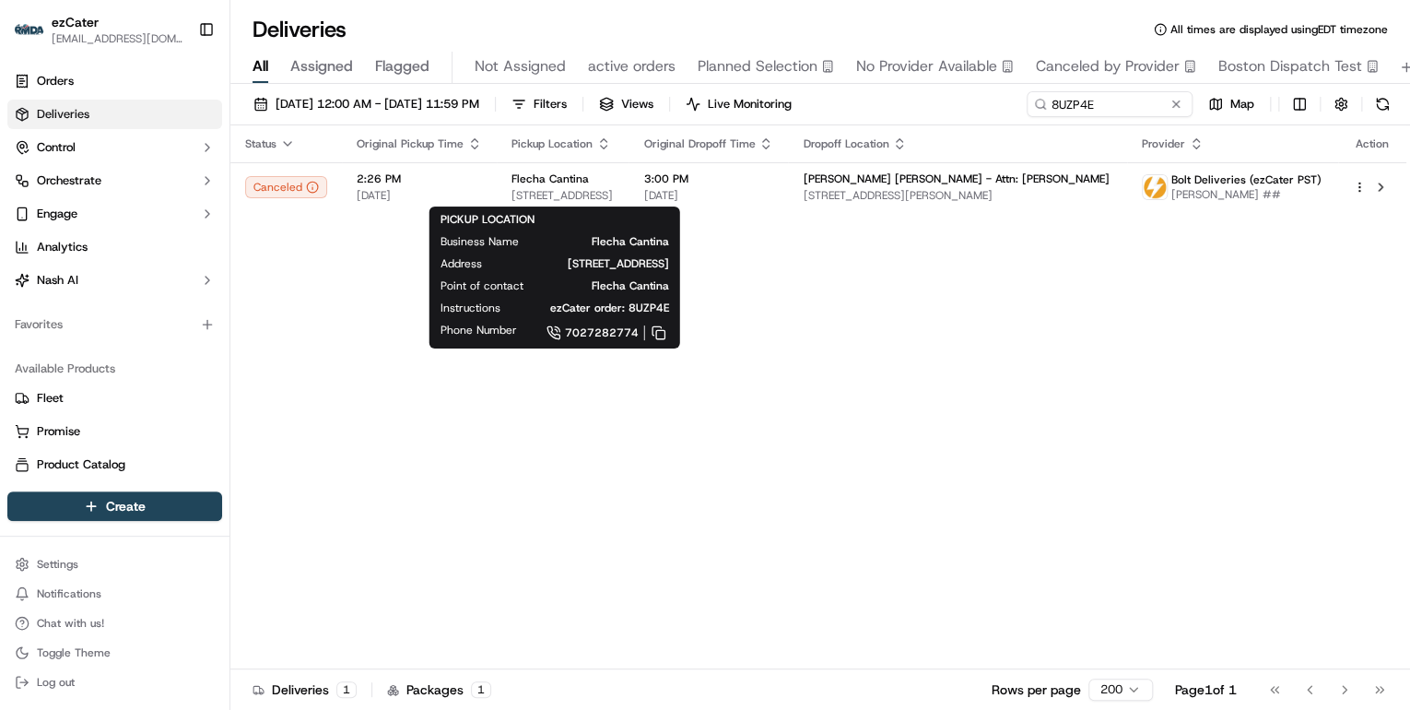
drag, startPoint x: 513, startPoint y: 411, endPoint x: 572, endPoint y: 327, distance: 102.0
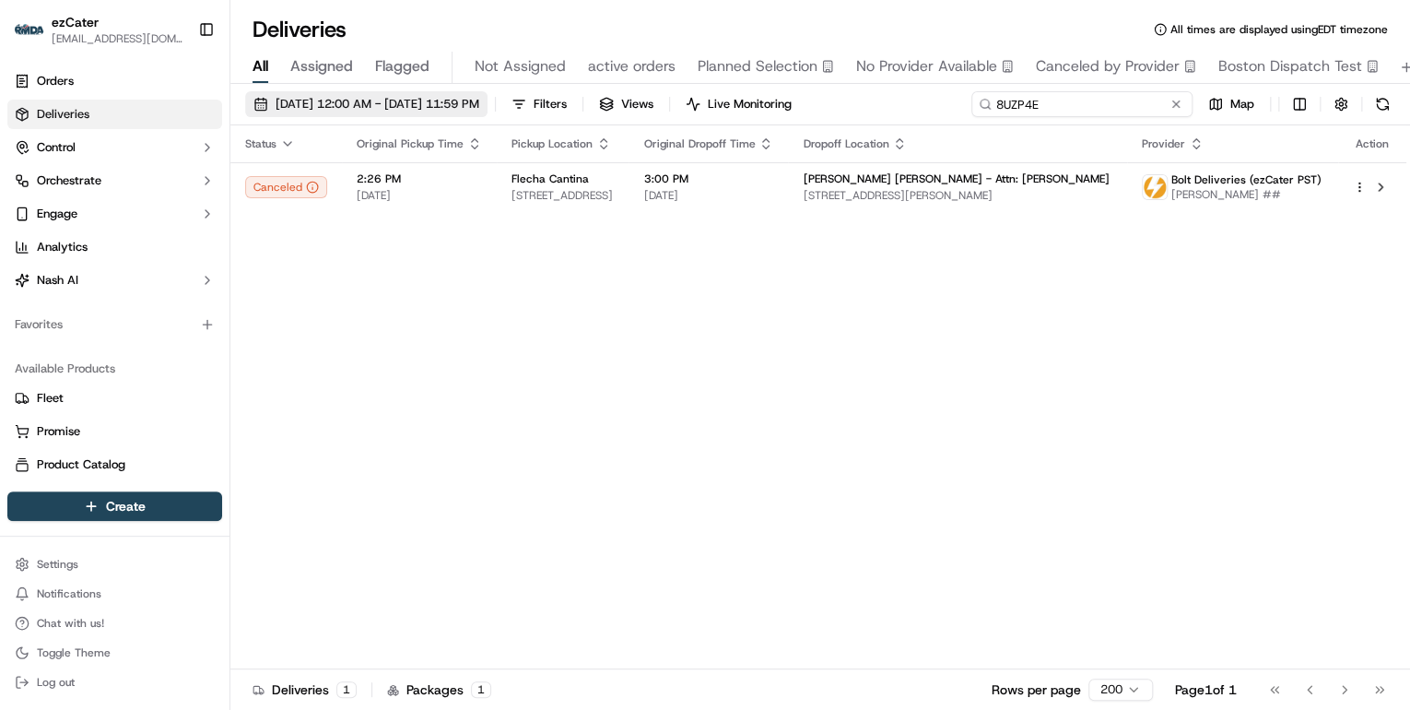
drag, startPoint x: 1107, startPoint y: 106, endPoint x: 513, endPoint y: 94, distance: 594.7
click at [521, 94] on div "[DATE] 12:00 AM - [DATE] 11:59 PM Filters Views Live Monitoring 8UZP4E Map" at bounding box center [820, 108] width 1180 height 34
paste input "3KPH2X"
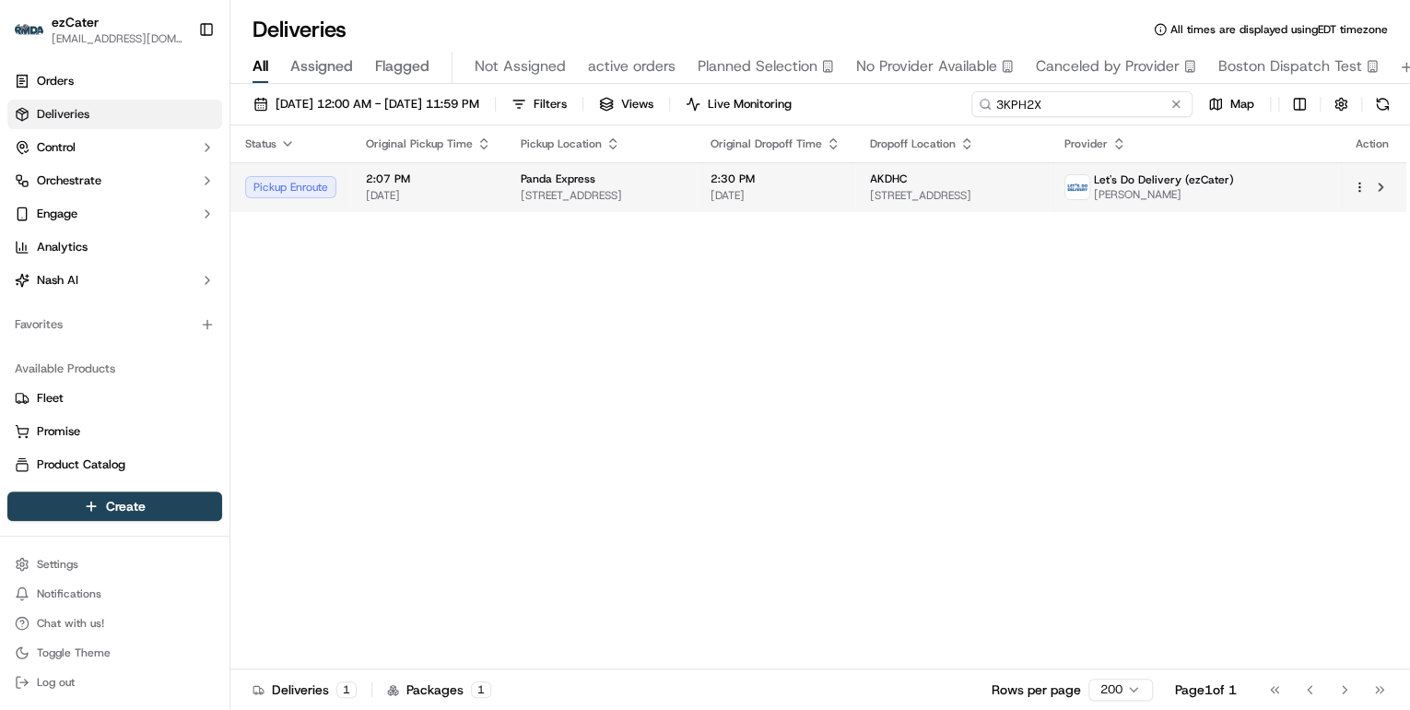
type input "3KPH2X"
click at [611, 194] on span "[STREET_ADDRESS]" at bounding box center [601, 195] width 160 height 15
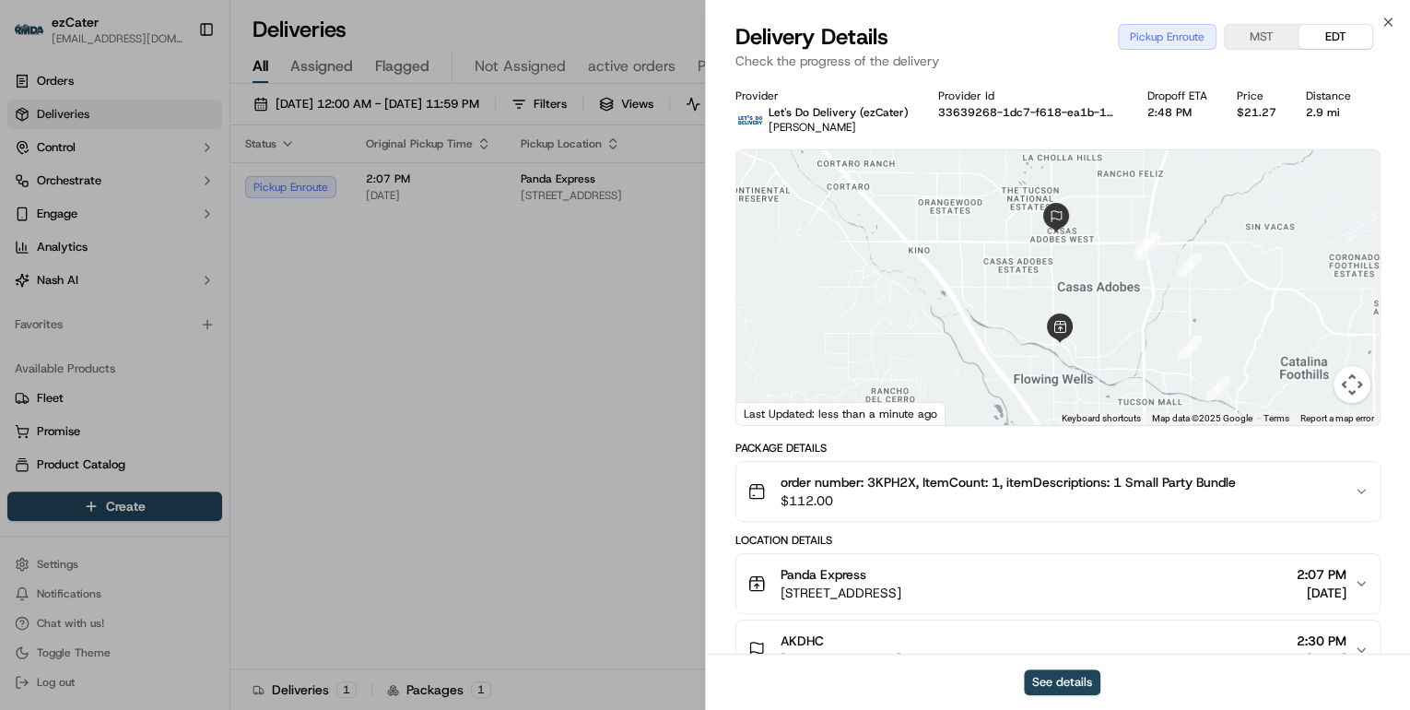
click at [1261, 45] on button "MST" at bounding box center [1262, 37] width 74 height 24
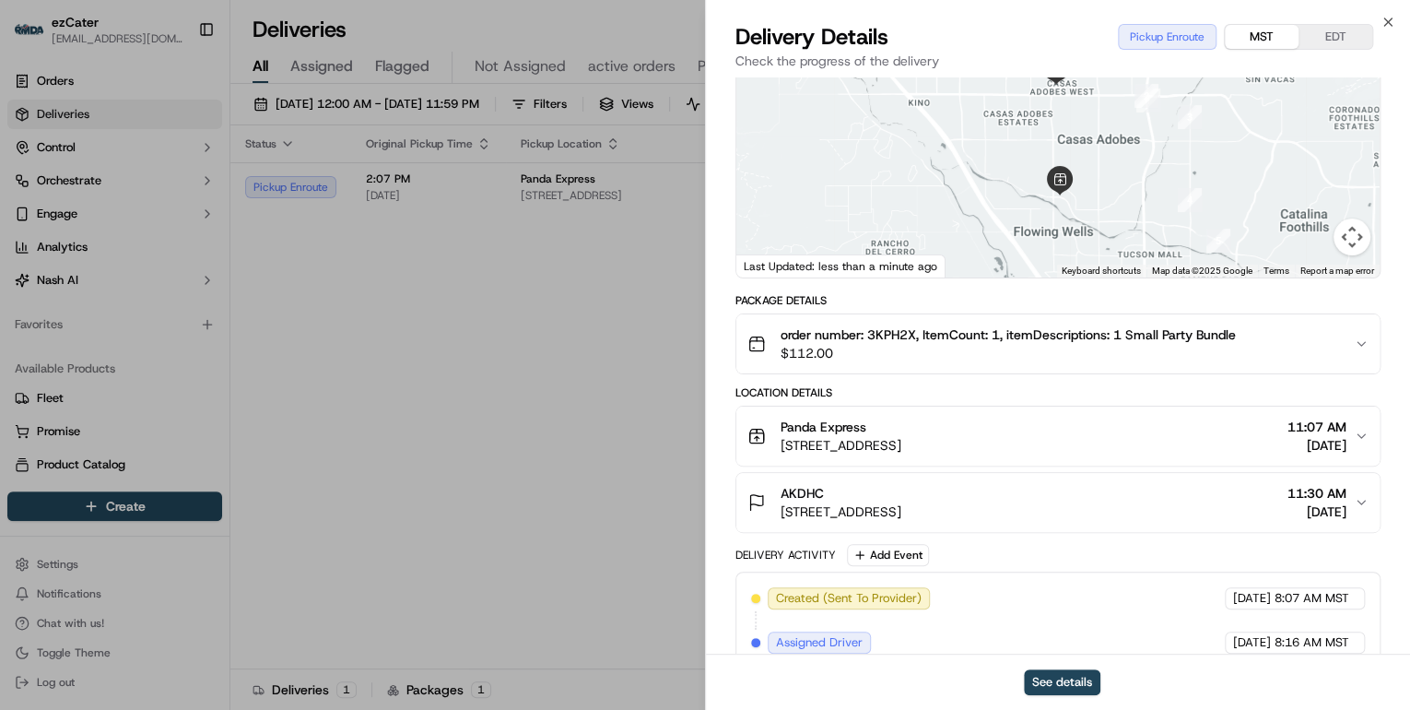
click at [901, 441] on span "[STREET_ADDRESS]" at bounding box center [841, 445] width 121 height 18
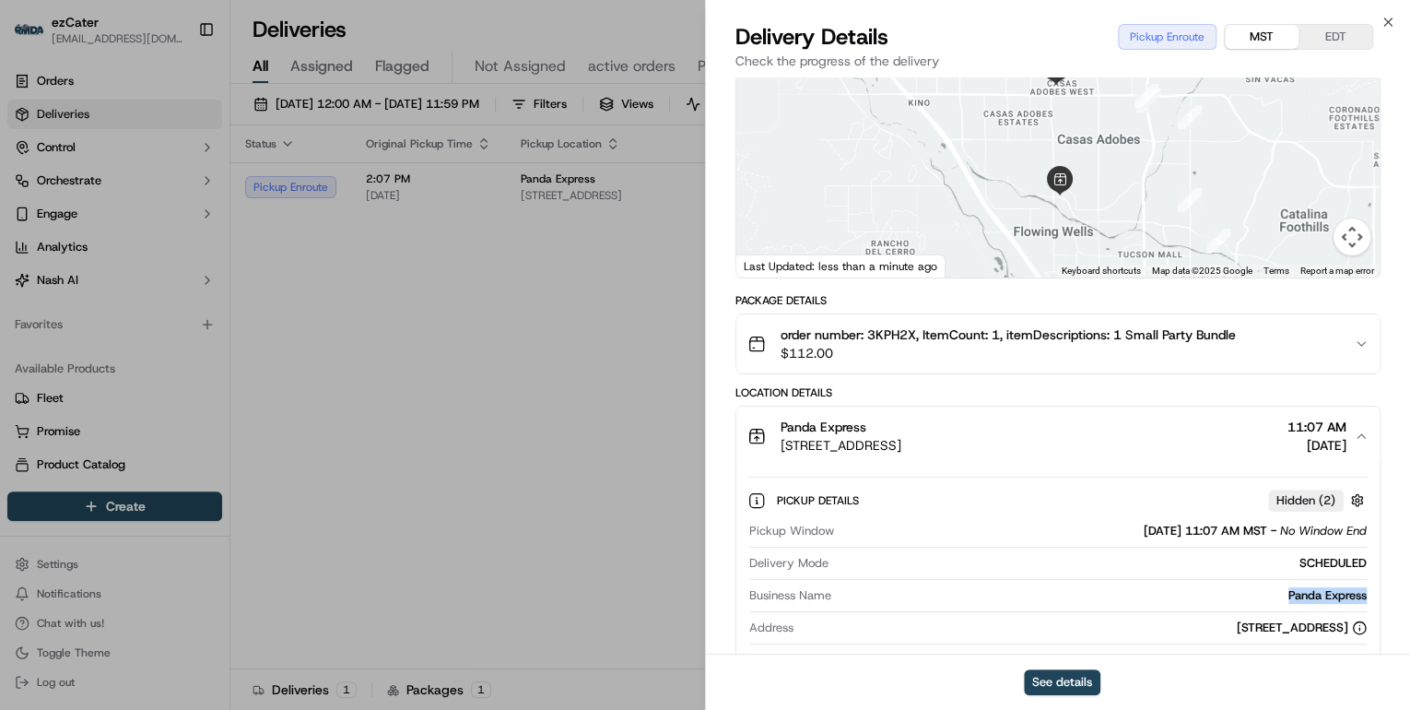
drag, startPoint x: 1370, startPoint y: 596, endPoint x: 1246, endPoint y: 593, distance: 123.6
click at [1246, 593] on div "Pickup Details Hidden ( 2 ) Pickup Window [DATE] 11:07 AM MST - No Window End D…" at bounding box center [1057, 609] width 643 height 289
copy div "Panda Express"
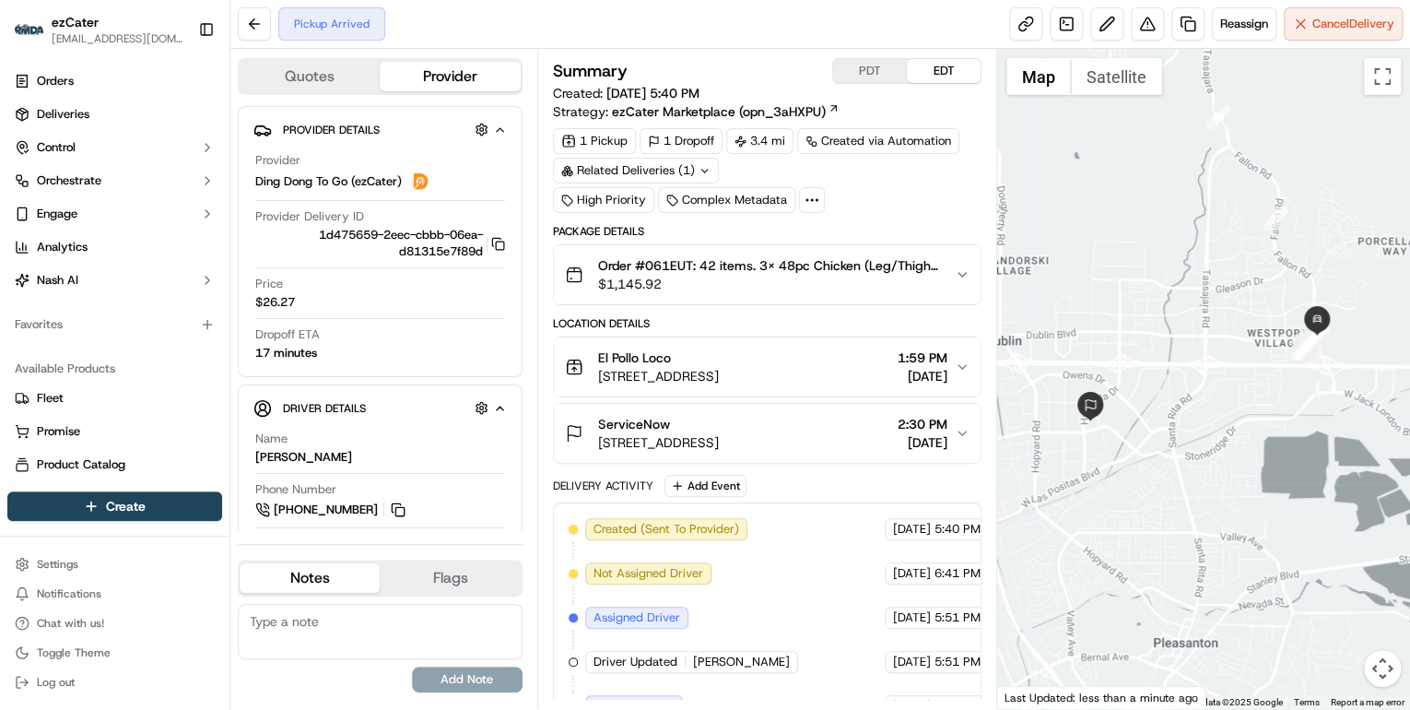
click at [752, 275] on span "$1,145.92" at bounding box center [769, 284] width 342 height 18
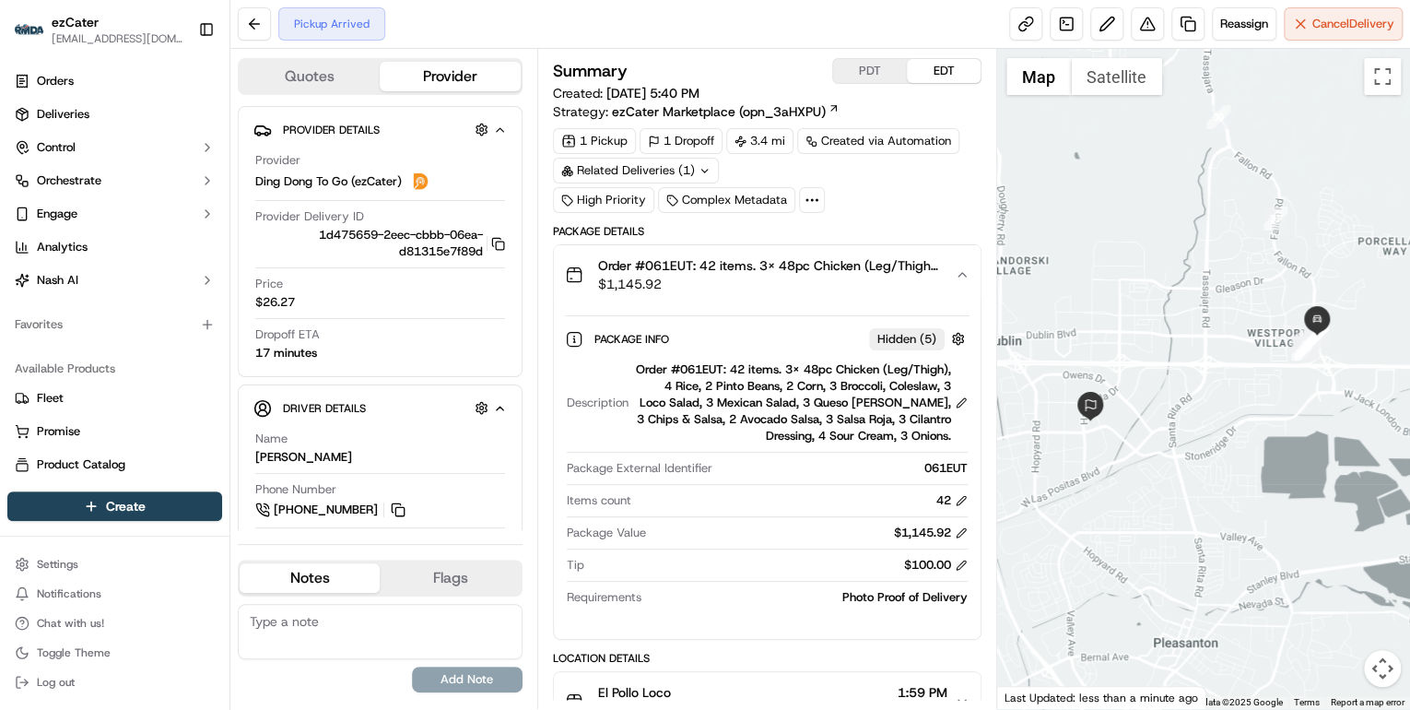
click at [713, 367] on div "Order #061EUT: 42 items. 3x 48pc Chicken (Leg/Thigh), 4 Rice, 2 Pinto Beans, 2 …" at bounding box center [802, 402] width 332 height 83
copy div "061EUT"
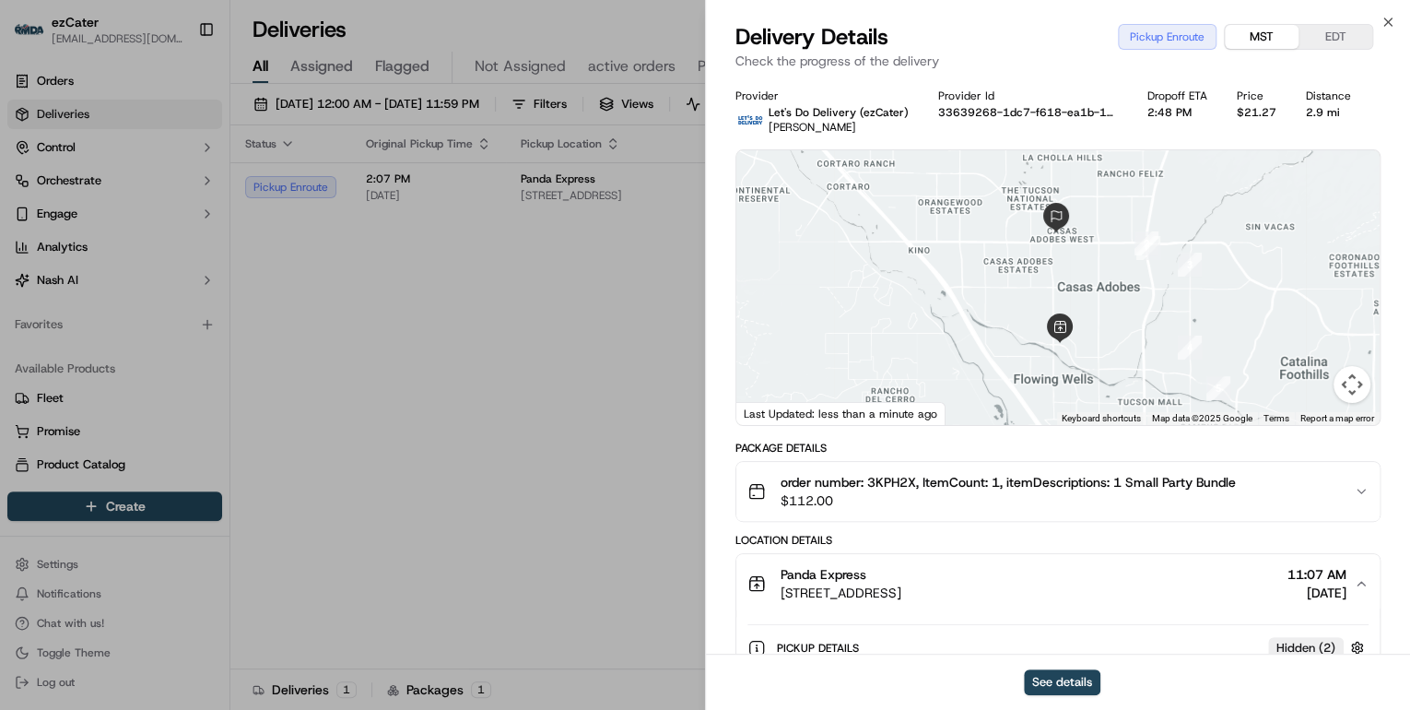
scroll to position [147, 0]
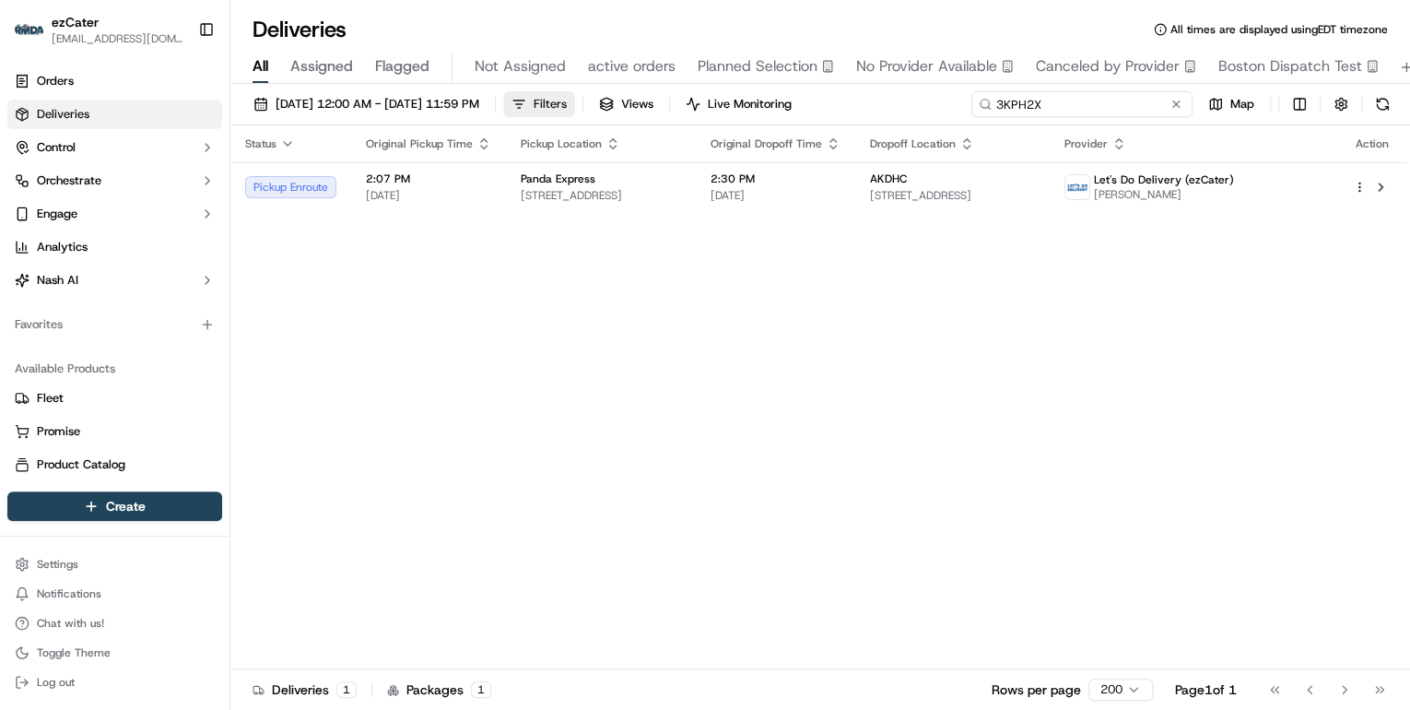
drag, startPoint x: 1107, startPoint y: 112, endPoint x: 612, endPoint y: 100, distance: 495.1
click at [612, 100] on div "[DATE] 12:00 AM - [DATE] 11:59 PM Filters Views Live Monitoring 3KPH2X Map" at bounding box center [820, 108] width 1180 height 34
paste input "8R9X0T"
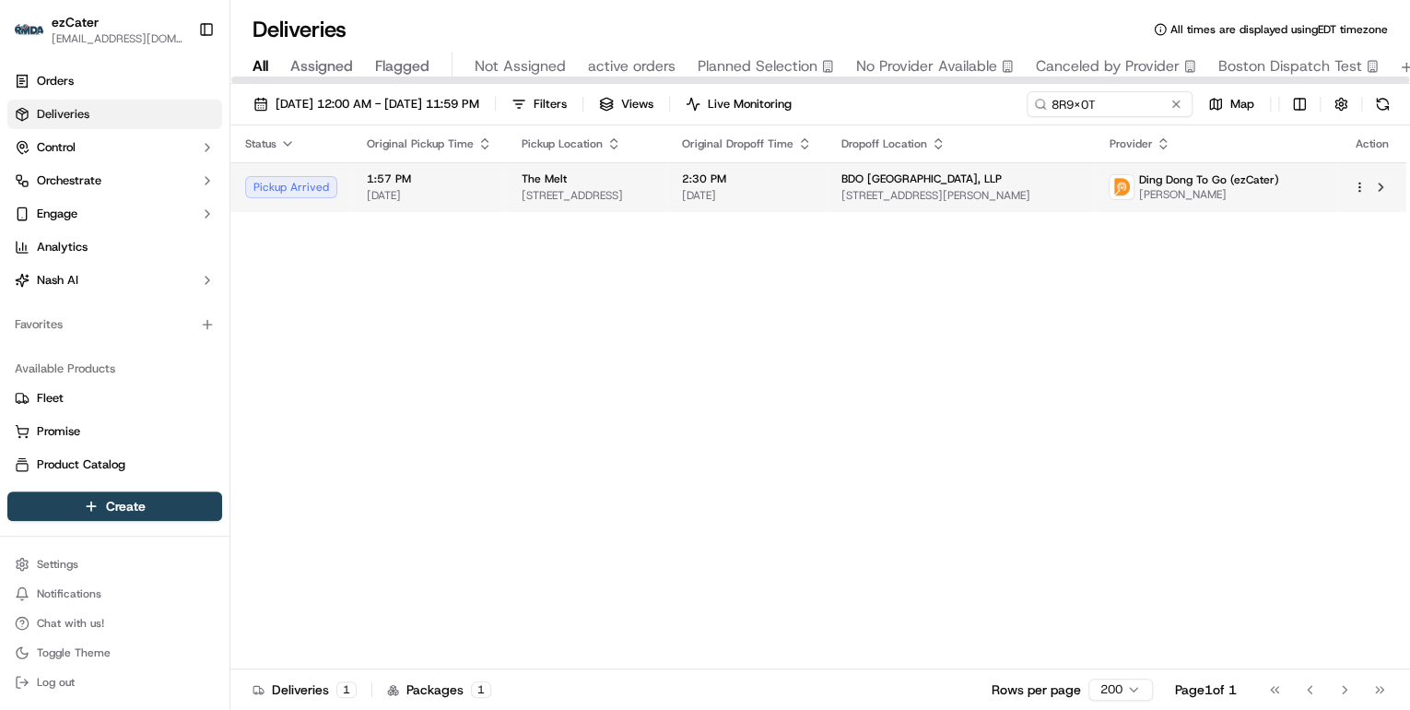
click at [739, 186] on div "2:30 PM [DATE]" at bounding box center [747, 186] width 130 height 31
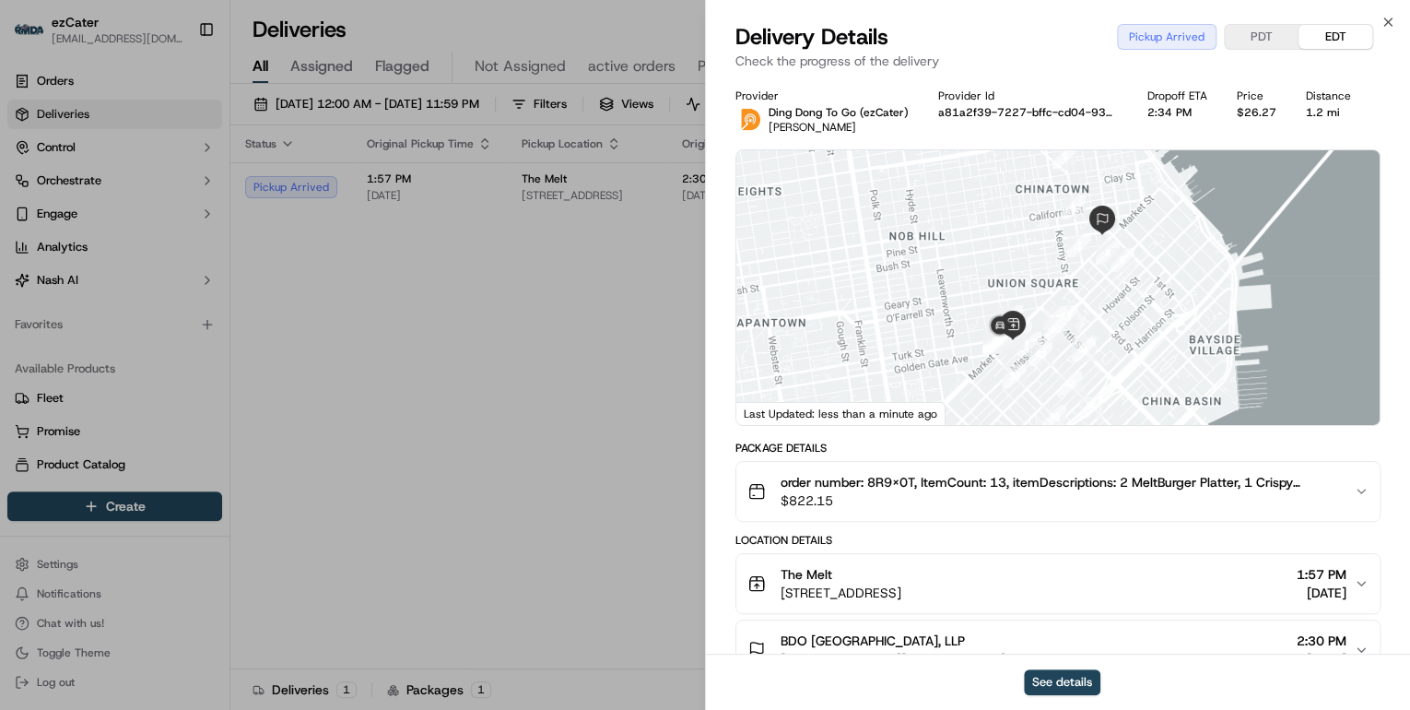
scroll to position [369, 0]
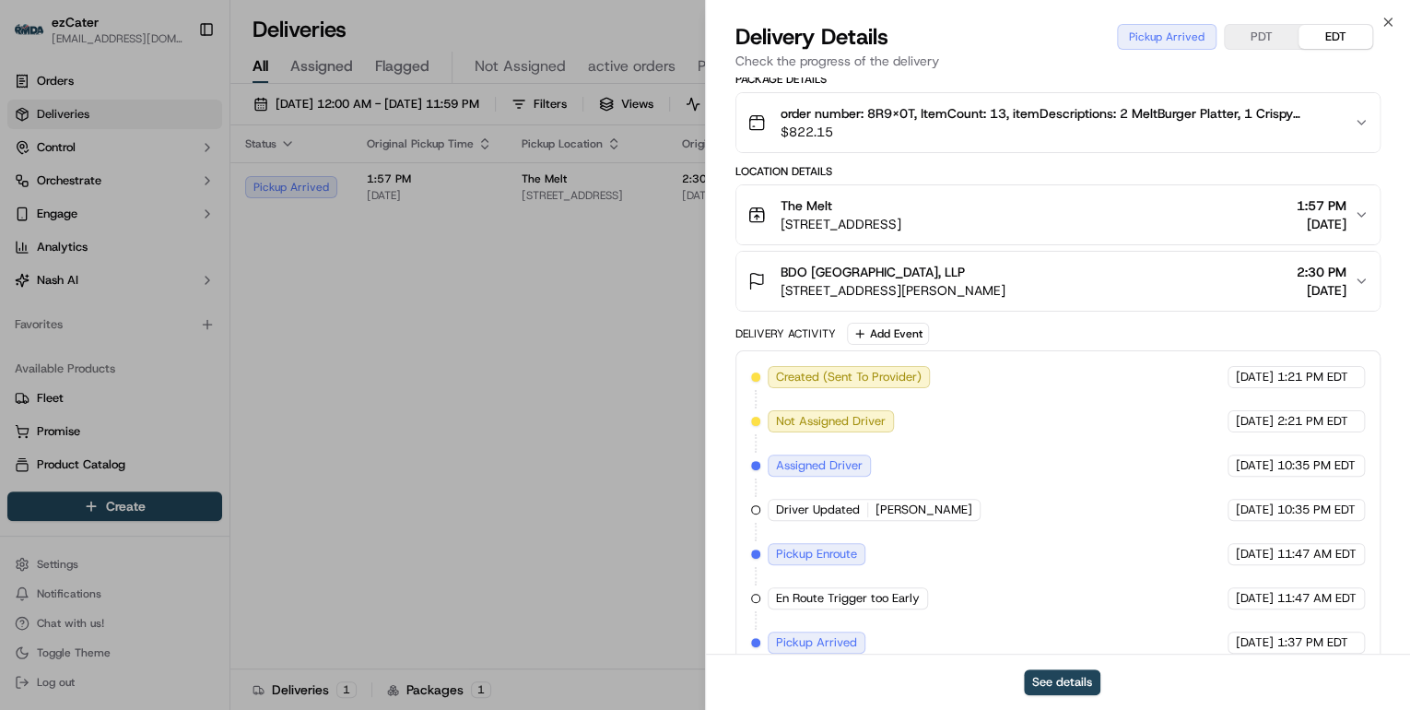
click at [1080, 223] on div "The Melt [STREET_ADDRESS] 1:57 PM [DATE]" at bounding box center [1051, 214] width 607 height 37
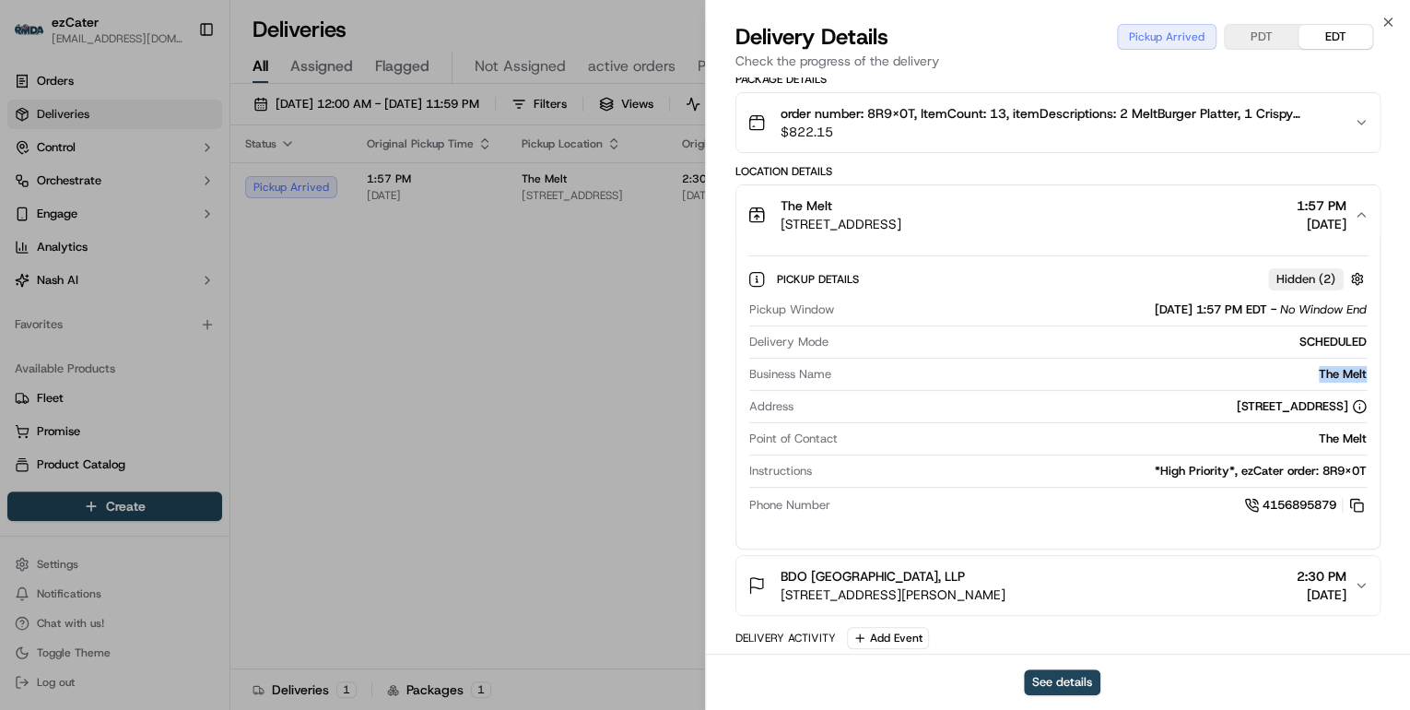
drag, startPoint x: 1373, startPoint y: 372, endPoint x: 1292, endPoint y: 371, distance: 80.2
click at [1292, 371] on div "Pickup Details Hidden ( 2 ) Pickup Window [DATE] 1:57 PM EDT - No Window End De…" at bounding box center [1057, 388] width 643 height 289
copy div "The Melt"
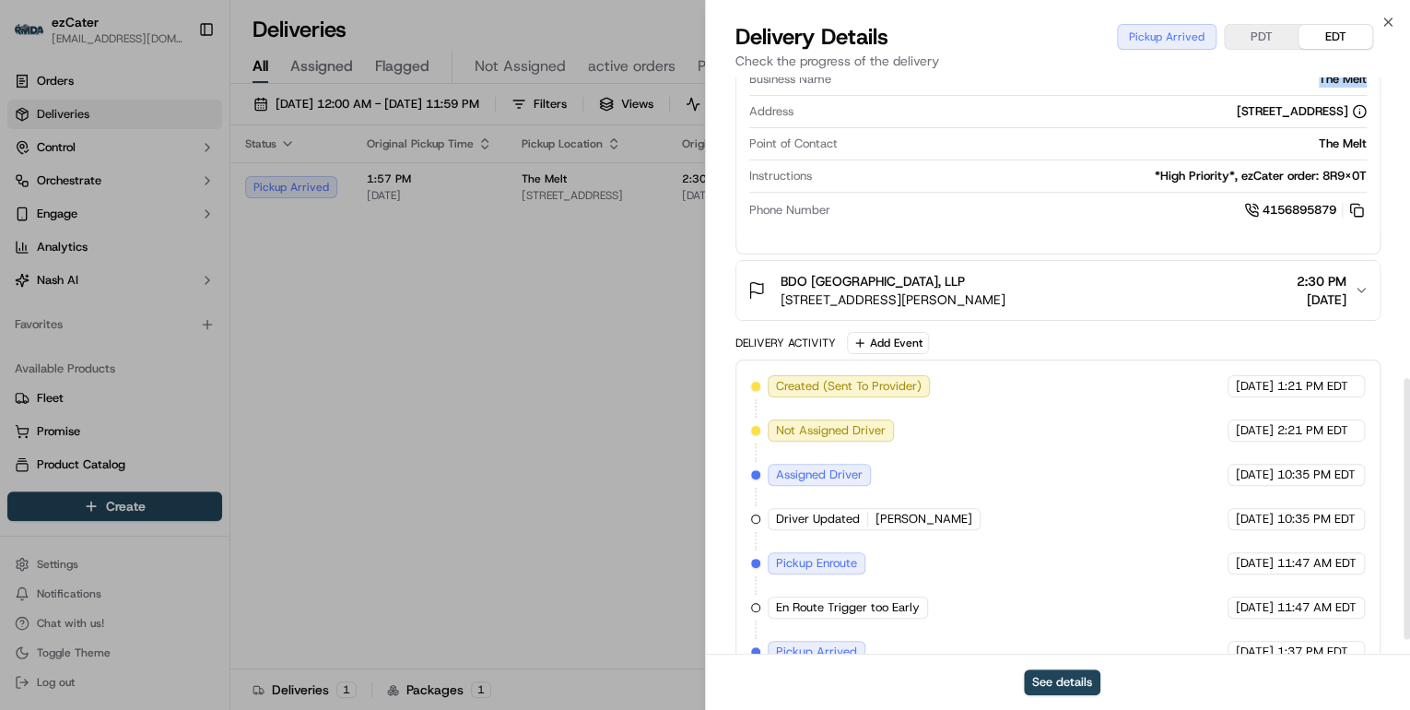
scroll to position [694, 0]
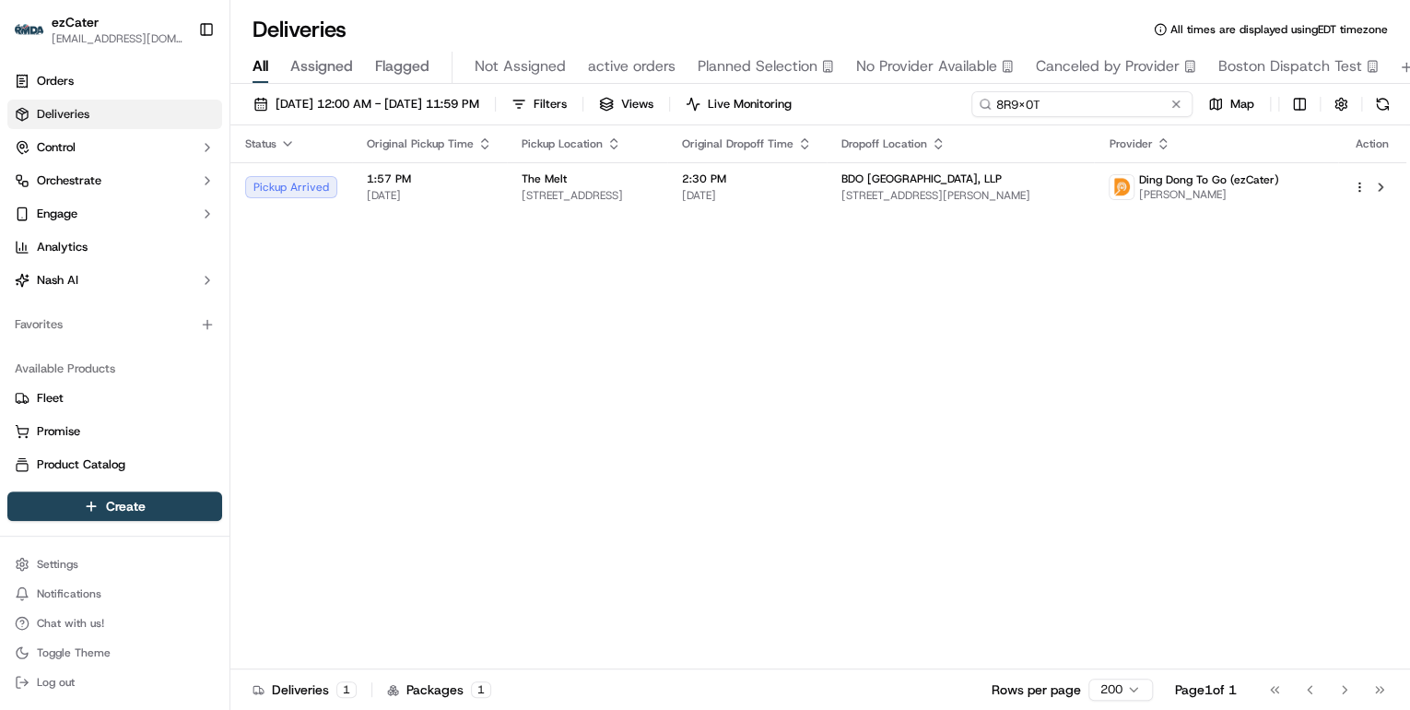
drag, startPoint x: 1119, startPoint y: 100, endPoint x: 564, endPoint y: 112, distance: 555.1
click at [579, 113] on div "[DATE] 12:00 AM - [DATE] 11:59 PM Filters Views Live Monitoring 8R9X0T Map" at bounding box center [820, 108] width 1180 height 34
paste input
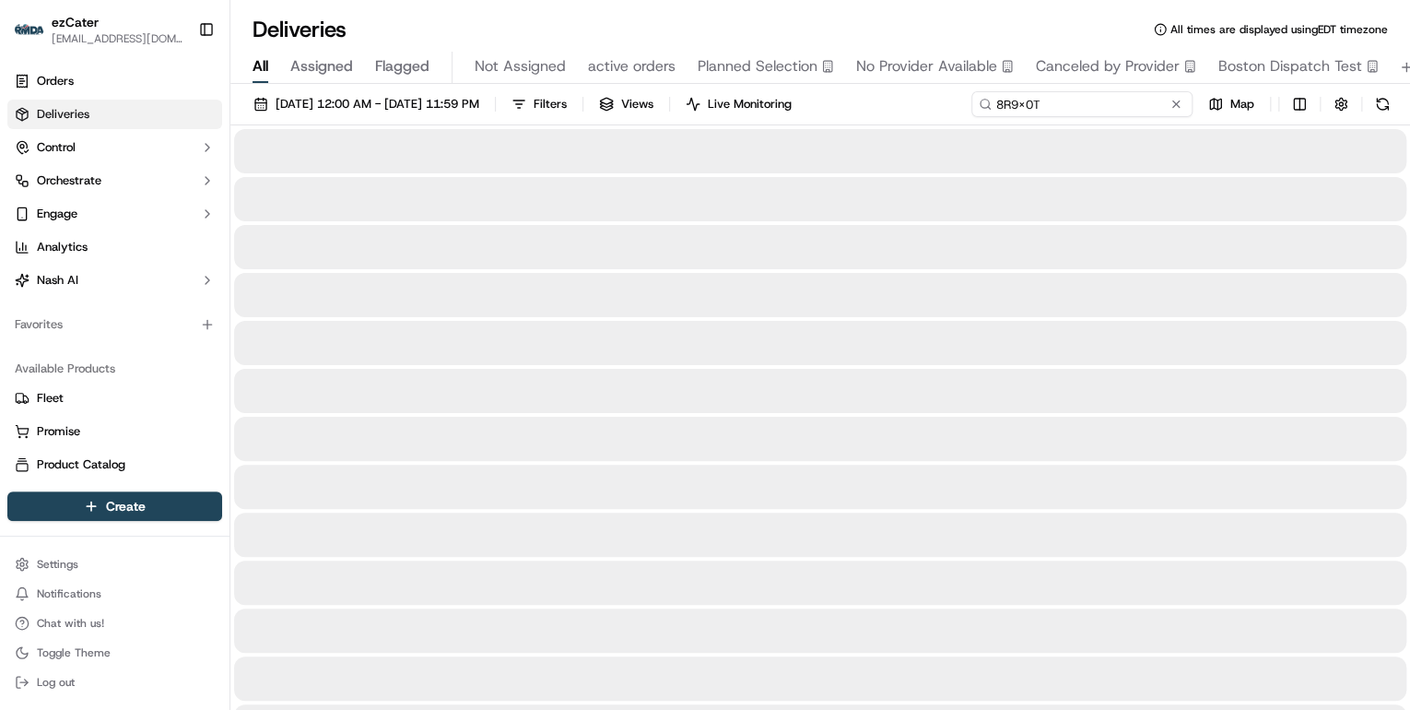
type input "8R9X0T"
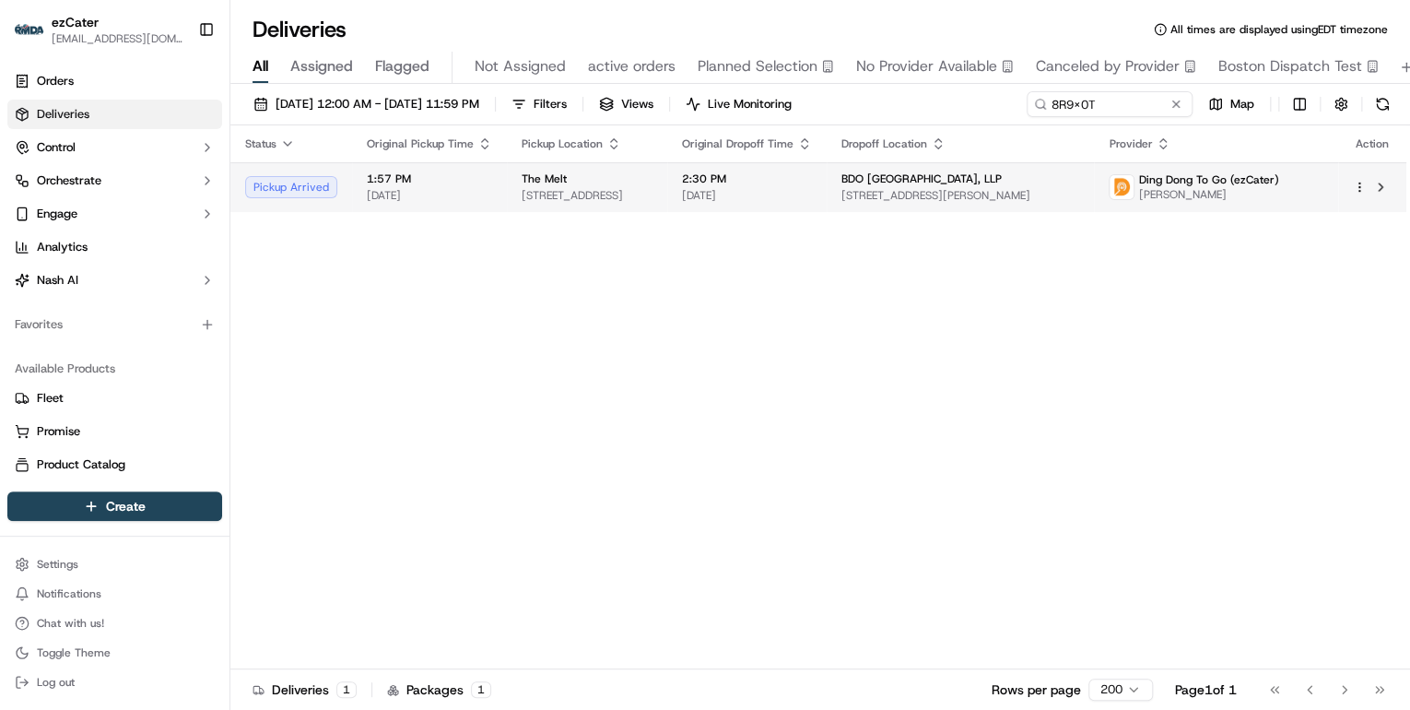
click at [613, 188] on span "[STREET_ADDRESS]" at bounding box center [587, 195] width 131 height 15
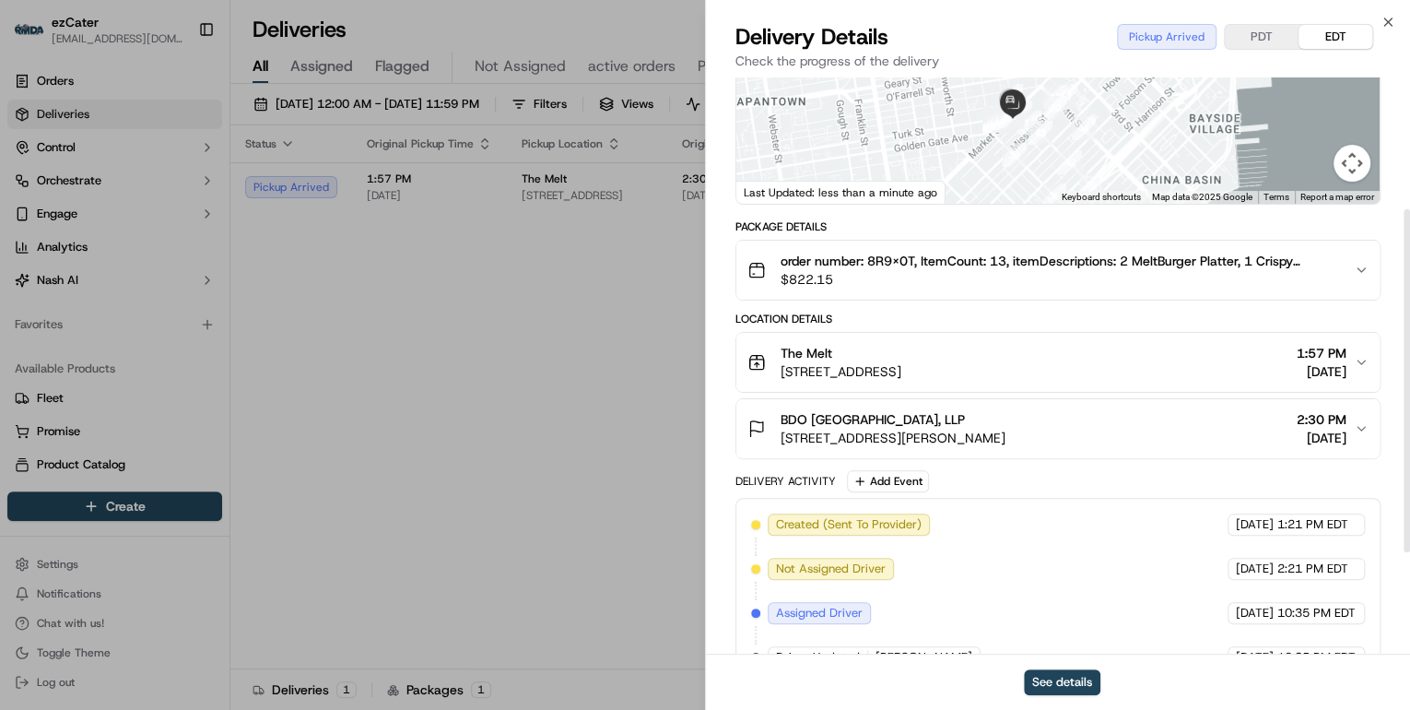
scroll to position [391, 0]
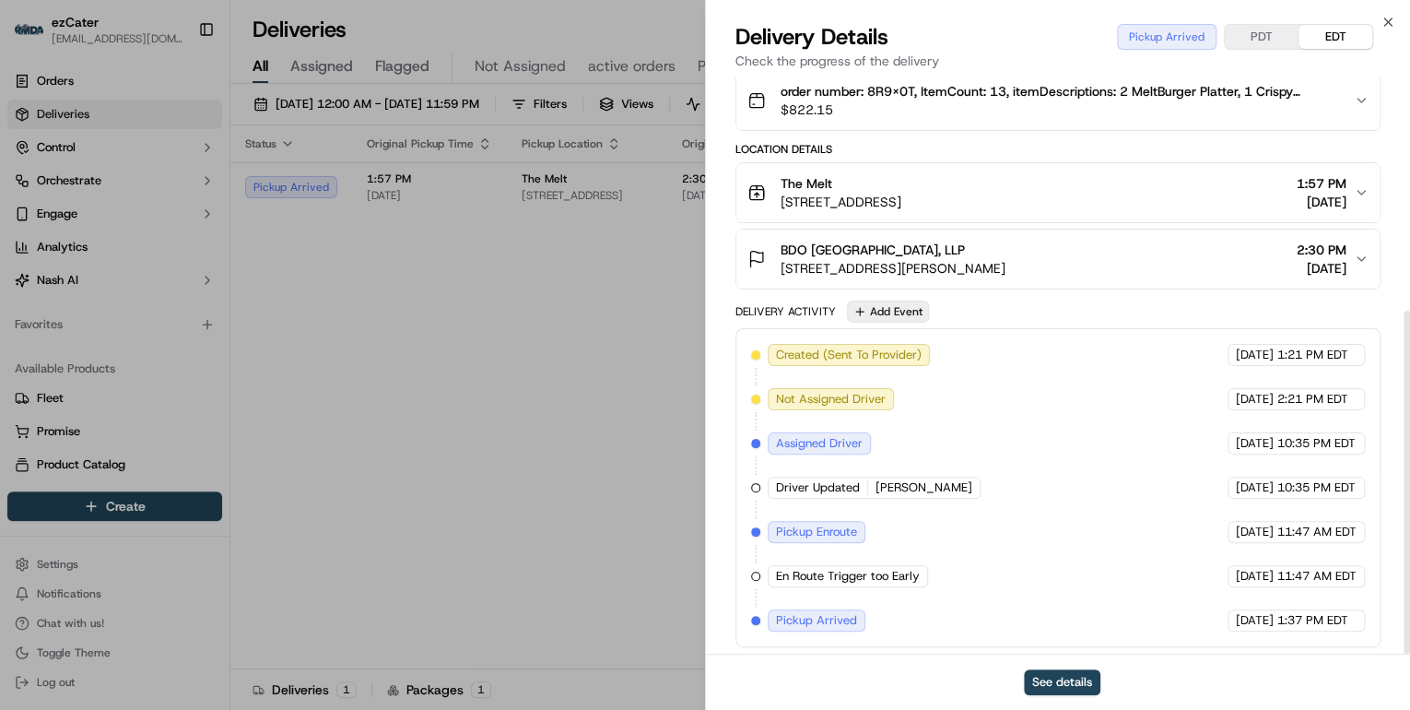
click at [889, 309] on button "Add Event" at bounding box center [888, 311] width 82 height 22
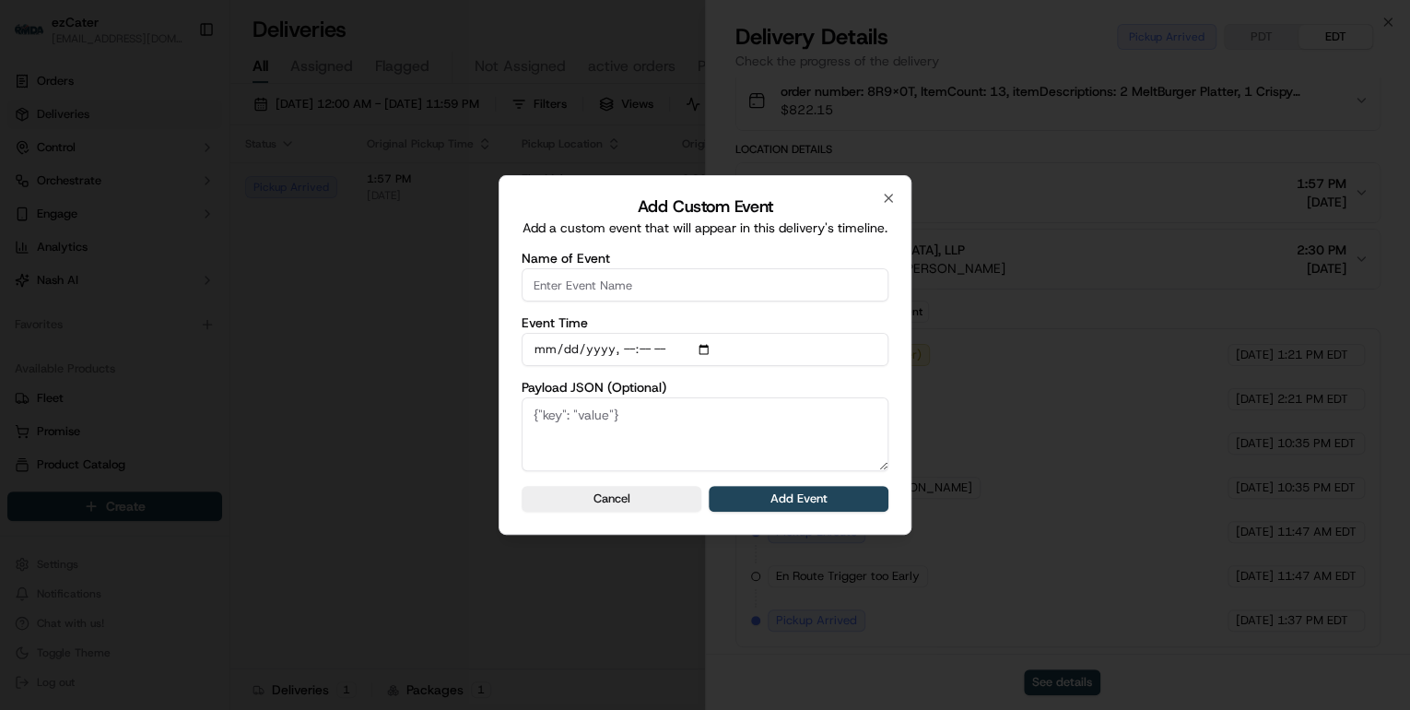
click at [627, 295] on input "Name of Event" at bounding box center [705, 284] width 367 height 33
type input "CP Not Ready"
click at [783, 509] on button "Add Event" at bounding box center [799, 499] width 180 height 26
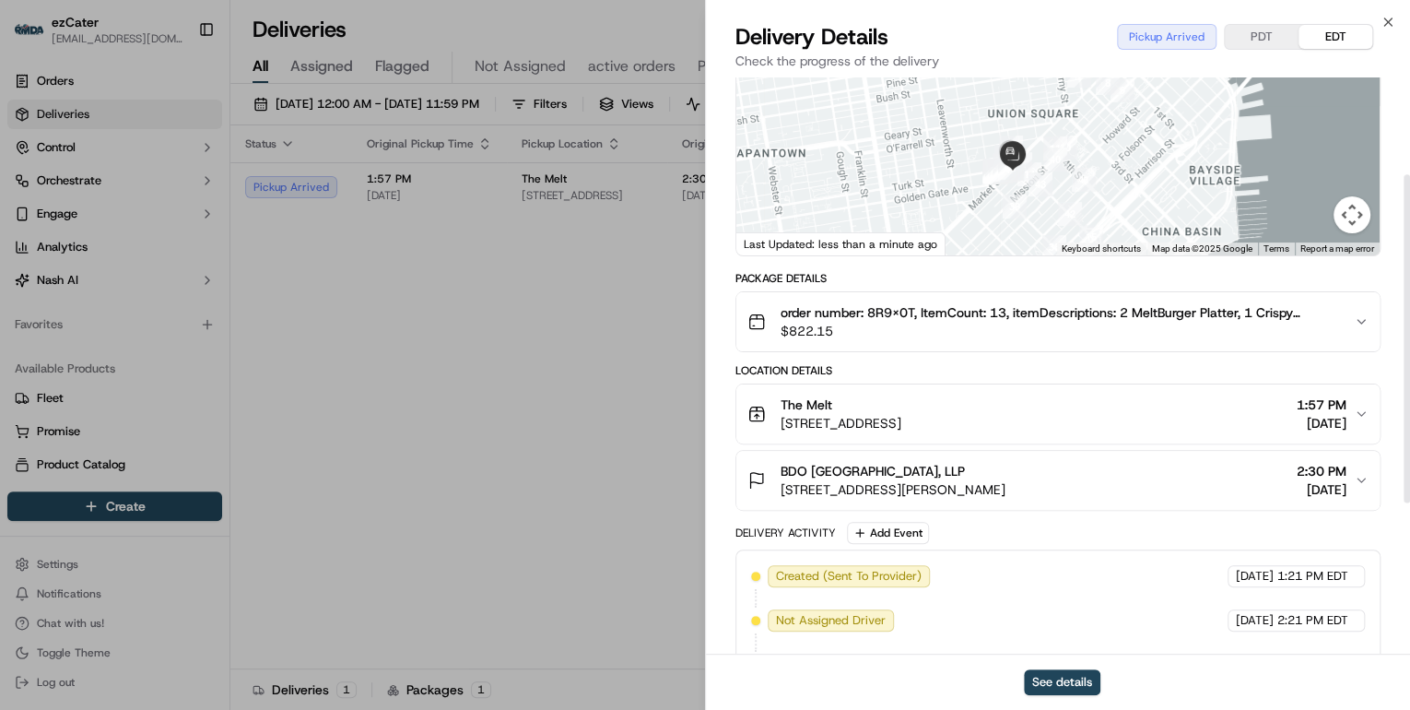
scroll to position [0, 0]
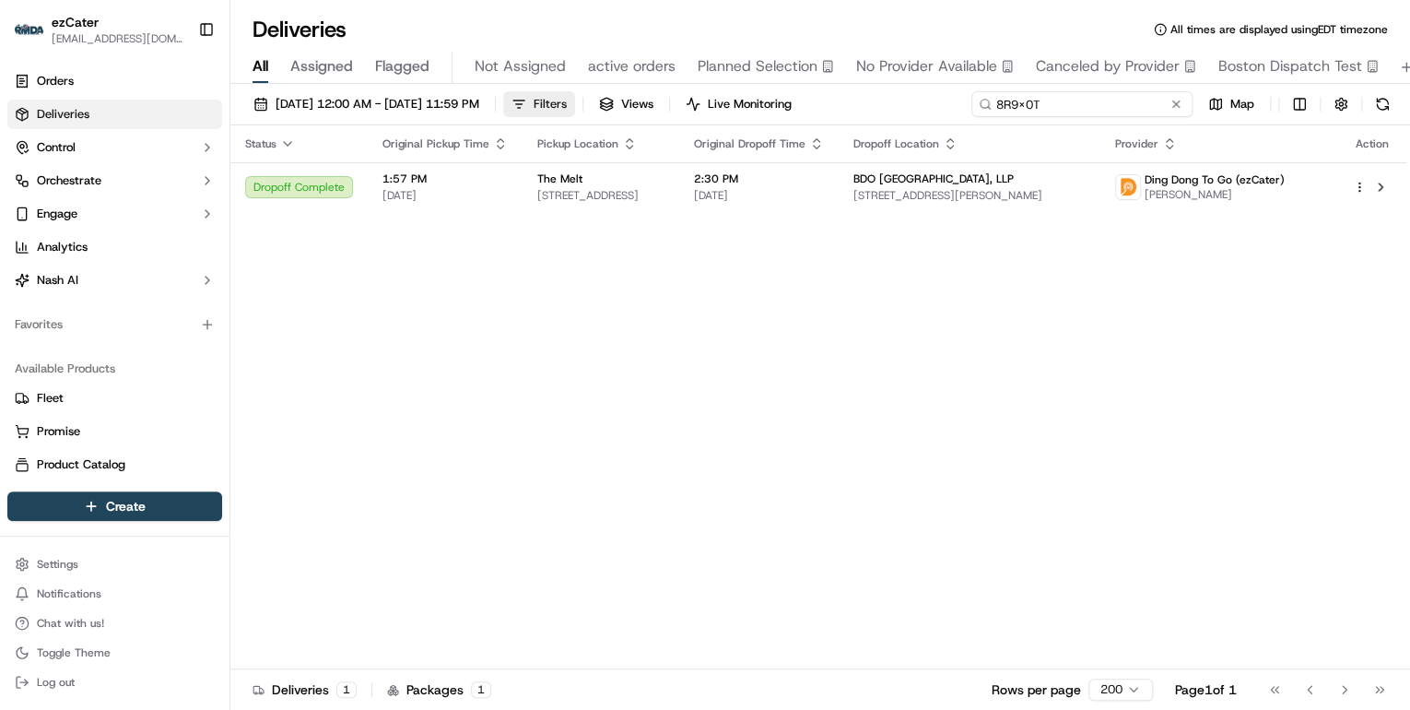
drag, startPoint x: 1114, startPoint y: 103, endPoint x: 607, endPoint y: 114, distance: 508.0
click at [610, 114] on div "09/15/2025 12:00 AM - 09/21/2025 11:59 PM Filters Views Live Monitoring 8R9X0T …" at bounding box center [820, 108] width 1180 height 34
paste input "ZVTA6K"
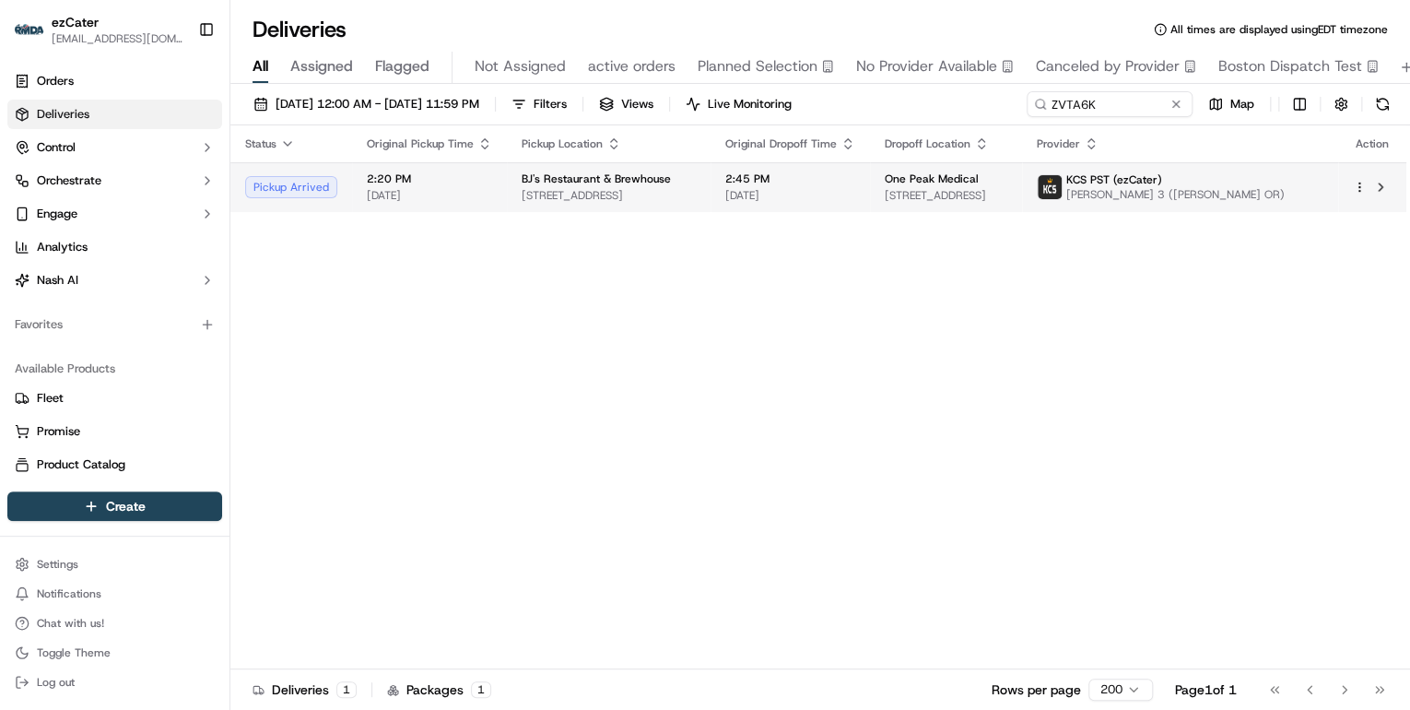
click at [616, 199] on span "1080 Valley River Way, Eugene, OR 97401, USA" at bounding box center [609, 195] width 174 height 15
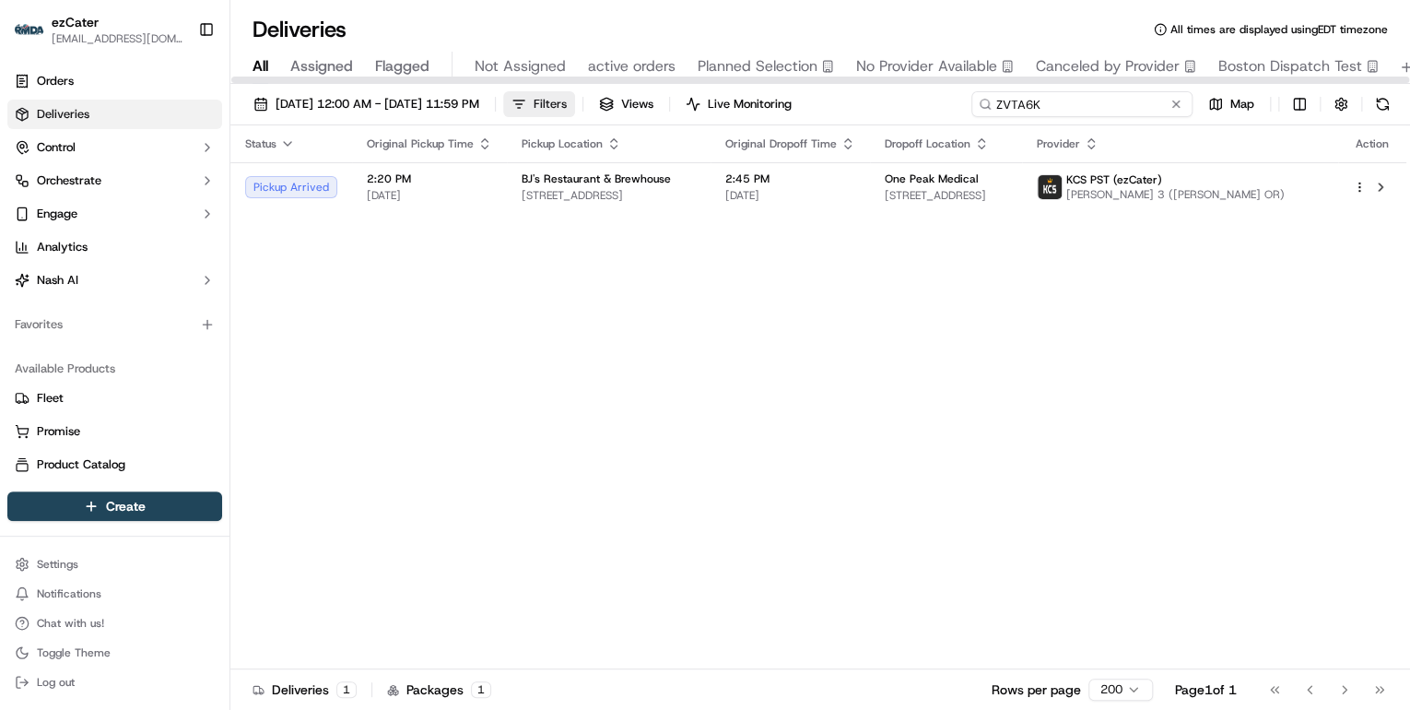
drag, startPoint x: 1114, startPoint y: 100, endPoint x: 619, endPoint y: 97, distance: 495.0
click at [627, 98] on div "09/15/2025 12:00 AM - 09/21/2025 11:59 PM Filters Views Live Monitoring ZVTA6K …" at bounding box center [820, 108] width 1180 height 34
paste input "E39QF2"
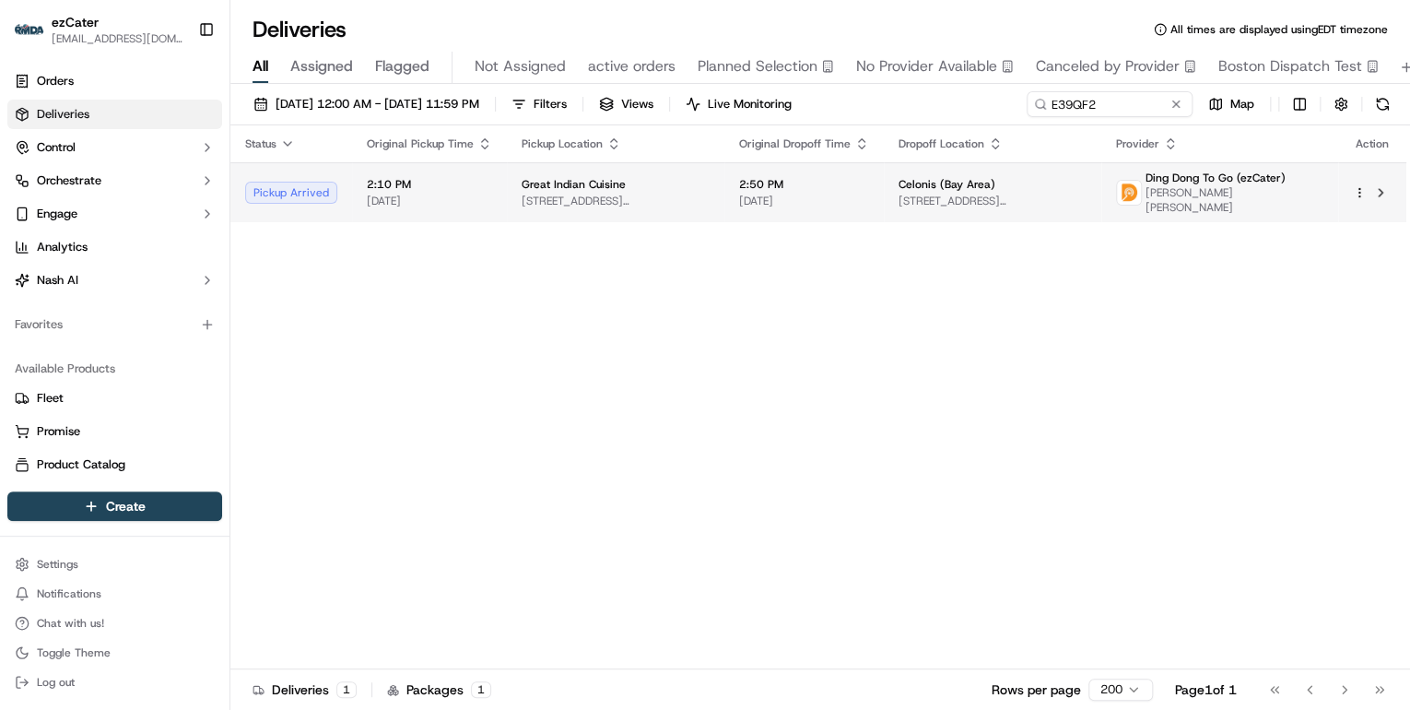
click at [580, 195] on span "2026 Agnew Rd, Santa Clara, CA 95054, USA" at bounding box center [616, 201] width 188 height 15
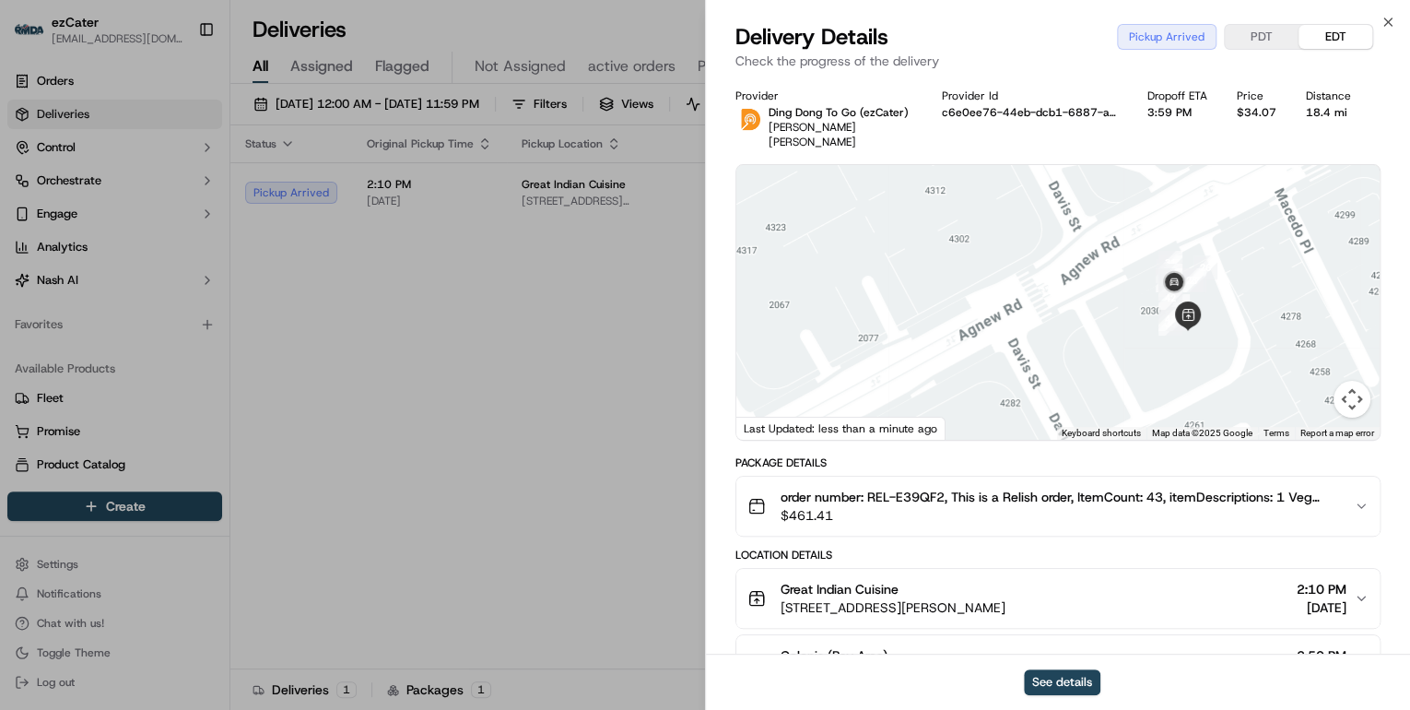
drag, startPoint x: 1233, startPoint y: 288, endPoint x: 1226, endPoint y: 436, distance: 148.6
click at [1226, 436] on div "Provider Ding Dong To Go (ezCater) Mery Andrea Rueda Diaz Provider Id c6e0ee76-…" at bounding box center [1058, 570] width 645 height 964
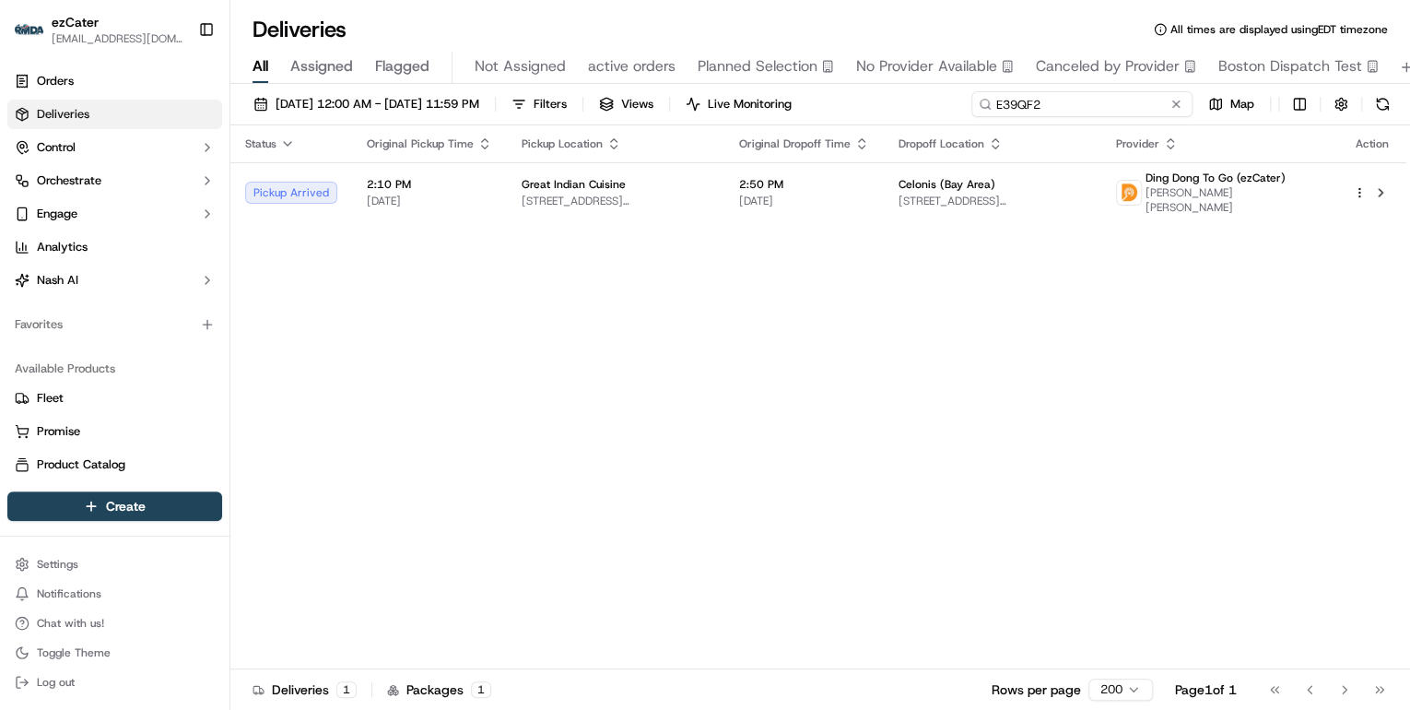
drag, startPoint x: 1115, startPoint y: 109, endPoint x: 527, endPoint y: 78, distance: 588.9
click at [527, 78] on div "Deliveries All times are displayed using EDT timezone All Assigned Flagged Not …" at bounding box center [820, 355] width 1180 height 710
paste input "MUTQAX"
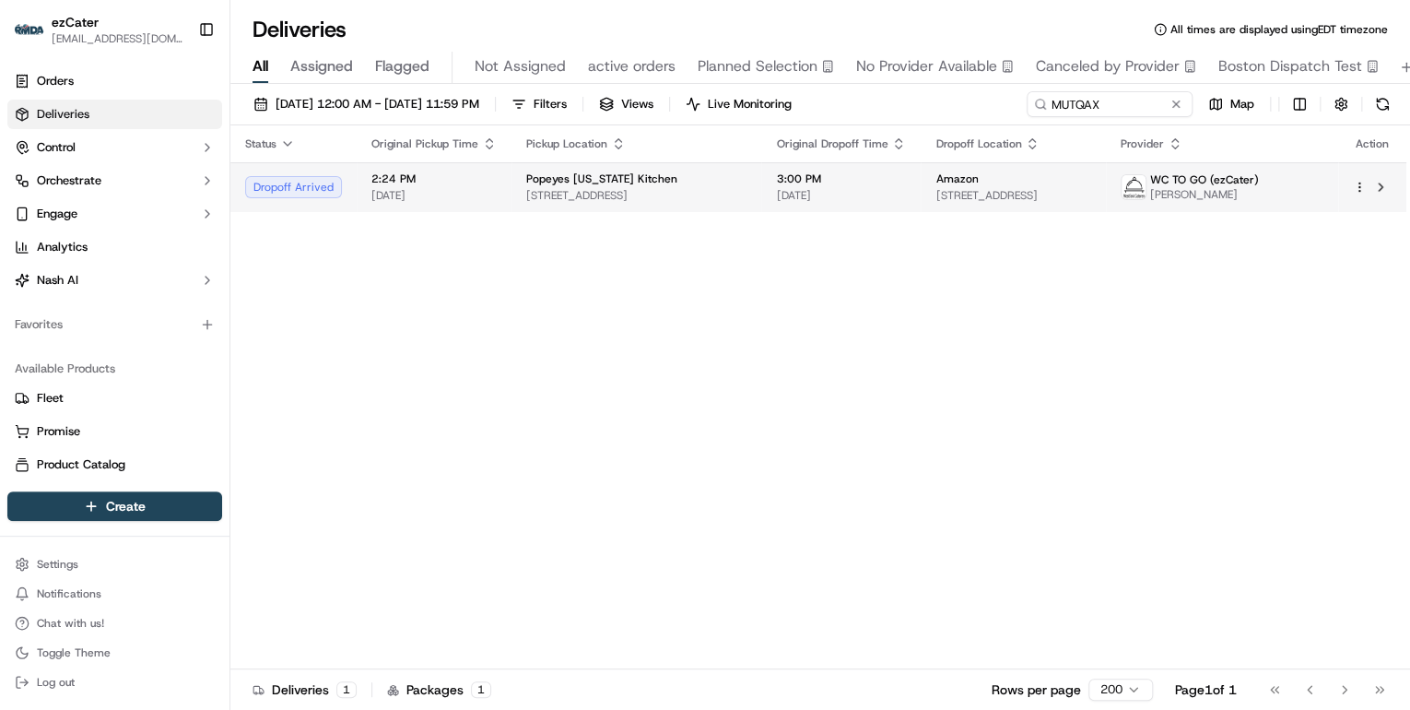
click at [610, 206] on td "Popeyes Louisiana Kitchen 450 Stelton Rd, Piscataway, NJ 08854, USA" at bounding box center [637, 187] width 250 height 50
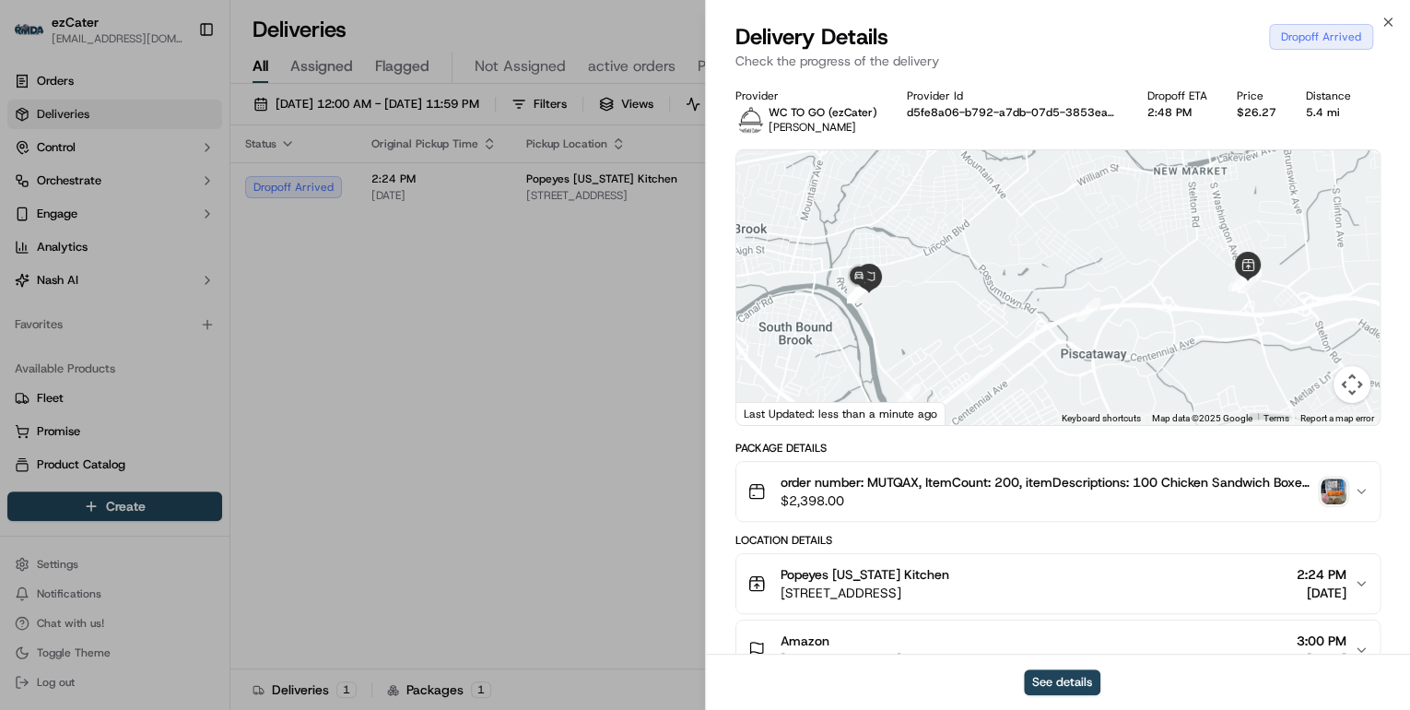
scroll to position [295, 0]
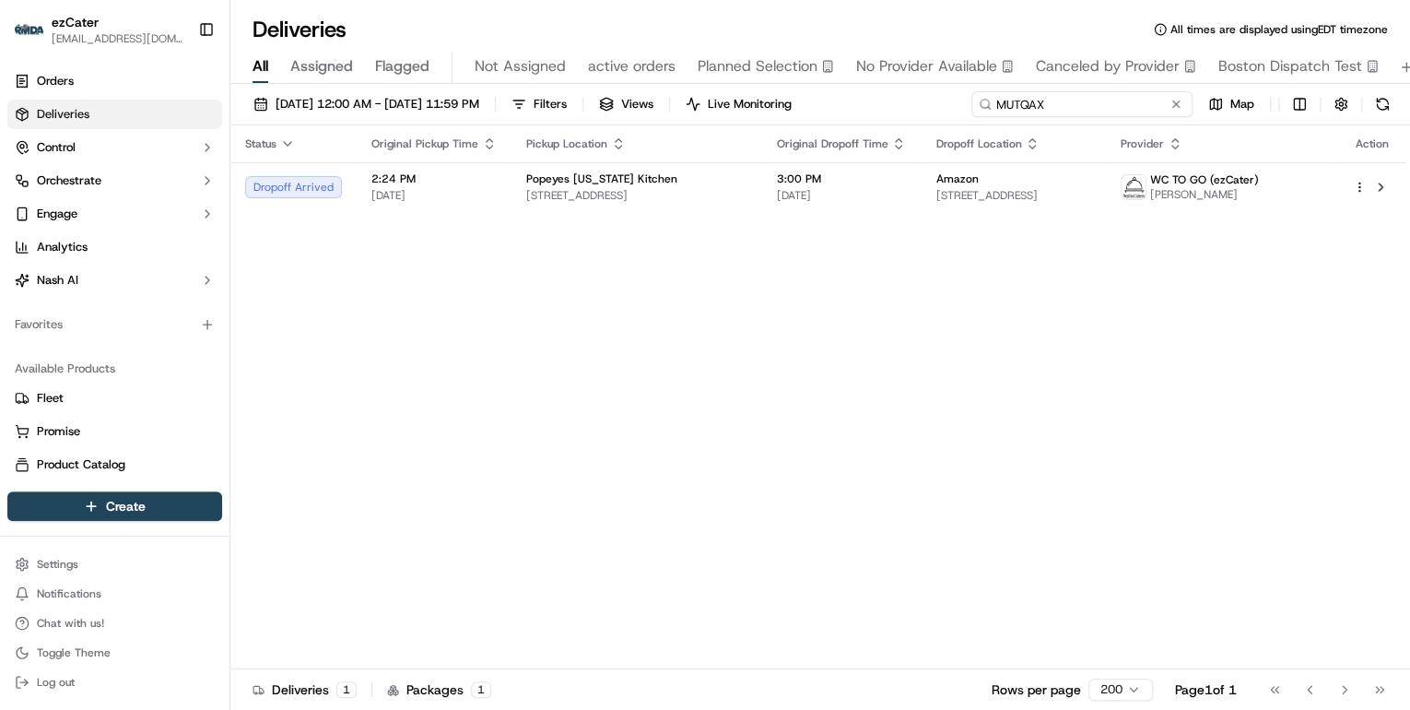
drag, startPoint x: 1117, startPoint y: 107, endPoint x: 592, endPoint y: 58, distance: 527.7
click at [607, 60] on div "Deliveries All times are displayed using EDT timezone All Assigned Flagged Not …" at bounding box center [820, 355] width 1180 height 710
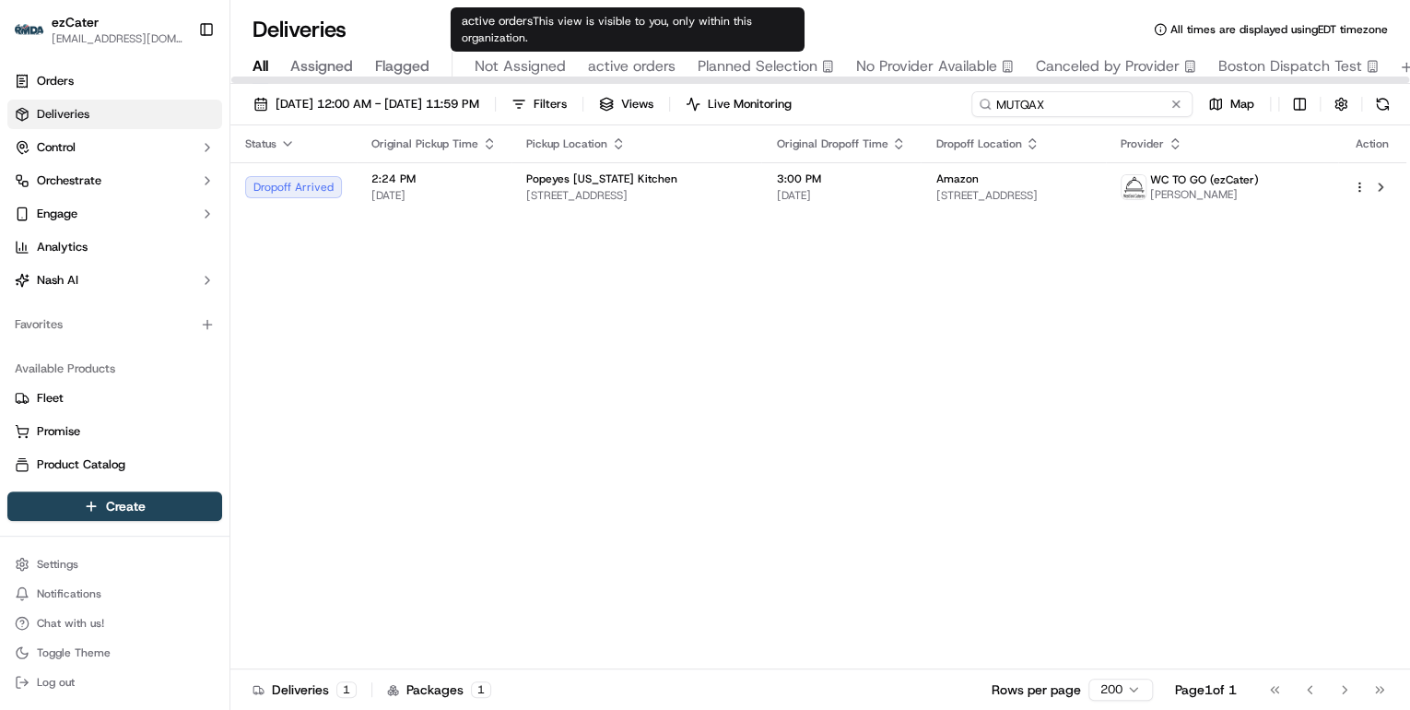
paste input "E39QF2"
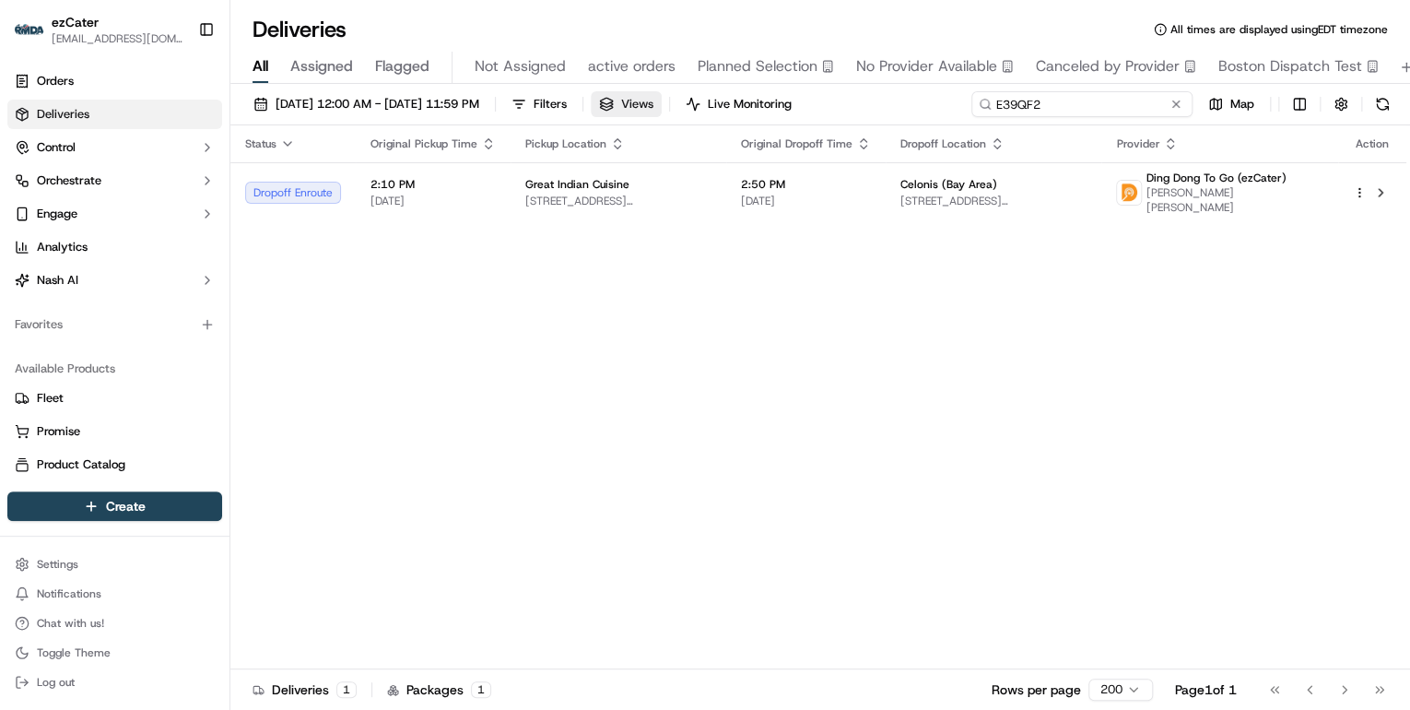
drag, startPoint x: 1077, startPoint y: 107, endPoint x: 718, endPoint y: 101, distance: 358.6
click at [718, 101] on div "09/15/2025 12:00 AM - 09/21/2025 11:59 PM Filters Views Live Monitoring E39QF2 …" at bounding box center [820, 108] width 1180 height 34
paste input "YJ9JV7"
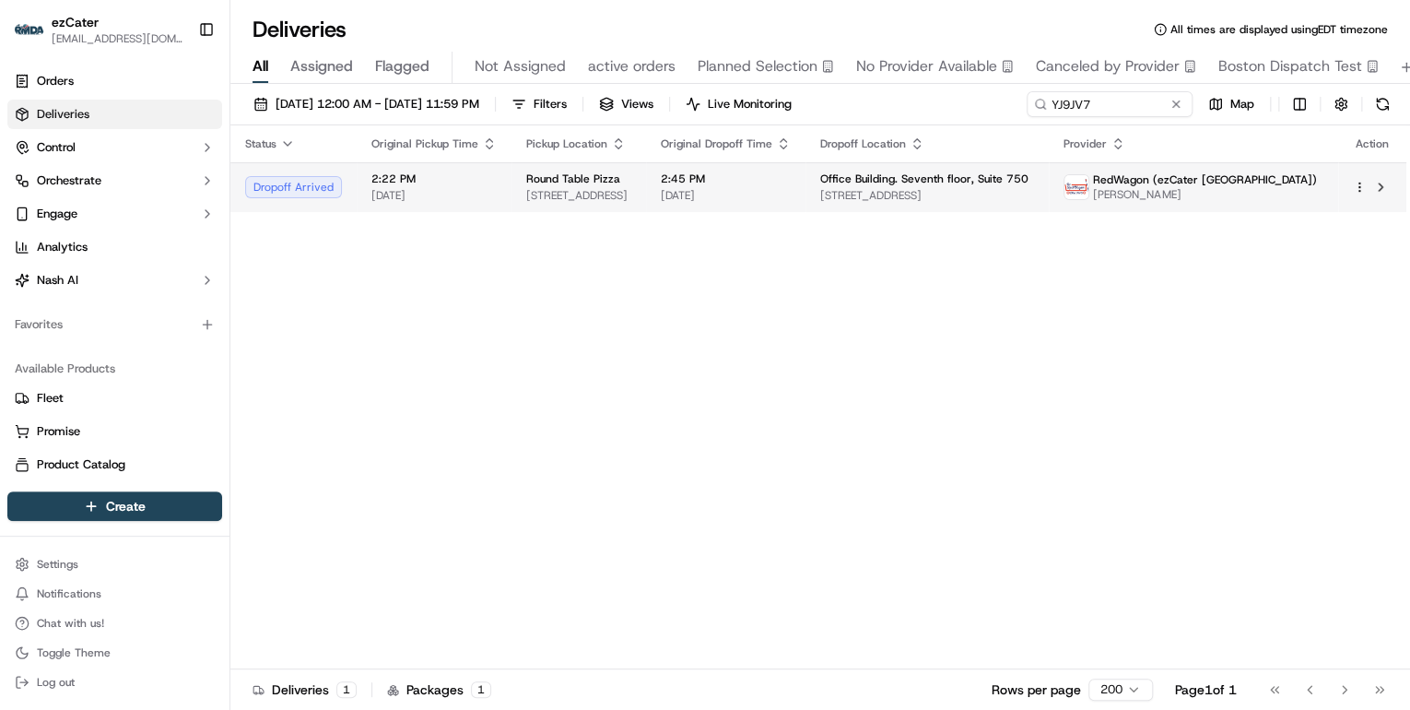
click at [631, 181] on div "Round Table Pizza" at bounding box center [578, 178] width 105 height 15
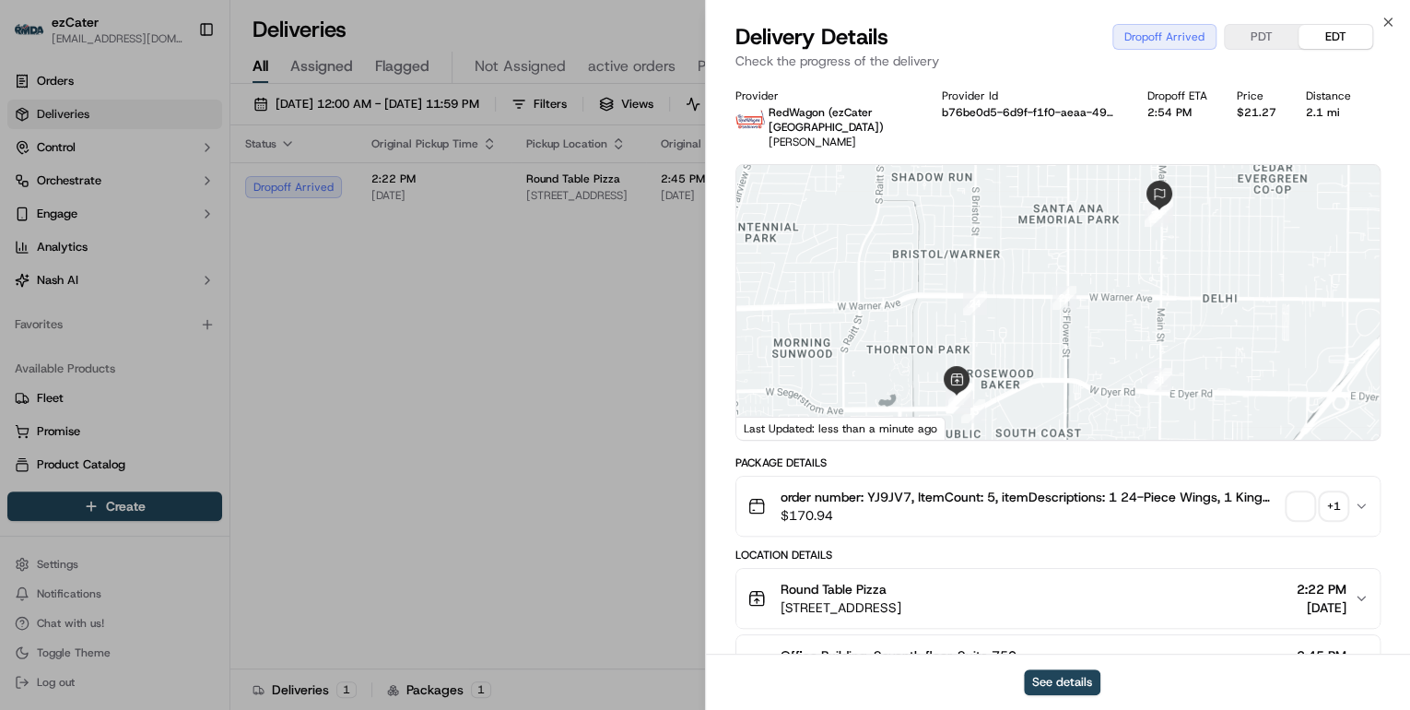
scroll to position [295, 0]
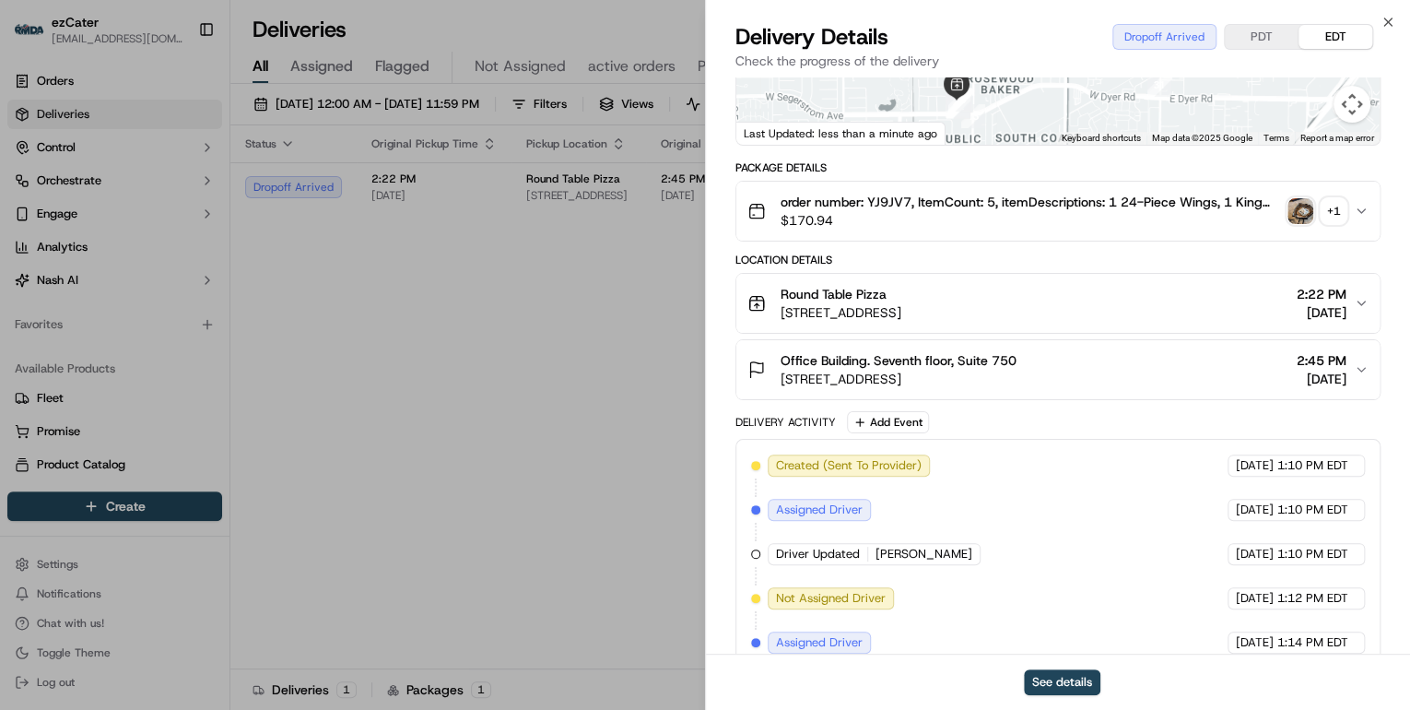
click at [975, 376] on span "1920 S Main St #750, Irvine, CA 92614, USA" at bounding box center [899, 379] width 236 height 18
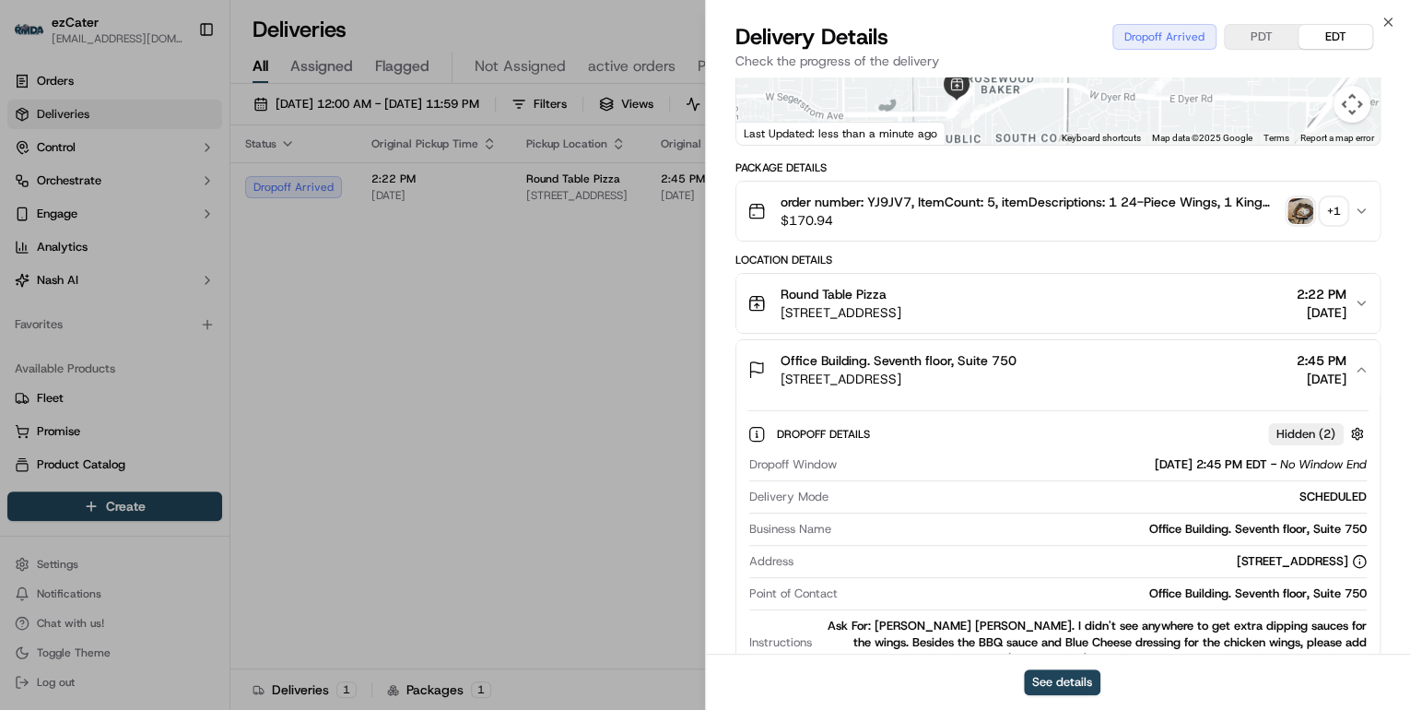
scroll to position [516, 0]
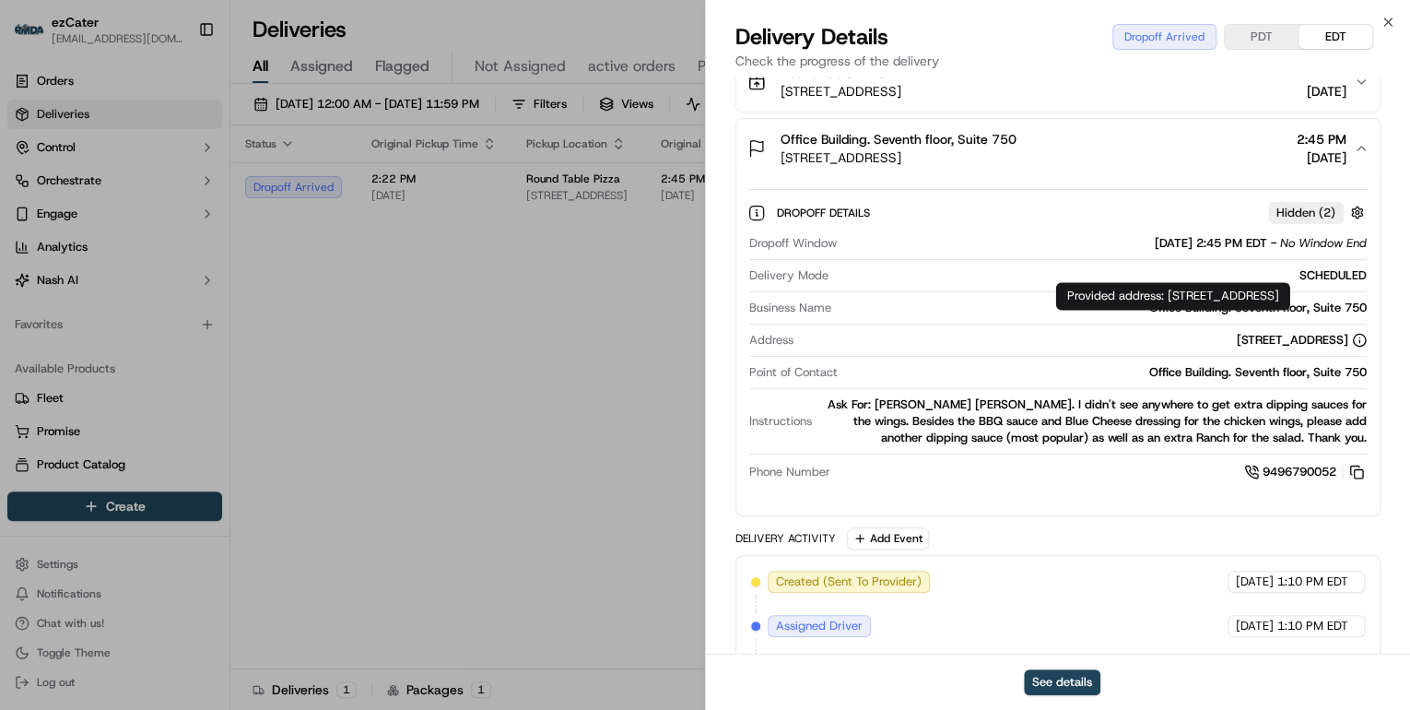
drag, startPoint x: 1171, startPoint y: 293, endPoint x: 1208, endPoint y: 311, distance: 41.7
click at [1208, 310] on div "Provided address: 1920 S Main St, Suite 750, Irvine, CA, 92614 Provided address…" at bounding box center [1173, 296] width 234 height 28
copy div "1920 S Main St, Suite 750, Irvine, CA, 92614"
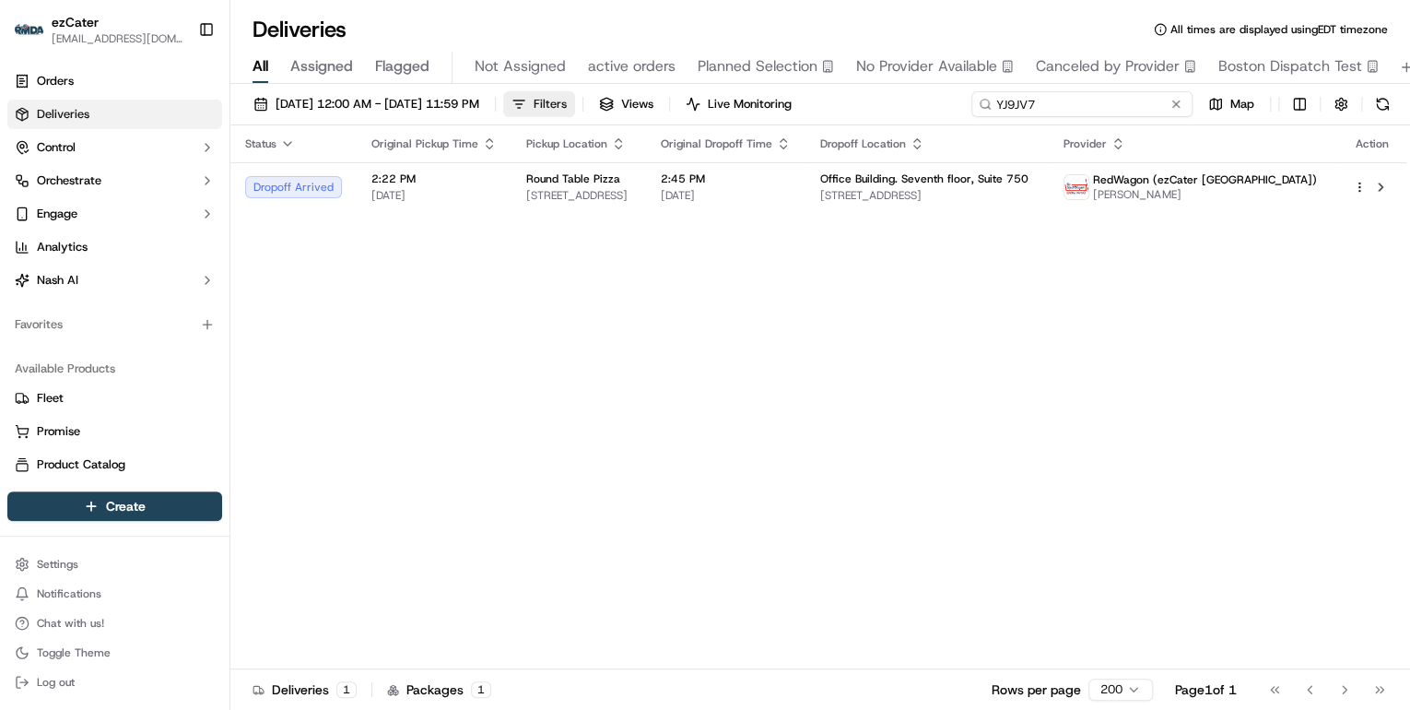
drag, startPoint x: 1102, startPoint y: 104, endPoint x: 576, endPoint y: 105, distance: 525.4
click at [583, 106] on div "09/15/2025 12:00 AM - 09/21/2025 11:59 PM Filters Views Live Monitoring YJ9JV7 …" at bounding box center [820, 108] width 1180 height 34
paste input "16GR2P"
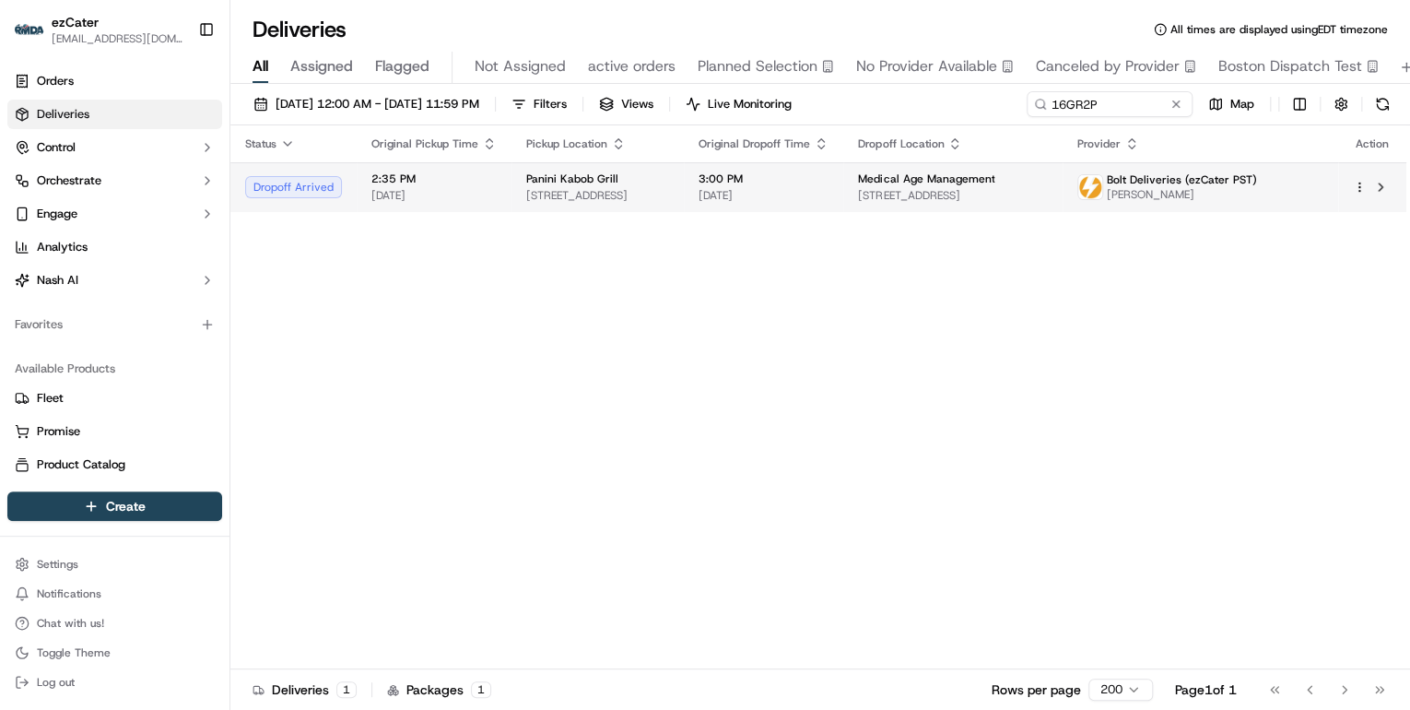
click at [610, 192] on span "891 Camino De La Reina, San Diego, CA 92108, USA" at bounding box center [597, 195] width 143 height 15
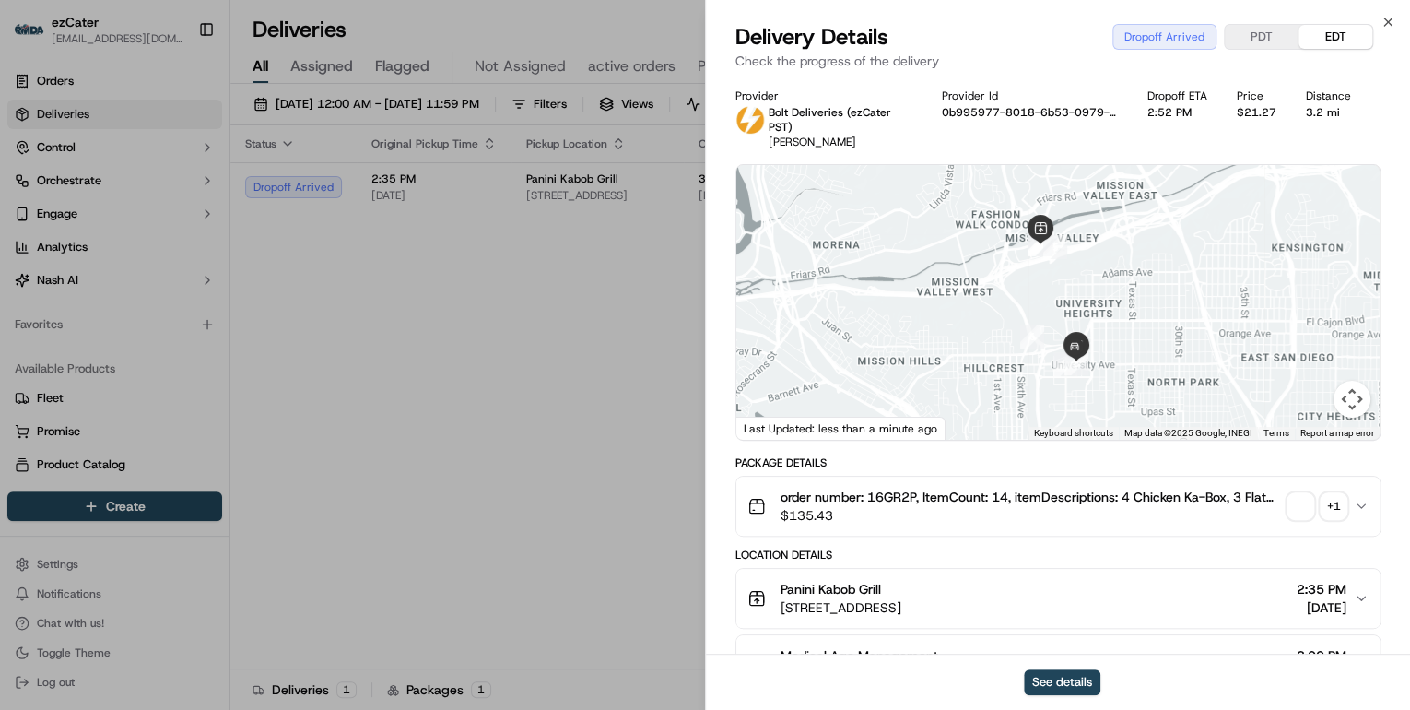
scroll to position [221, 0]
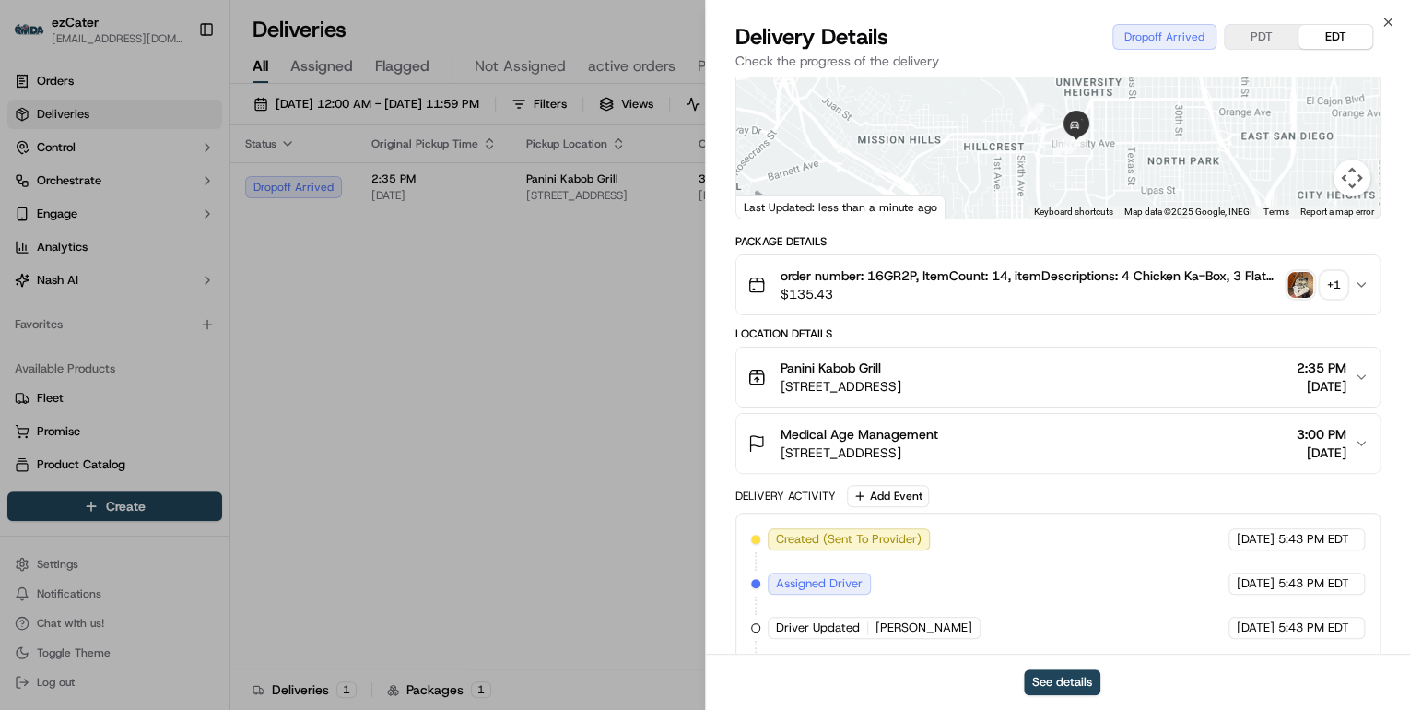
click at [938, 443] on span "3911 Normal St, San Diego, CA 92103, USA" at bounding box center [860, 452] width 158 height 18
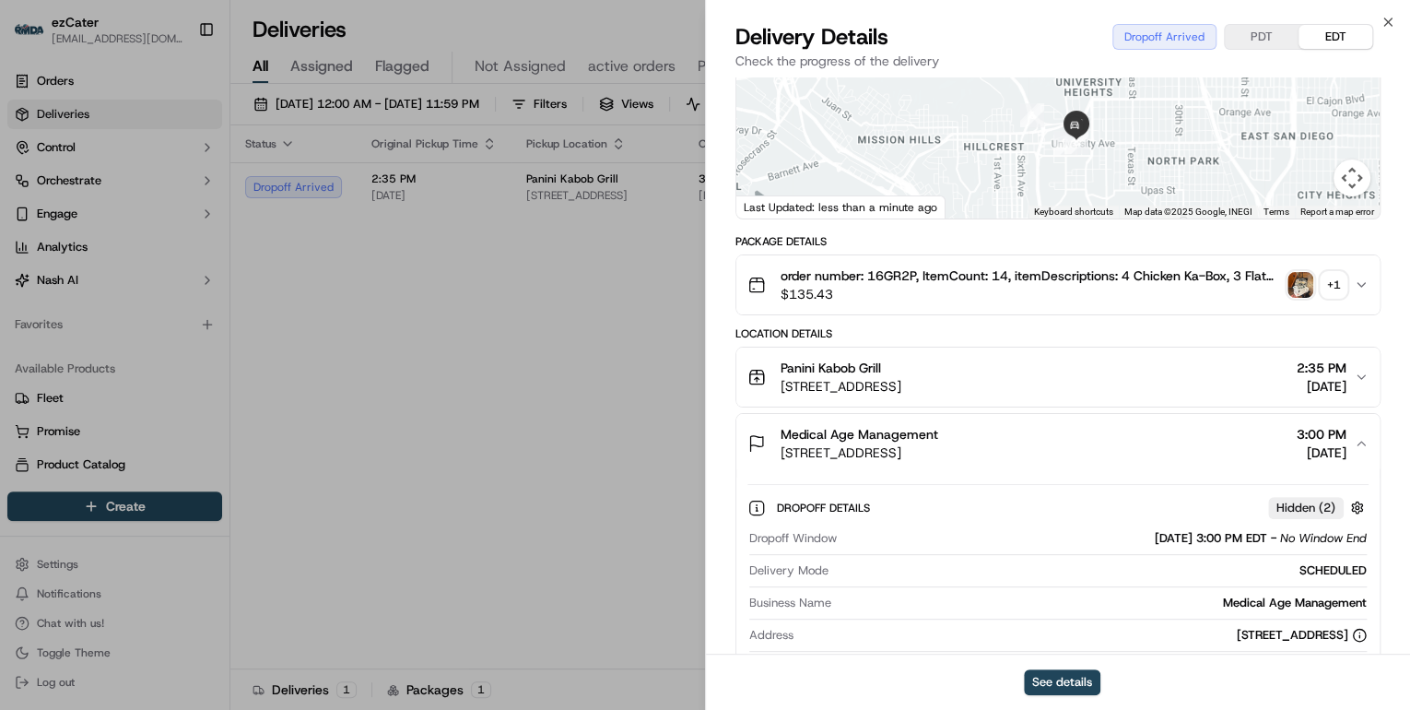
scroll to position [369, 0]
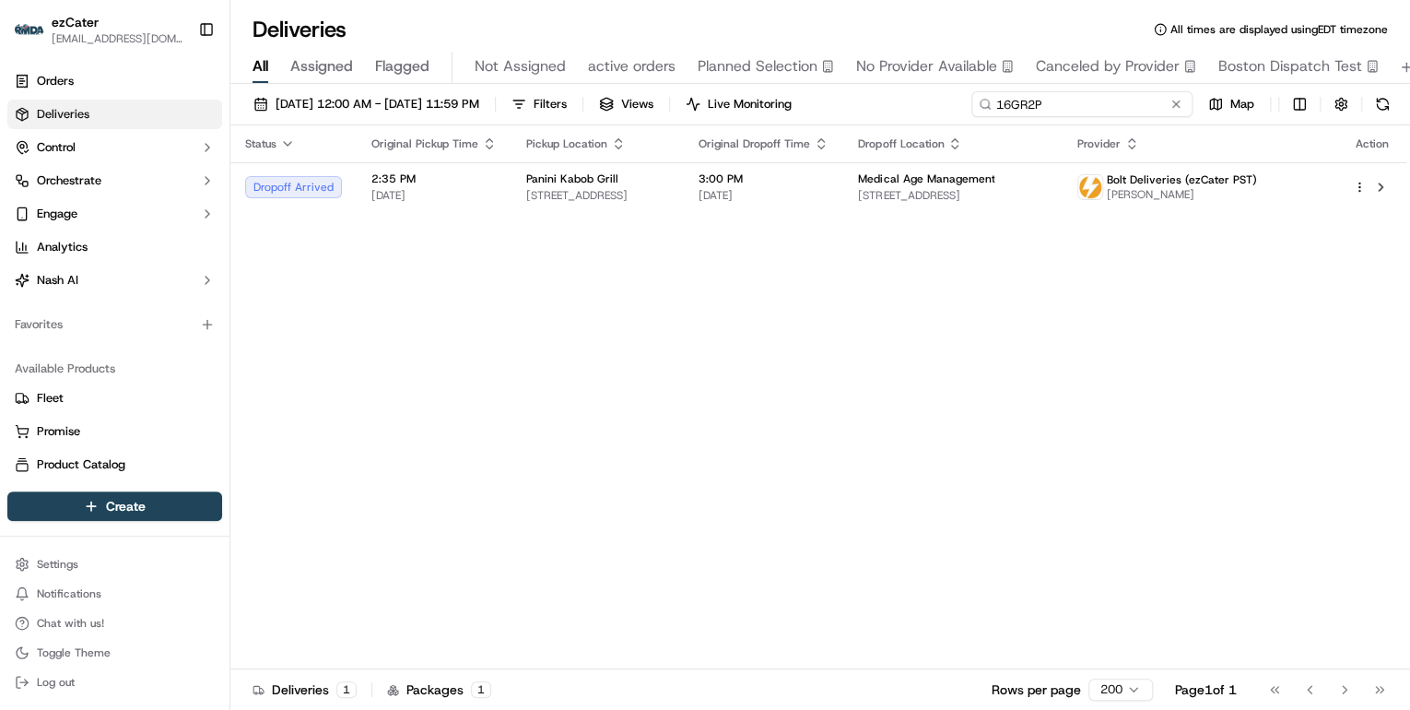
drag, startPoint x: 1108, startPoint y: 98, endPoint x: 444, endPoint y: 74, distance: 664.1
click at [454, 74] on div "Deliveries All times are displayed using EDT timezone All Assigned Flagged Not …" at bounding box center [820, 355] width 1180 height 710
paste input "MUTQAX"
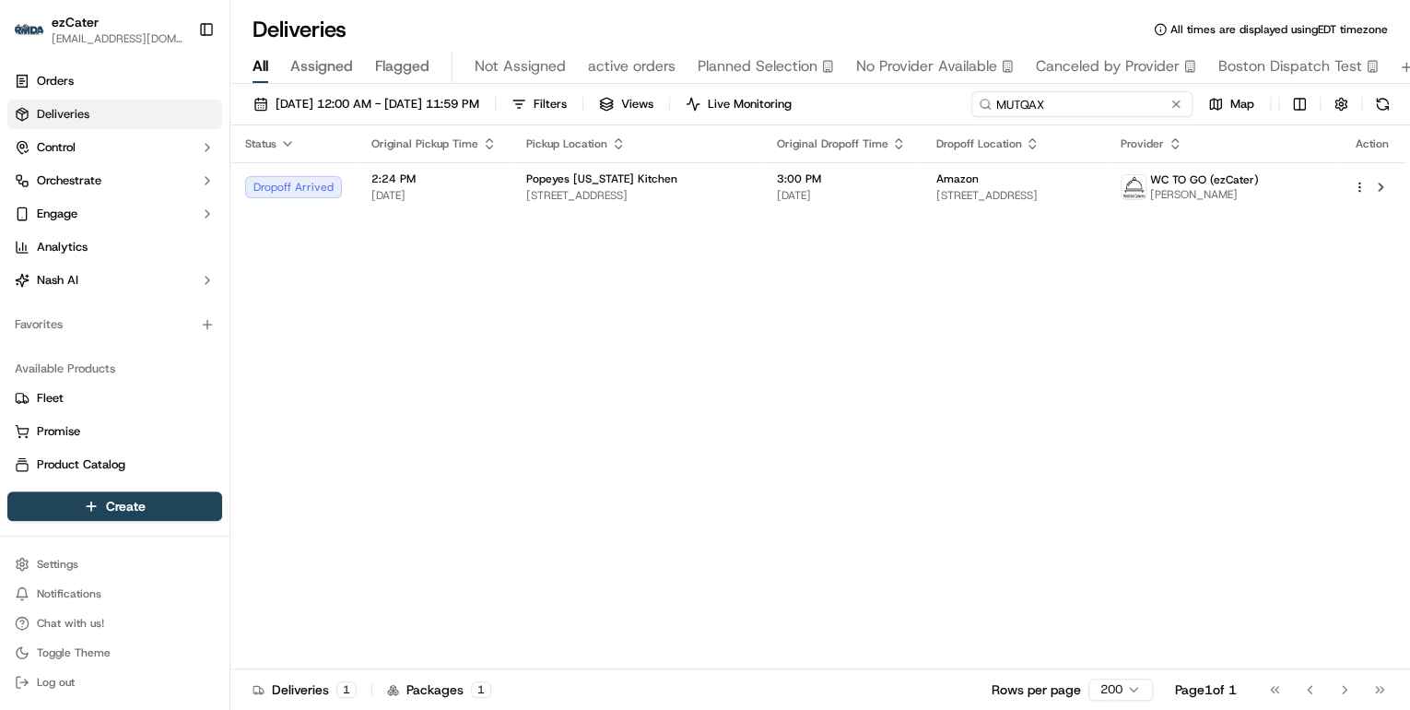
drag, startPoint x: 1066, startPoint y: 101, endPoint x: 417, endPoint y: 89, distance: 649.0
click at [417, 89] on div "09/15/2025 12:00 AM - 09/21/2025 11:59 PM Filters Views Live Monitoring MUTQAX …" at bounding box center [820, 399] width 1180 height 630
paste input "62C-EFJ"
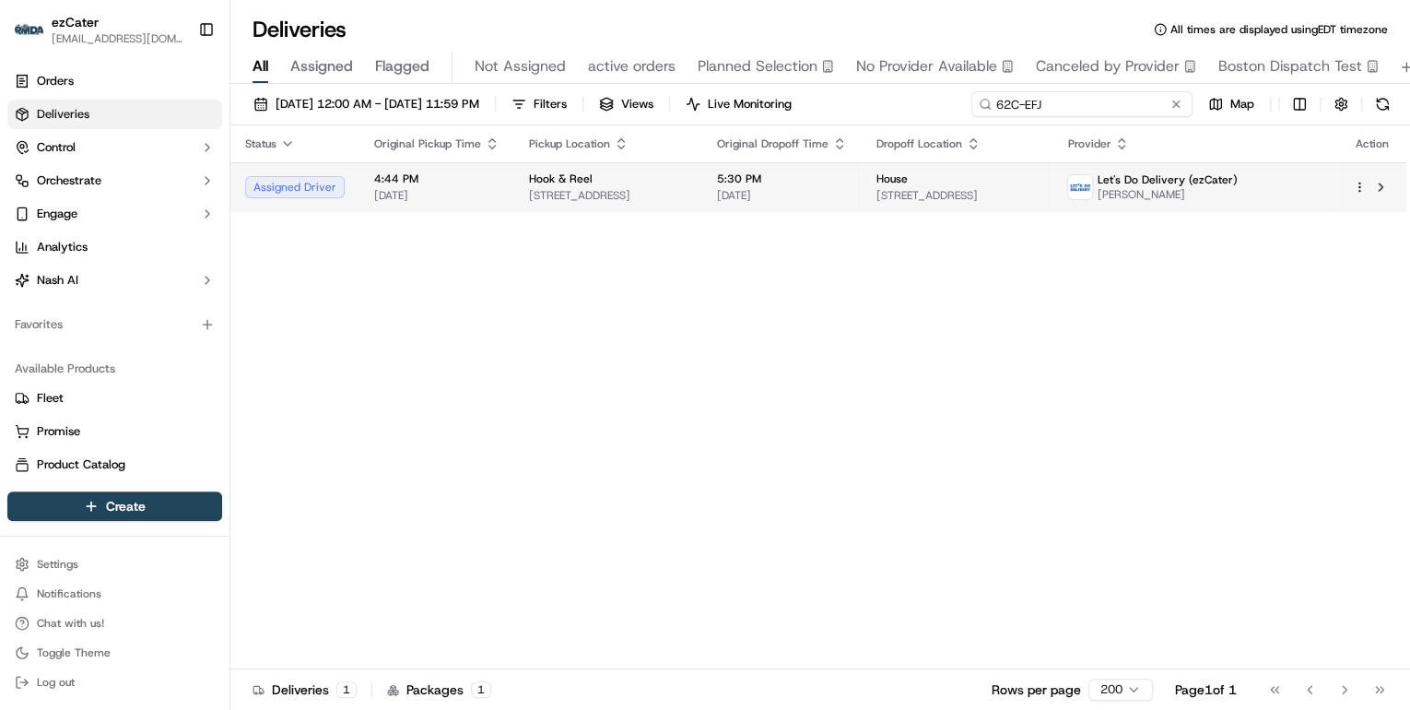
type input "62C-EFJ"
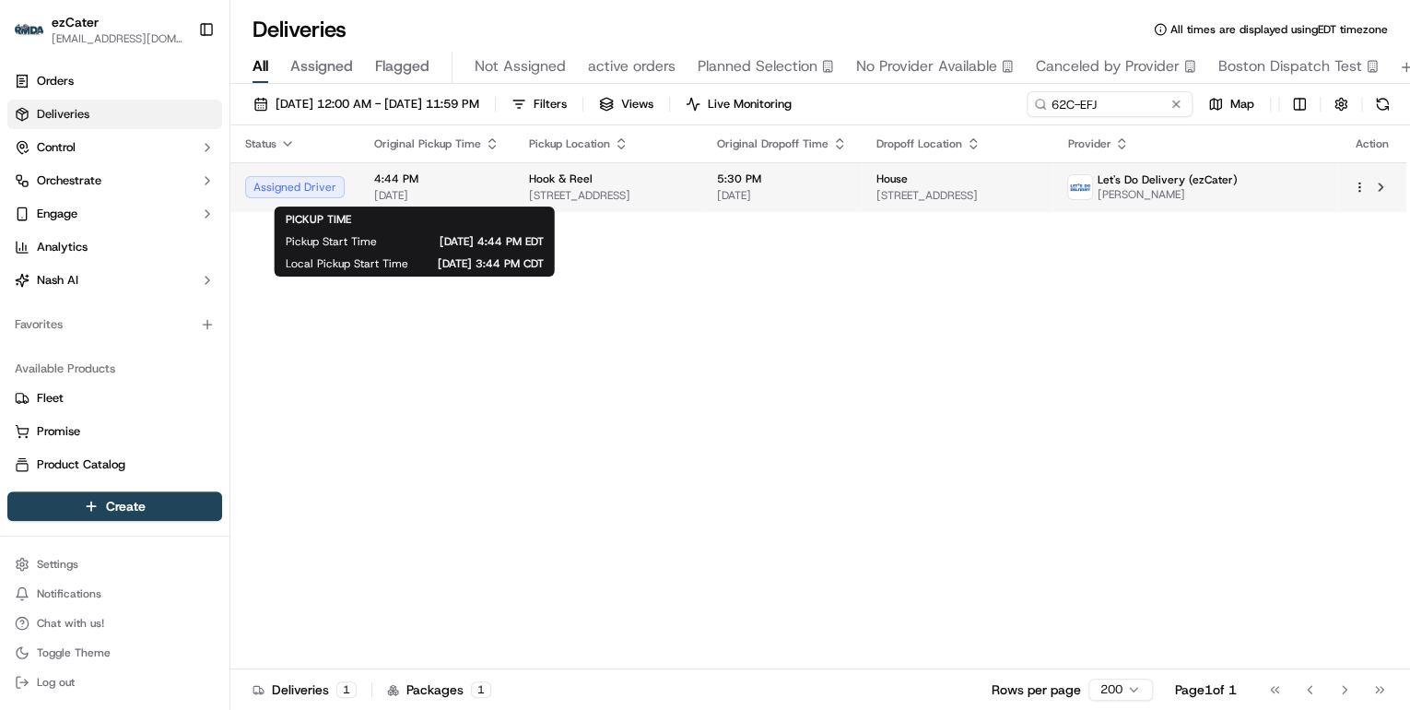
click at [478, 196] on span "[DATE]" at bounding box center [436, 195] width 125 height 15
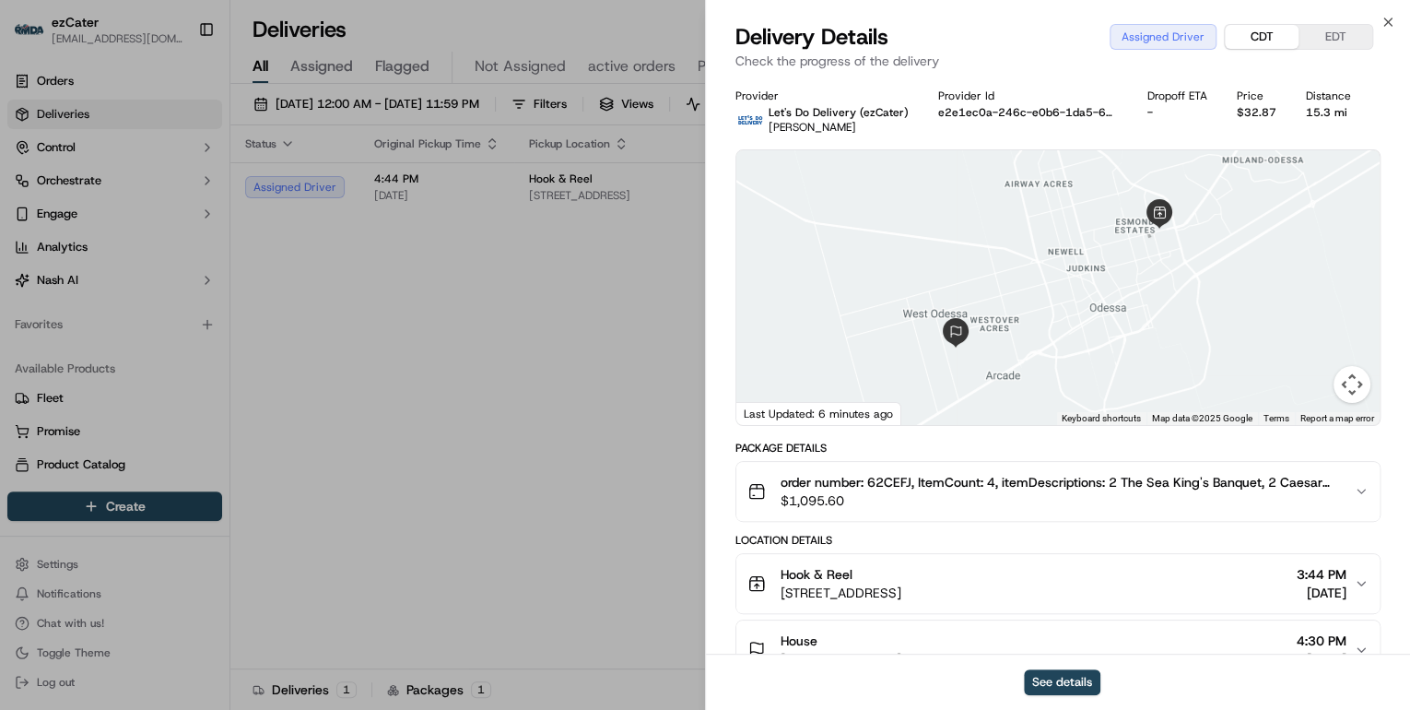
click at [1274, 40] on button "CDT" at bounding box center [1262, 37] width 74 height 24
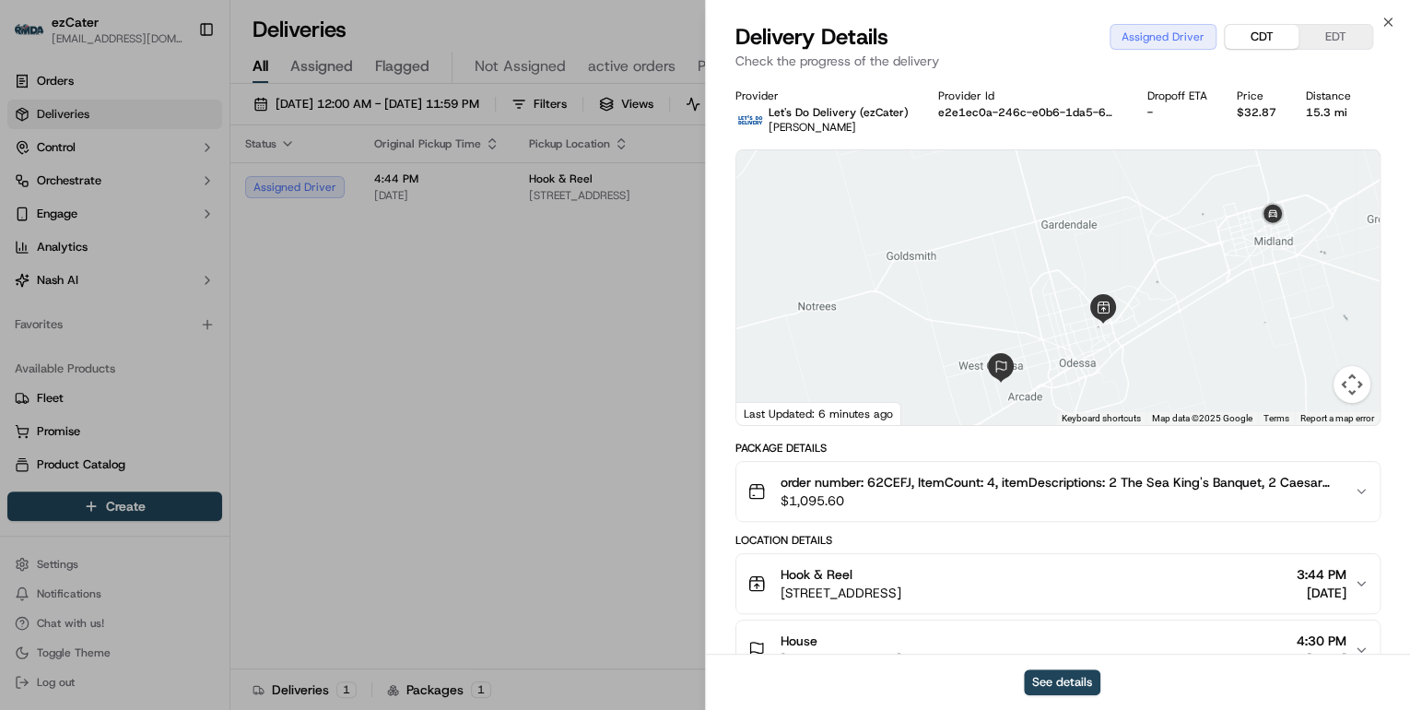
scroll to position [221, 0]
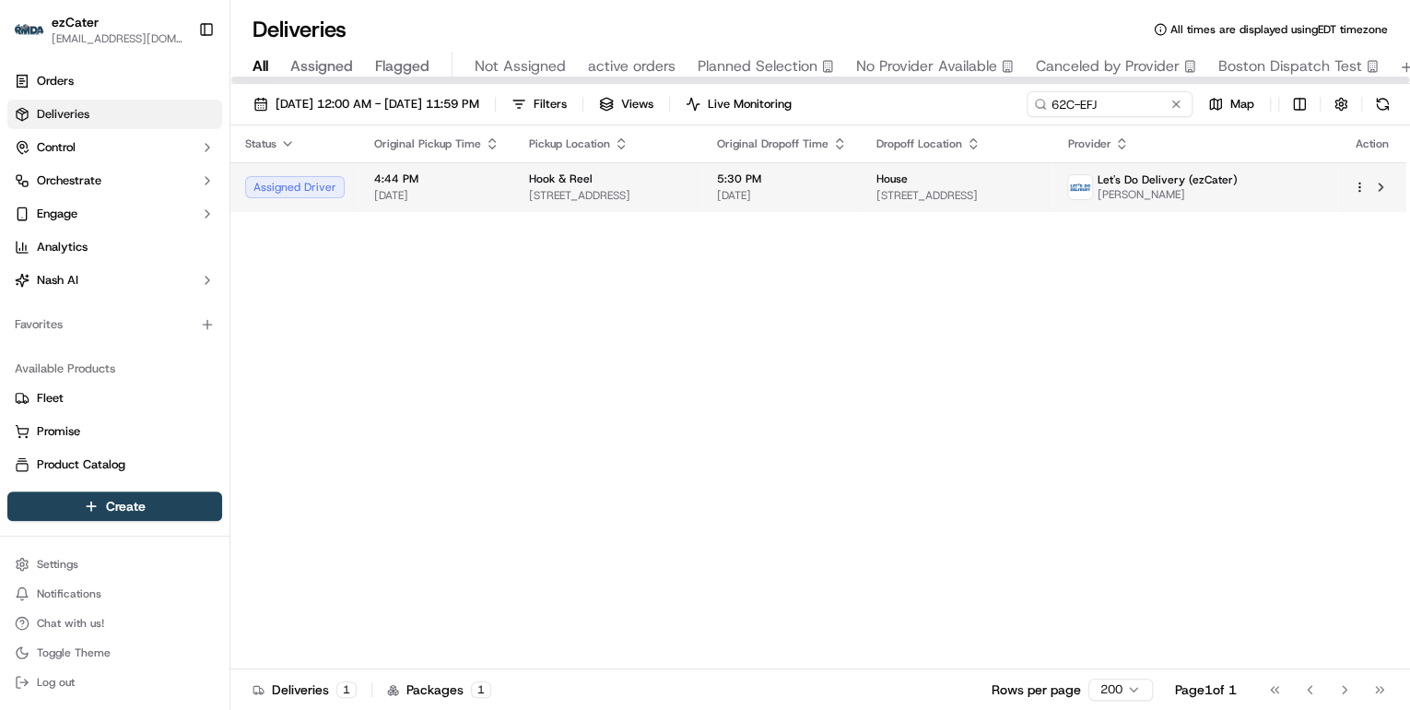
click at [630, 194] on span "5151 E 42nd St, Odessa, TX 79762, USA" at bounding box center [608, 195] width 159 height 15
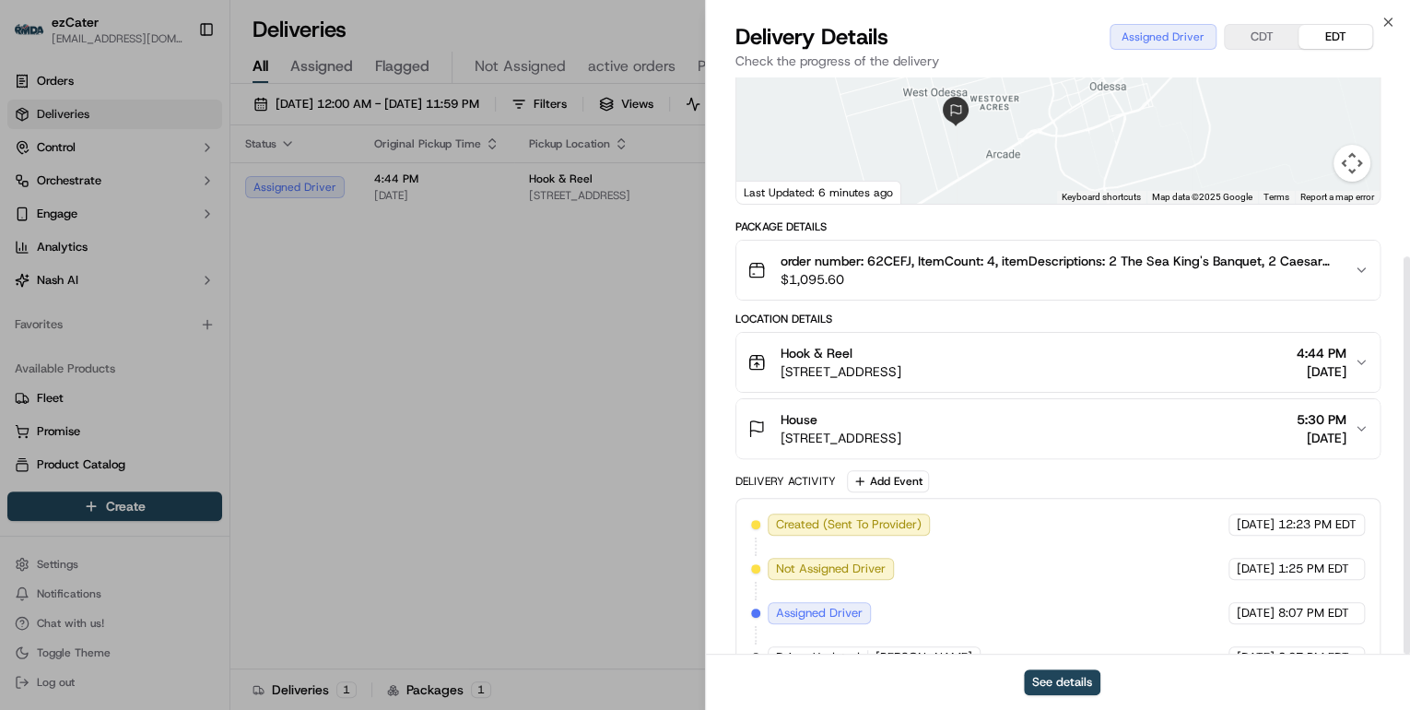
scroll to position [260, 0]
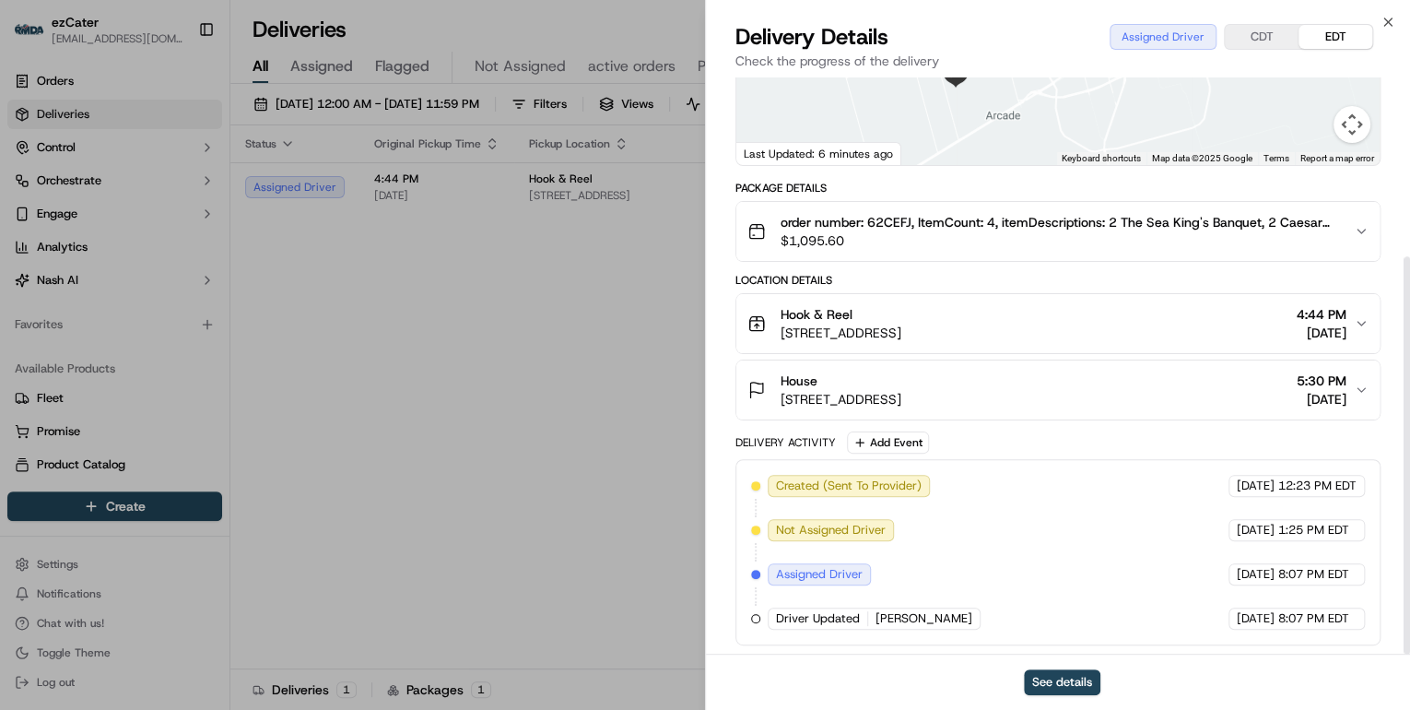
click at [901, 338] on span "5151 E 42nd St, Odessa, TX 79762, USA" at bounding box center [841, 333] width 121 height 18
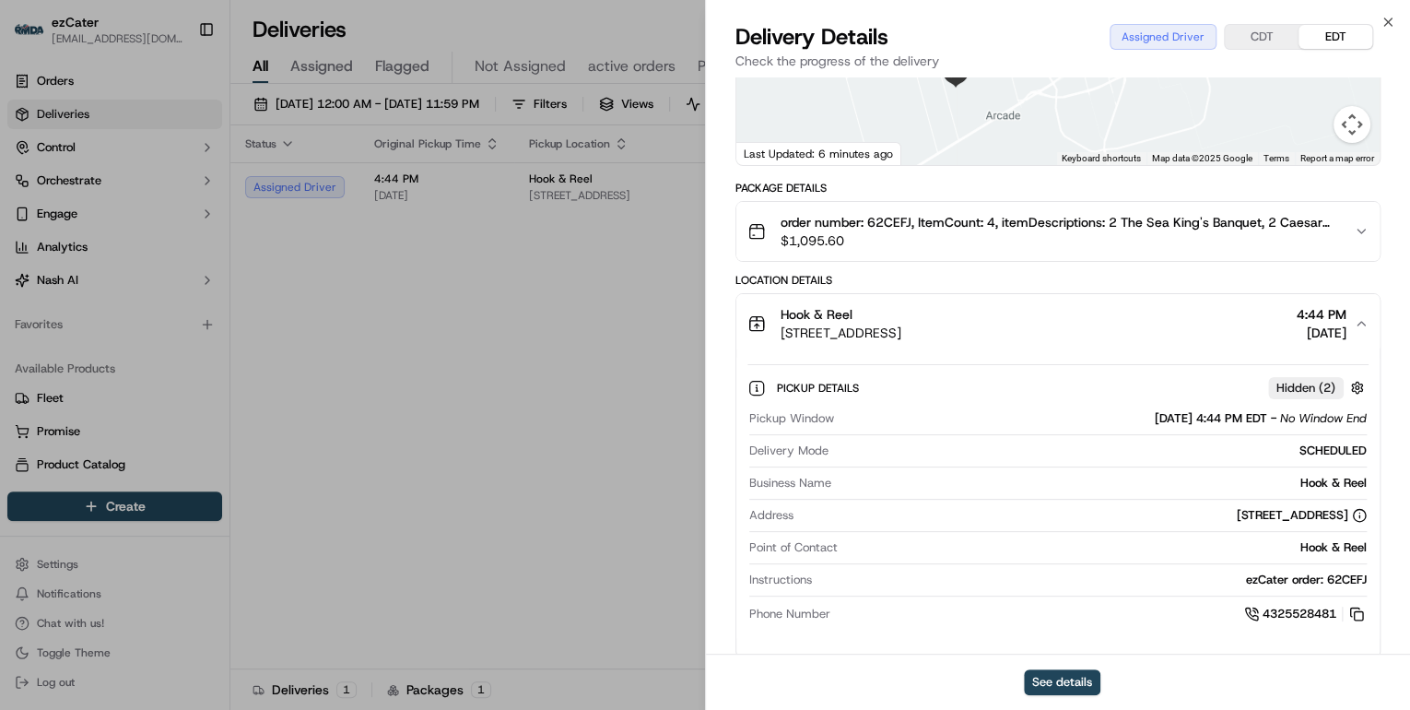
drag, startPoint x: 1373, startPoint y: 542, endPoint x: 1286, endPoint y: 546, distance: 87.6
click at [1286, 546] on div "Pickup Details Hidden ( 2 ) Pickup Window 09/16/2025 4:44 PM EDT - No Window En…" at bounding box center [1057, 497] width 643 height 289
copy div "Hook & Reel"
click at [1138, 320] on div "Hook & Reel 5151 E 42nd St, Odessa, TX 79762, USA 4:44 PM 09/16/2025" at bounding box center [1051, 323] width 607 height 37
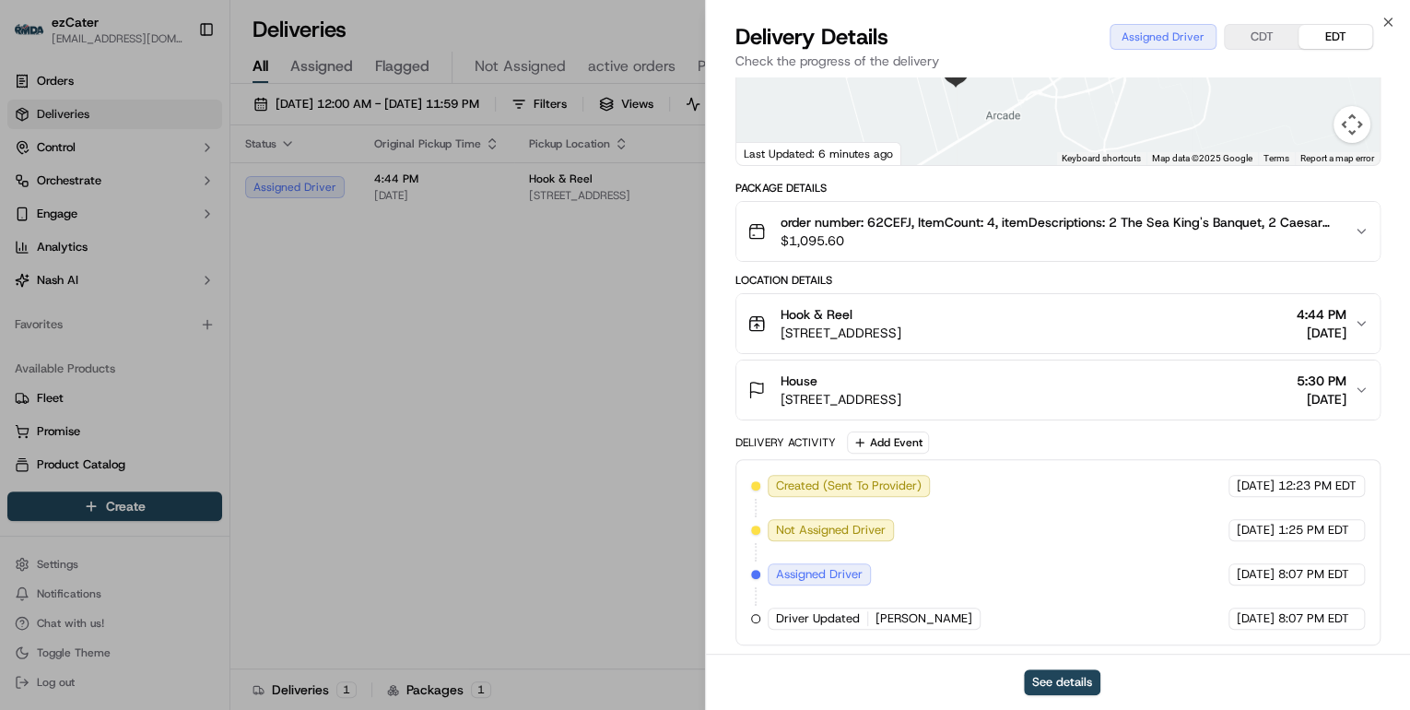
click at [1259, 40] on button "CDT" at bounding box center [1262, 37] width 74 height 24
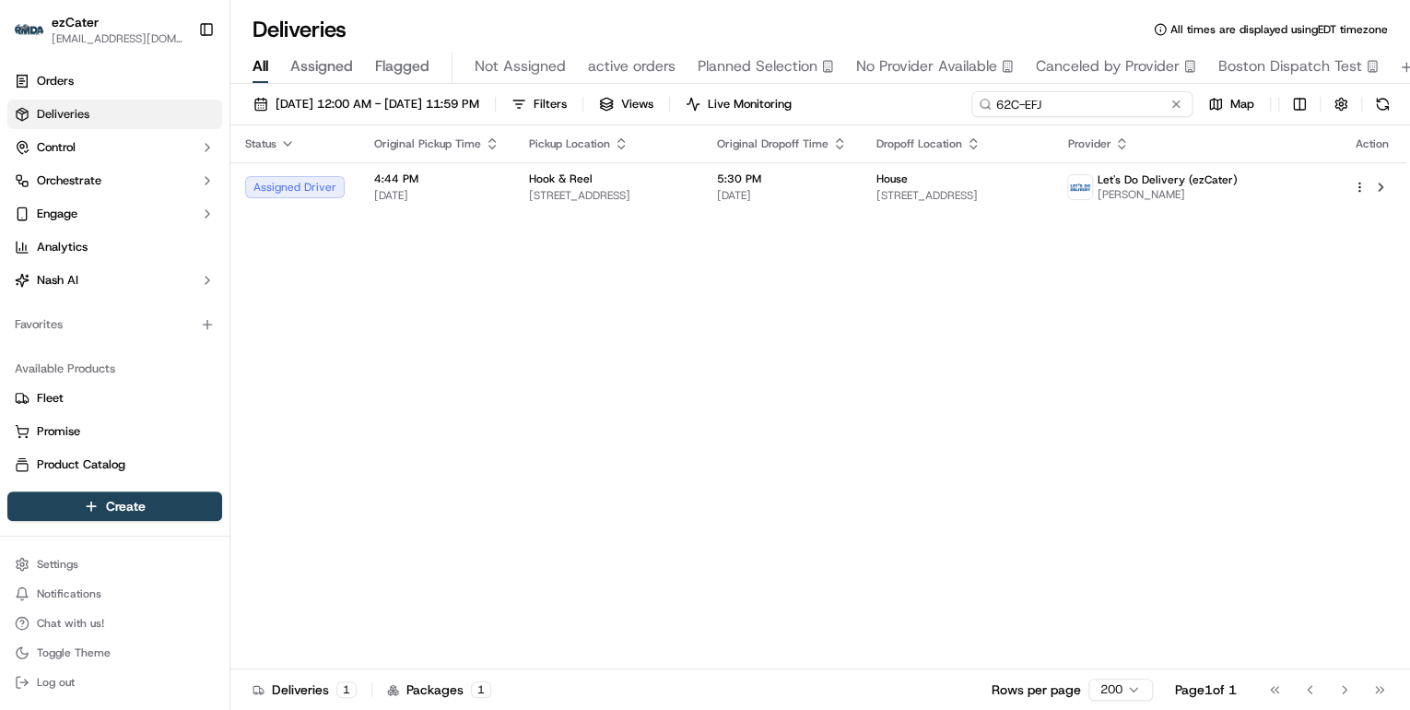
drag, startPoint x: 1111, startPoint y: 103, endPoint x: 378, endPoint y: 46, distance: 735.0
click at [391, 47] on div "Deliveries All times are displayed using EDT timezone All Assigned Flagged Not …" at bounding box center [820, 355] width 1180 height 710
paste input "16GR2P"
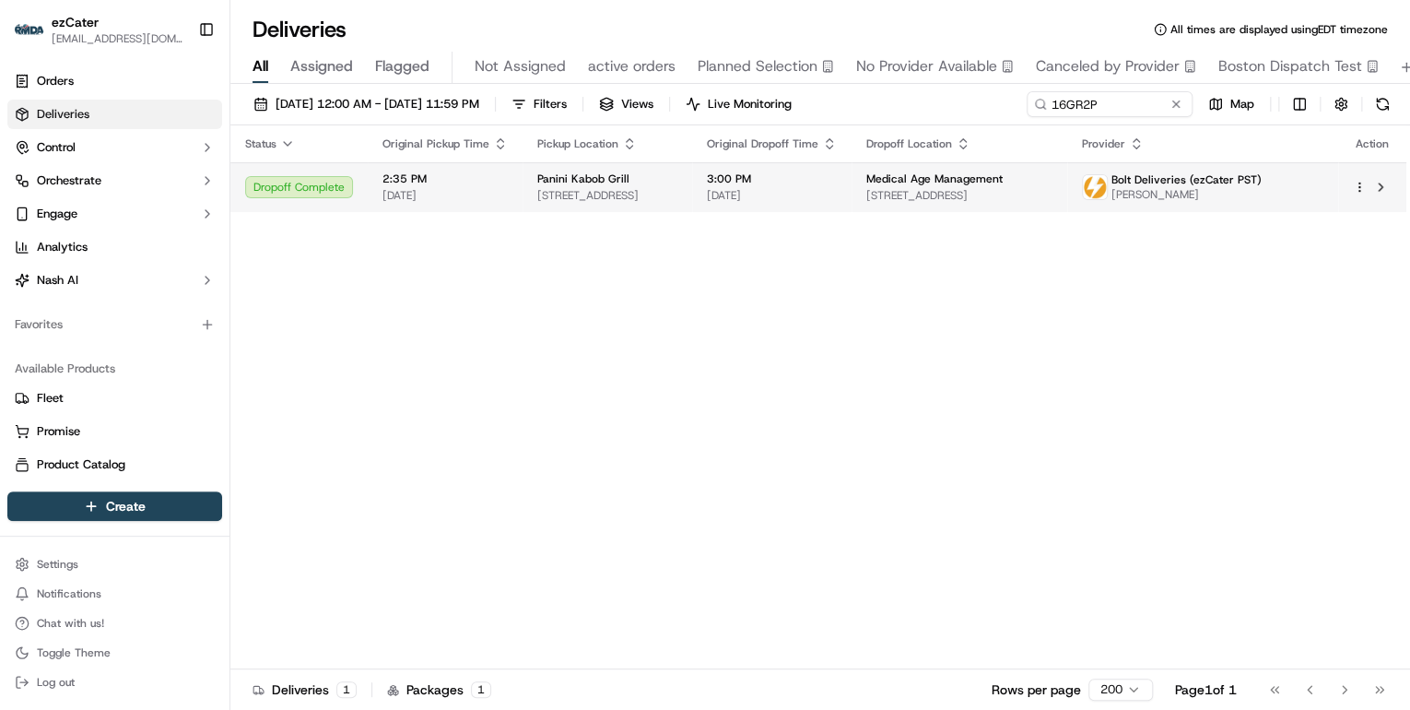
click at [515, 193] on td "2:35 PM 09/16/2025" at bounding box center [445, 187] width 155 height 50
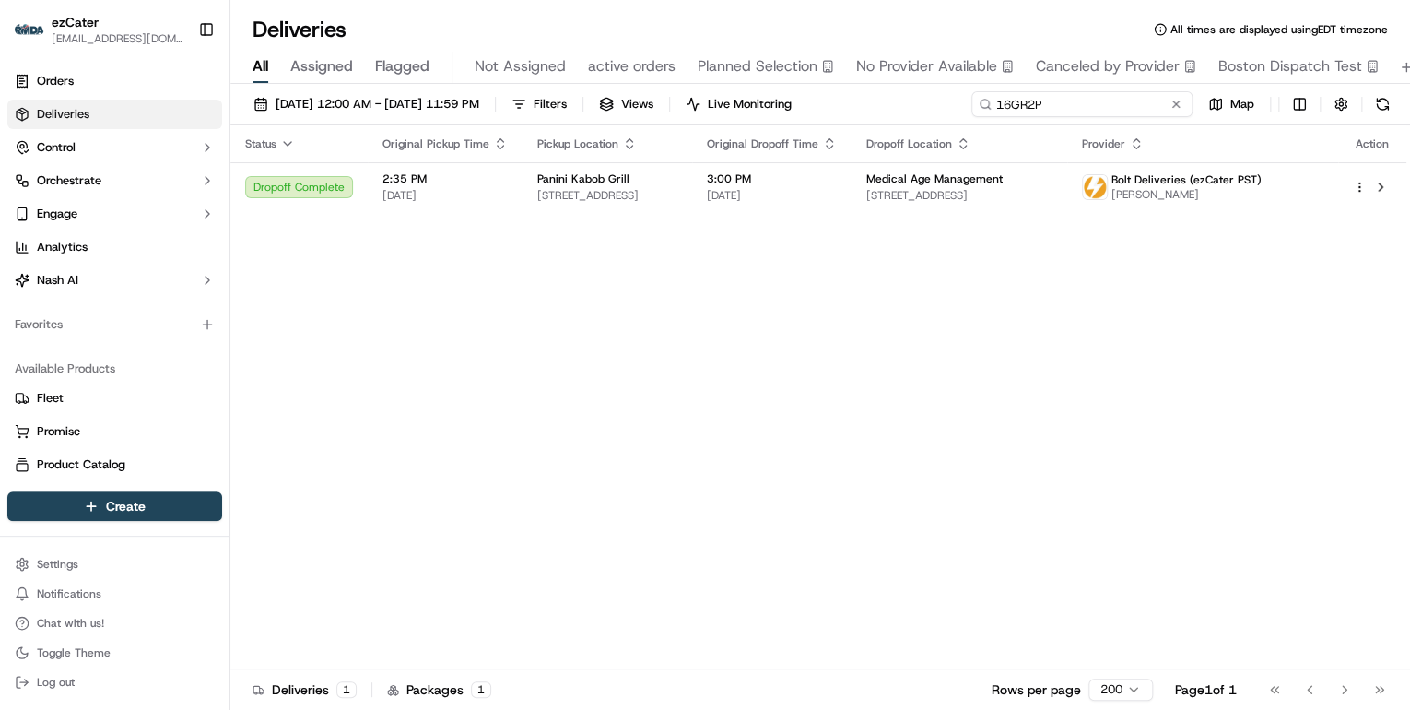
drag, startPoint x: 1106, startPoint y: 105, endPoint x: 472, endPoint y: 61, distance: 635.7
click at [533, 74] on div "Deliveries All times are displayed using EDT timezone All Assigned Flagged Not …" at bounding box center [820, 355] width 1180 height 710
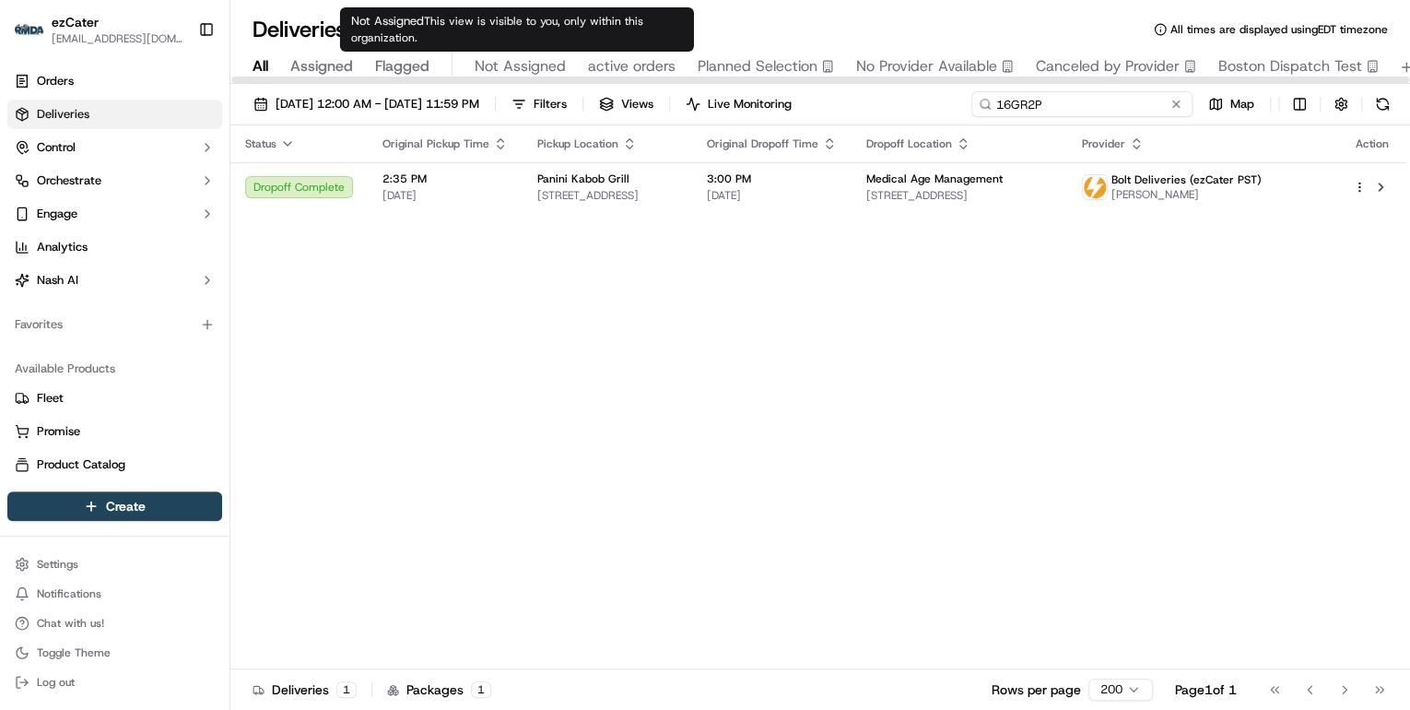
paste input "MUTQAX"
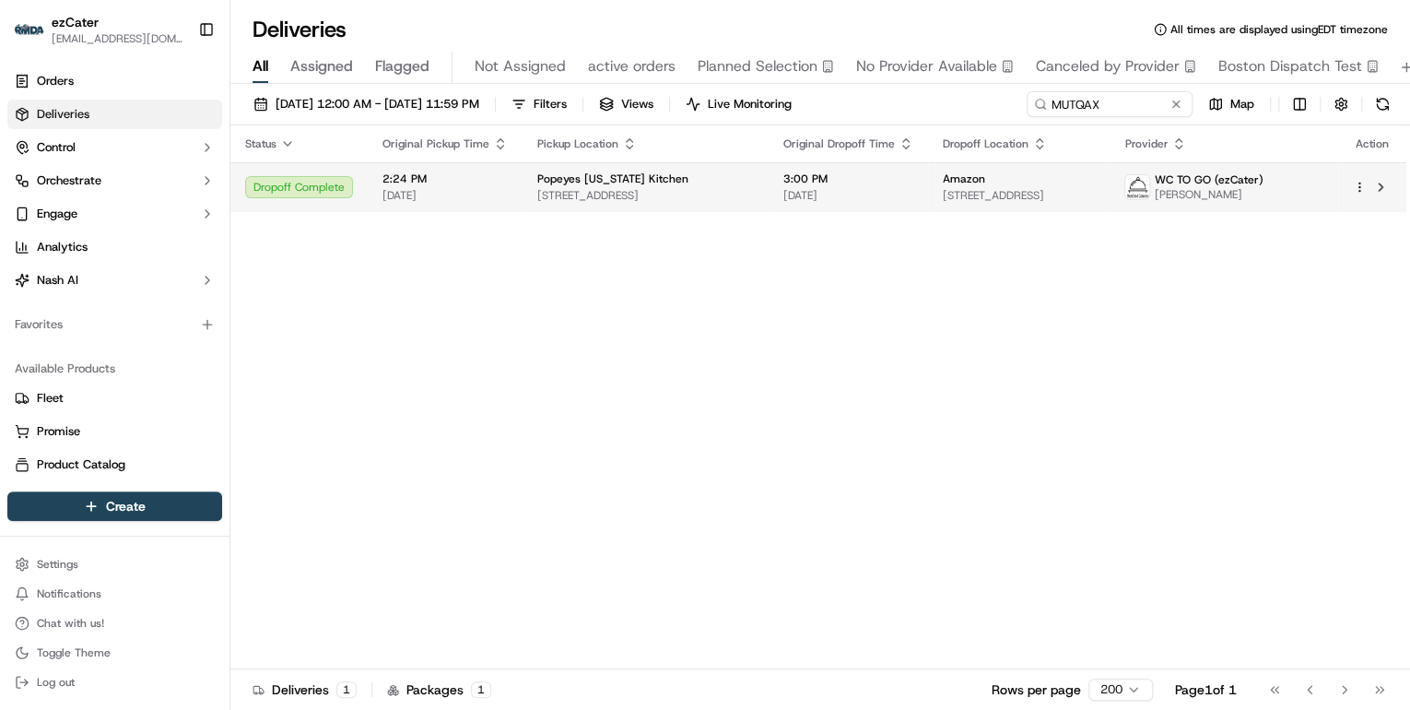
click at [537, 173] on span "Popeyes Louisiana Kitchen" at bounding box center [612, 178] width 151 height 15
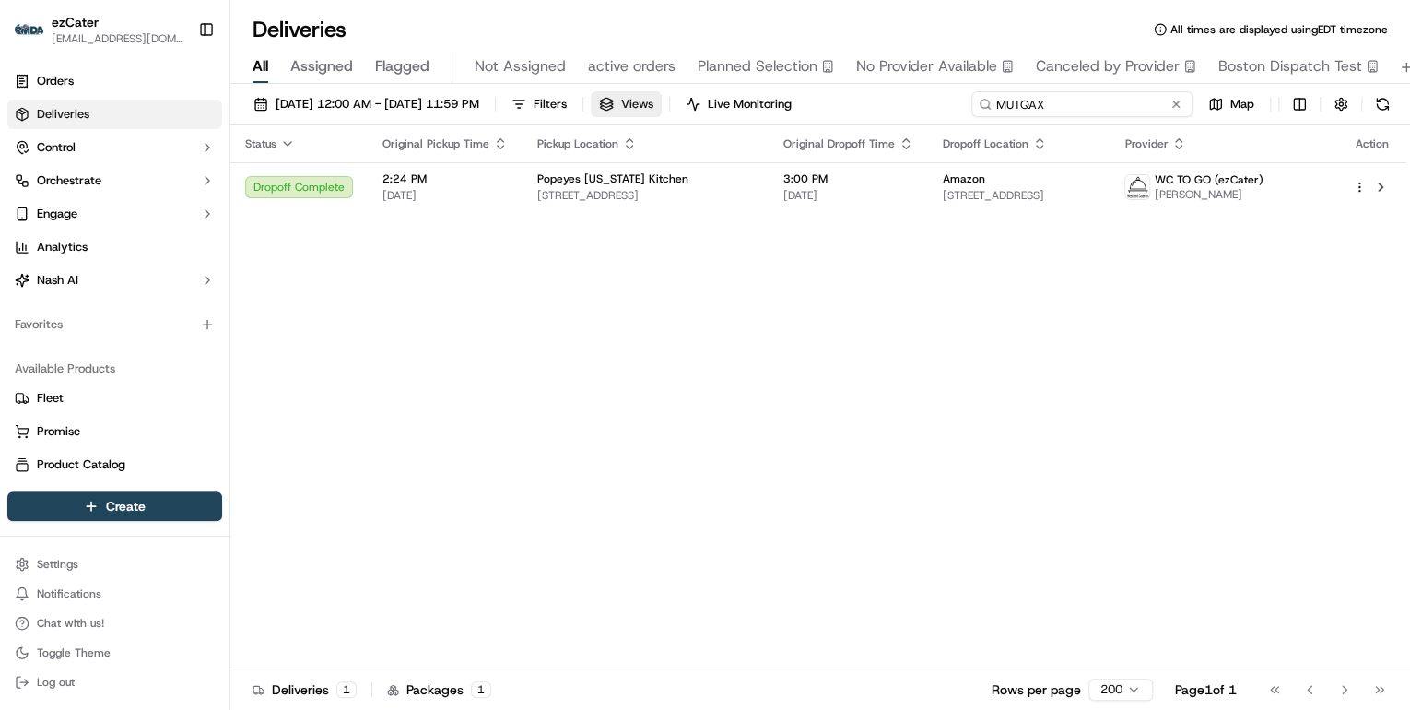
drag, startPoint x: 1128, startPoint y: 109, endPoint x: 694, endPoint y: 109, distance: 434.2
click at [694, 109] on div "09/15/2025 12:00 AM - 09/21/2025 11:59 PM Filters Views Live Monitoring MUTQAX …" at bounding box center [820, 108] width 1180 height 34
paste input "7MC9WZ"
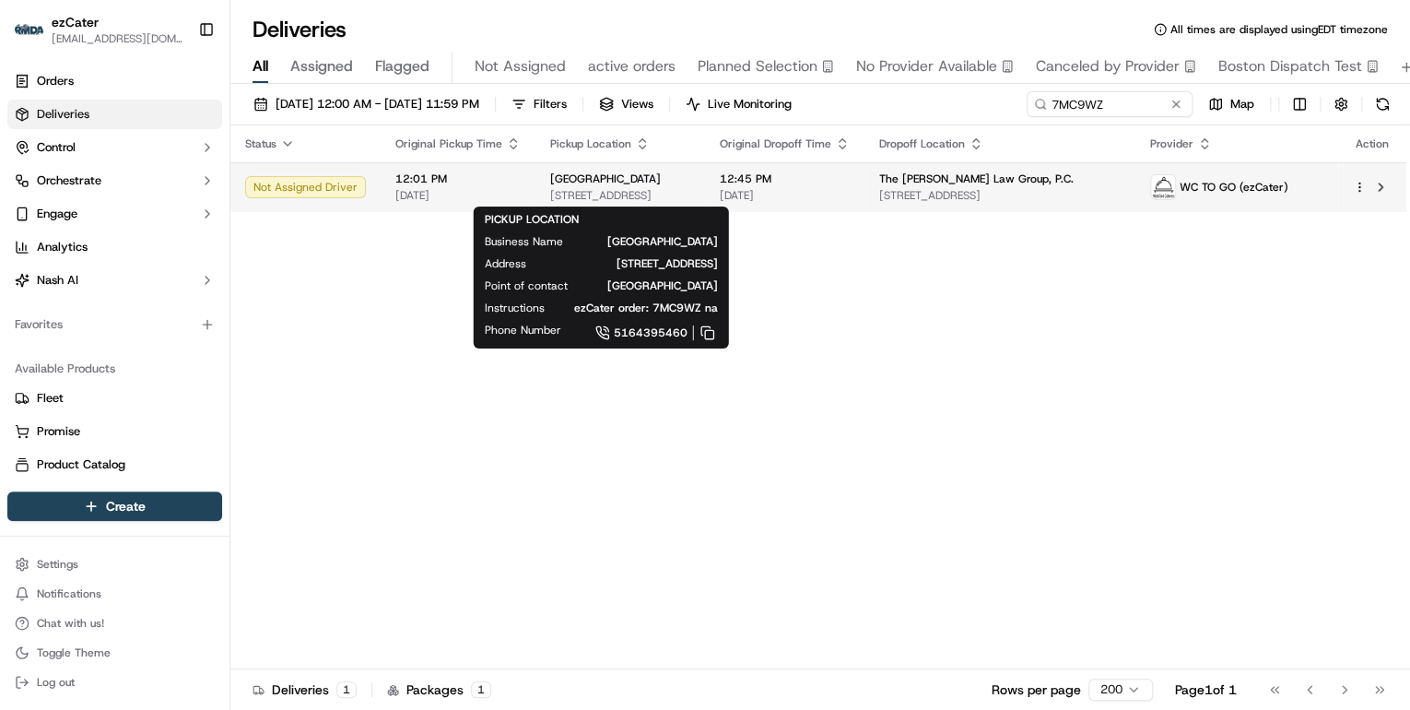
click at [690, 190] on span "444 Plandome Rd, Manhasset, NY 11030, USA" at bounding box center [620, 195] width 140 height 15
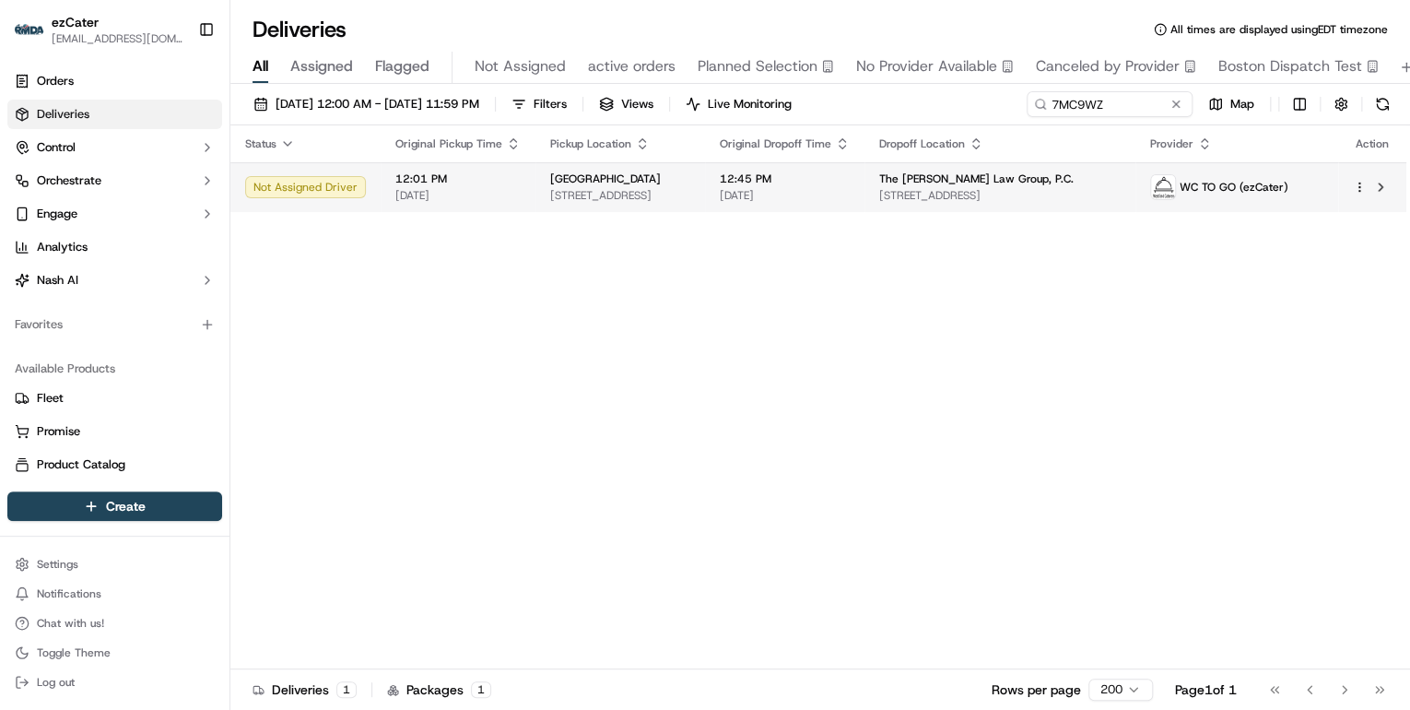
click at [565, 203] on td "Pita Station 444 Plandome Rd, Manhasset, NY 11030, USA" at bounding box center [621, 187] width 170 height 50
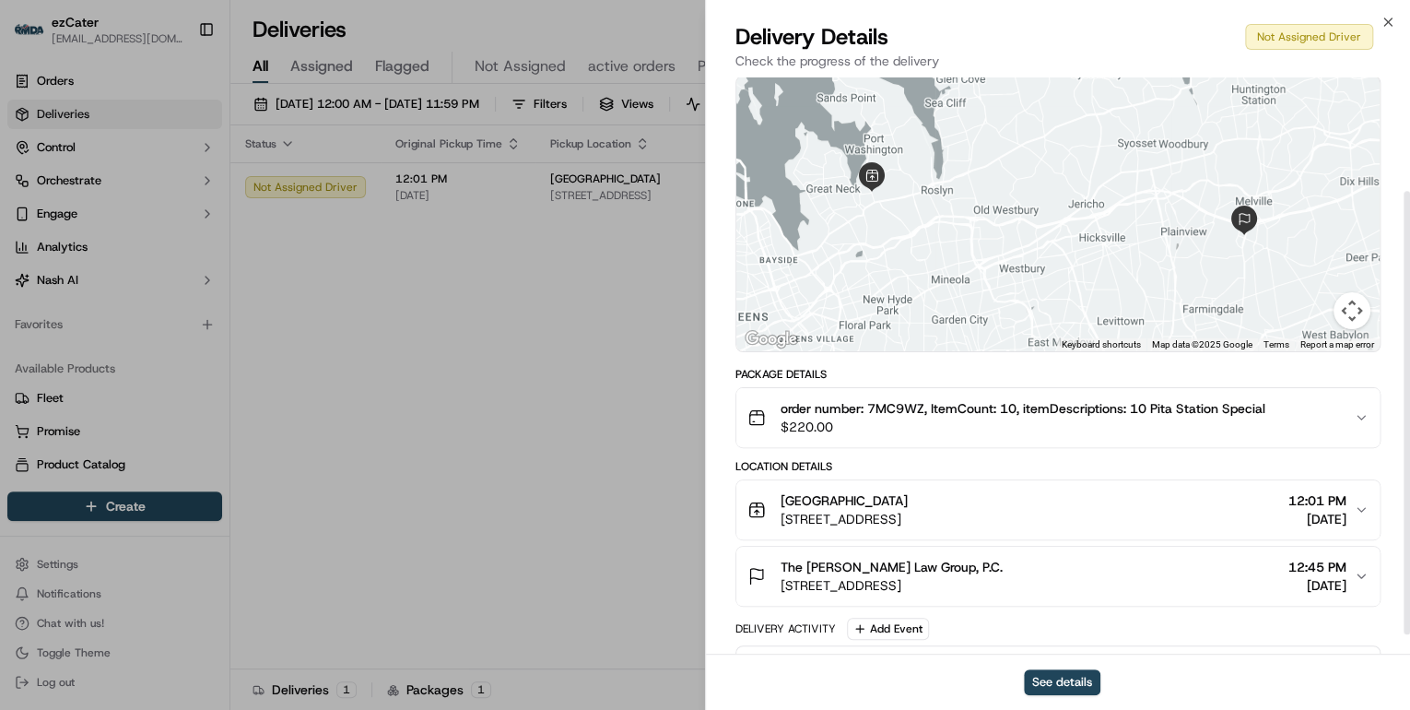
scroll to position [147, 0]
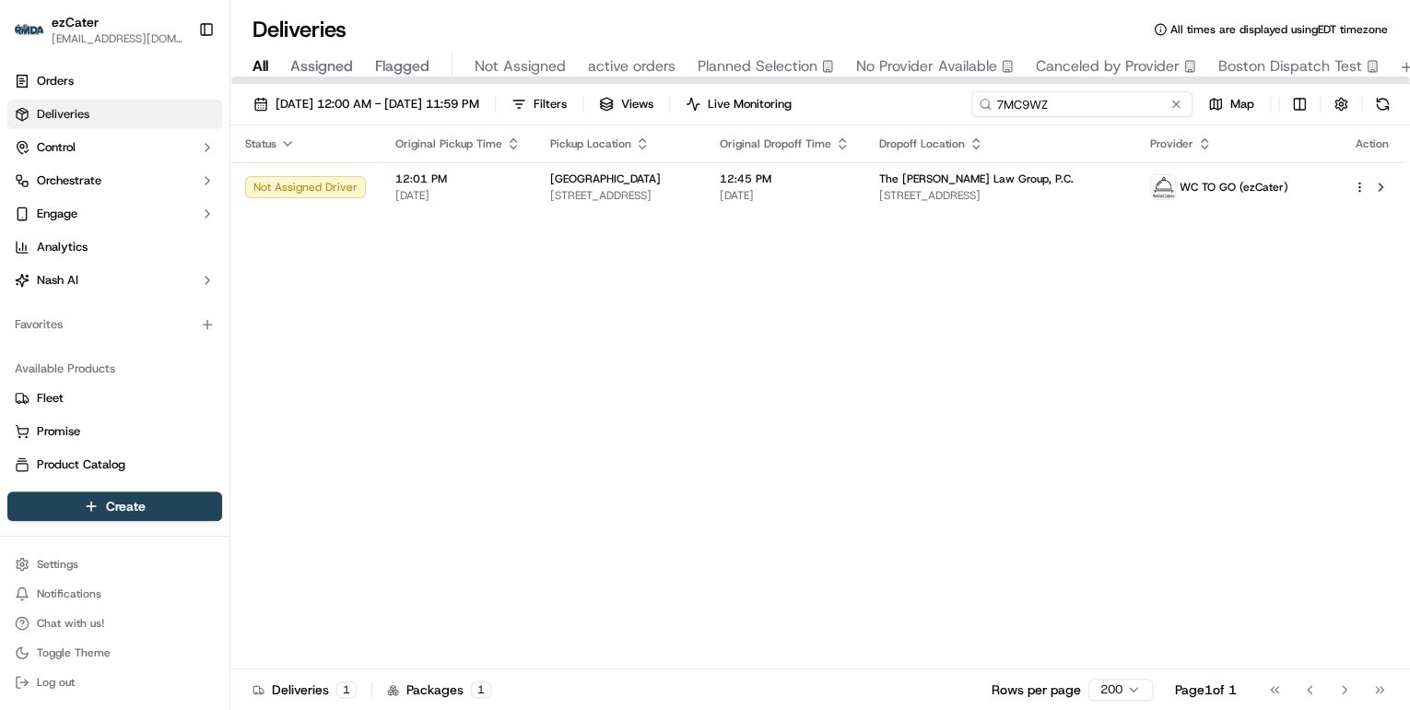
drag, startPoint x: 1105, startPoint y: 100, endPoint x: 689, endPoint y: 119, distance: 416.2
click at [689, 119] on div "09/15/2025 12:00 AM - 09/21/2025 11:59 PM Filters Views Live Monitoring 7MC9WZ …" at bounding box center [820, 108] width 1180 height 34
paste input "YJ9JV7"
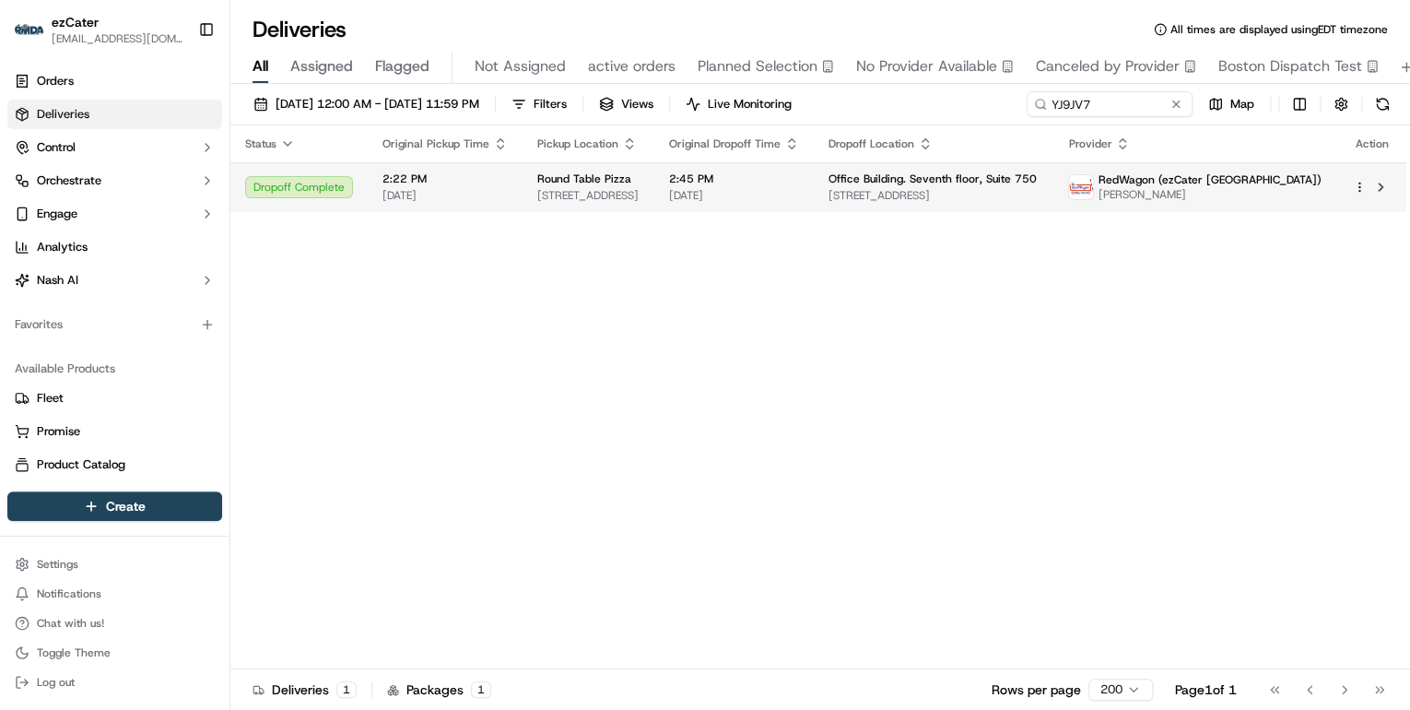
click at [640, 194] on span "2860 S Bristol St c 2, Santa Ana, CA 92704, USA" at bounding box center [588, 195] width 102 height 15
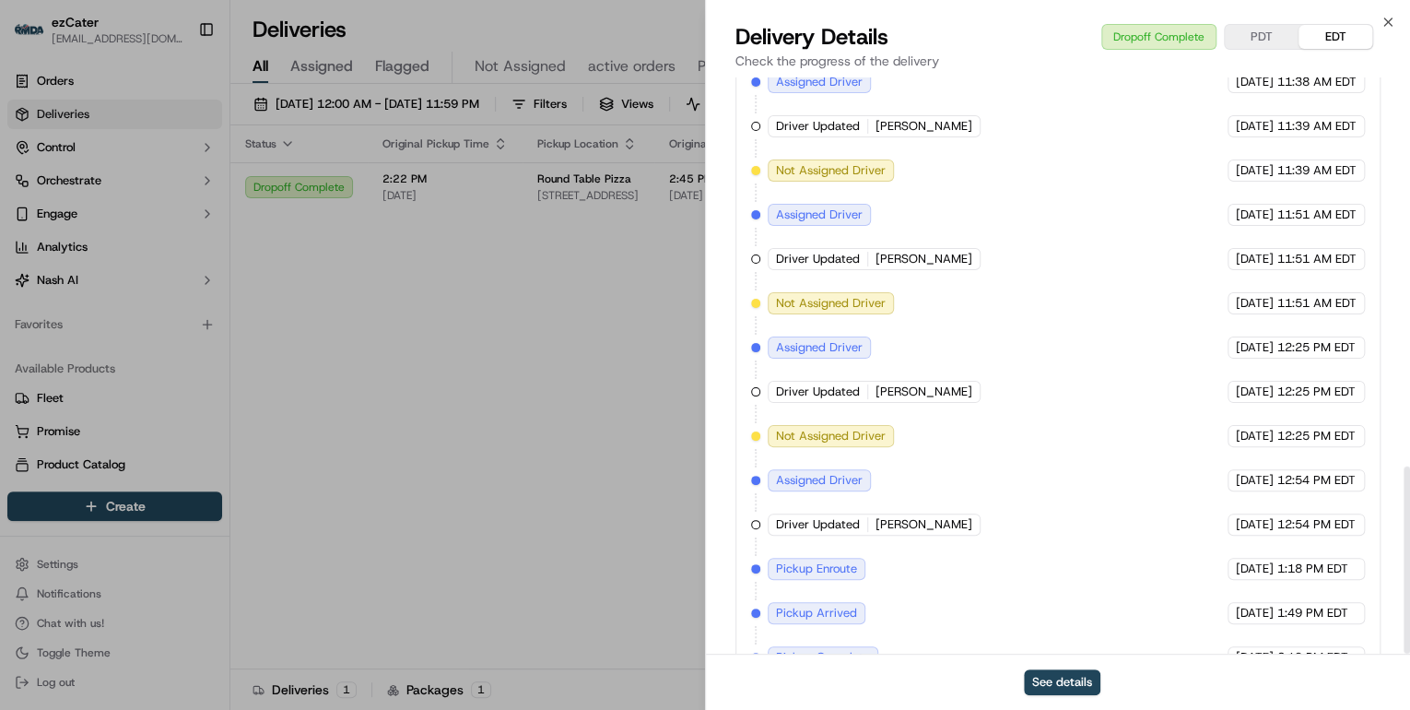
scroll to position [1196, 0]
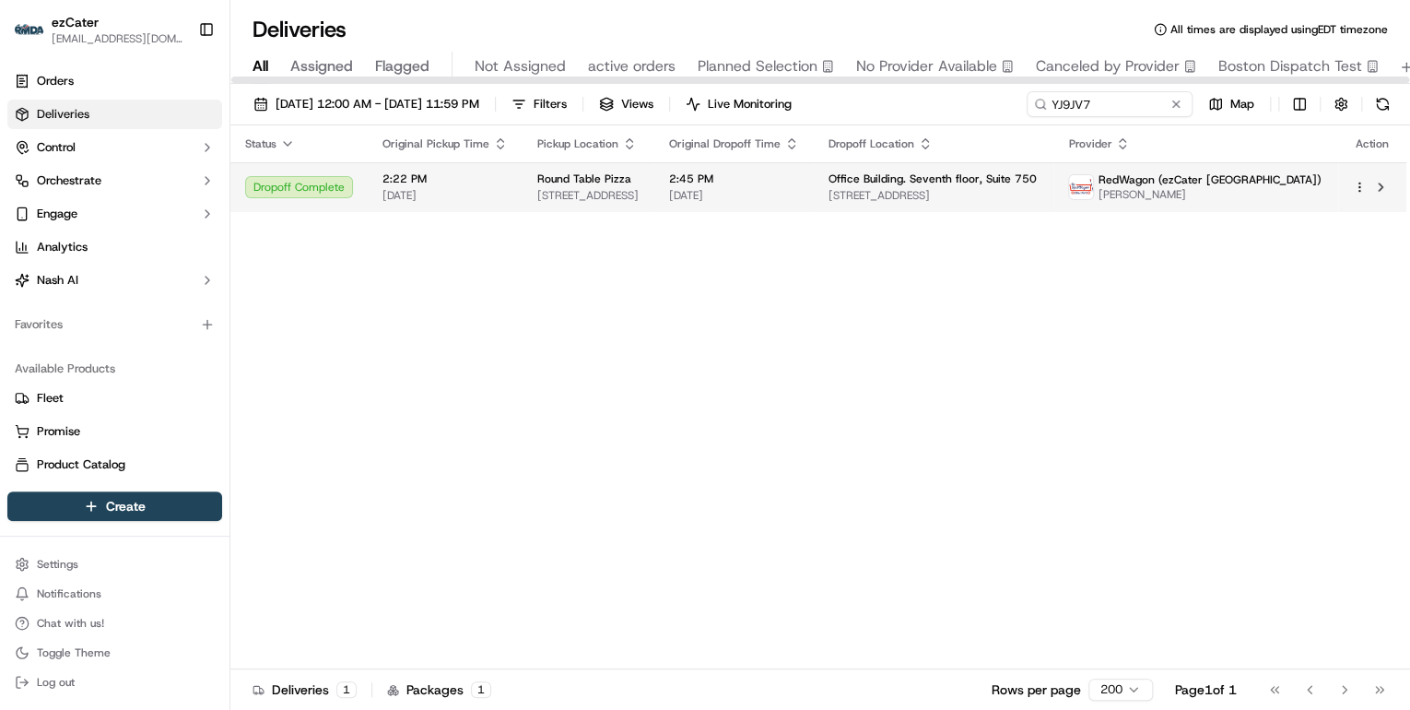
click at [742, 192] on td "2:45 PM 09/16/2025" at bounding box center [733, 187] width 159 height 50
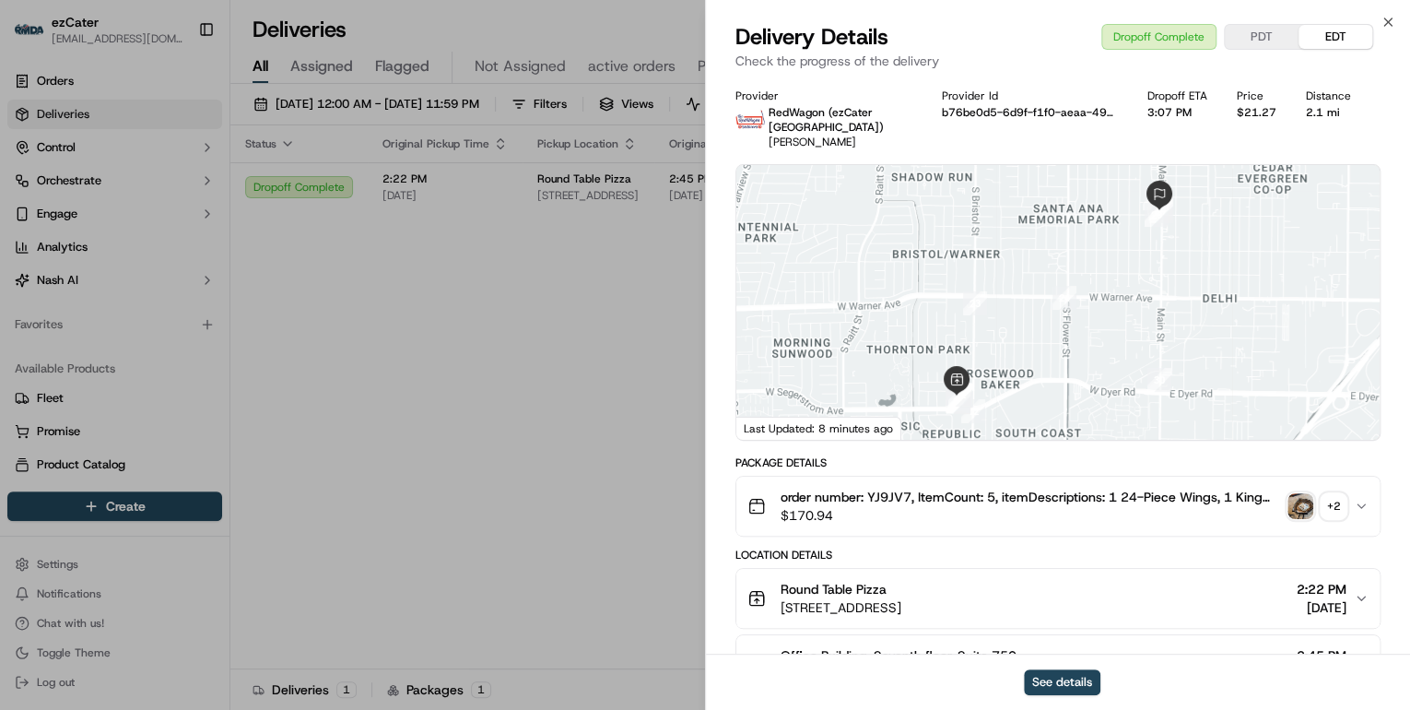
scroll to position [221, 0]
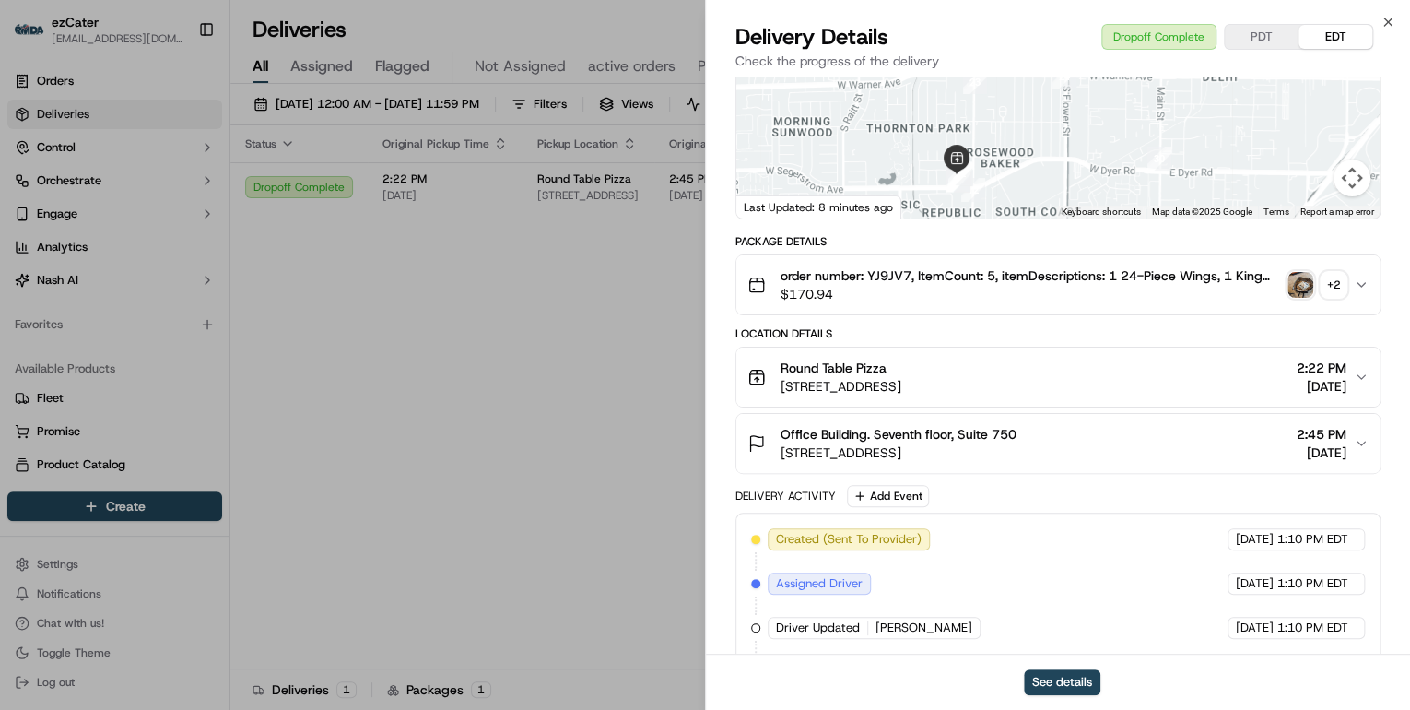
click at [1072, 429] on div "Office Building. Seventh floor, Suite 750 1920 S Main St #750, Irvine, CA 92614…" at bounding box center [1051, 443] width 607 height 37
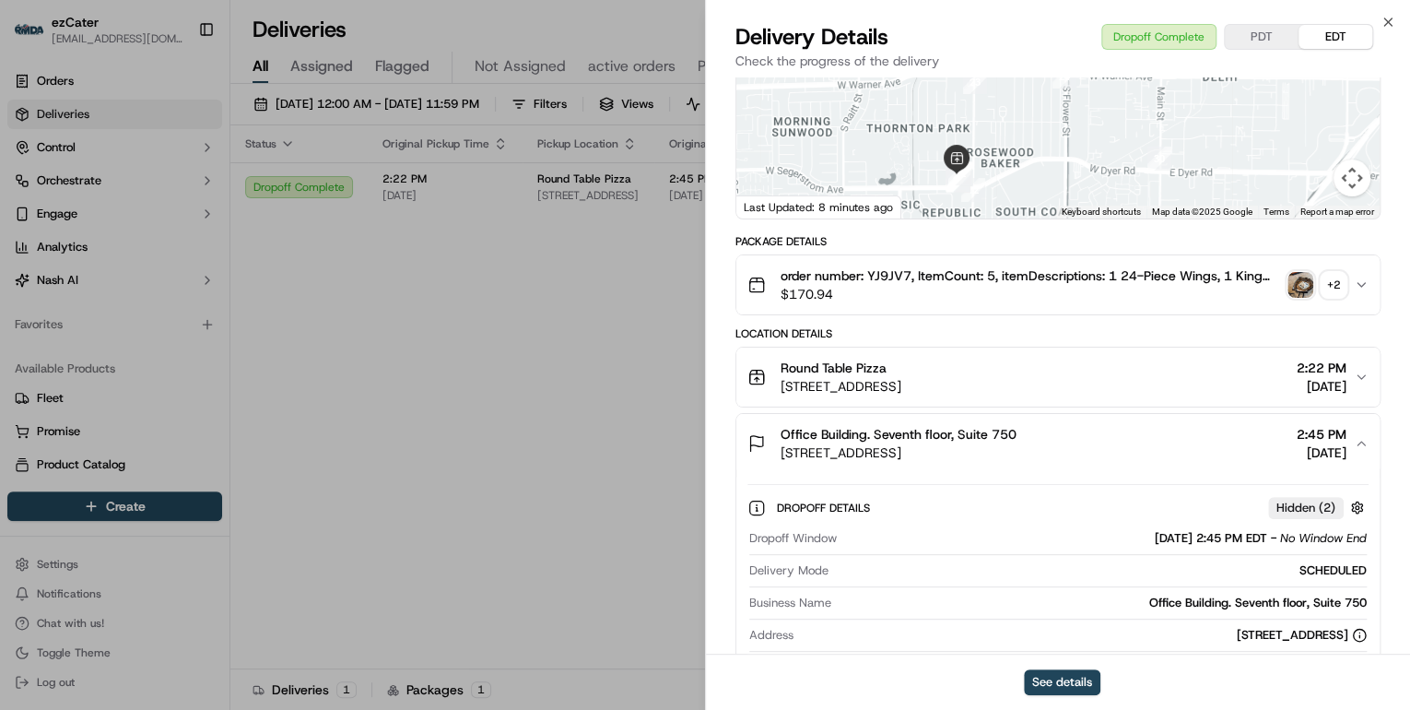
scroll to position [369, 0]
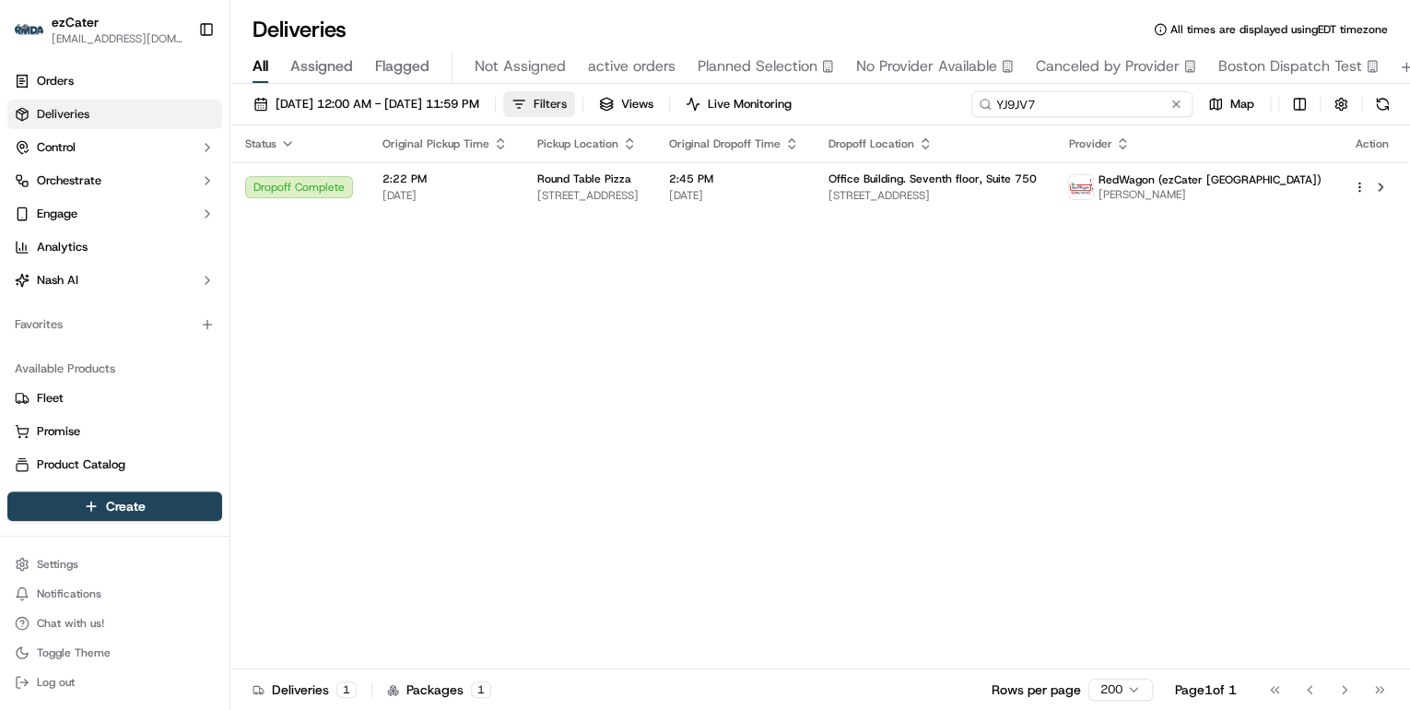
drag, startPoint x: 1113, startPoint y: 105, endPoint x: 633, endPoint y: 103, distance: 479.3
click at [633, 103] on div "09/15/2025 12:00 AM - 09/21/2025 11:59 PM Filters Views Live Monitoring YJ9JV7 …" at bounding box center [820, 108] width 1180 height 34
paste input "7MC9WZ"
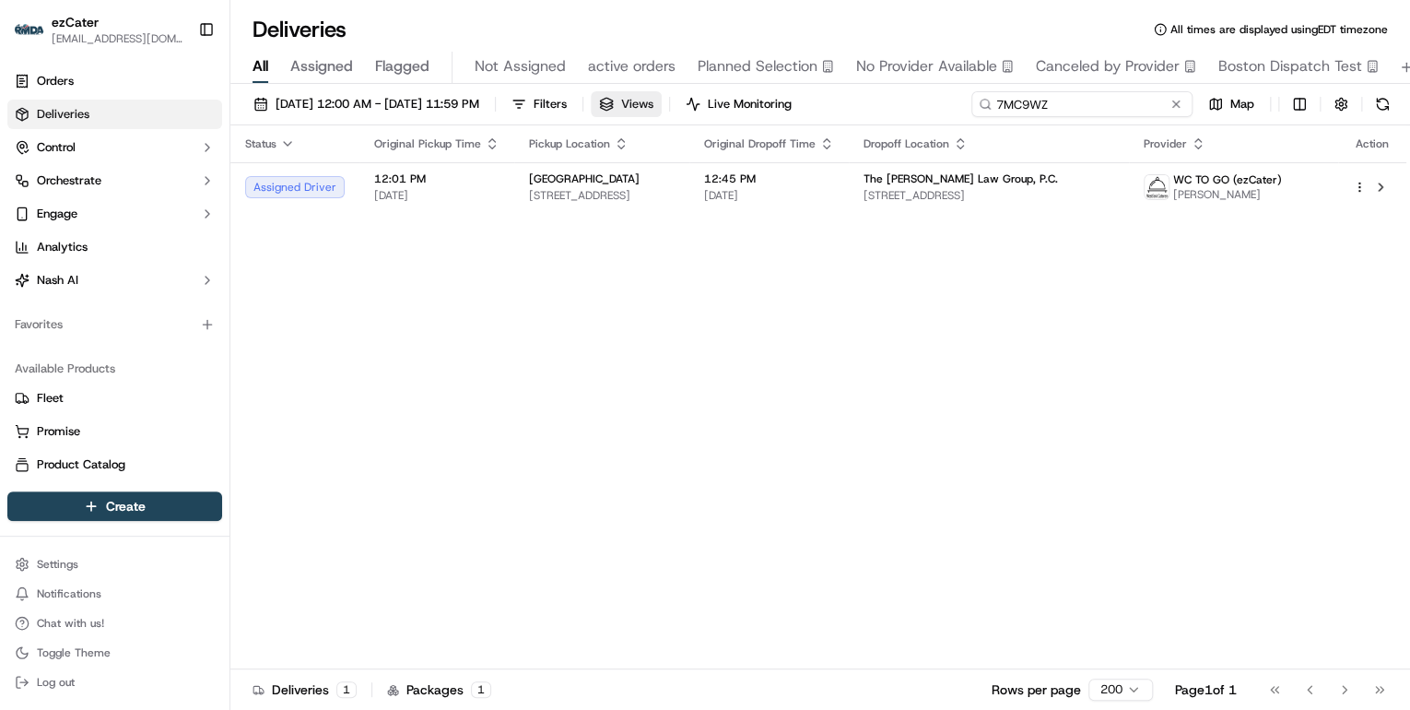
drag, startPoint x: 1080, startPoint y: 105, endPoint x: 706, endPoint y: 109, distance: 374.3
click at [706, 109] on div "09/15/2025 12:00 AM - 09/21/2025 11:59 PM Filters Views Live Monitoring 7MC9WZ …" at bounding box center [820, 108] width 1180 height 34
paste input "RYC2VU"
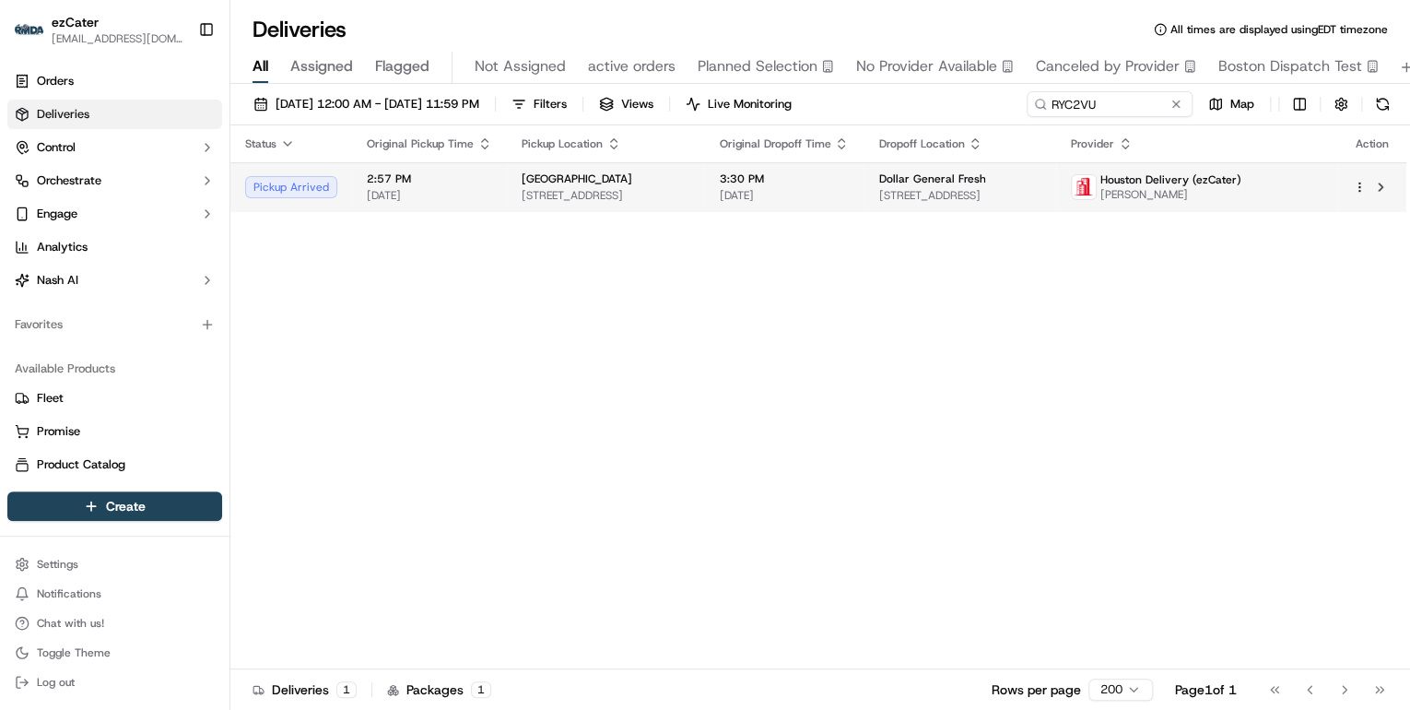
click at [479, 183] on span "2:57 PM" at bounding box center [429, 178] width 125 height 15
click at [590, 191] on span "60 NE Interstate 410 Loop, San Antonio, TX 78216, USA" at bounding box center [606, 195] width 168 height 15
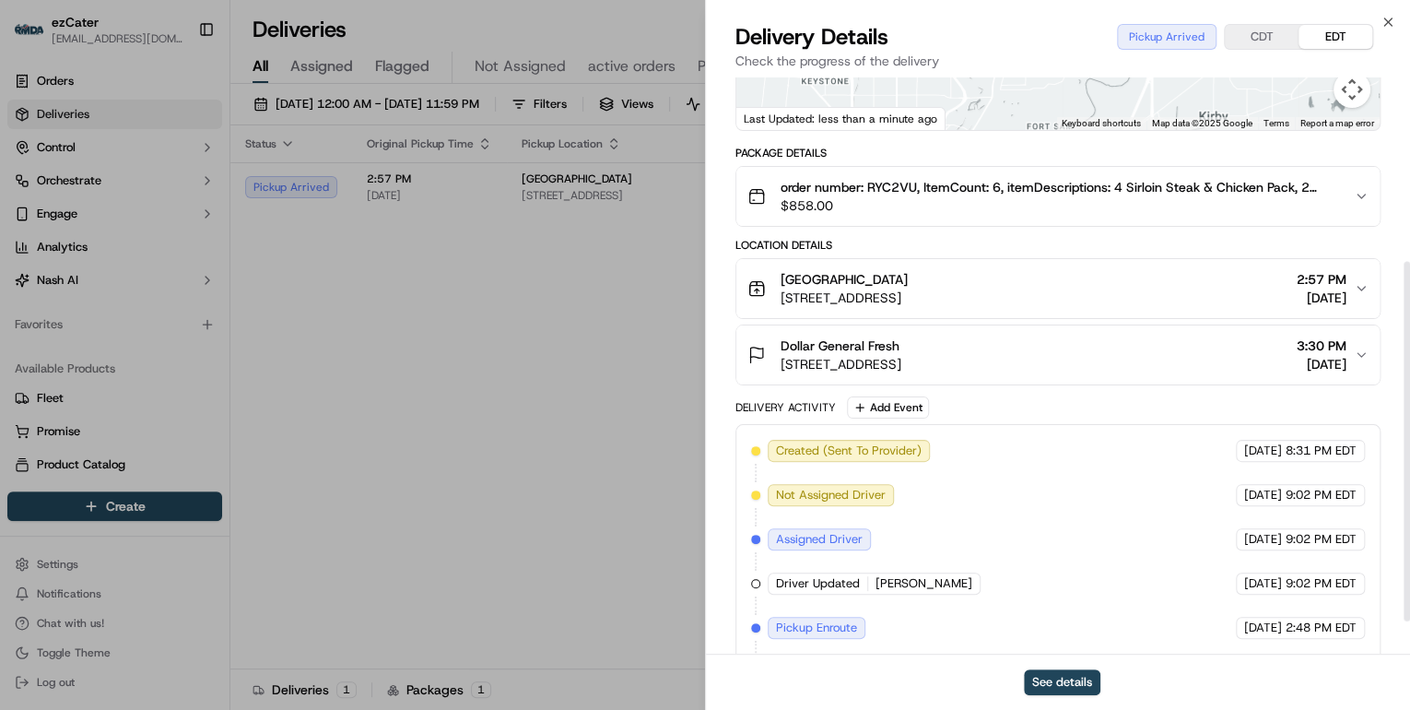
scroll to position [348, 0]
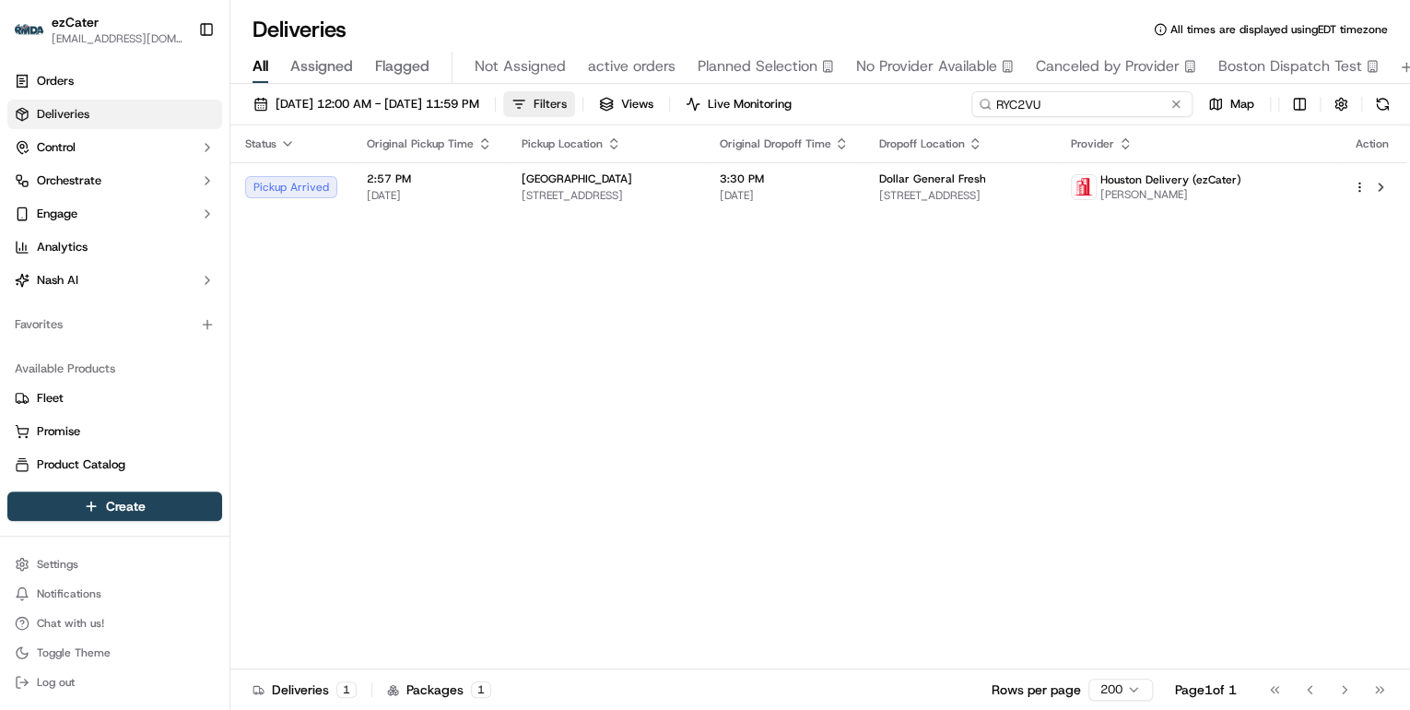
drag, startPoint x: 1125, startPoint y: 100, endPoint x: 568, endPoint y: 103, distance: 556.8
click at [572, 103] on div "09/15/2025 12:00 AM - 09/21/2025 11:59 PM Filters Views Live Monitoring RYC2VU …" at bounding box center [820, 108] width 1180 height 34
paste input "MW0F5A"
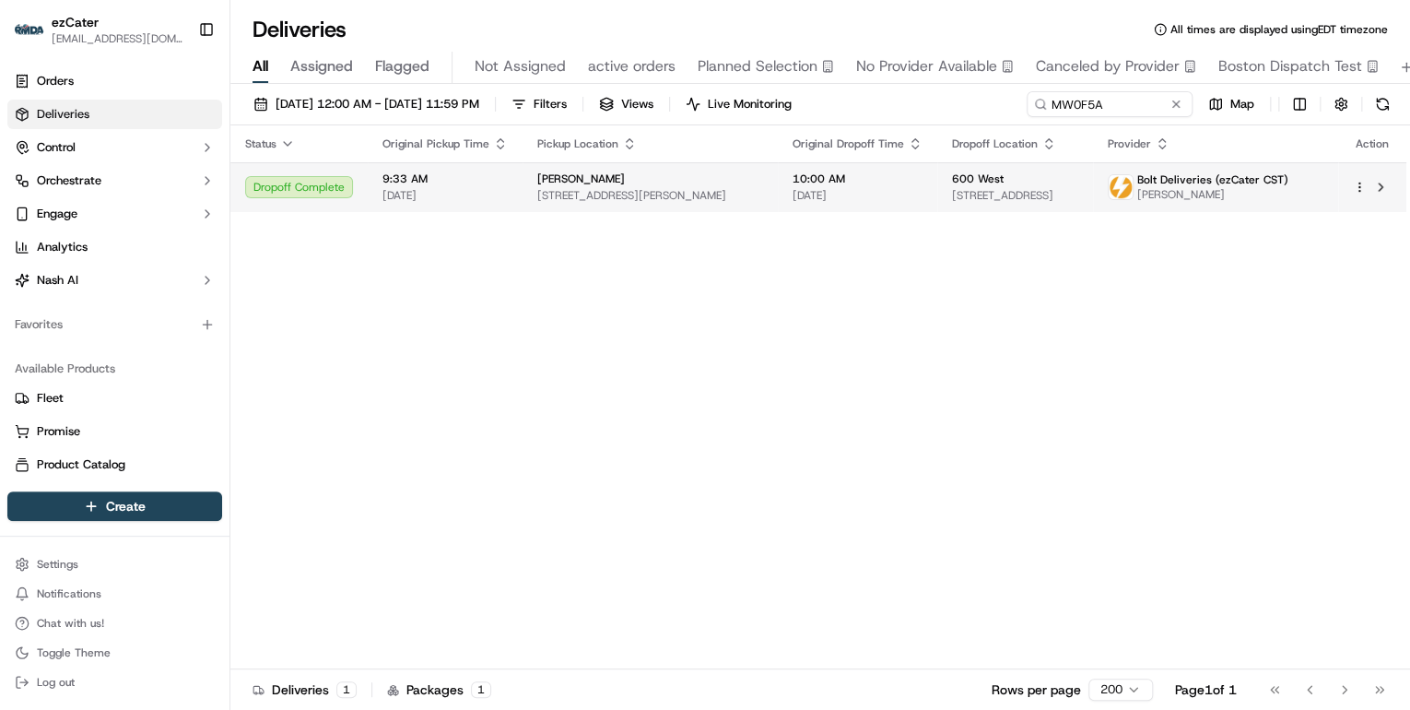
click at [559, 188] on span "840 W Randolph St, Chicago, IL 60607, USA" at bounding box center [650, 195] width 226 height 15
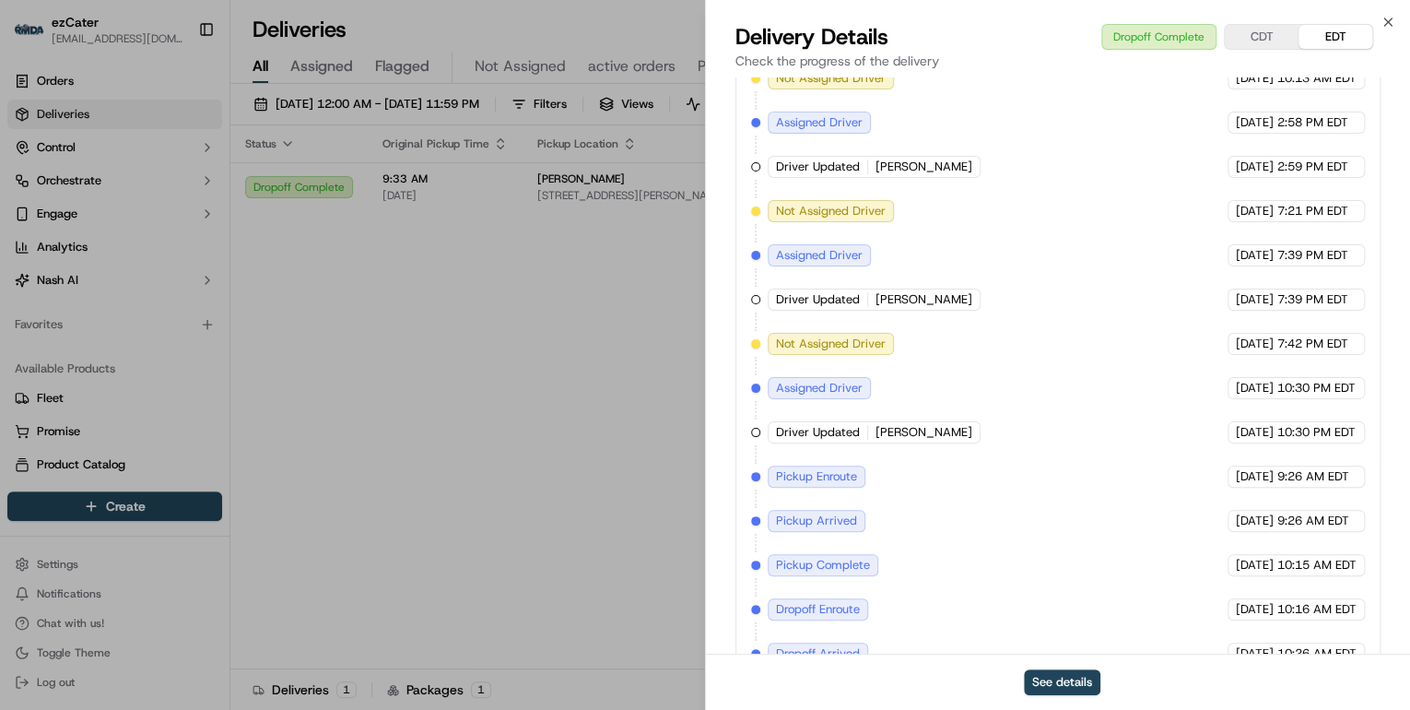
scroll to position [933, 0]
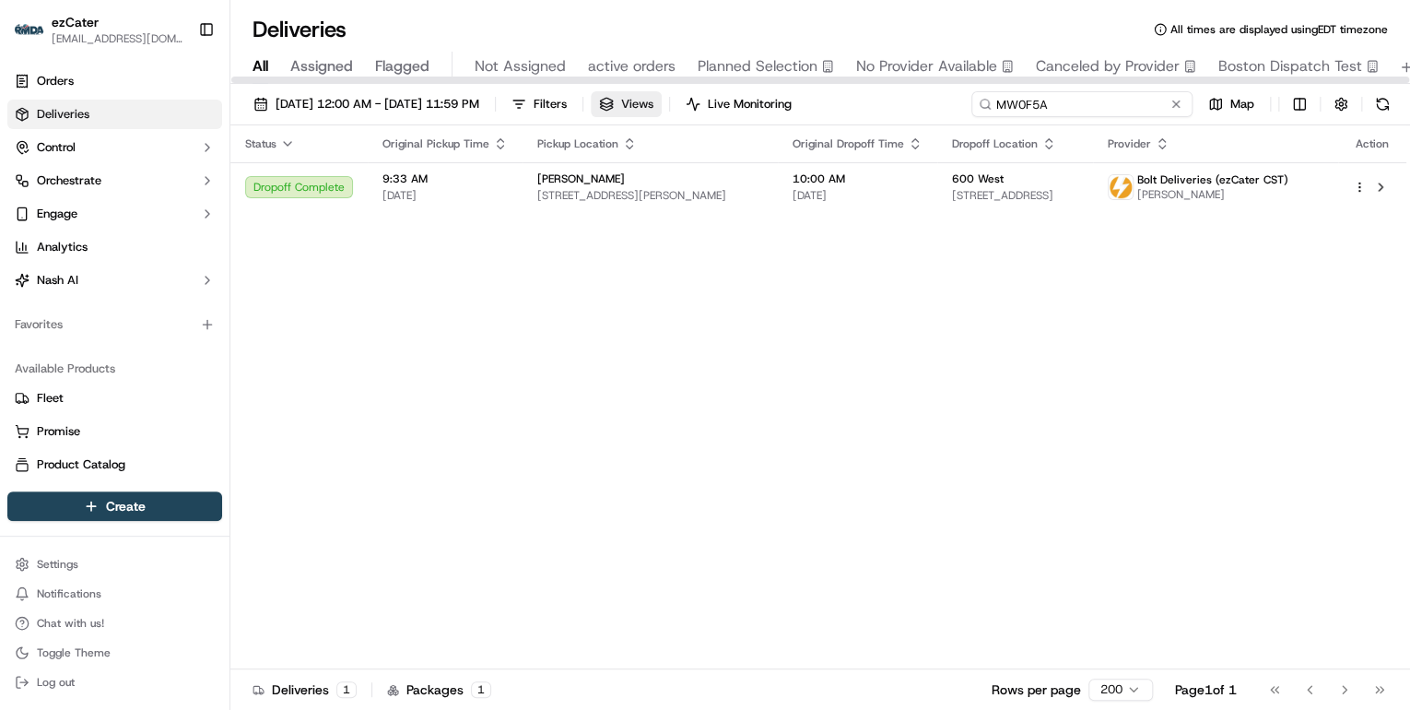
drag, startPoint x: 1110, startPoint y: 107, endPoint x: 670, endPoint y: 102, distance: 439.7
click at [687, 106] on div "09/15/2025 12:00 AM - 09/21/2025 11:59 PM Filters Views Live Monitoring MW0F5A …" at bounding box center [820, 108] width 1180 height 34
paste input "U1QR69"
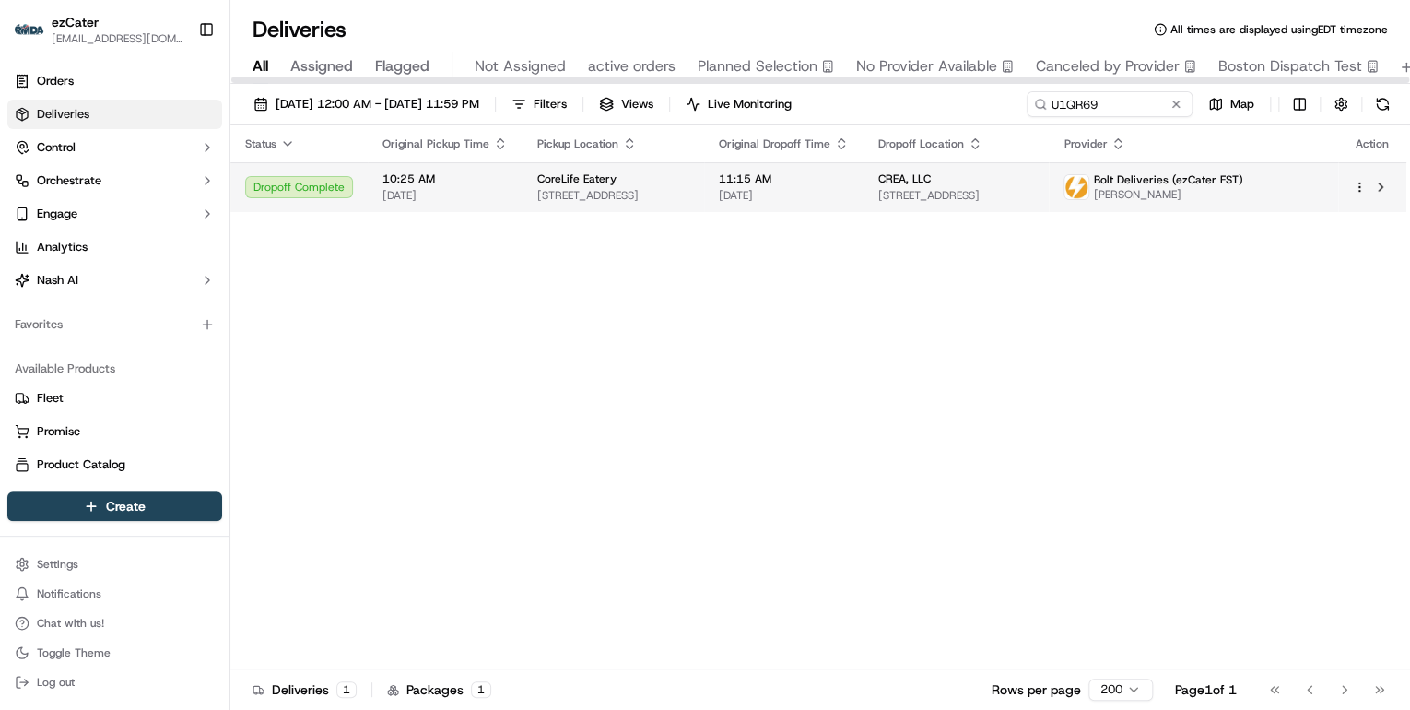
click at [689, 183] on div "CoreLife Eatery" at bounding box center [613, 178] width 152 height 15
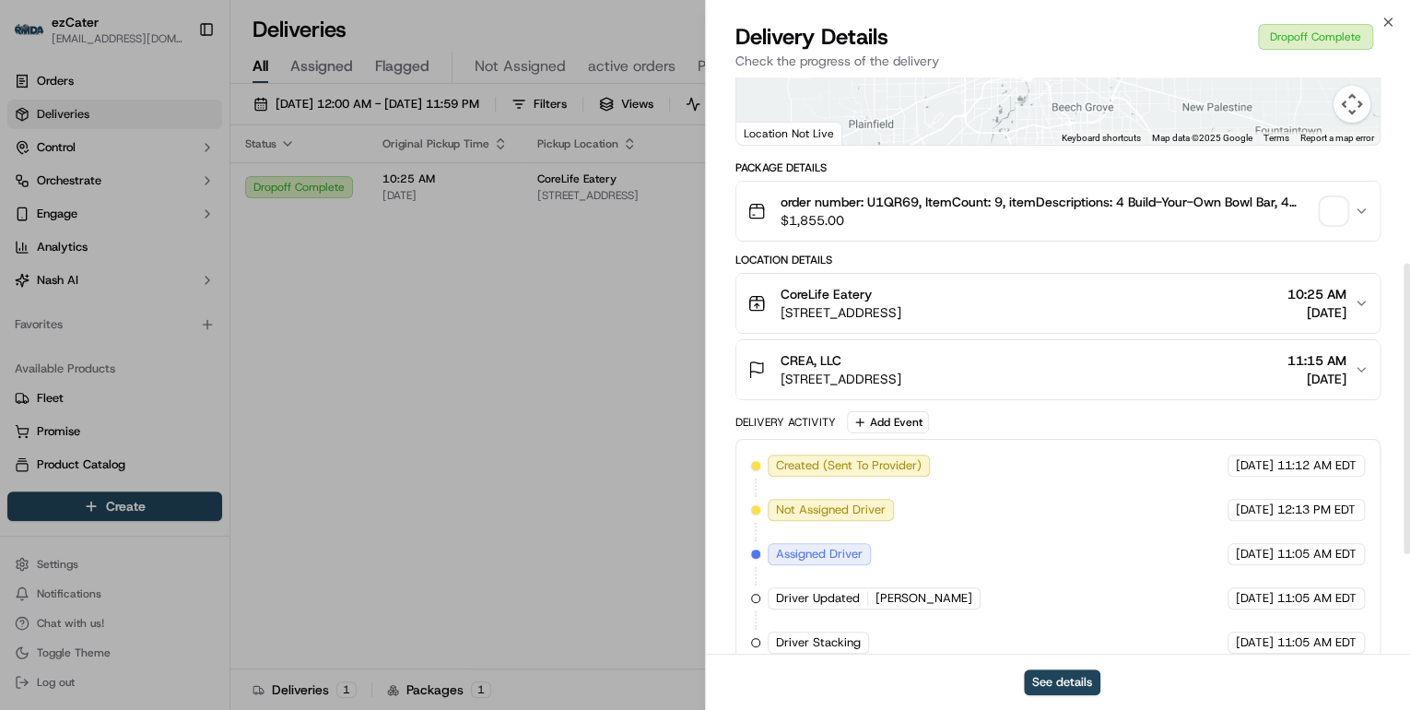
scroll to position [567, 0]
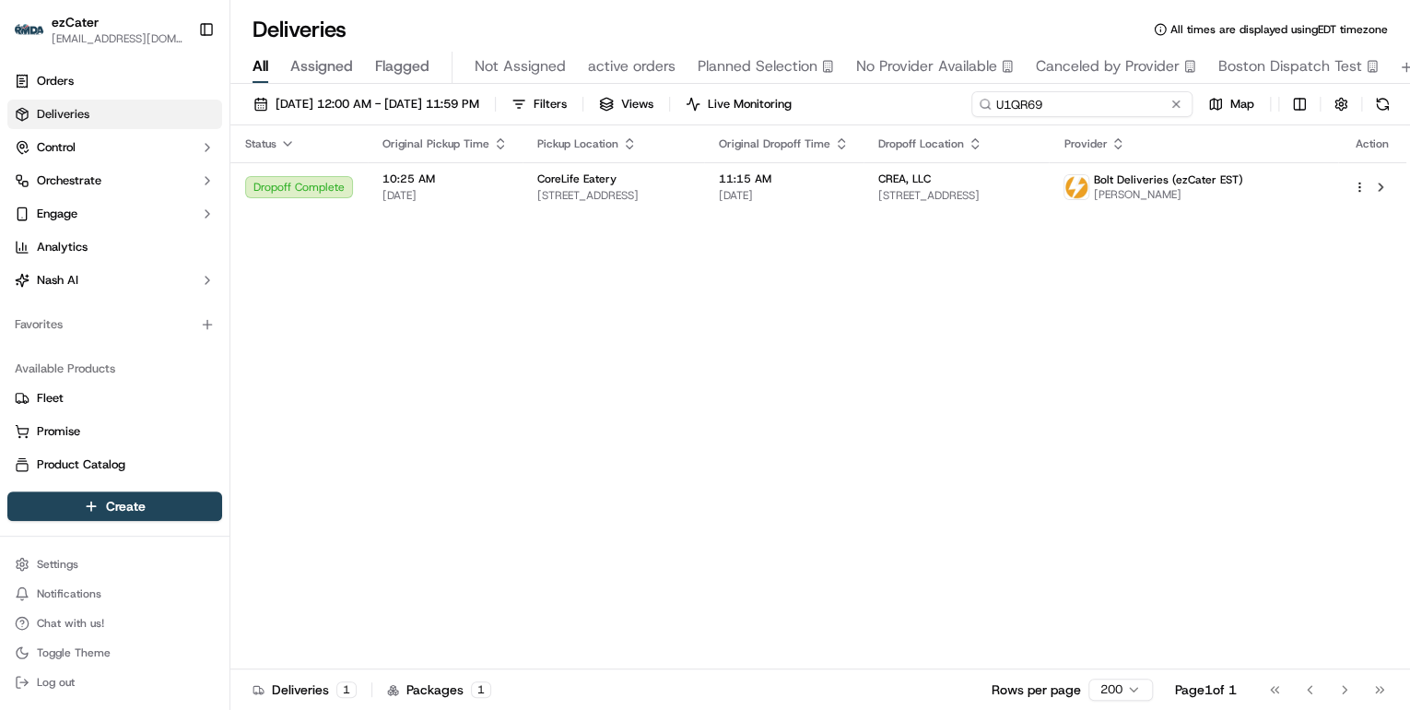
drag, startPoint x: 1112, startPoint y: 106, endPoint x: 605, endPoint y: 118, distance: 507.1
click at [688, 114] on div "09/15/2025 12:00 AM - 09/21/2025 11:59 PM Filters Views Live Monitoring U1QR69 …" at bounding box center [820, 108] width 1180 height 34
type input "v"
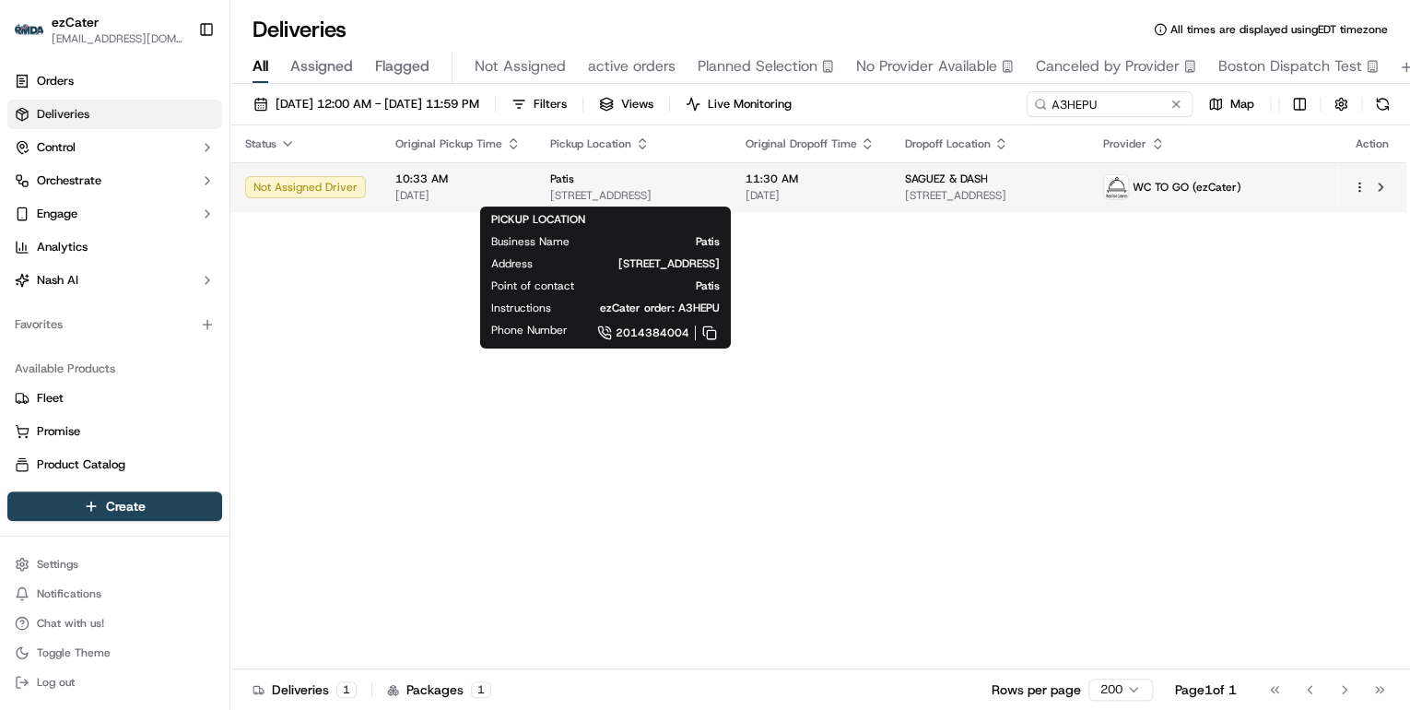
click at [671, 182] on div "Patis" at bounding box center [632, 178] width 165 height 15
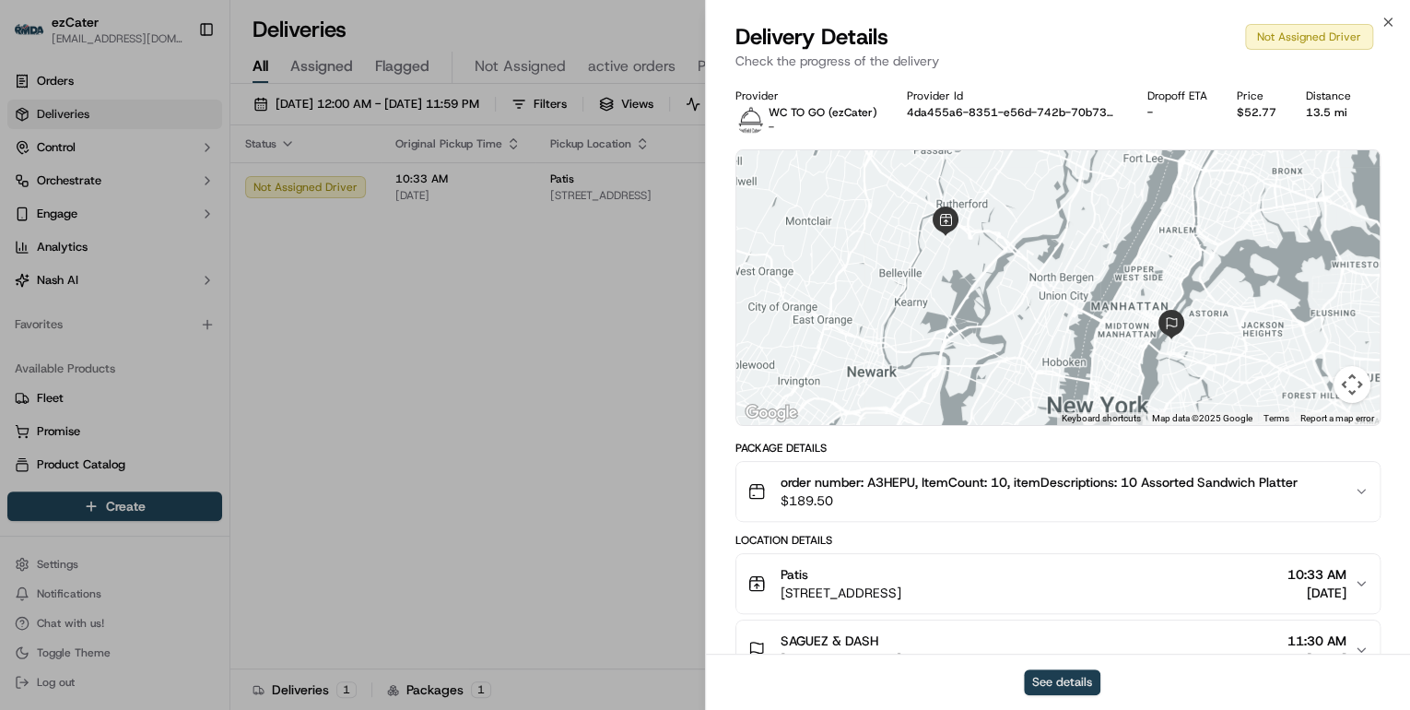
click at [1054, 678] on button "See details" at bounding box center [1062, 682] width 77 height 26
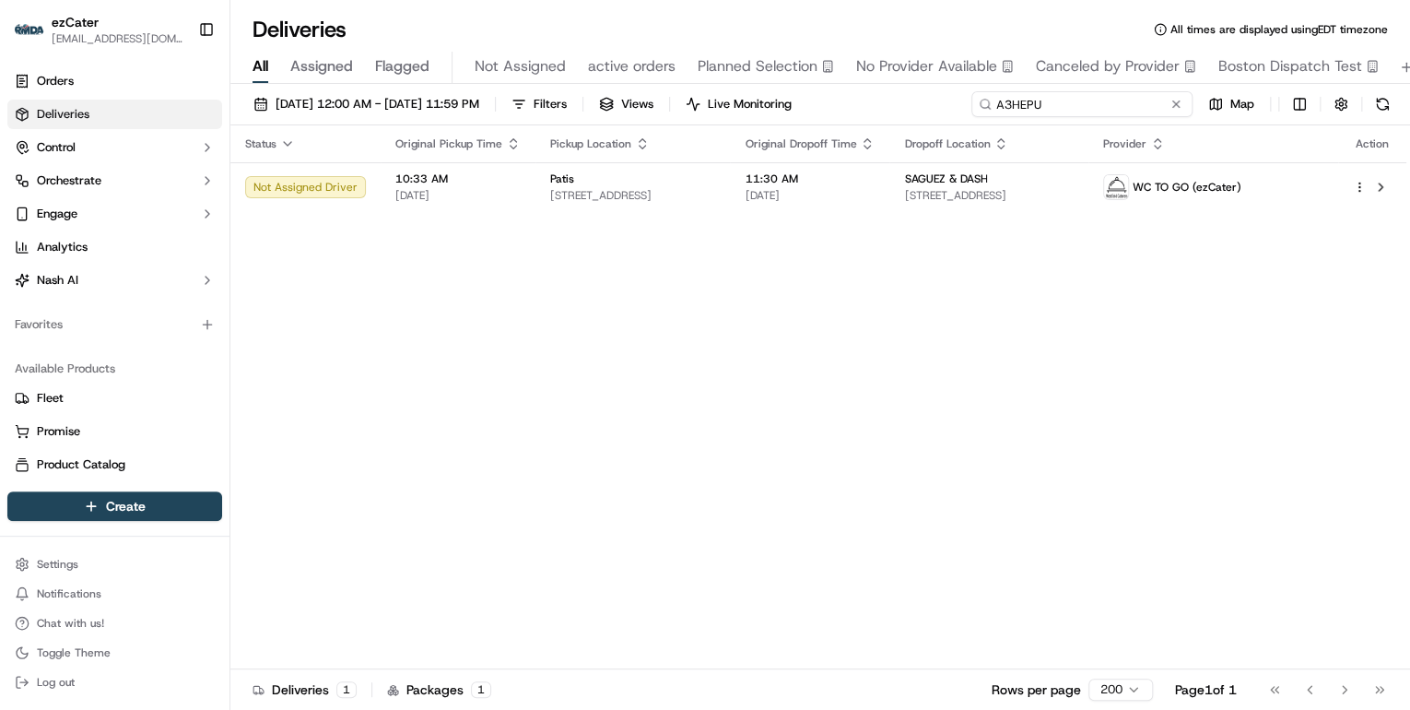
drag, startPoint x: 1107, startPoint y: 108, endPoint x: 433, endPoint y: 82, distance: 674.3
click at [482, 84] on div "09/15/2025 12:00 AM - 09/21/2025 11:59 PM Filters Views Live Monitoring A3HEPU …" at bounding box center [820, 399] width 1180 height 630
paste input "7JEZZ7"
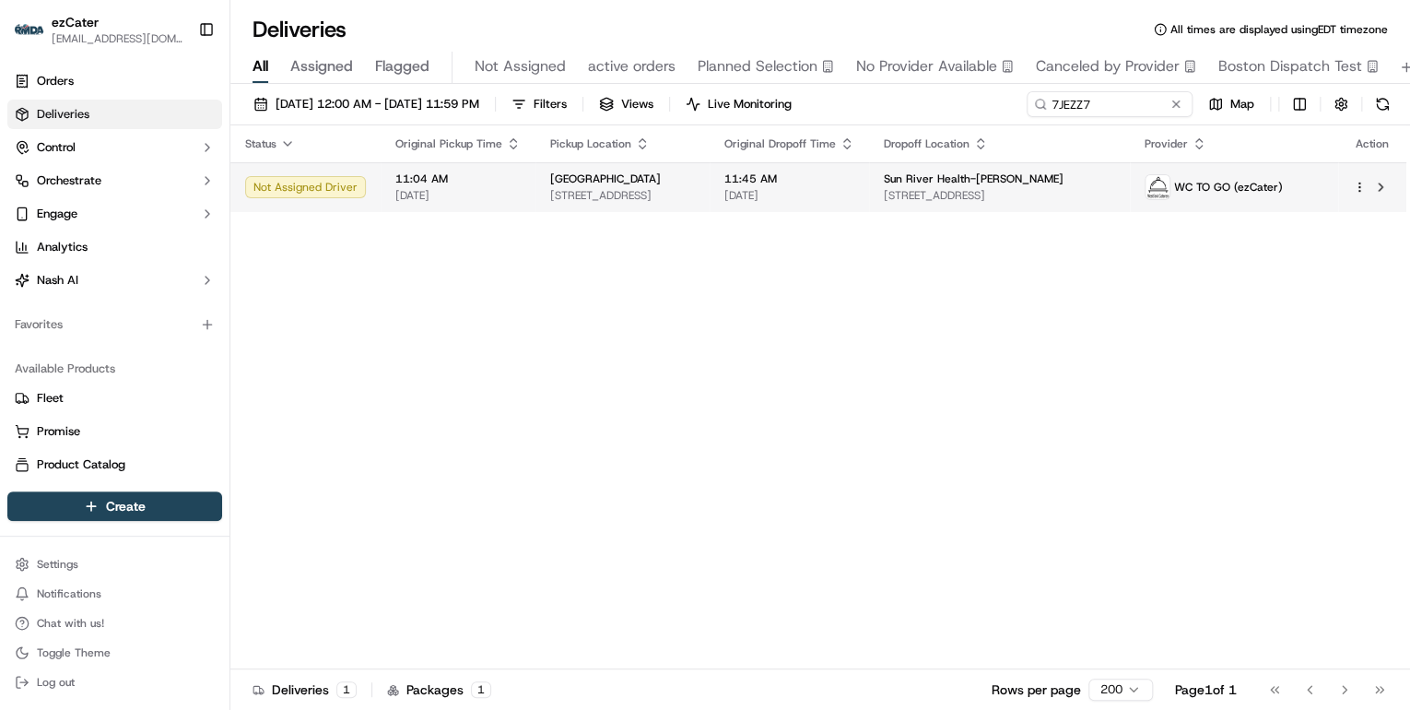
click at [583, 197] on span "[STREET_ADDRESS]" at bounding box center [622, 195] width 145 height 15
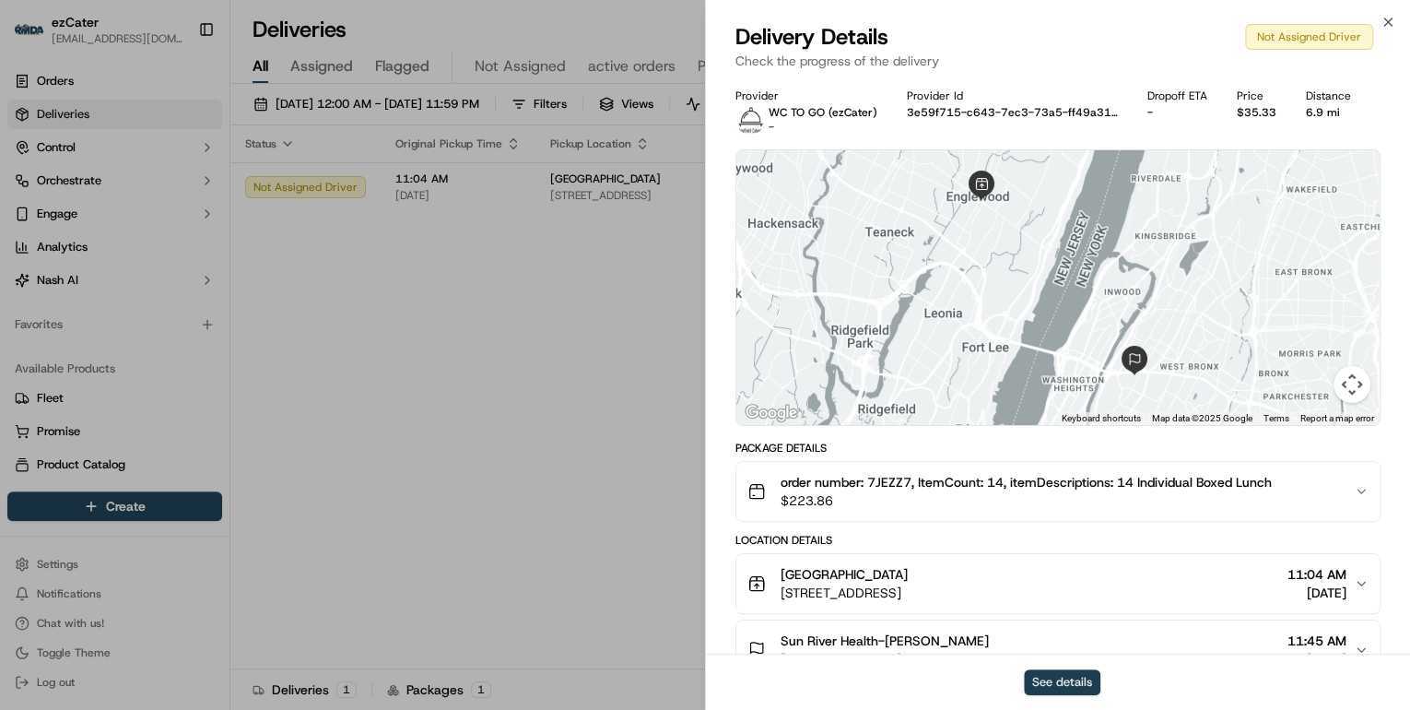
click at [1062, 677] on button "See details" at bounding box center [1062, 682] width 77 height 26
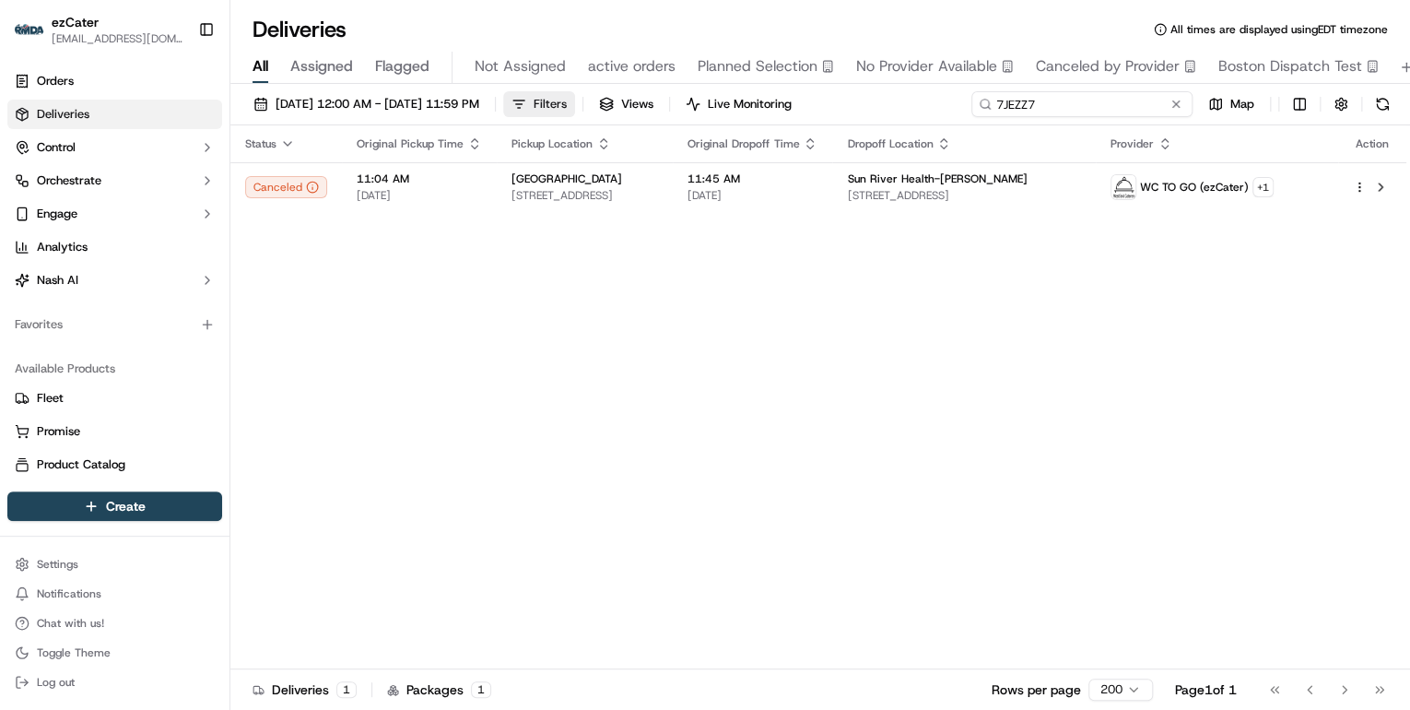
drag, startPoint x: 1097, startPoint y: 103, endPoint x: 623, endPoint y: 115, distance: 473.9
click at [635, 115] on div "09/15/2025 12:00 AM - 09/21/2025 11:59 PM Filters Views Live Monitoring 7JEZZ7 …" at bounding box center [820, 108] width 1180 height 34
paste input "2PV17G"
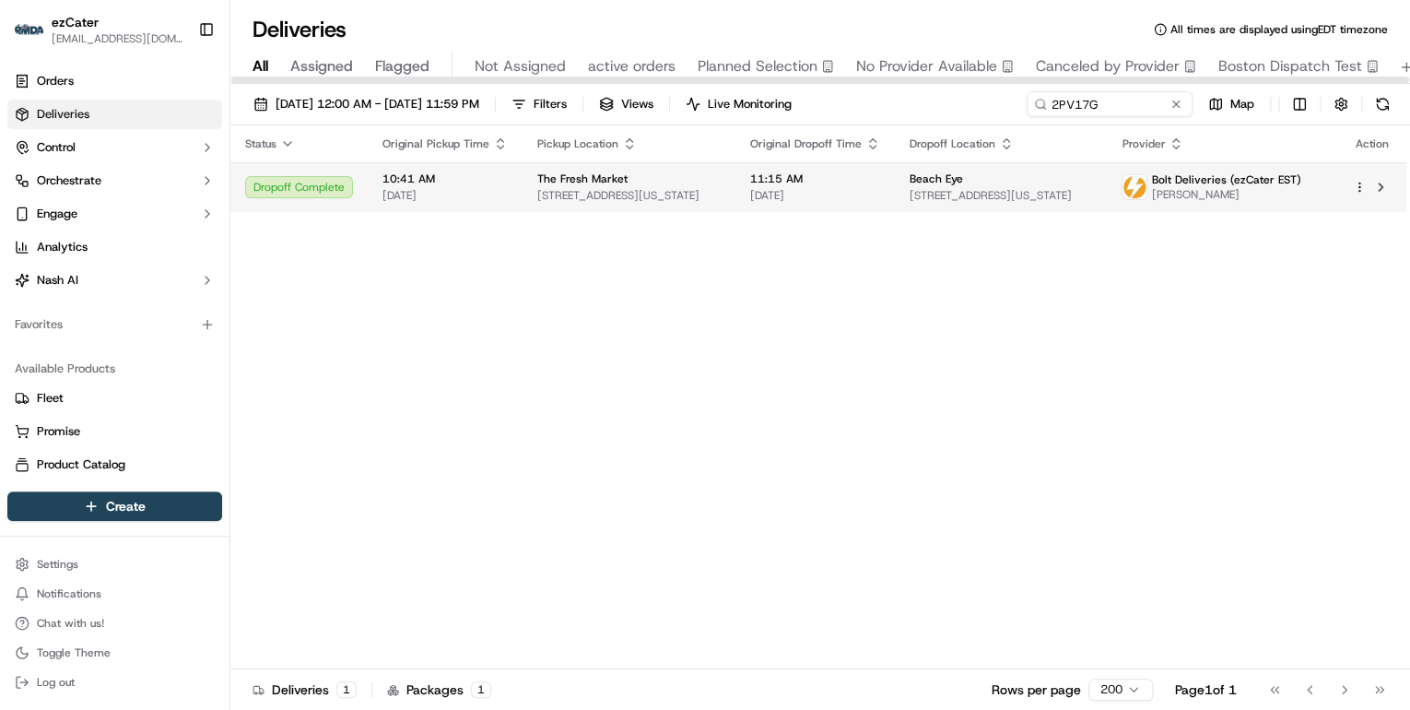
click at [686, 182] on div "The Fresh Market" at bounding box center [628, 178] width 183 height 15
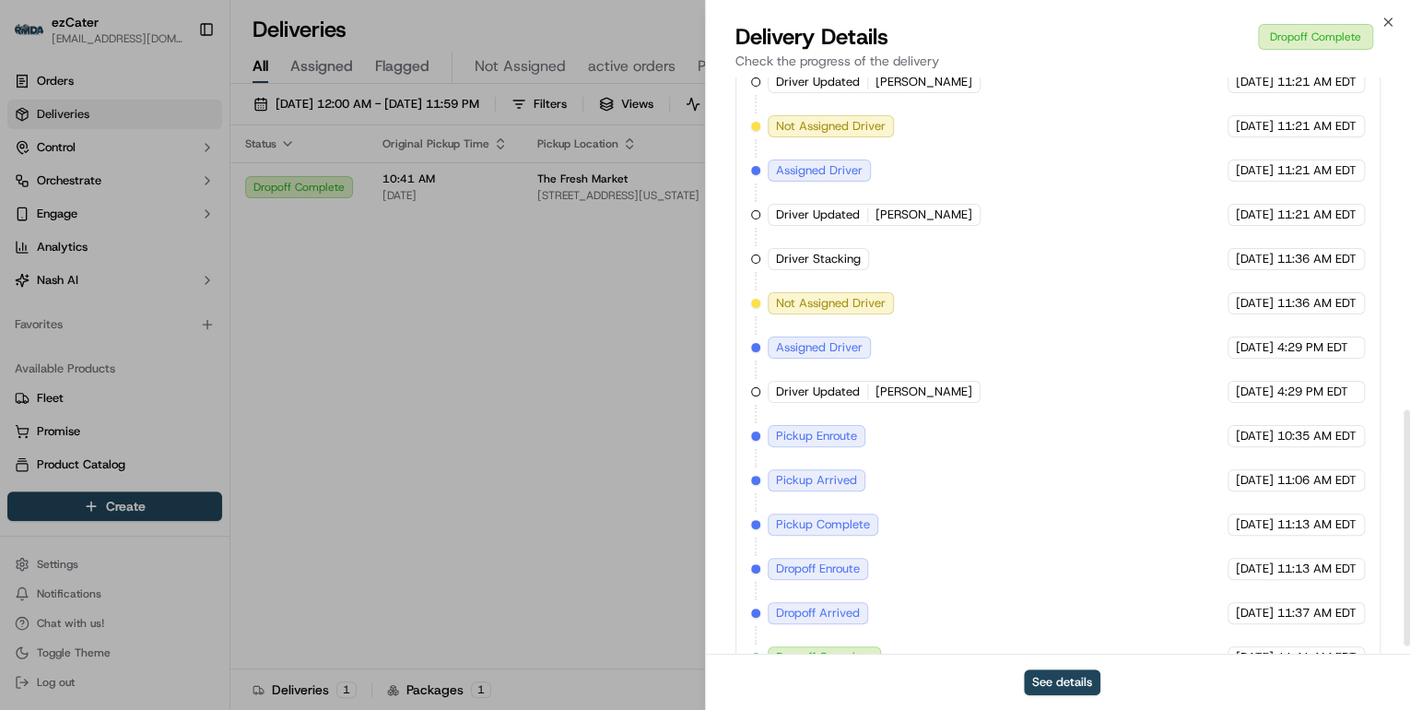
scroll to position [830, 0]
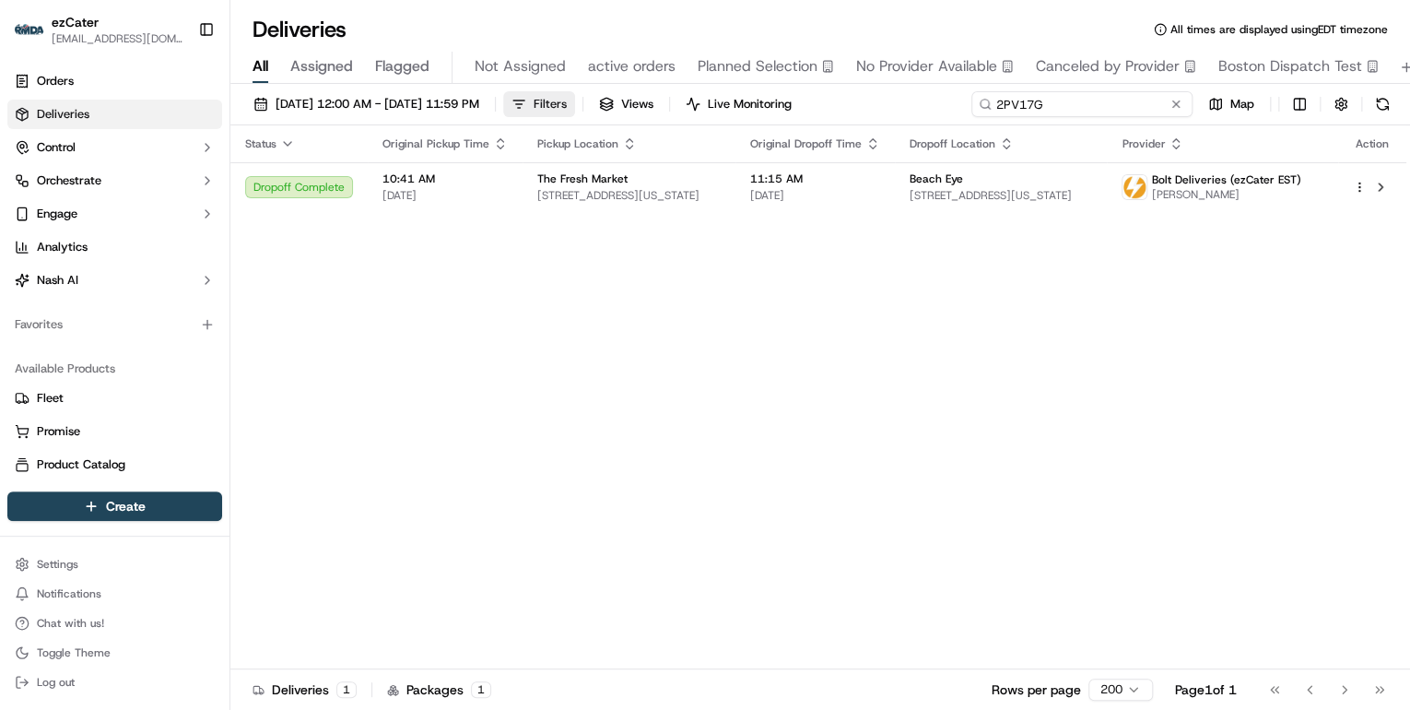
drag, startPoint x: 1120, startPoint y: 107, endPoint x: 595, endPoint y: 107, distance: 525.4
click at [610, 107] on div "09/15/2025 12:00 AM - 09/21/2025 11:59 PM Filters Views Live Monitoring 2PV17G …" at bounding box center [820, 108] width 1180 height 34
paste input "JK64Q7"
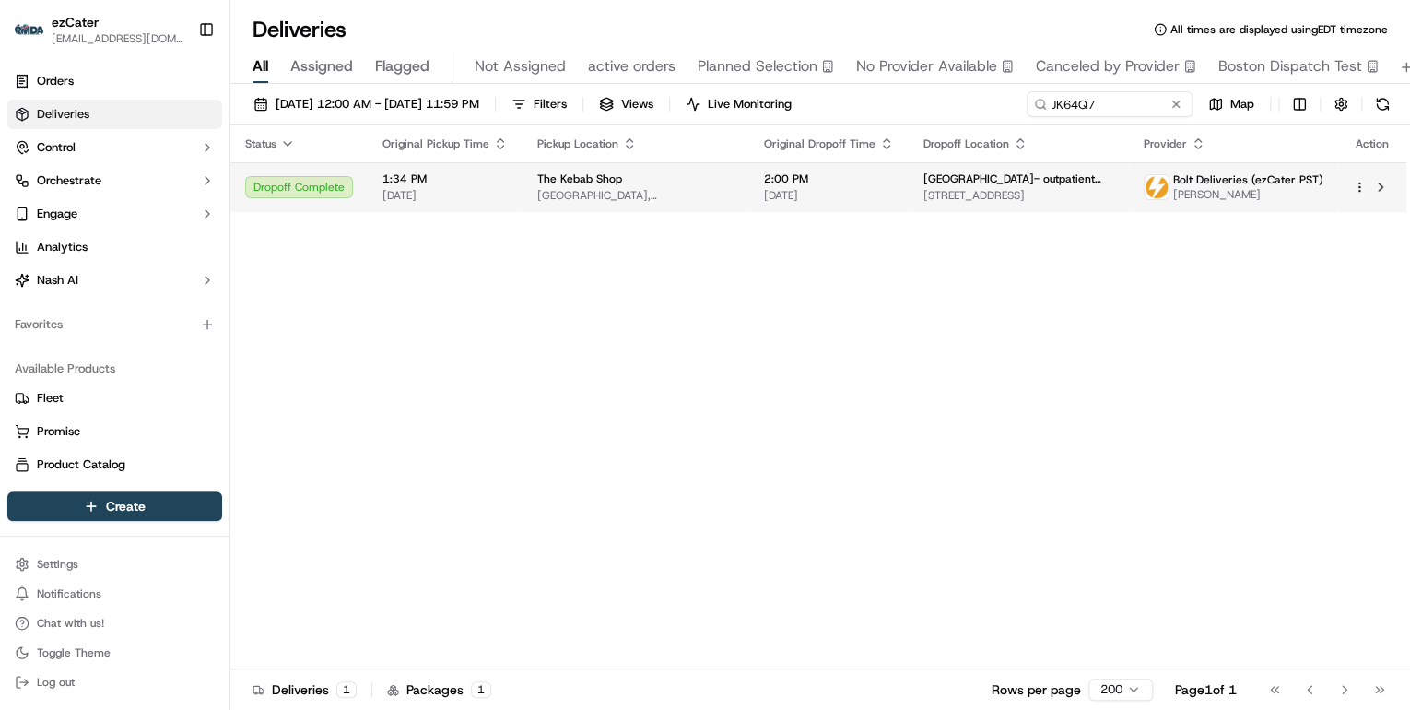
click at [633, 192] on span "1570 Camino De La Reina, San Diego, CA 92108, USA" at bounding box center [635, 195] width 197 height 15
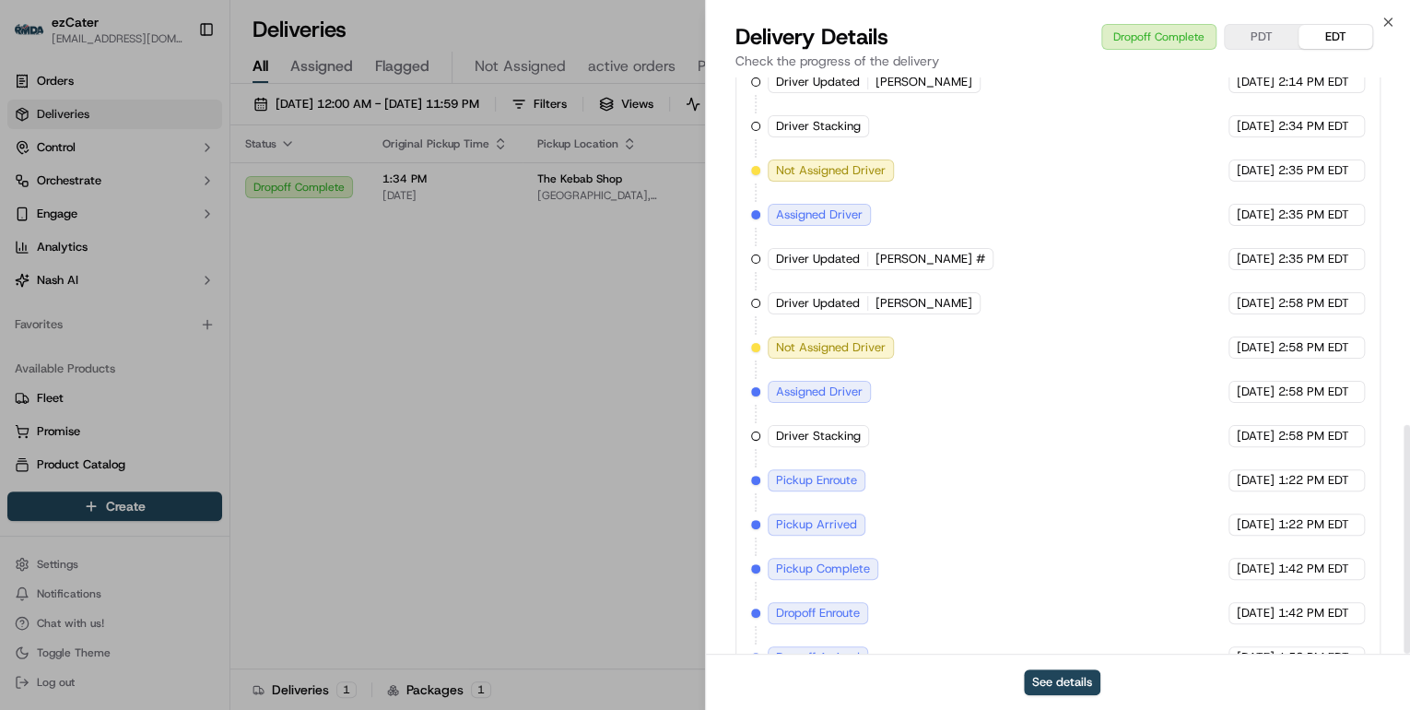
scroll to position [874, 0]
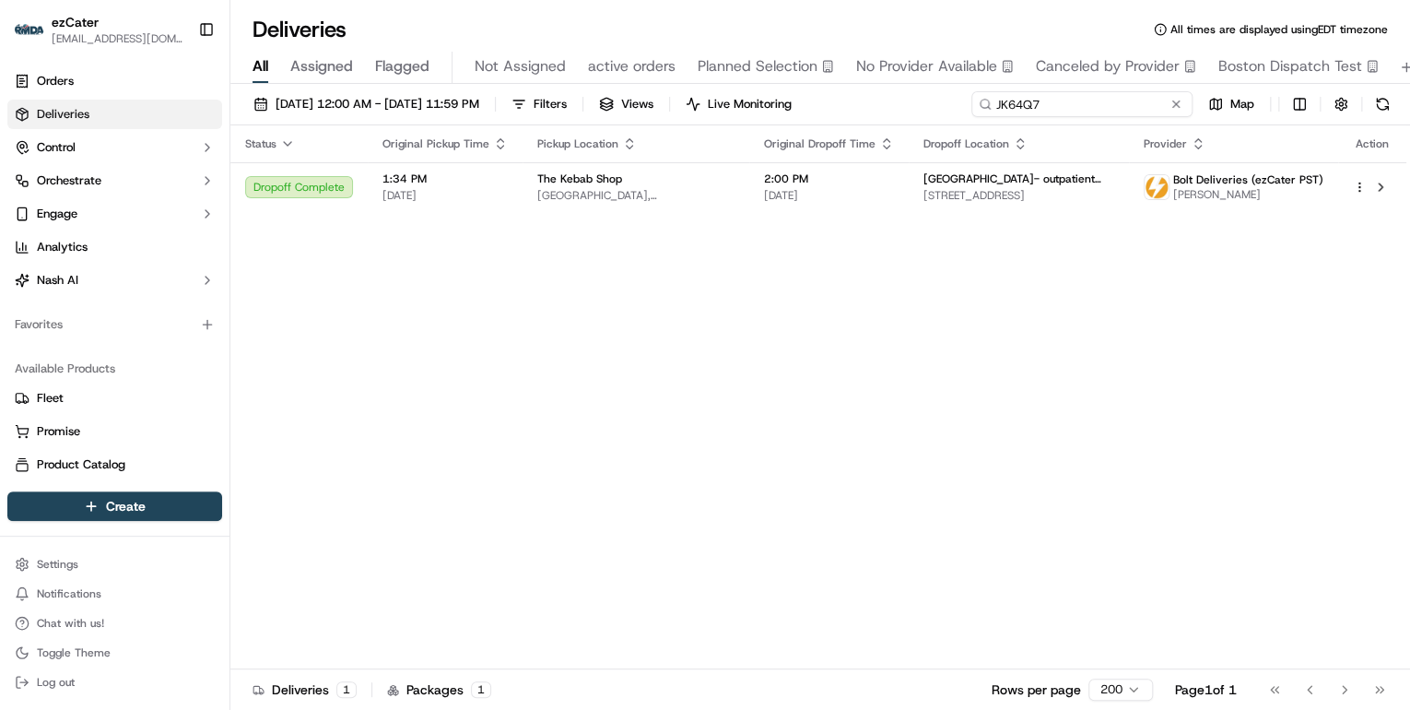
drag, startPoint x: 1098, startPoint y: 105, endPoint x: 585, endPoint y: 144, distance: 514.0
click at [586, 143] on div "09/15/2025 12:00 AM - 09/21/2025 11:59 PM Filters Views Live Monitoring JK64Q7 …" at bounding box center [820, 399] width 1180 height 630
paste input "16GR2P"
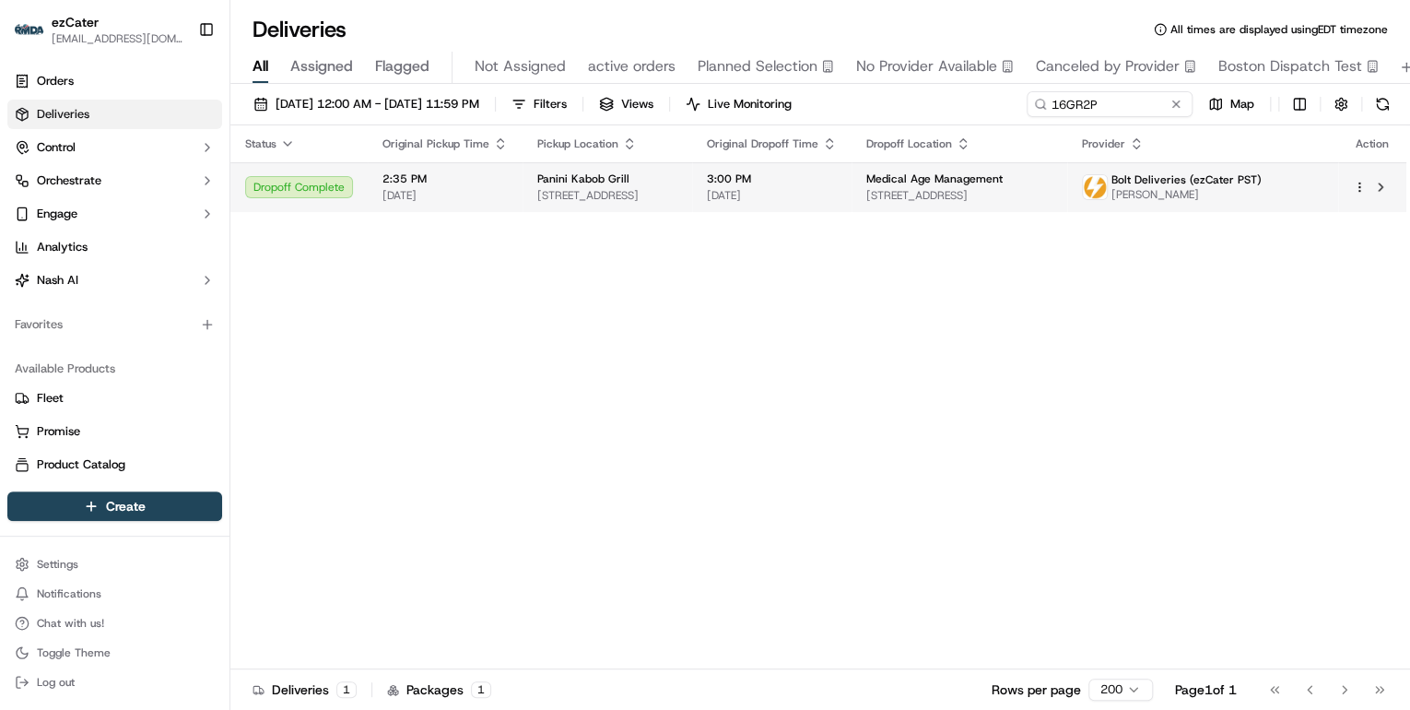
click at [496, 199] on span "[DATE]" at bounding box center [445, 195] width 125 height 15
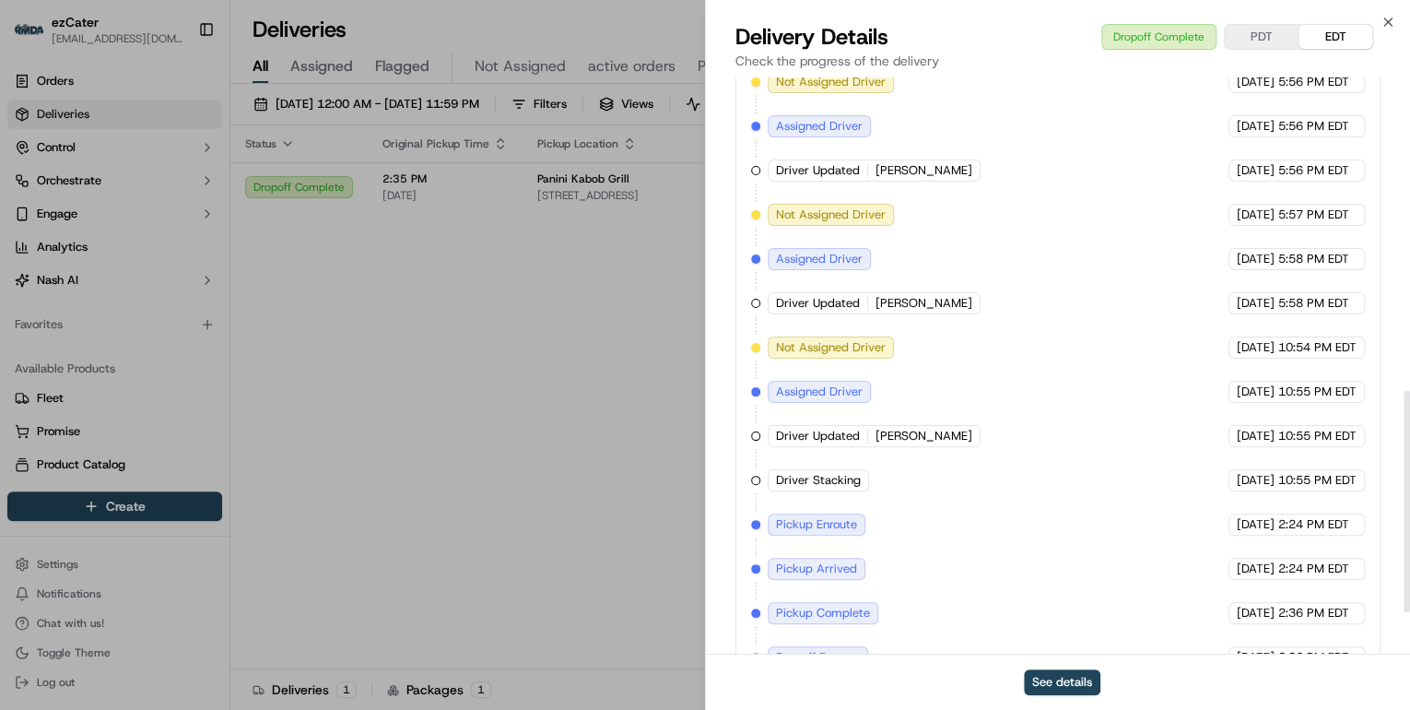
scroll to position [918, 0]
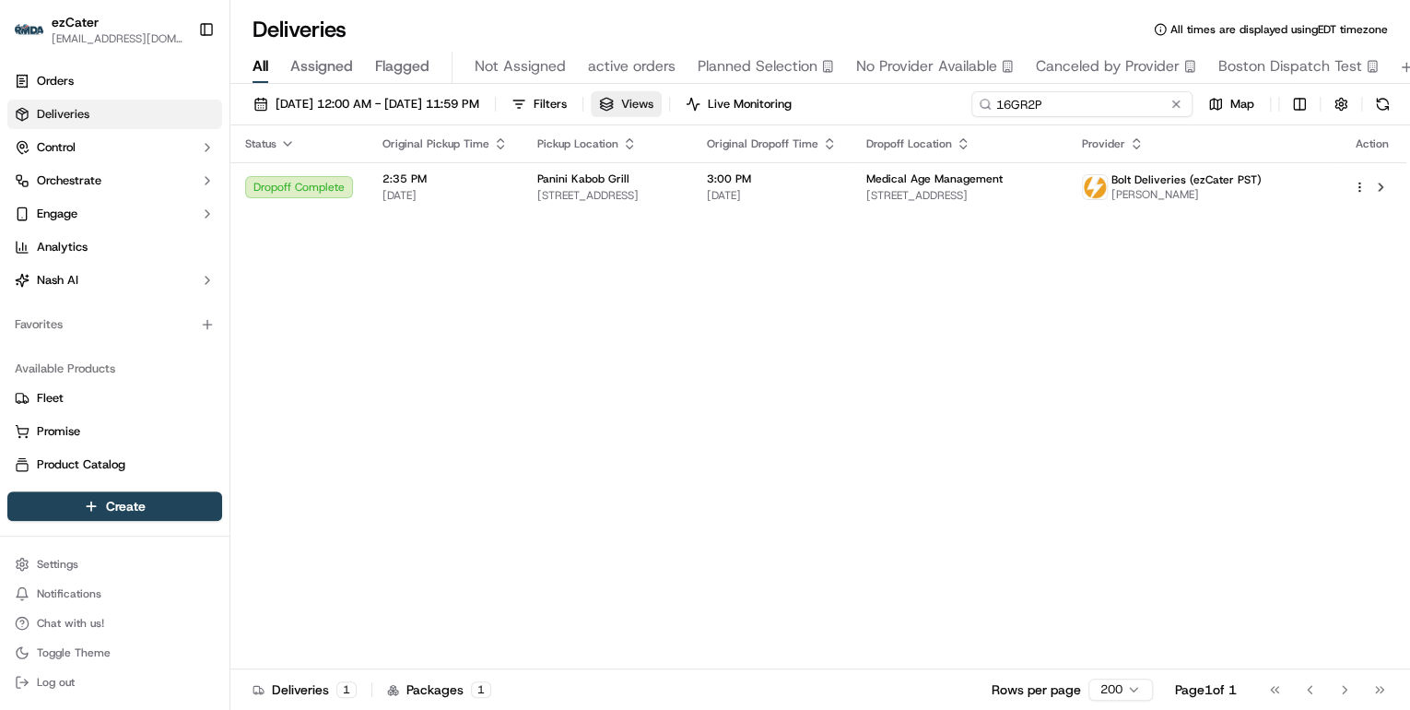
drag, startPoint x: 1099, startPoint y: 107, endPoint x: 704, endPoint y: 111, distance: 394.5
click at [705, 111] on div "09/15/2025 12:00 AM - 09/21/2025 11:59 PM Filters Views Live Monitoring 16GR2P …" at bounding box center [820, 108] width 1180 height 34
paste input "Z8KRWF"
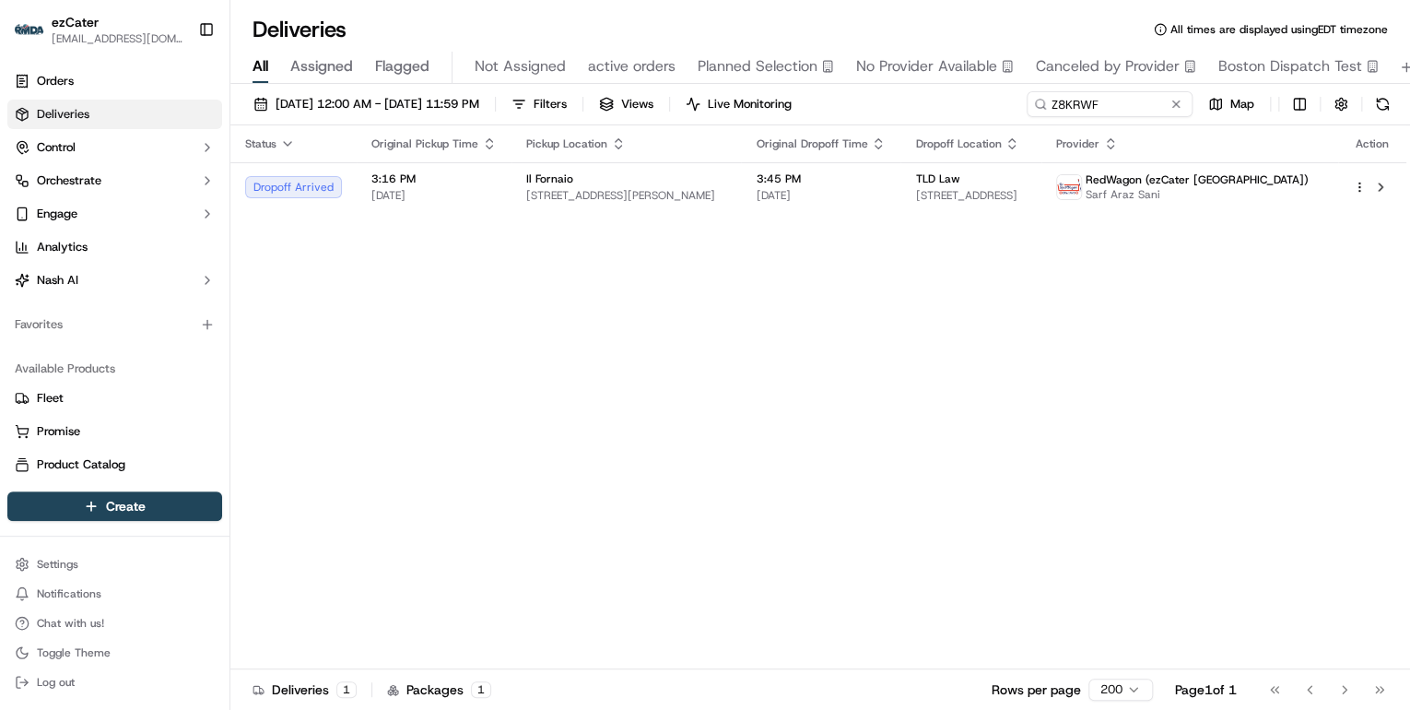
click at [630, 178] on div "Il Fornaio" at bounding box center [626, 178] width 200 height 15
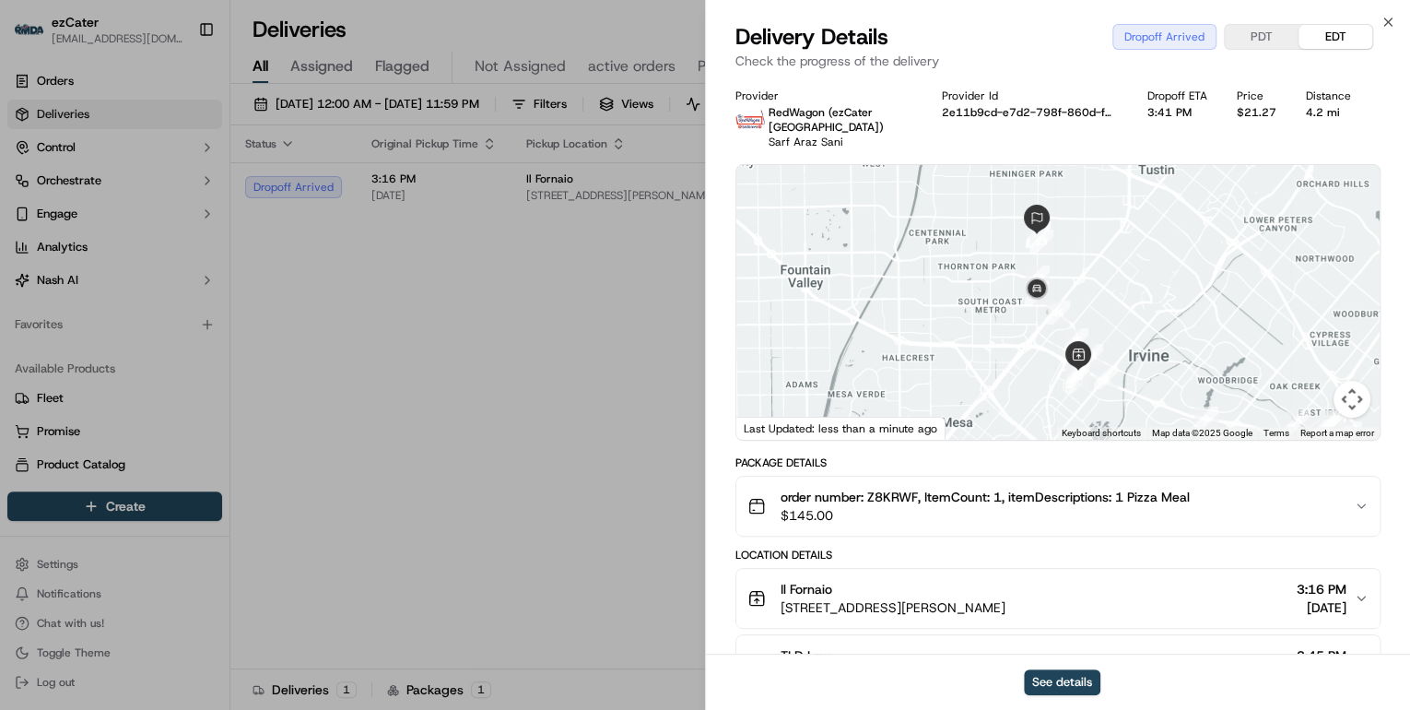
scroll to position [221, 0]
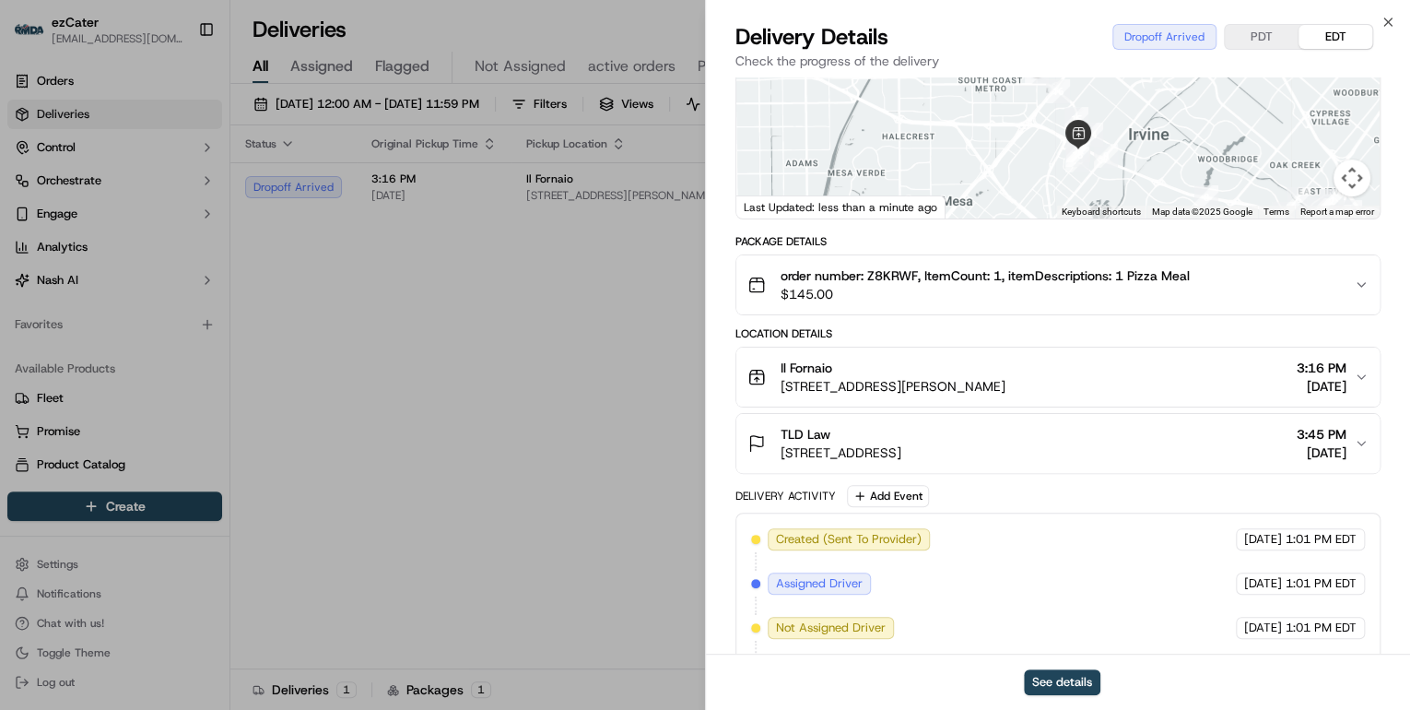
click at [901, 436] on div "TLD Law" at bounding box center [841, 434] width 121 height 18
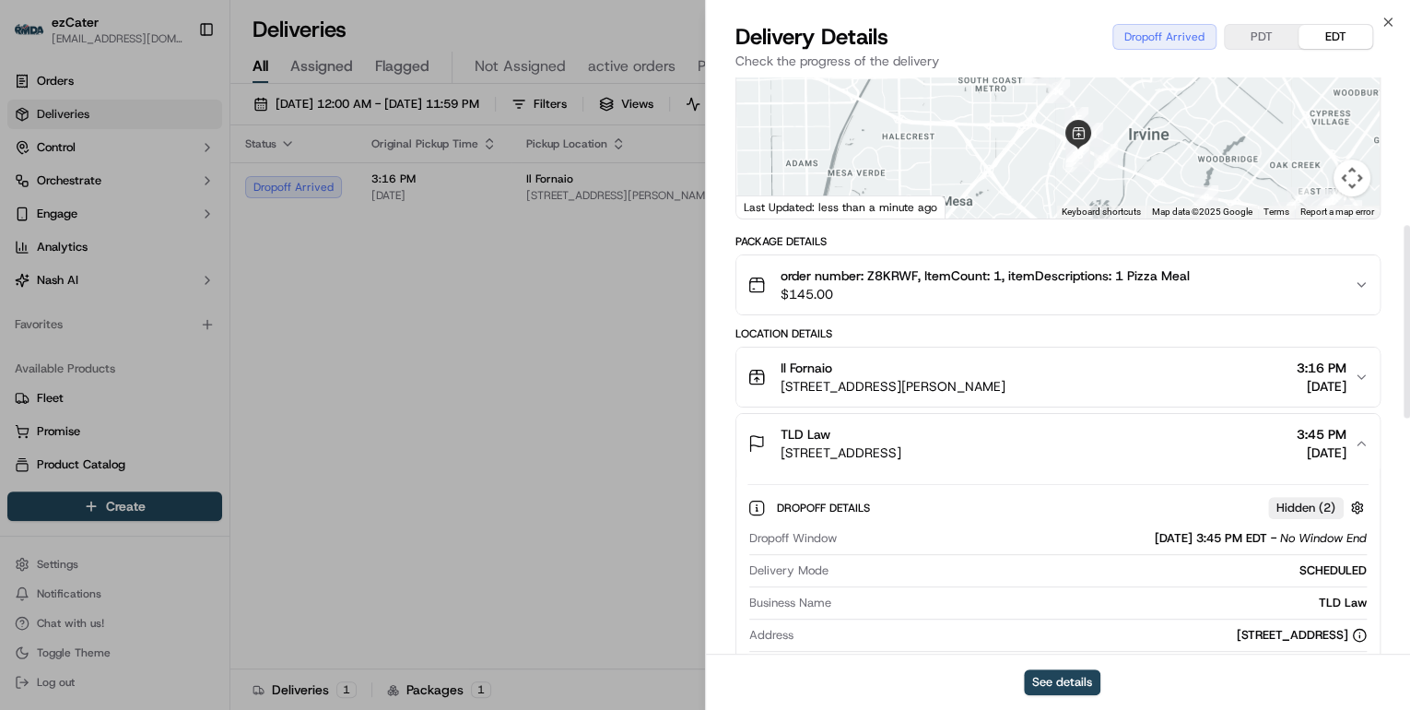
scroll to position [442, 0]
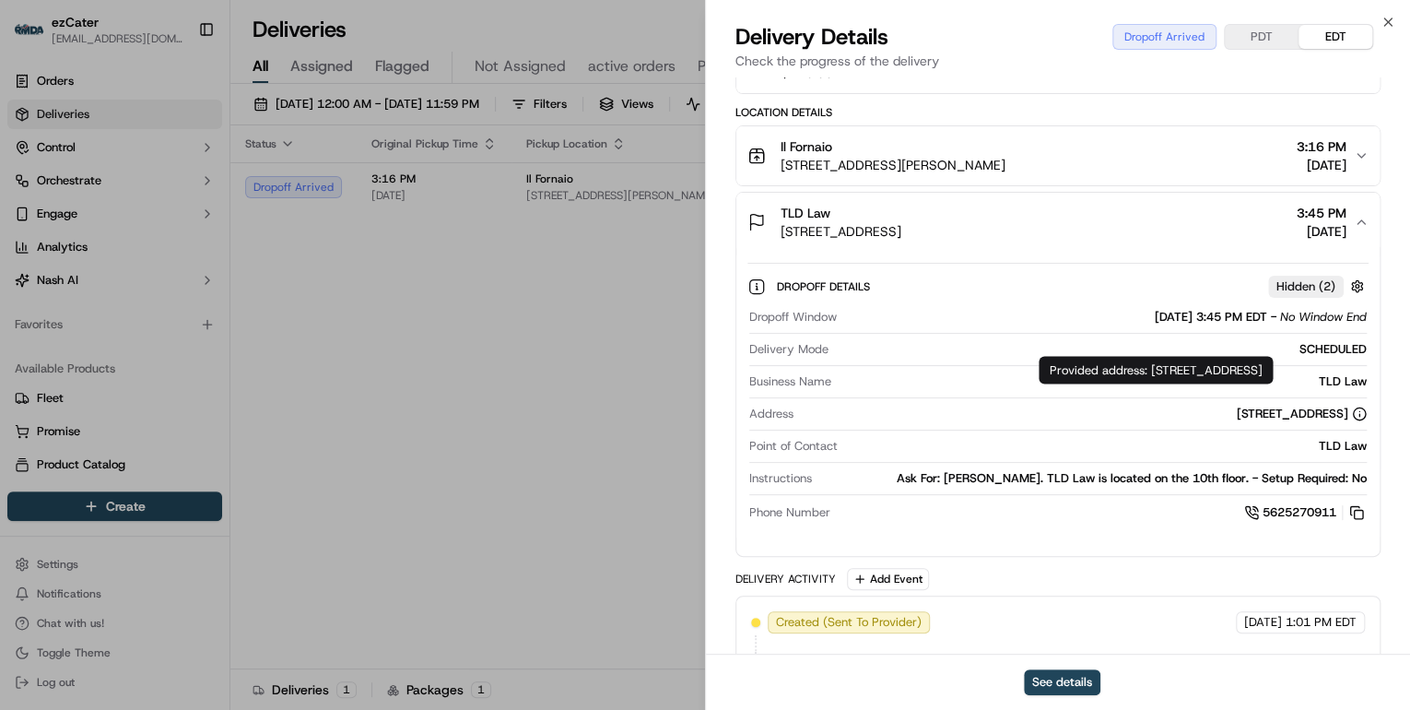
drag, startPoint x: 1151, startPoint y: 368, endPoint x: 1279, endPoint y: 390, distance: 130.0
click at [1273, 383] on div "Provided address: 2010 S Main St, Ste. 1000, Santa Ana, CA, 92707 Provided addr…" at bounding box center [1156, 370] width 234 height 28
copy div "2010 S Main St, Ste. 1000, Santa Ana, CA, 92707"
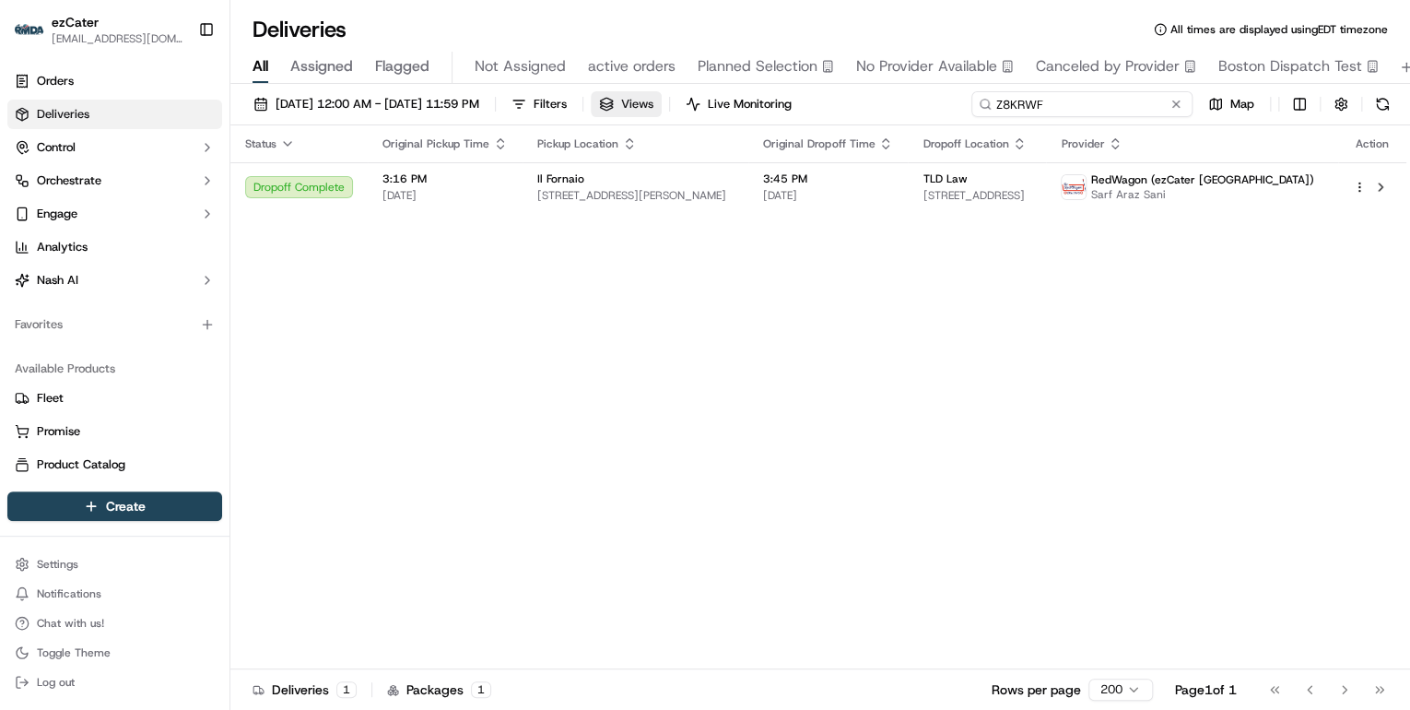
drag, startPoint x: 1104, startPoint y: 103, endPoint x: 655, endPoint y: 108, distance: 448.9
click at [655, 108] on div "09/15/2025 12:00 AM - 09/21/2025 11:59 PM Filters Views Live Monitoring Z8KRWF …" at bounding box center [820, 108] width 1180 height 34
paste input "7P3-JM5"
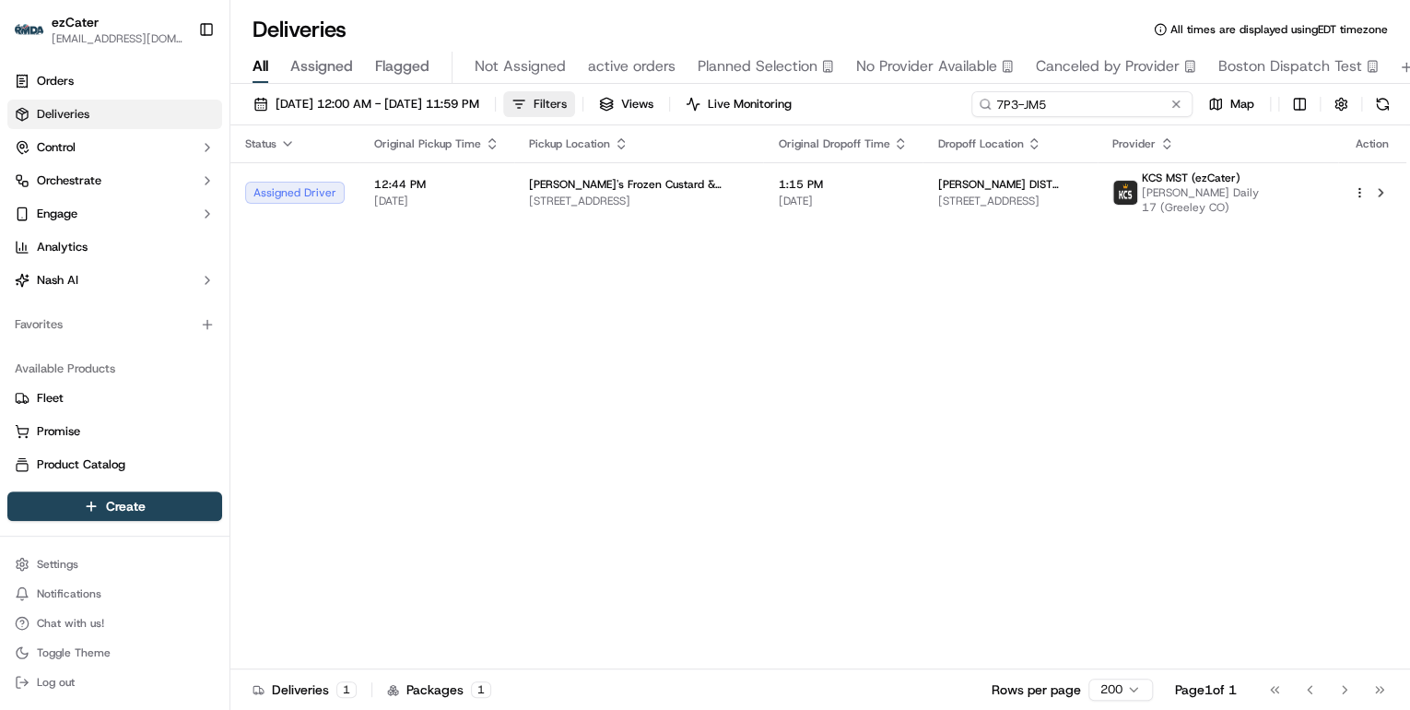
drag, startPoint x: 1058, startPoint y: 103, endPoint x: 572, endPoint y: 102, distance: 486.7
click at [572, 102] on div "09/15/2025 12:00 AM - 09/21/2025 11:59 PM Filters Views Live Monitoring 7P3-JM5…" at bounding box center [820, 108] width 1180 height 34
paste input "836-WGQ"
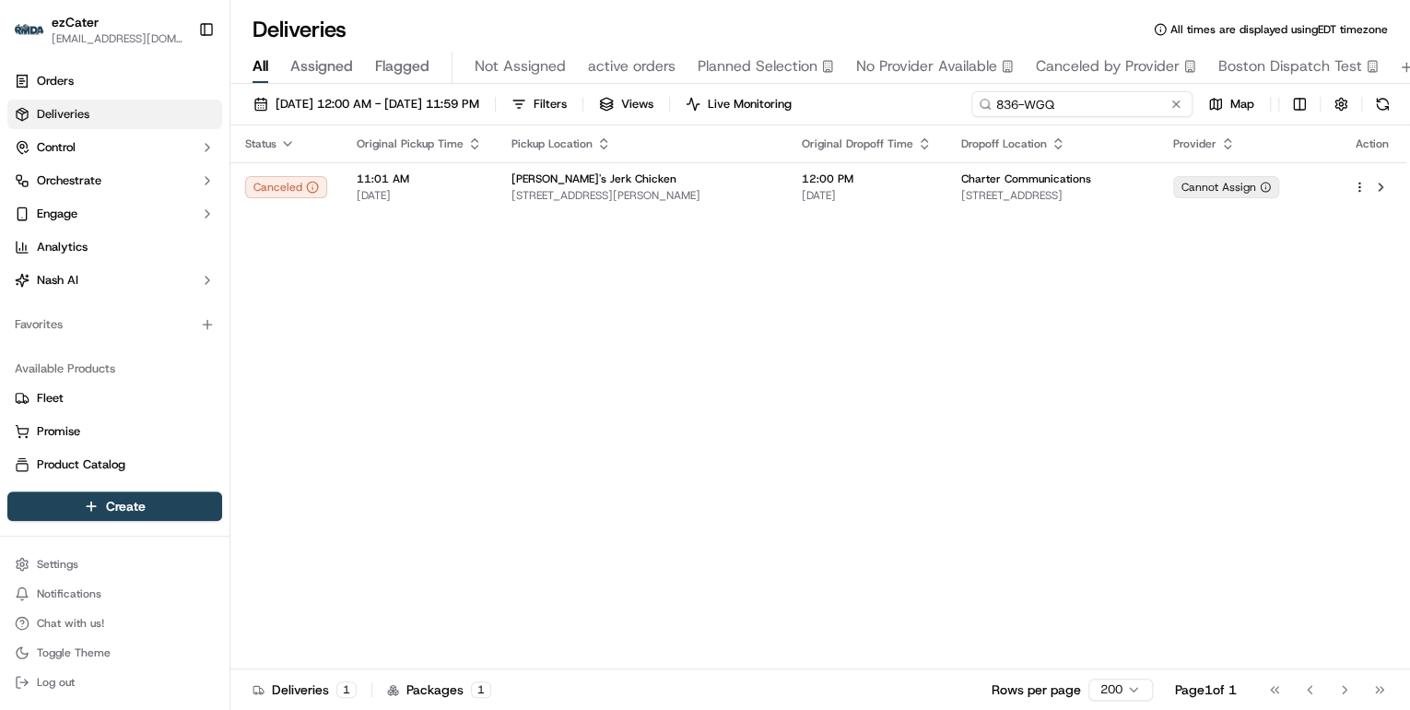
type input "836-WGQ"
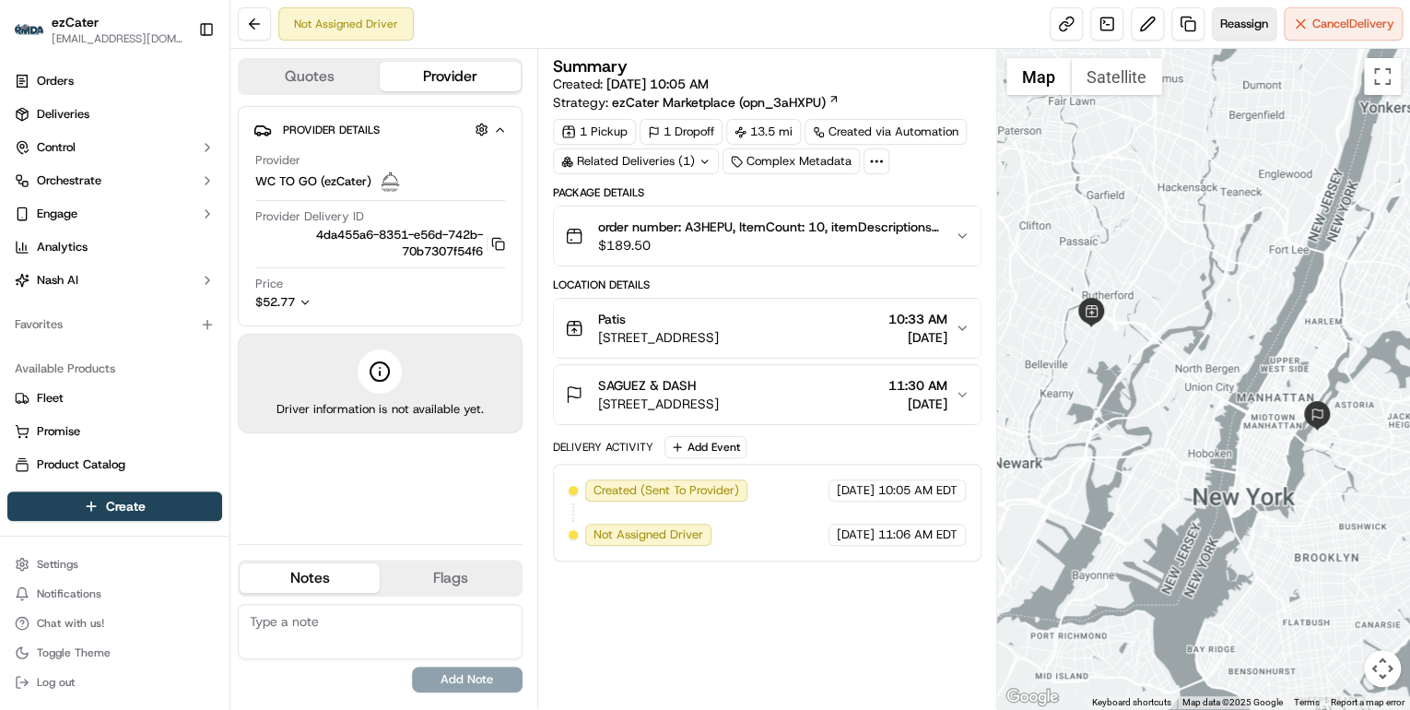
click at [1243, 23] on span "Reassign" at bounding box center [1244, 24] width 48 height 17
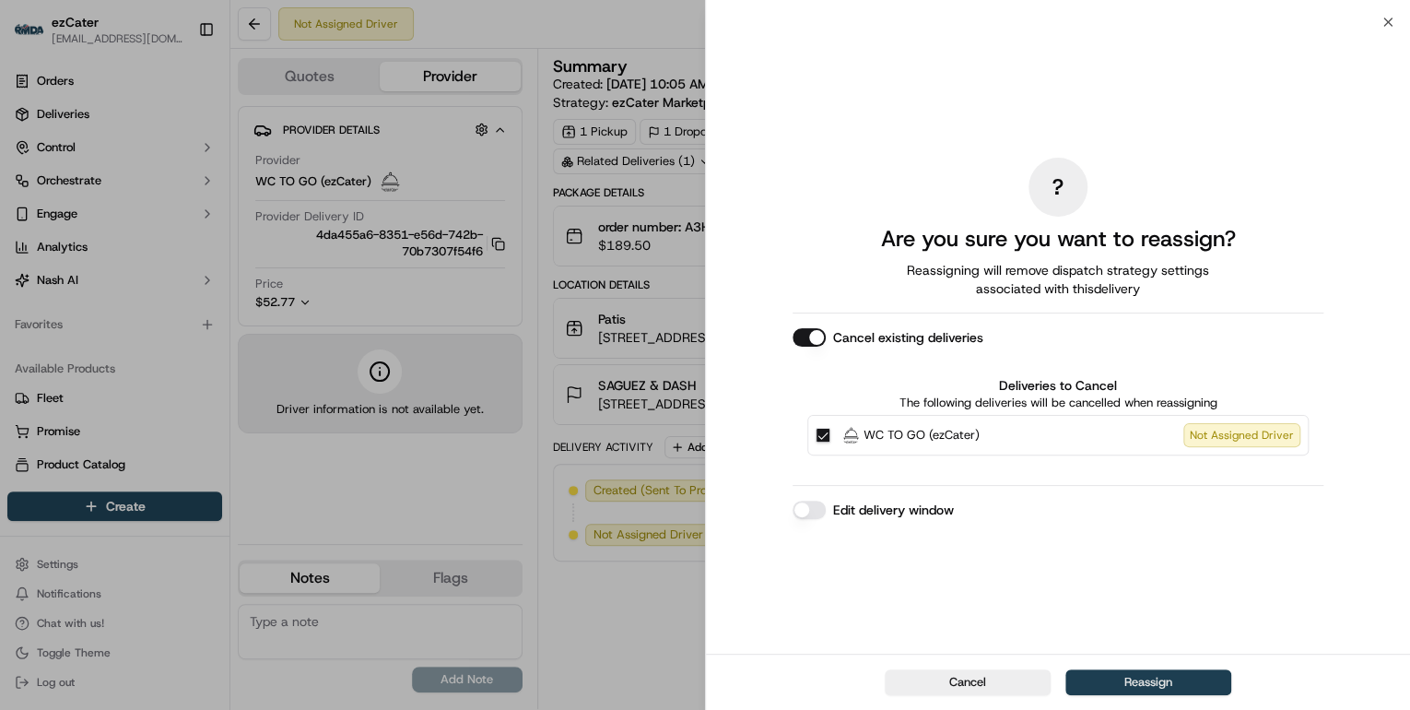
click at [1147, 683] on button "Reassign" at bounding box center [1149, 682] width 166 height 26
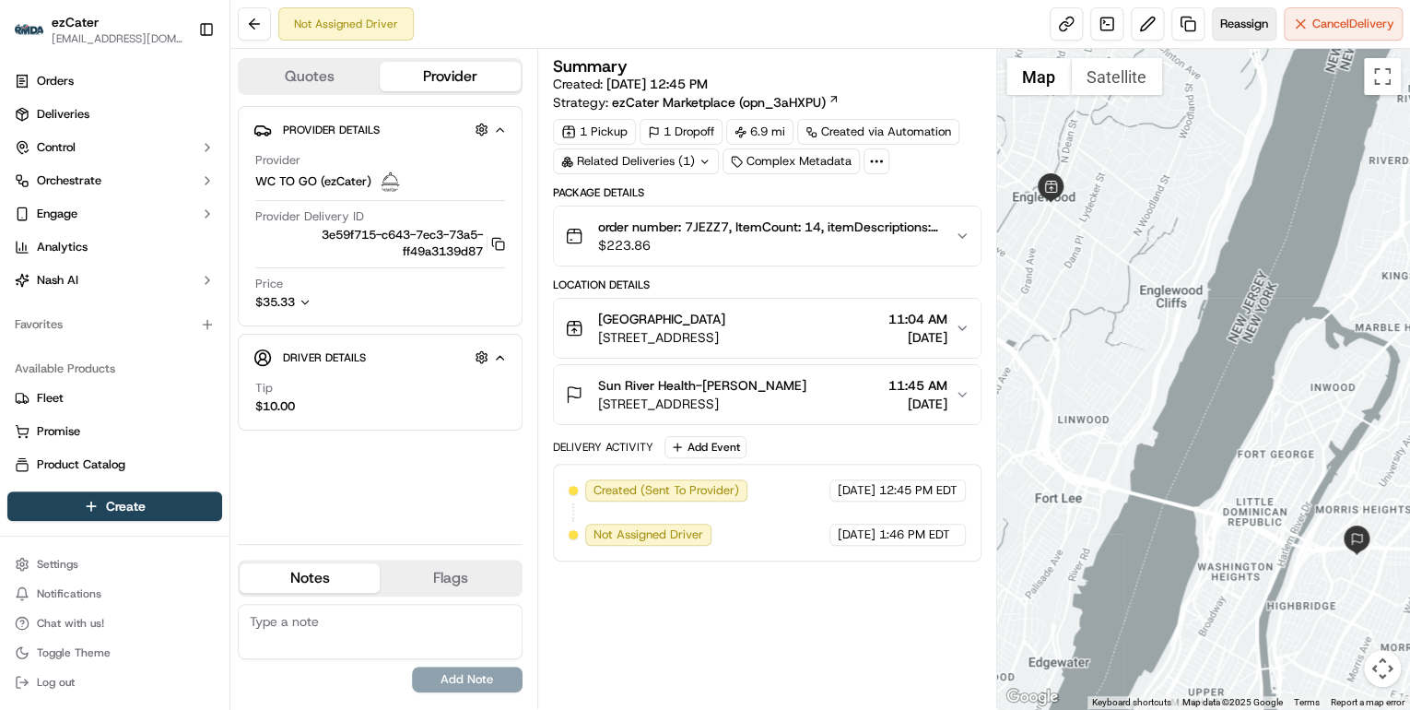
click at [1231, 29] on span "Reassign" at bounding box center [1244, 24] width 48 height 17
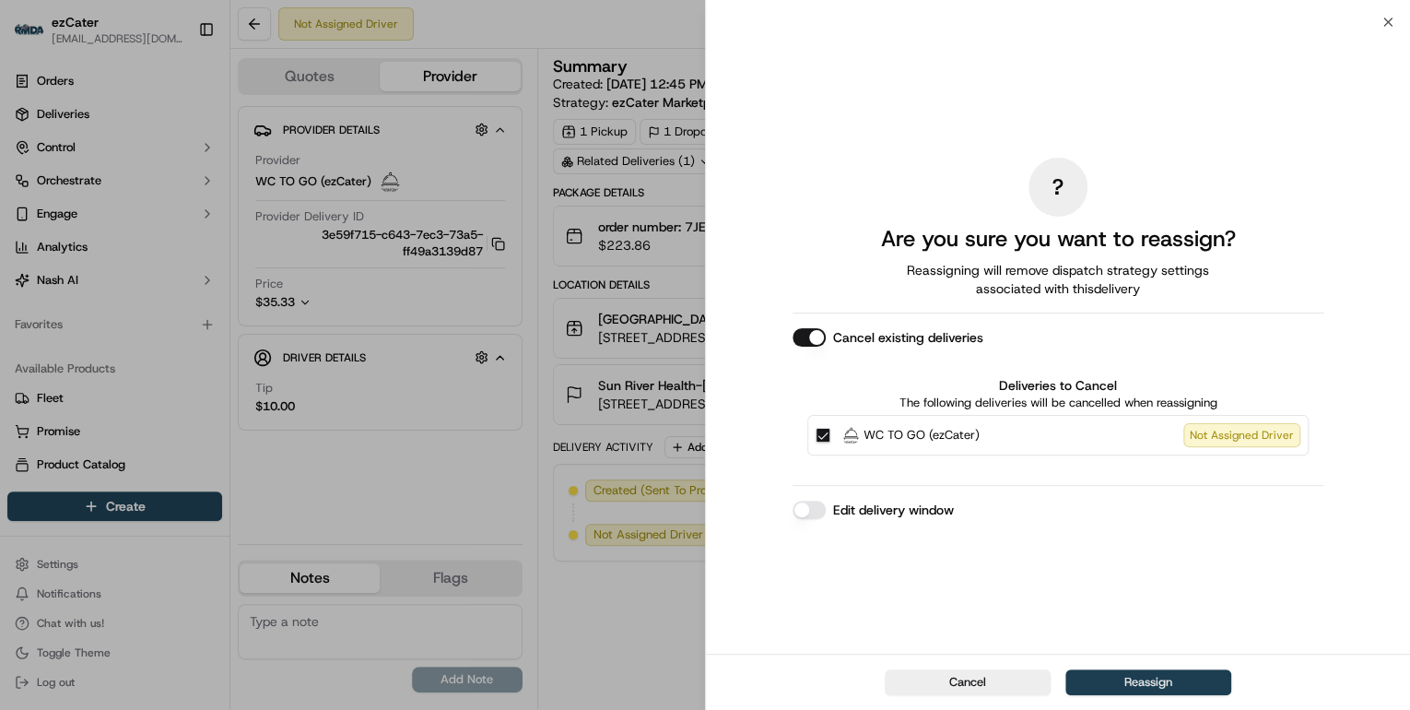
click at [1142, 677] on button "Reassign" at bounding box center [1149, 682] width 166 height 26
